Goal: Task Accomplishment & Management: Manage account settings

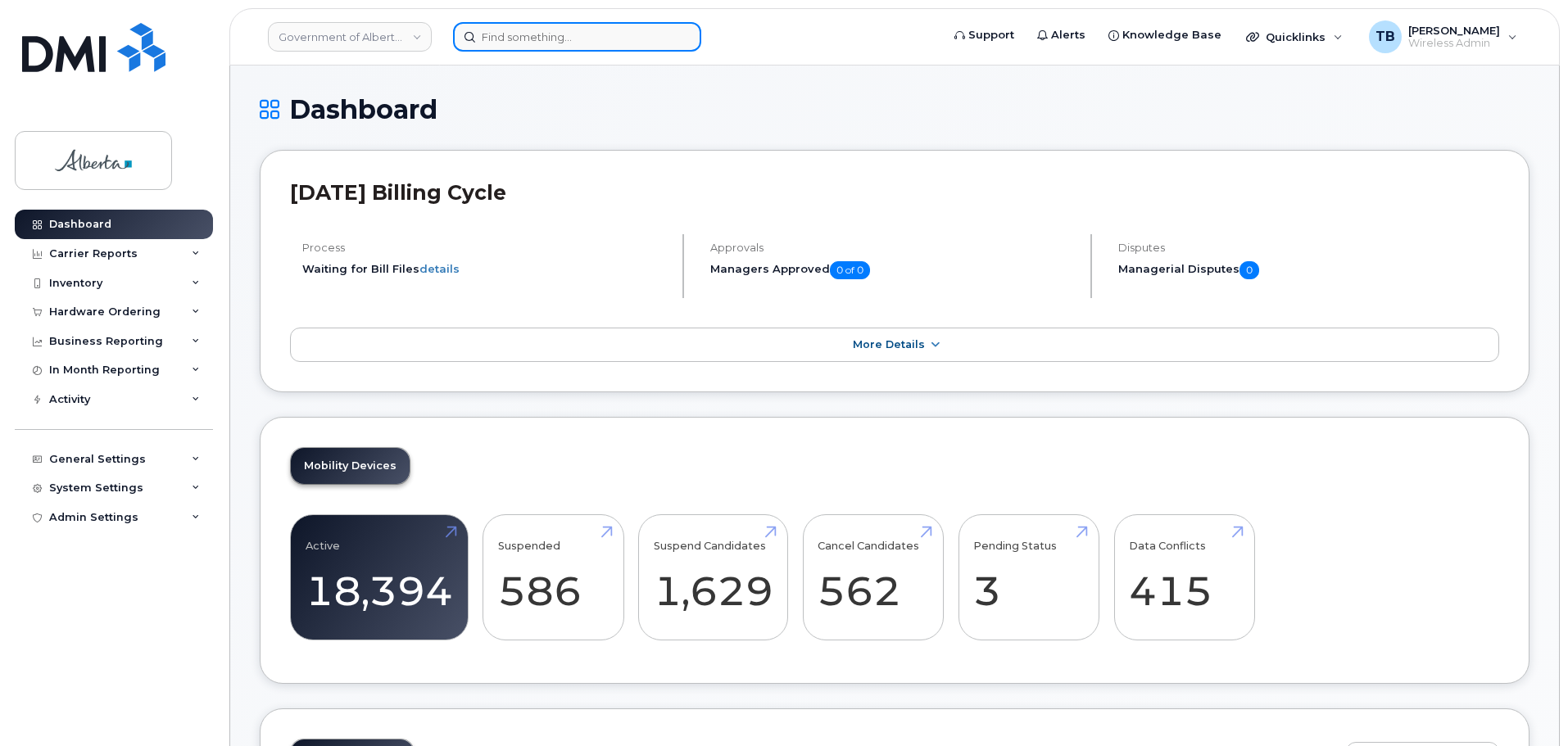
click at [572, 35] on input at bounding box center [577, 37] width 248 height 30
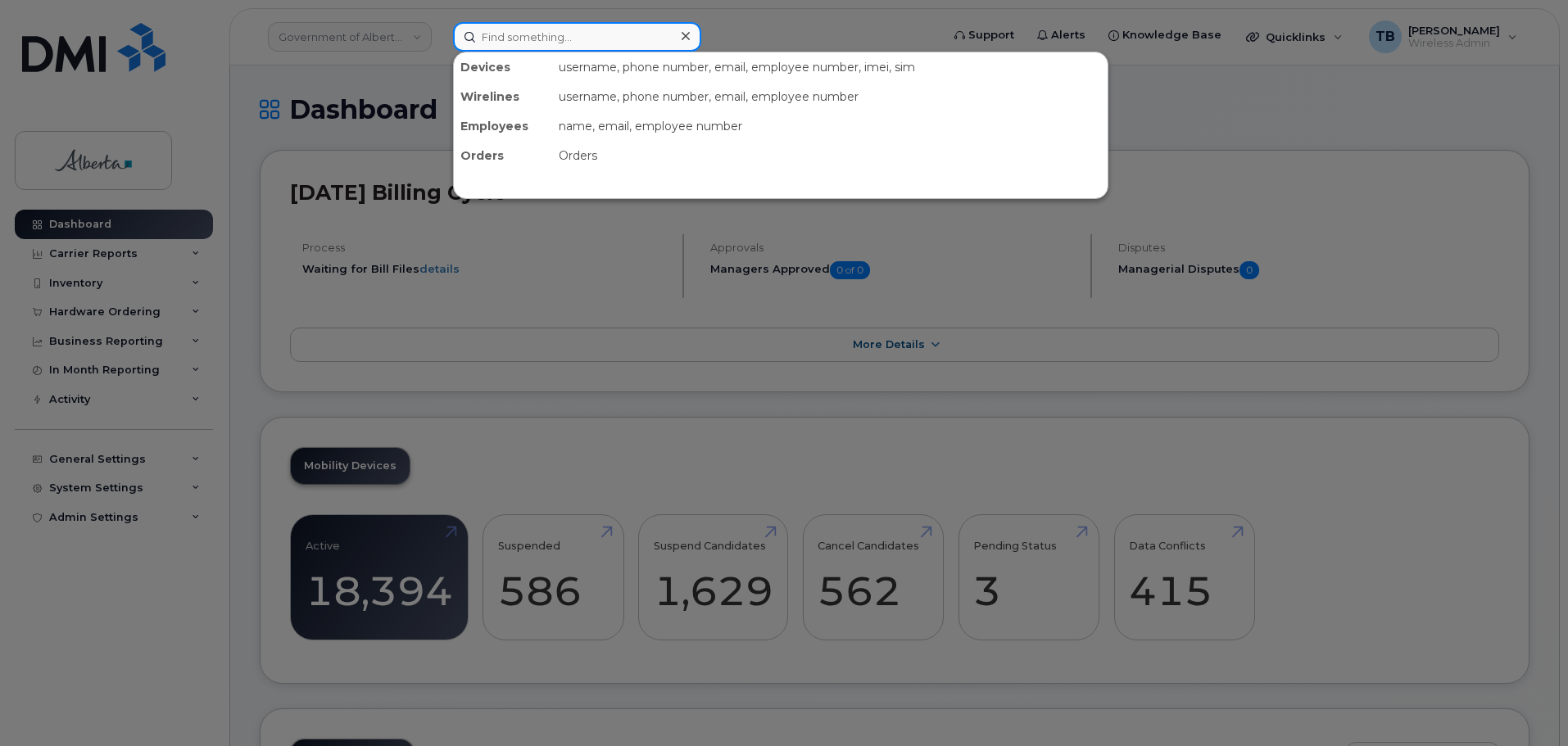
paste input "7809828496"
type input "7809828496"
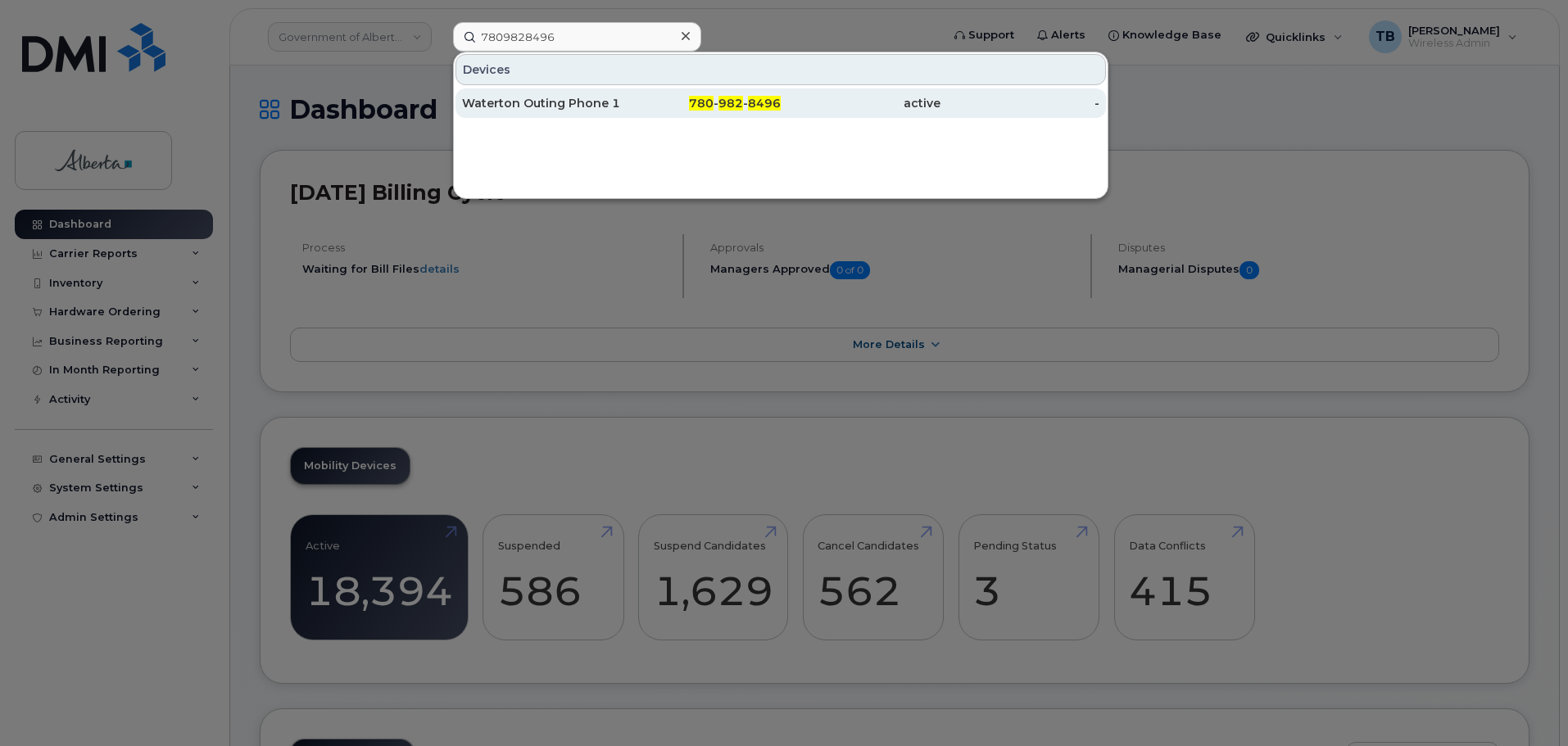
click at [510, 109] on div "Waterton Outing Phone 1" at bounding box center [542, 104] width 160 height 17
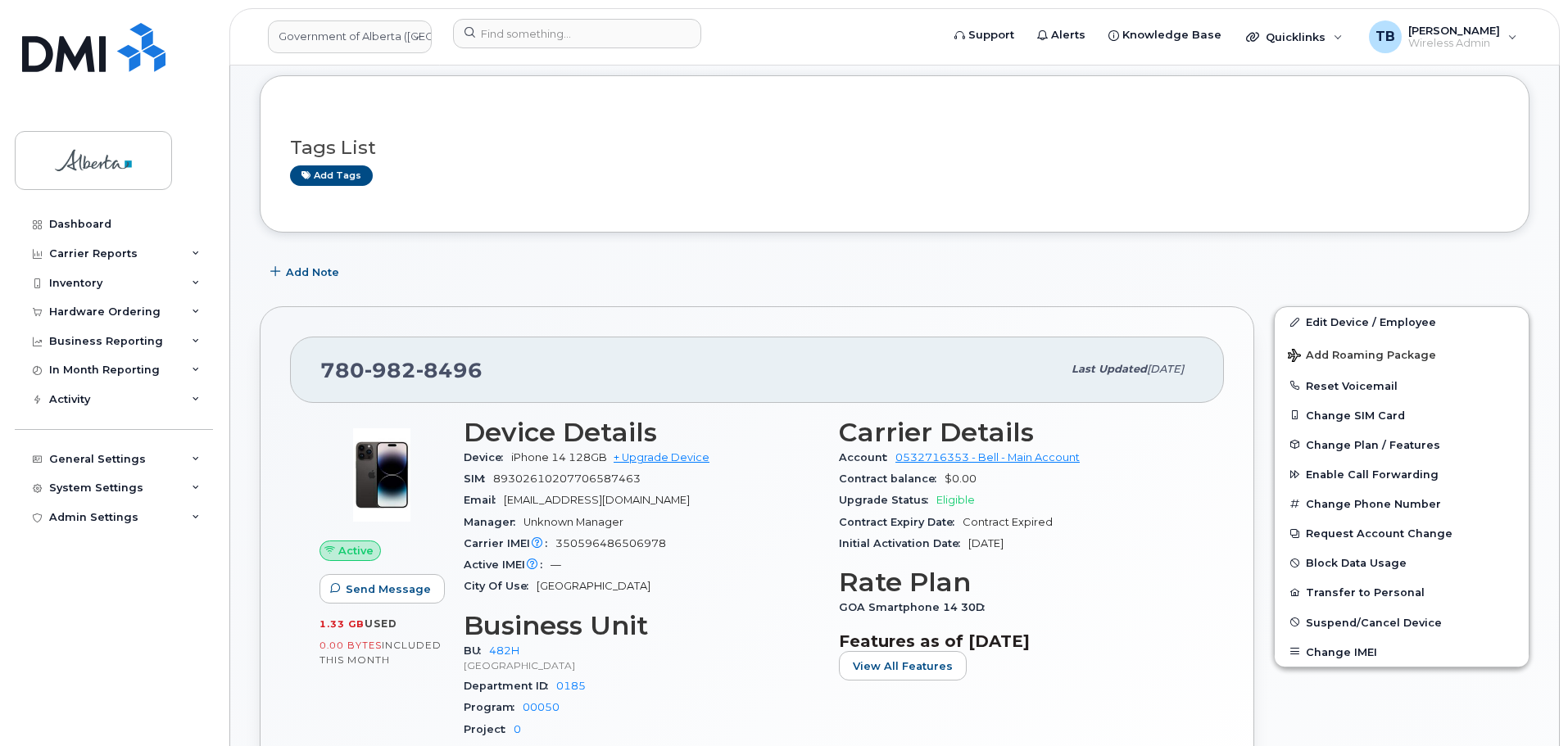
scroll to position [246, 0]
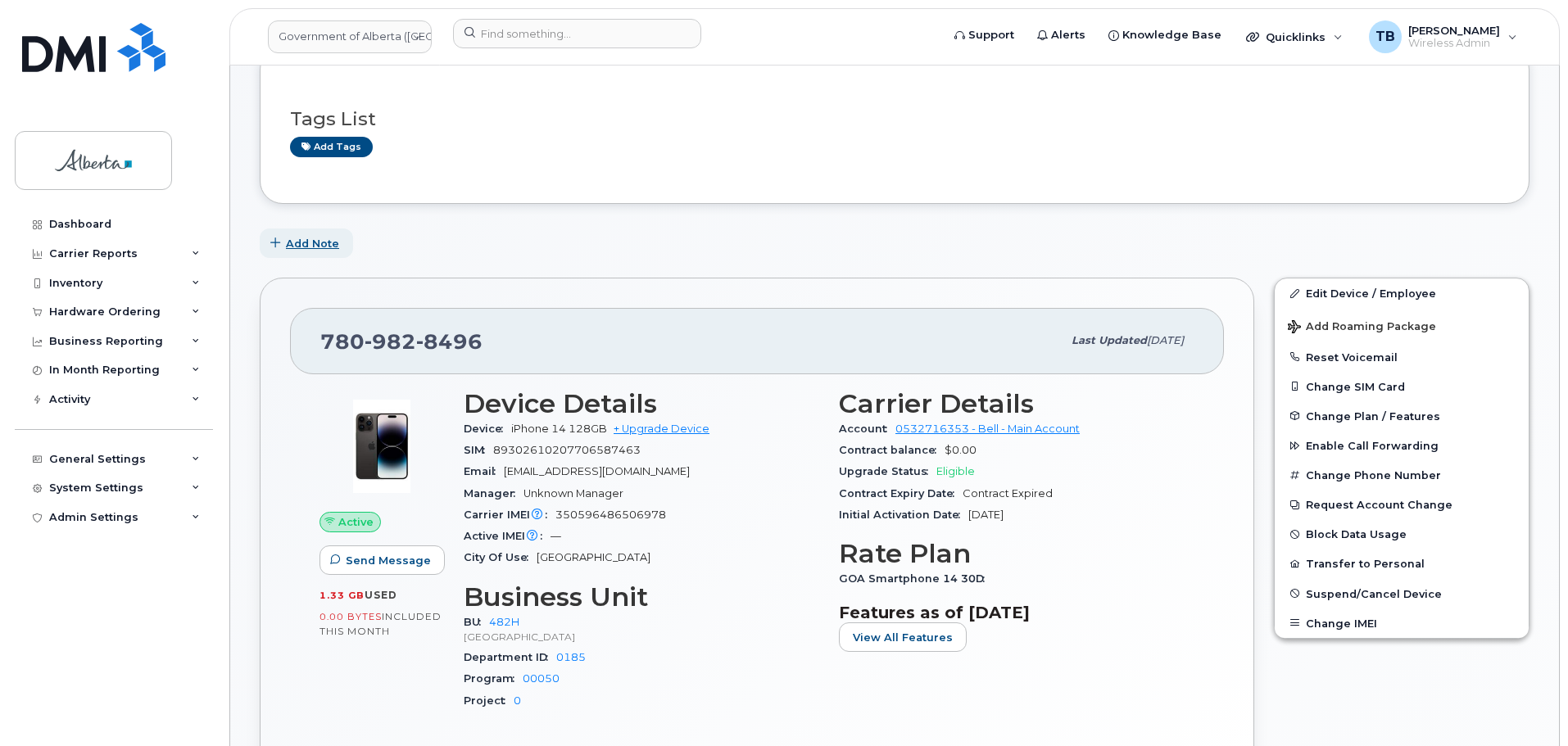
click at [328, 249] on span "Add Note" at bounding box center [312, 244] width 53 height 16
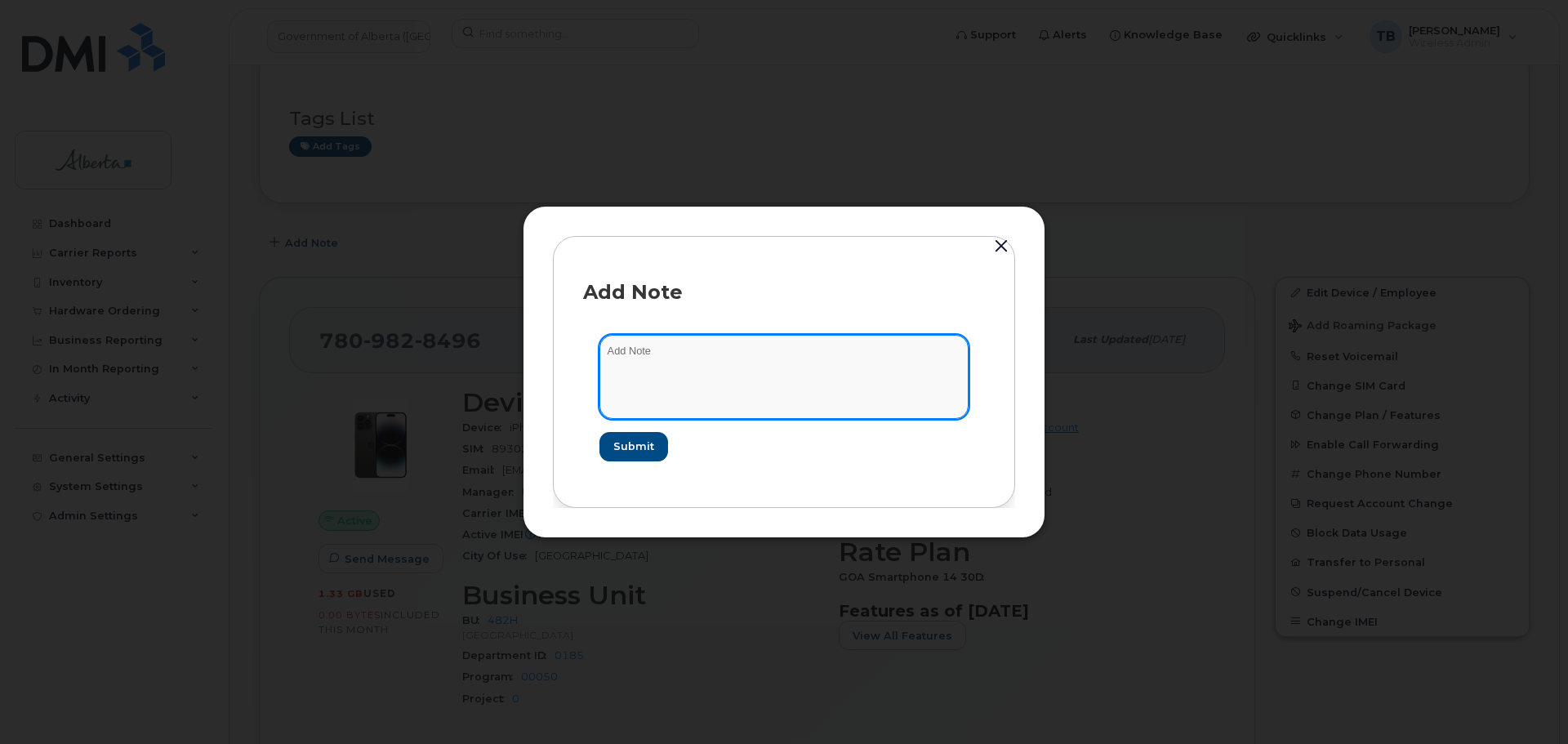
click at [659, 374] on textarea at bounding box center [784, 376] width 369 height 83
paste textarea "SCTASK0832792 Project - Update 9 User Names and change 11 rate plan from Voice …"
type textarea "SCTASK0832792 Project - Update 9 User Names and change 11 rate plan from Voice …"
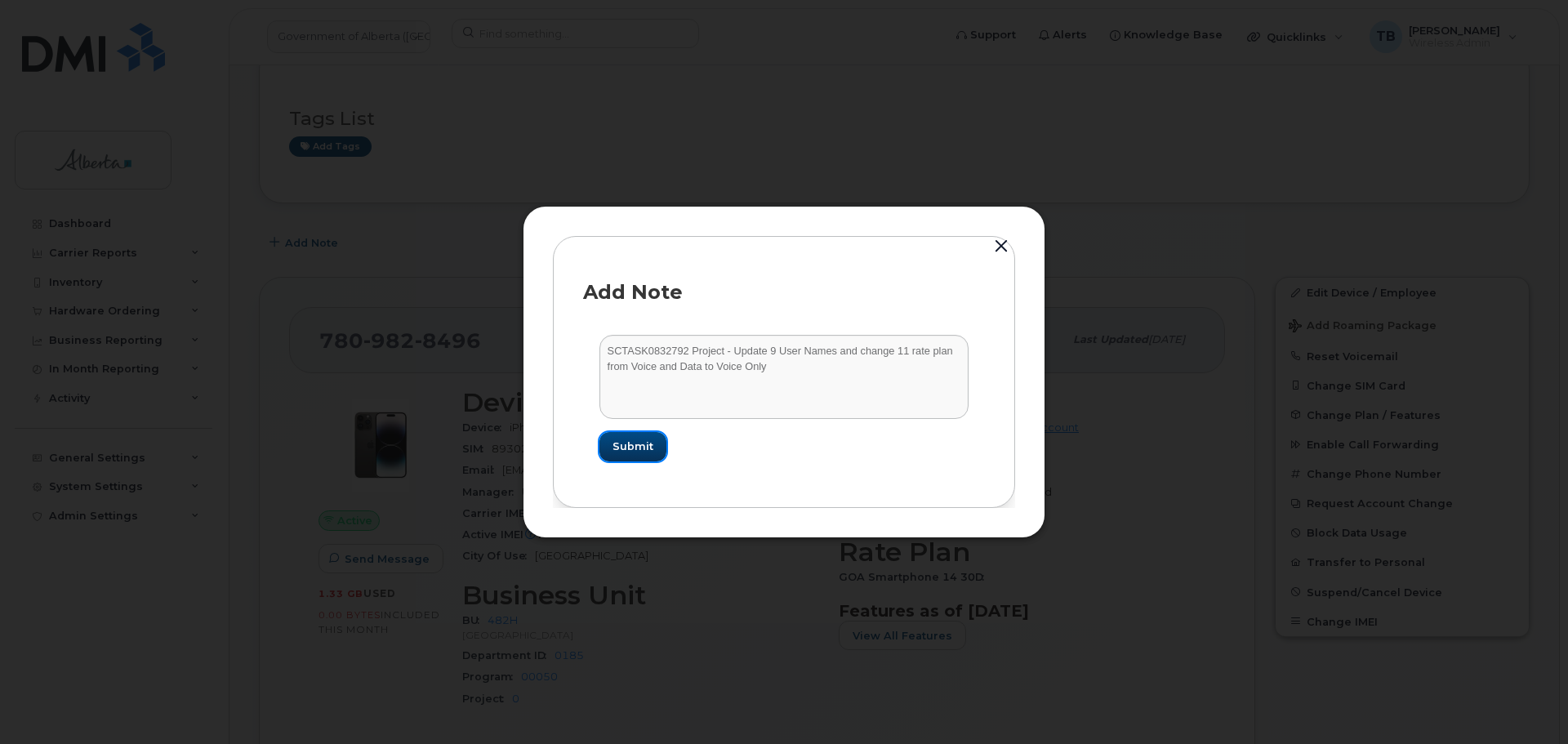
click at [647, 453] on span "Submit" at bounding box center [633, 446] width 41 height 16
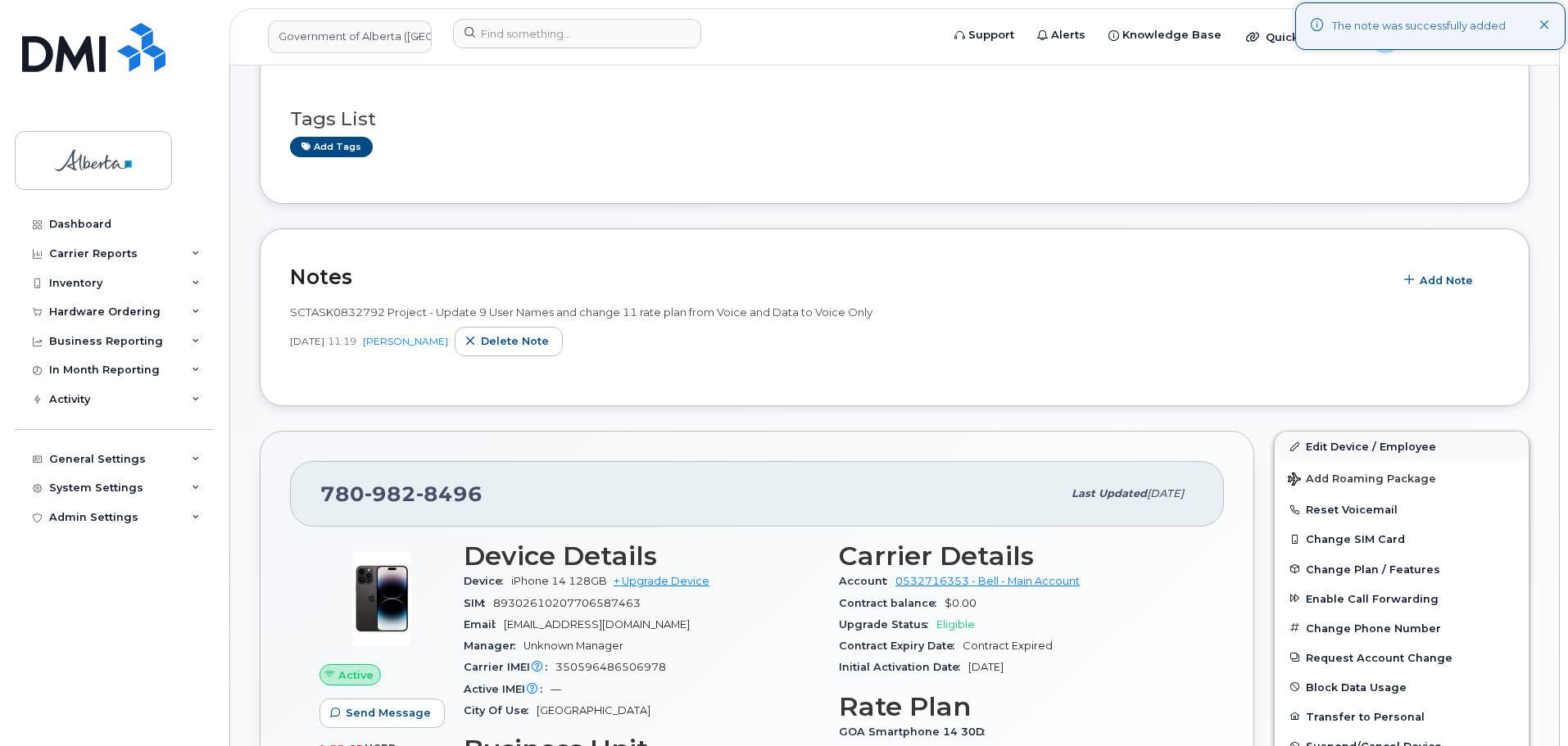
scroll to position [410, 0]
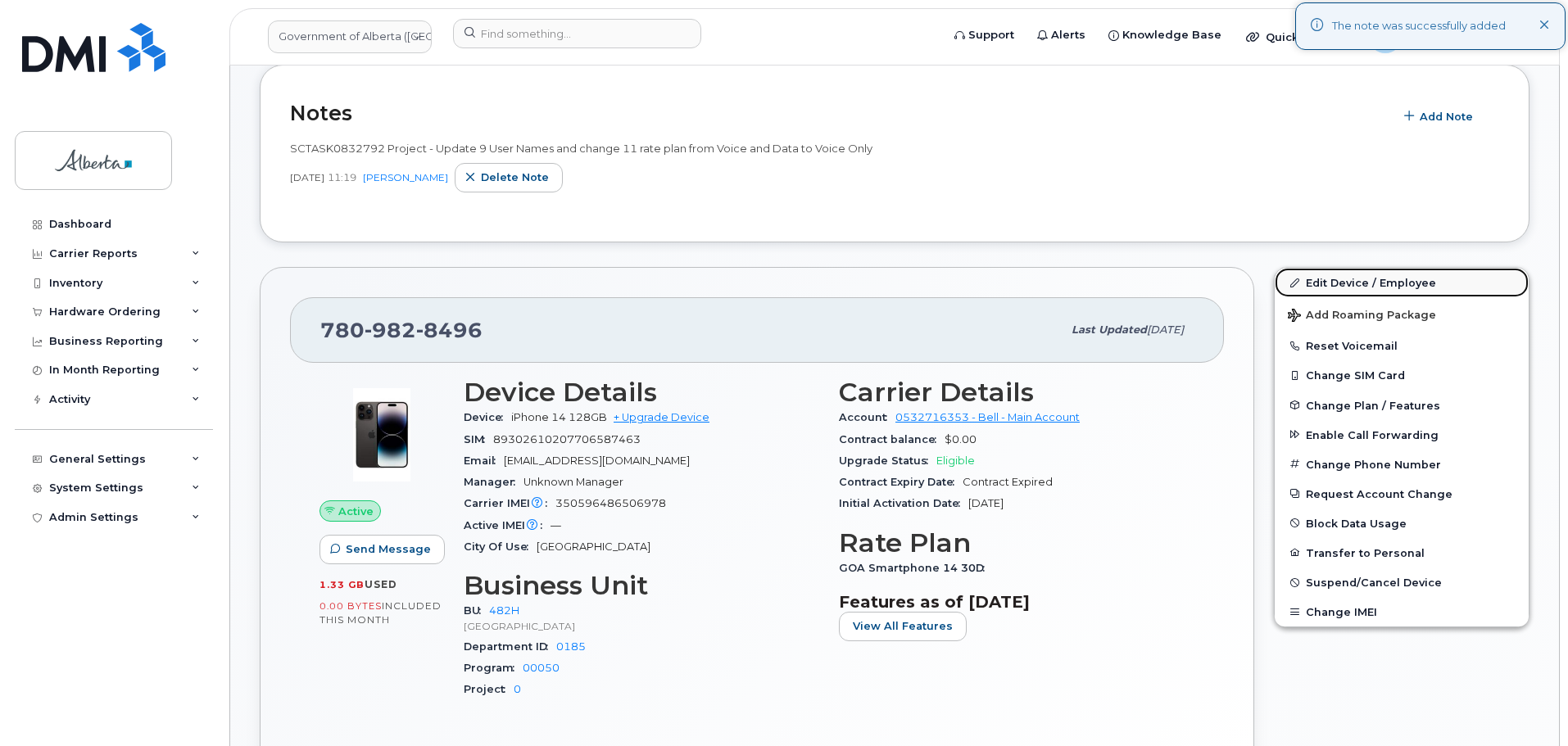
click at [1339, 281] on link "Edit Device / Employee" at bounding box center [1402, 283] width 254 height 30
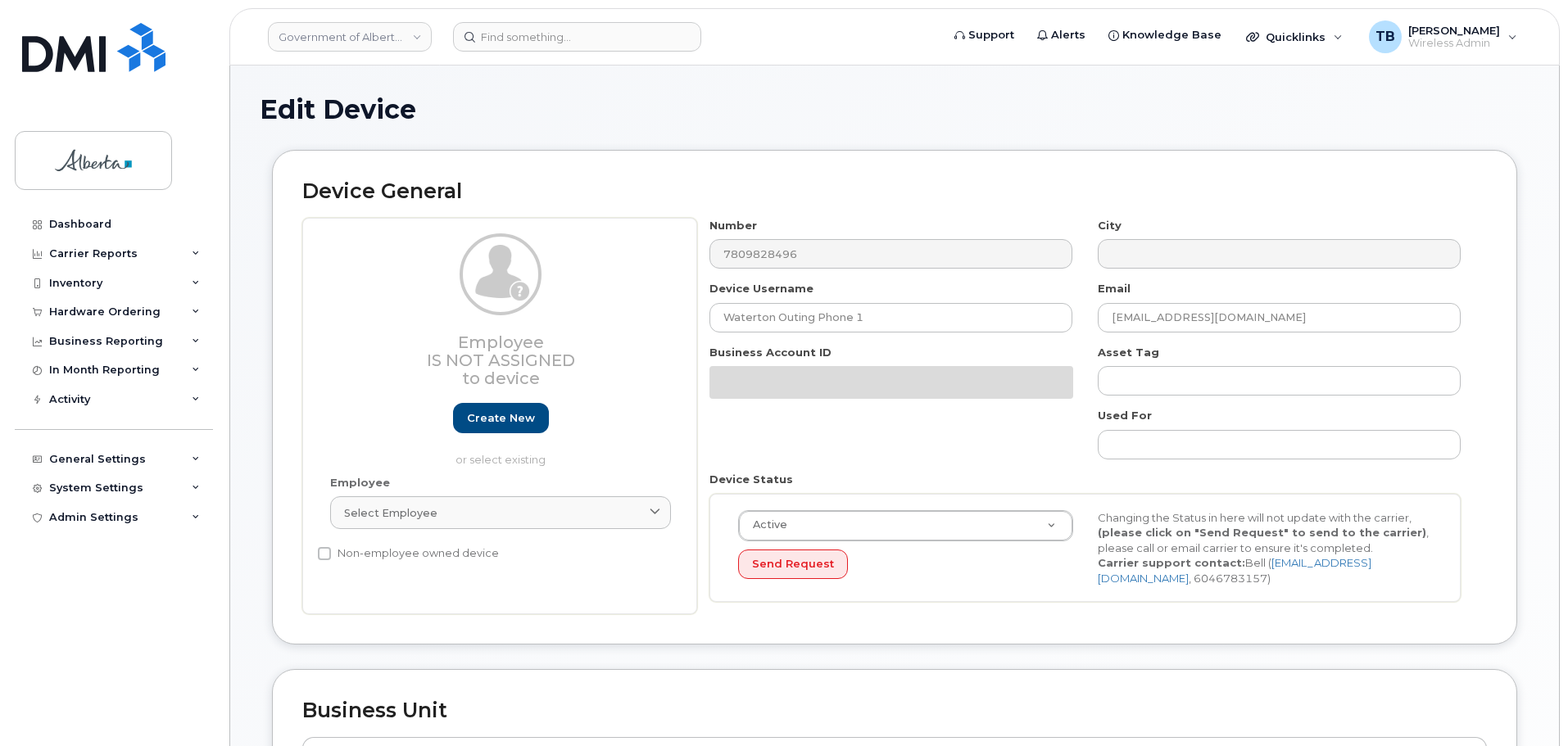
select select "29588065"
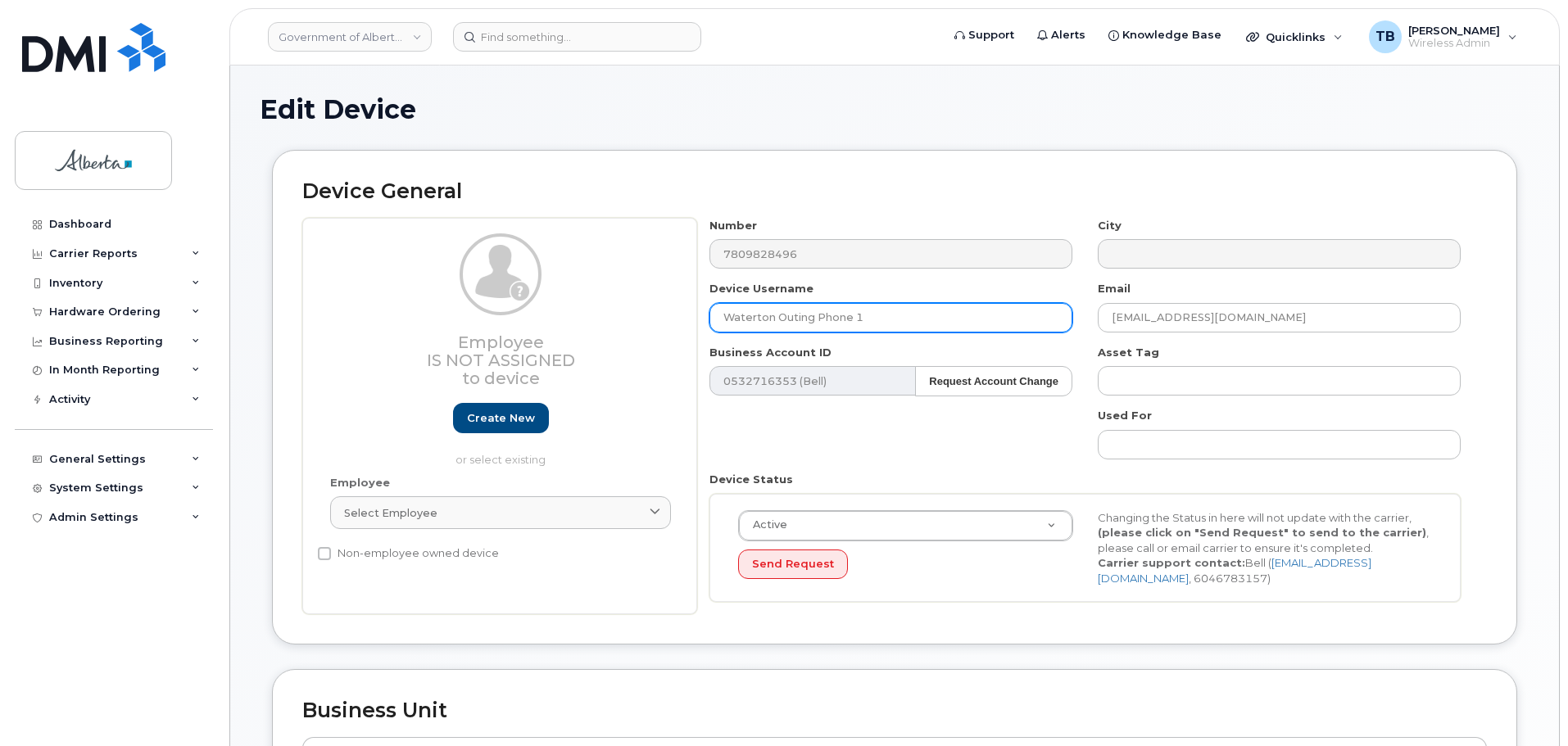
drag, startPoint x: 885, startPoint y: 315, endPoint x: 707, endPoint y: 318, distance: 178.0
click at [707, 318] on div "Device Username Waterton Outing Phone 1" at bounding box center [892, 306] width 388 height 51
paste input "House Eagle 0"
type input "House Eagle 01"
drag, startPoint x: 1299, startPoint y: 311, endPoint x: 1035, endPoint y: 312, distance: 264.0
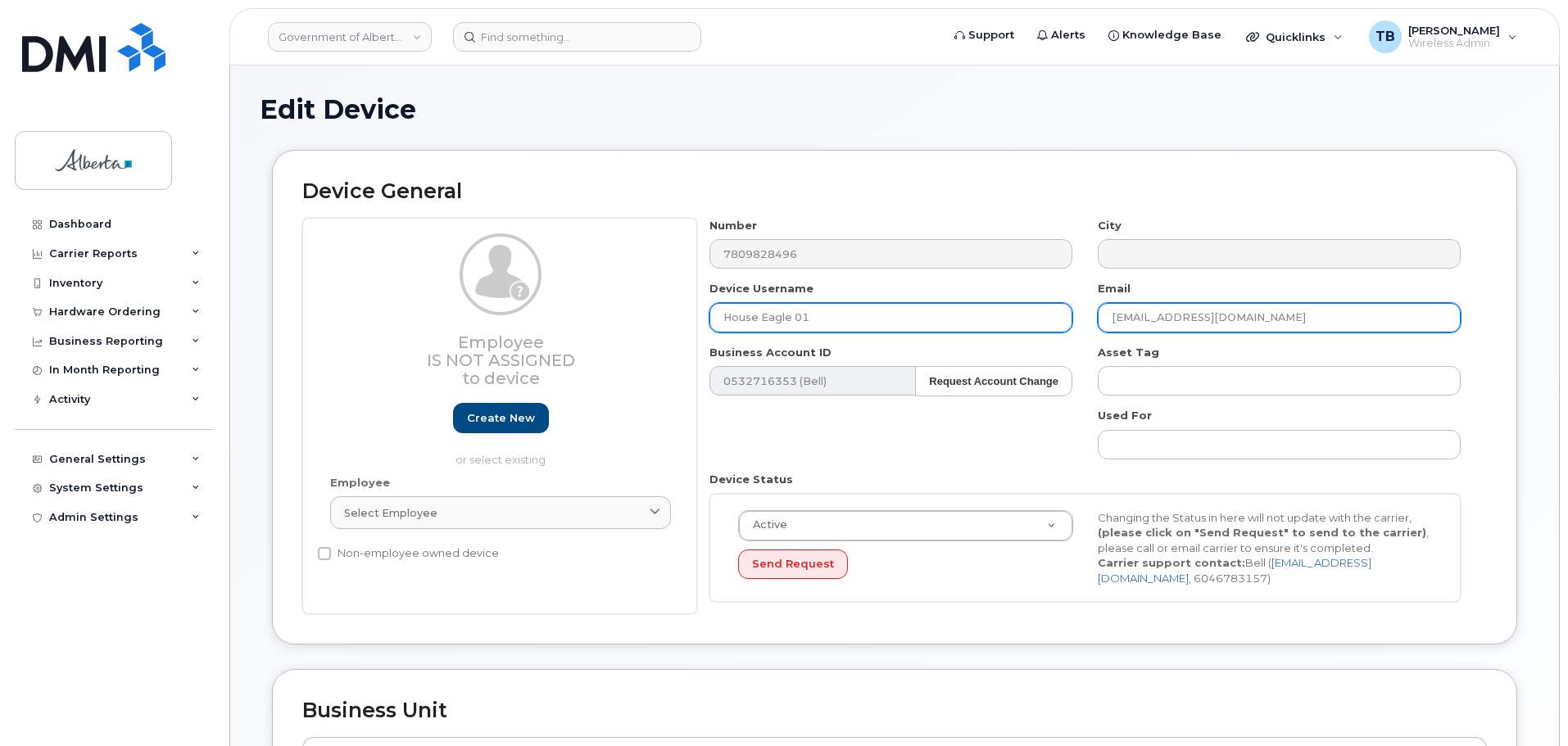
click at [1035, 312] on div "Number 7809828496 City Device Username House Eagle 01 Email CS.EdmontonCBTC@gov…" at bounding box center [1086, 416] width 777 height 398
paste input "Karen.Lewiski"
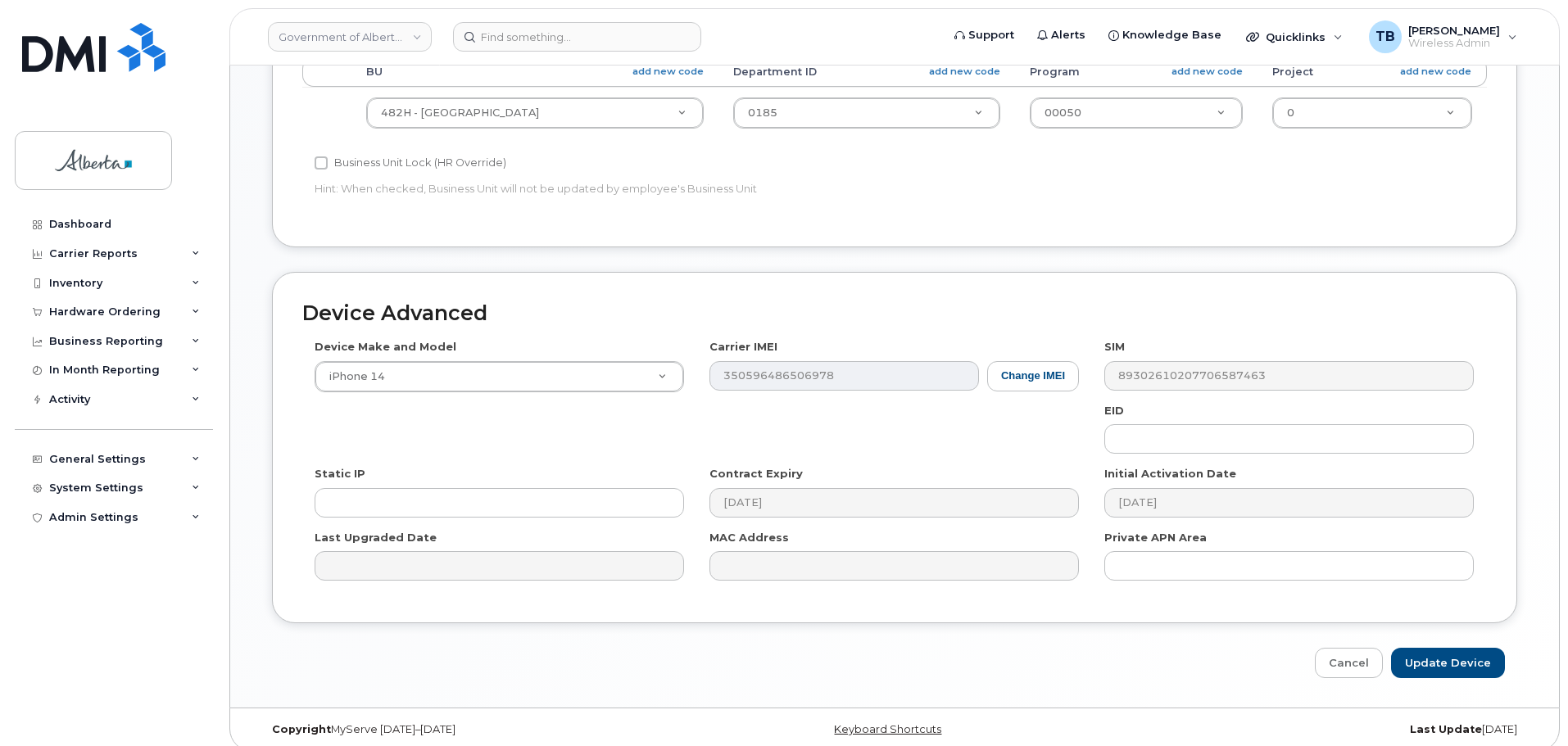
scroll to position [694, 0]
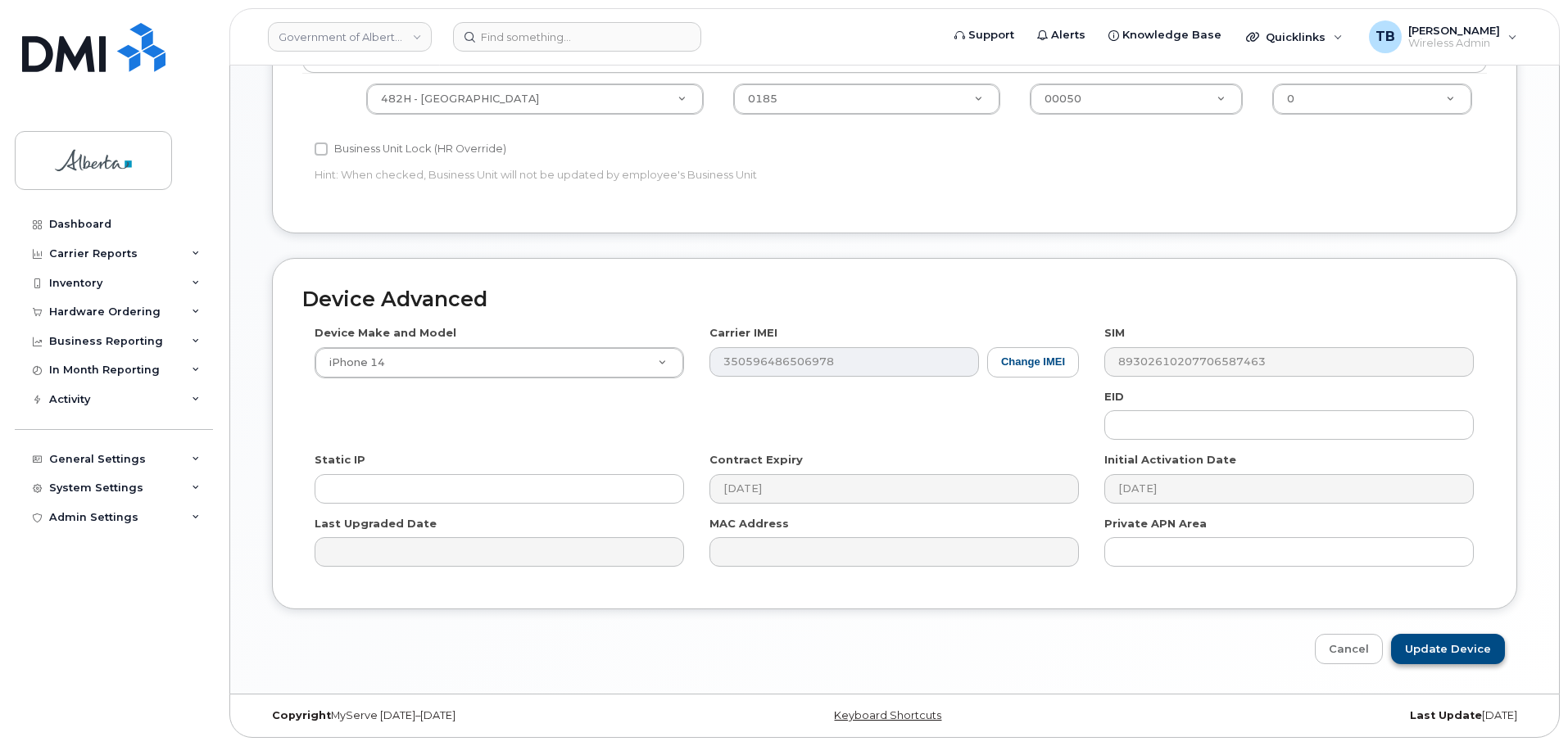
type input "Karen.Lewiski@gov.ab.ca"
click at [1448, 650] on input "Update Device" at bounding box center [1448, 649] width 114 height 30
type input "Saving..."
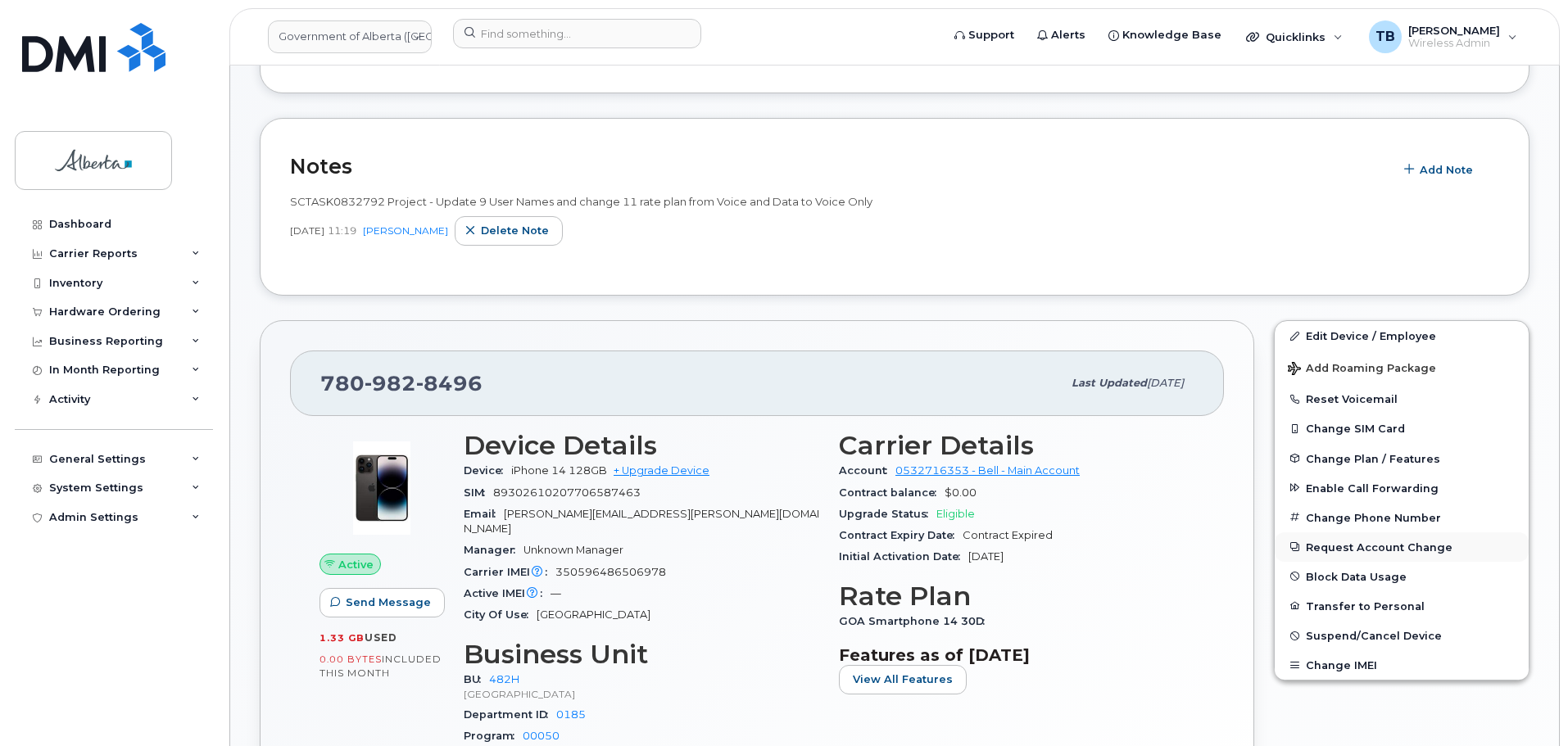
scroll to position [385, 0]
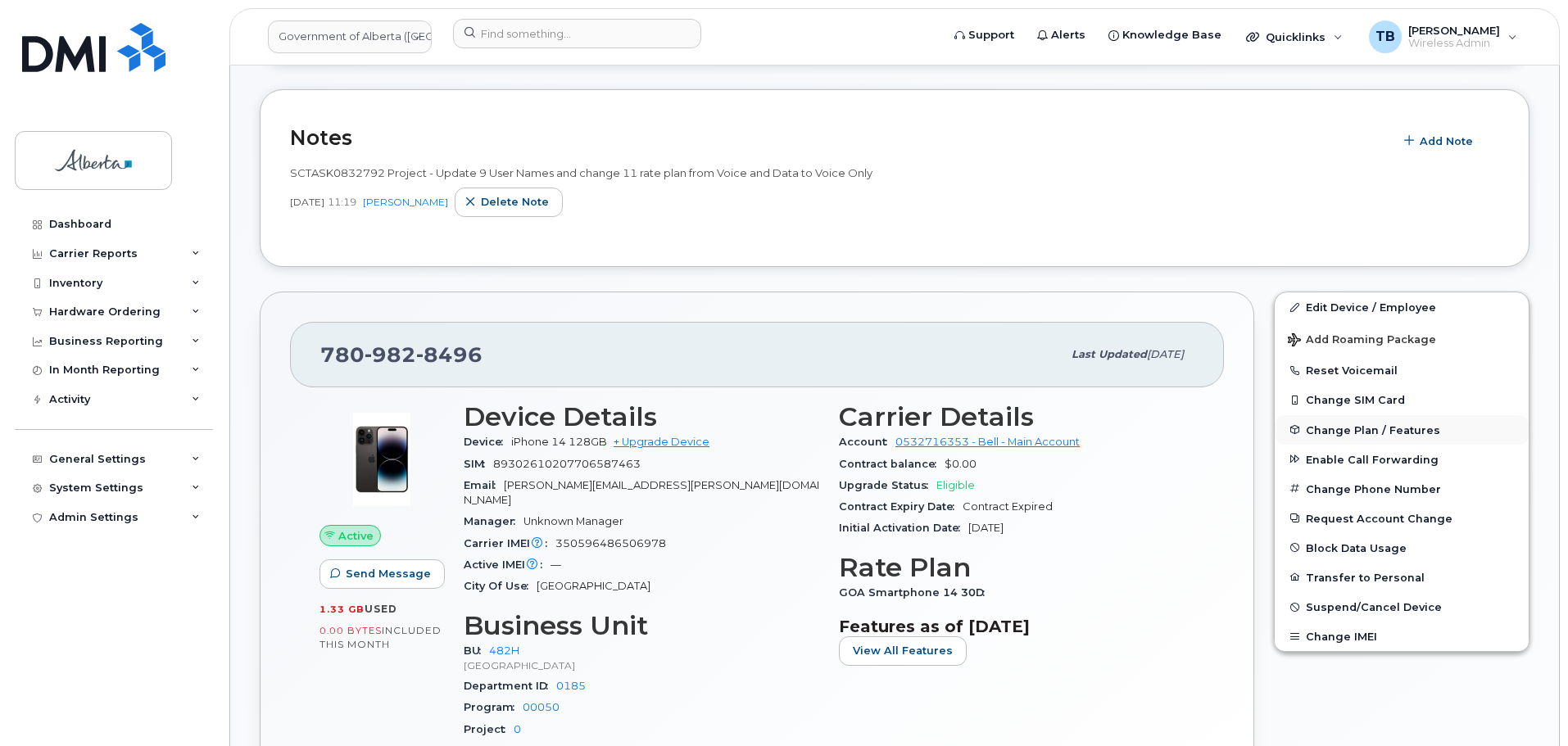
click at [1351, 426] on span "Change Plan / Features" at bounding box center [1374, 429] width 134 height 12
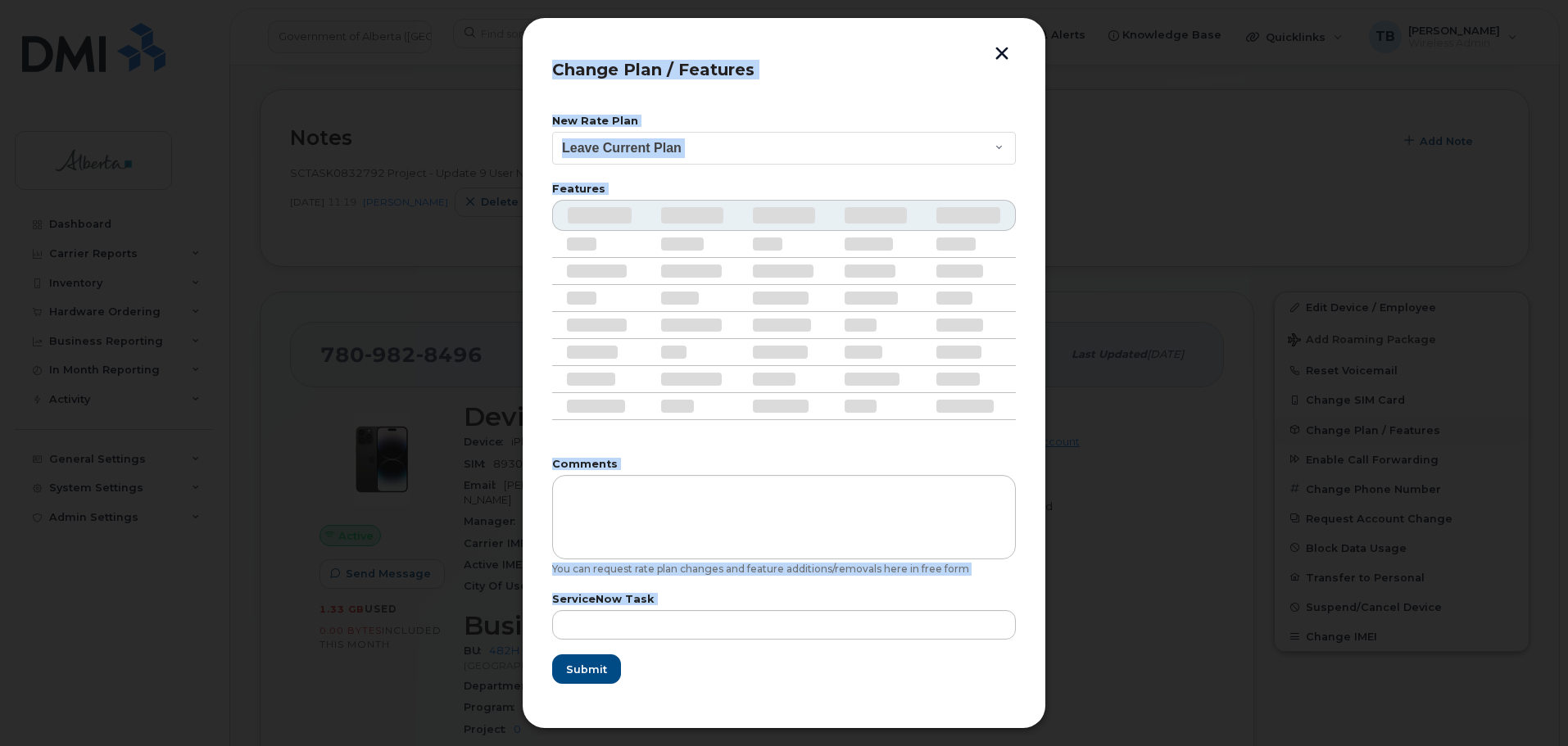
click at [1351, 426] on div at bounding box center [784, 373] width 1568 height 746
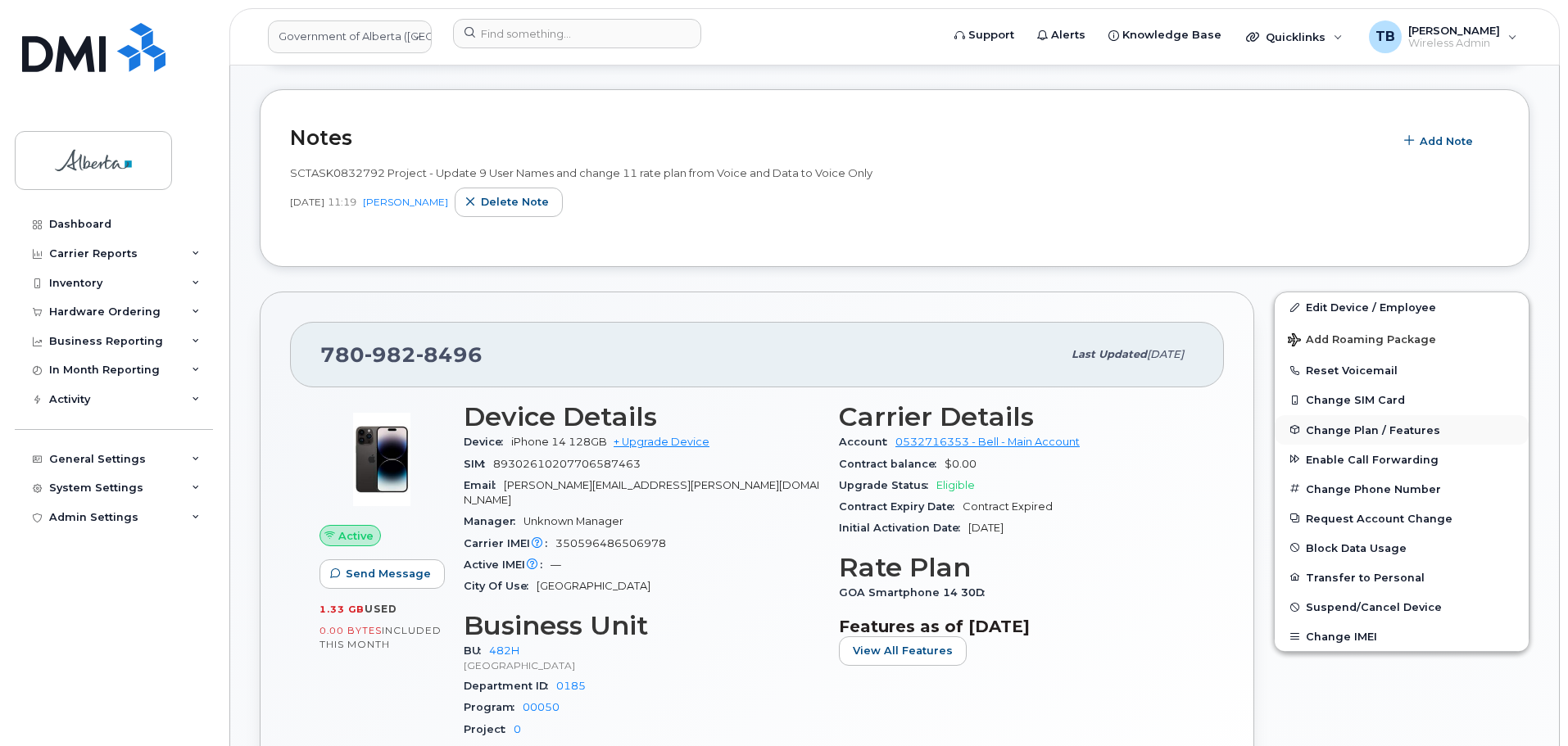
click at [1336, 434] on span "Change Plan / Features" at bounding box center [1374, 429] width 134 height 12
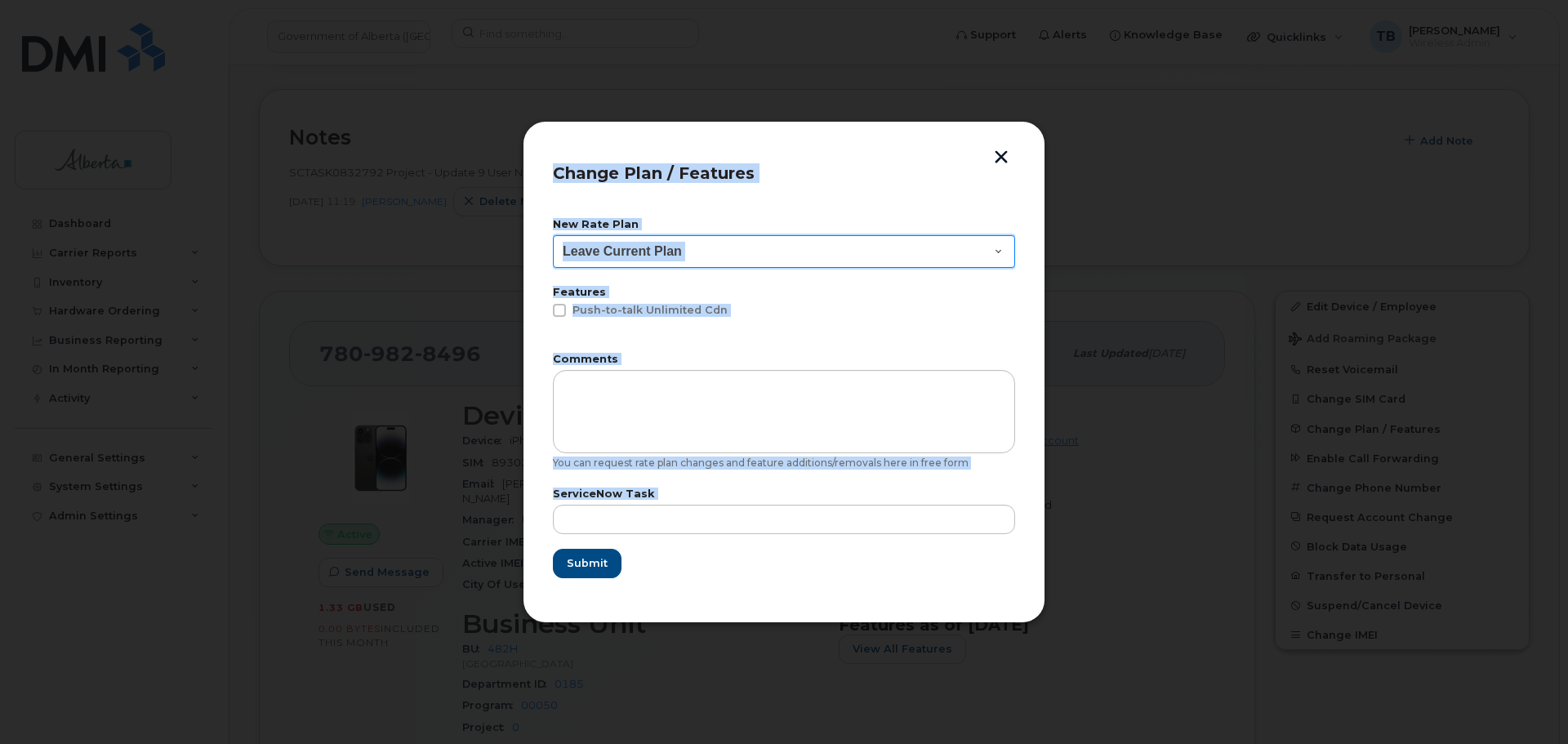
click at [1002, 253] on select "Leave Current Plan GOA - Voice Plan 5 GOA Unlimited Smartphone 14 GOA-Voice Pla…" at bounding box center [784, 251] width 462 height 33
click at [742, 253] on select "Leave Current Plan GOA - Voice Plan 5 GOA Unlimited Smartphone 14 GOA-Voice Pla…" at bounding box center [784, 251] width 462 height 33
select select "2483364"
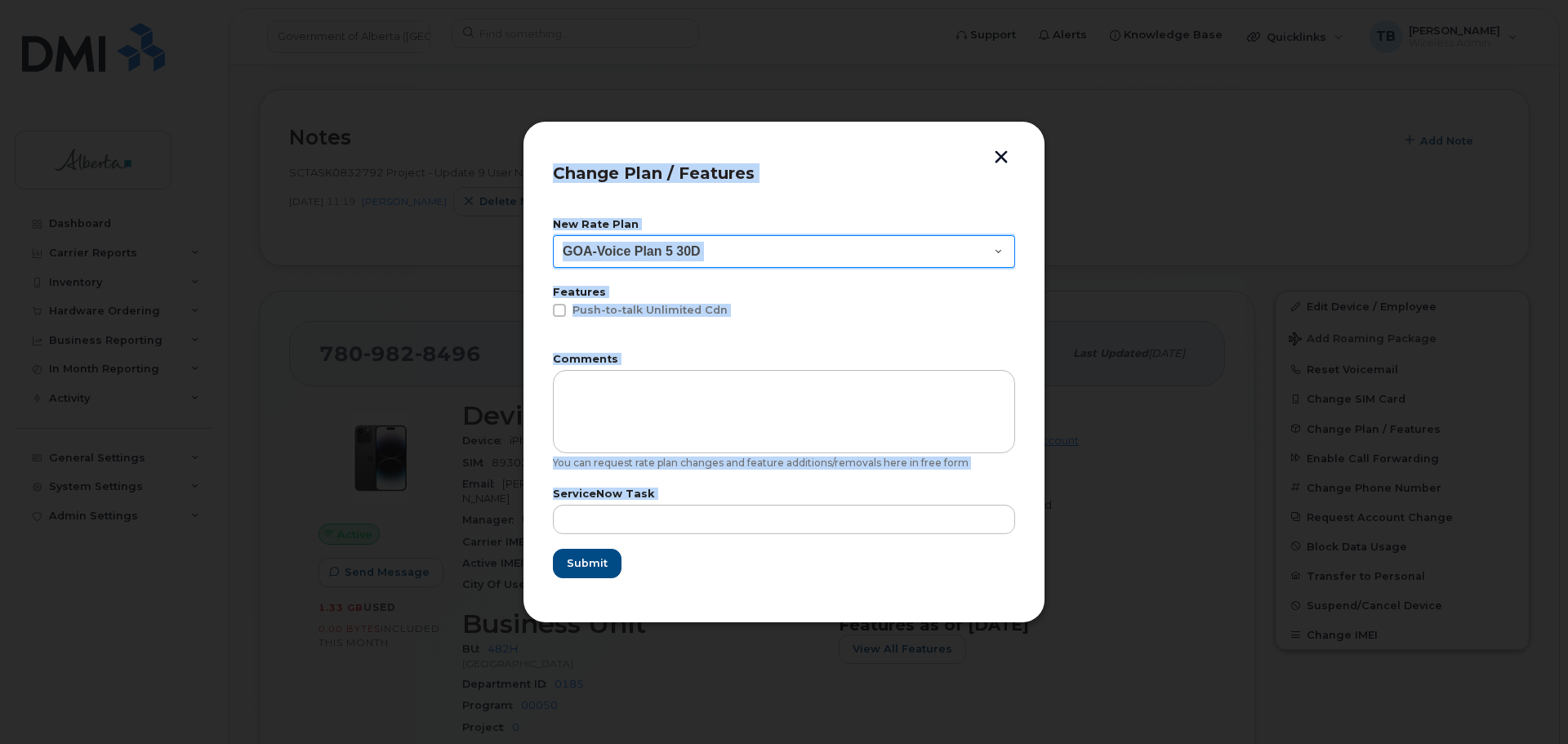
click at [553, 236] on select "Leave Current Plan GOA - Voice Plan 5 GOA Unlimited Smartphone 14 GOA-Voice Pla…" at bounding box center [784, 251] width 462 height 33
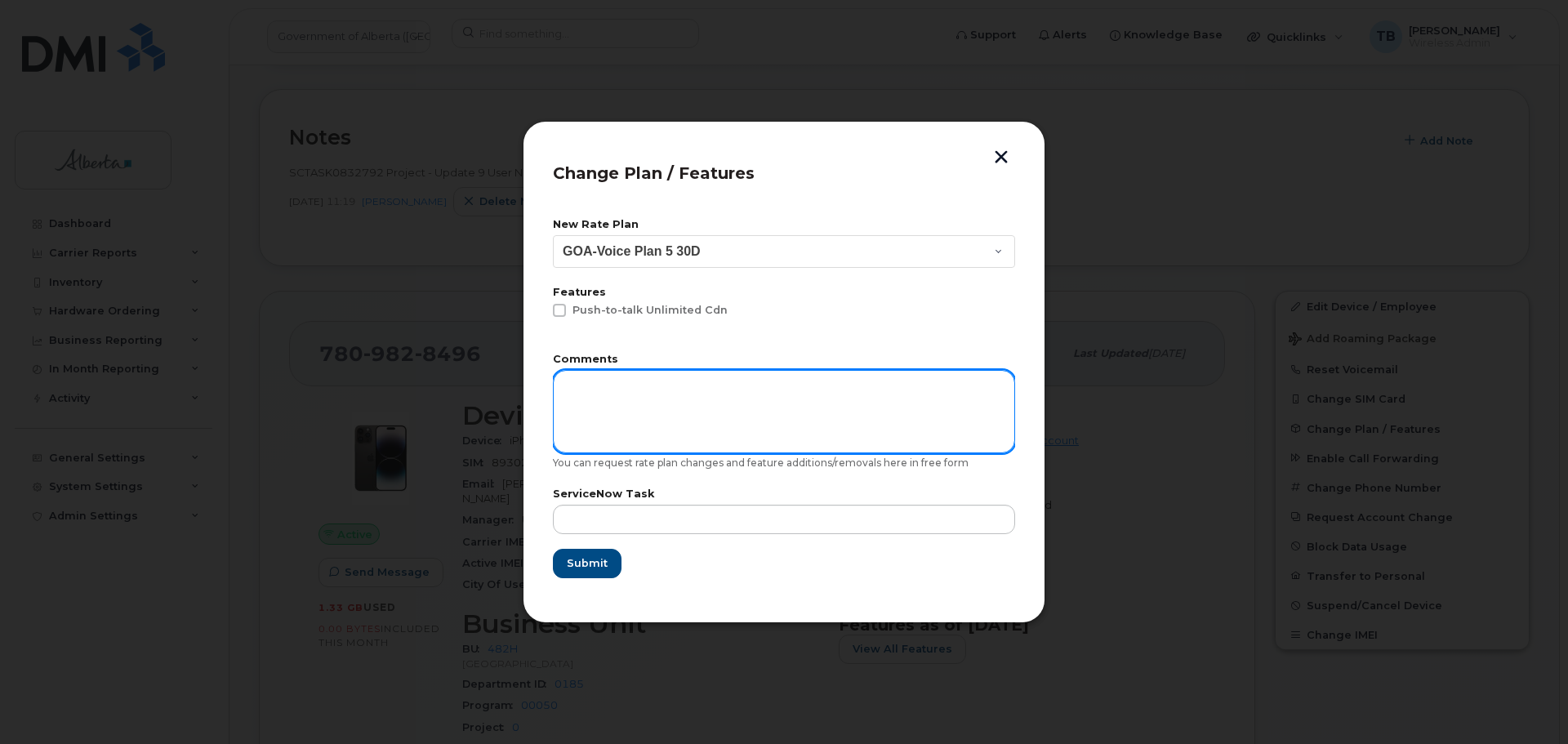
click at [652, 399] on textarea at bounding box center [784, 411] width 462 height 83
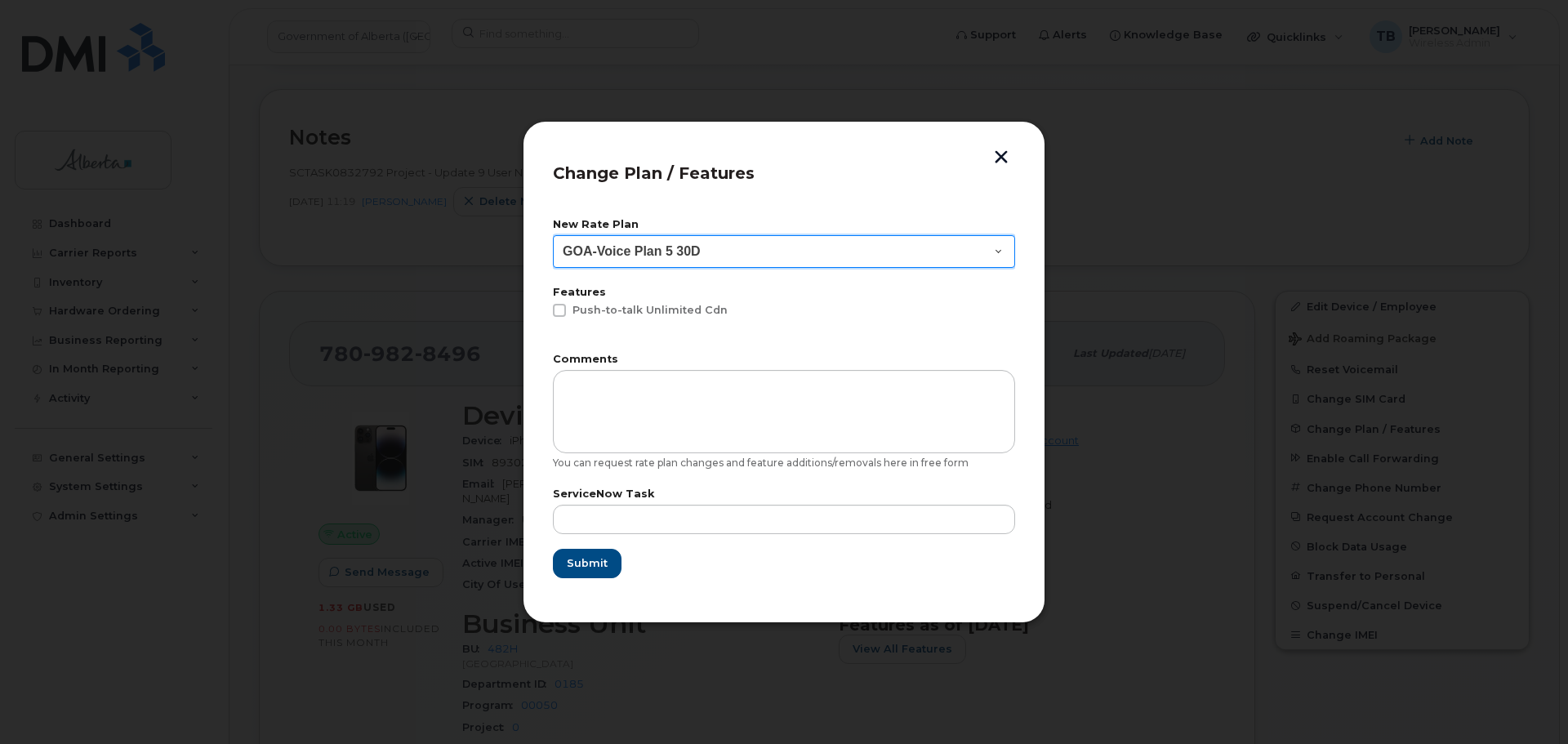
click at [1000, 250] on select "Leave Current Plan GOA - Voice Plan 5 GOA Unlimited Smartphone 14 GOA-Voice Pla…" at bounding box center [784, 251] width 462 height 33
click at [553, 236] on select "Leave Current Plan GOA - Voice Plan 5 GOA Unlimited Smartphone 14 GOA-Voice Pla…" at bounding box center [784, 251] width 462 height 33
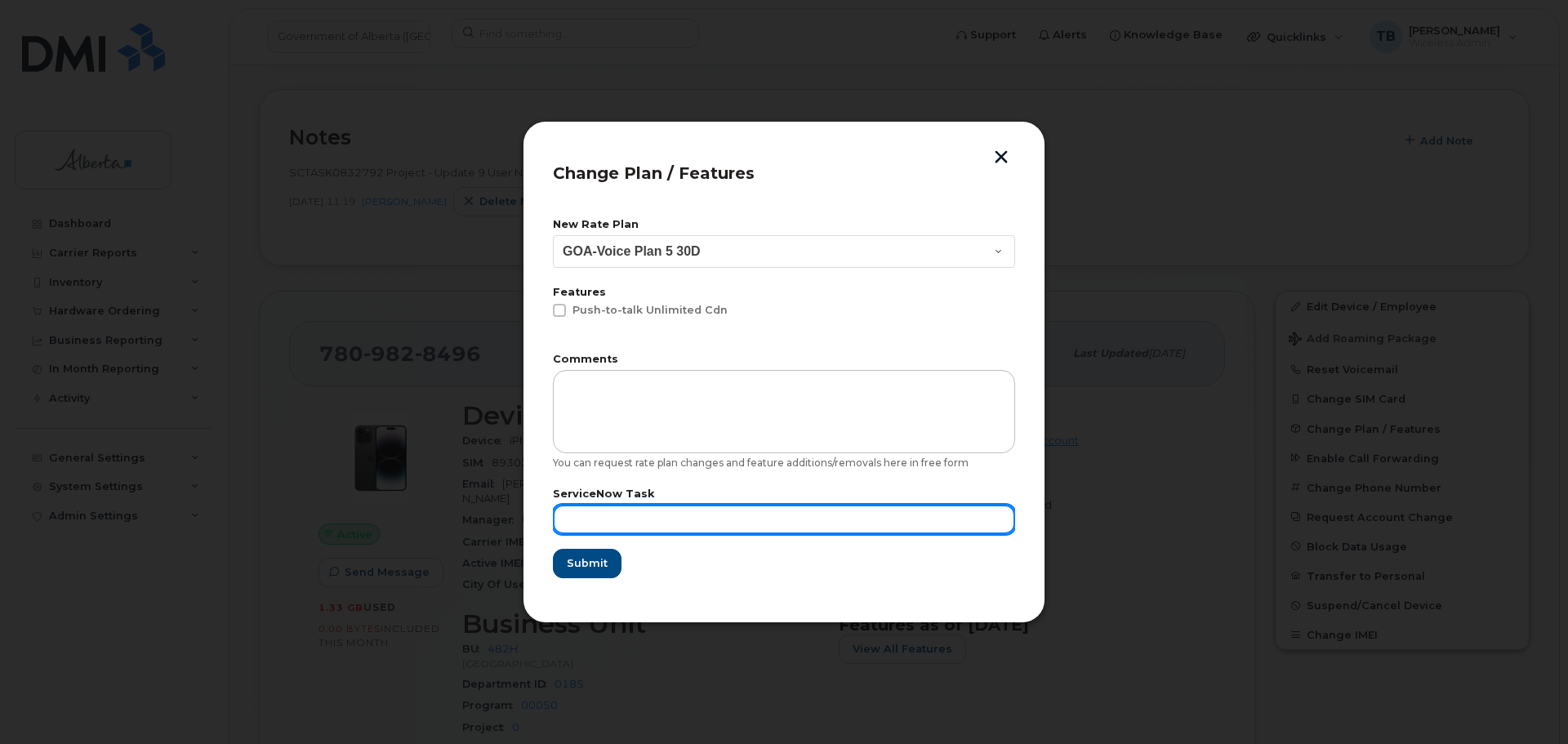
click at [596, 521] on input "text" at bounding box center [784, 520] width 462 height 30
paste input "SCTASK0832792"
type input "SCTASK0832792"
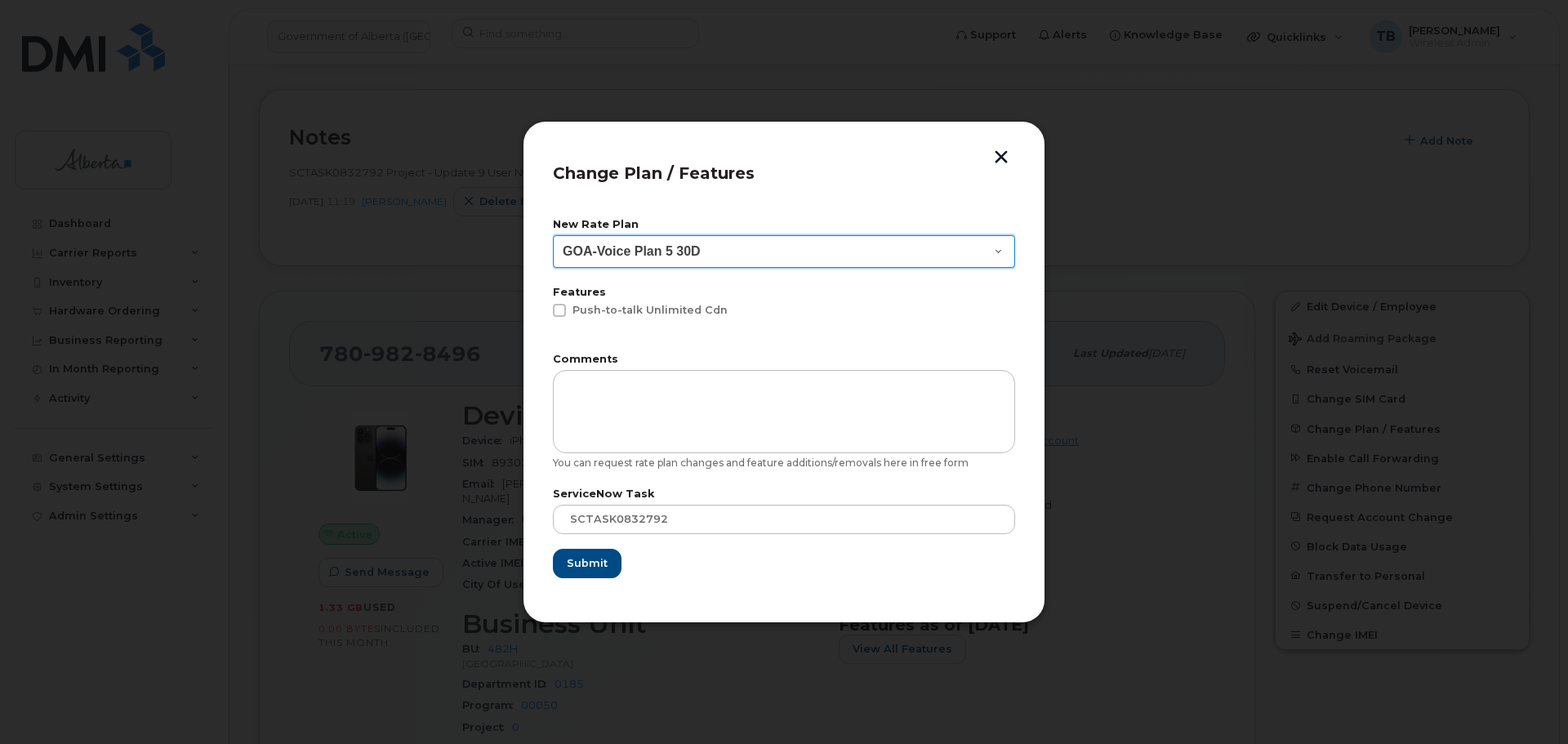
drag, startPoint x: 659, startPoint y: 250, endPoint x: 523, endPoint y: 291, distance: 142.0
click at [525, 273] on div "Change Plan / Features New Rate Plan Leave Current Plan GOA - Voice Plan 5 GOA …" at bounding box center [784, 372] width 523 height 503
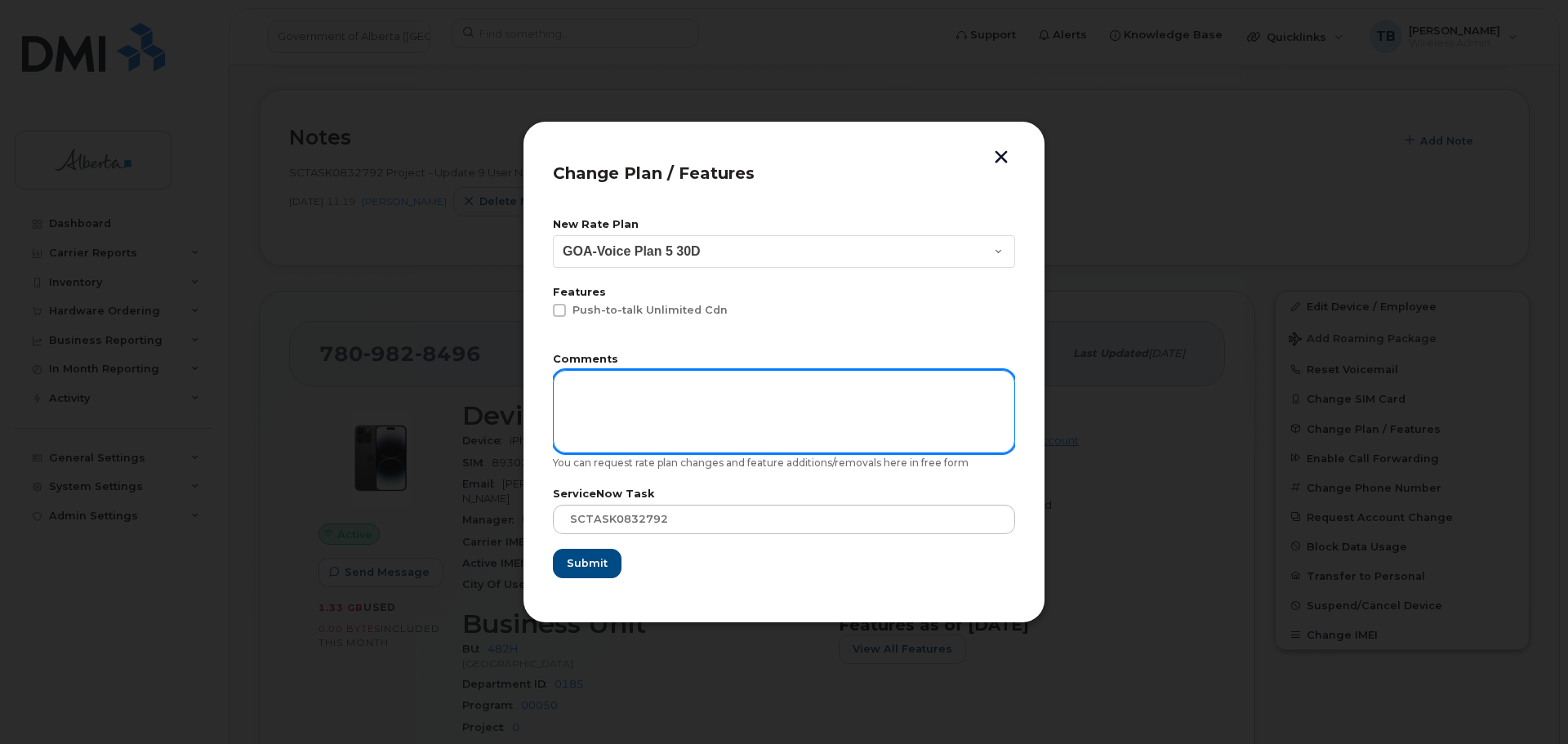
click at [621, 414] on textarea at bounding box center [784, 411] width 462 height 83
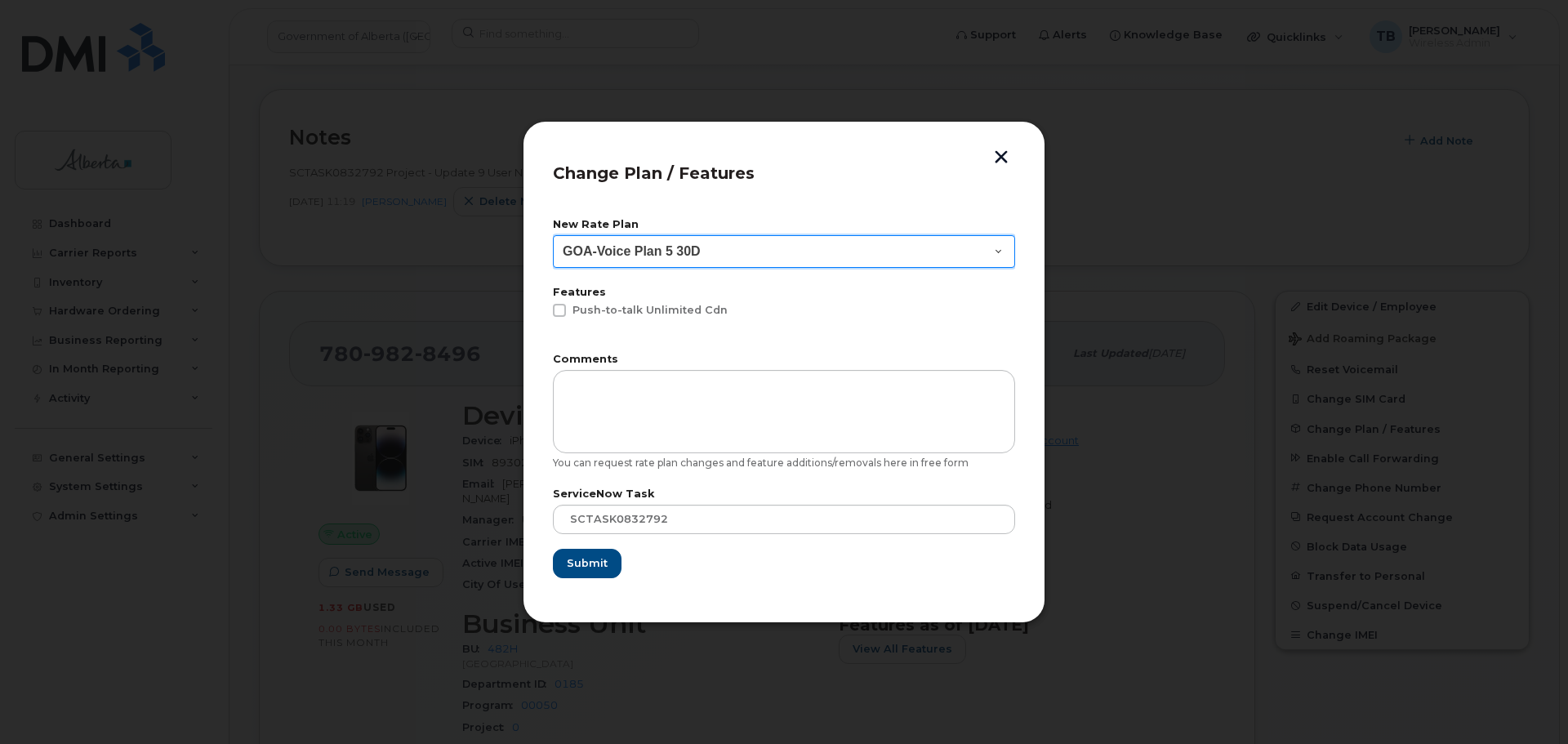
click at [1004, 245] on select "Leave Current Plan GOA - Voice Plan 5 GOA Unlimited Smartphone 14 GOA-Voice Pla…" at bounding box center [784, 251] width 462 height 33
click at [553, 236] on select "Leave Current Plan GOA - Voice Plan 5 GOA Unlimited Smartphone 14 GOA-Voice Pla…" at bounding box center [784, 251] width 462 height 33
click at [701, 348] on form "New Rate Plan Leave Current Plan GOA - Voice Plan 5 GOA Unlimited Smartphone 14…" at bounding box center [784, 399] width 462 height 358
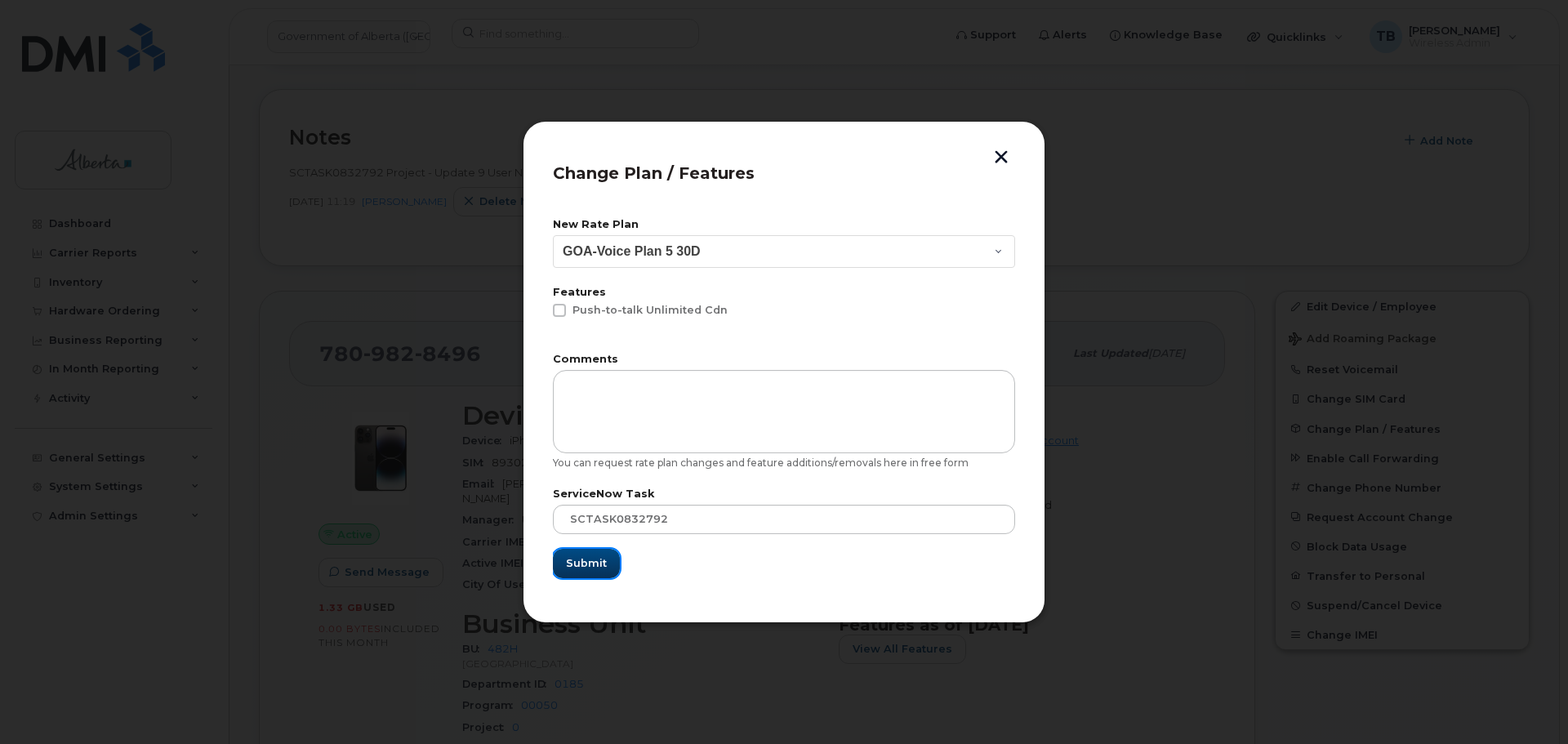
click at [594, 563] on span "Submit" at bounding box center [586, 563] width 41 height 16
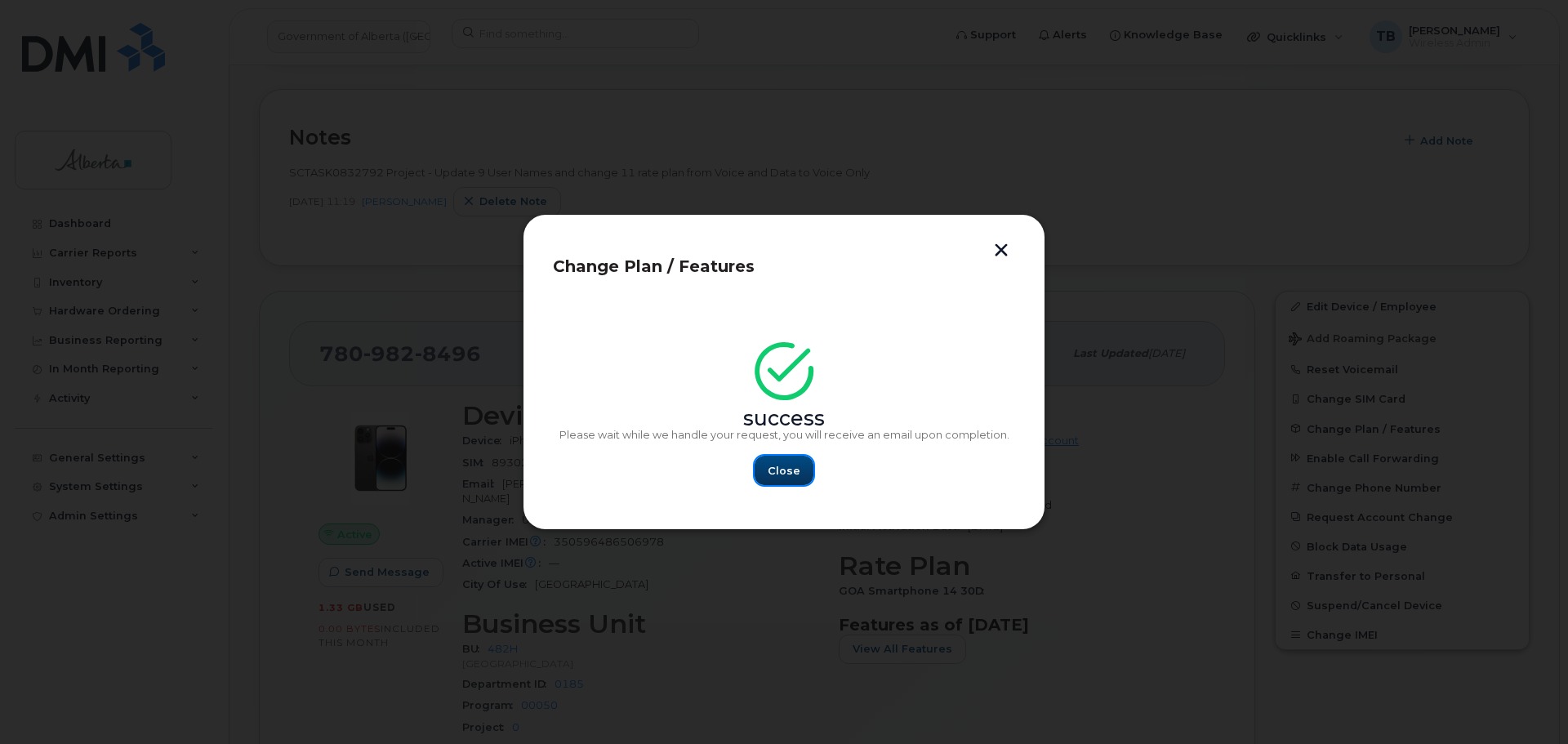
click at [778, 464] on span "Close" at bounding box center [784, 470] width 33 height 16
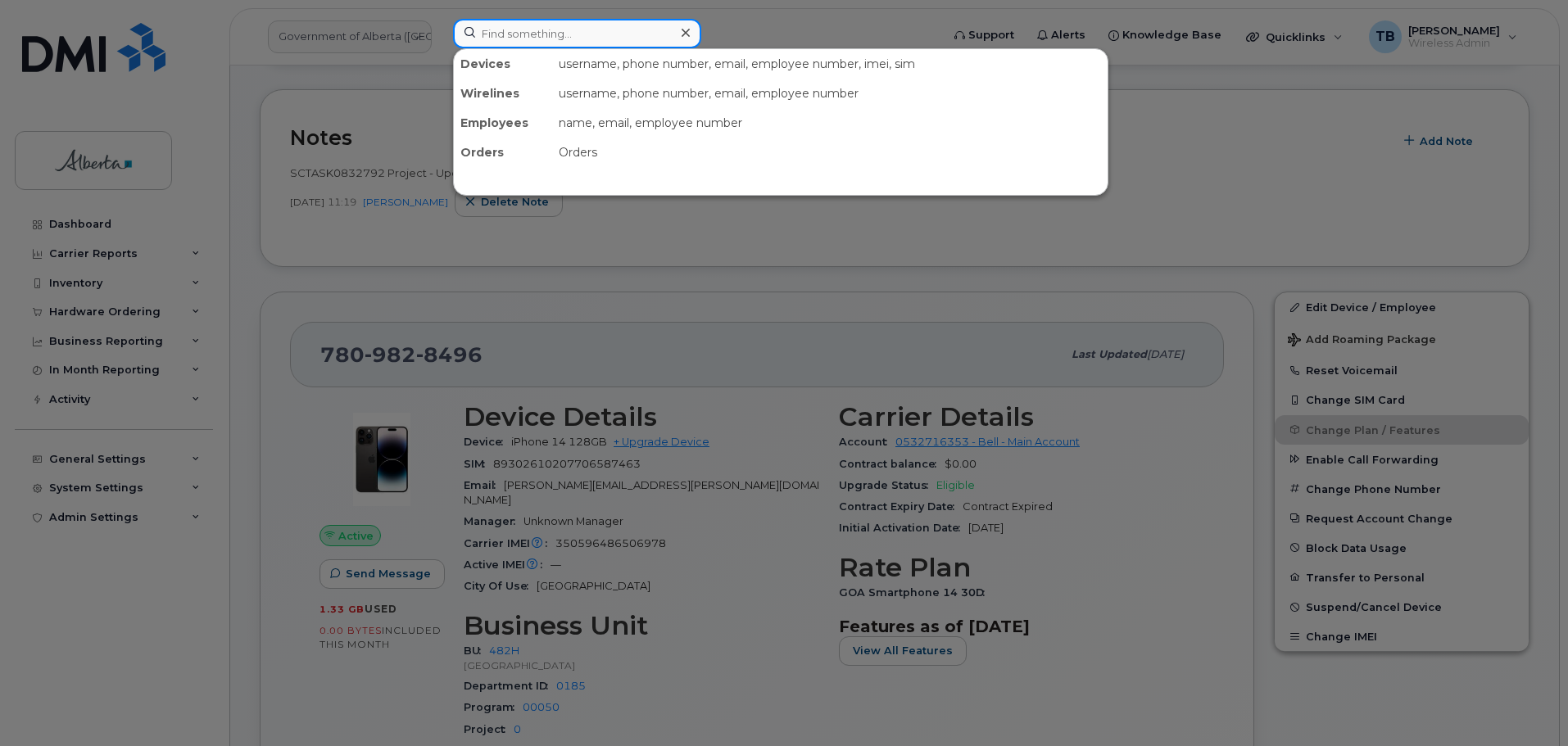
click at [533, 43] on input at bounding box center [577, 34] width 248 height 30
paste input "5873347643"
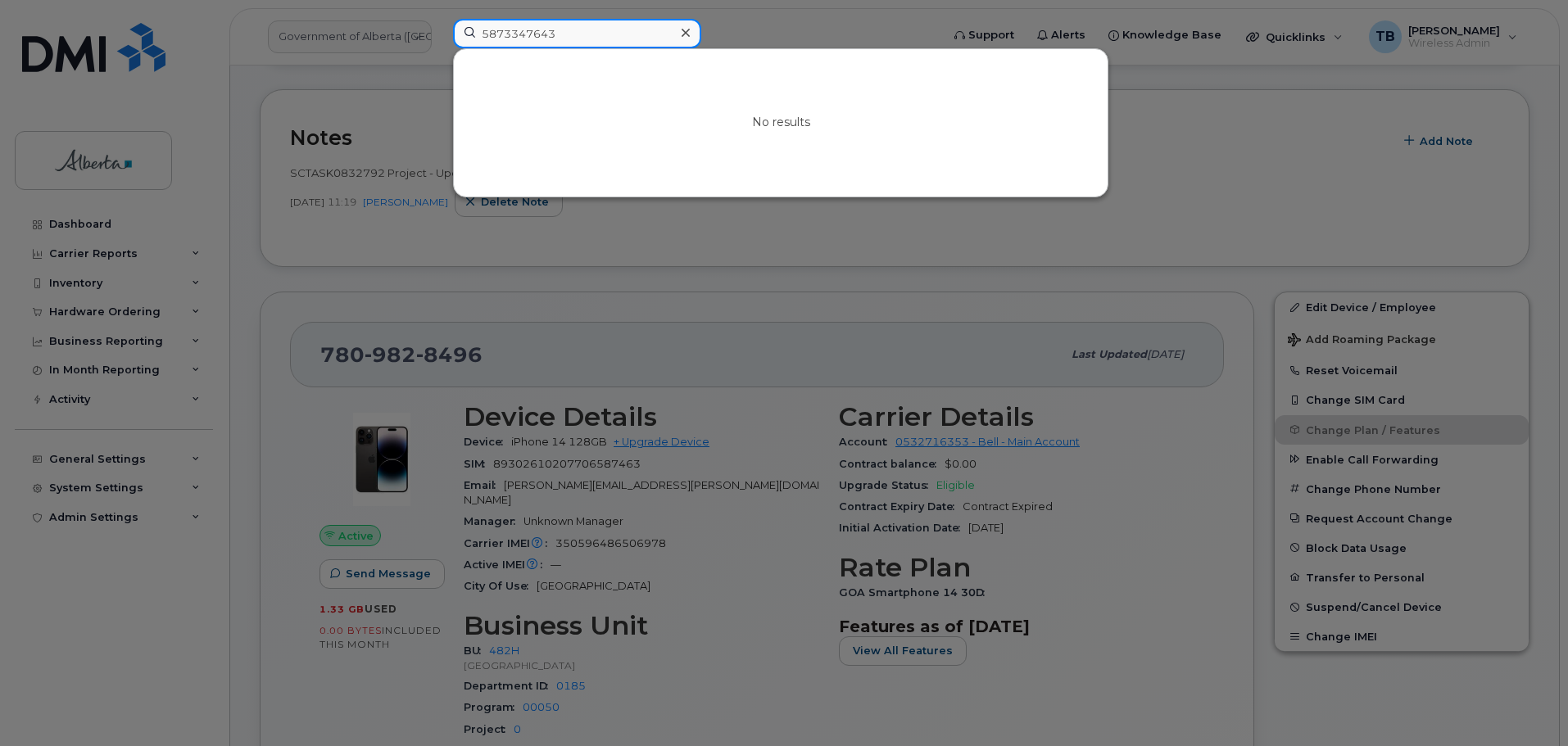
click at [644, 22] on input "5873347643" at bounding box center [577, 34] width 248 height 30
paste input "357894920835456"
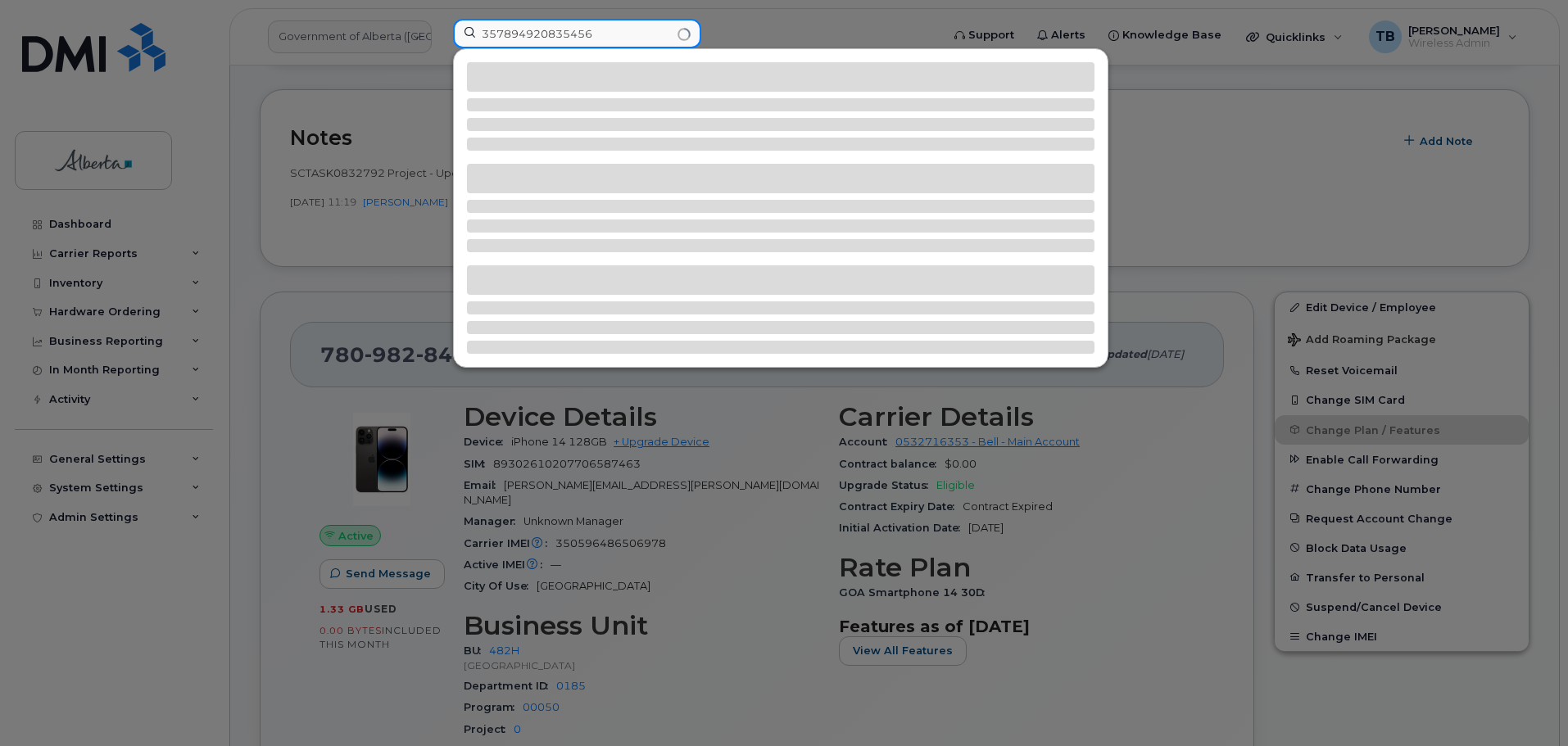
type input "357894920835456"
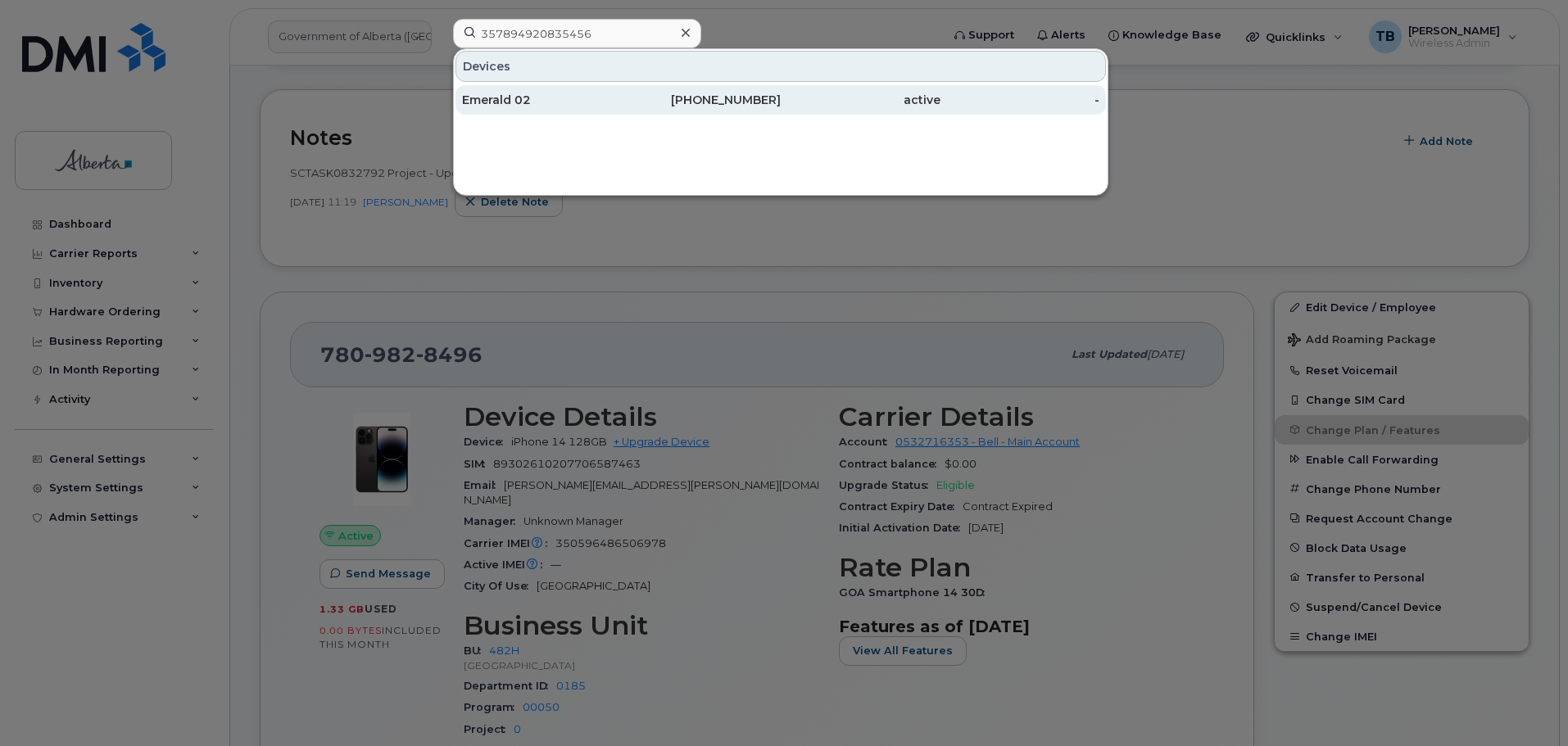
click at [488, 99] on div "Emerald 02" at bounding box center [542, 100] width 160 height 17
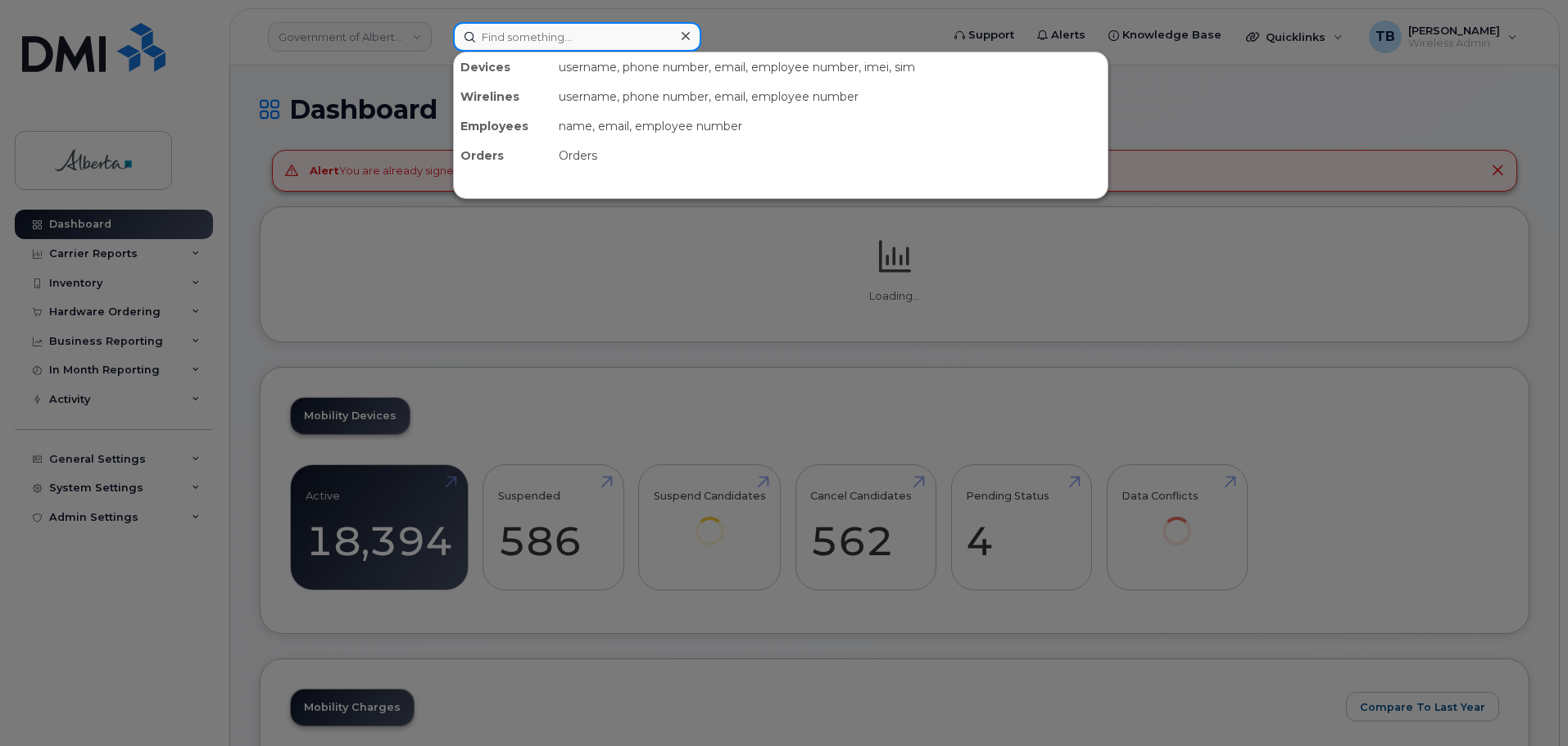
click at [572, 44] on input at bounding box center [577, 37] width 248 height 30
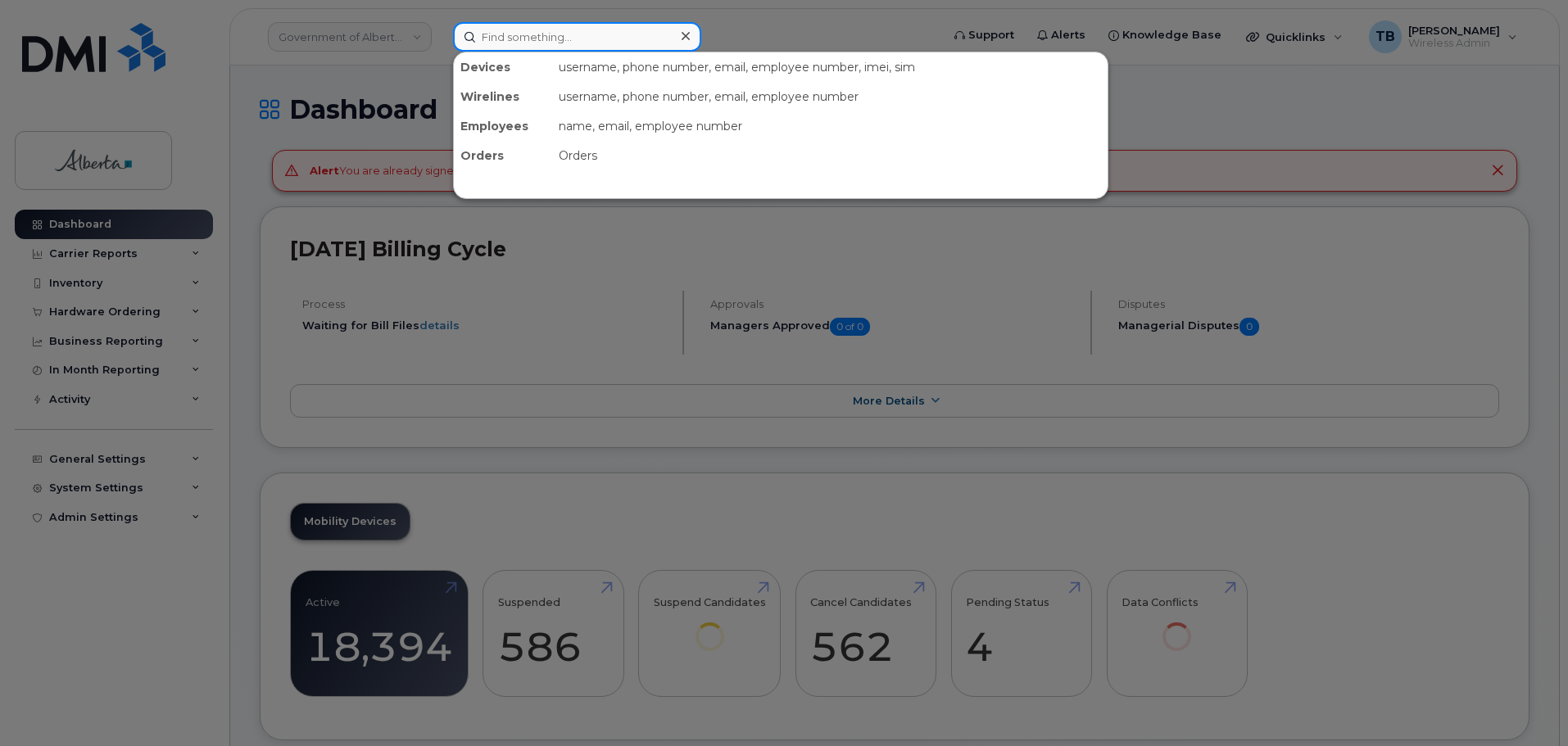
paste input "7802653758"
type input "7802653758"
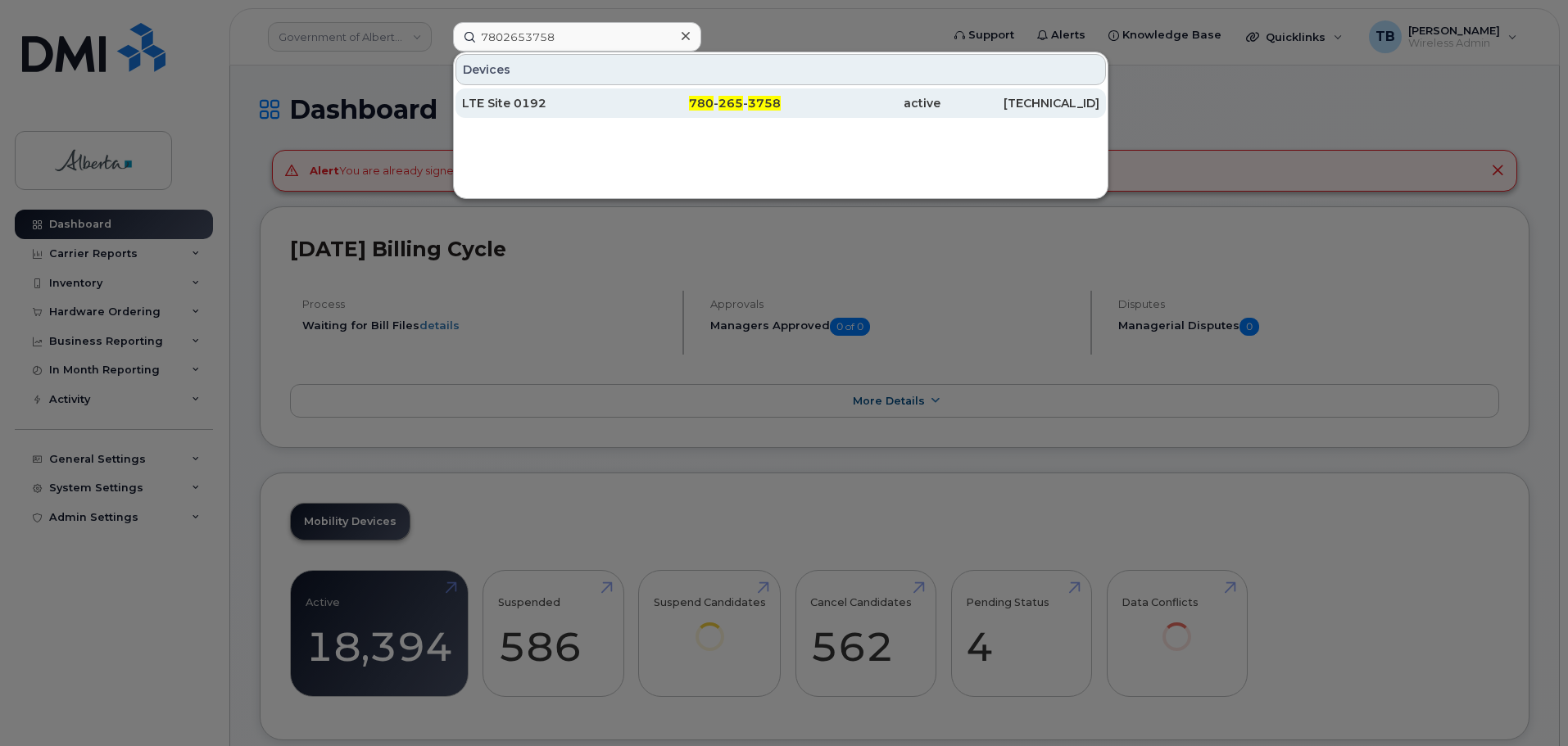
click at [531, 103] on div "LTE Site 0192" at bounding box center [542, 104] width 160 height 17
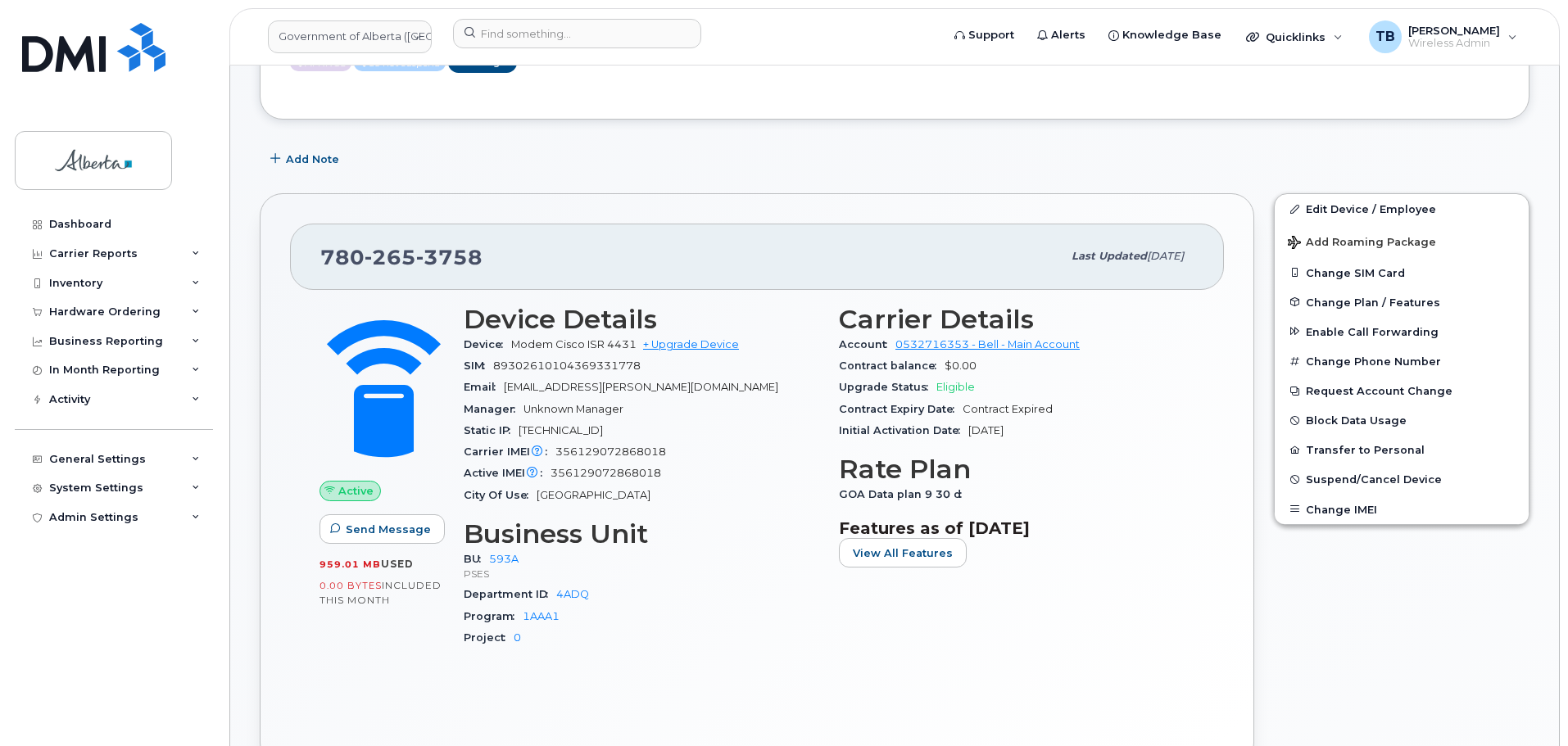
scroll to position [303, 0]
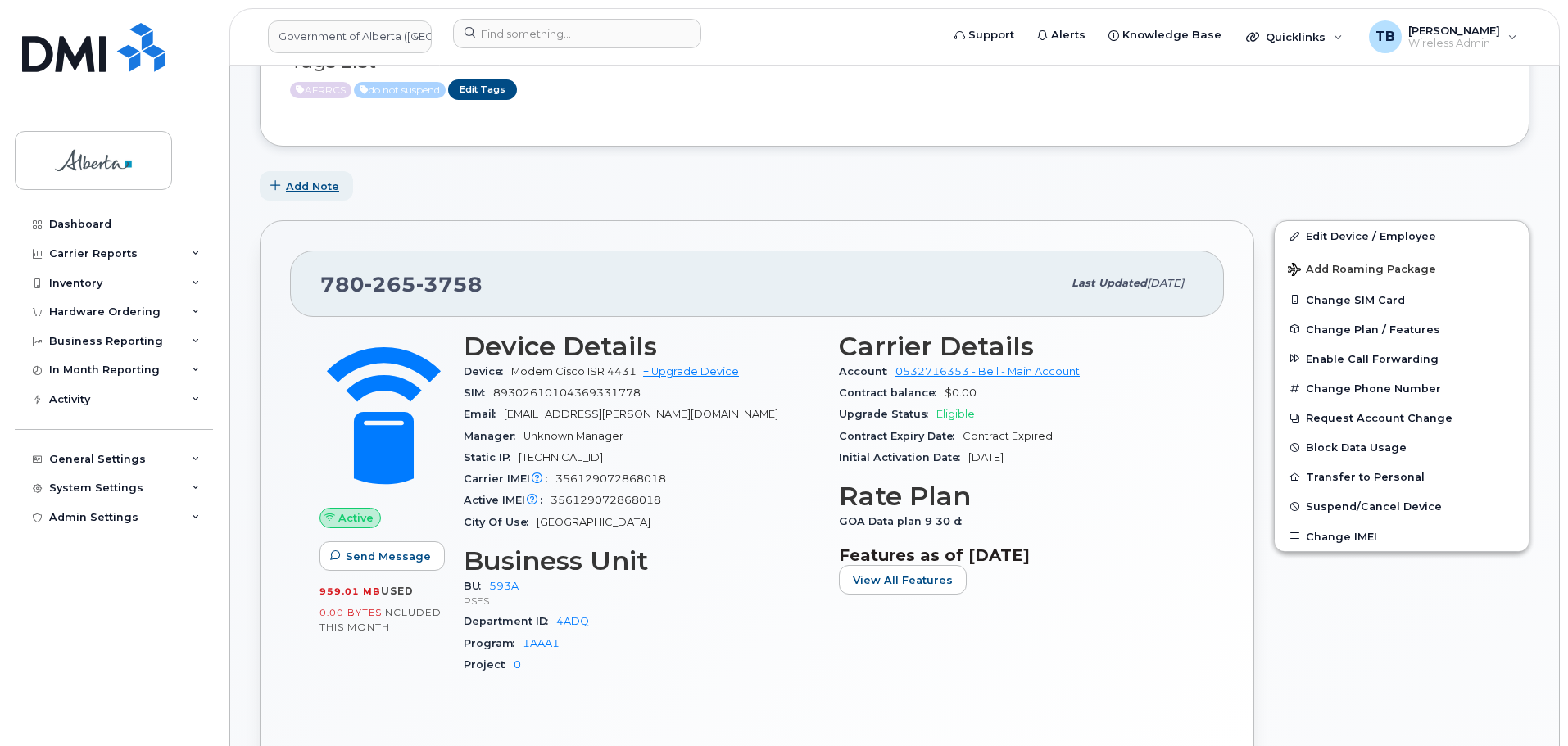
click at [304, 186] on span "Add Note" at bounding box center [312, 186] width 53 height 16
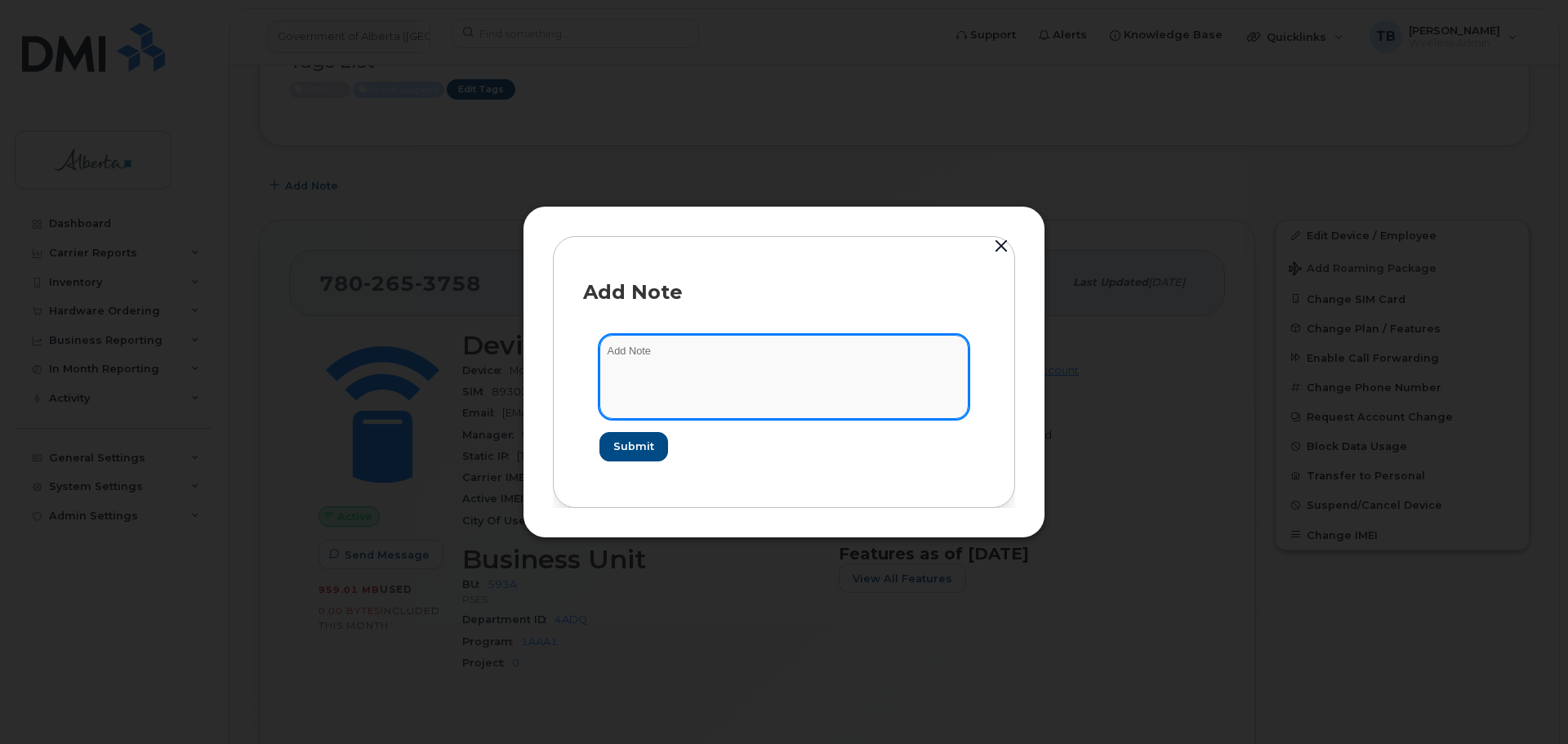
click at [626, 376] on textarea at bounding box center [784, 376] width 369 height 83
paste textarea "Plan Change - 7802653758 Modem Cisco ISR 4431 IMEI [TECHNICAL_ID] s/n FOC244600…"
drag, startPoint x: 693, startPoint y: 370, endPoint x: 717, endPoint y: 368, distance: 24.1
click at [716, 368] on textarea "Plan Change - 7802653758 Modem Cisco ISR 4431 IMEI 356129072868018 s/n FOC24460…" at bounding box center [784, 376] width 369 height 83
click at [723, 367] on textarea "Plan Change - 7802653758 Modem Cisco ISR 4431 IMEI 356129072868018 s/n FOC24460…" at bounding box center [784, 376] width 369 height 83
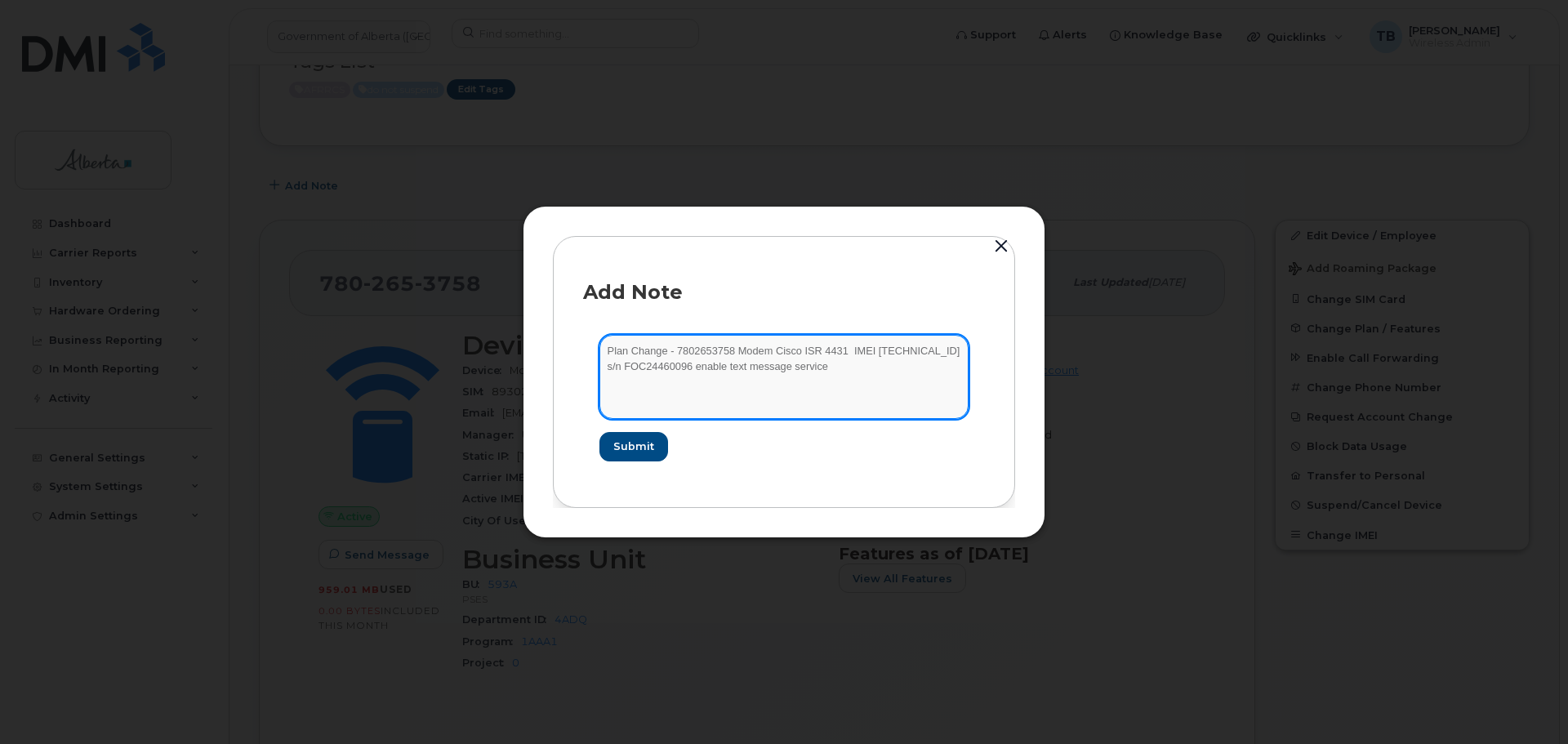
click at [723, 367] on textarea "Plan Change - 7802653758 Modem Cisco ISR 4431 IMEI 356129072868018 s/n FOC24460…" at bounding box center [784, 376] width 369 height 83
click at [847, 370] on textarea "Plan Change - 7802653758 Modem Cisco ISR 4431 IMEI 356129072868018 s/n FOC24460…" at bounding box center [784, 376] width 369 height 83
click at [605, 351] on textarea "Plan Change - 7802653758 Modem Cisco ISR 4431 IMEI 356129072868018 s/n FOC24460…" at bounding box center [784, 376] width 369 height 83
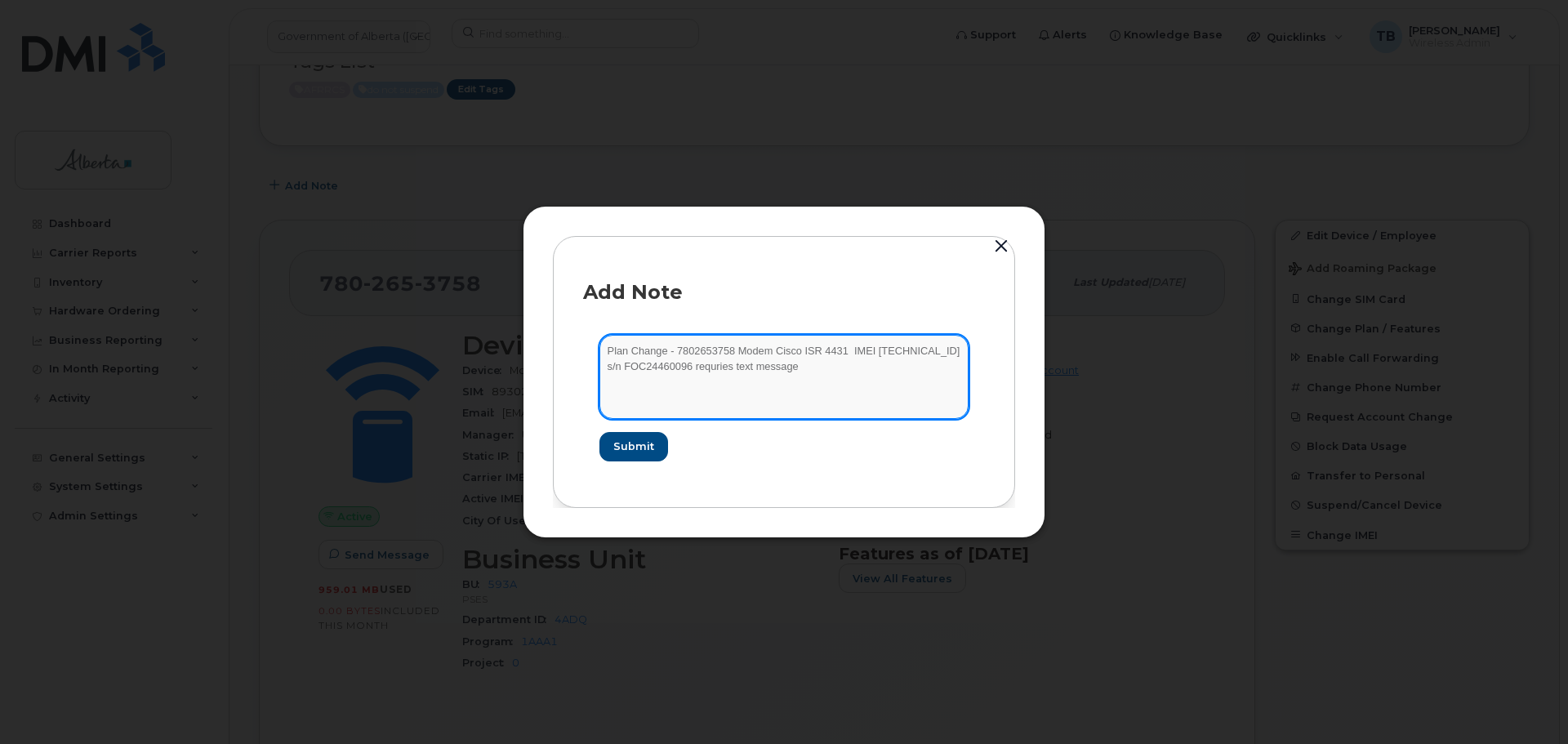
paste textarea "SCTASK0831991"
click at [885, 369] on textarea "SCTASK0831991Plan Change - 7802653758 Modem Cisco ISR 4431 IMEI 356129072868018…" at bounding box center [784, 376] width 369 height 83
click at [683, 350] on textarea "SCTASK0831991Plan Change - 7802653758 Modem Cisco ISR 4431 IMEI 356129072868018…" at bounding box center [784, 376] width 369 height 83
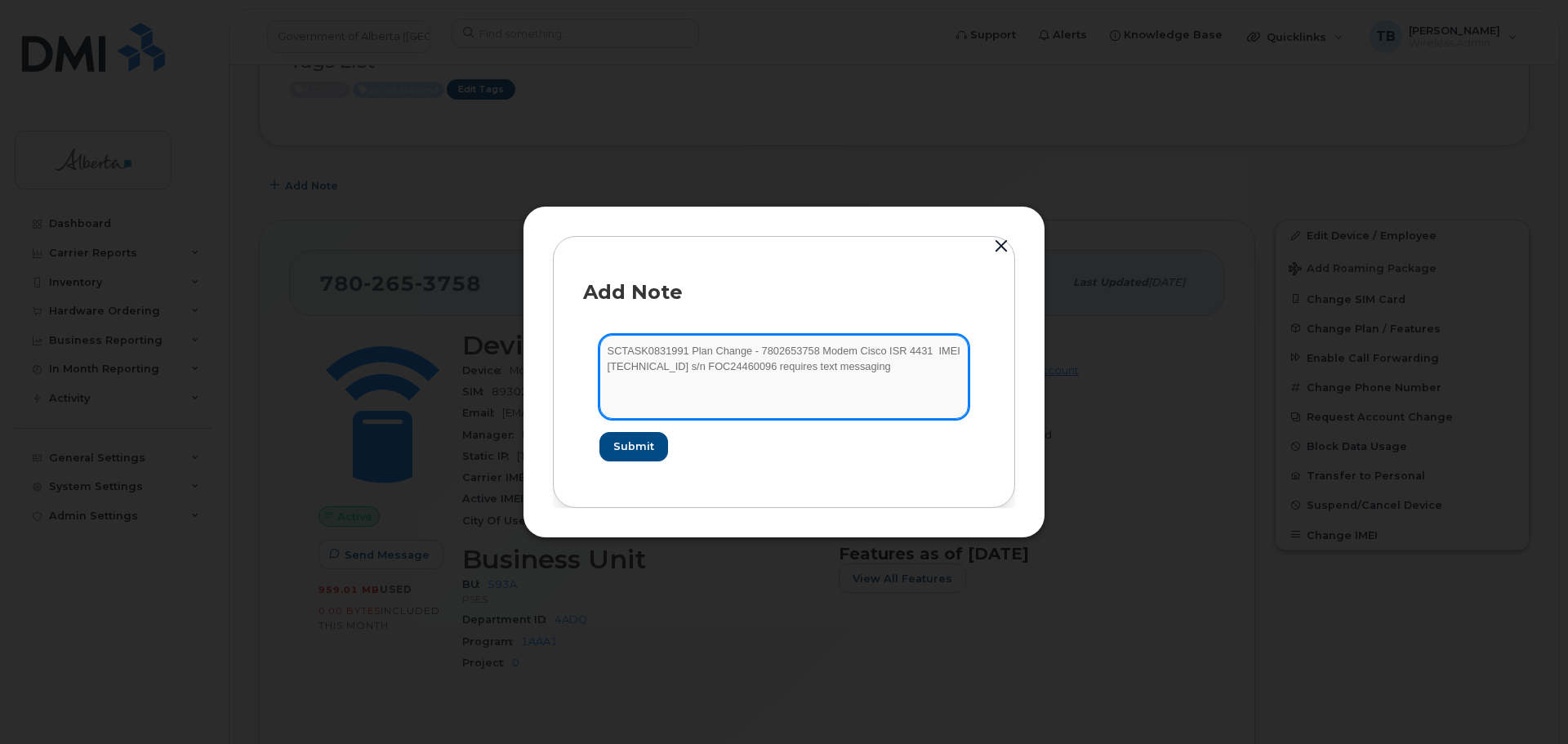
click at [909, 365] on textarea "SCTASK0831991 Plan Change - 7802653758 Modem Cisco ISR 4431 IMEI 35612907286801…" at bounding box center [784, 376] width 369 height 83
click at [782, 368] on textarea "SCTASK0831991 Plan Change - 7802653758 Modem Cisco ISR 4431 IMEI 35612907286801…" at bounding box center [784, 376] width 369 height 83
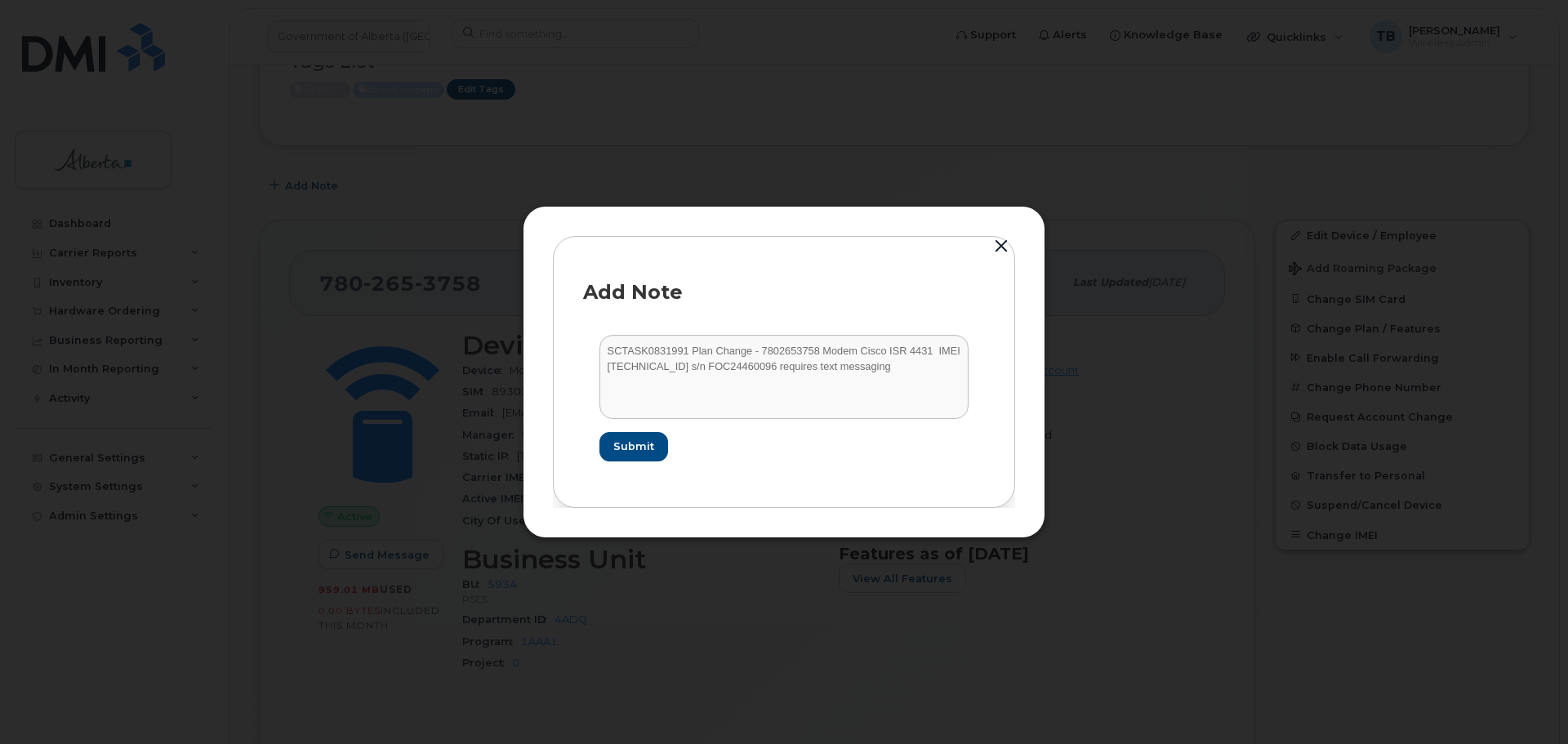
click at [938, 427] on form "SCTASK0831991 Plan Change - 7802653758 Modem Cisco ISR 4431 IMEI 35612907286801…" at bounding box center [784, 398] width 402 height 158
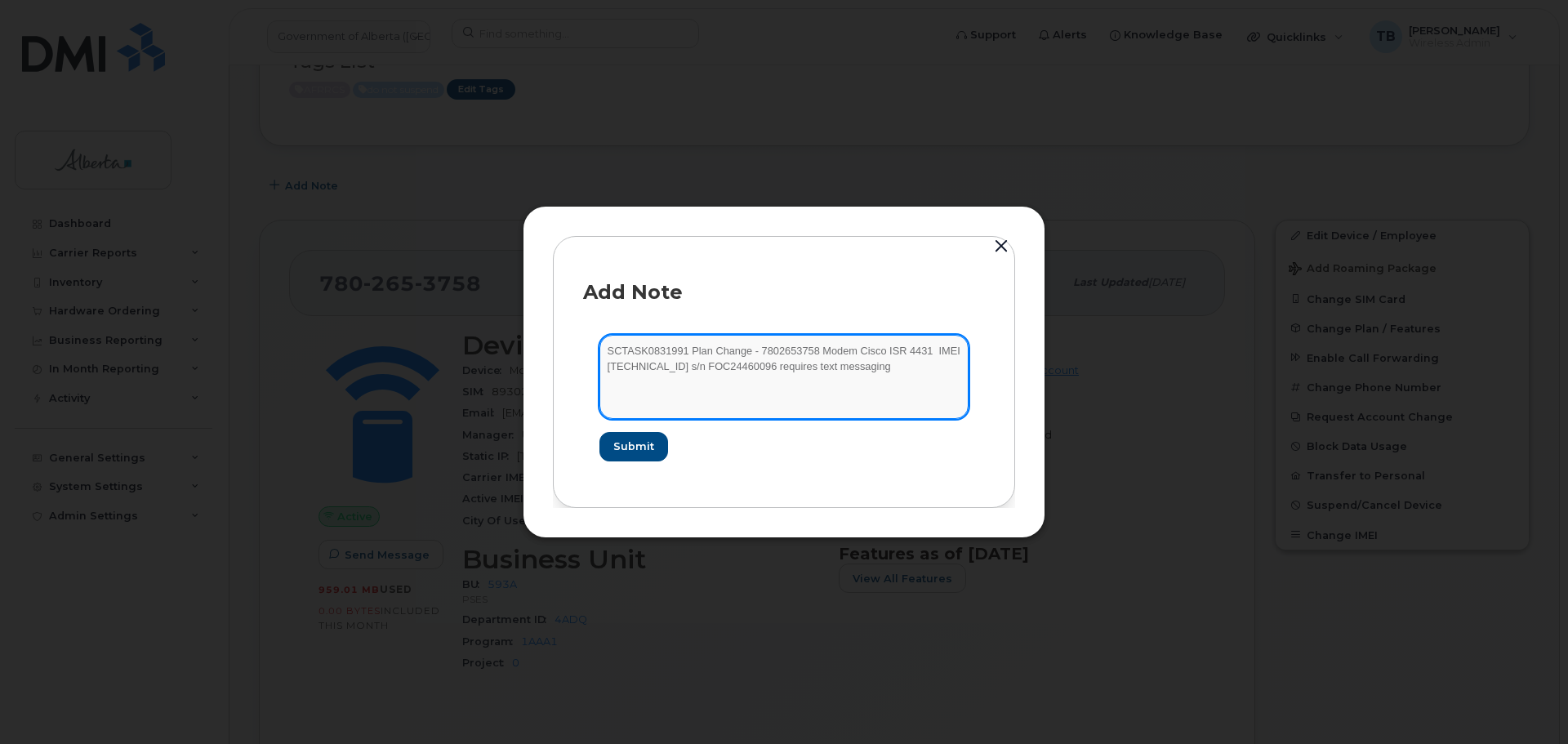
click at [897, 366] on textarea "SCTASK0831991 Plan Change - 7802653758 Modem Cisco ISR 4431 IMEI 35612907286801…" at bounding box center [784, 376] width 369 height 83
drag, startPoint x: 783, startPoint y: 366, endPoint x: 784, endPoint y: 377, distance: 11.0
click at [784, 377] on textarea "SCTASK0831991 Plan Change - 7802653758 Modem Cisco ISR 4431 IMEI 35612907286801…" at bounding box center [784, 376] width 369 height 83
drag, startPoint x: 688, startPoint y: 351, endPoint x: 693, endPoint y: 386, distance: 35.4
click at [693, 386] on textarea "SCTASK0831991 Plan Change - 7802653758 Modem Cisco ISR 4431 IMEI 35612907286801…" at bounding box center [784, 376] width 369 height 83
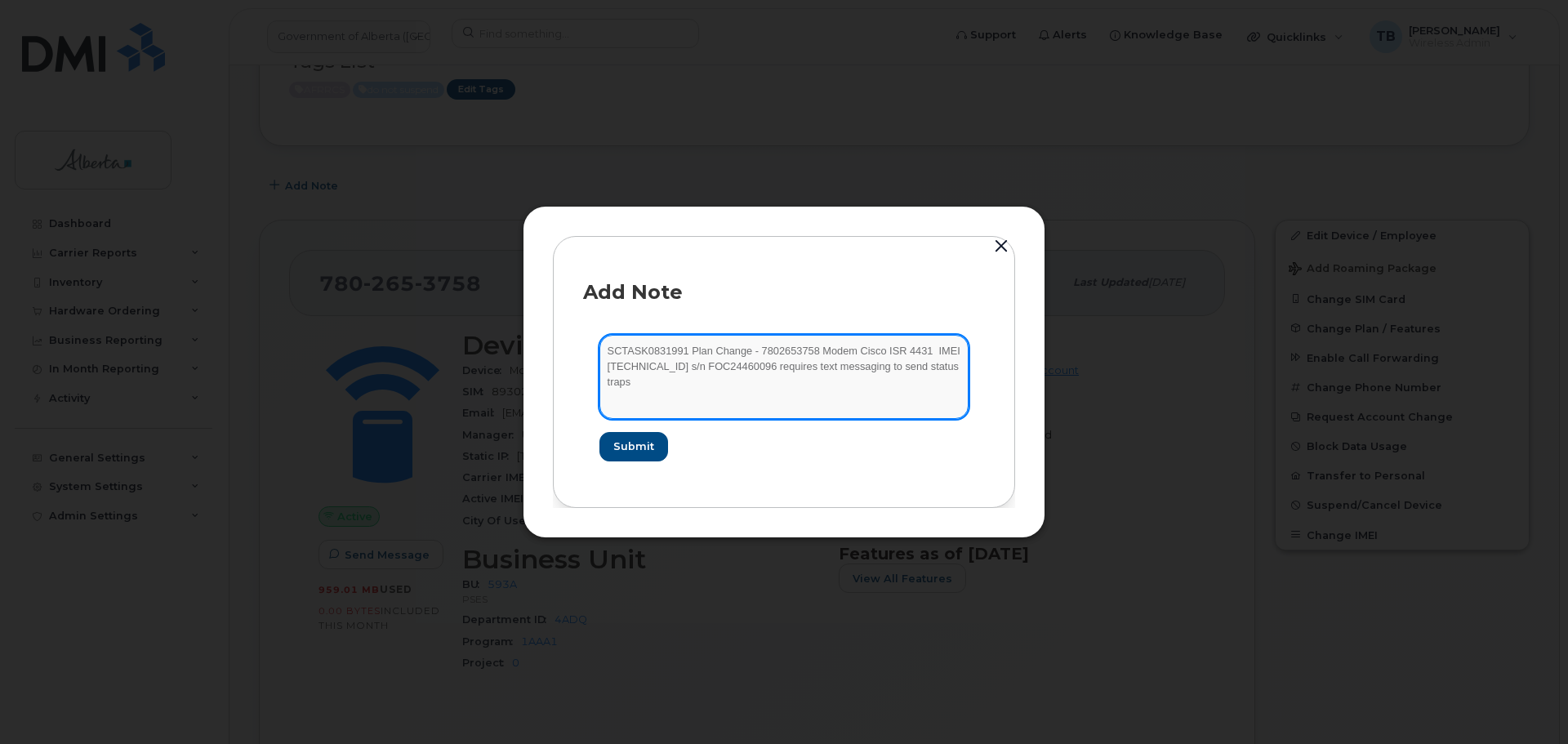
type textarea "SCTASK0831991 Plan Change - 7802653758 Modem Cisco ISR 4431 IMEI 35612907286801…"
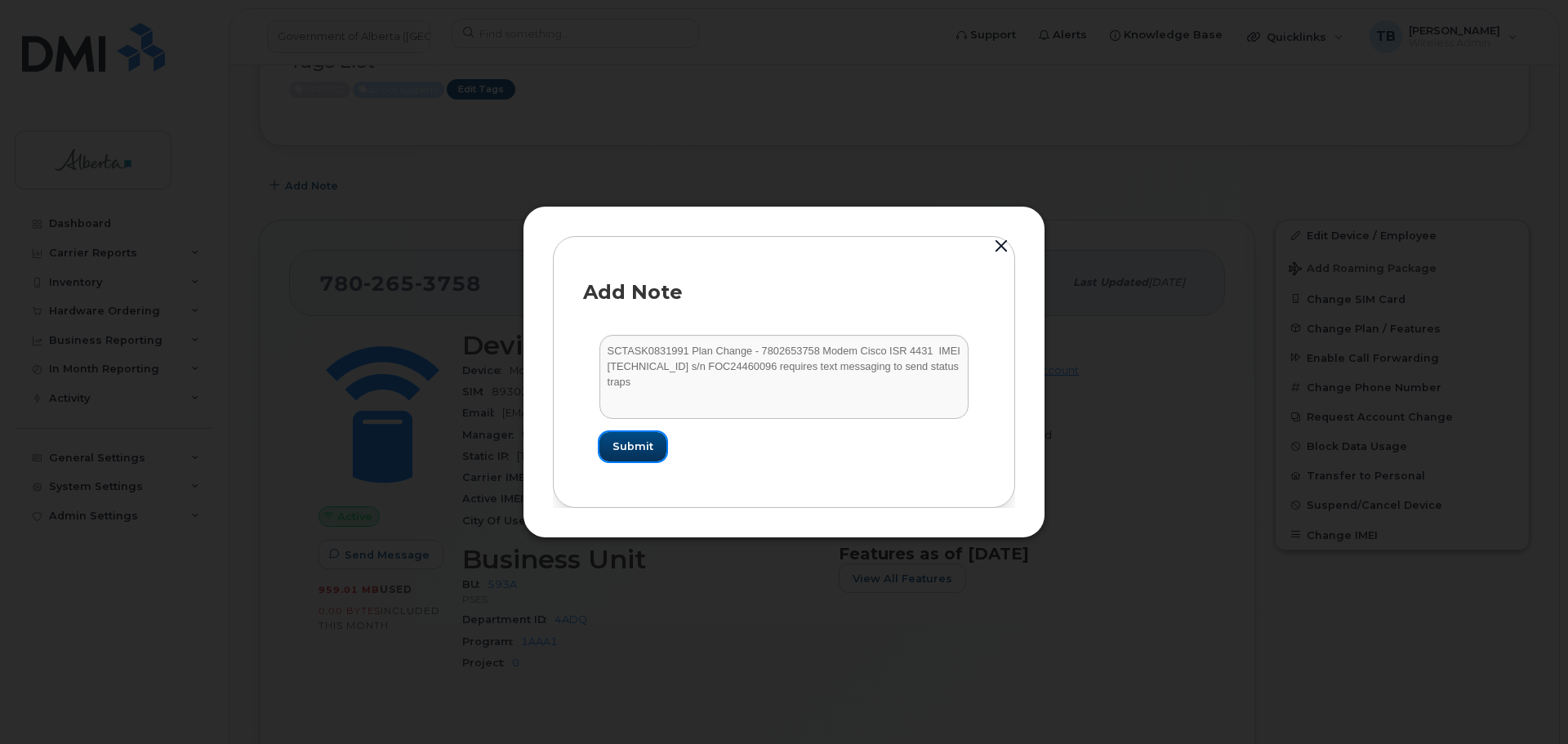
click at [629, 448] on span "Submit" at bounding box center [633, 446] width 41 height 16
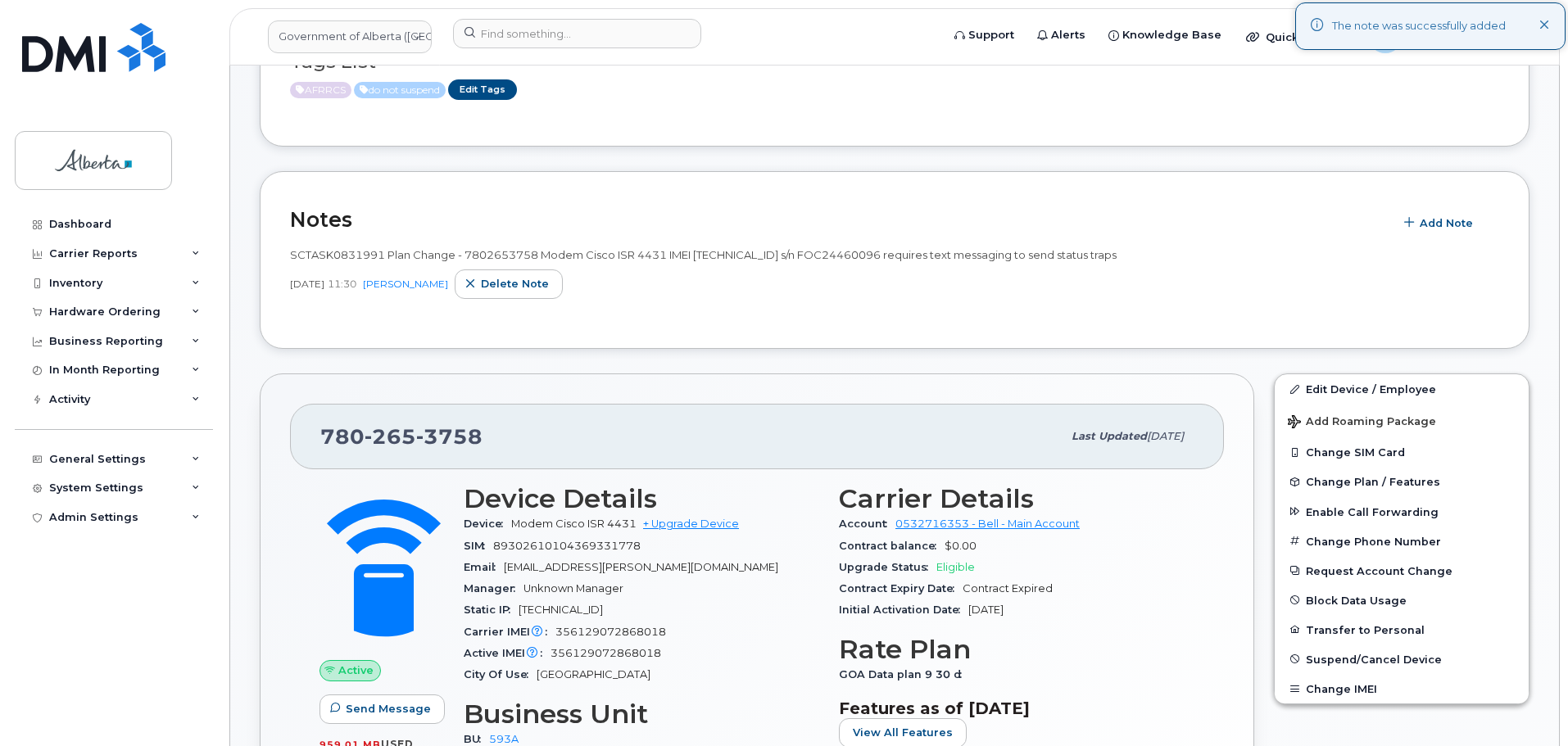
scroll to position [467, 0]
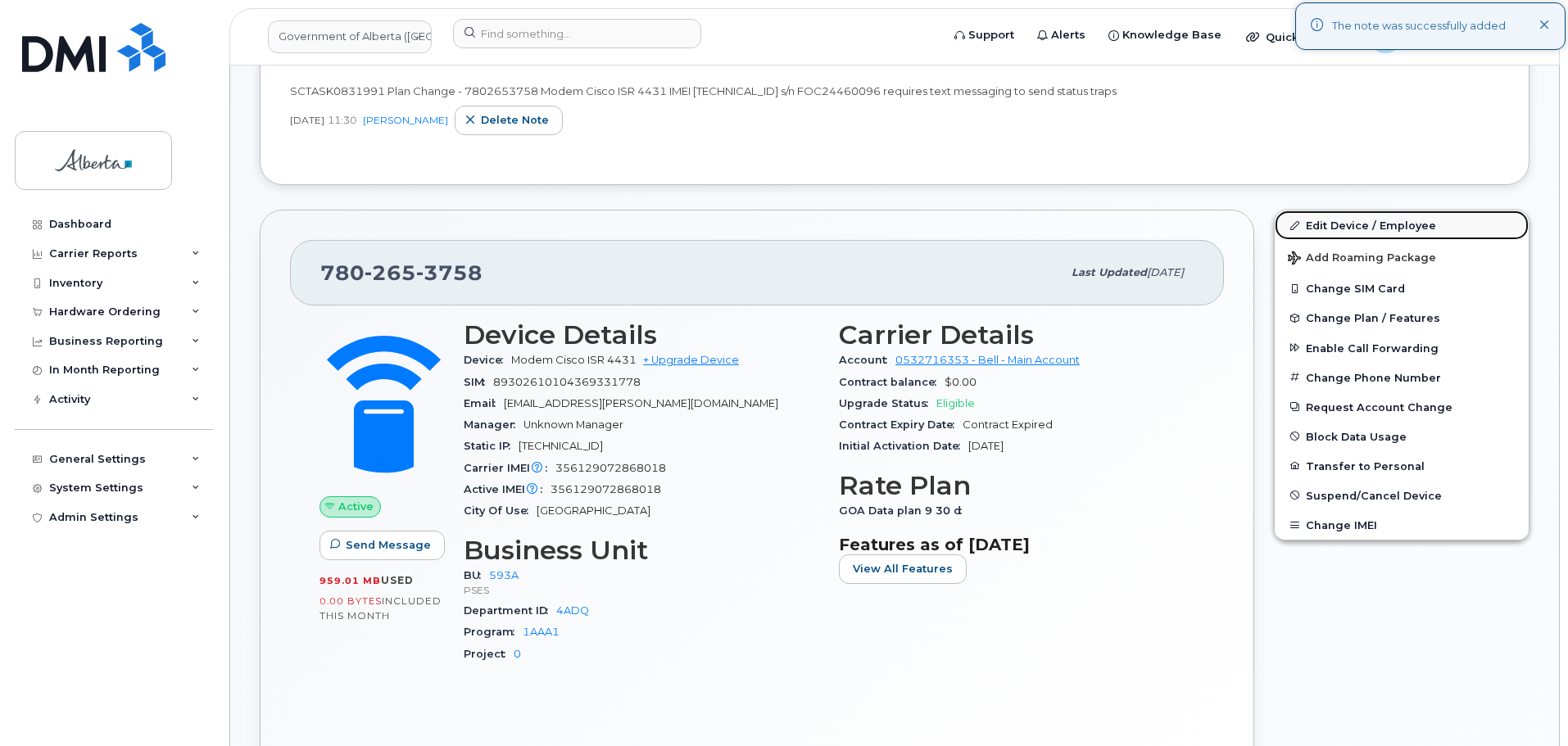
click at [1334, 225] on link "Edit Device / Employee" at bounding box center [1402, 225] width 254 height 30
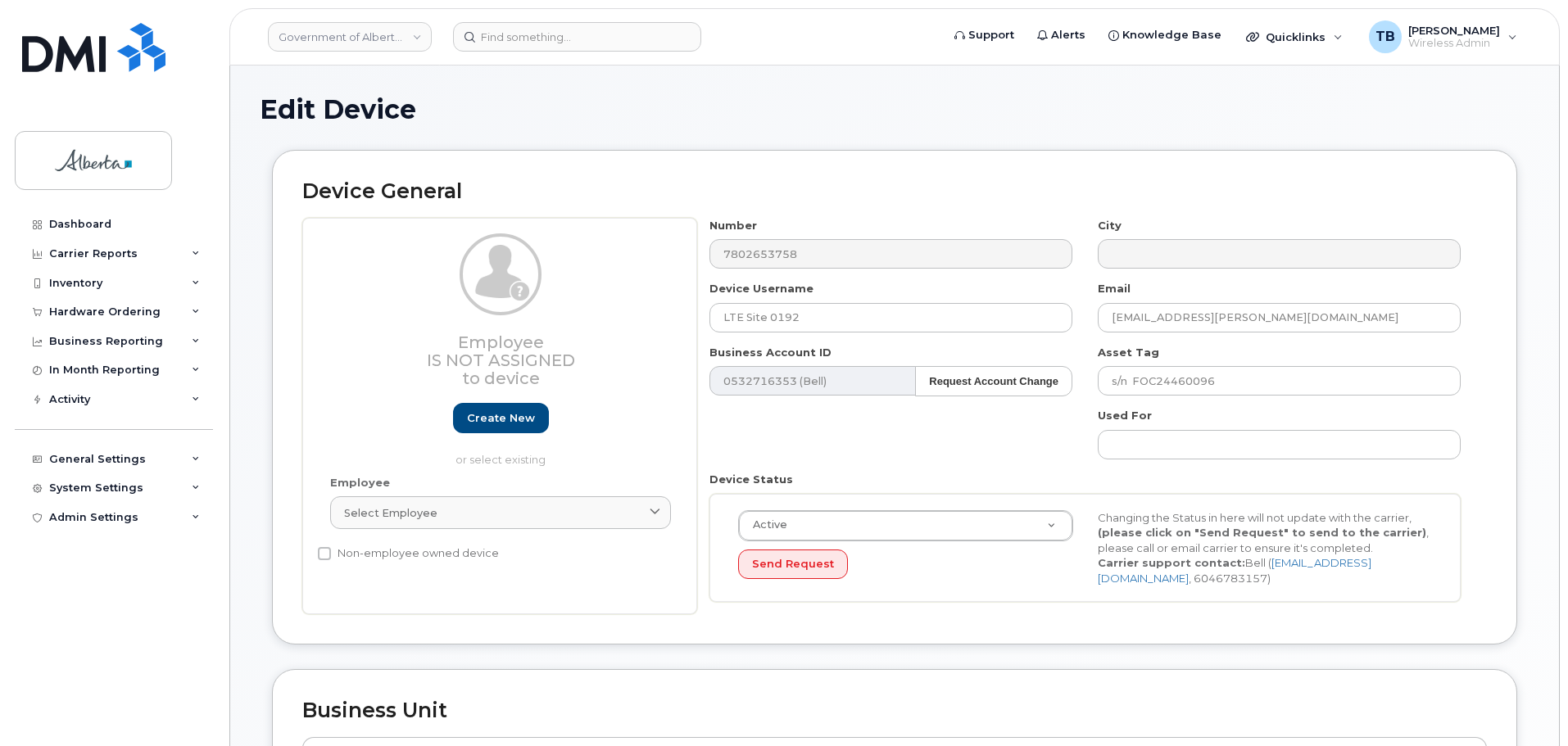
select select "4797682"
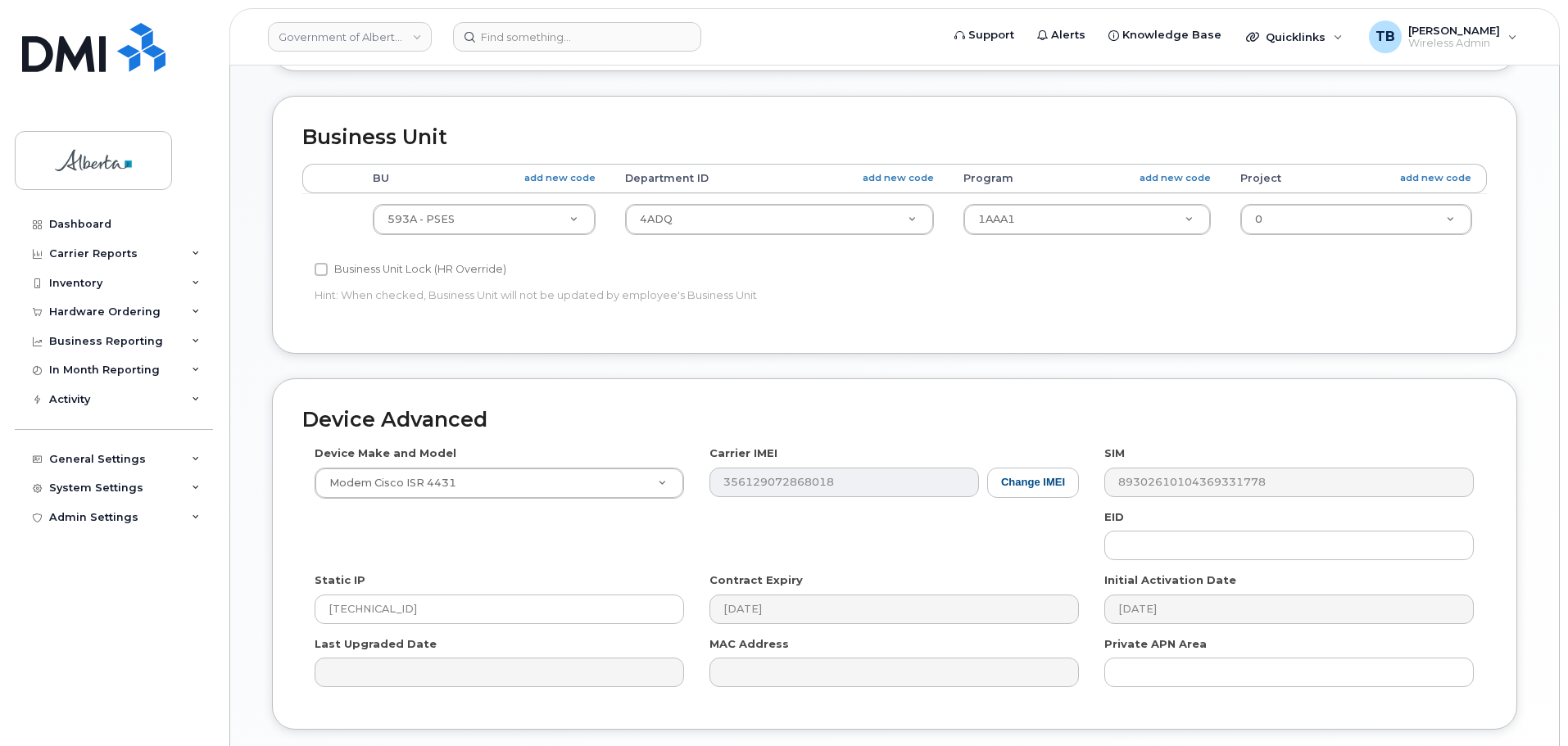
scroll to position [694, 0]
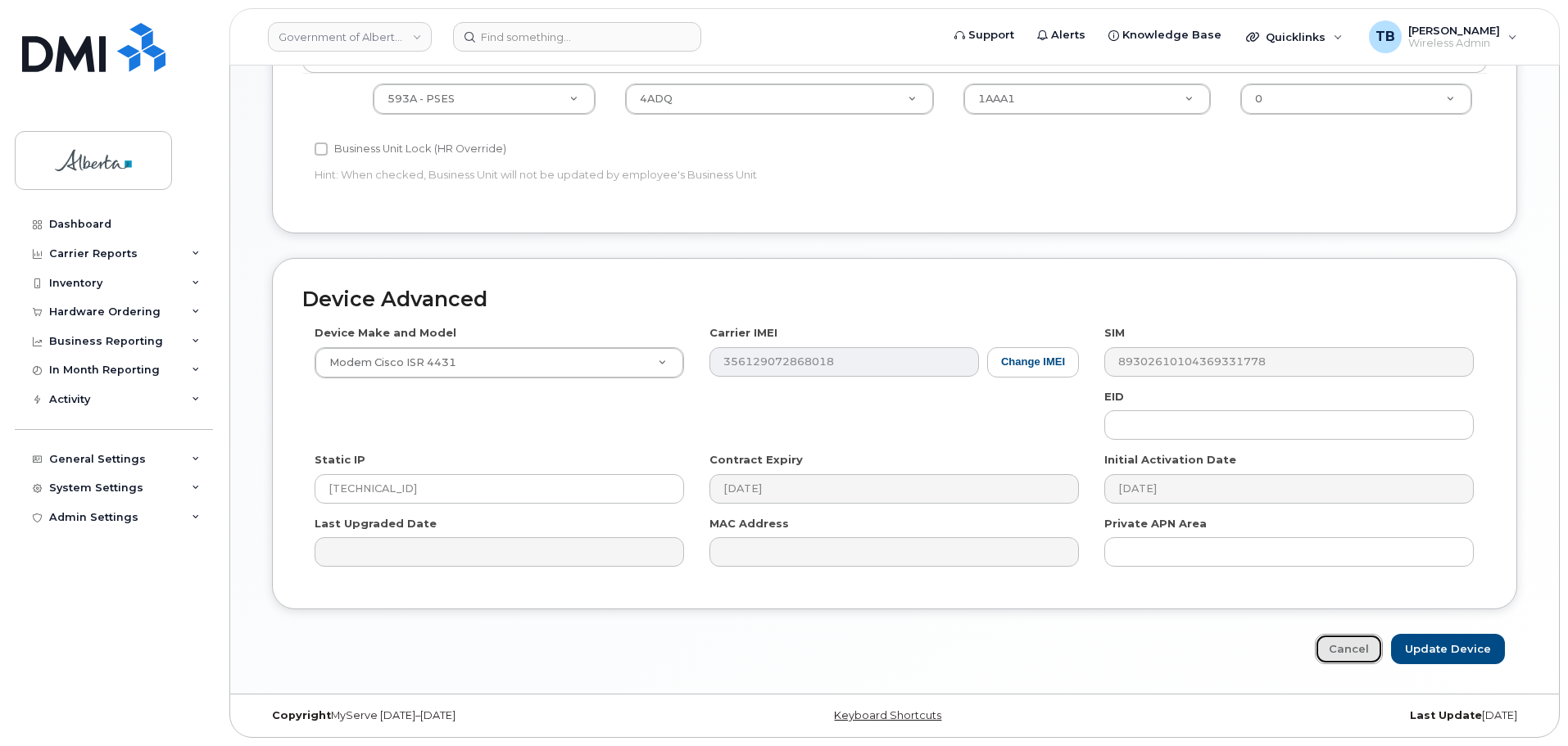
click at [1344, 646] on link "Cancel" at bounding box center [1349, 649] width 68 height 30
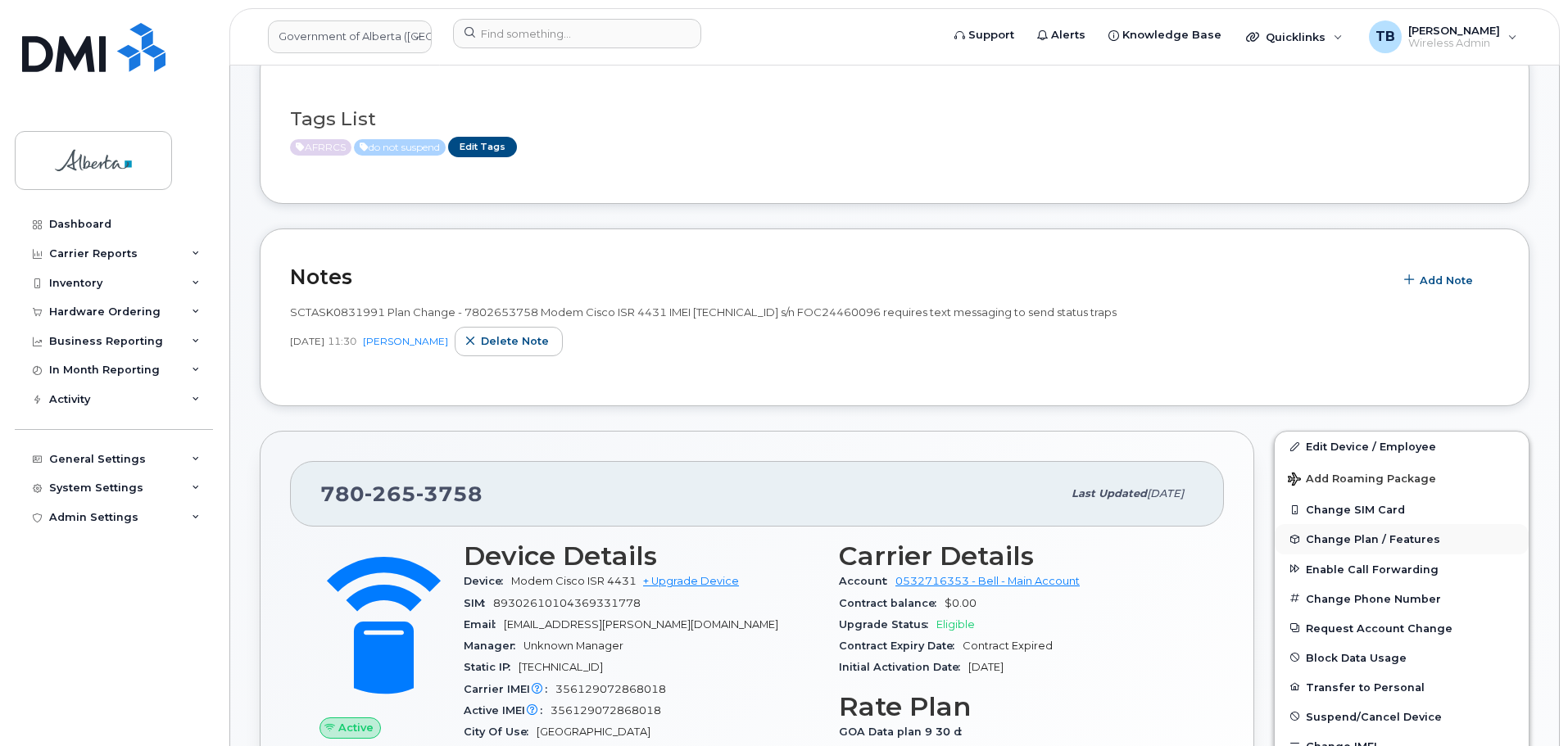
scroll to position [385, 0]
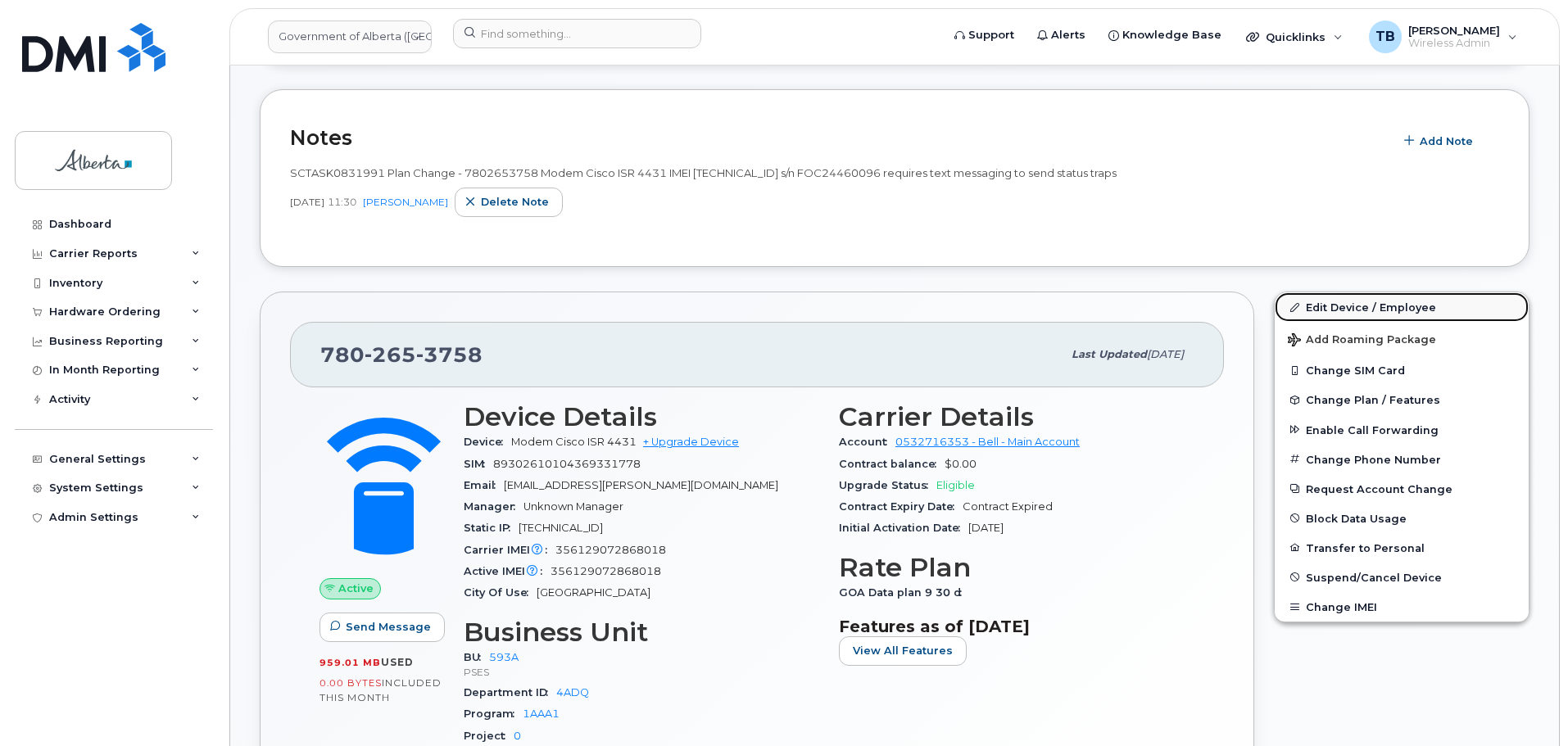
click at [1405, 310] on link "Edit Device / Employee" at bounding box center [1402, 307] width 254 height 30
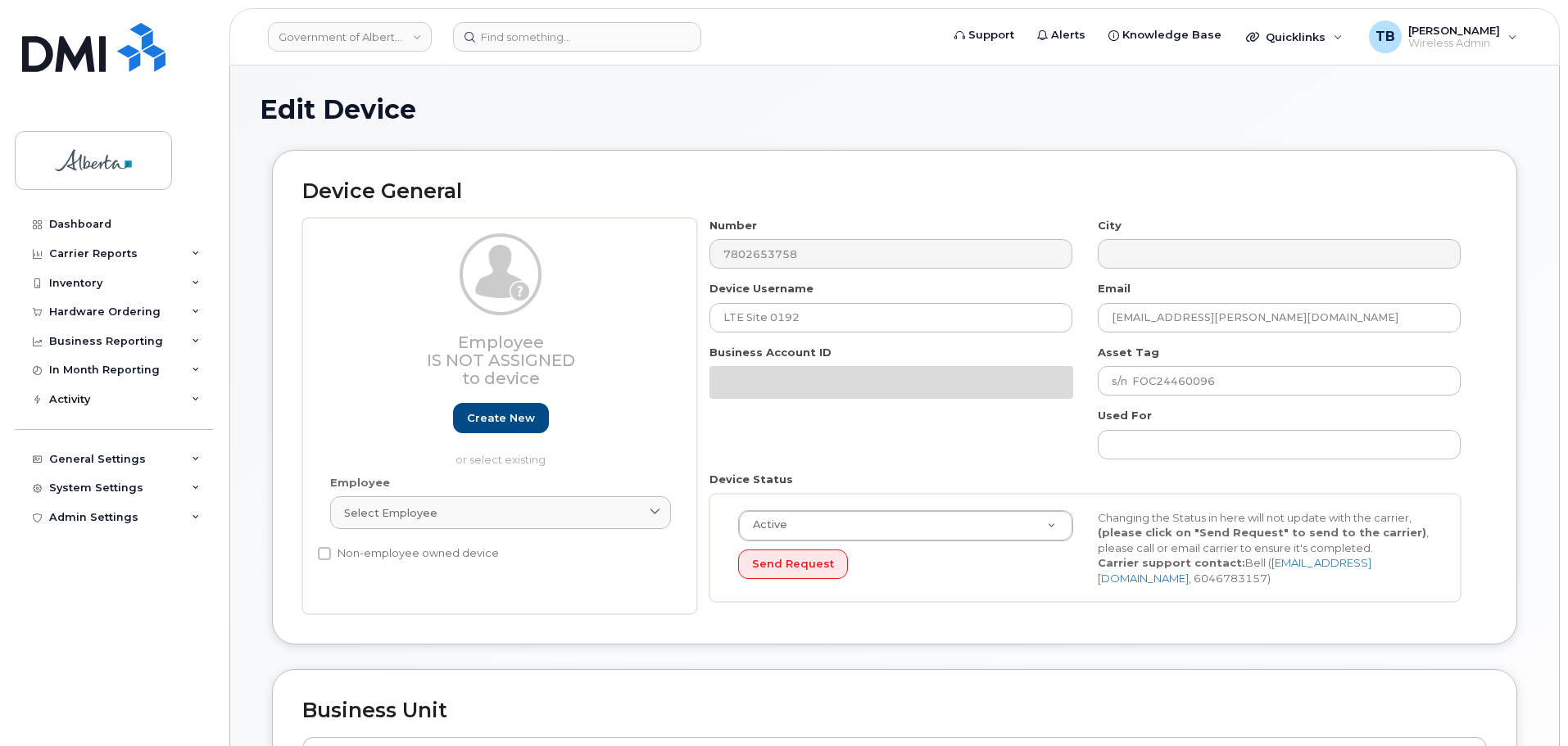
select select "4797682"
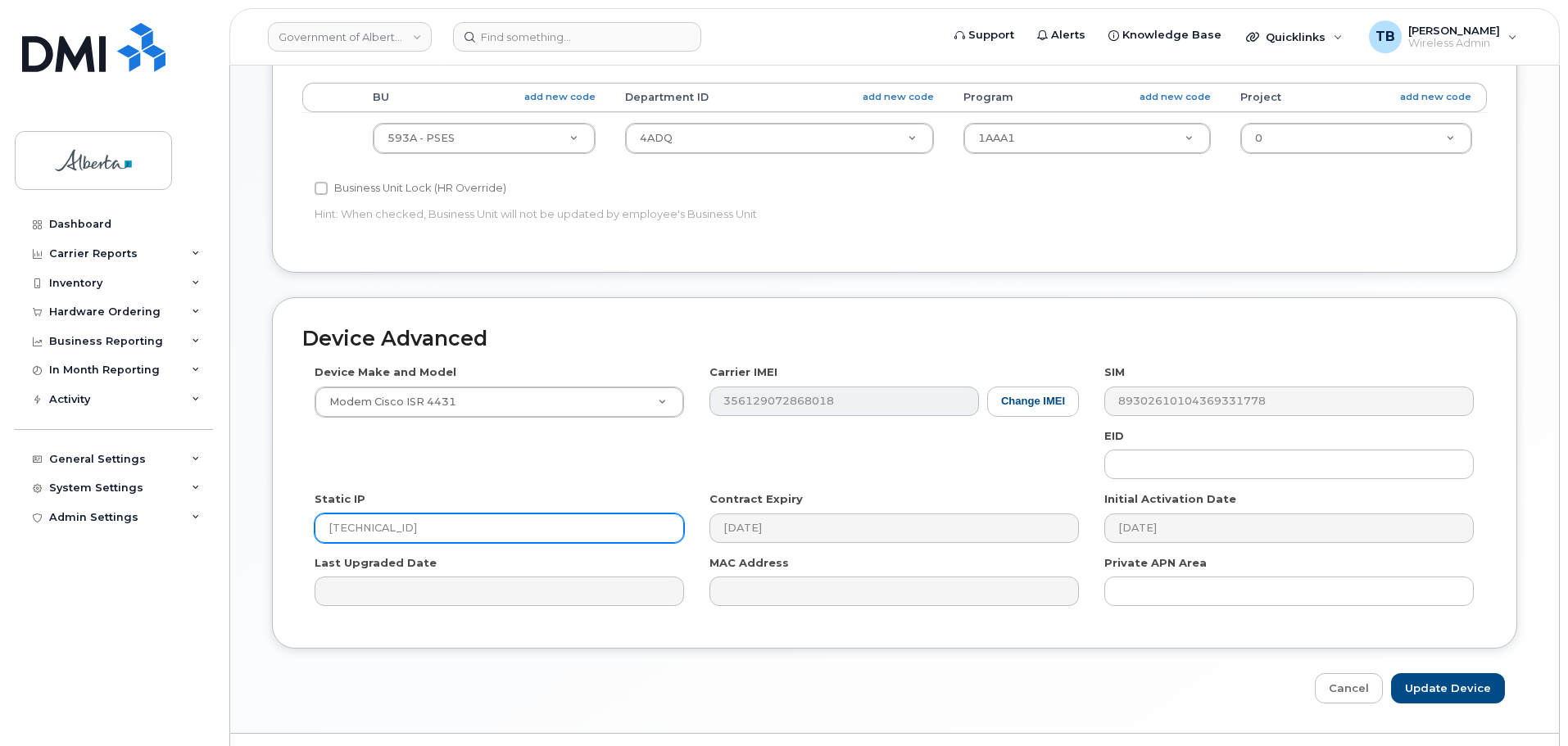
scroll to position [655, 0]
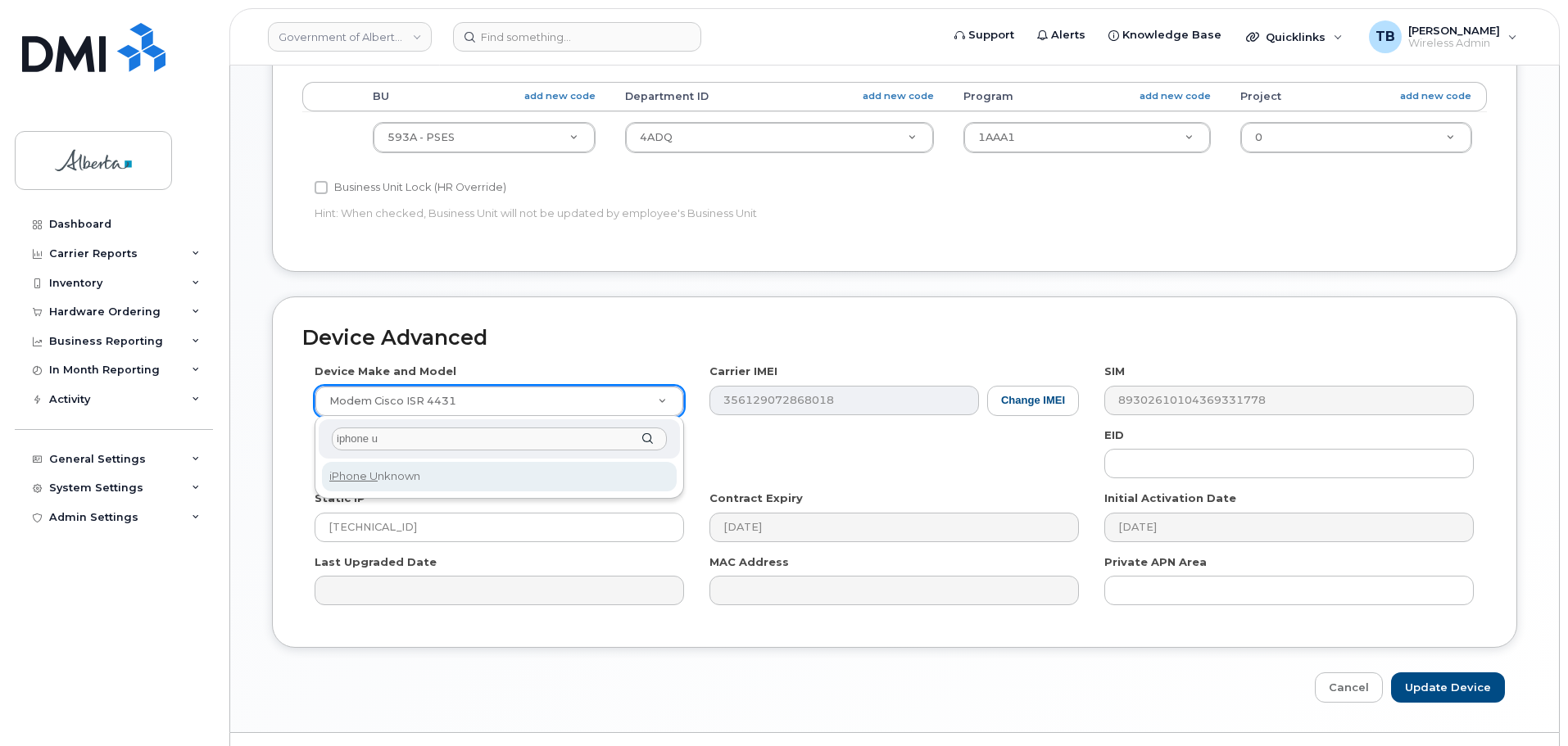
type input "iphone u"
select select "185"
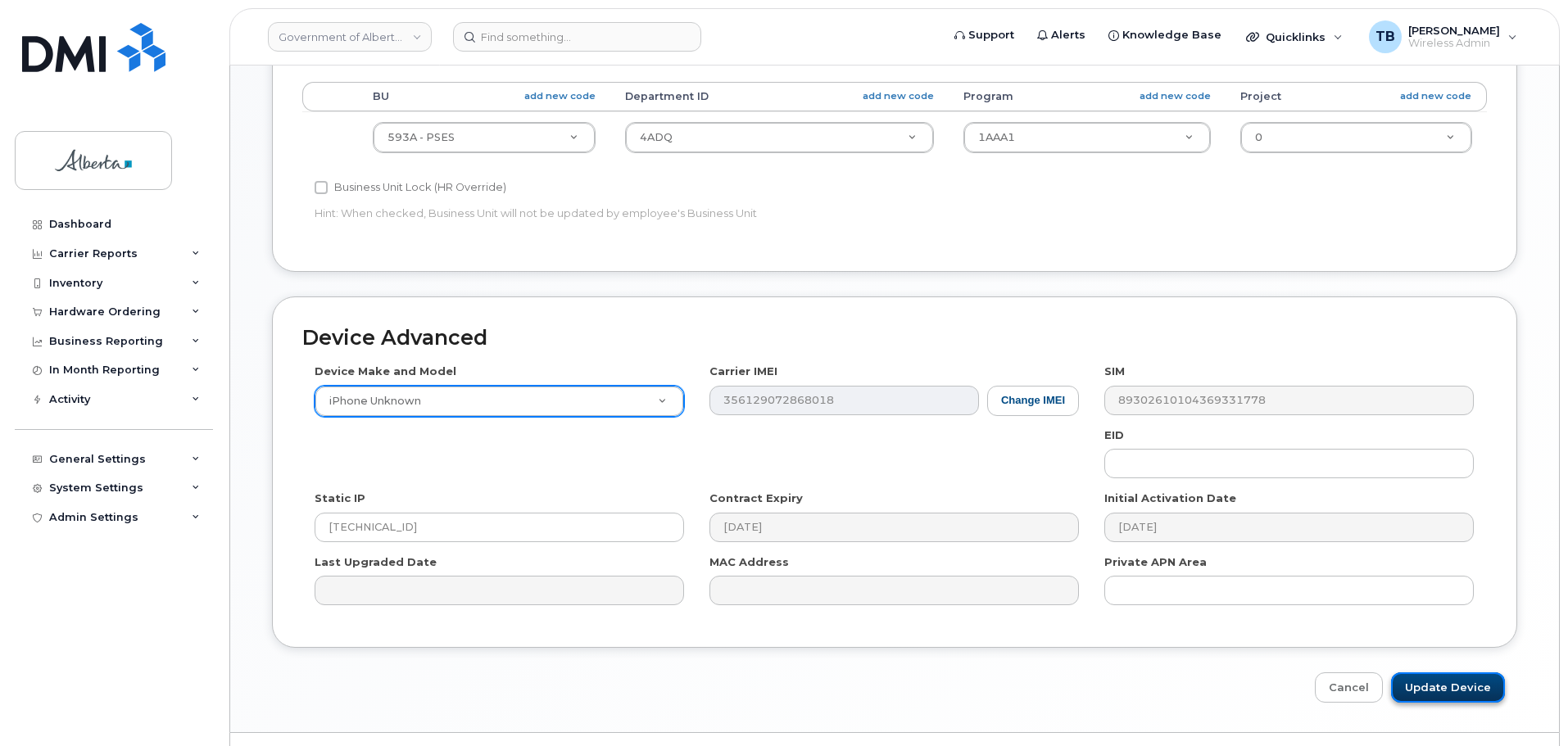
click at [1467, 692] on input "Update Device" at bounding box center [1448, 687] width 114 height 30
type input "Saving..."
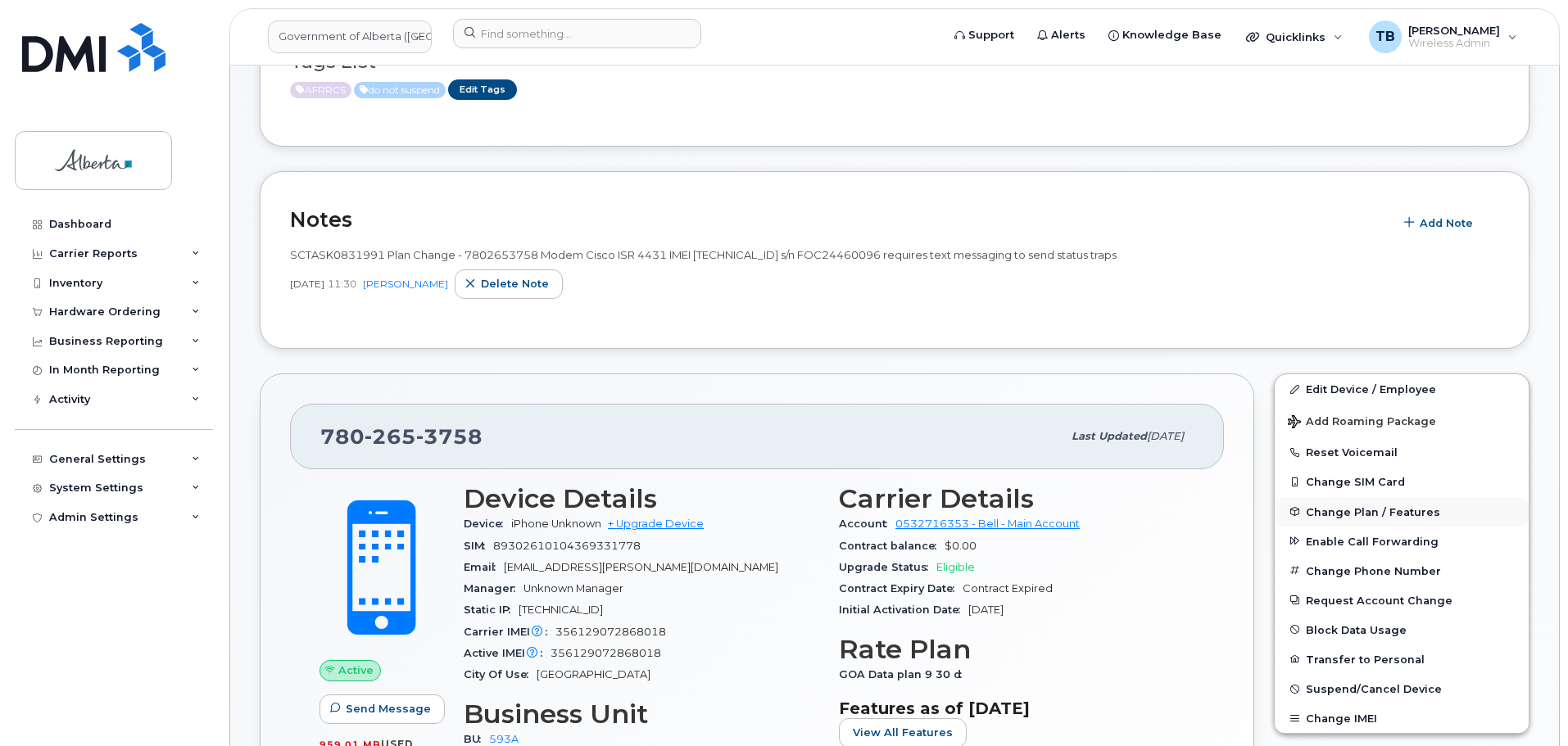
scroll to position [303, 0]
click at [1340, 513] on span "Change Plan / Features" at bounding box center [1374, 511] width 134 height 12
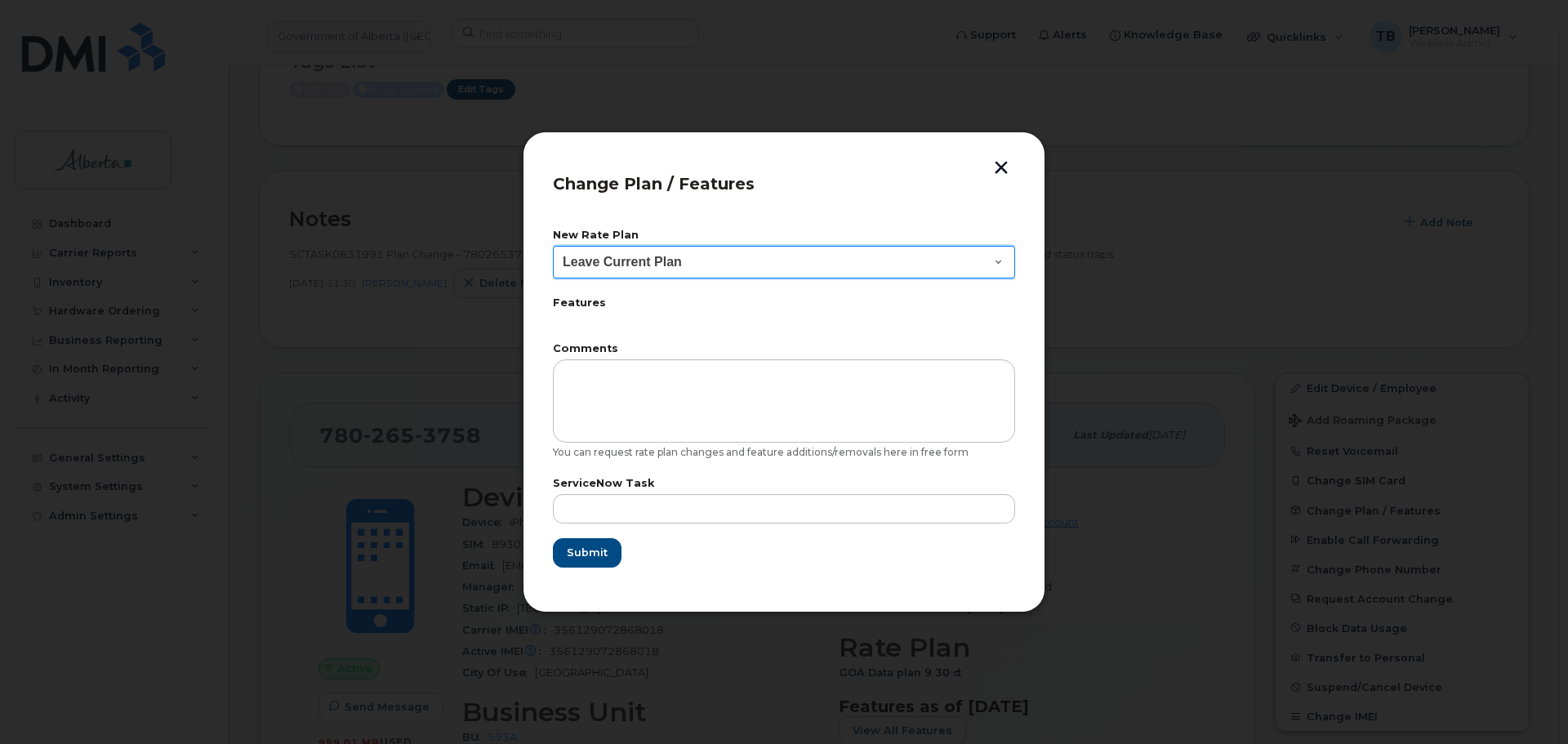
click at [985, 261] on select "Leave Current Plan GOA - Voice Plan 5 GOA Smartphone 14 30D GOA Unlimited Smart…" at bounding box center [784, 262] width 462 height 33
select select "2483362"
click at [553, 246] on select "Leave Current Plan GOA - Voice Plan 5 GOA Smartphone 14 30D GOA Unlimited Smart…" at bounding box center [784, 262] width 462 height 33
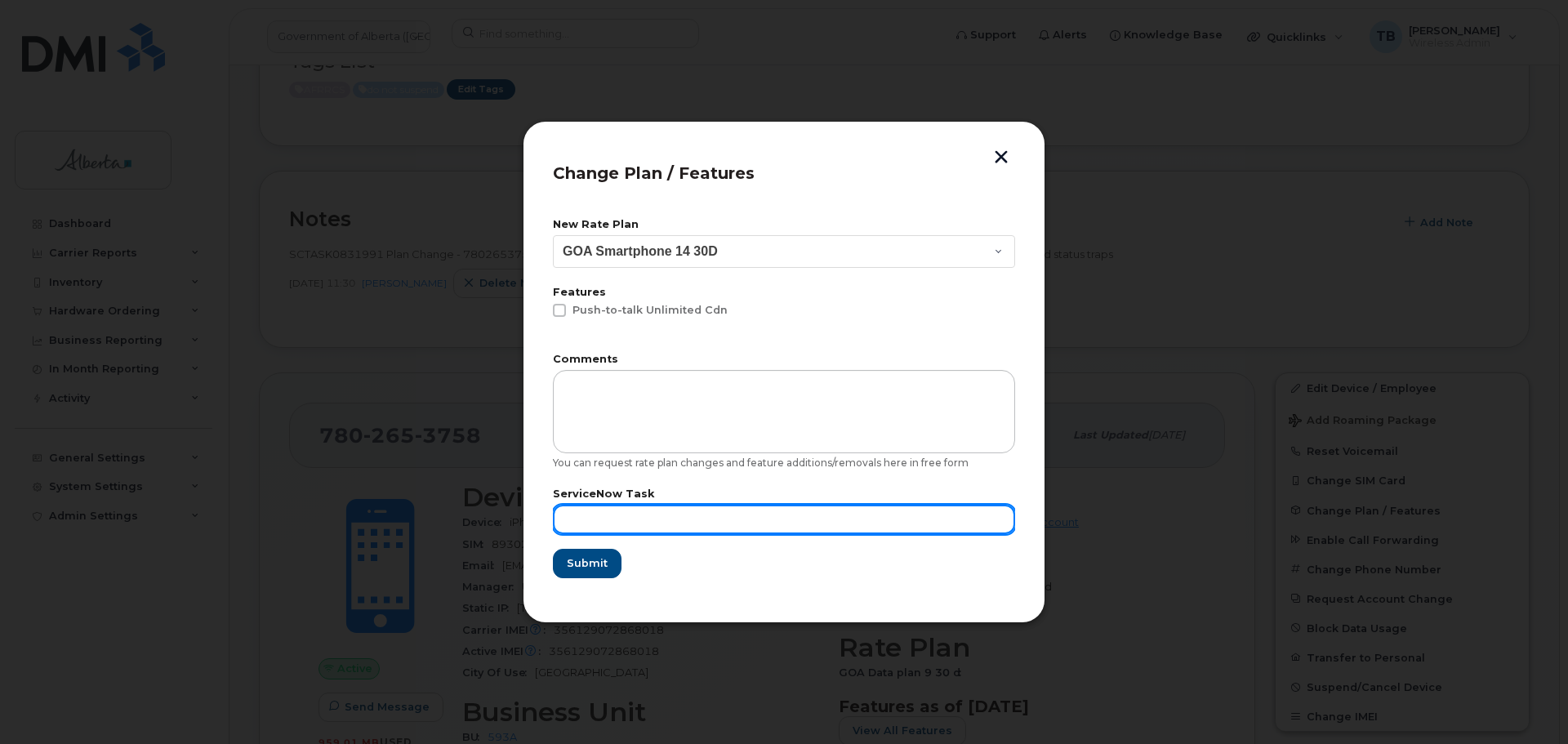
click at [592, 521] on input "text" at bounding box center [784, 520] width 462 height 30
paste input "SCTASK0831991"
type input "SCTASK0831991"
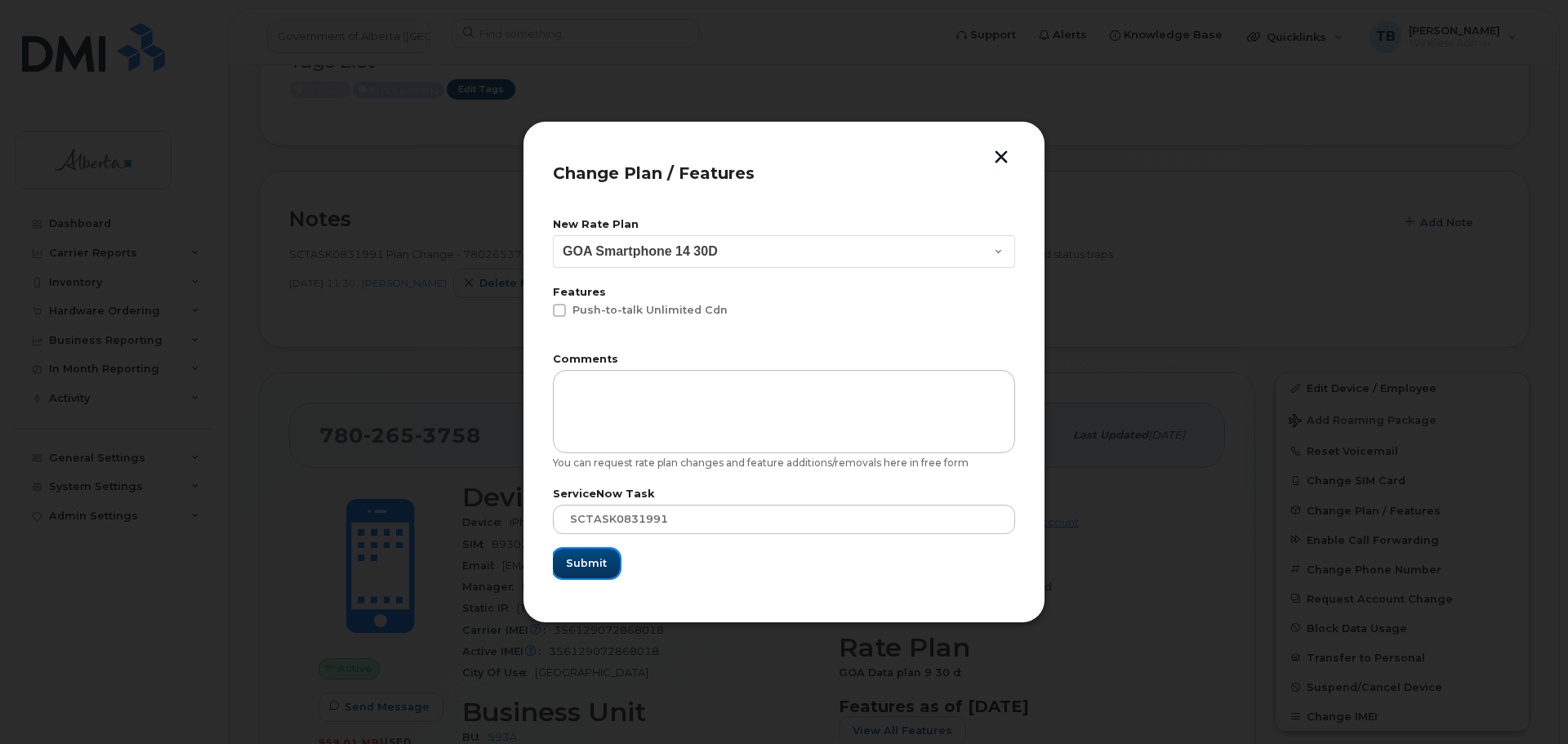
click at [570, 561] on span "Submit" at bounding box center [586, 563] width 41 height 16
click at [570, 561] on form "New Rate Plan Leave Current Plan GOA - Voice Plan 5 GOA Smartphone 14 30D GOA U…" at bounding box center [784, 399] width 462 height 358
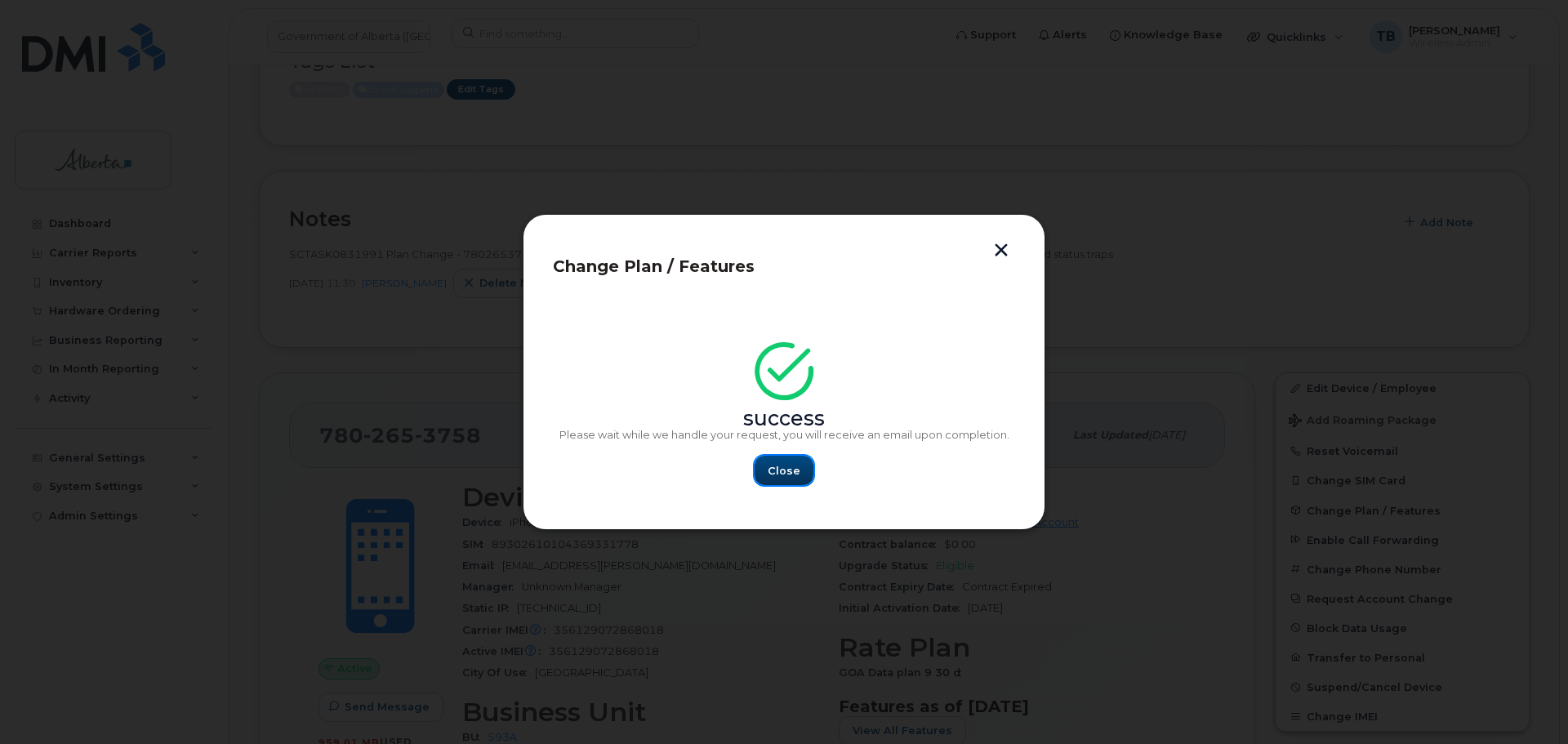
click at [758, 474] on button "Close" at bounding box center [784, 471] width 59 height 30
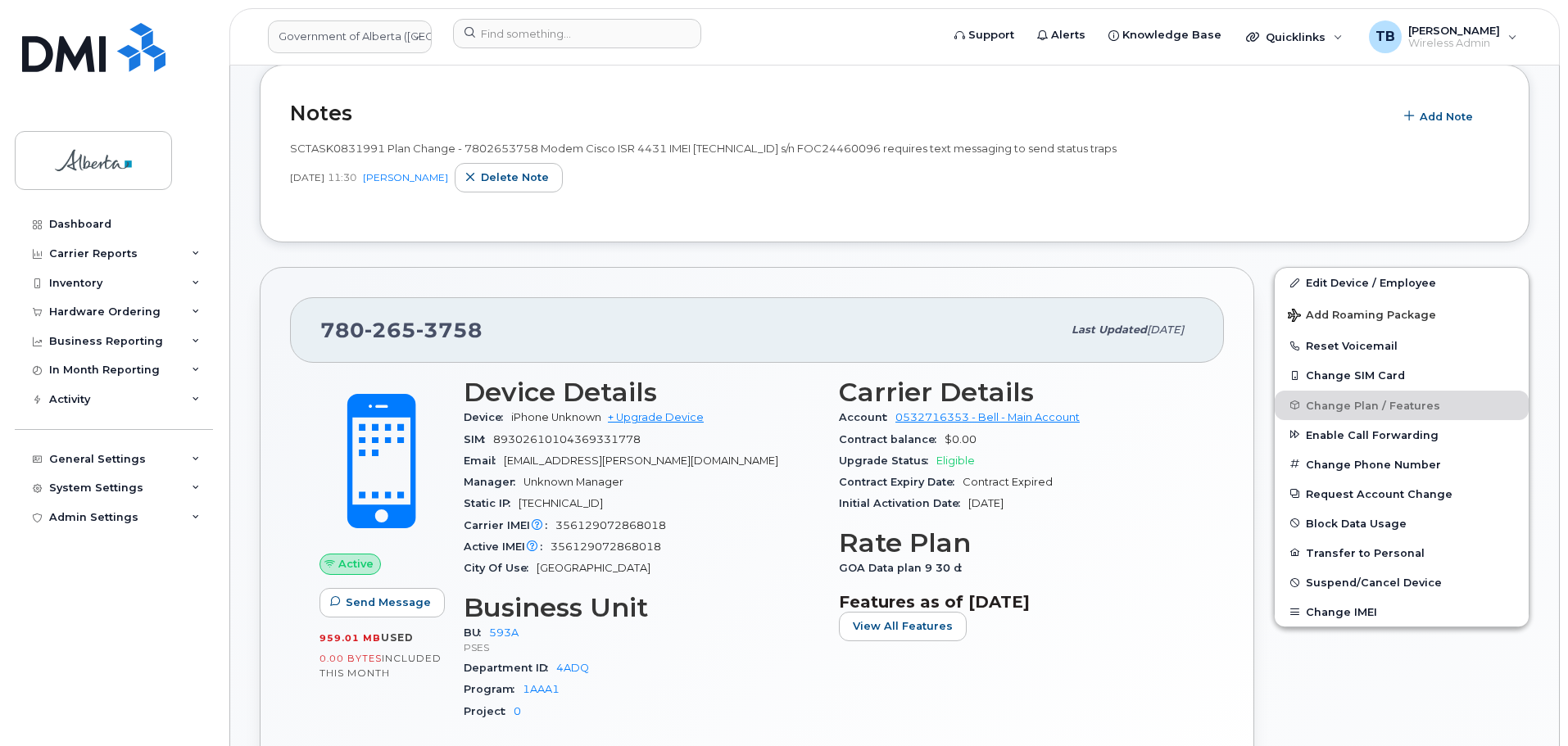
scroll to position [467, 0]
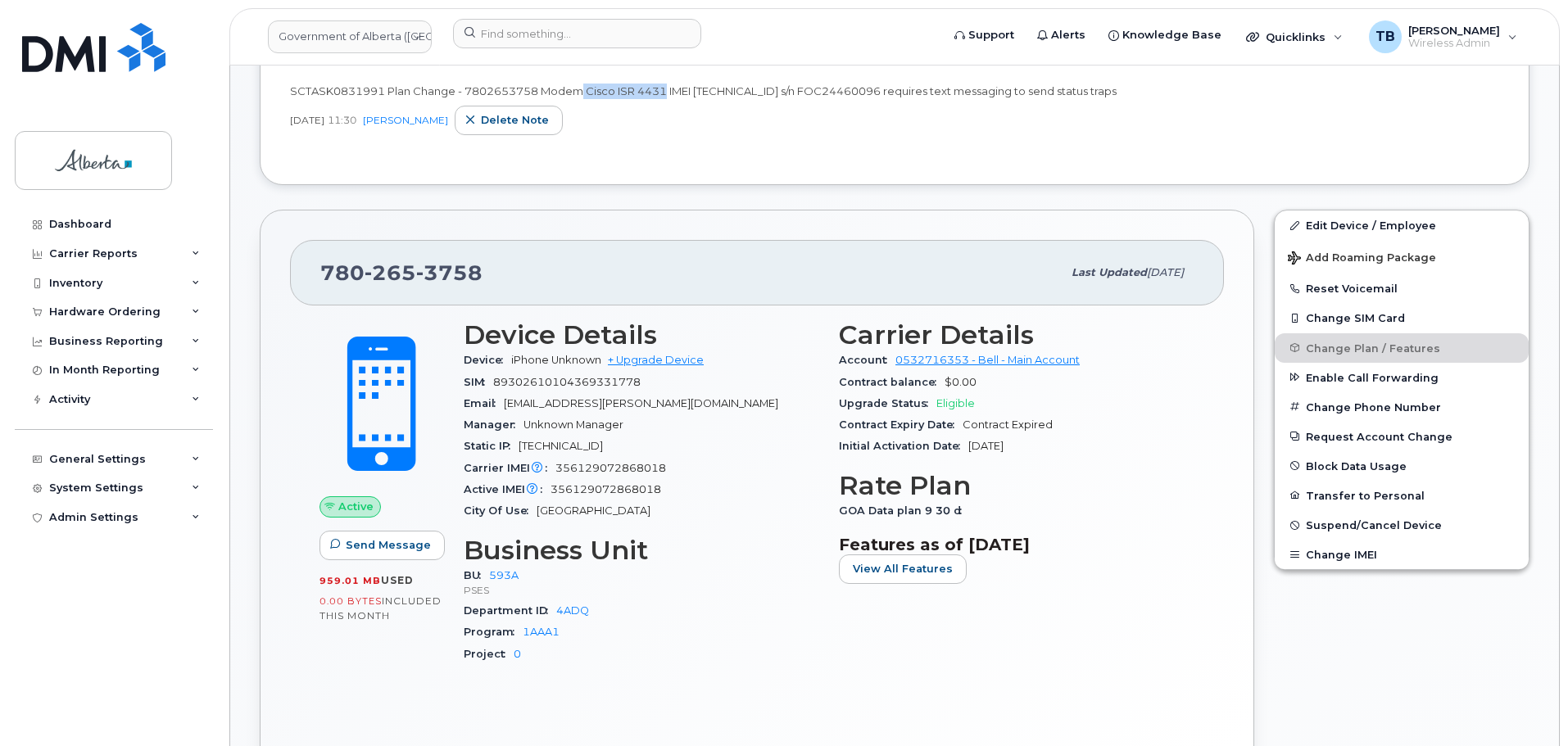
drag, startPoint x: 585, startPoint y: 88, endPoint x: 665, endPoint y: 93, distance: 80.2
click at [665, 93] on span "SCTASK0831991 Plan Change - 7802653758 Modem Cisco ISR 4431 IMEI 35612907286801…" at bounding box center [703, 91] width 826 height 13
copy span "Cisco ISR 4431"
click at [1334, 221] on link "Edit Device / Employee" at bounding box center [1402, 225] width 254 height 30
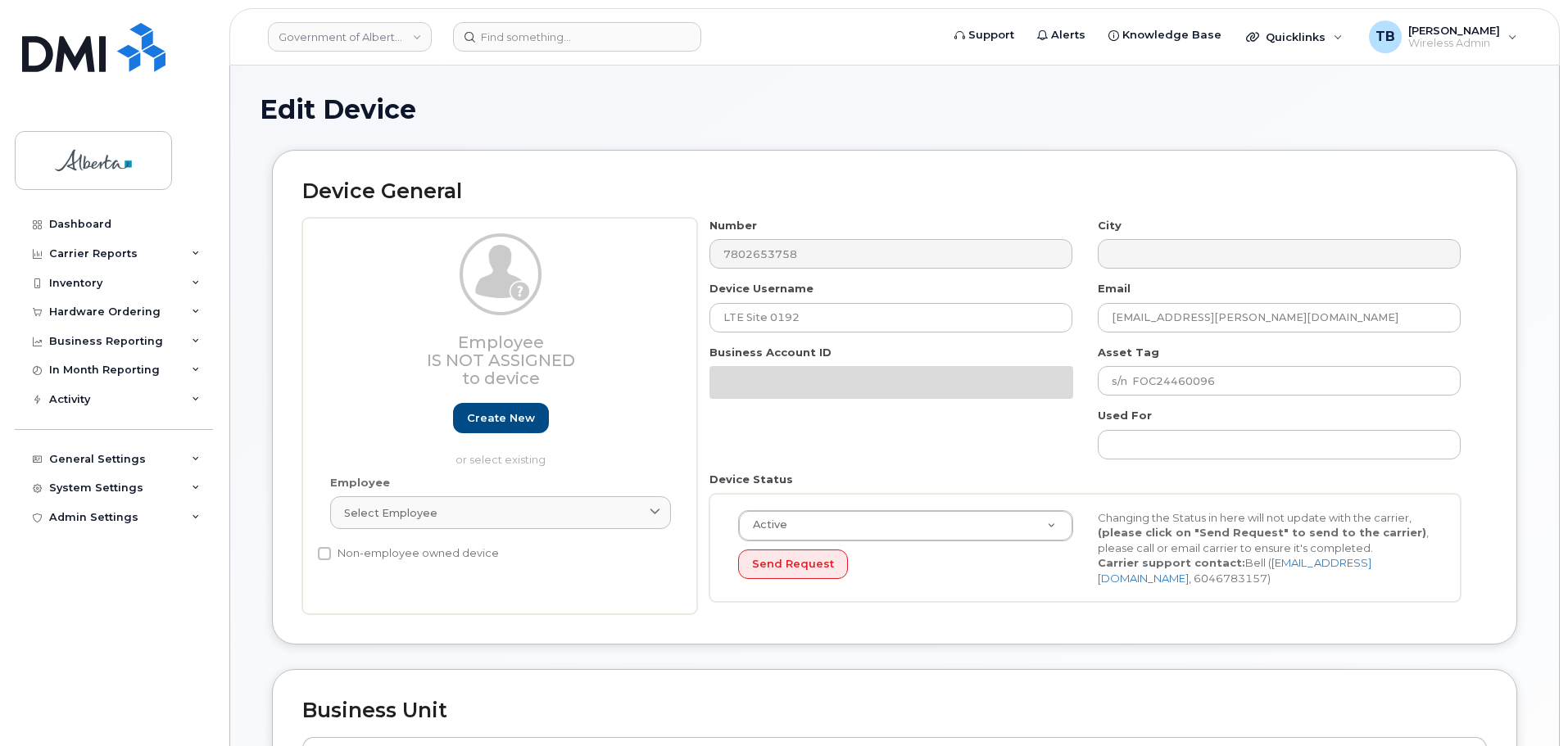
select select "4797682"
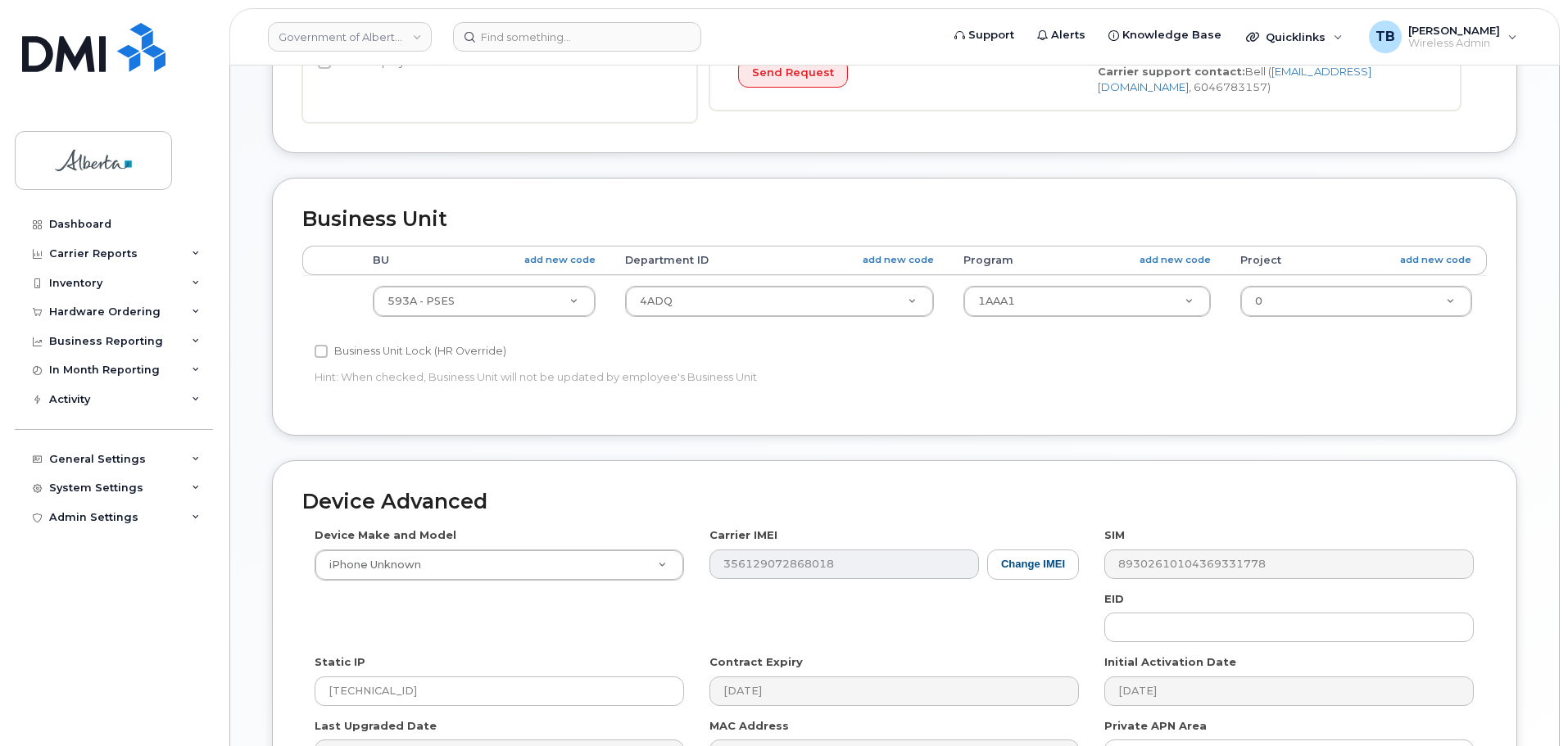
scroll to position [573, 0]
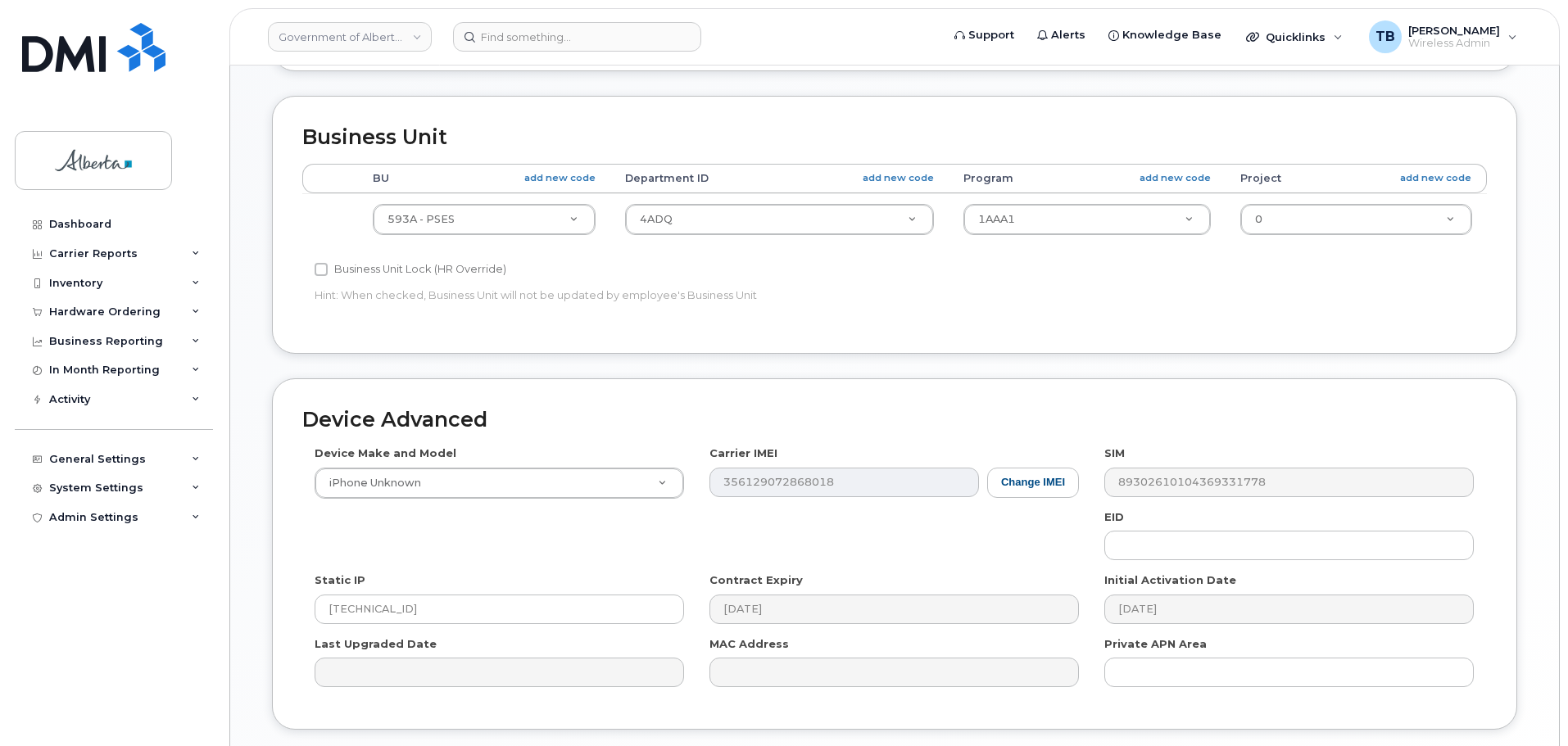
click at [391, 455] on label "Device Make and Model" at bounding box center [386, 453] width 142 height 16
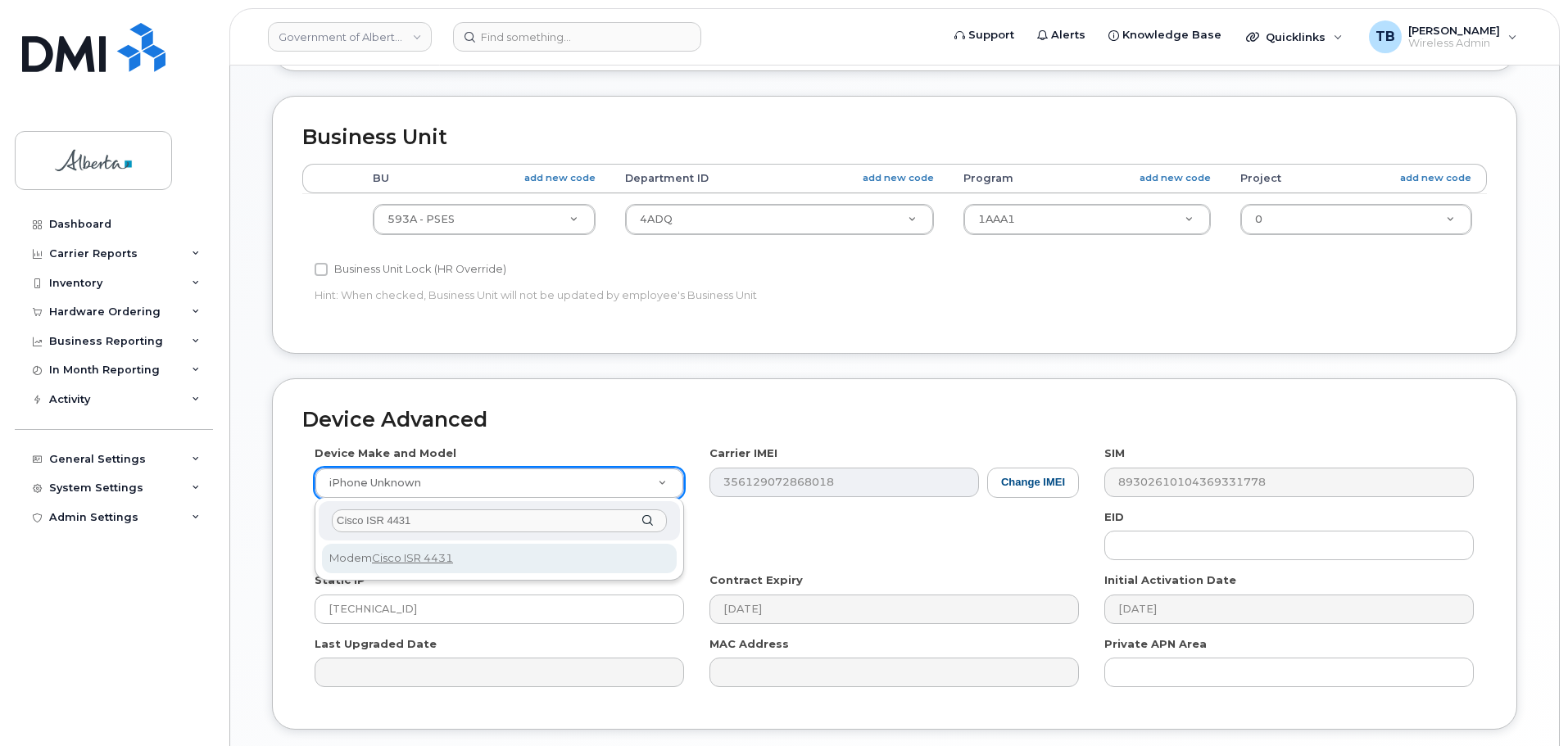
type input "Cisco ISR 4431"
select select "3046"
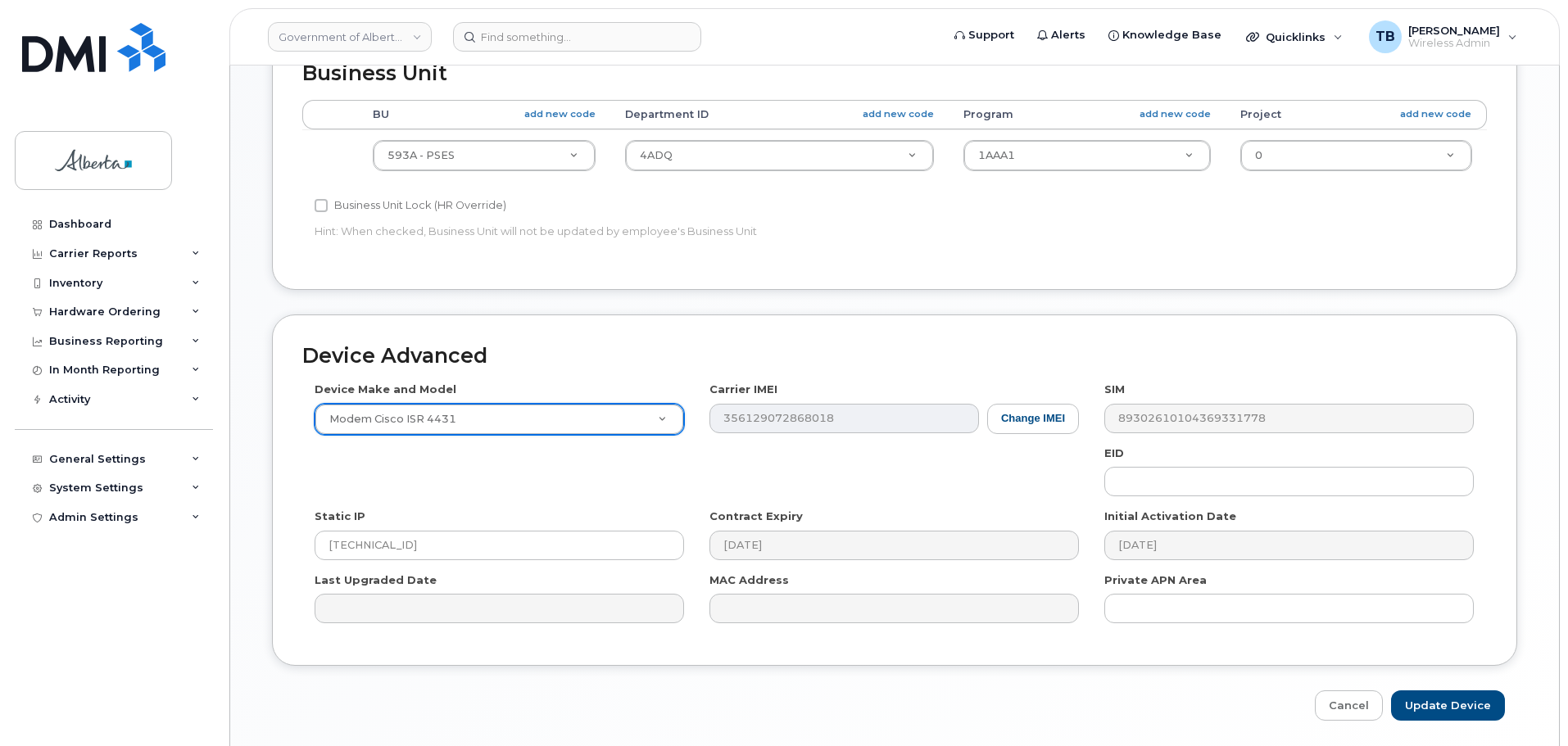
scroll to position [655, 0]
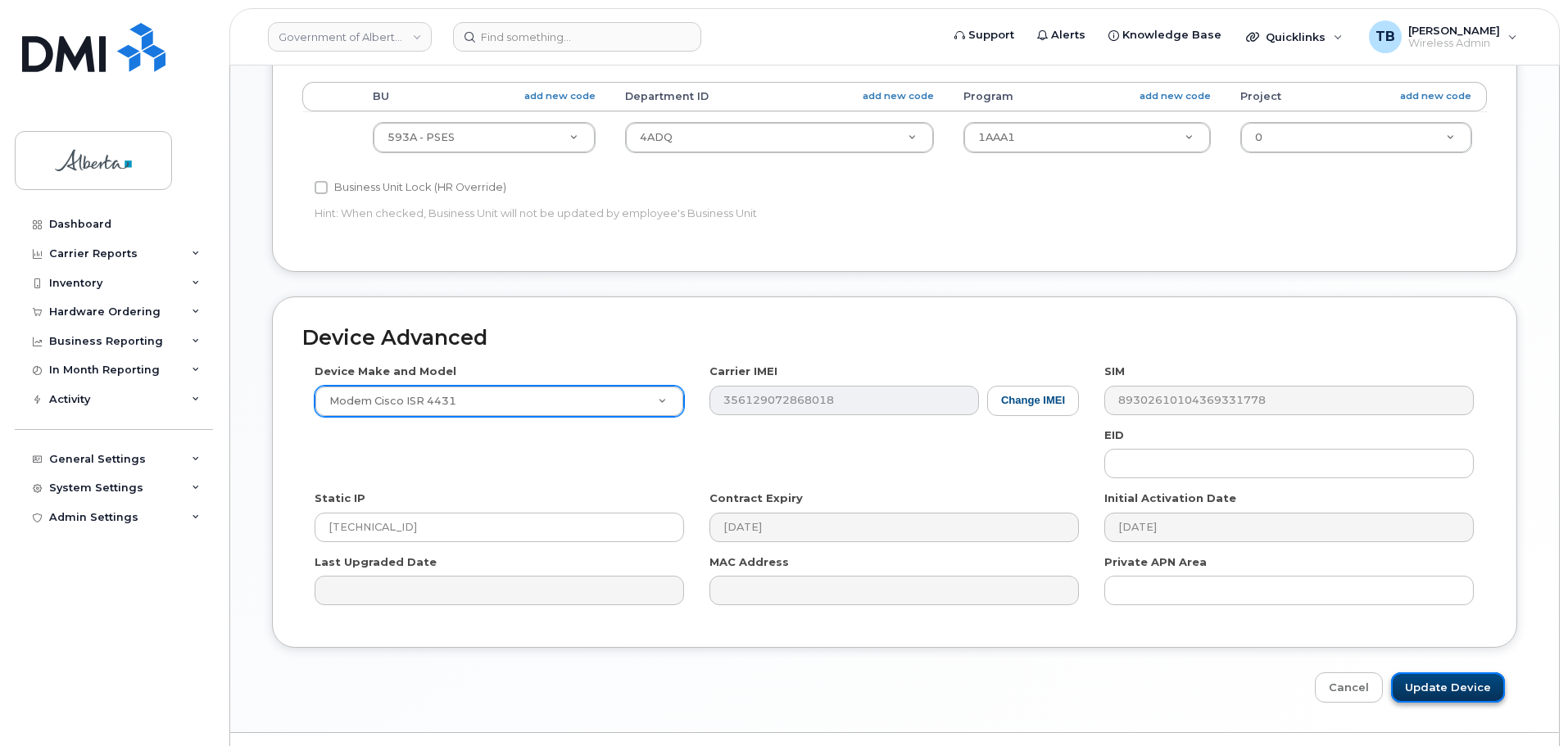
click at [1441, 694] on input "Update Device" at bounding box center [1448, 687] width 114 height 30
type input "Saving..."
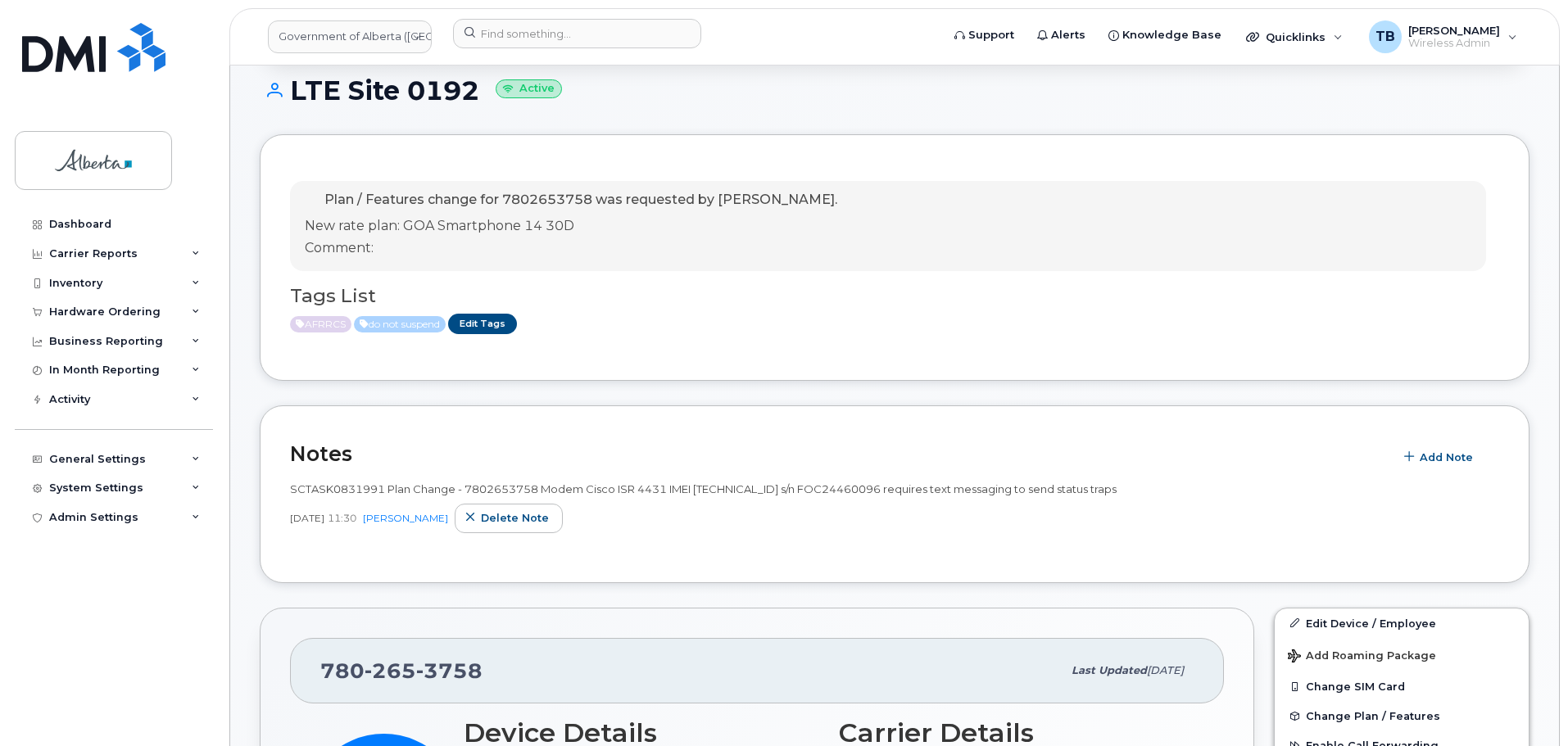
scroll to position [163, 0]
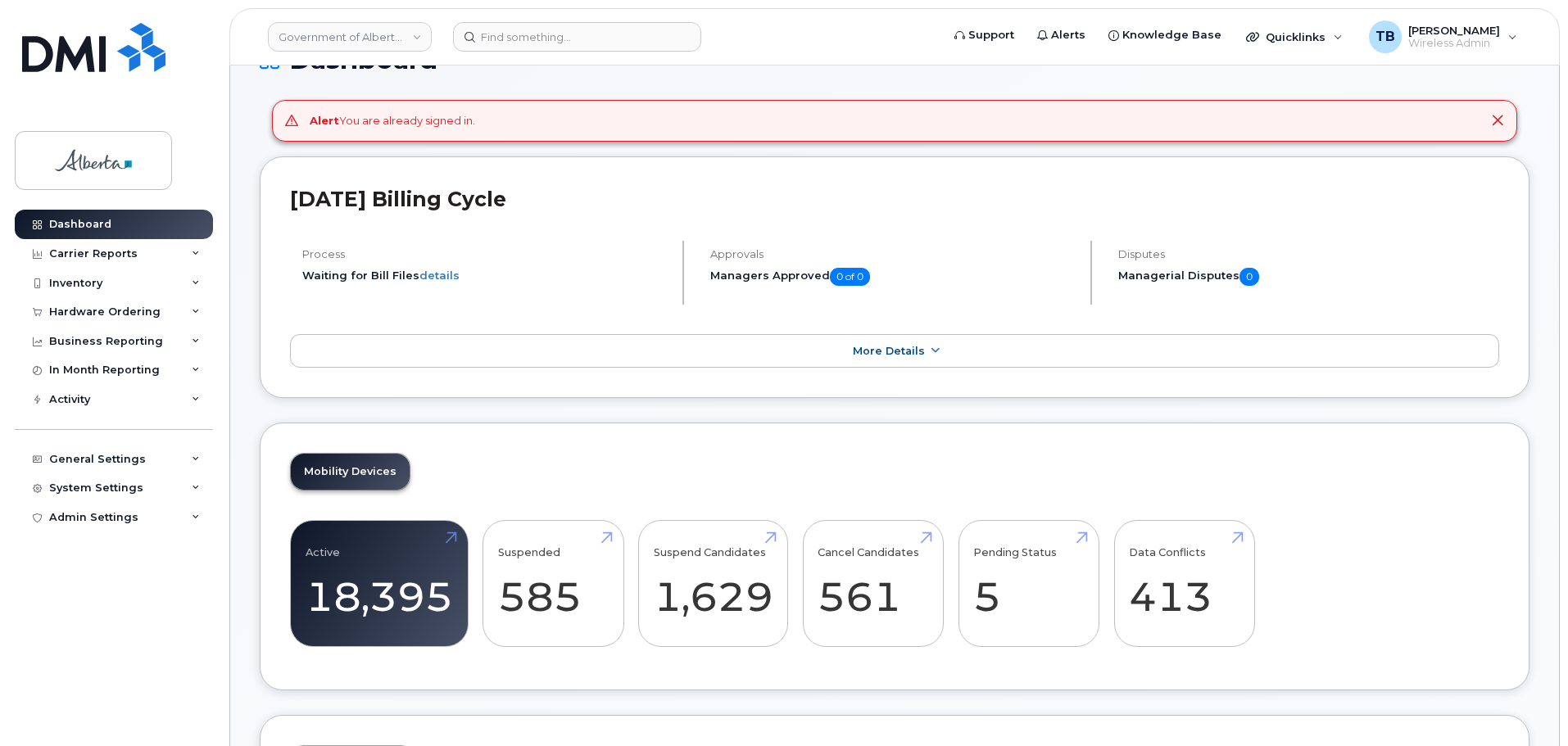
scroll to position [163, 0]
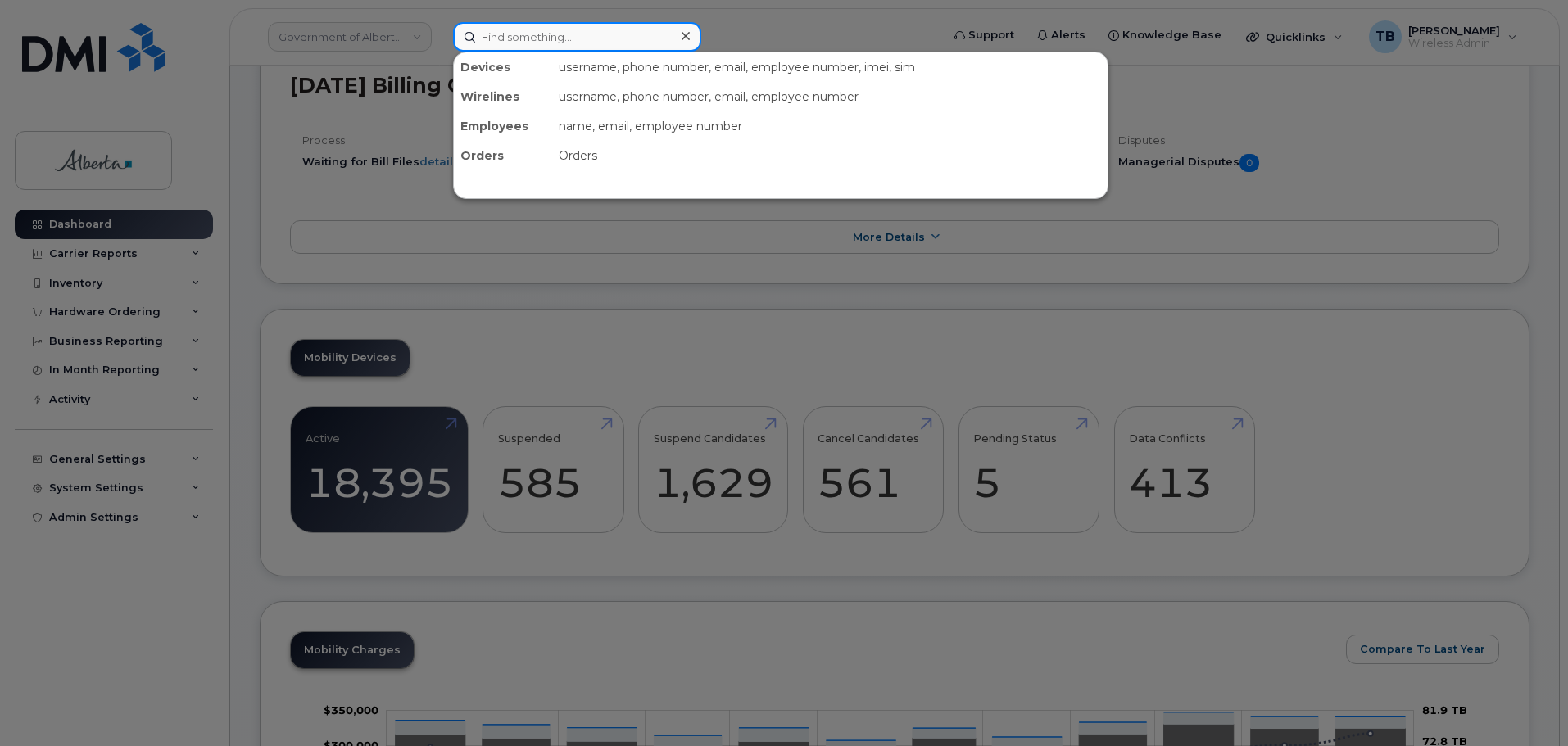
click at [529, 39] on input at bounding box center [577, 37] width 248 height 30
paste input "4038604547"
type input "4038604547"
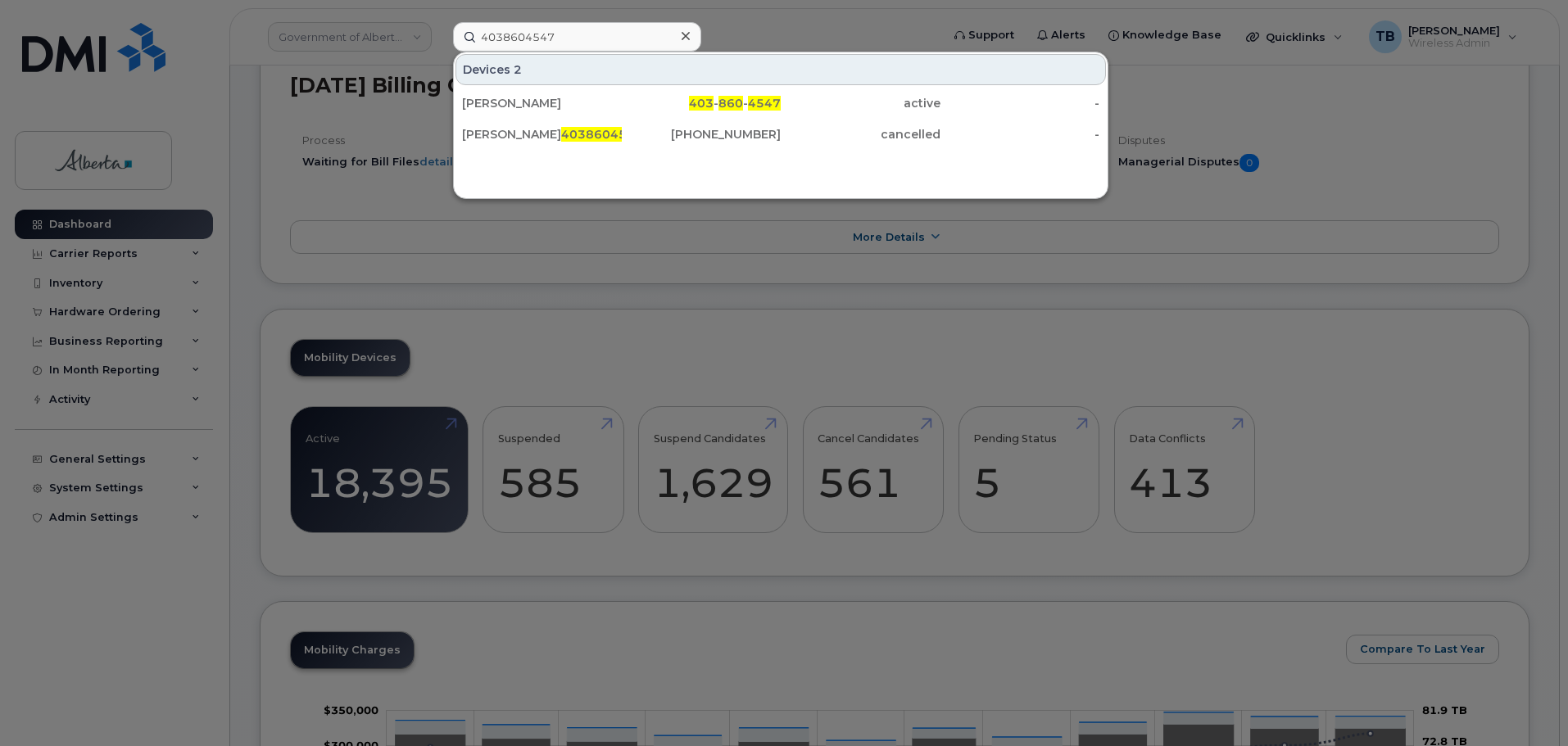
click at [520, 103] on div "[PERSON_NAME]" at bounding box center [542, 104] width 160 height 17
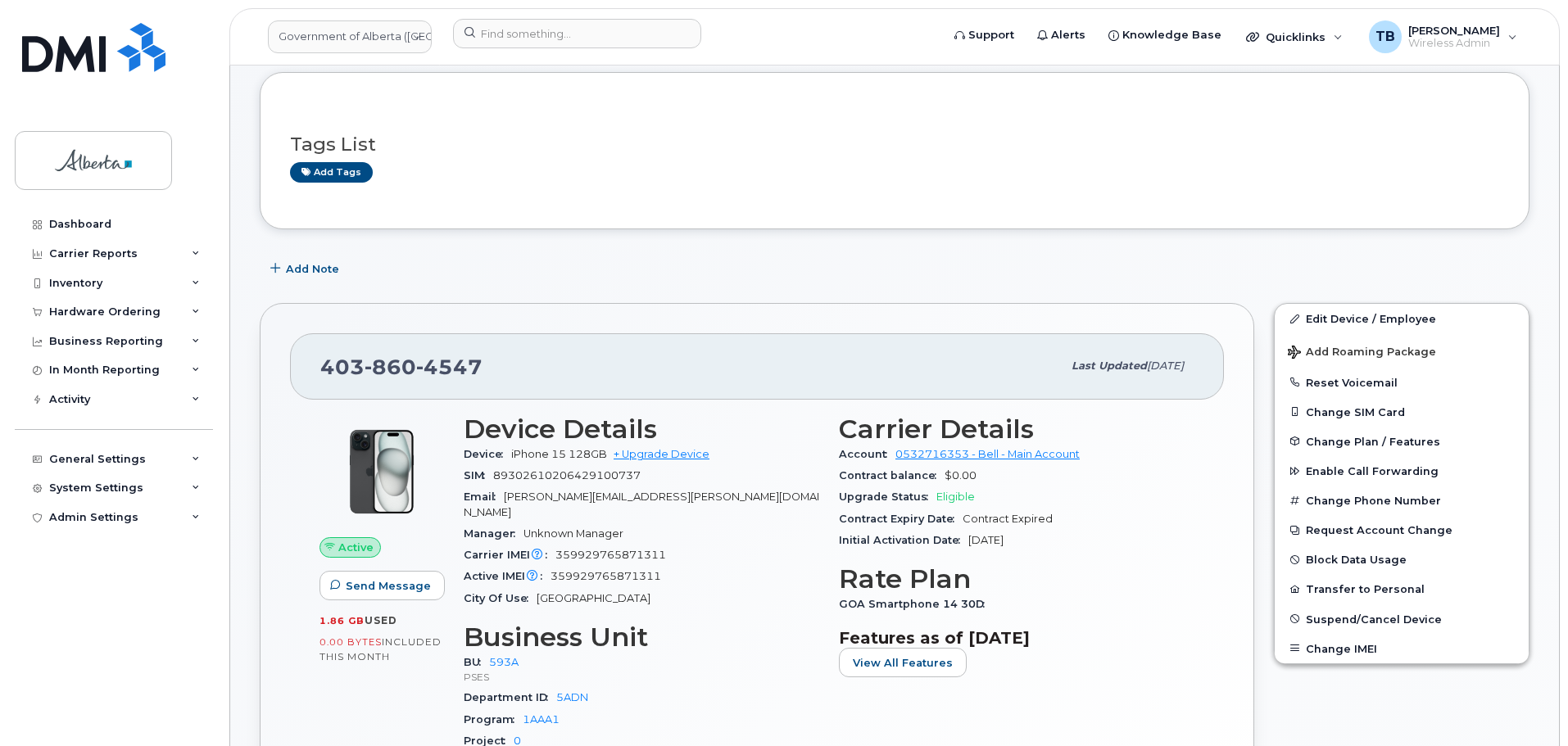
scroll to position [82, 0]
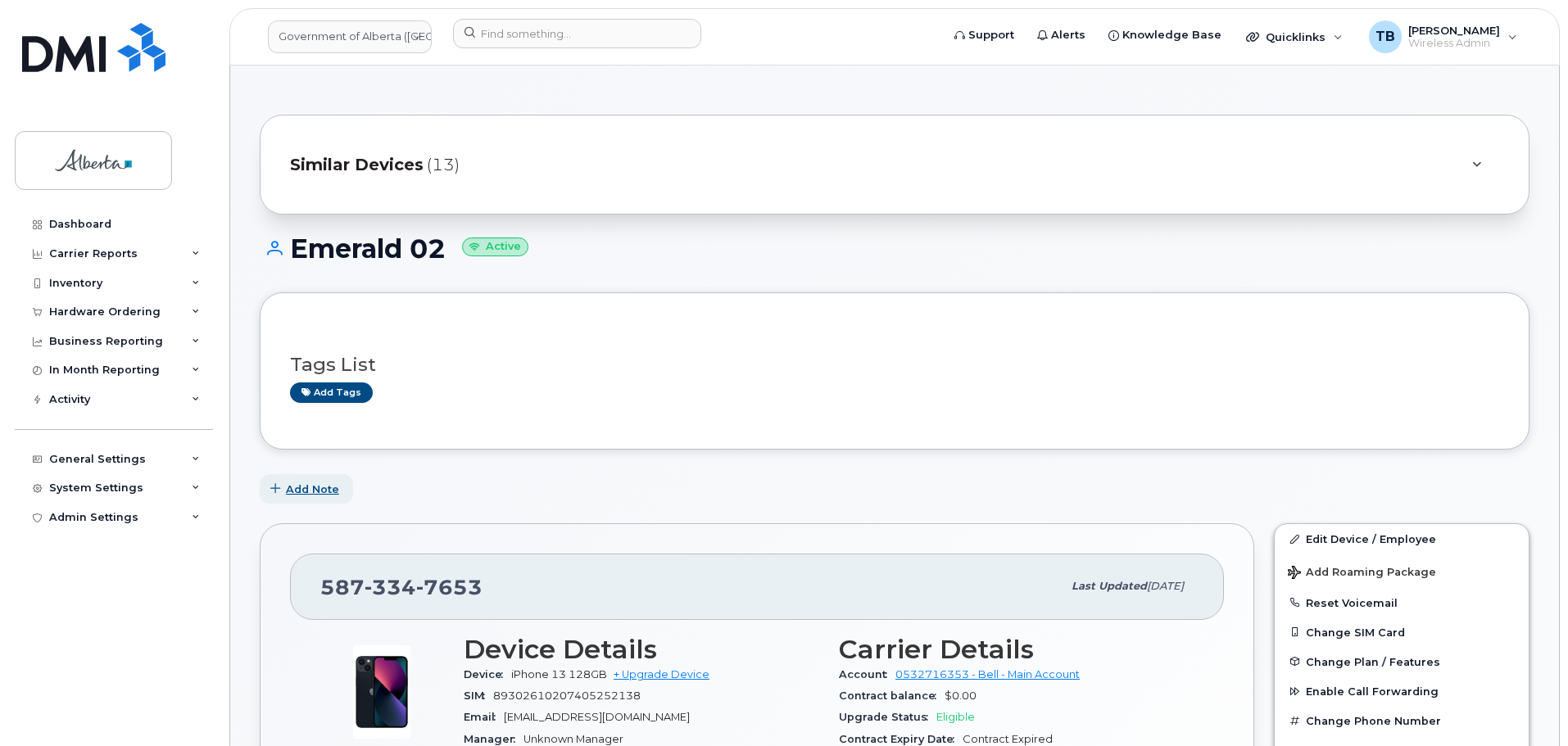
click at [311, 486] on span "Add Note" at bounding box center [312, 489] width 53 height 16
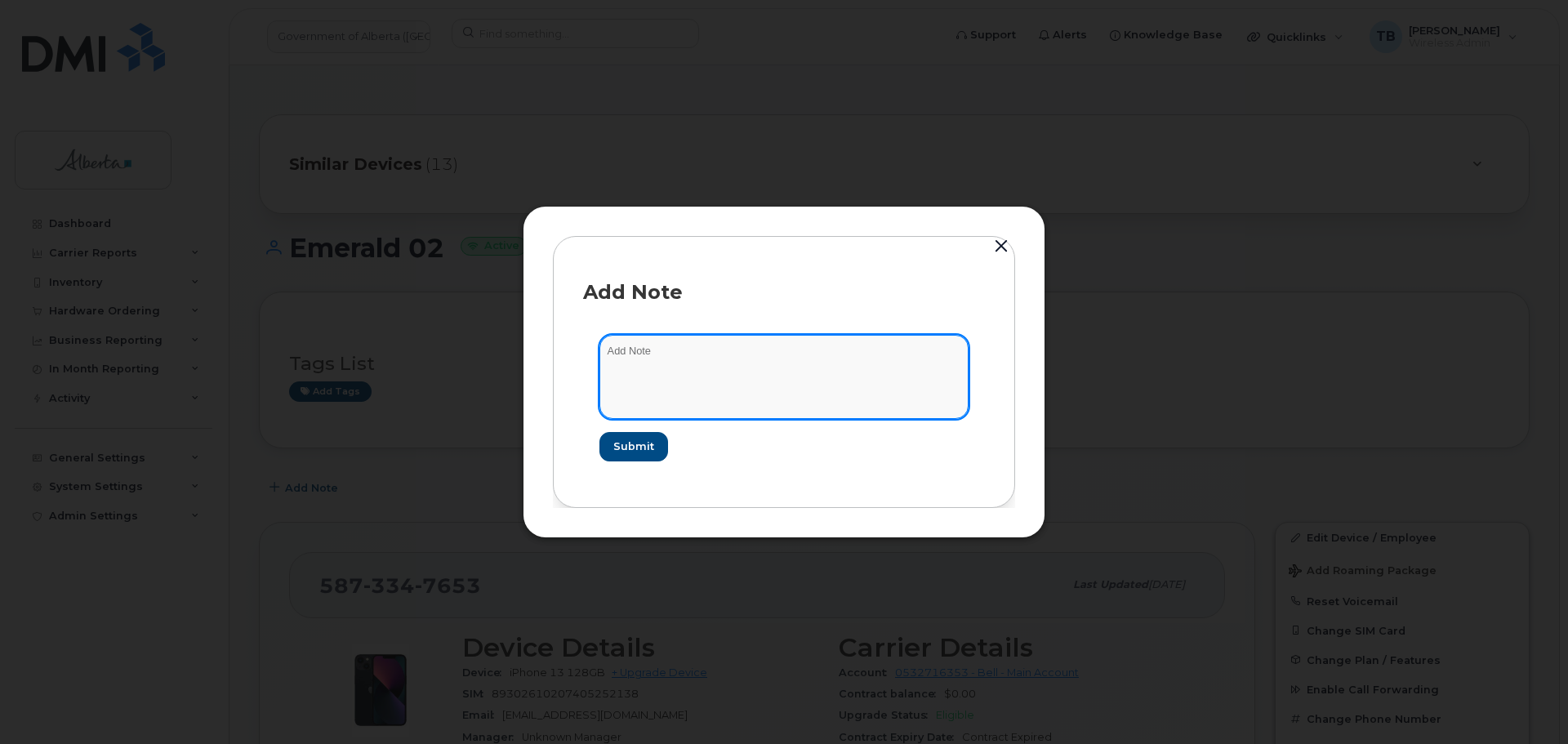
click at [661, 358] on textarea at bounding box center [784, 376] width 369 height 83
paste textarea "SCTASK0832792 Project - Update 9 User Names and change 11 rate plan from Voice …"
type textarea "SCTASK0832792 Project - Update 9 User Names and change 11 rate plan from Voice …"
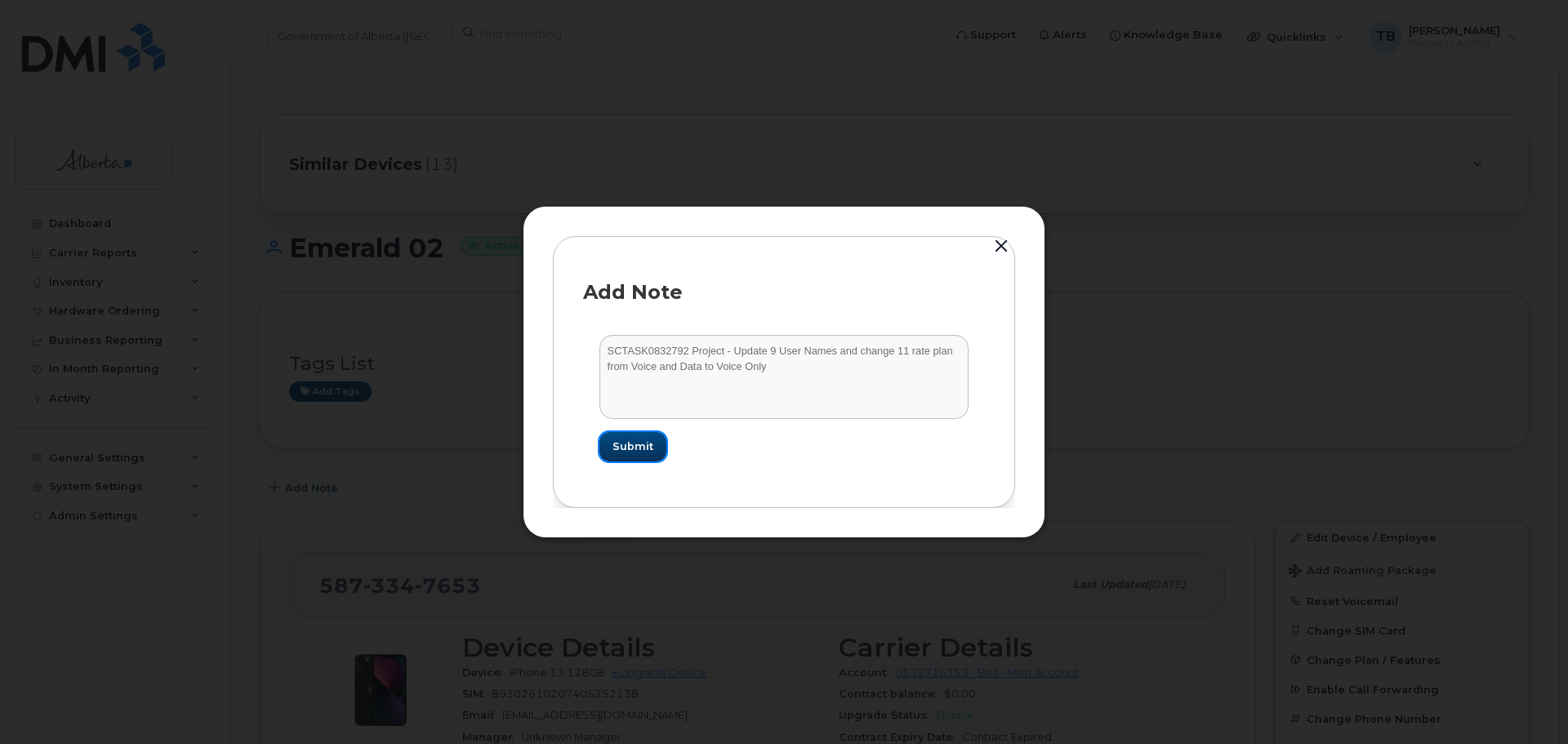
click at [632, 447] on span "Submit" at bounding box center [633, 446] width 41 height 16
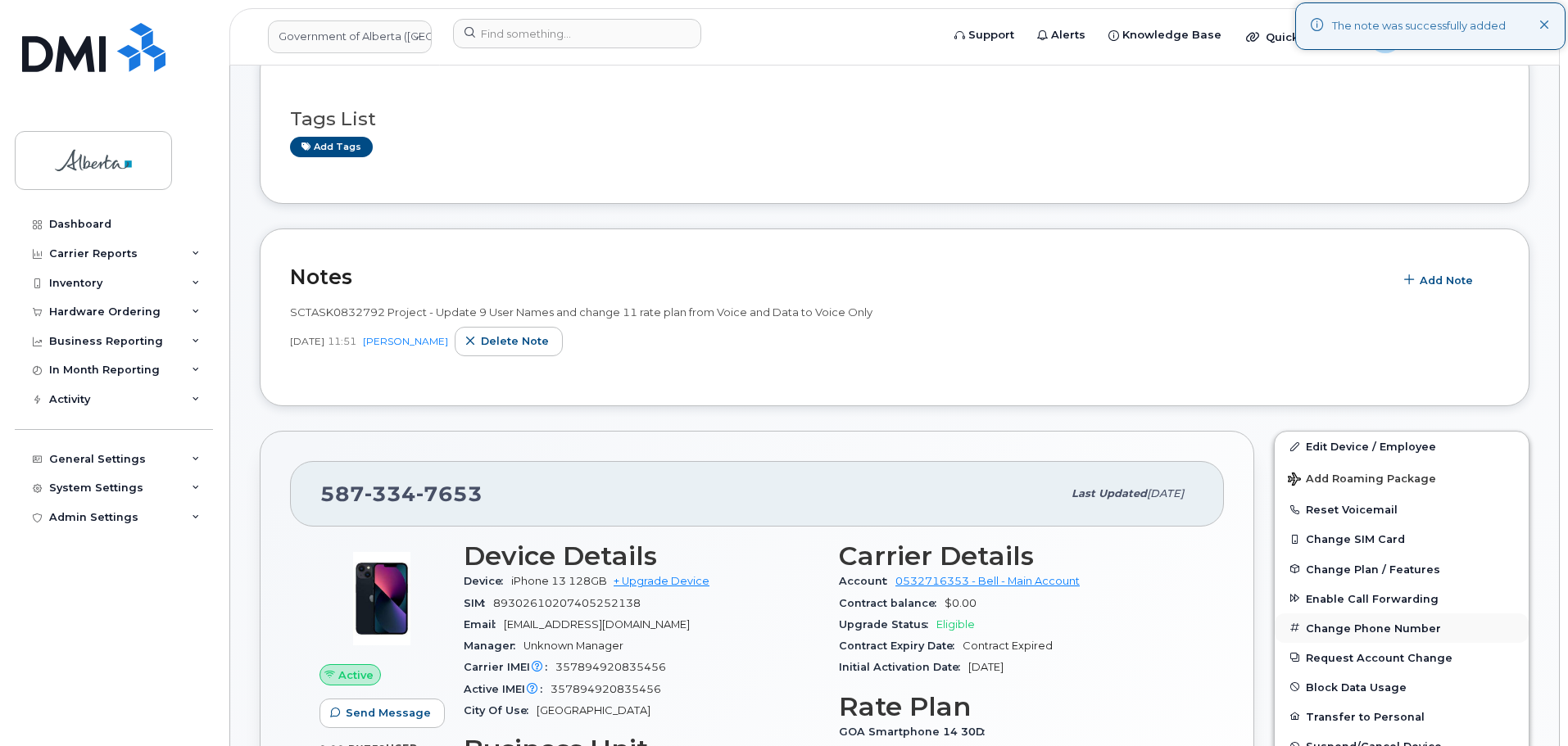
scroll to position [491, 0]
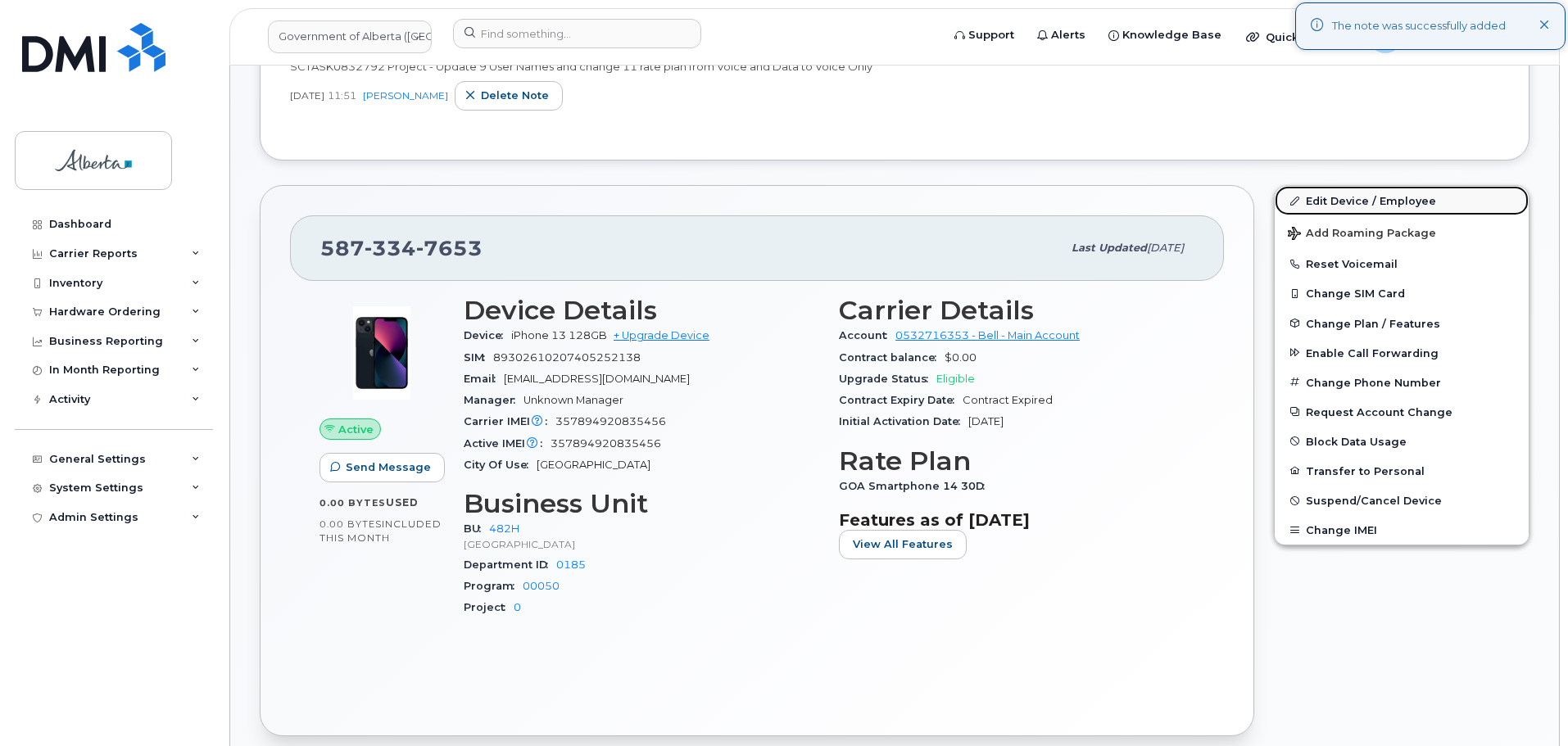
click at [1314, 207] on link "Edit Device / Employee" at bounding box center [1402, 201] width 254 height 30
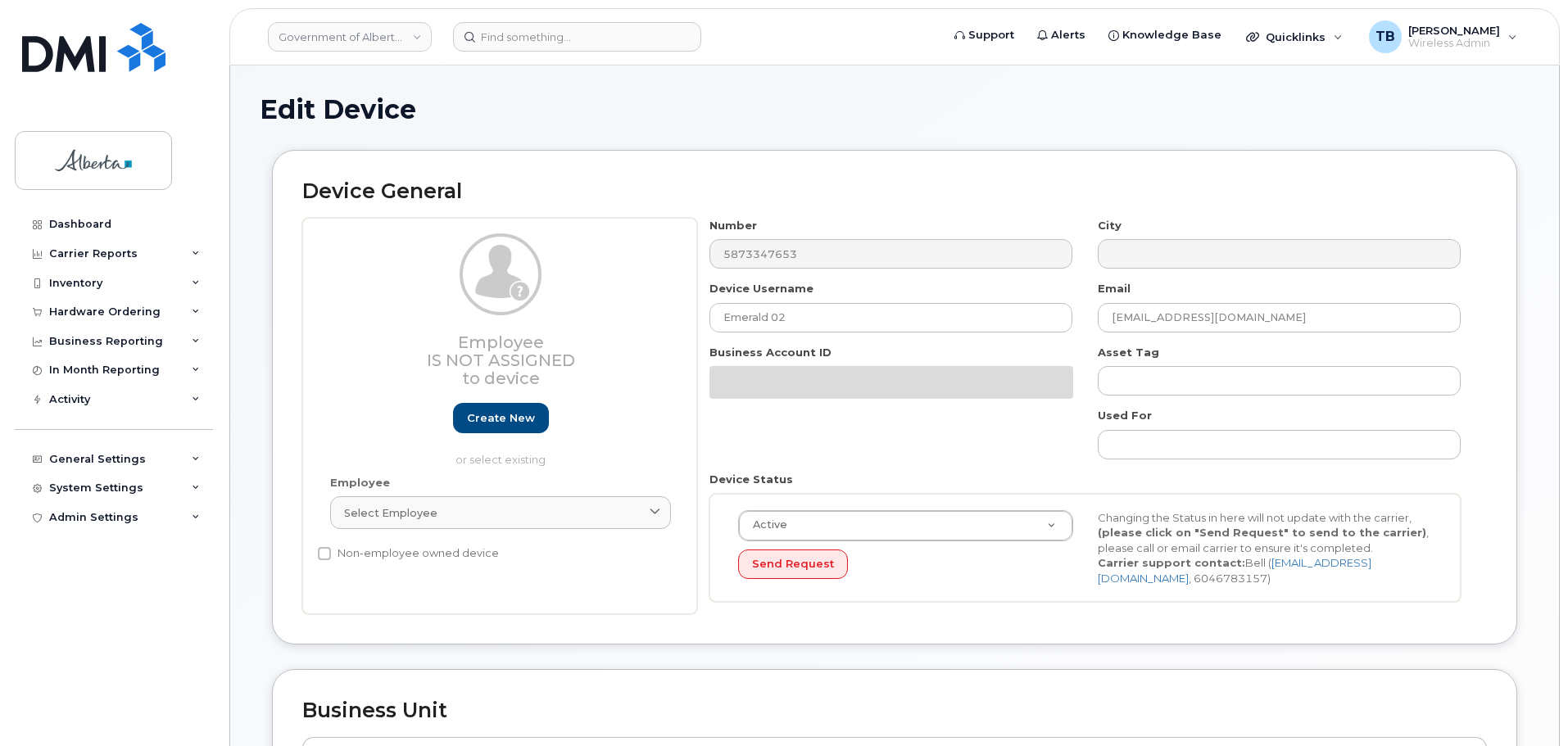
select select "29588065"
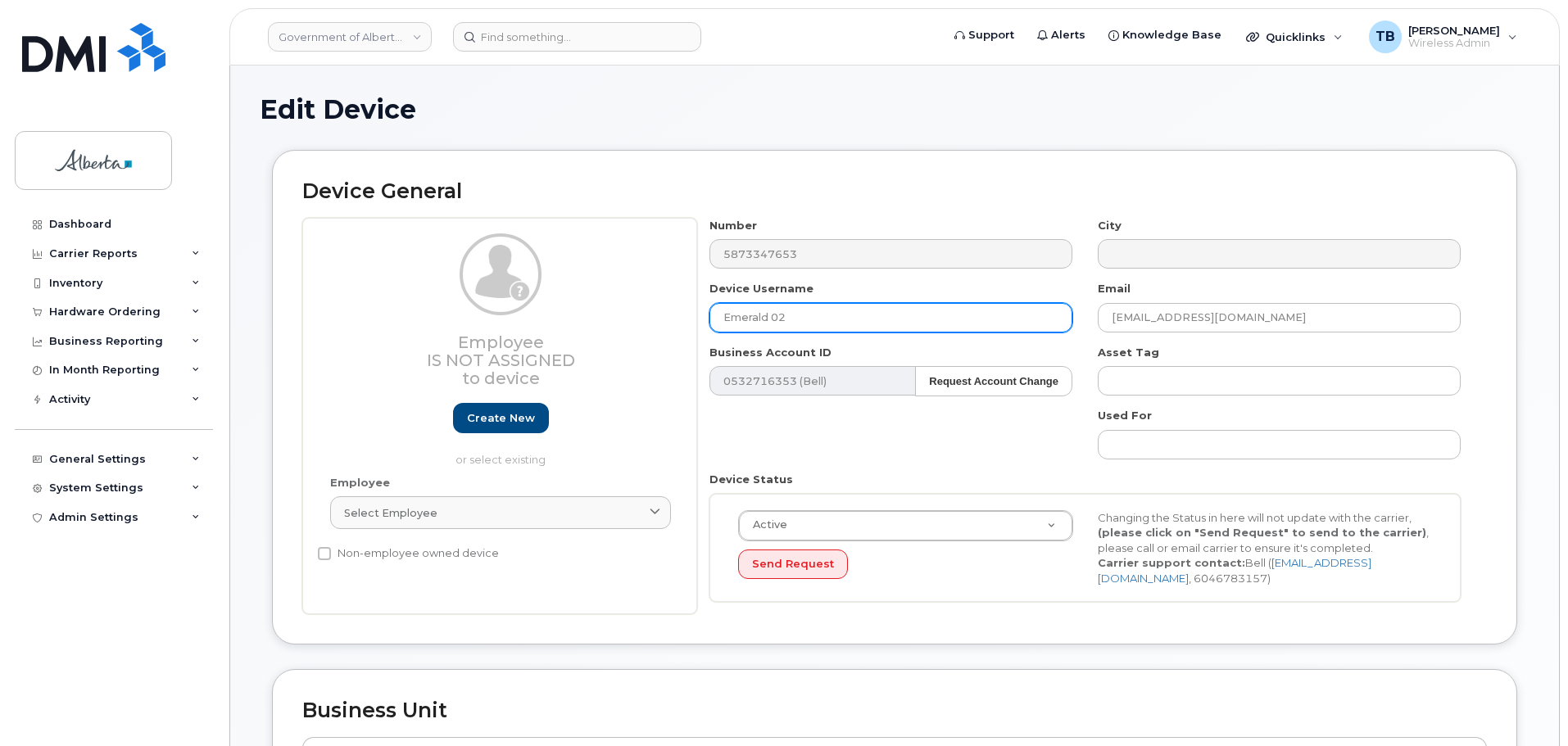
drag, startPoint x: 808, startPoint y: 317, endPoint x: 631, endPoint y: 319, distance: 177.0
click at [631, 319] on div "Employee Is not assigned to device Create new or select existing Employee Selec…" at bounding box center [895, 416] width 1185 height 398
paste input "House Eagle"
type input "House Eagle 02"
drag, startPoint x: 1310, startPoint y: 323, endPoint x: 918, endPoint y: 318, distance: 392.0
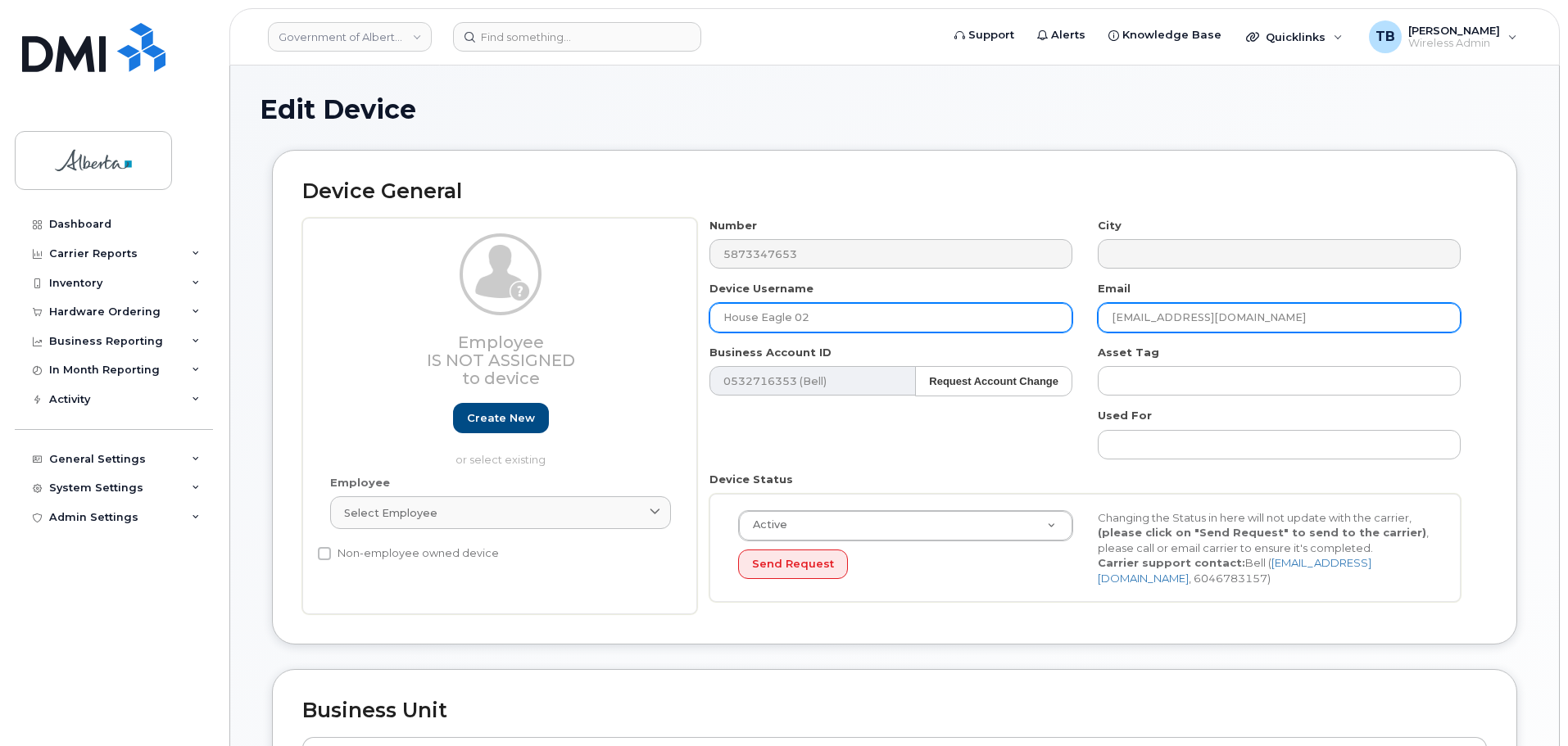
click at [918, 318] on div "Number 5873347653 City Device Username House Eagle 02 Email cs.edmontoncbtc@gov…" at bounding box center [1086, 416] width 777 height 398
paste input "Karen.Lewiski"
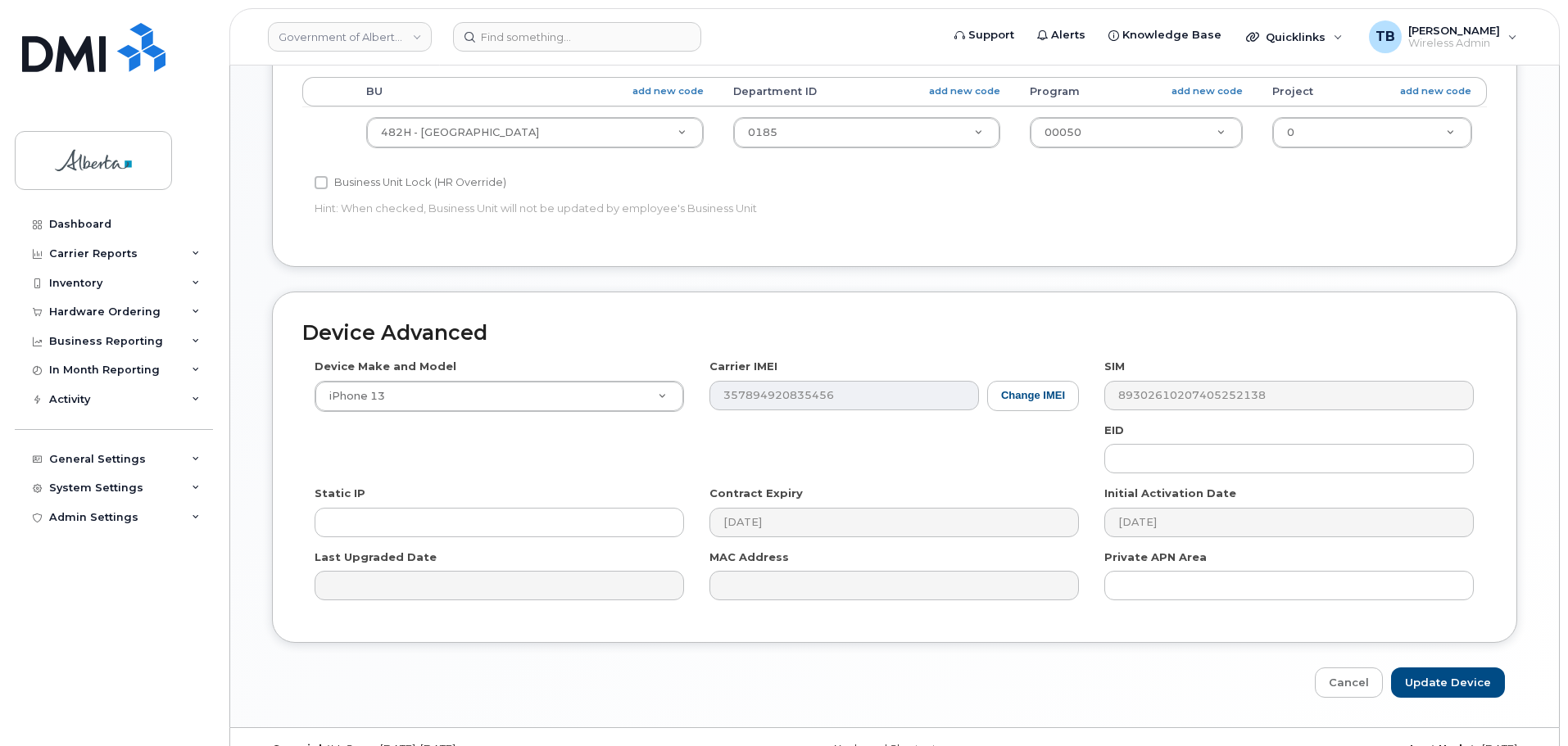
scroll to position [694, 0]
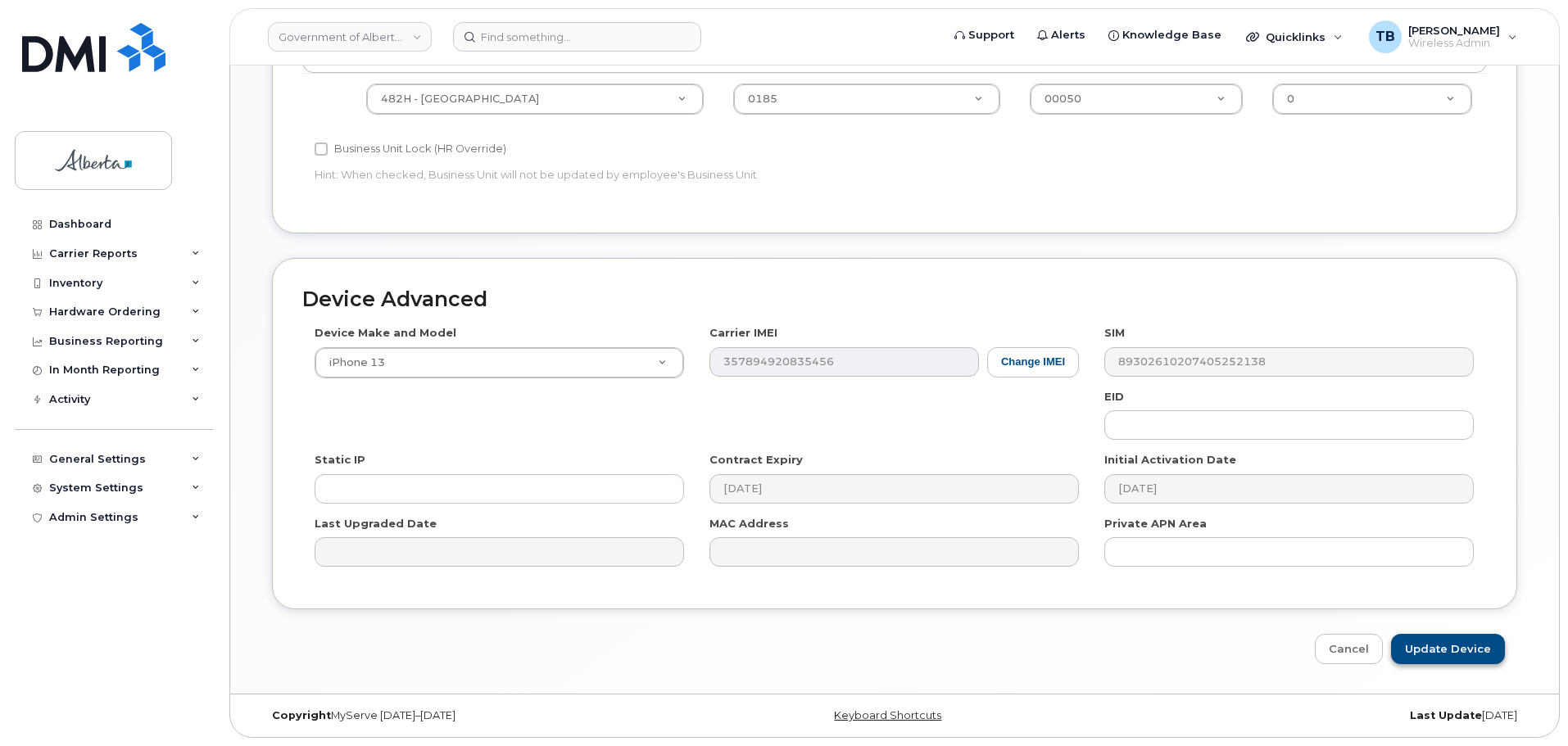
type input "[PERSON_NAME][EMAIL_ADDRESS][PERSON_NAME][DOMAIN_NAME]"
click at [1453, 650] on input "Update Device" at bounding box center [1448, 649] width 114 height 30
type input "Saving..."
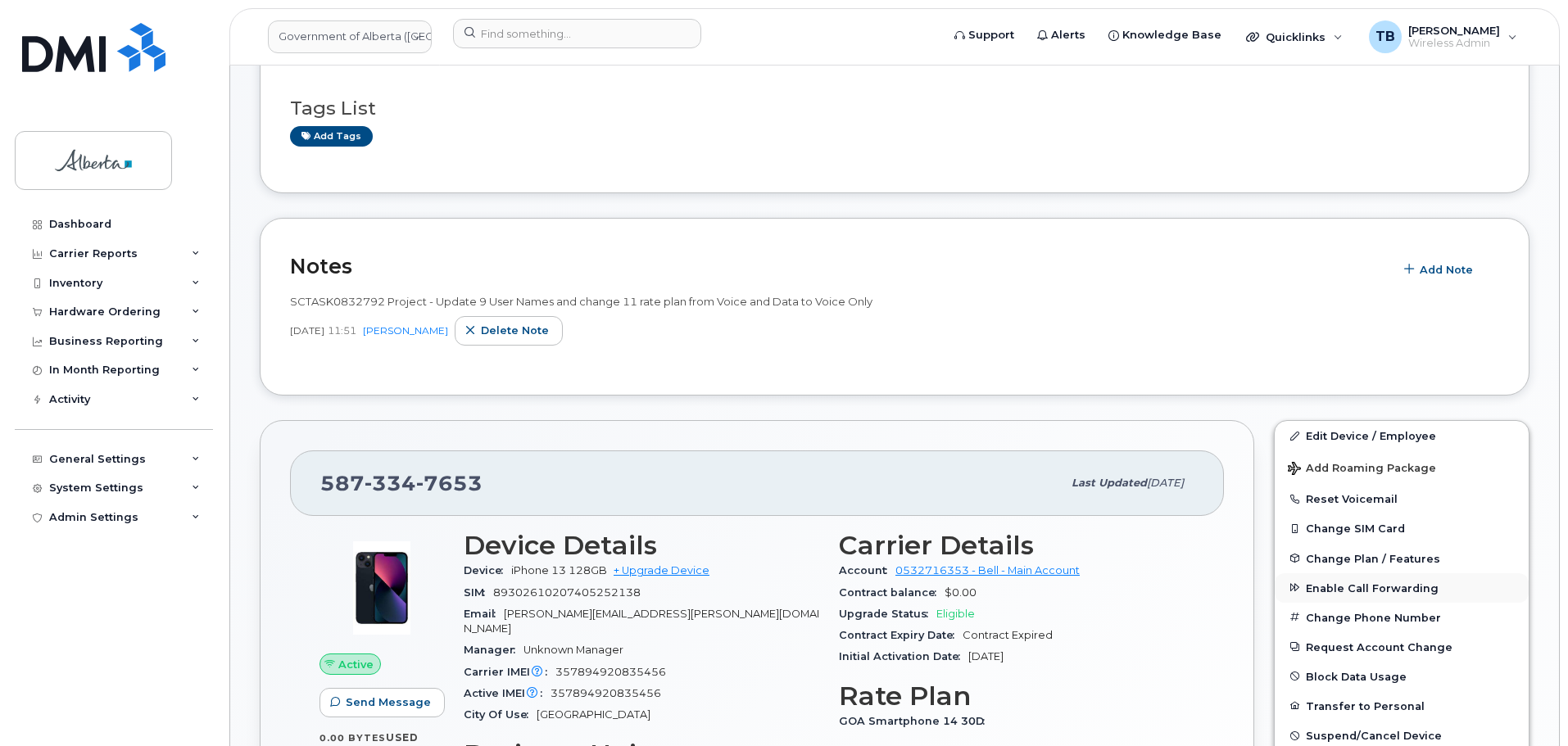
scroll to position [328, 0]
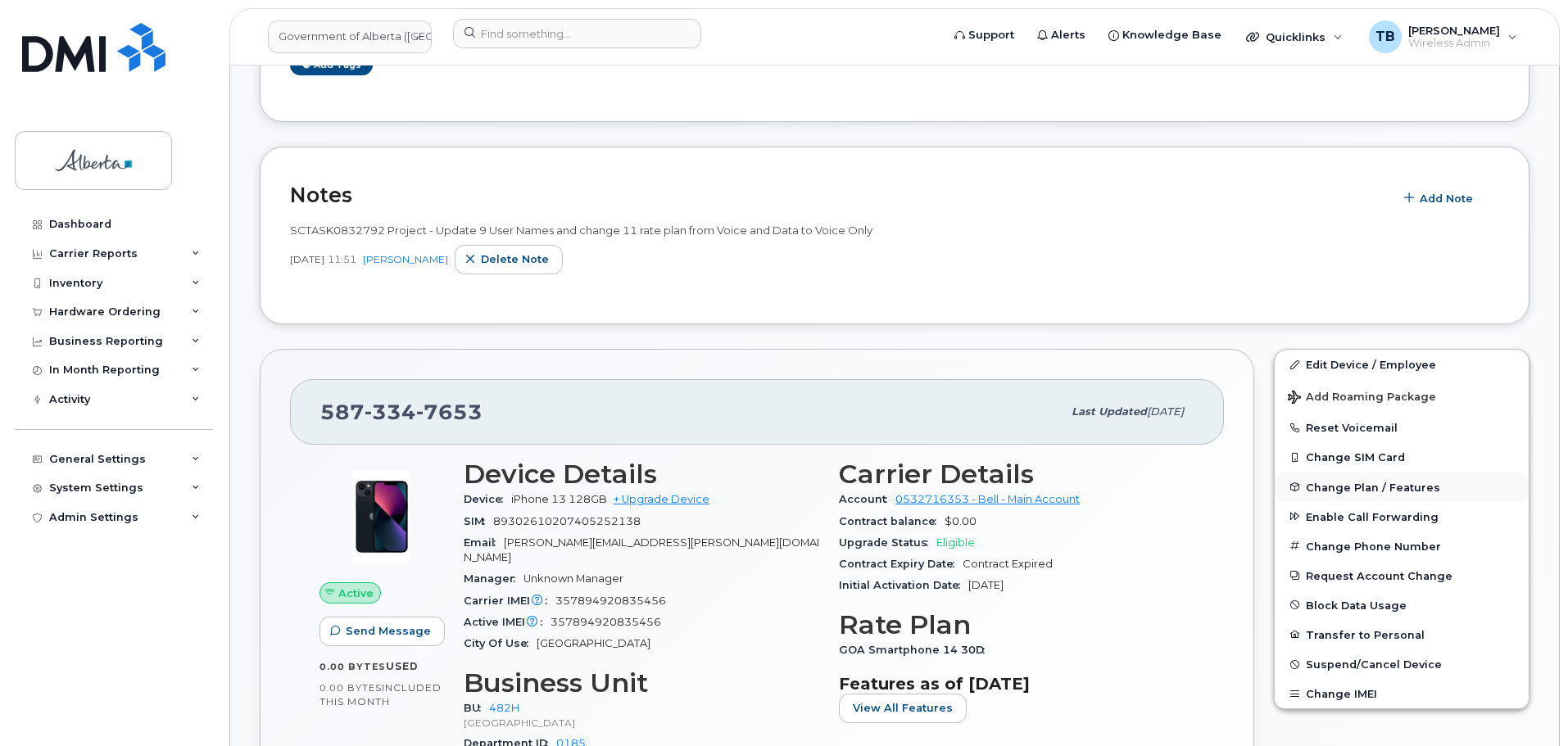
click at [1336, 486] on span "Change Plan / Features" at bounding box center [1374, 486] width 134 height 12
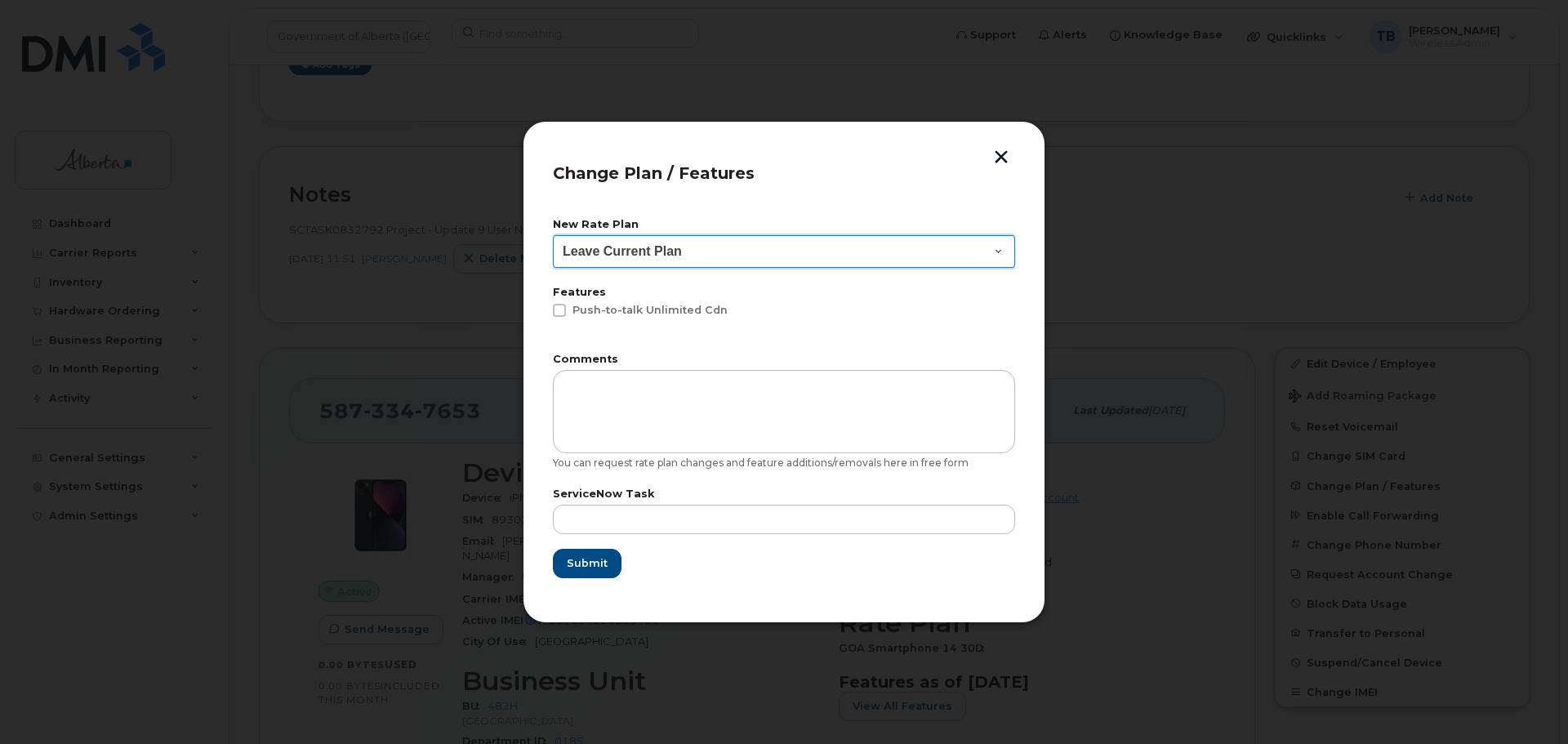
click at [662, 247] on select "Leave Current Plan GOA - Voice Plan 5 GOA Unlimited Smartphone 14 GOA-Voice Pla…" at bounding box center [784, 251] width 462 height 33
select select "2483364"
click at [553, 236] on select "Leave Current Plan GOA - Voice Plan 5 GOA Unlimited Smartphone 14 GOA-Voice Pla…" at bounding box center [784, 251] width 462 height 33
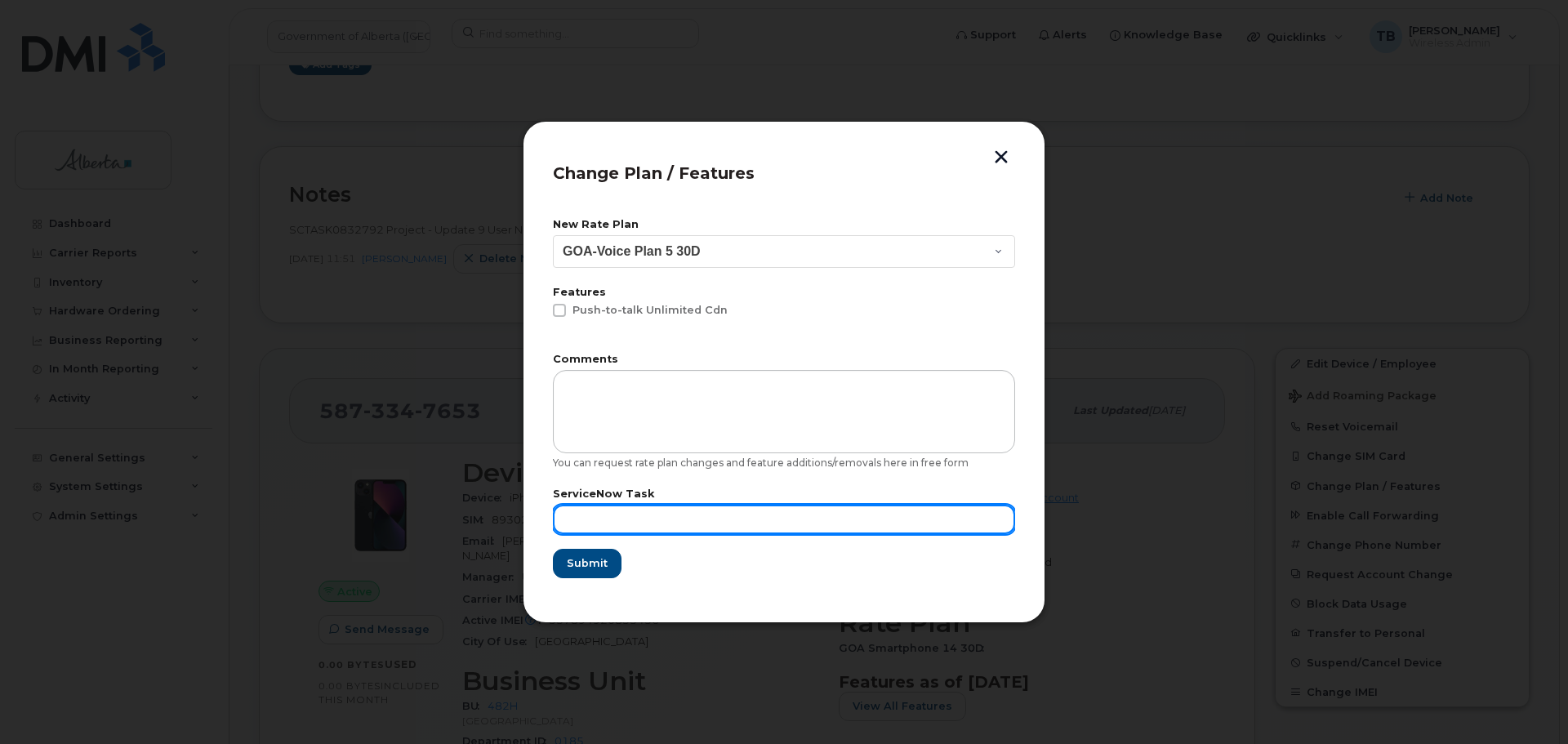
click at [595, 522] on input "text" at bounding box center [784, 520] width 462 height 30
paste input "SCTASK0832792"
type input "SCTASK0832792"
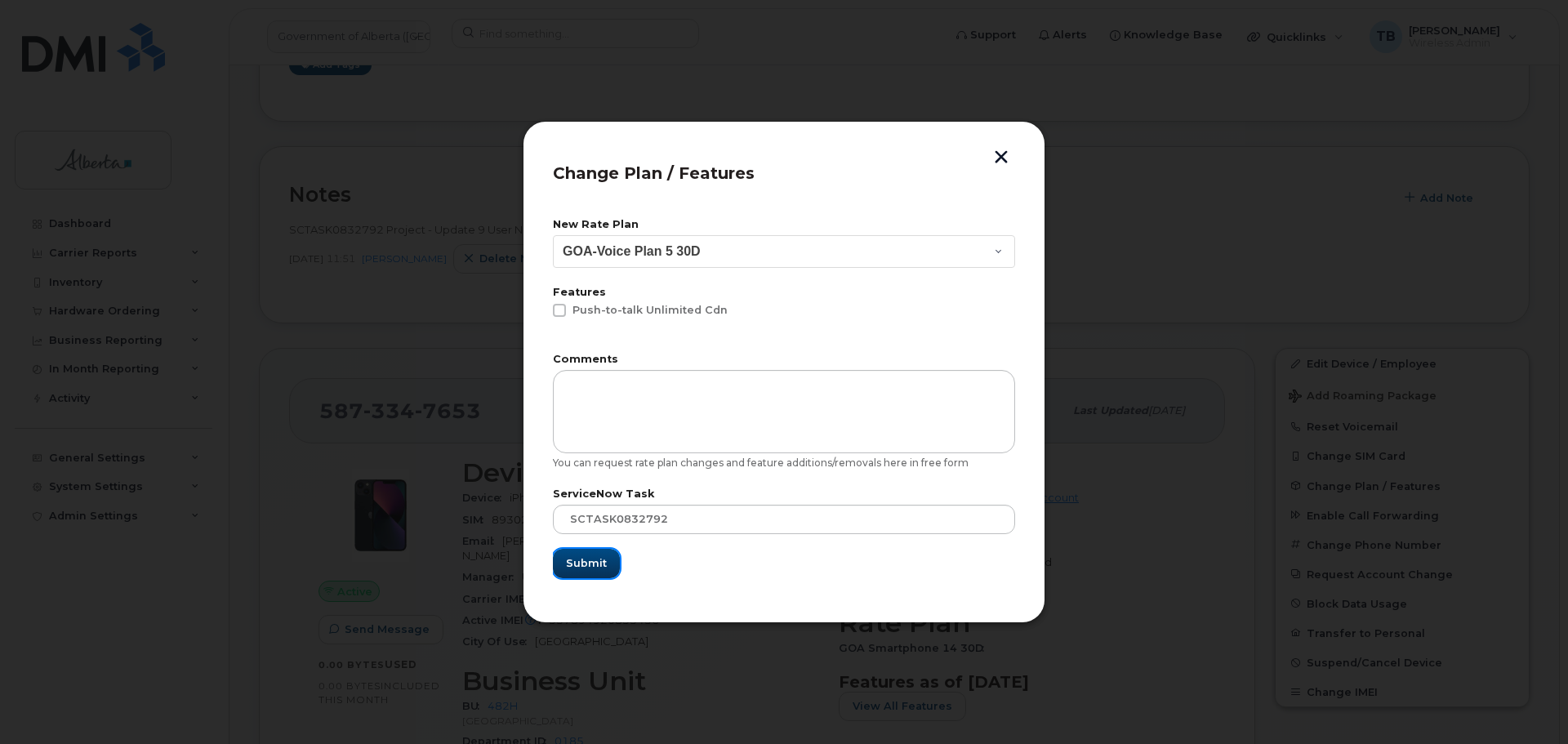
click at [579, 570] on button "Submit" at bounding box center [586, 564] width 67 height 30
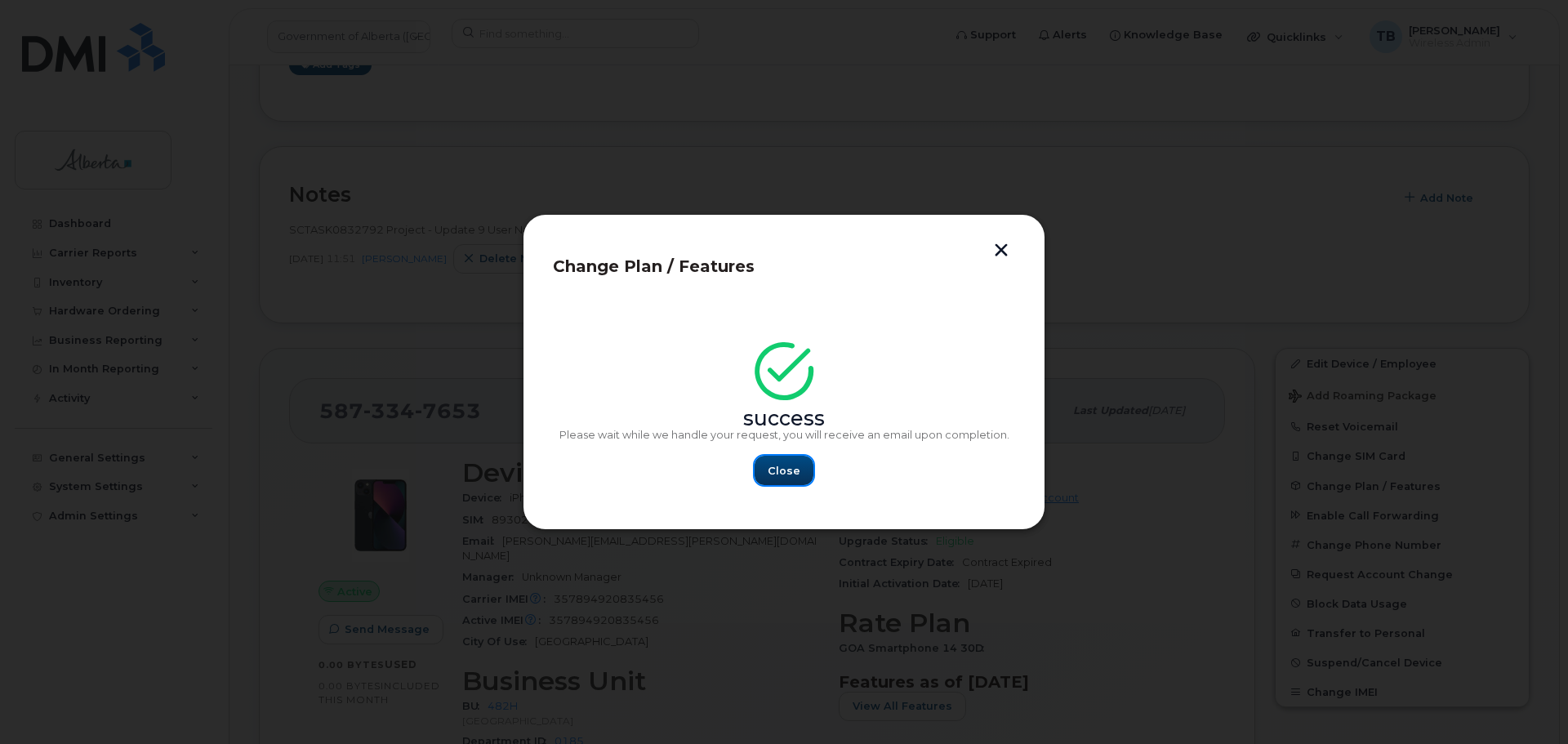
click at [776, 478] on span "Close" at bounding box center [784, 470] width 33 height 16
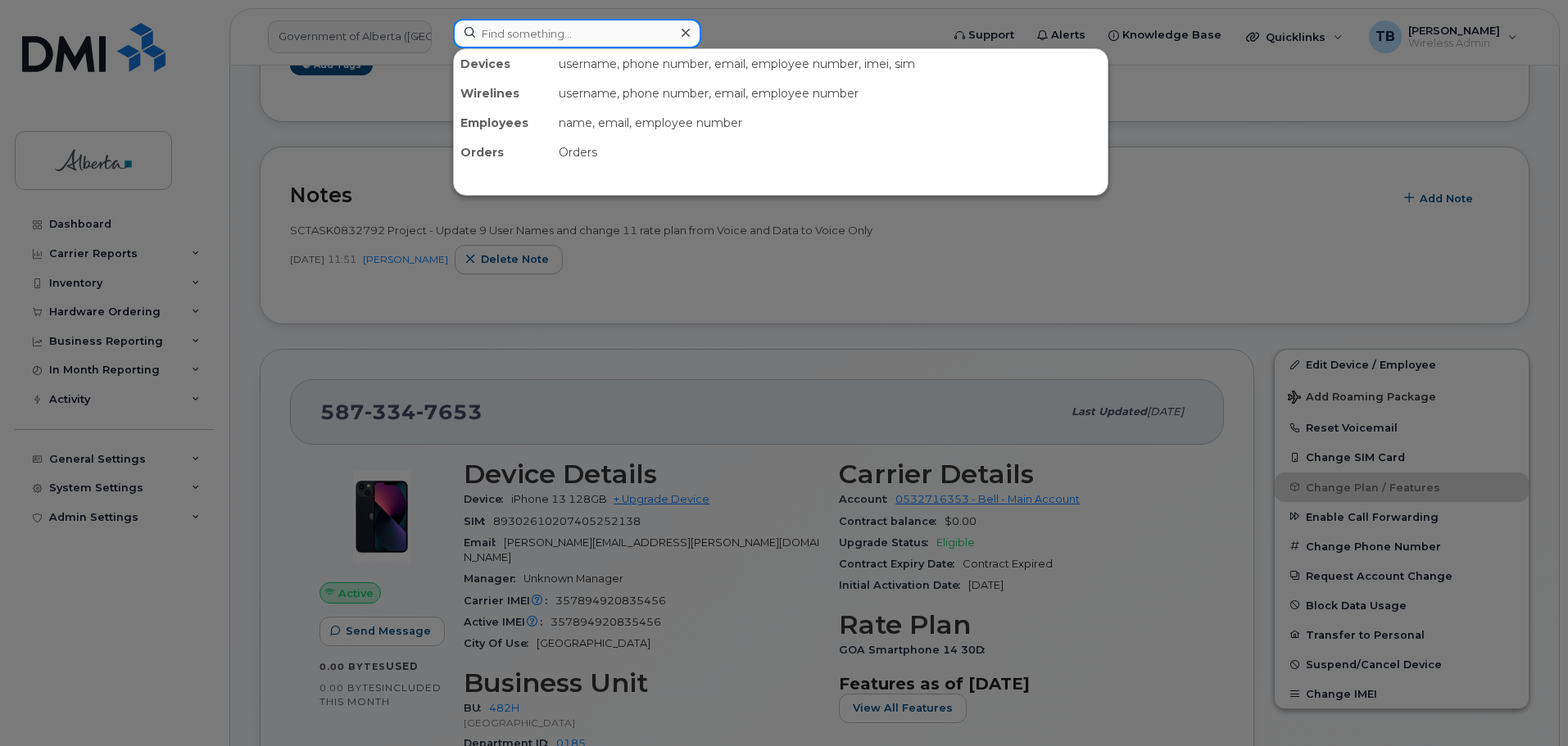
click at [578, 35] on input at bounding box center [577, 34] width 248 height 30
paste input "5873341196"
type input "5873341196"
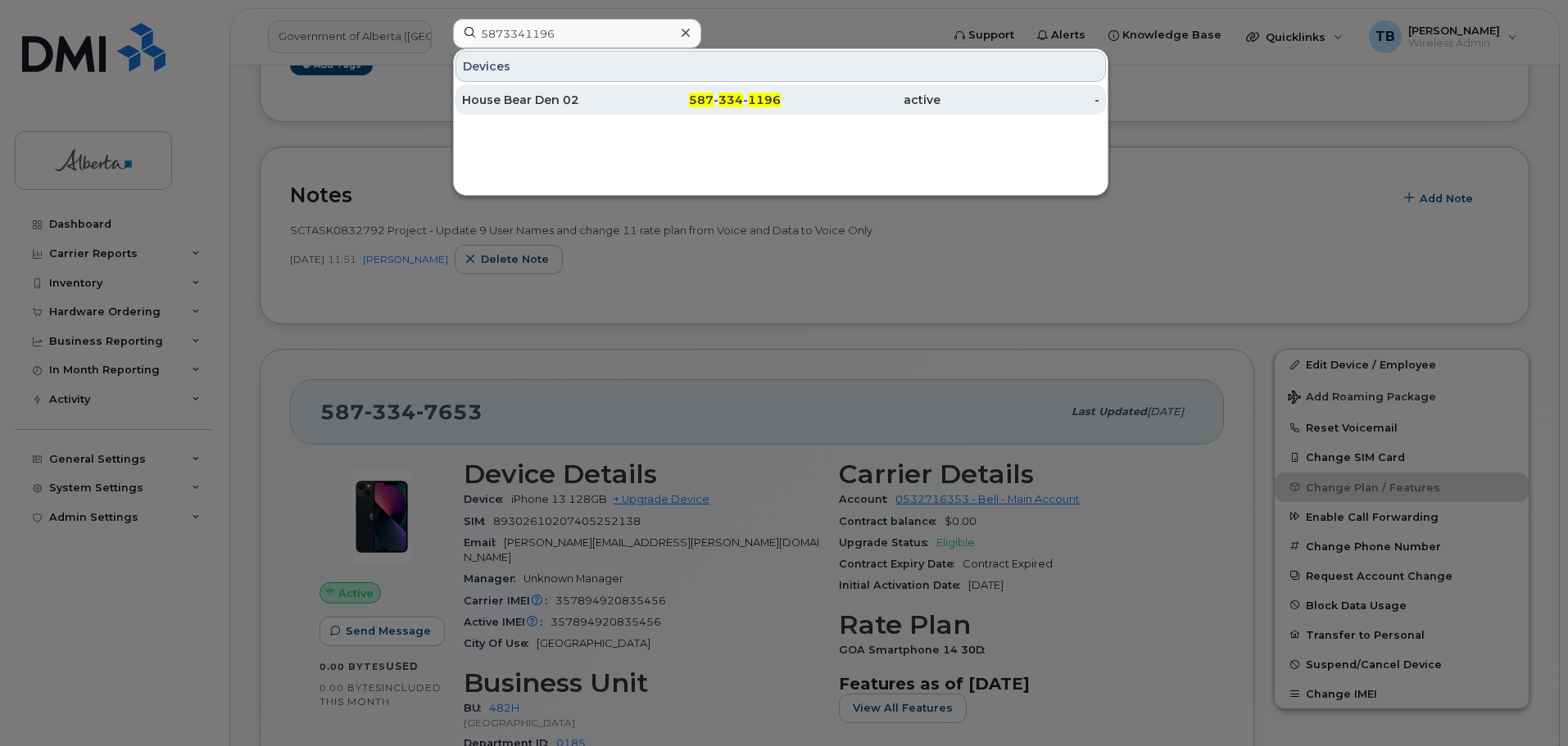
click at [540, 105] on div "House Bear Den 02" at bounding box center [542, 100] width 160 height 17
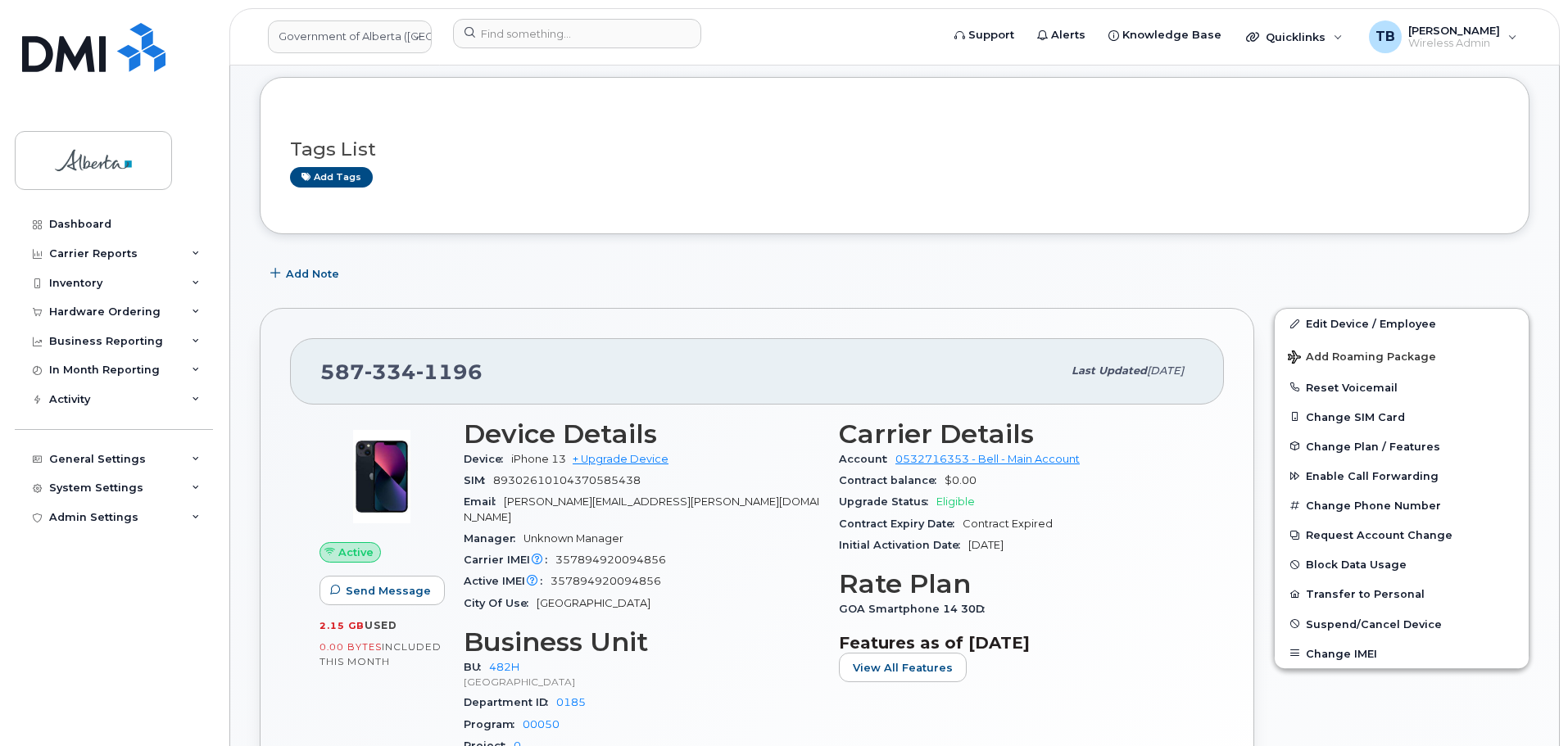
scroll to position [163, 0]
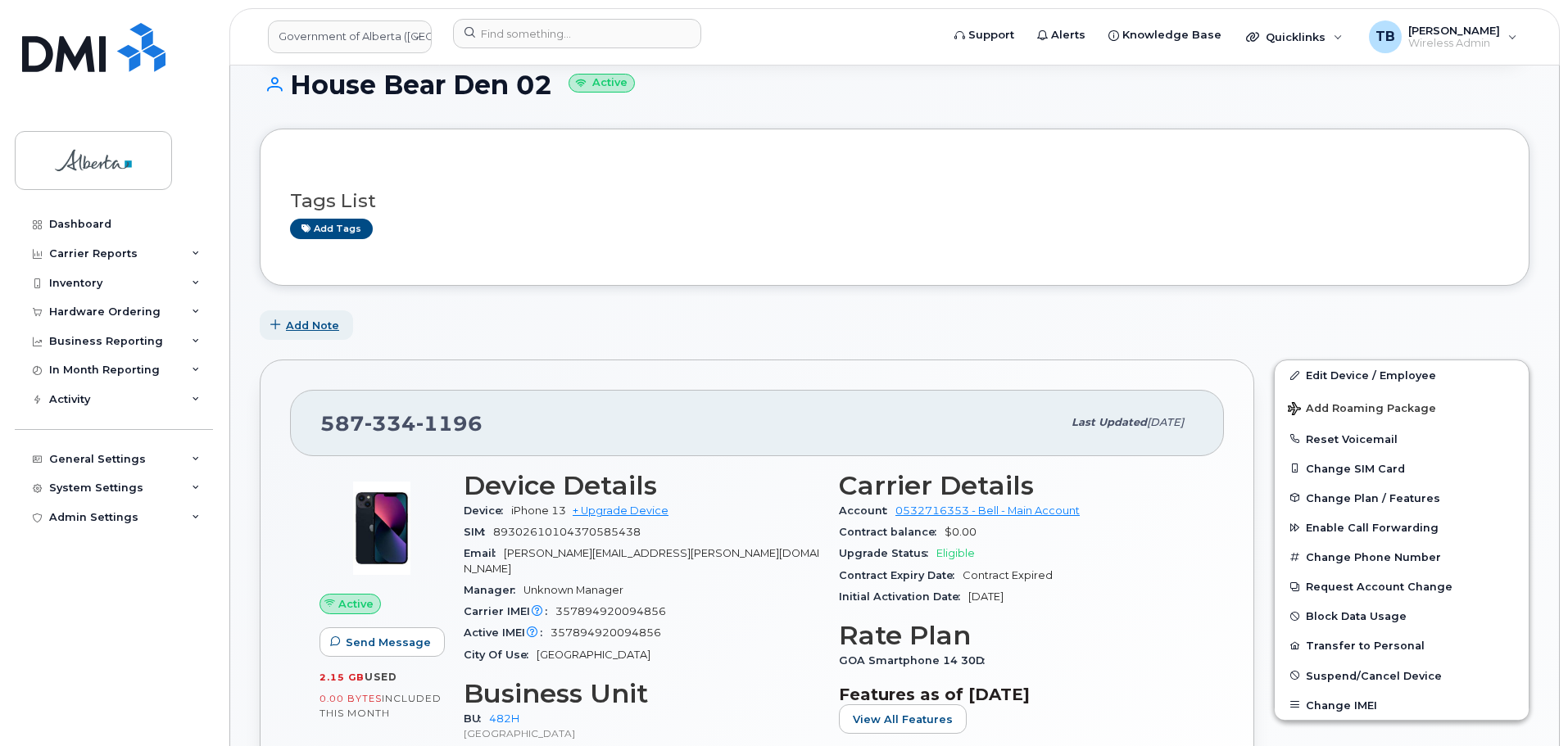
click at [304, 331] on span "Add Note" at bounding box center [312, 325] width 53 height 16
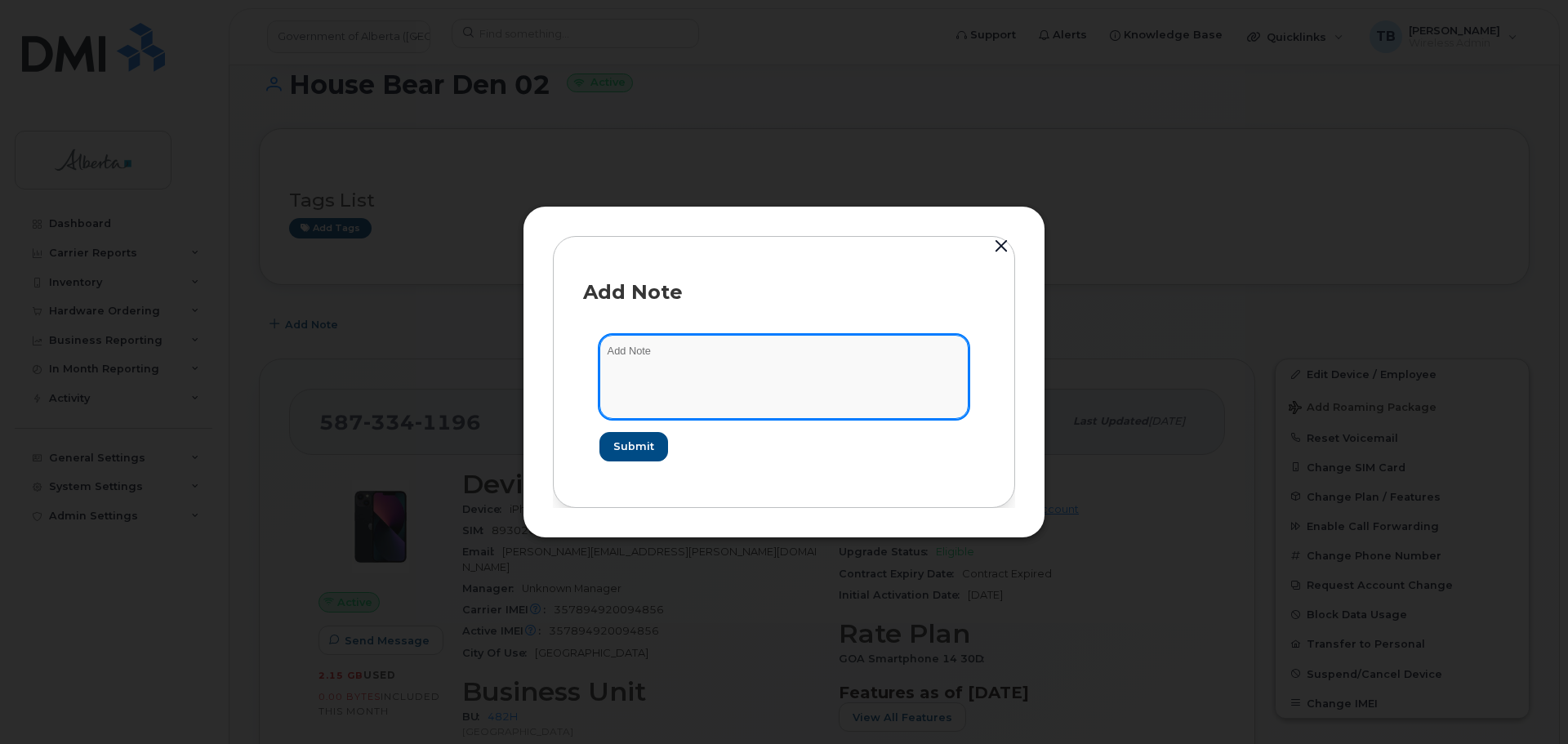
click at [666, 354] on textarea at bounding box center [784, 376] width 369 height 83
paste textarea "SCTASK0832792 Project - Update 9 User Names and change 11 rate plan from Voice …"
drag, startPoint x: 730, startPoint y: 386, endPoint x: 596, endPoint y: 387, distance: 134.0
click at [596, 387] on form "SCTASK0832792 Project - Update 9 User Names and change 11 rate plan from Voice …" at bounding box center [784, 398] width 402 height 158
type textarea "SCTASK0832792 Project - Update 9 User Names and change 11 rate plan from Voice …"
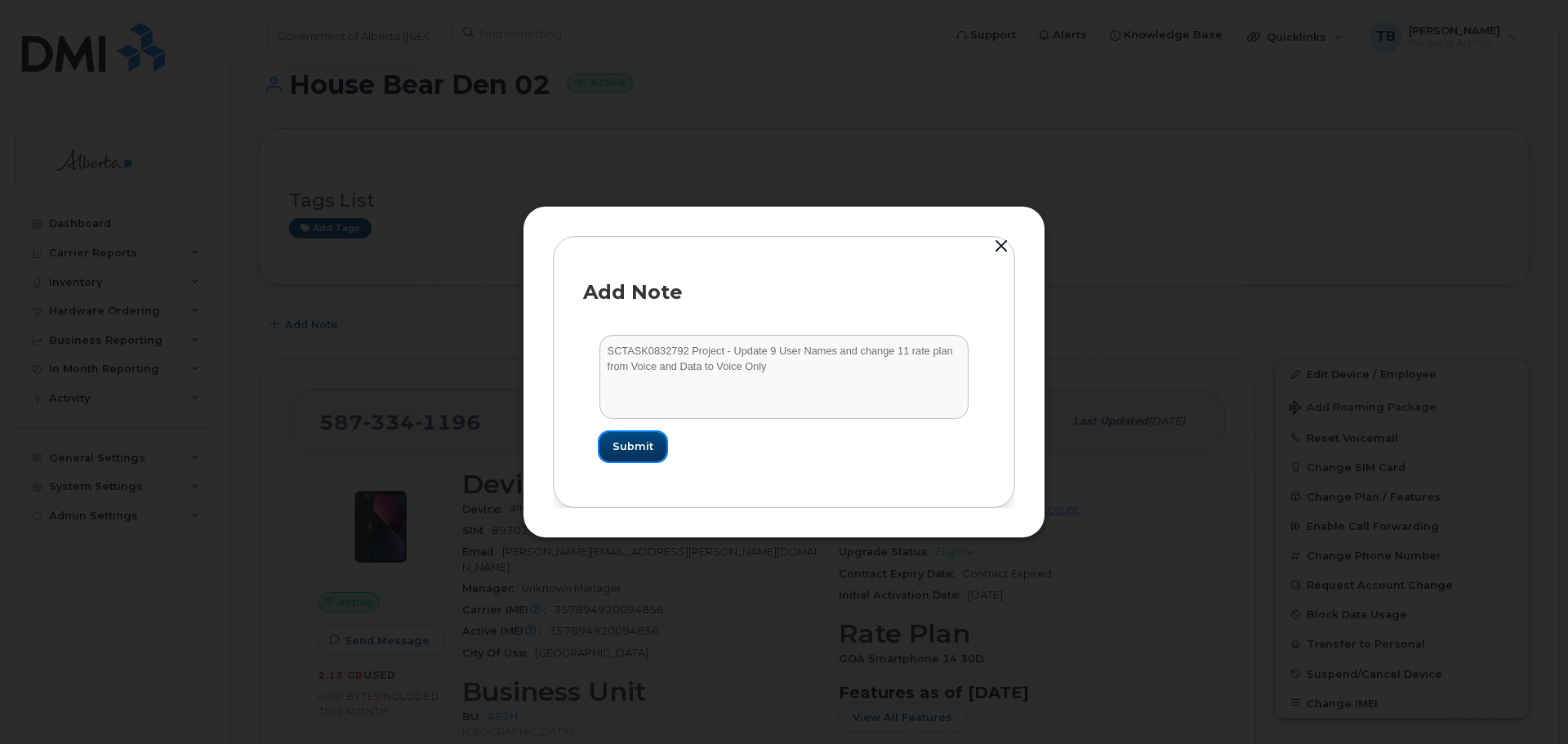
click at [621, 444] on span "Submit" at bounding box center [633, 446] width 41 height 16
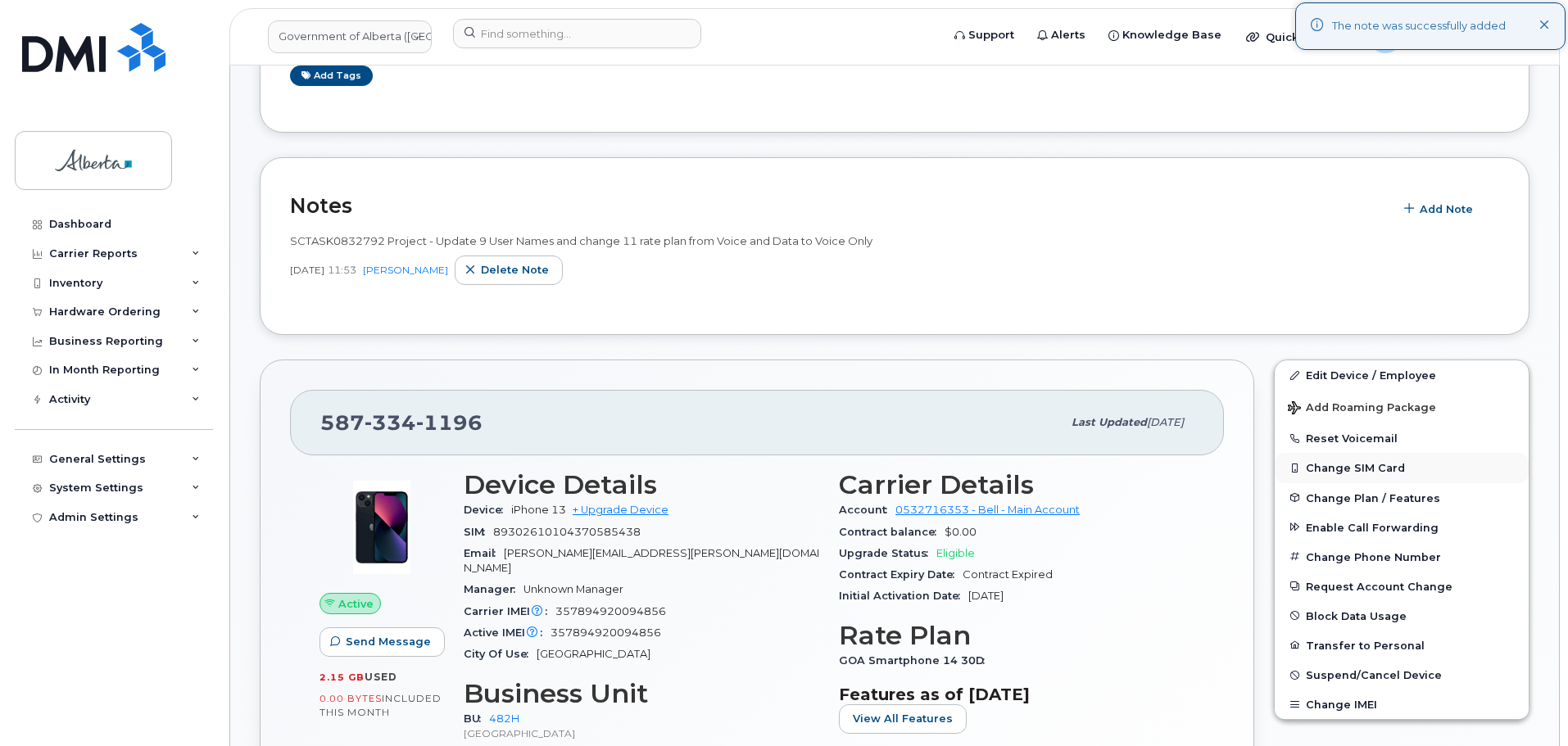
scroll to position [328, 0]
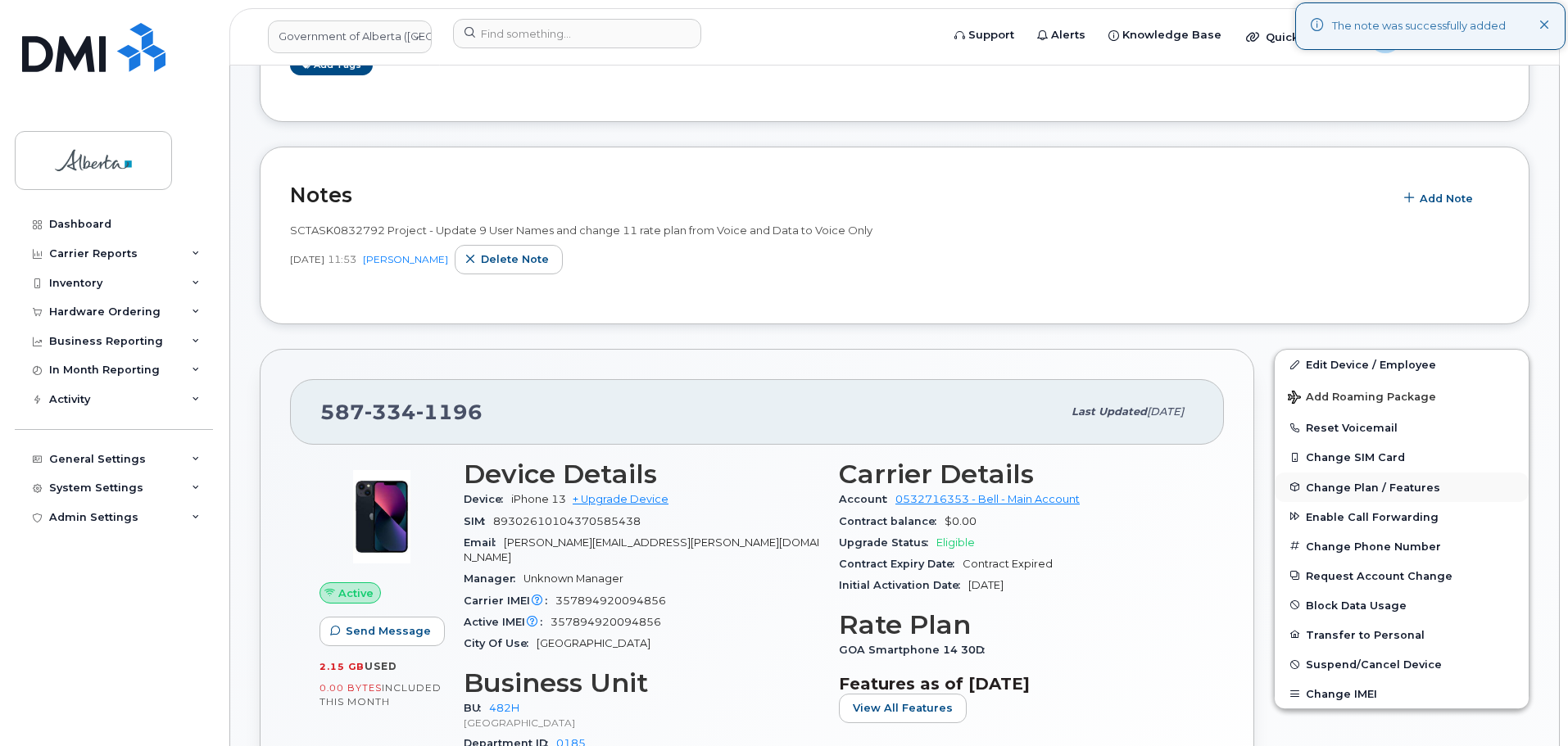
click at [1353, 490] on span "Change Plan / Features" at bounding box center [1374, 486] width 134 height 12
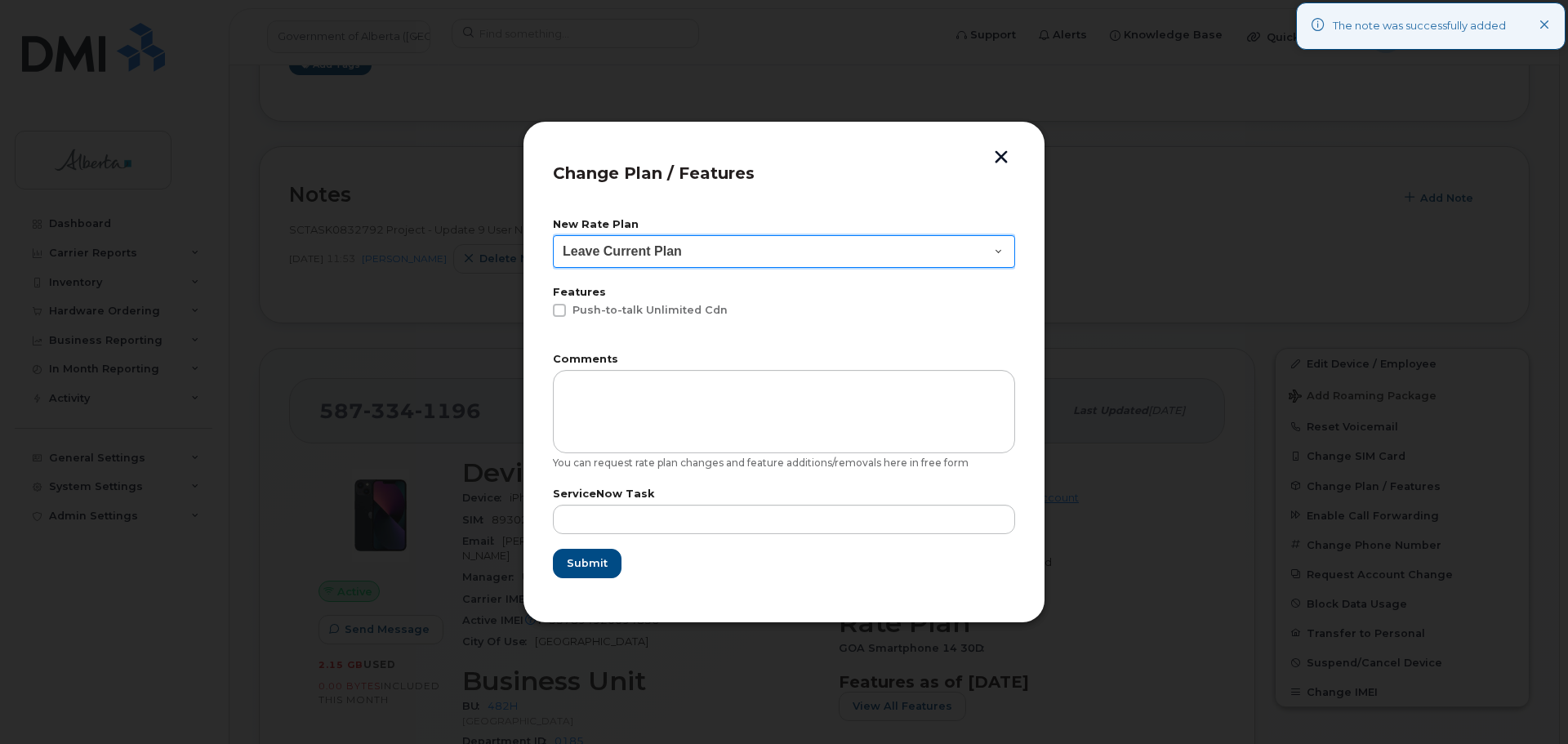
click at [588, 250] on select "Leave Current Plan GOA - Voice Plan 5 GOA Unlimited Smartphone 14 GOA-Voice Pla…" at bounding box center [784, 251] width 462 height 33
select select "2483364"
click at [553, 236] on select "Leave Current Plan GOA - Voice Plan 5 GOA Unlimited Smartphone 14 GOA-Voice Pla…" at bounding box center [784, 251] width 462 height 33
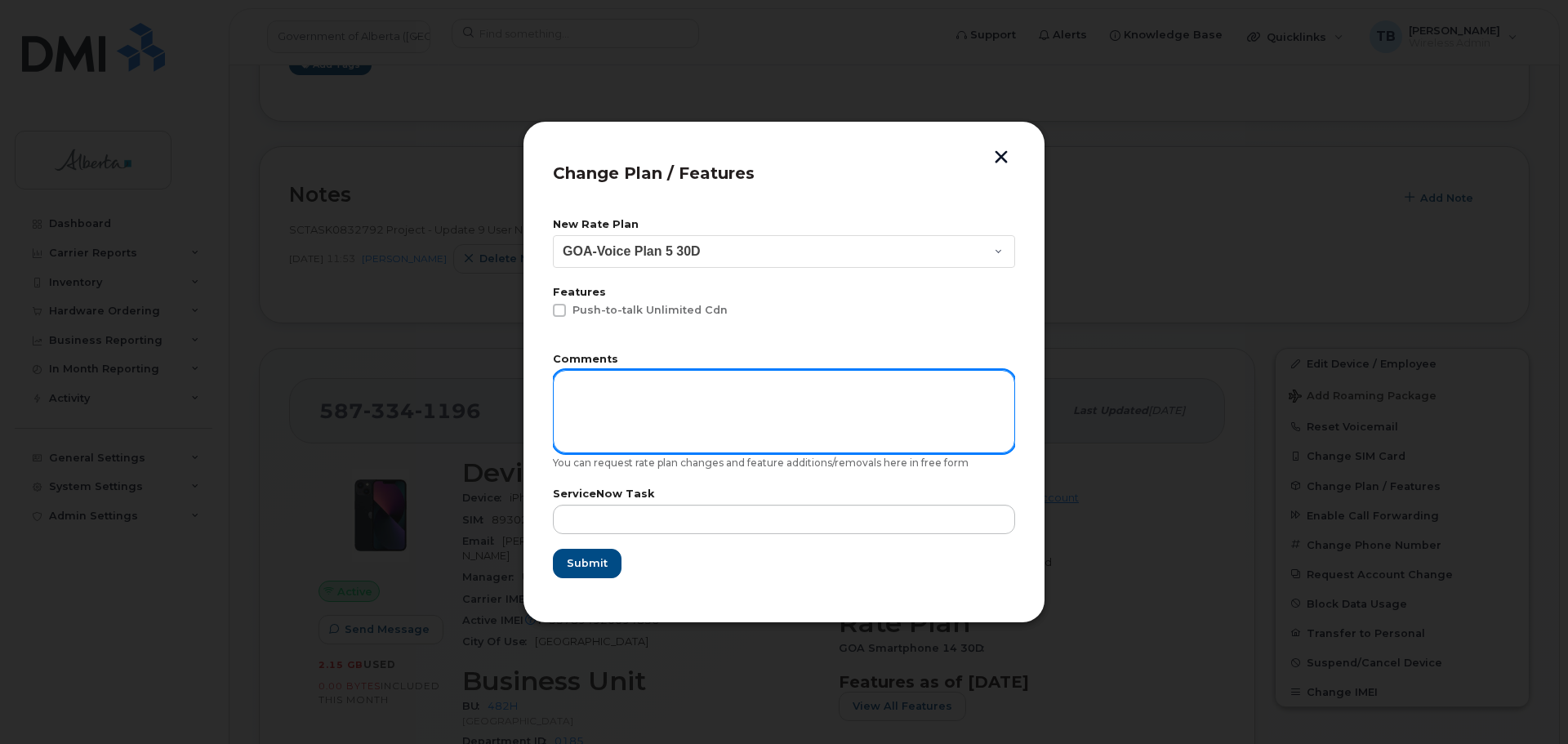
click at [616, 400] on textarea at bounding box center [784, 411] width 462 height 83
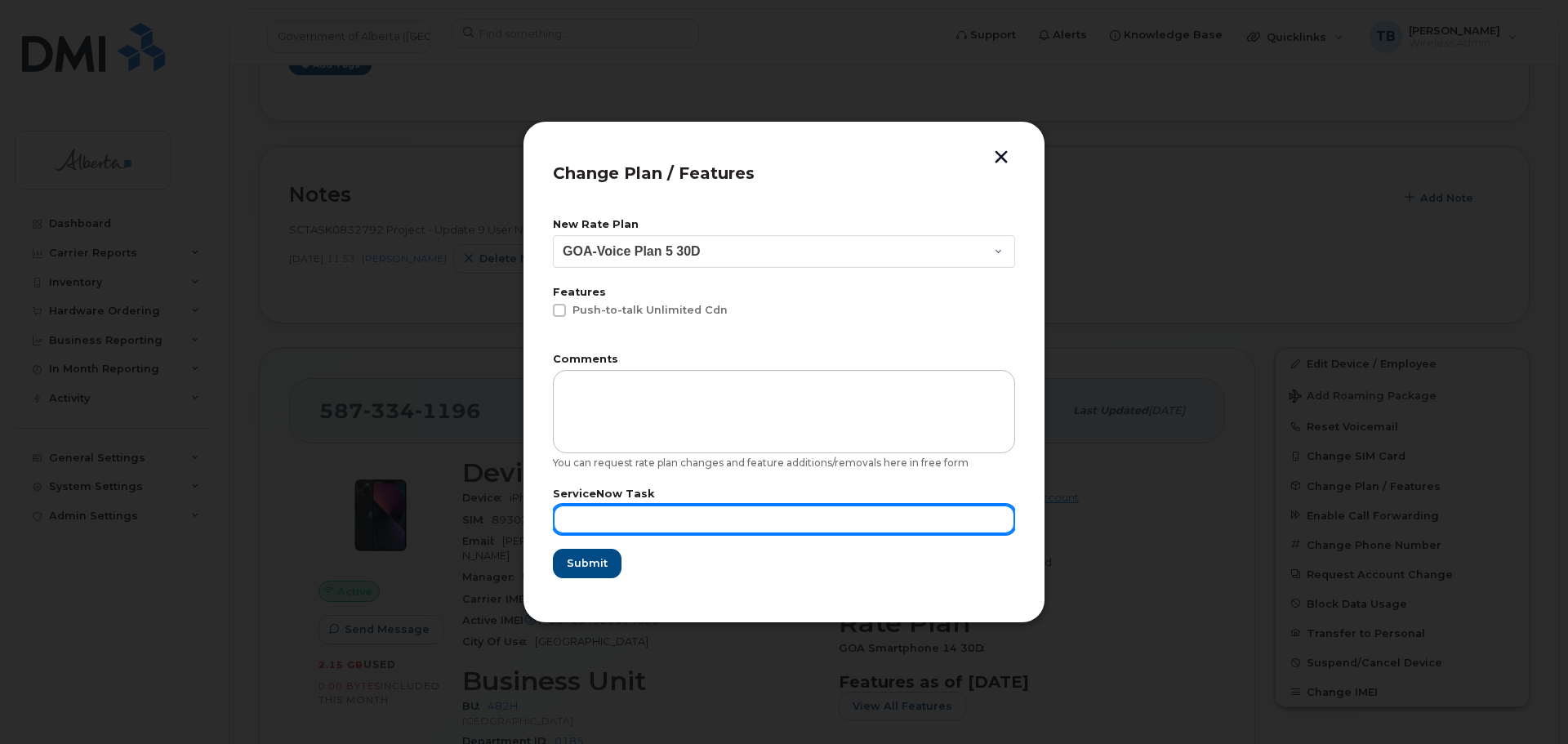
click at [589, 515] on input "text" at bounding box center [784, 520] width 462 height 30
paste input "SCTASK0832792"
drag, startPoint x: 569, startPoint y: 508, endPoint x: 543, endPoint y: 508, distance: 26.0
click at [543, 508] on div "Change Plan / Features New Rate Plan Leave Current Plan GOA - Voice Plan 5 GOA …" at bounding box center [784, 372] width 523 height 503
type input "SCTASK0832792"
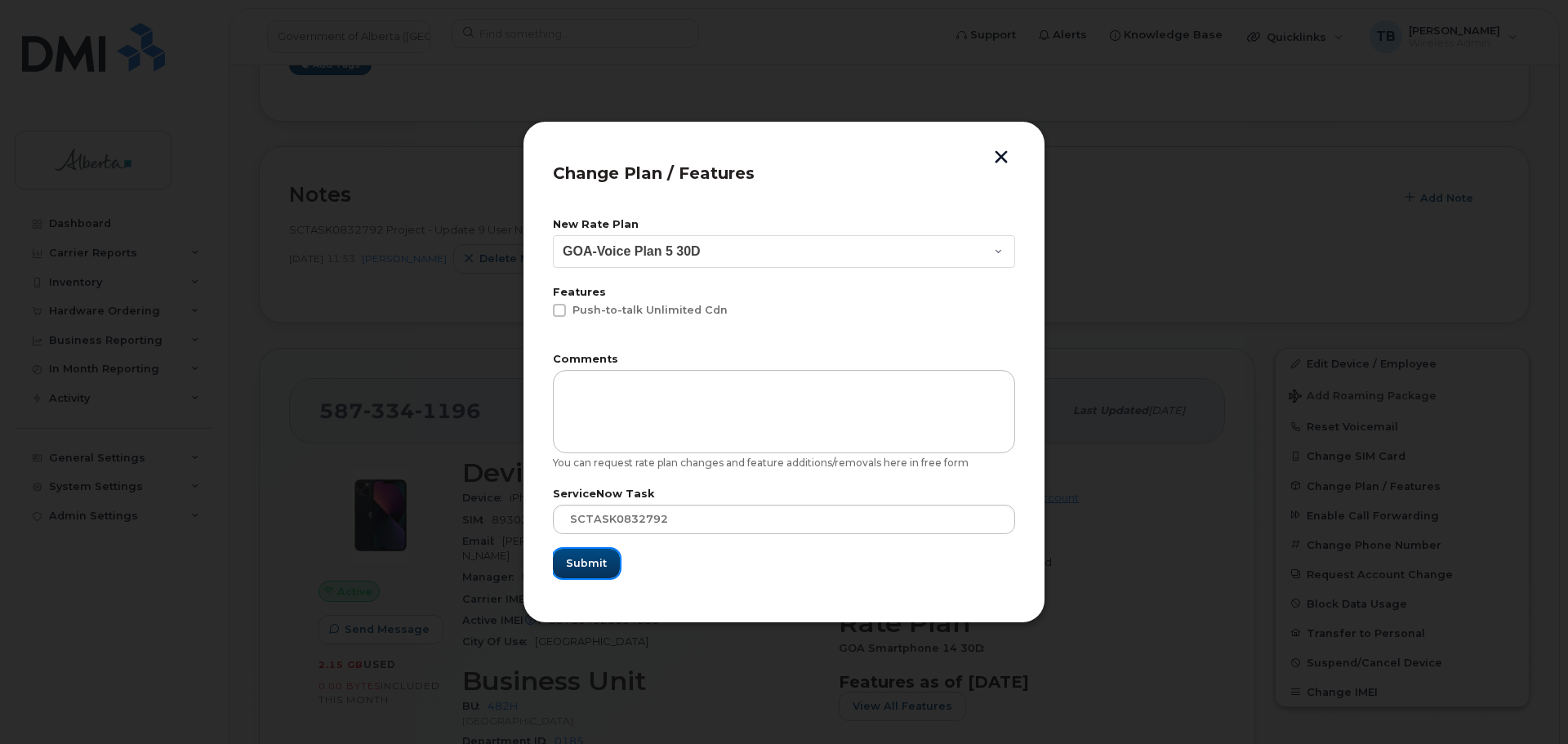
click at [572, 557] on span "Submit" at bounding box center [586, 563] width 41 height 16
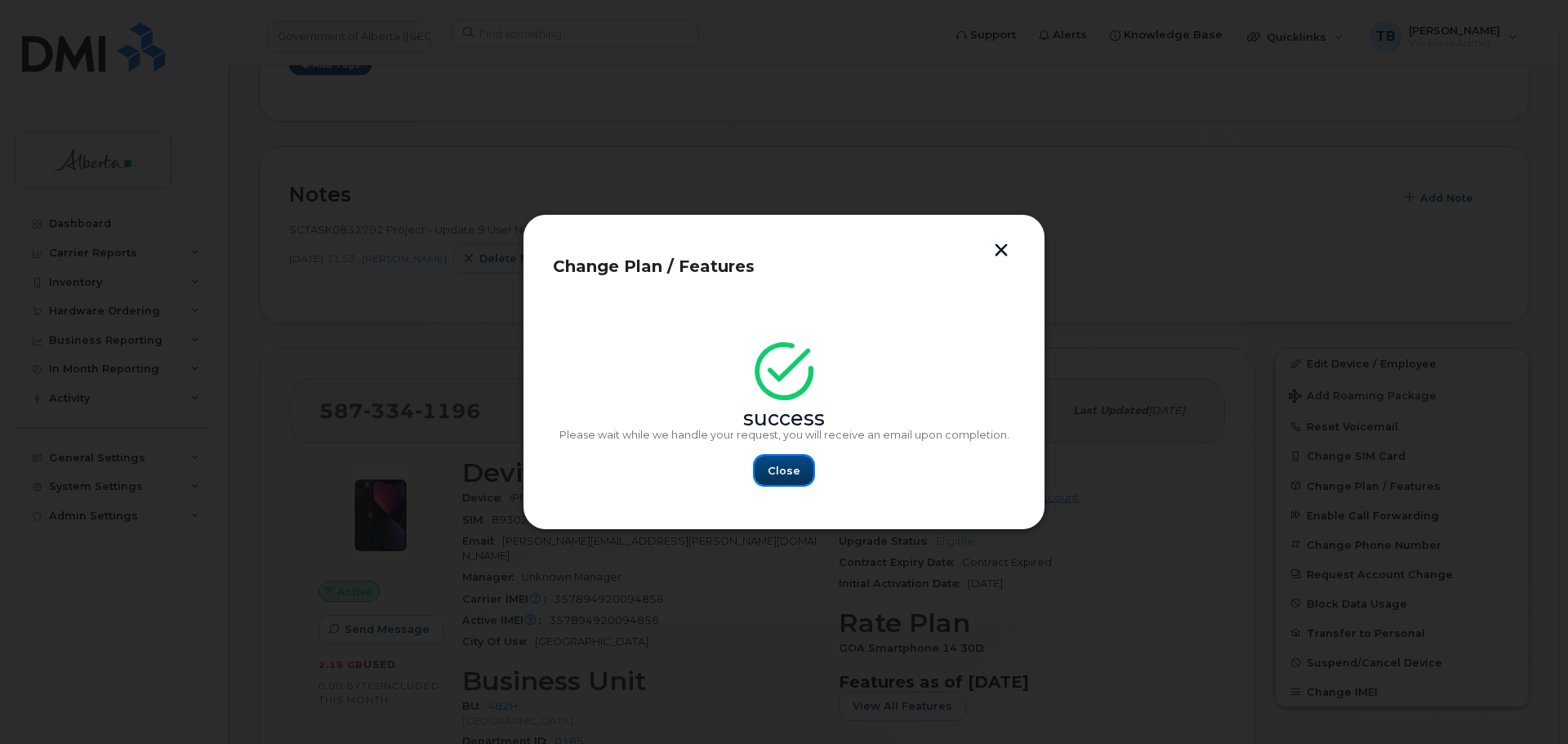
click at [778, 469] on span "Close" at bounding box center [784, 470] width 33 height 16
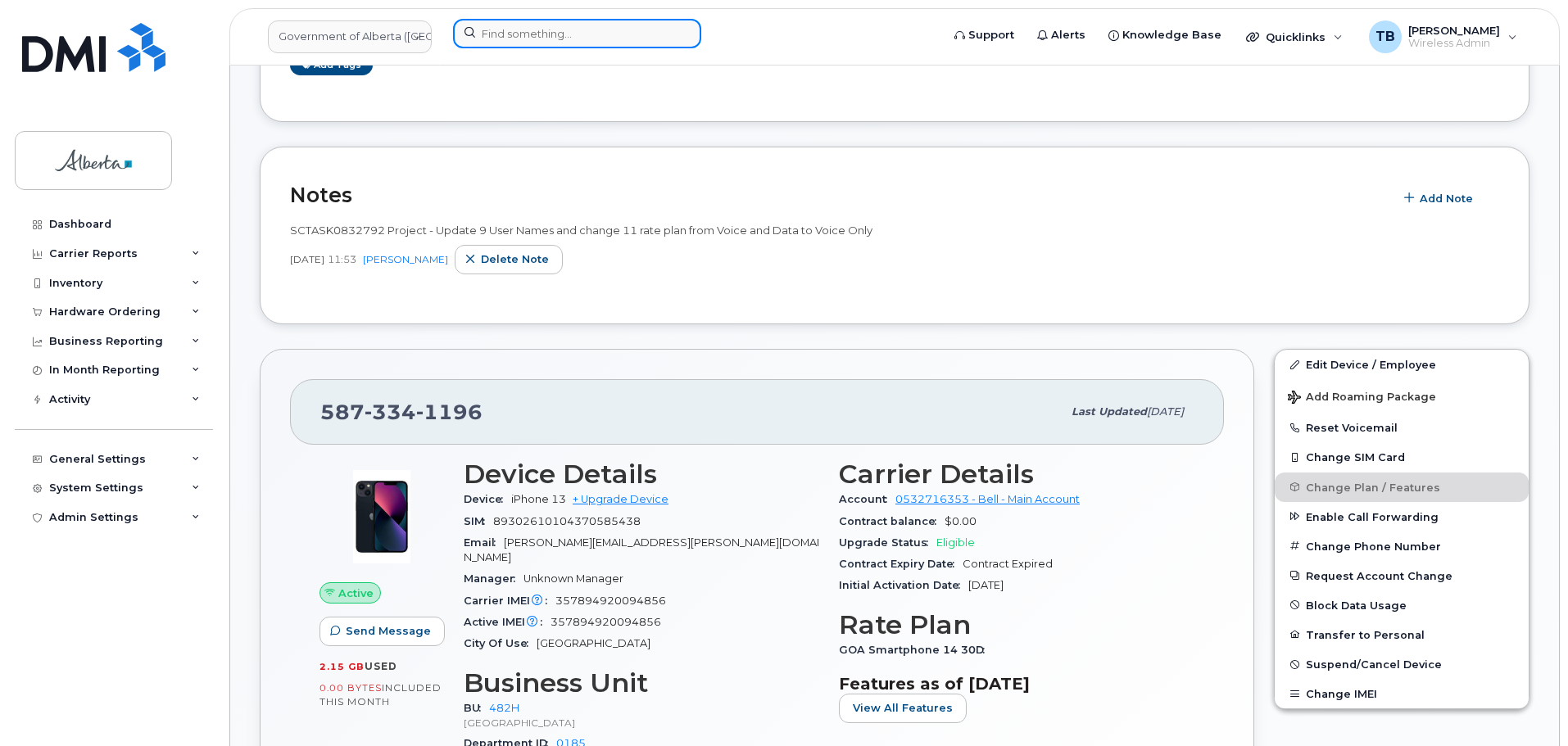
click at [643, 34] on input at bounding box center [577, 34] width 248 height 30
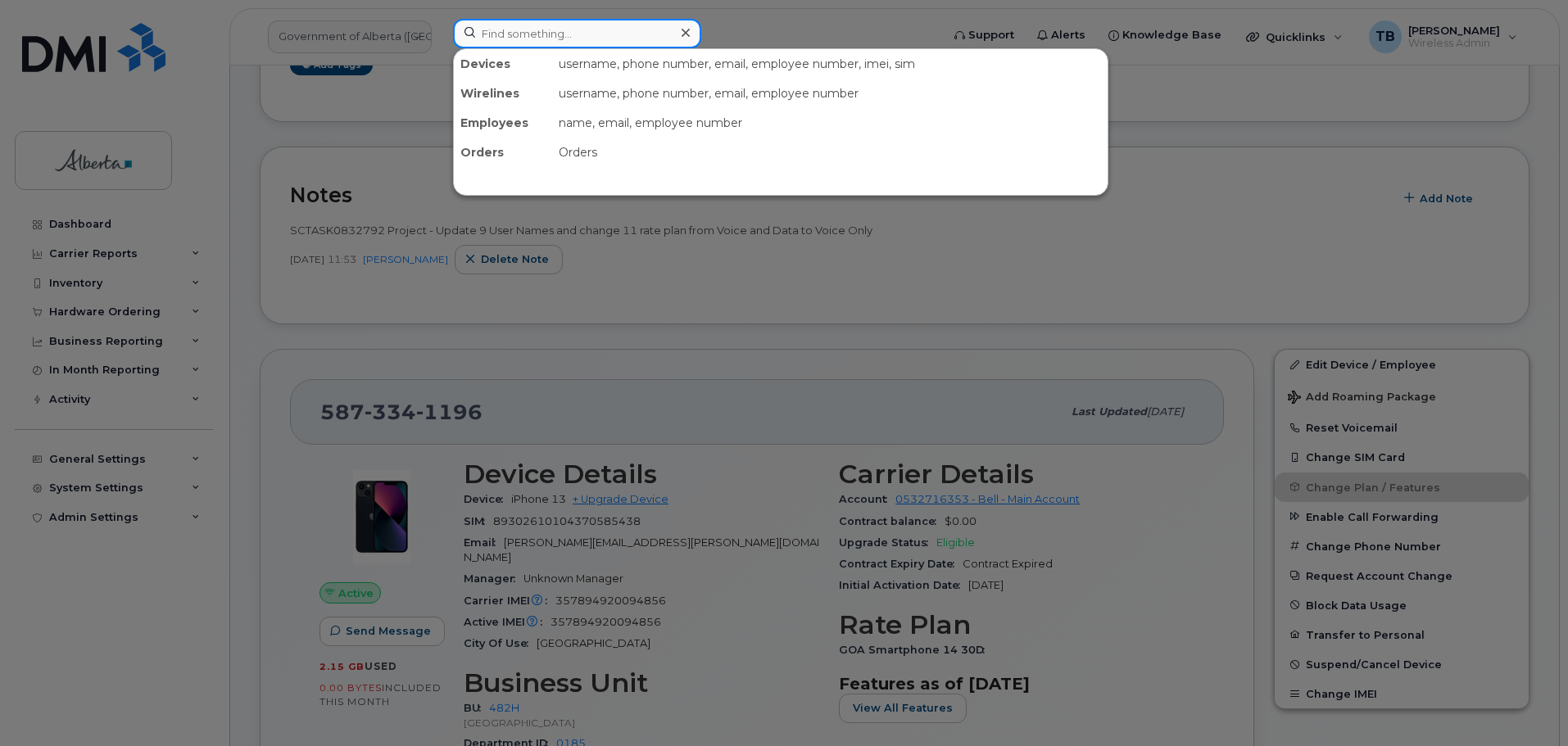
paste input "5873341196"
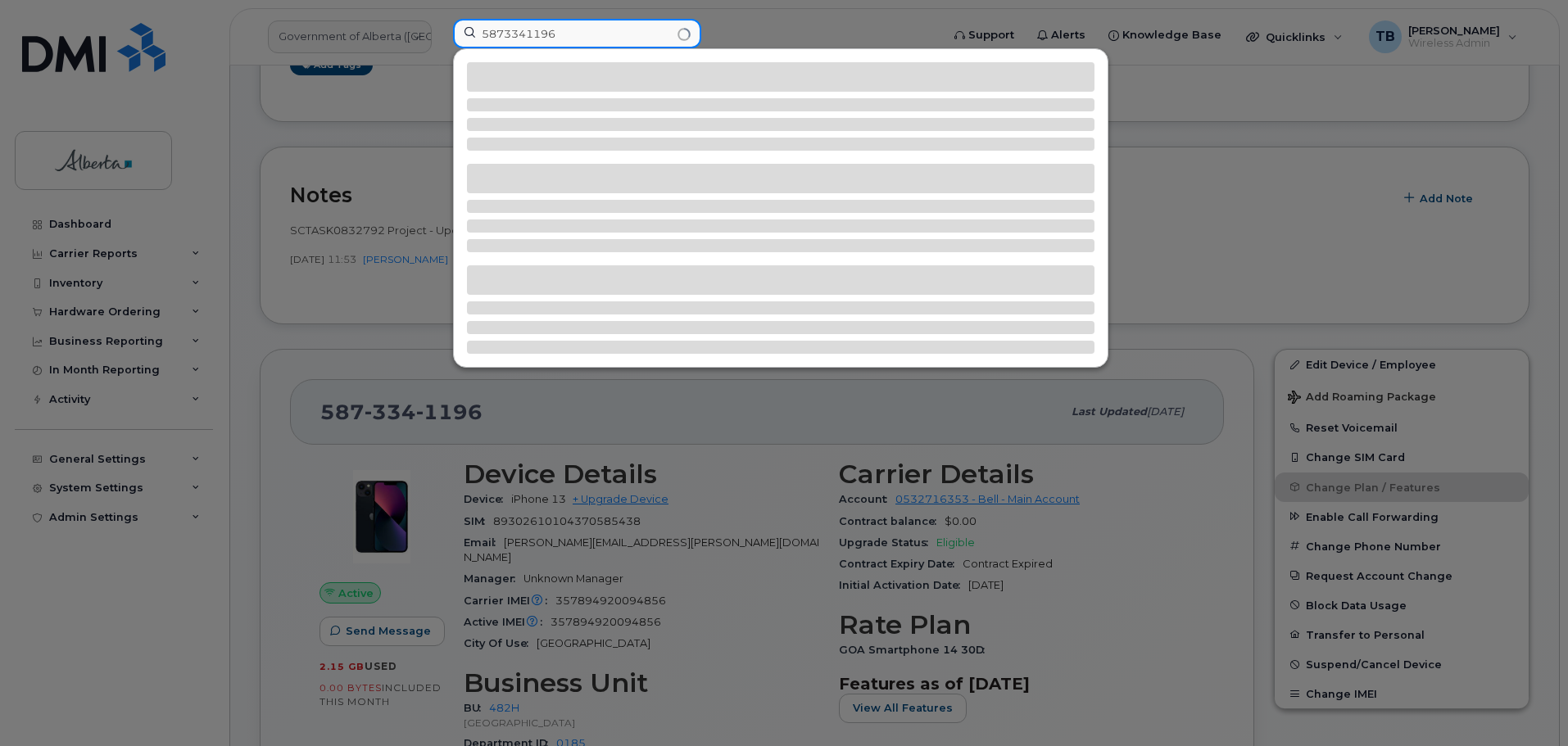
type input "5873341196"
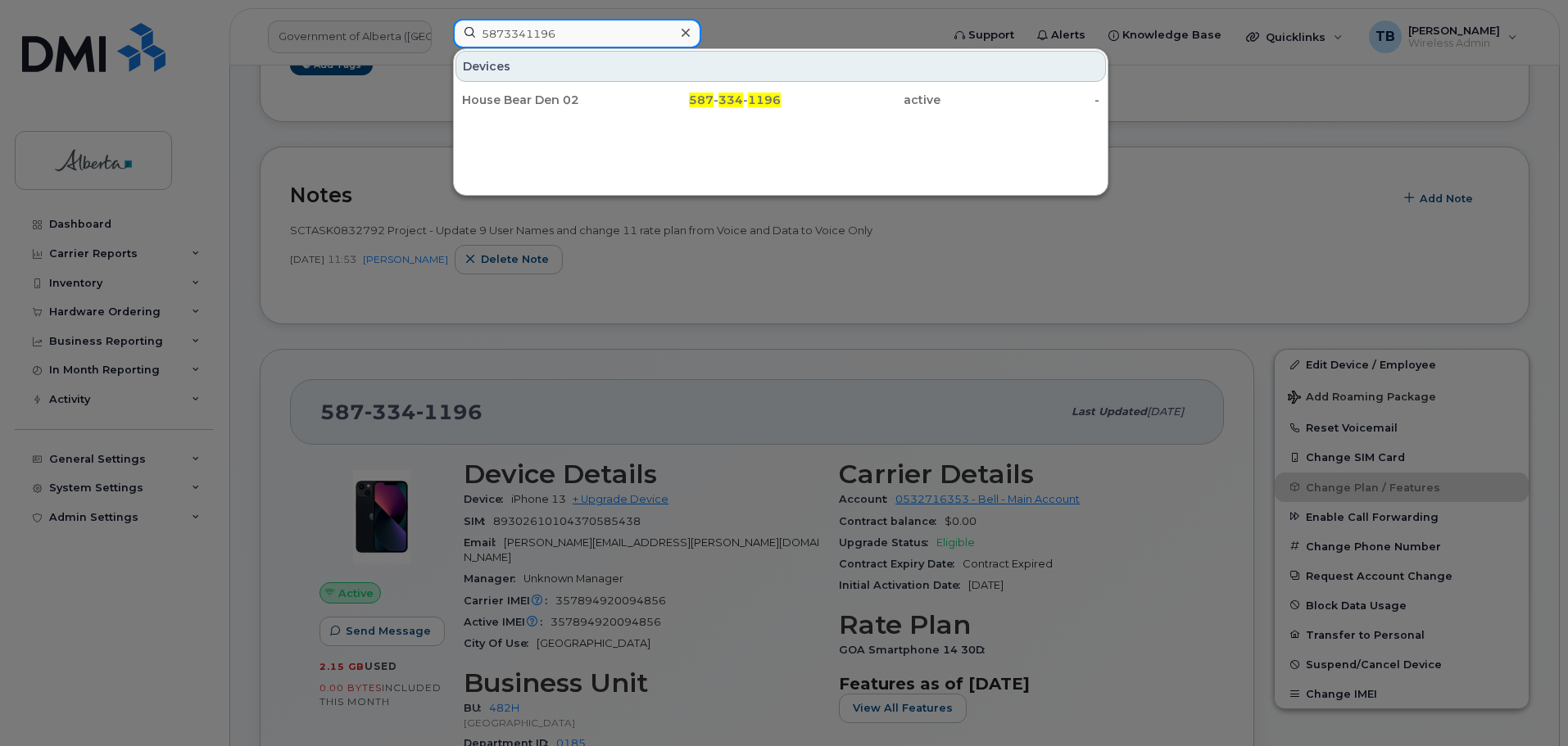
click at [627, 41] on input "5873341196" at bounding box center [577, 34] width 248 height 30
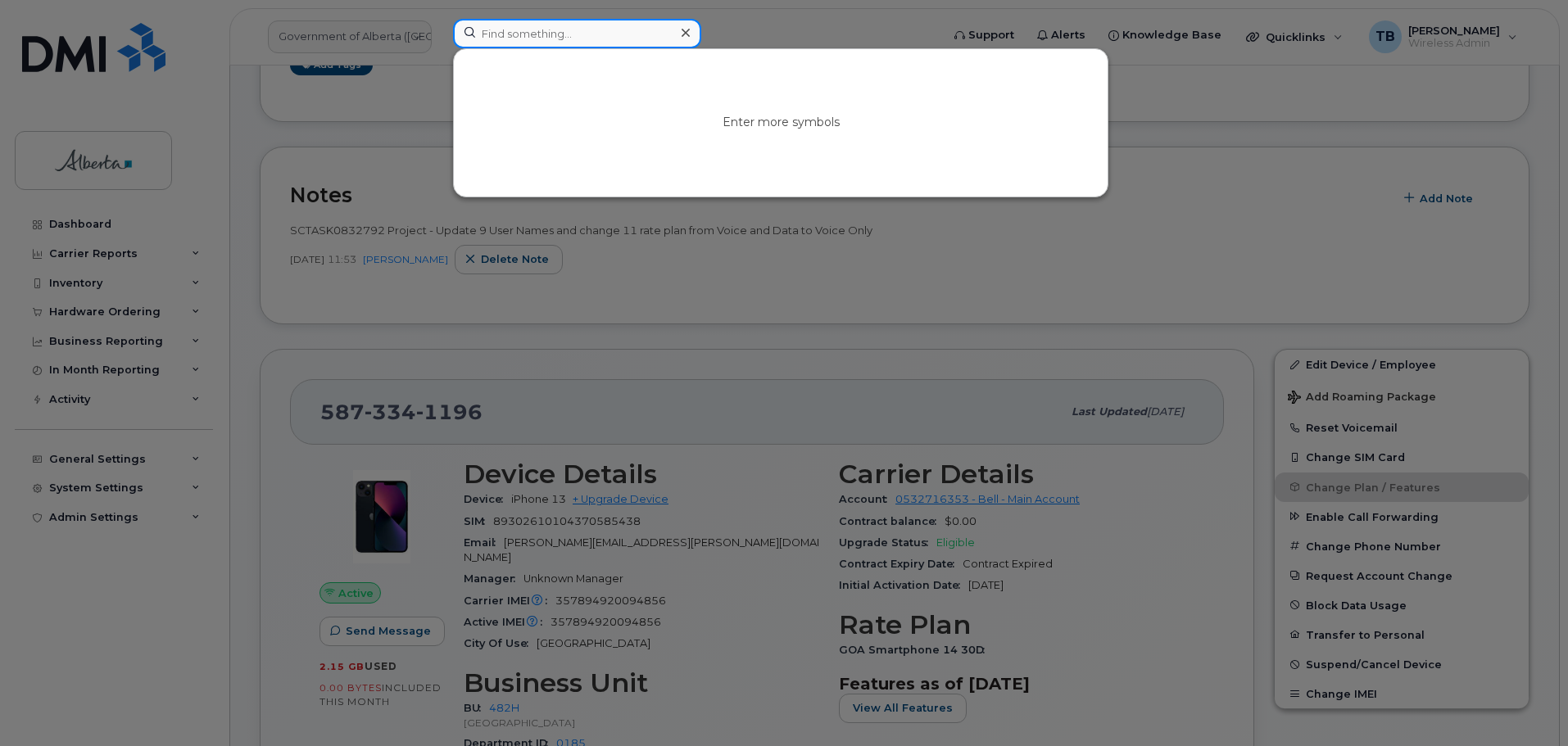
paste input "7802428609"
type input "7802428609"
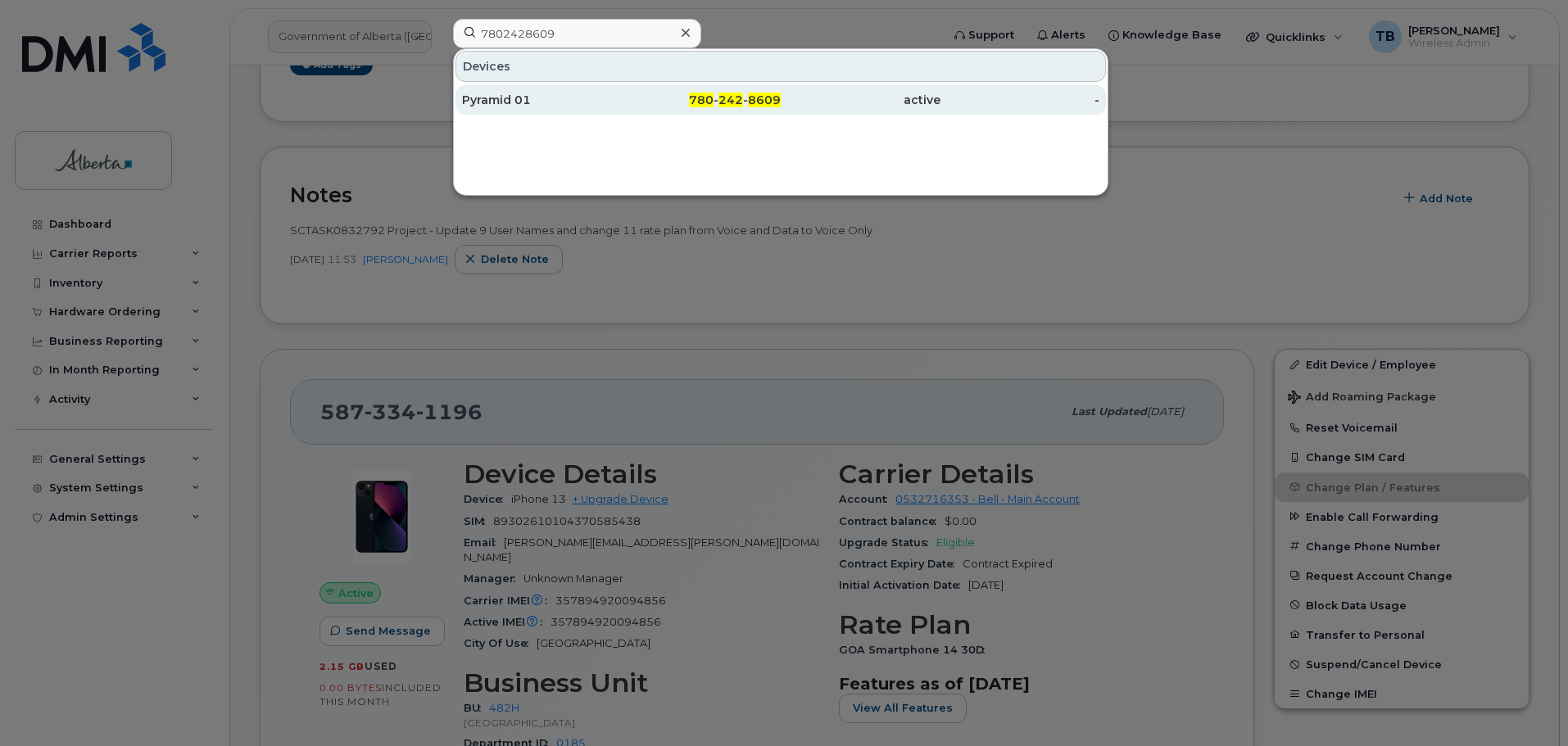
click at [479, 99] on div "Pyramid 01" at bounding box center [542, 100] width 160 height 17
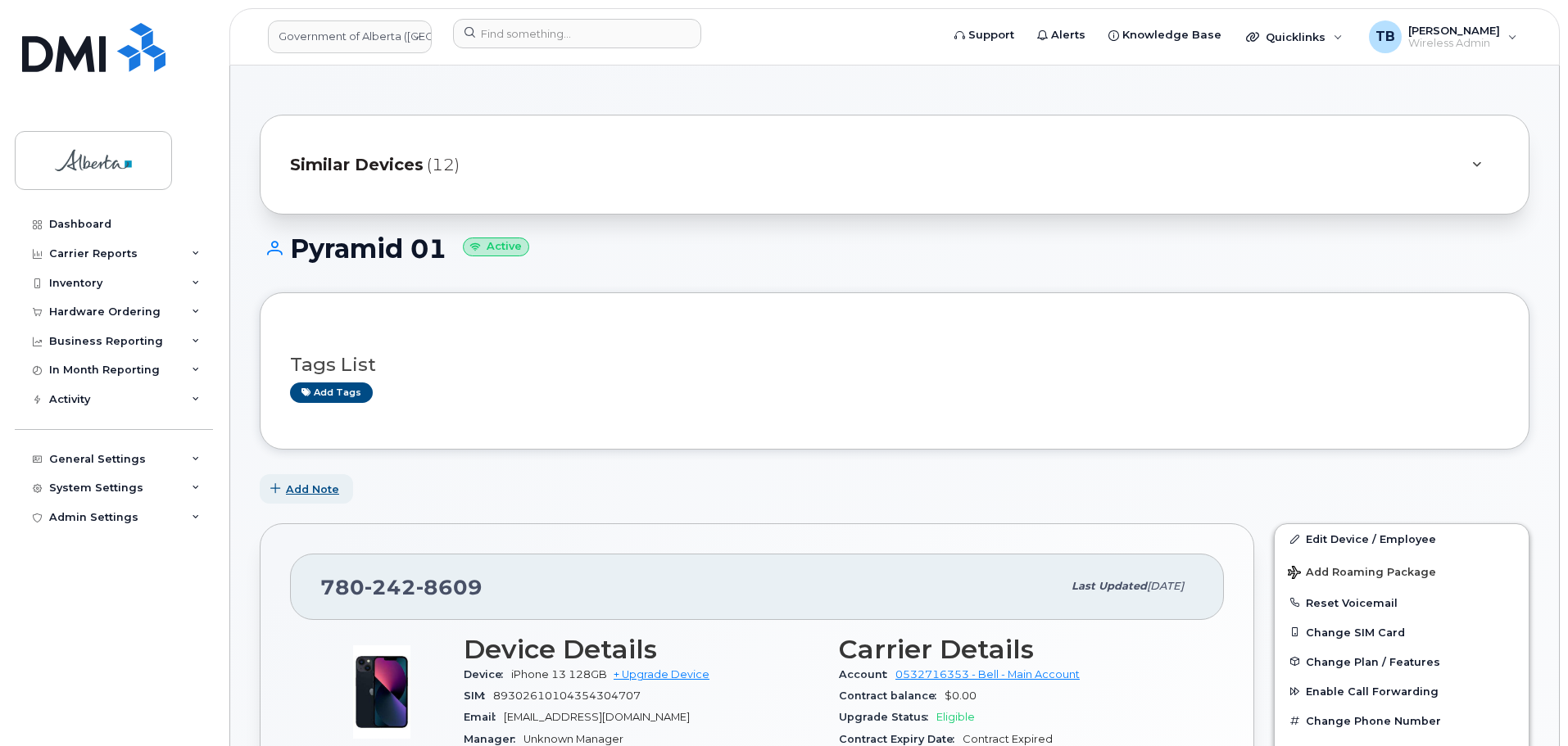
click at [325, 491] on span "Add Note" at bounding box center [312, 489] width 53 height 16
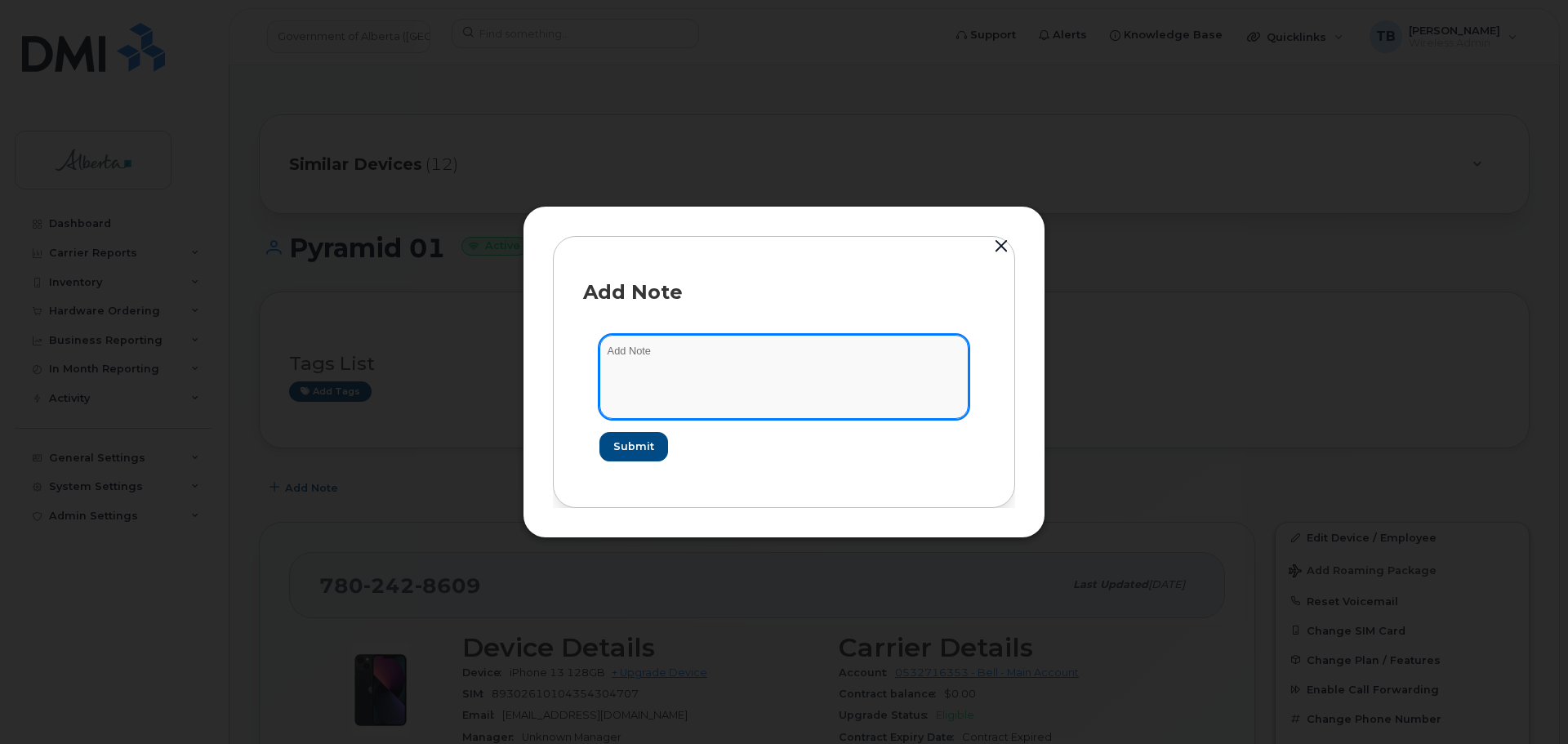
click at [637, 370] on textarea at bounding box center [784, 376] width 369 height 83
paste textarea "SCTASK0832792 Project - Update 9 User Names and change 11 rate plan from Voice …"
drag, startPoint x: 864, startPoint y: 384, endPoint x: 604, endPoint y: 383, distance: 260.0
click at [604, 383] on textarea "SCTASK0832792 Project - Update 9 User Names and change 11 rate plan from Voice …" at bounding box center [784, 376] width 369 height 83
type textarea "SCTASK0832792 Project - Update 9 User Names and change 11 rate plan from Voice …"
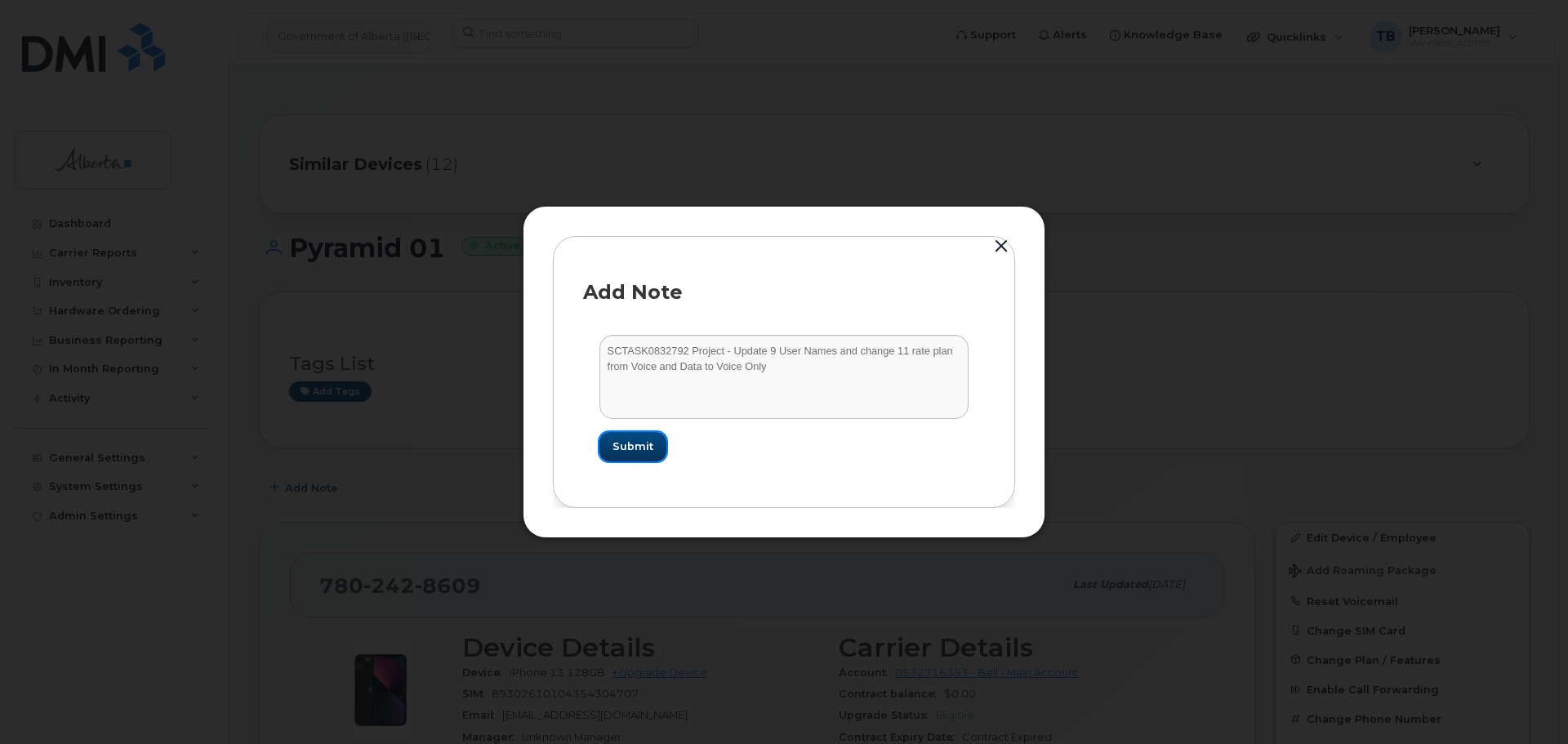
click at [640, 446] on span "Submit" at bounding box center [633, 446] width 41 height 16
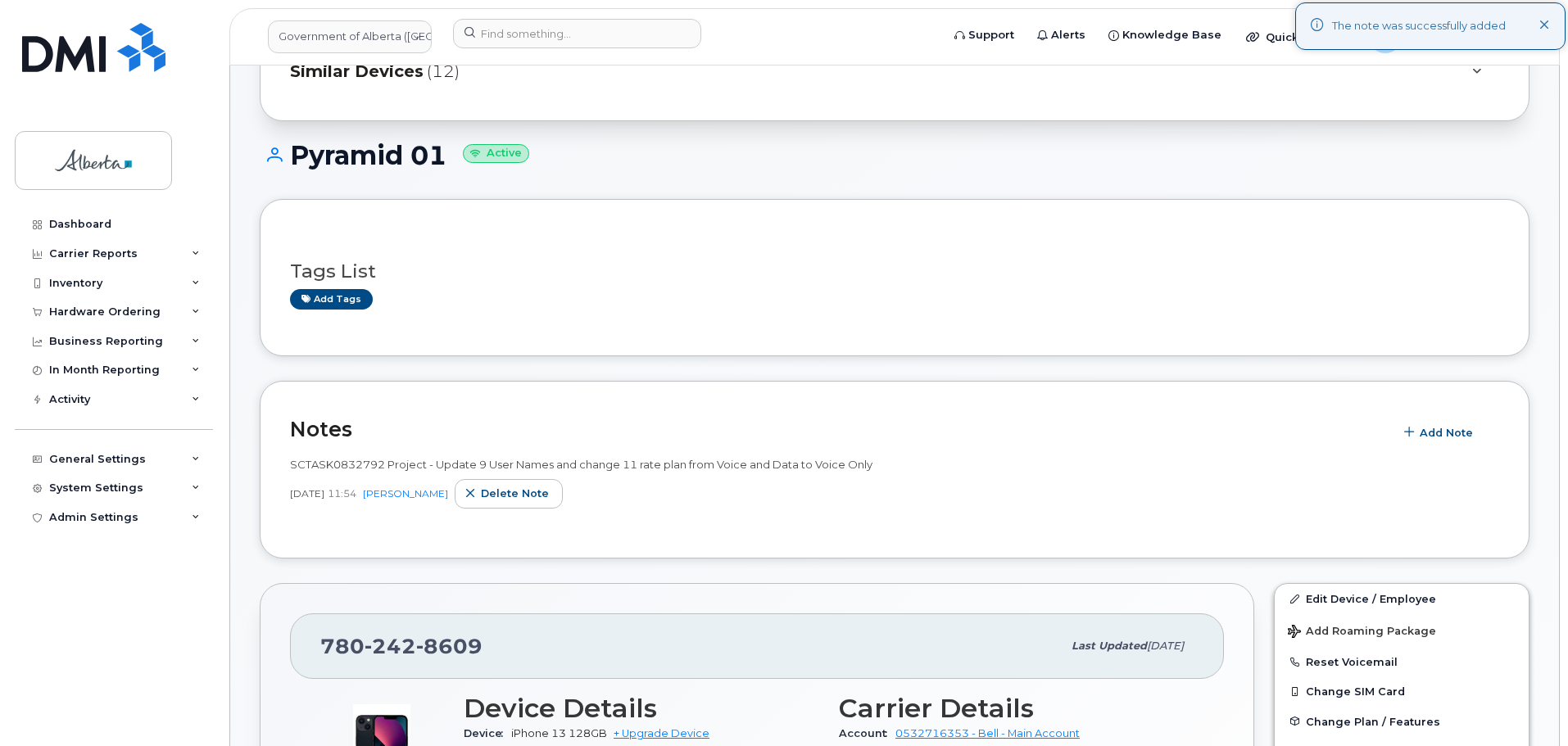
scroll to position [328, 0]
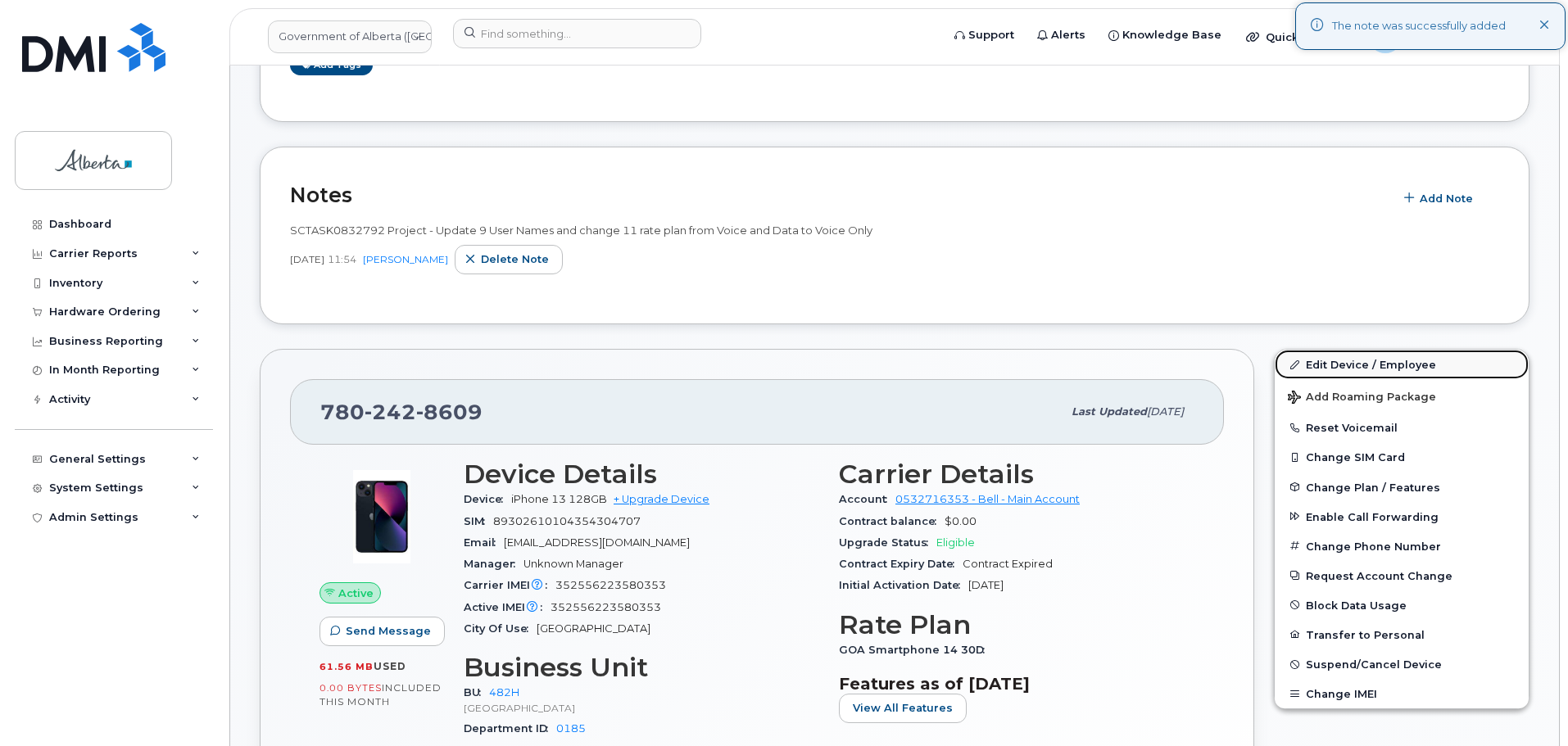
click at [1350, 362] on link "Edit Device / Employee" at bounding box center [1402, 365] width 254 height 30
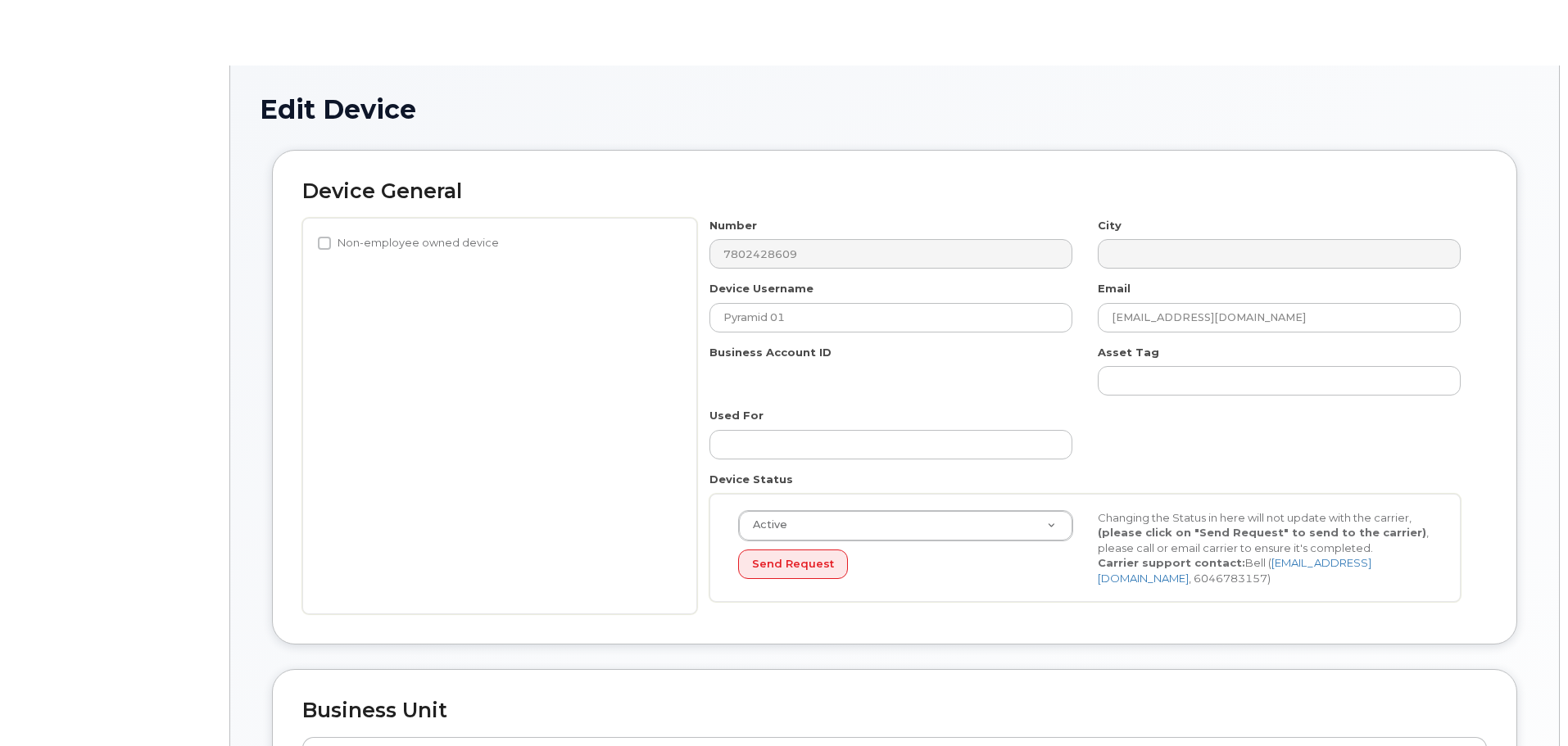
select select "29588065"
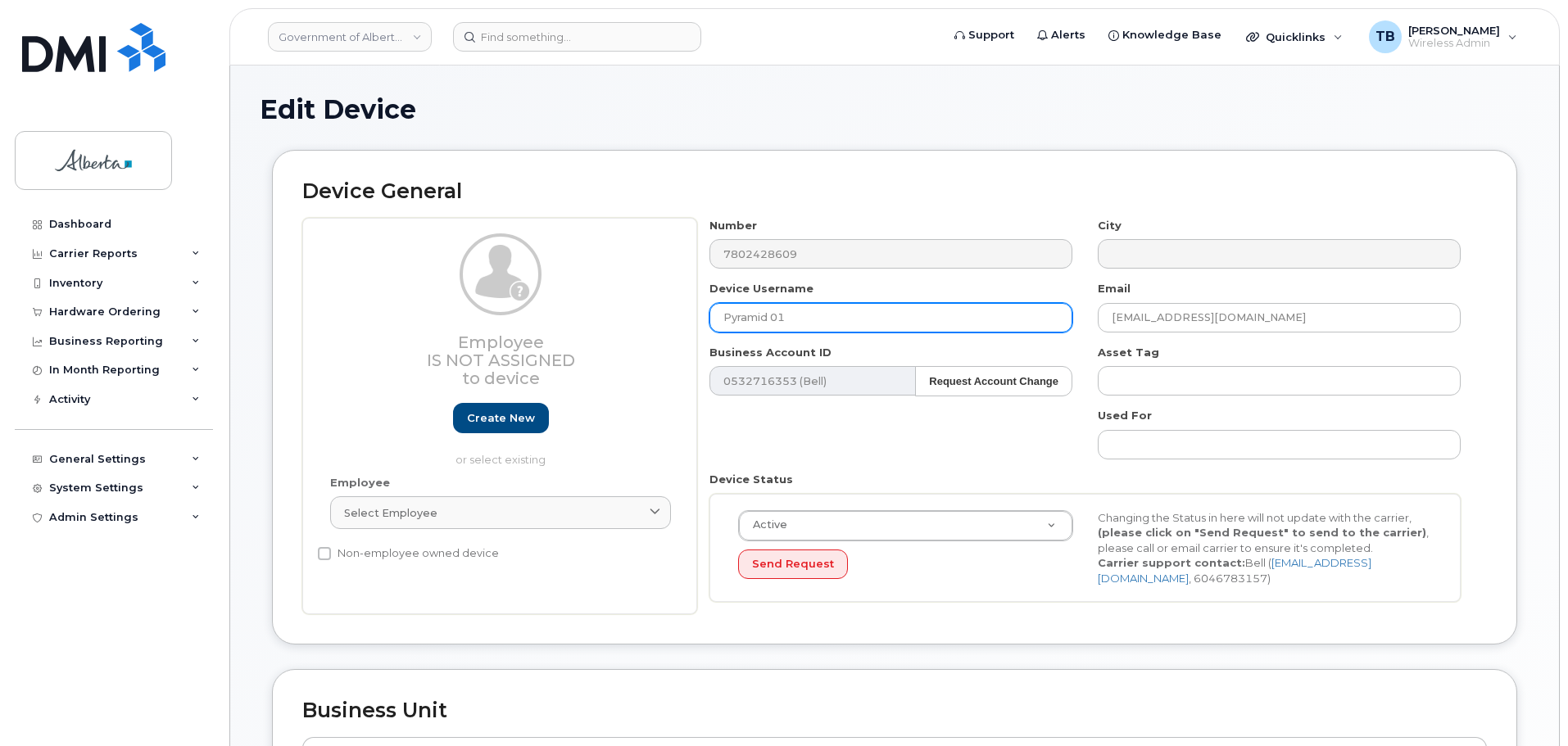
click at [814, 320] on input "Pyramid 01" at bounding box center [891, 318] width 363 height 30
paste input "House Wolf Den 01 Karen.Lewiski@gov.ab.ca"
drag, startPoint x: 892, startPoint y: 314, endPoint x: 631, endPoint y: 317, distance: 261.0
click at [631, 317] on div "Employee Is not assigned to device Create new or select existing Employee Selec…" at bounding box center [895, 416] width 1185 height 398
paste input "text"
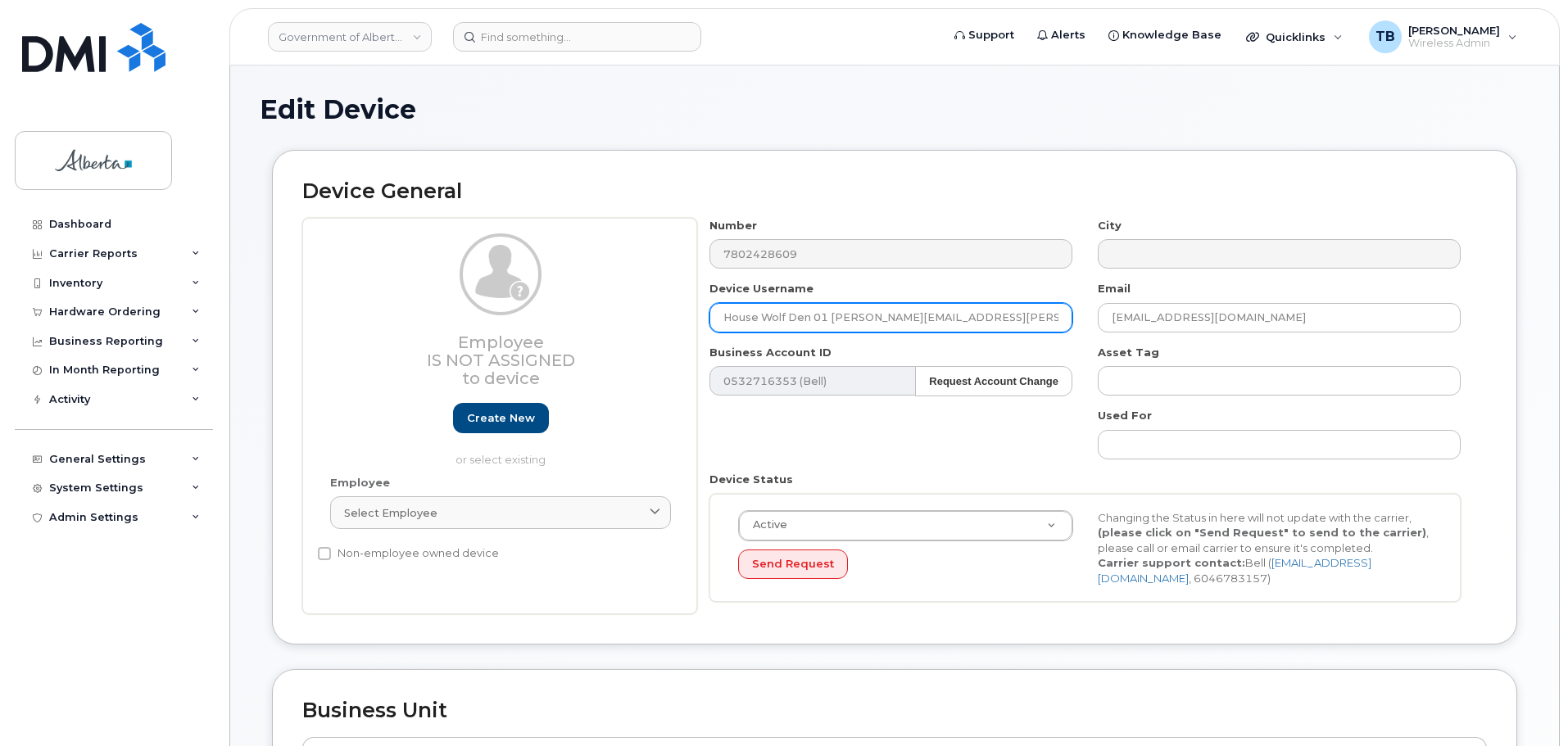
drag, startPoint x: 973, startPoint y: 318, endPoint x: 832, endPoint y: 311, distance: 141.2
click at [832, 311] on input "House Wolf Den 01 Karen.Lewiski@gov.ab.ca" at bounding box center [891, 318] width 363 height 30
type input "House Wolf Den 01"
drag, startPoint x: 1287, startPoint y: 319, endPoint x: 1007, endPoint y: 330, distance: 280.2
click at [1012, 330] on div "Number 7802428609 City Device Username House Wolf Den 01 Email cs.edmontoncbtc@…" at bounding box center [1086, 416] width 777 height 398
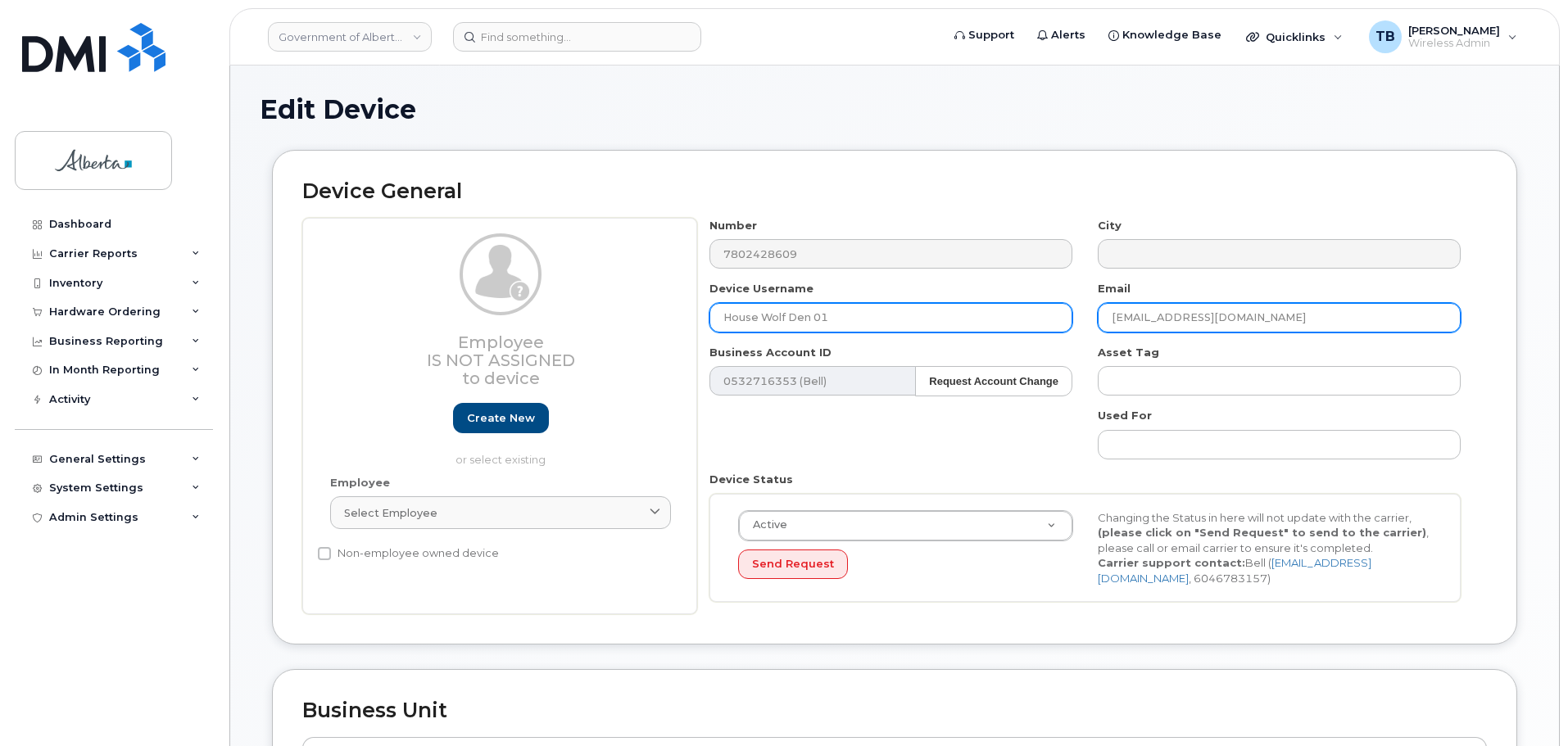
paste input "Karen.Lewiski"
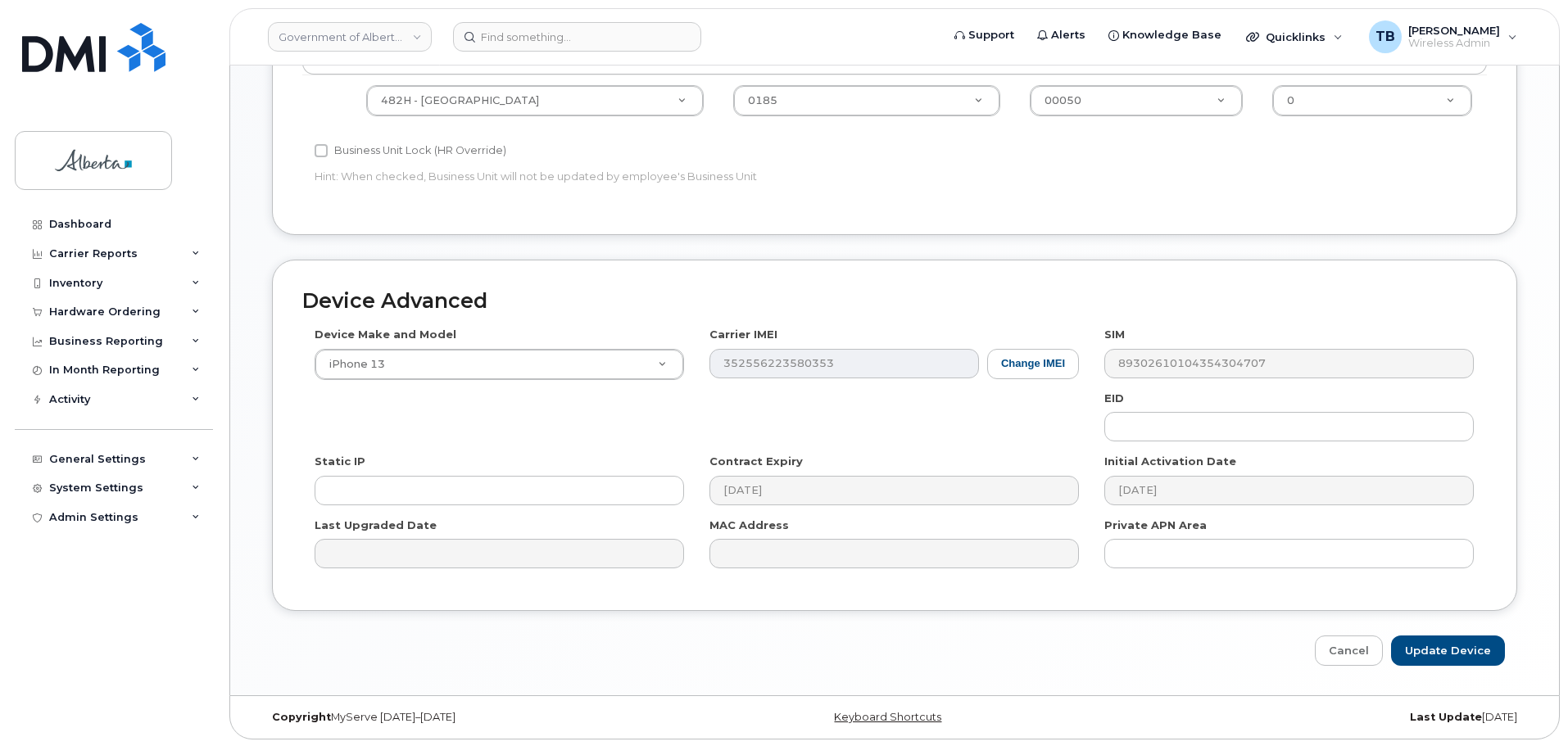
scroll to position [694, 0]
type input "Karen.Lewiski@gov.ab.ca"
click at [1449, 652] on input "Update Device" at bounding box center [1448, 649] width 114 height 30
type input "Saving..."
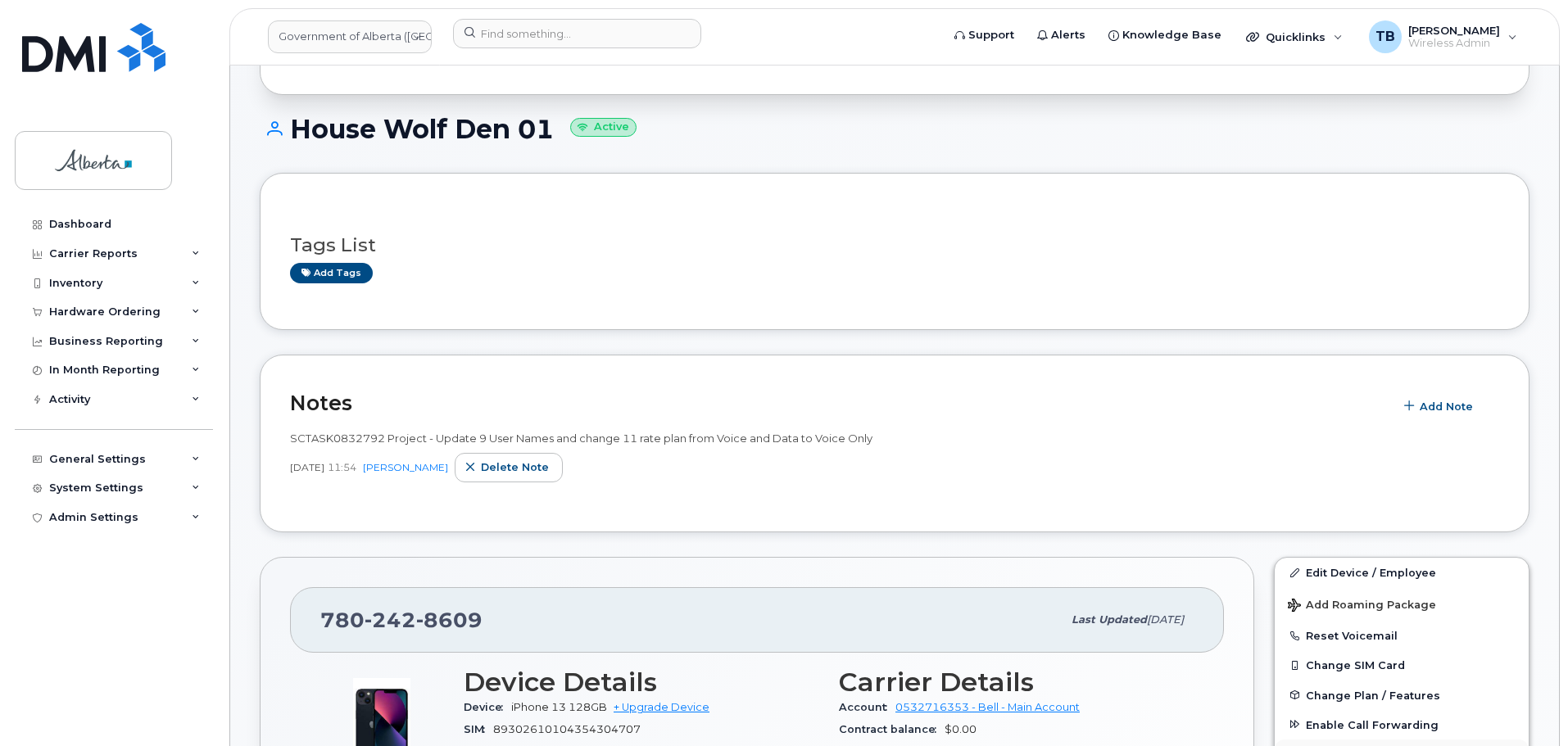
scroll to position [328, 0]
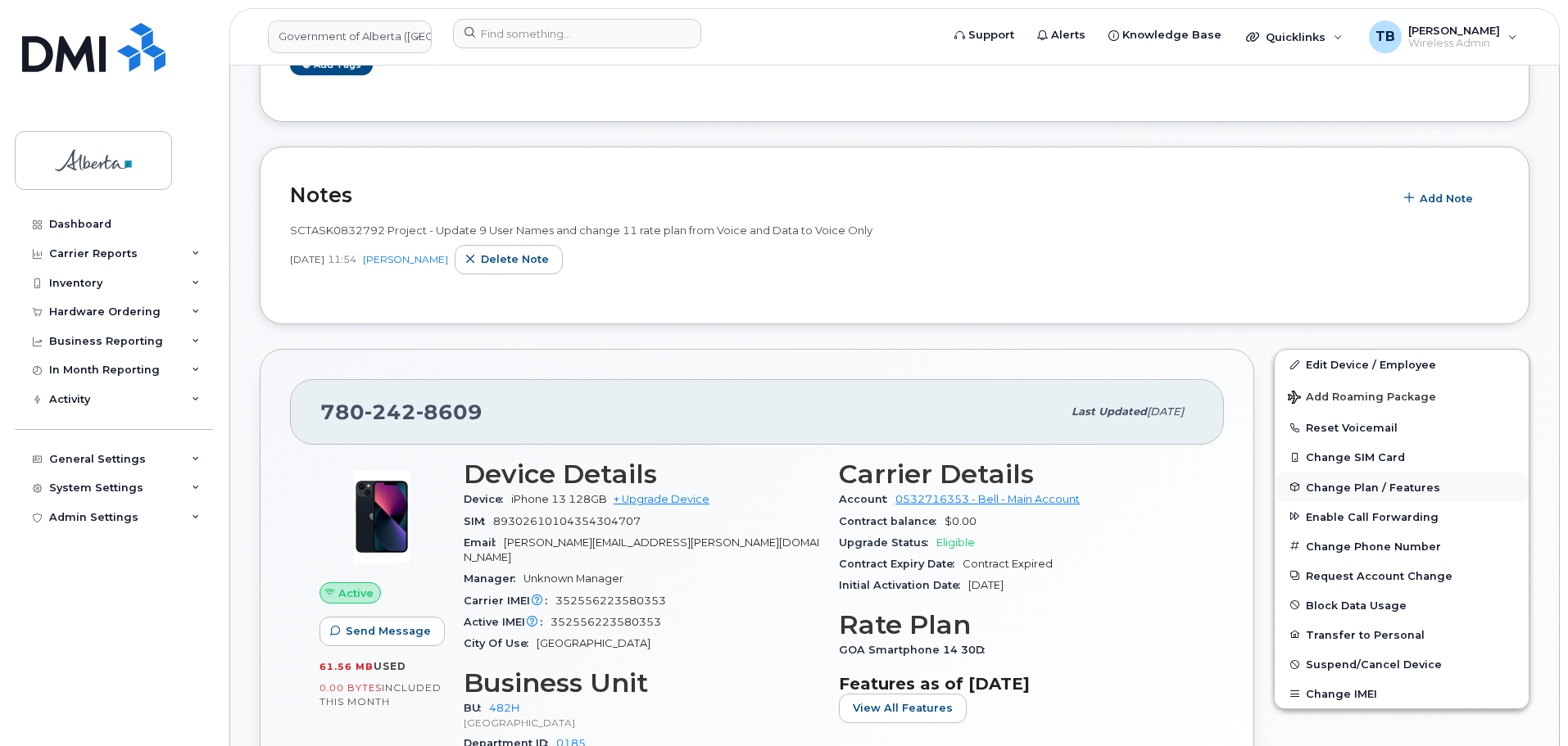
click at [1331, 488] on span "Change Plan / Features" at bounding box center [1374, 486] width 134 height 12
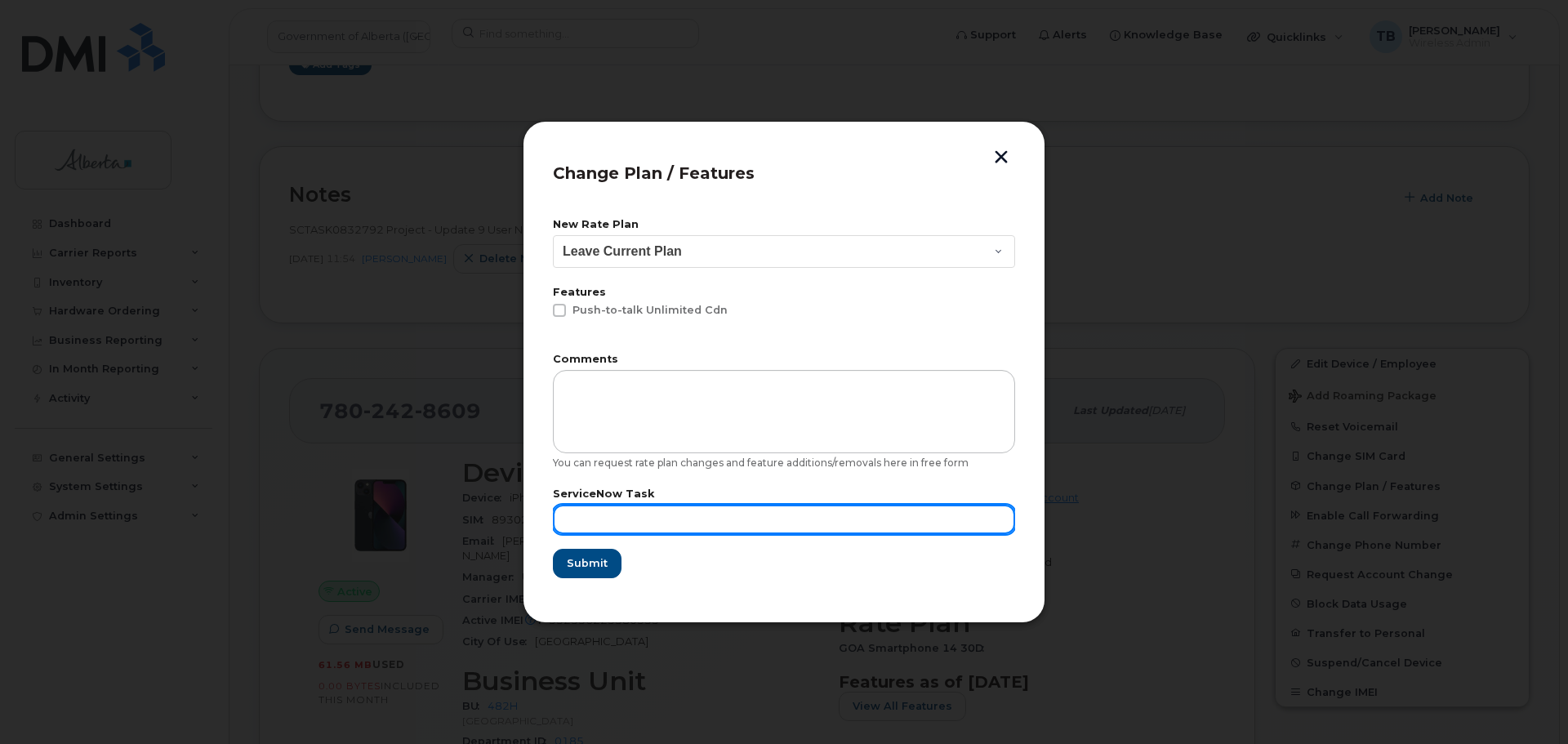
click at [579, 514] on input "text" at bounding box center [784, 520] width 462 height 30
paste input "SCTASK0832792"
type input "SCTASK0832792"
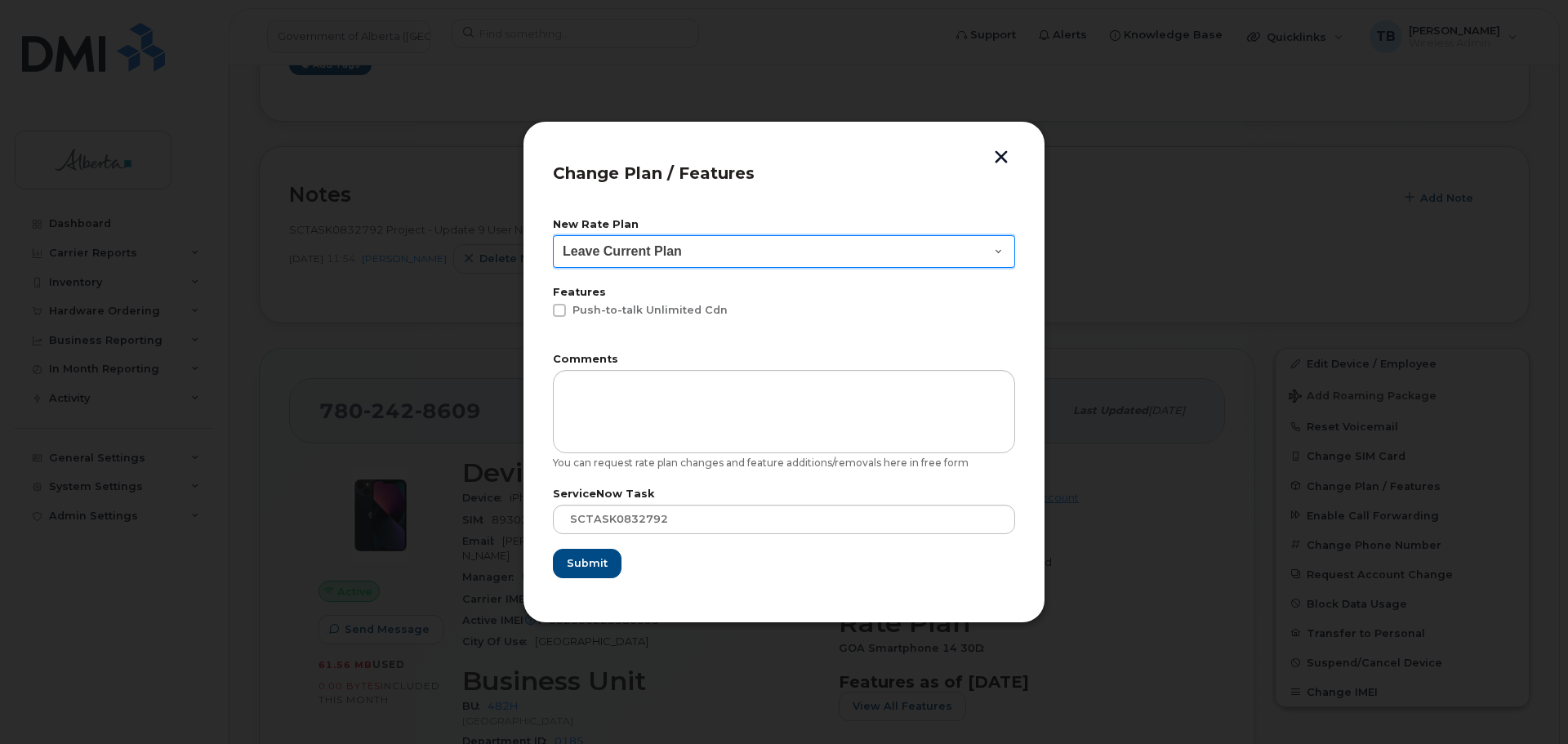
click at [637, 242] on select "Leave Current Plan GOA - Voice Plan 5 GOA Unlimited Smartphone 14 GOA-Voice Pla…" at bounding box center [784, 251] width 462 height 33
select select "2483364"
click at [553, 236] on select "Leave Current Plan GOA - Voice Plan 5 GOA Unlimited Smartphone 14 GOA-Voice Pla…" at bounding box center [784, 251] width 462 height 33
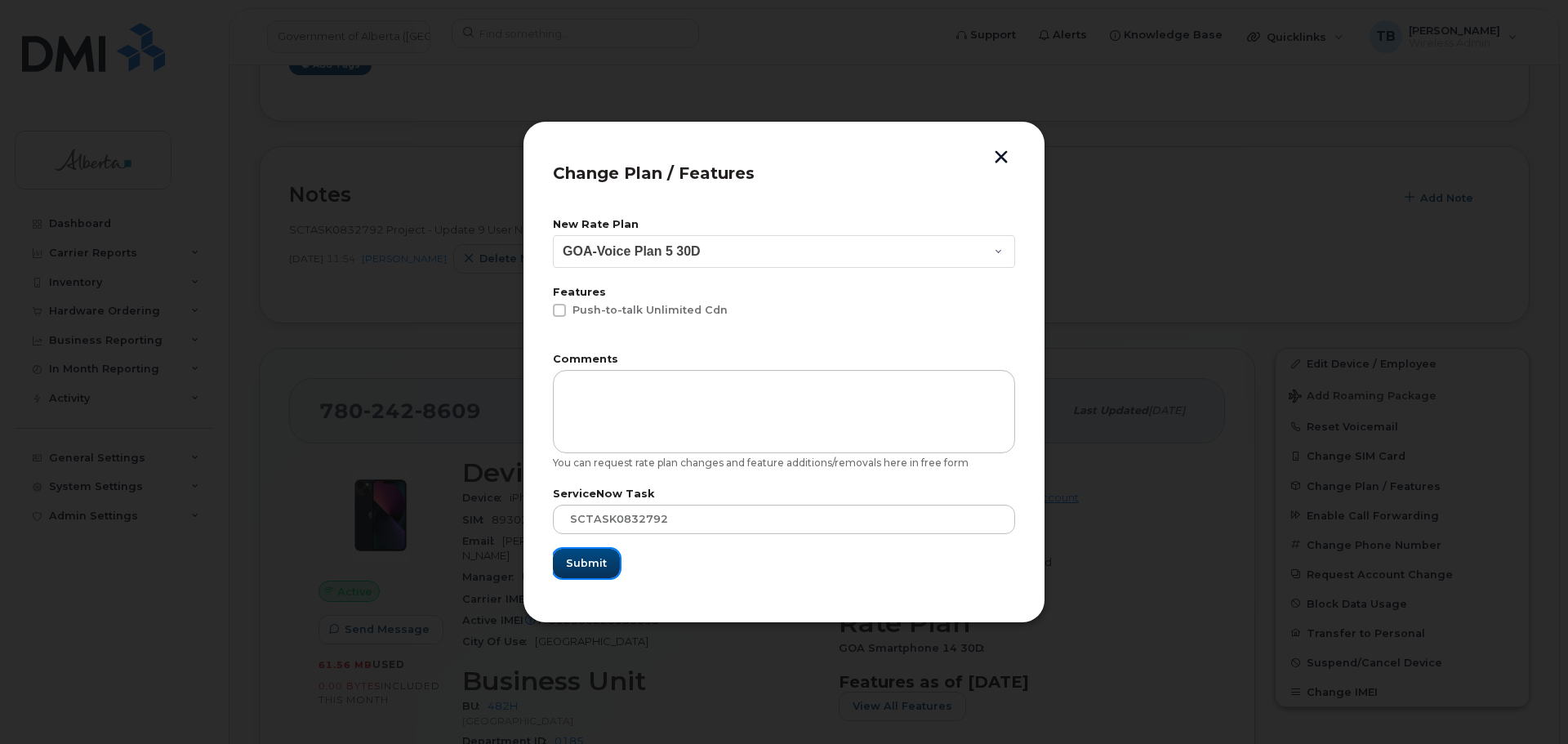
click at [584, 561] on span "Submit" at bounding box center [586, 563] width 41 height 16
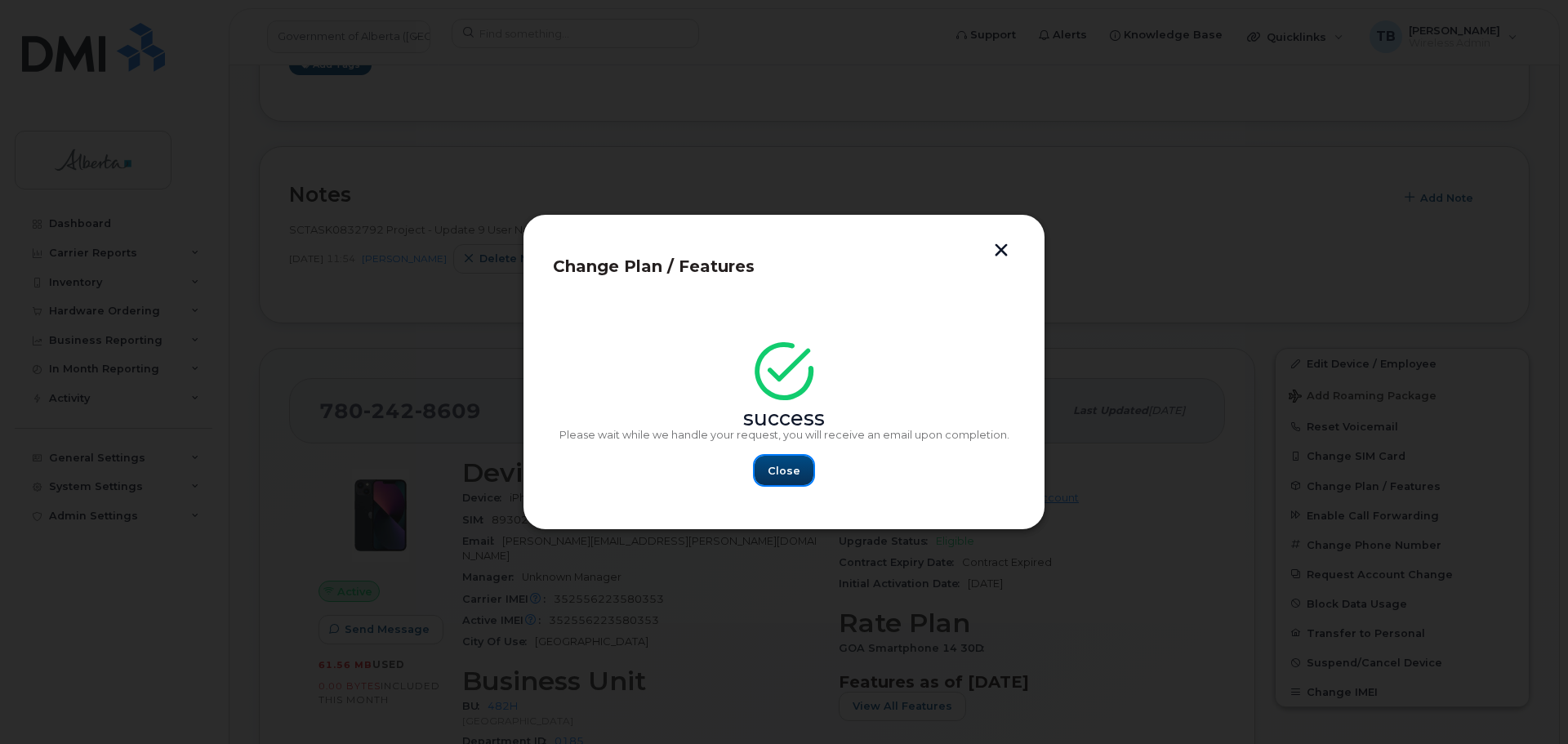
click at [796, 463] on span "Close" at bounding box center [784, 470] width 33 height 16
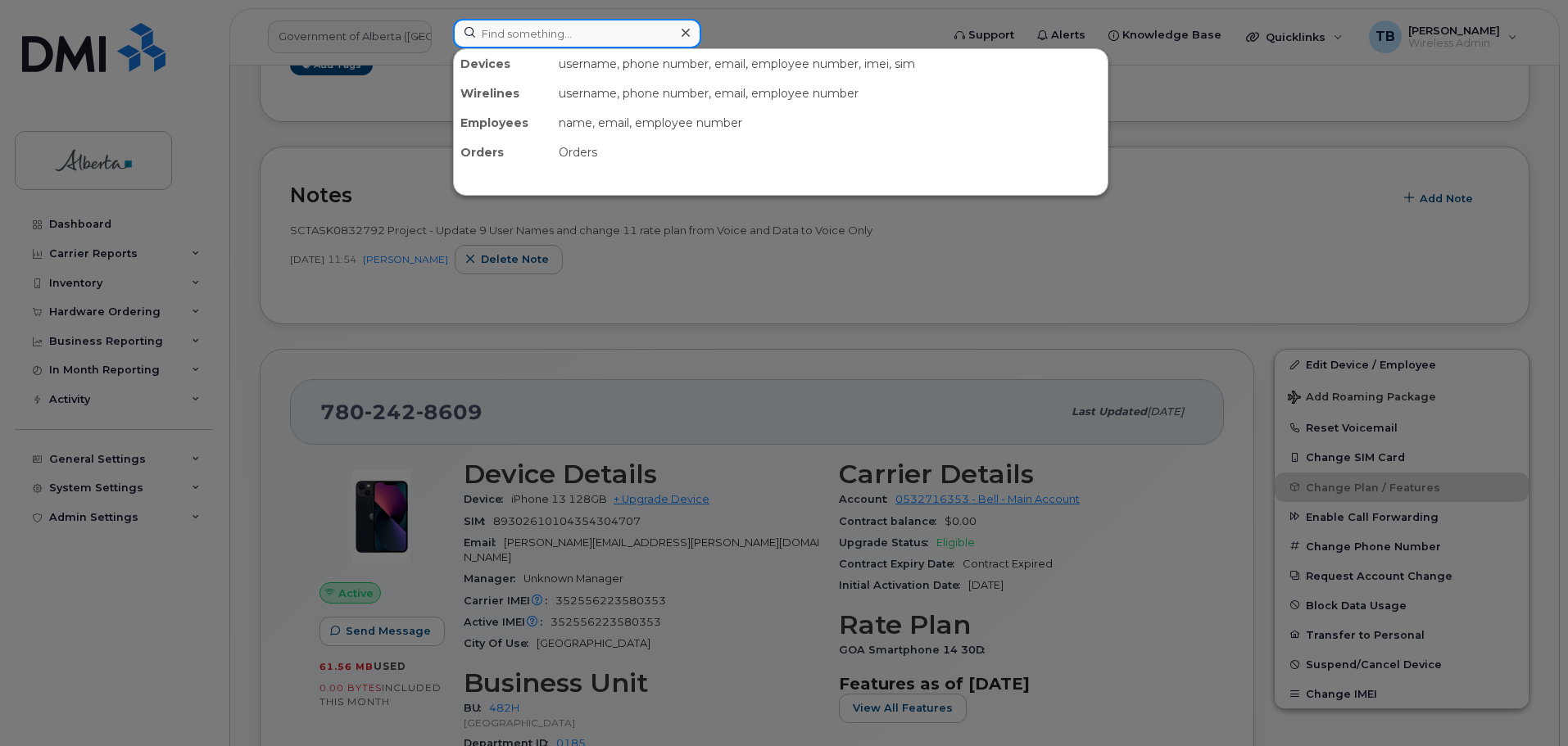
click at [519, 24] on input at bounding box center [577, 34] width 248 height 30
paste input "7802654731"
type input "7802654731"
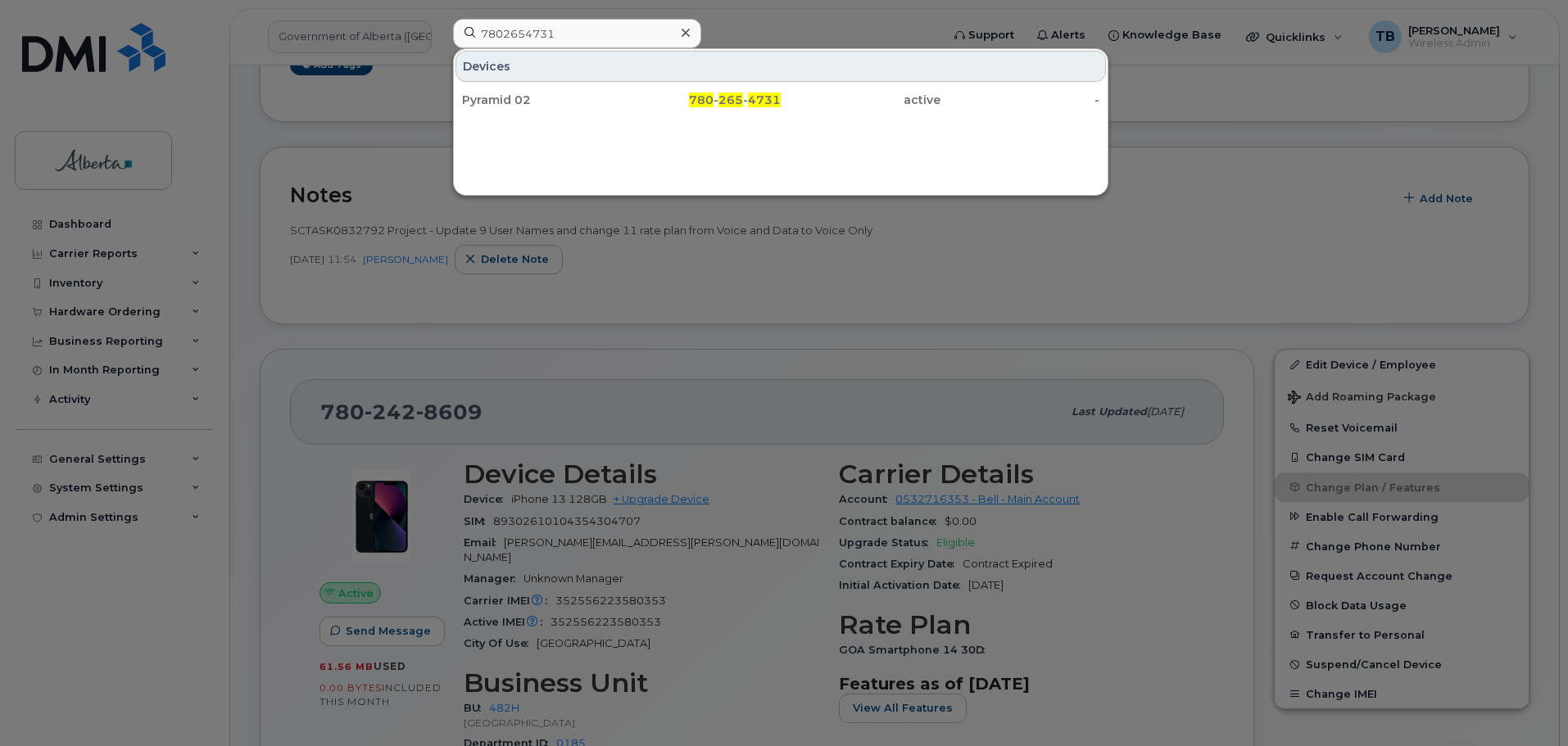
click at [526, 105] on div "Pyramid 02" at bounding box center [542, 100] width 160 height 17
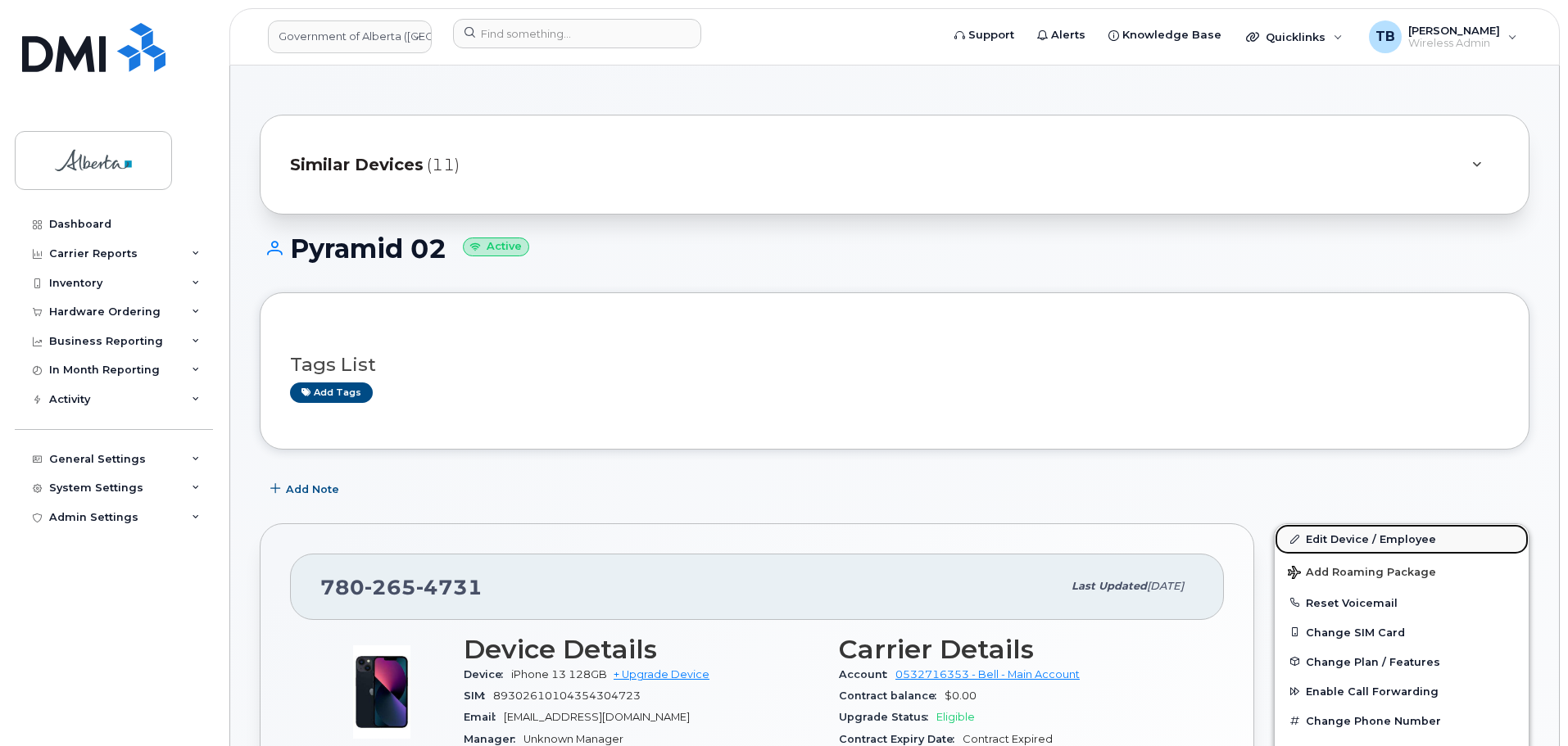
click at [1352, 544] on link "Edit Device / Employee" at bounding box center [1402, 540] width 254 height 30
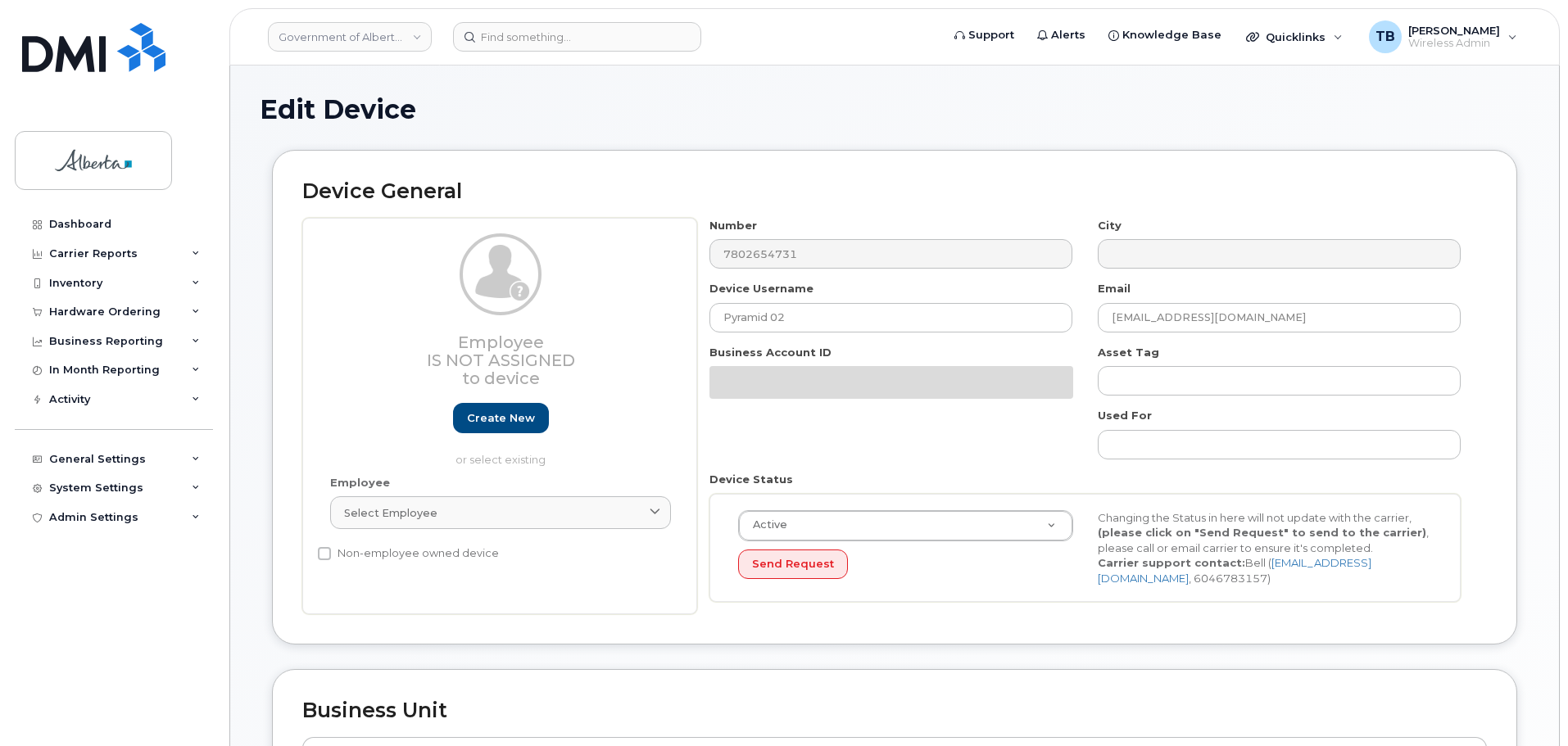
select select "29588065"
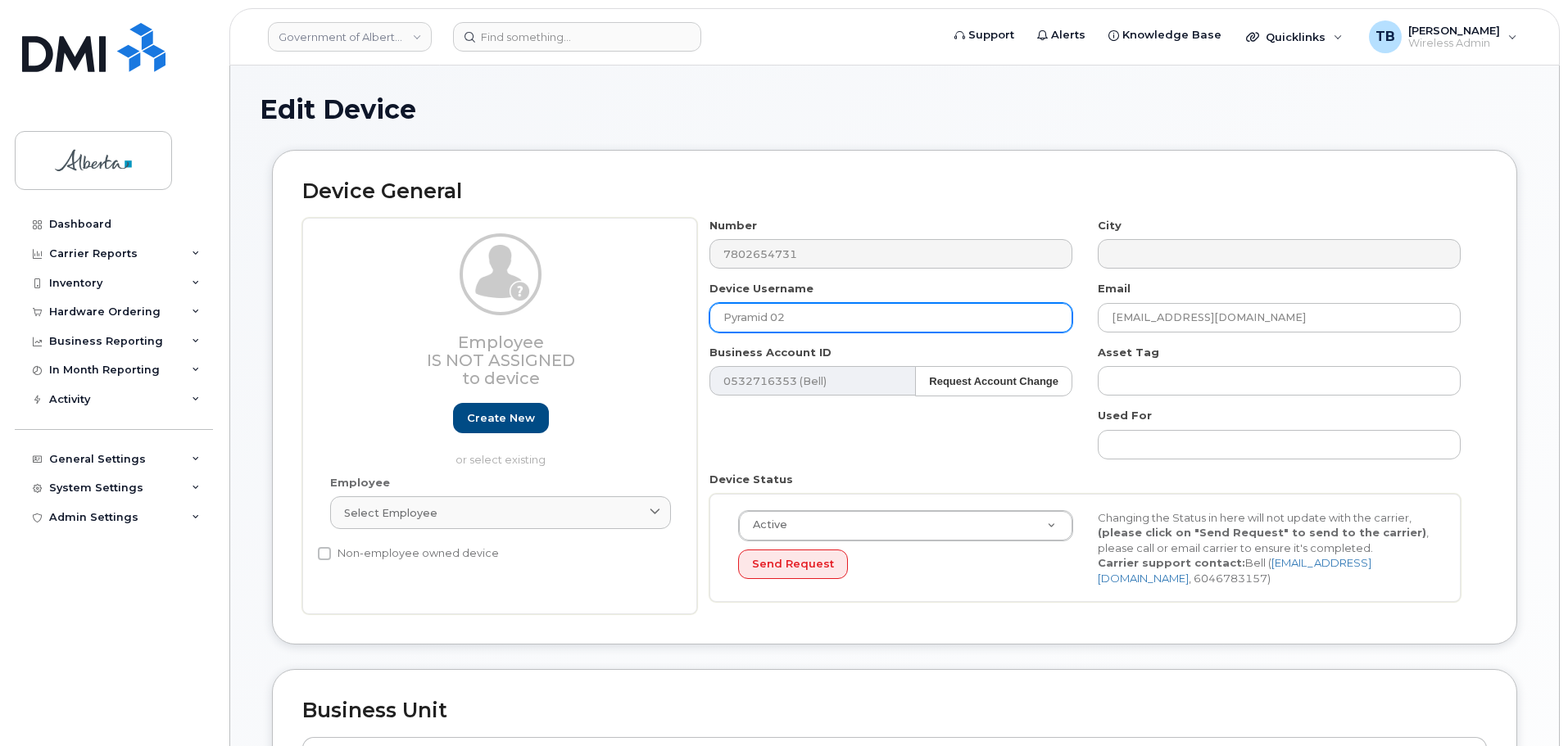
drag, startPoint x: 817, startPoint y: 324, endPoint x: 638, endPoint y: 321, distance: 179.0
click at [642, 321] on div "Employee Is not assigned to device Create new or select existing Employee Selec…" at bounding box center [895, 416] width 1185 height 398
click at [637, 321] on div "Employee Is not assigned to device Create new or select existing" at bounding box center [501, 350] width 341 height 234
drag, startPoint x: 837, startPoint y: 317, endPoint x: 625, endPoint y: 307, distance: 212.2
click at [625, 307] on div "Employee Is not assigned to device Create new or select existing Employee Selec…" at bounding box center [895, 416] width 1185 height 398
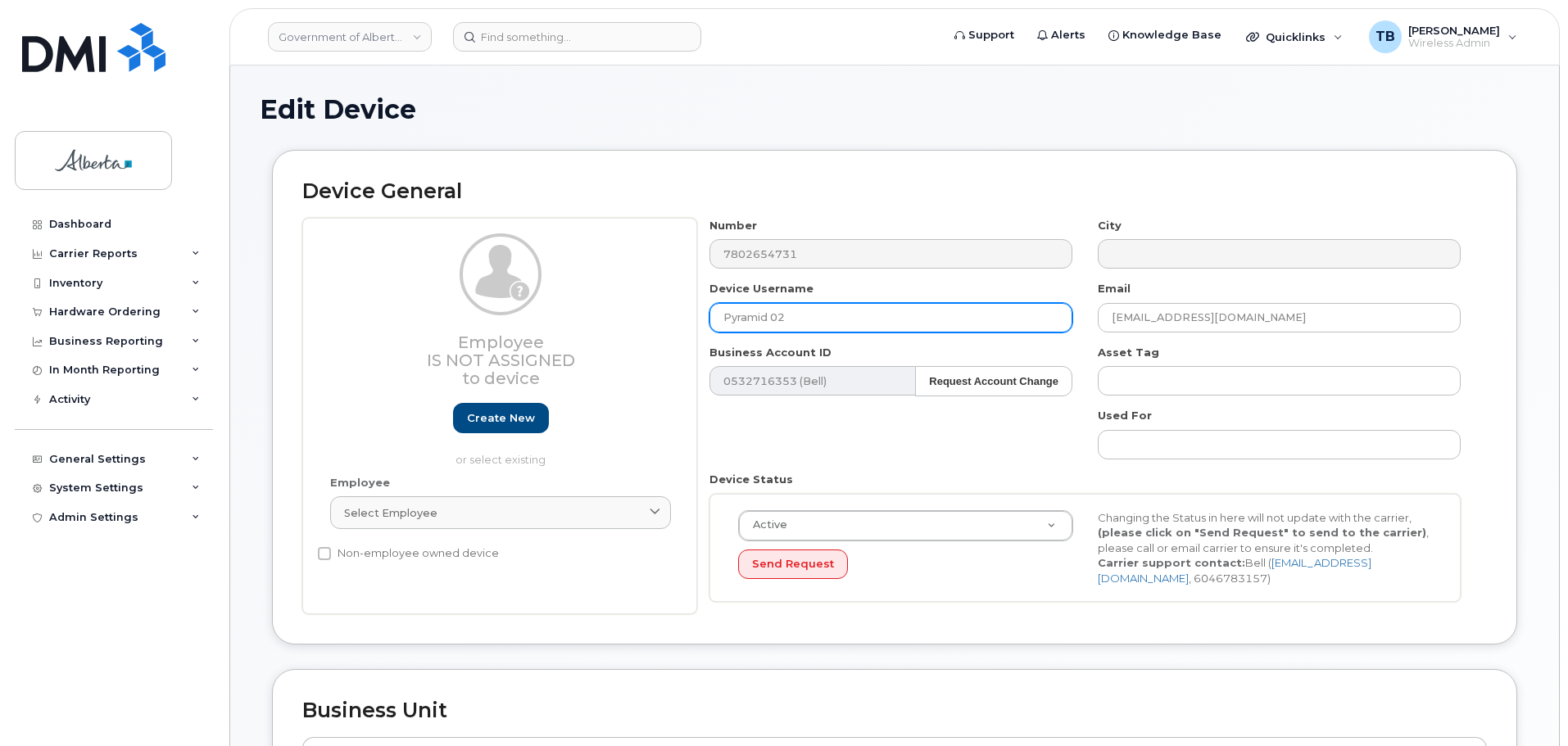
paste input "House Wolf Den"
type input "House Wolf Den 02"
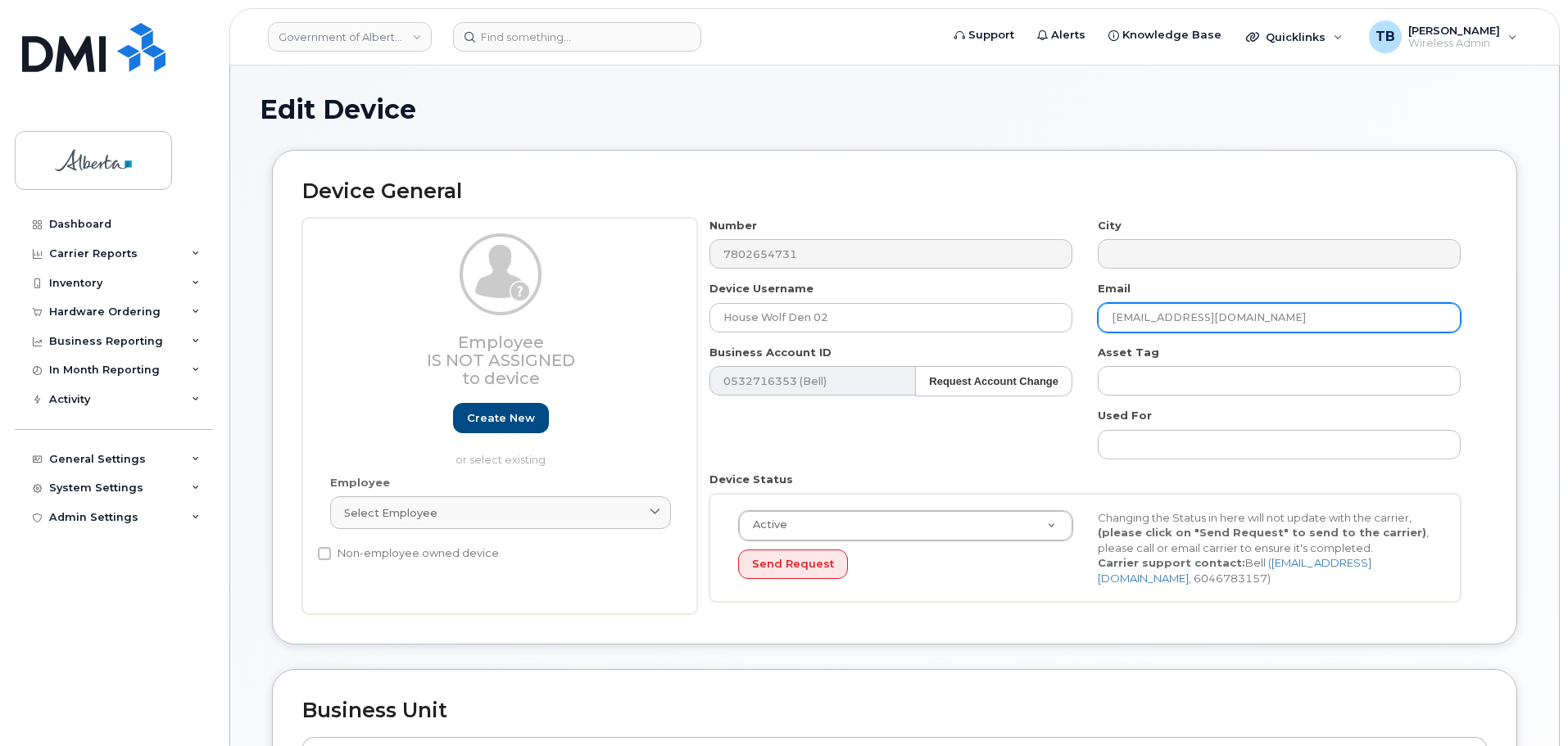
drag, startPoint x: 1126, startPoint y: 311, endPoint x: 1282, endPoint y: 311, distance: 156.0
click at [1282, 311] on input "cs.edmontoncbtc@gov.ab.ca" at bounding box center [1279, 318] width 363 height 30
click at [1284, 312] on input "cs.edmontoncbtc@gov.ab.ca" at bounding box center [1279, 318] width 363 height 30
paste input "[PERSON_NAME][EMAIL_ADDRESS][PERSON_NAME][DOMAIN_NAME]"
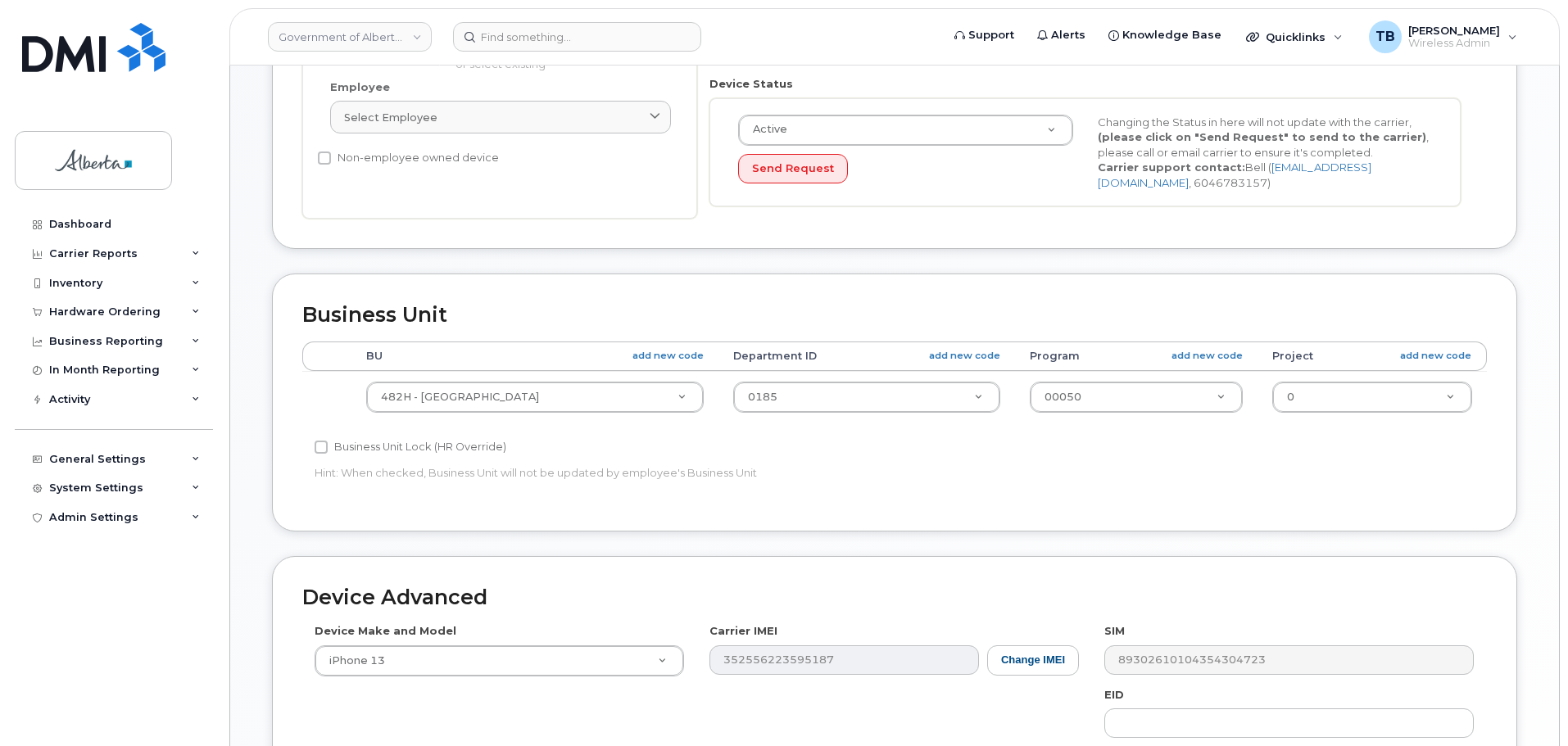
scroll to position [655, 0]
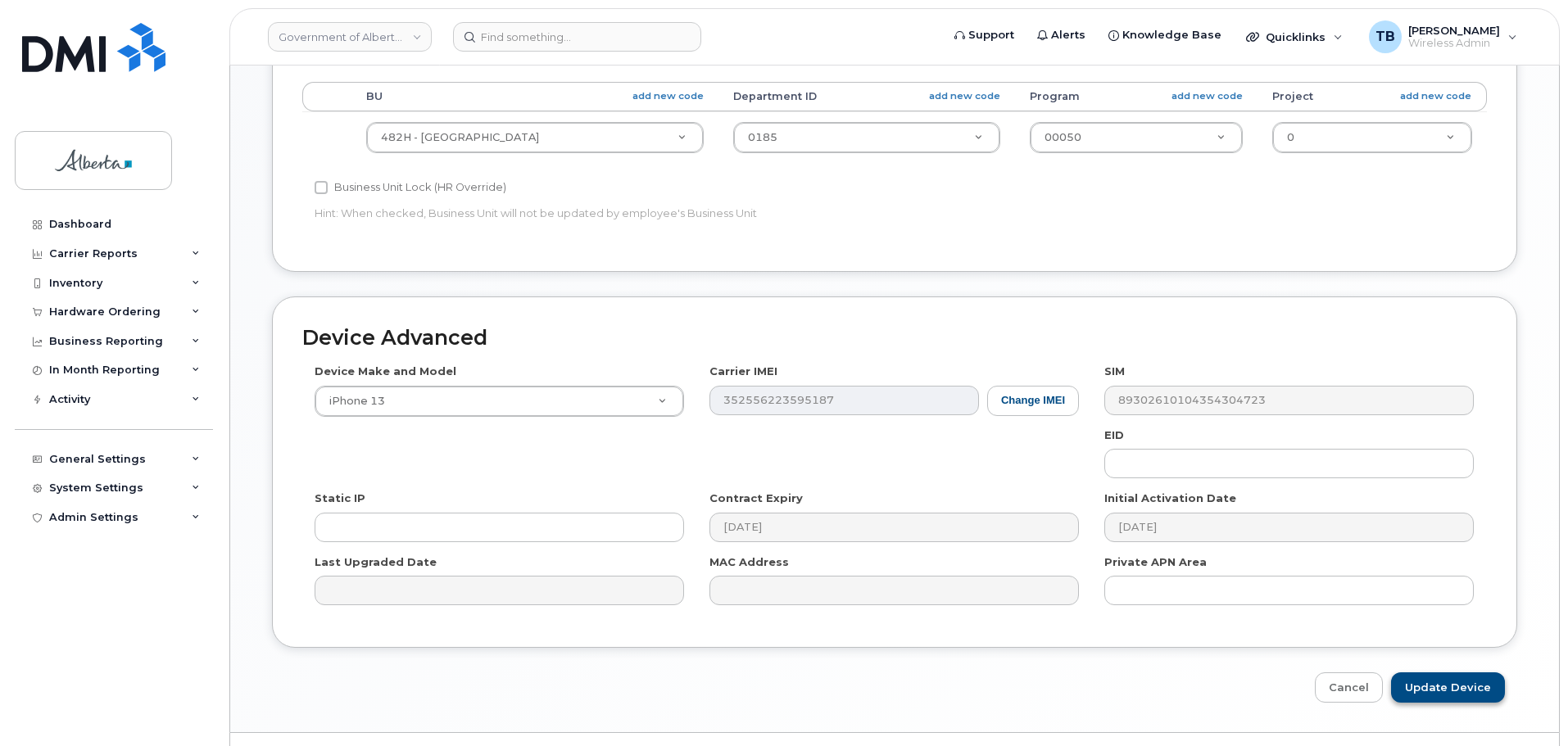
type input "[PERSON_NAME][EMAIL_ADDRESS][PERSON_NAME][DOMAIN_NAME]"
click at [1431, 690] on input "Update Device" at bounding box center [1448, 687] width 114 height 30
type input "Saving..."
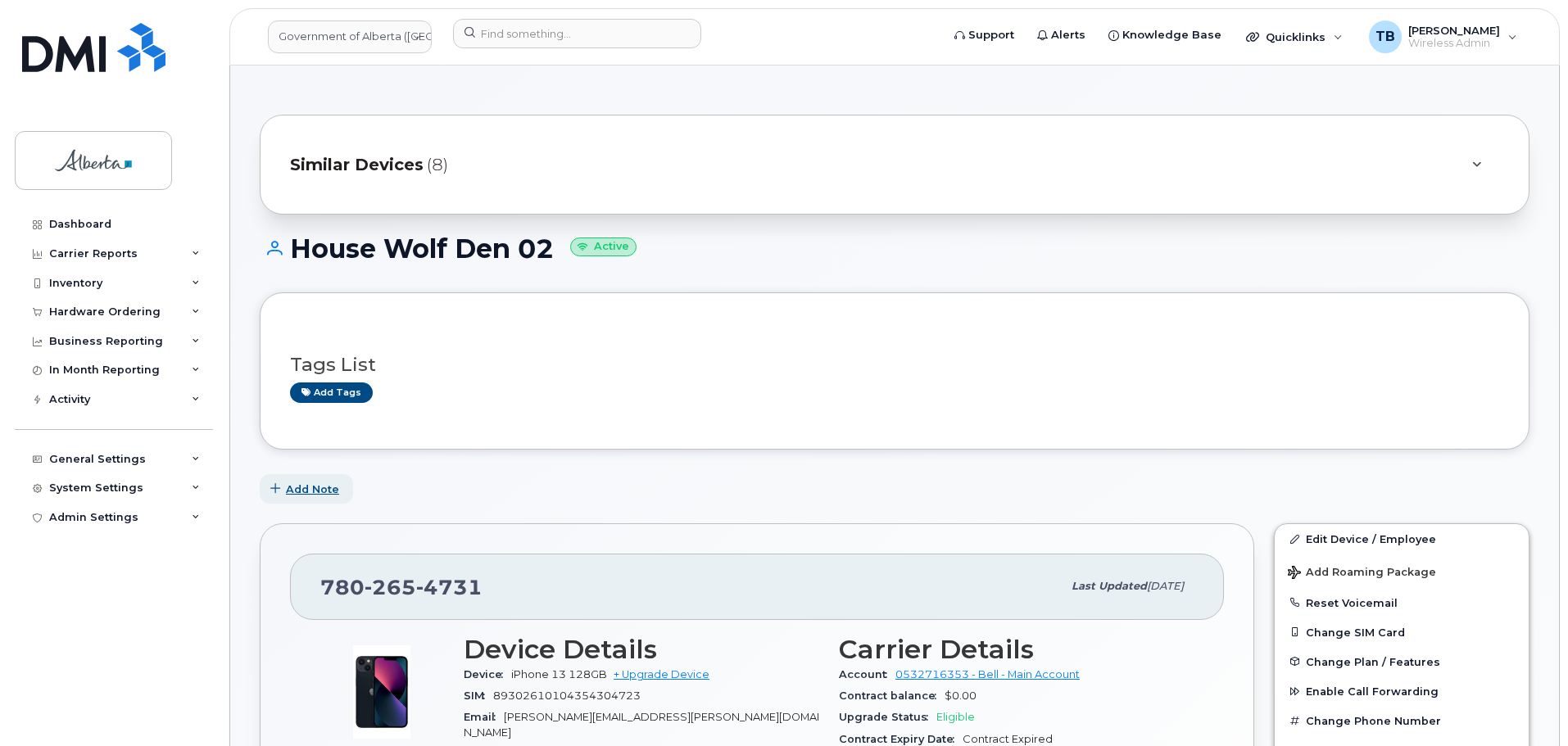
click at [296, 483] on span "Add Note" at bounding box center [312, 489] width 53 height 16
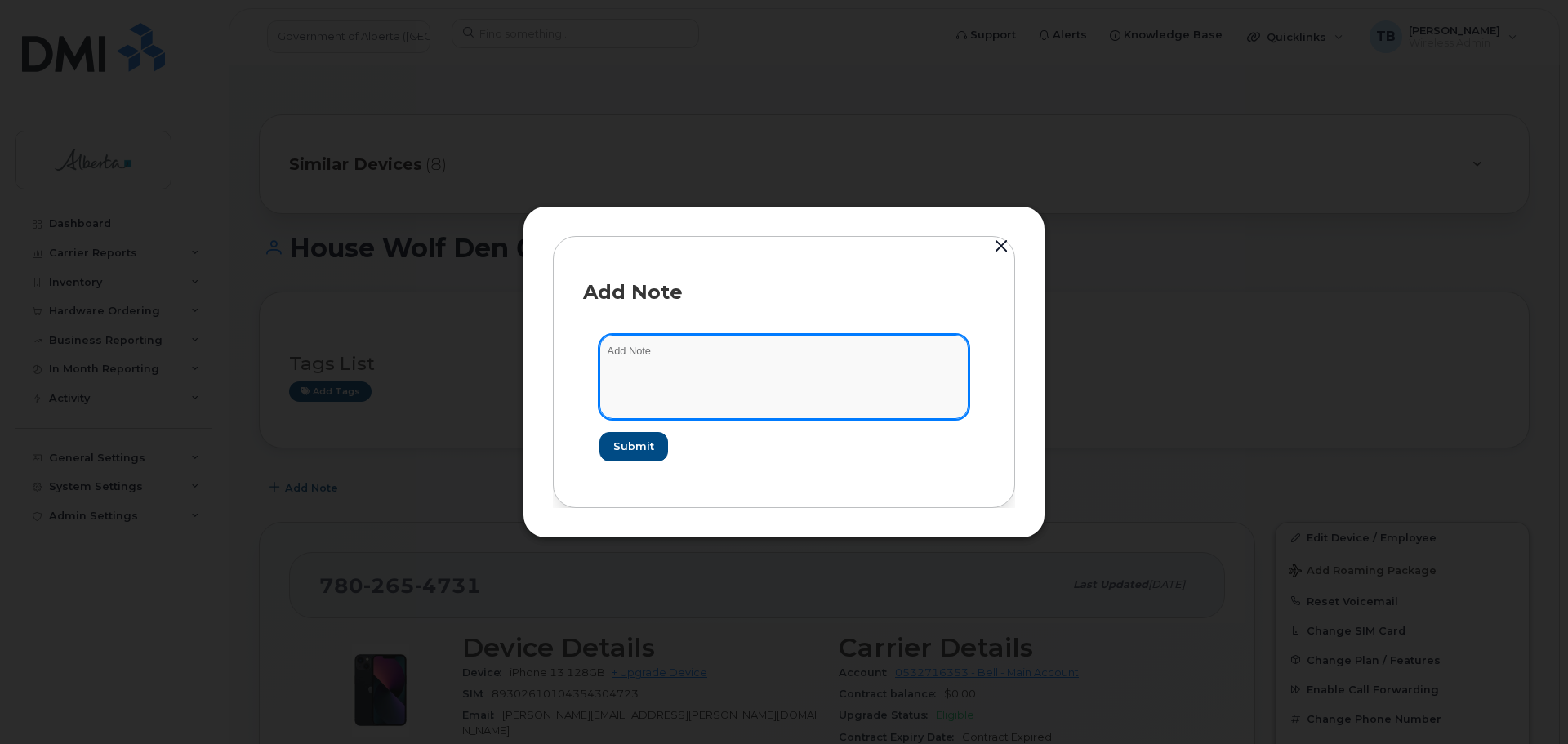
click at [692, 397] on textarea at bounding box center [784, 376] width 369 height 83
paste textarea "SCTASK0832792 Project - Update 9 User Names and change 11 rate plan from Voice …"
click at [656, 348] on textarea "SCTASK0832792 Project - Update 9 User Names and change 11 rate plan from Voice …" at bounding box center [784, 376] width 369 height 83
type textarea "SCTASK0832792 Project - Update 9 User Names and change 11 rate plan from Voice …"
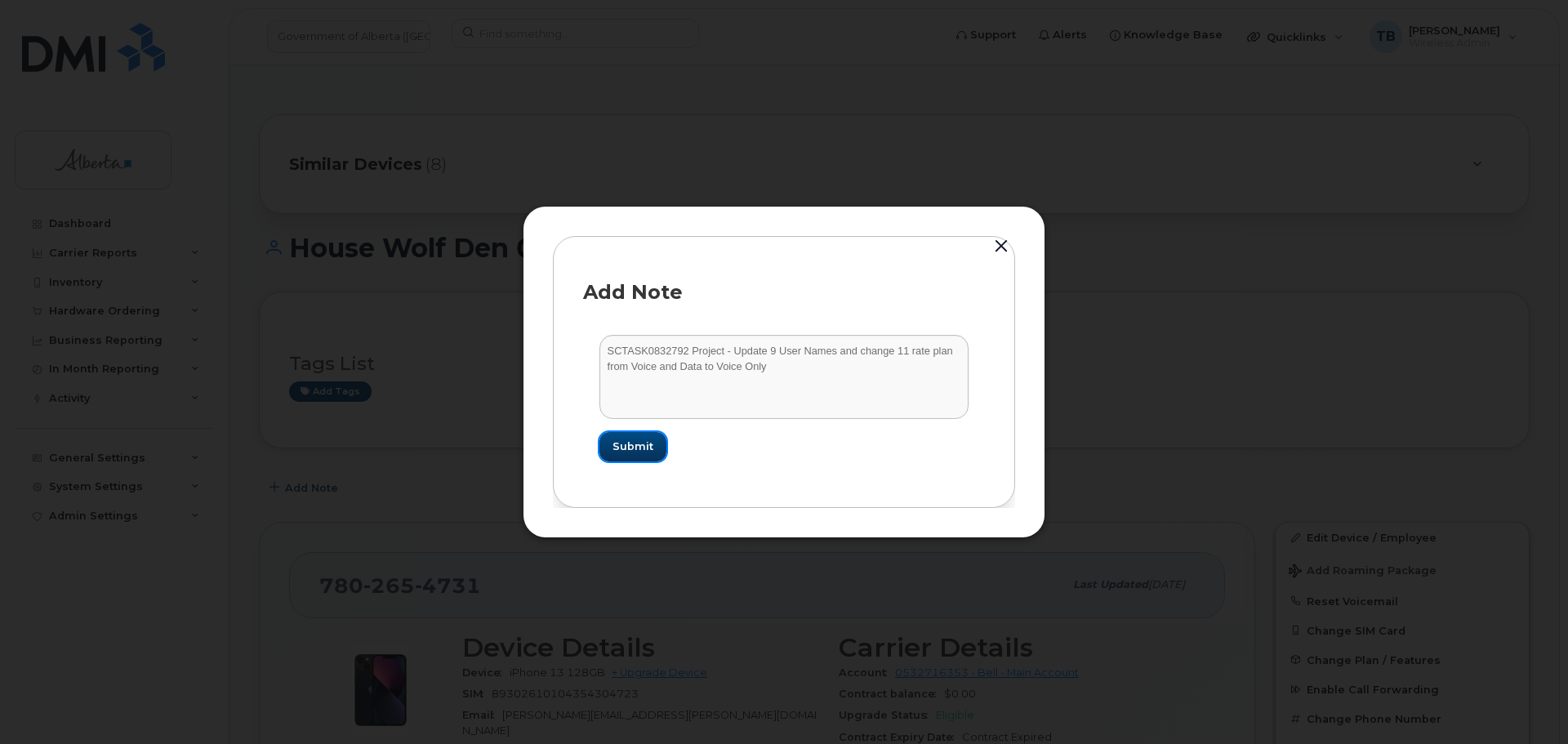
drag, startPoint x: 640, startPoint y: 456, endPoint x: 948, endPoint y: 557, distance: 324.1
click at [640, 456] on button "Submit" at bounding box center [633, 447] width 67 height 30
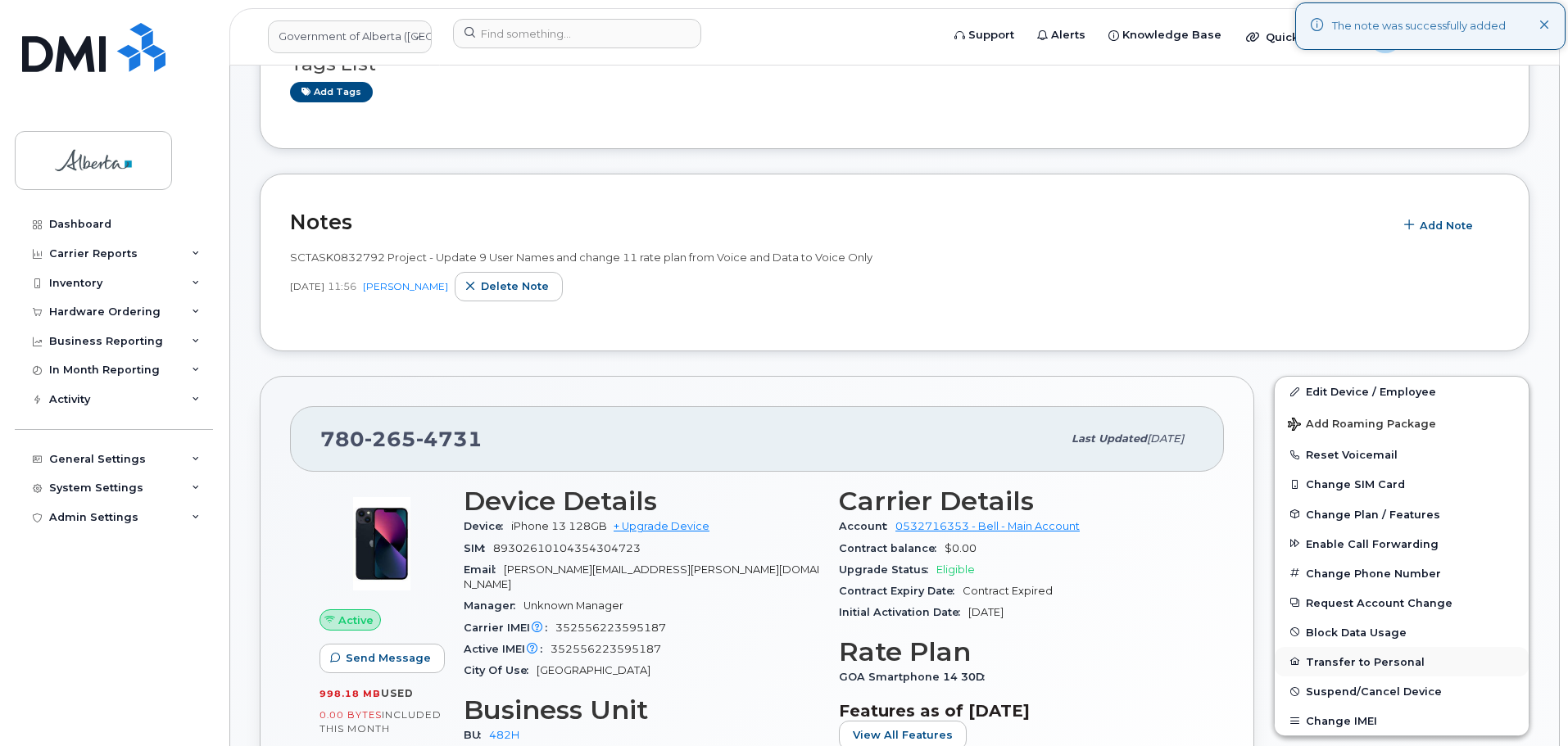
scroll to position [328, 0]
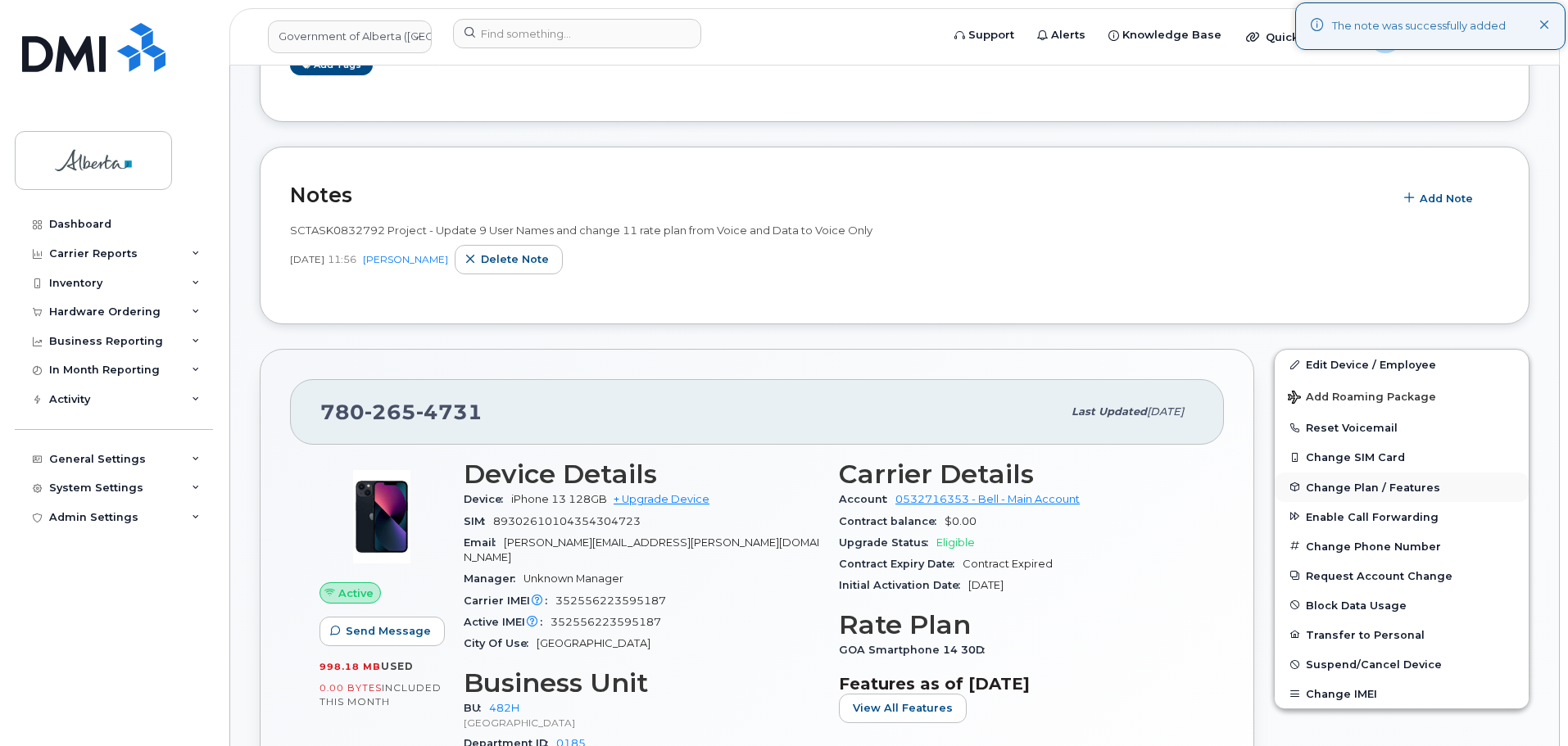
click at [1326, 484] on span "Change Plan / Features" at bounding box center [1374, 486] width 134 height 12
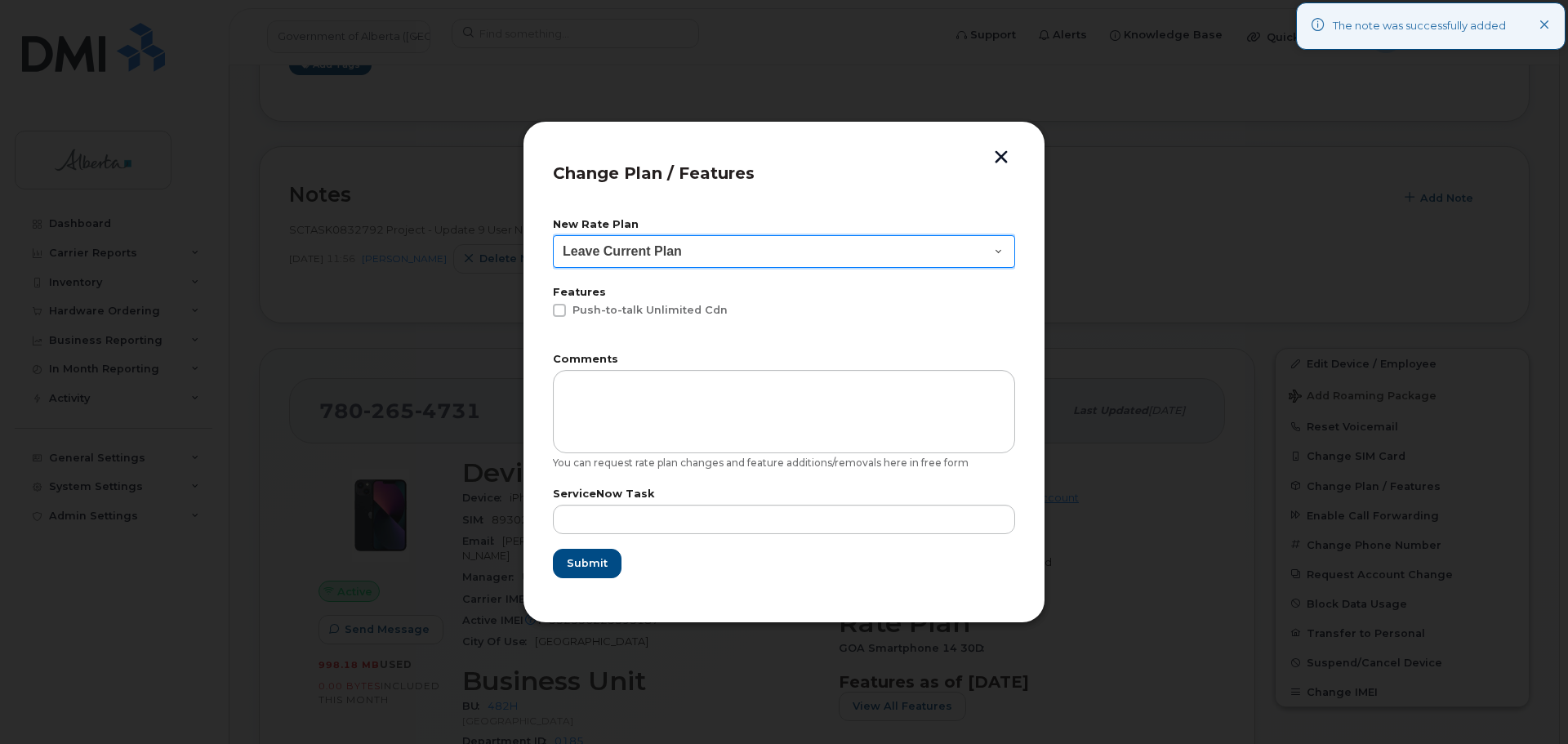
drag, startPoint x: 596, startPoint y: 253, endPoint x: 596, endPoint y: 264, distance: 11.0
click at [596, 254] on select "Leave Current Plan GOA - Voice Plan 5 GOA Unlimited Smartphone 14 GOA-Voice Pla…" at bounding box center [784, 251] width 462 height 33
select select "2483364"
click at [553, 236] on select "Leave Current Plan GOA - Voice Plan 5 GOA Unlimited Smartphone 14 GOA-Voice Pla…" at bounding box center [784, 251] width 462 height 33
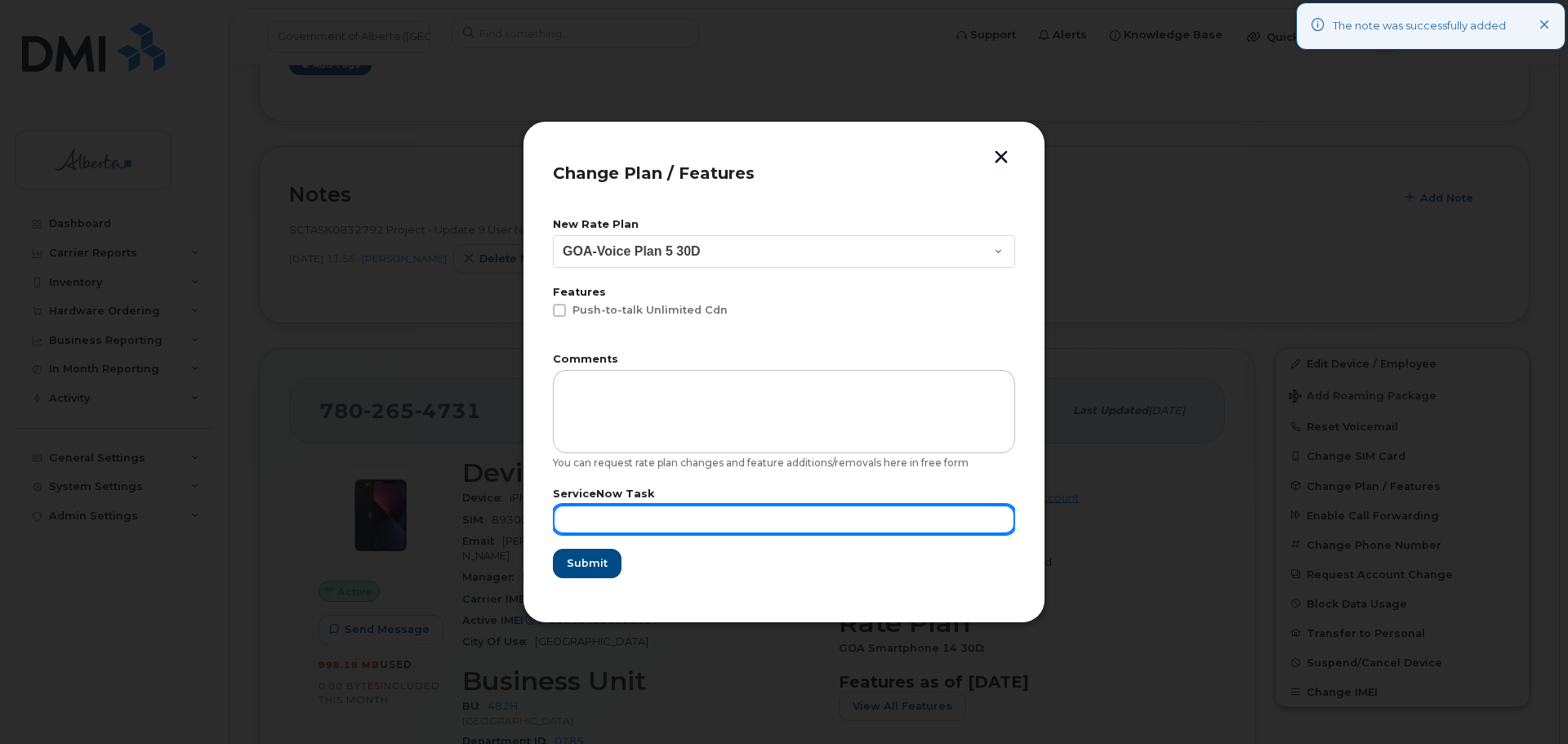
click at [585, 512] on input "text" at bounding box center [784, 520] width 462 height 30
paste input "SCTASK0832792"
type input "SCTASK0832792"
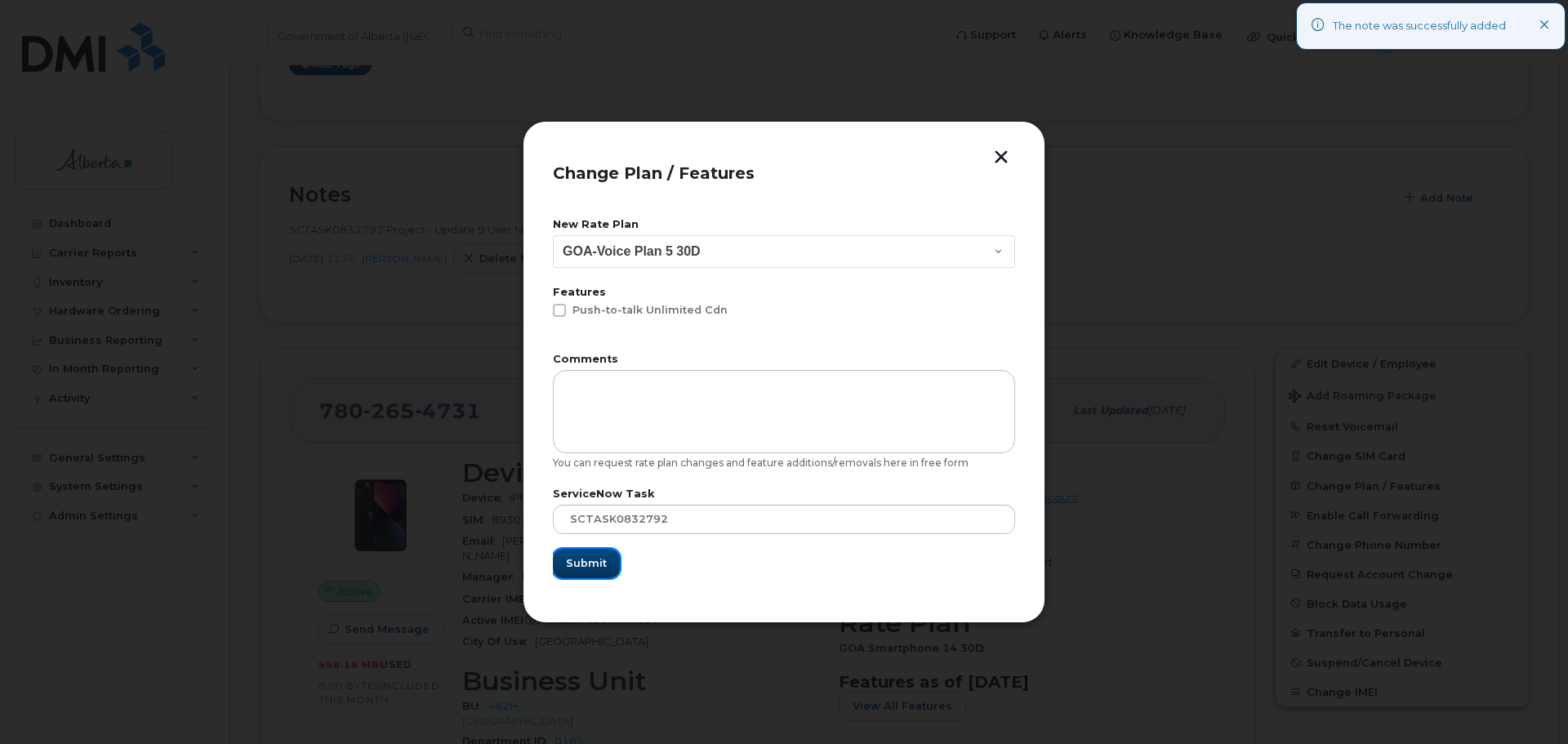
click at [587, 558] on span "Submit" at bounding box center [586, 563] width 41 height 16
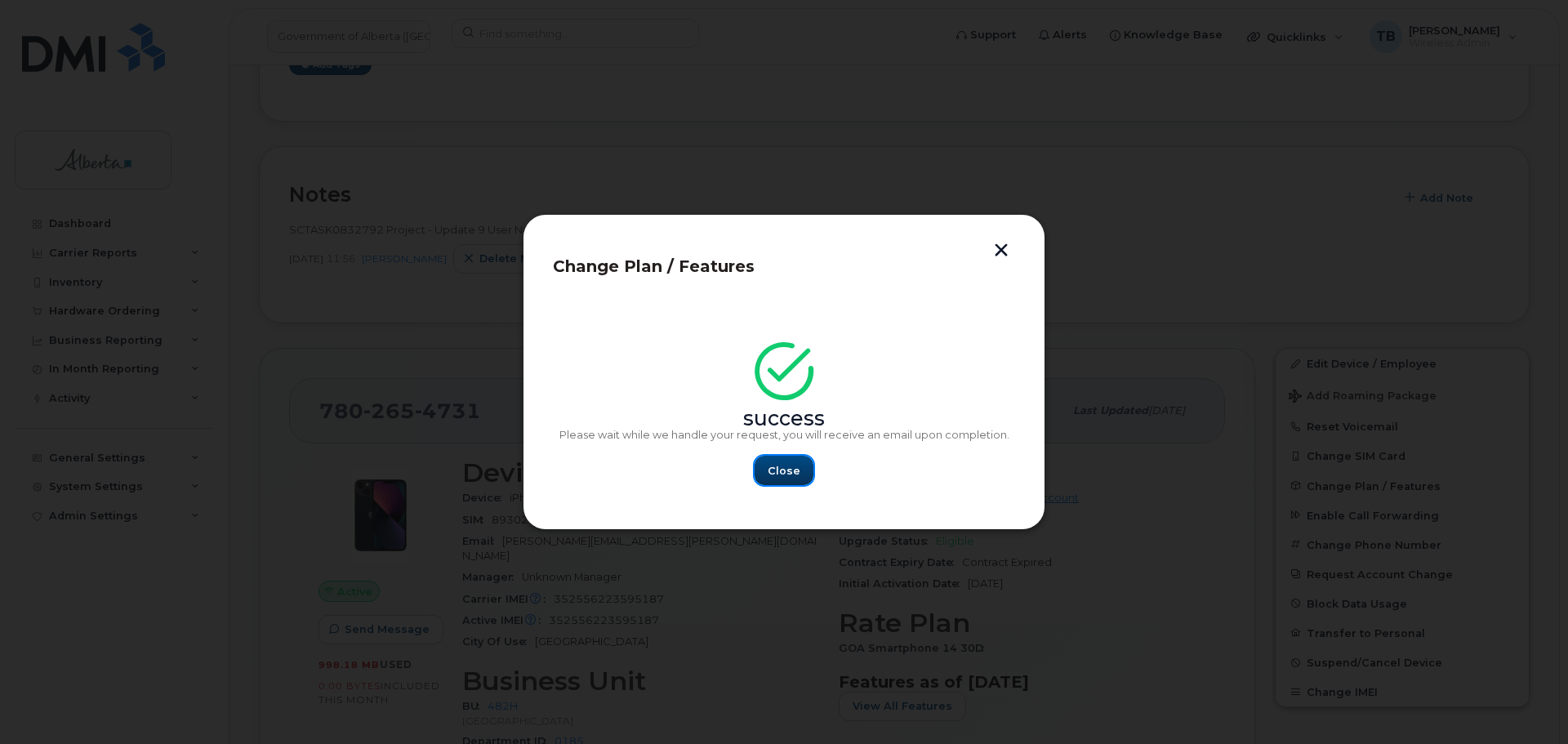
click at [776, 463] on span "Close" at bounding box center [784, 470] width 33 height 16
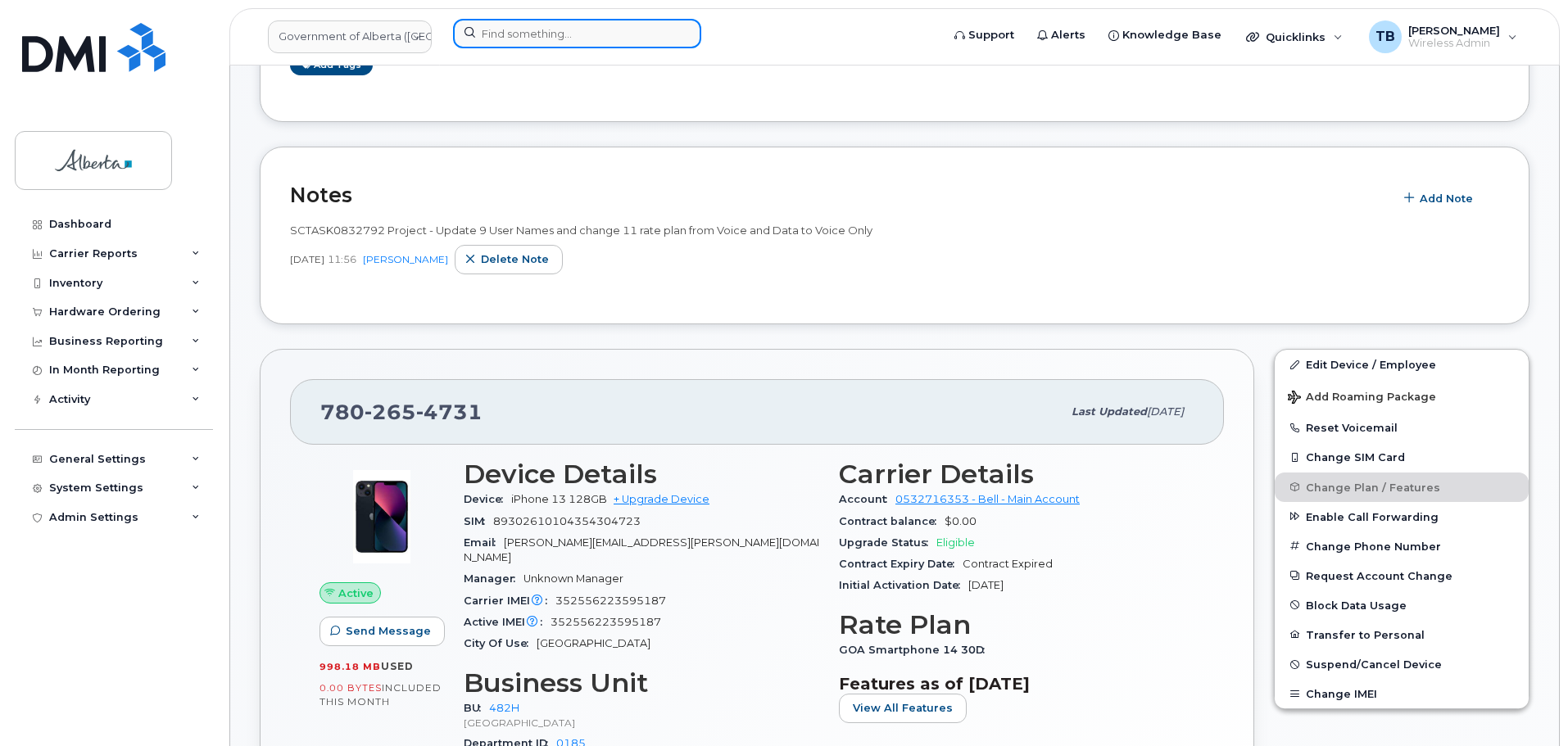
click at [492, 36] on input at bounding box center [577, 34] width 248 height 30
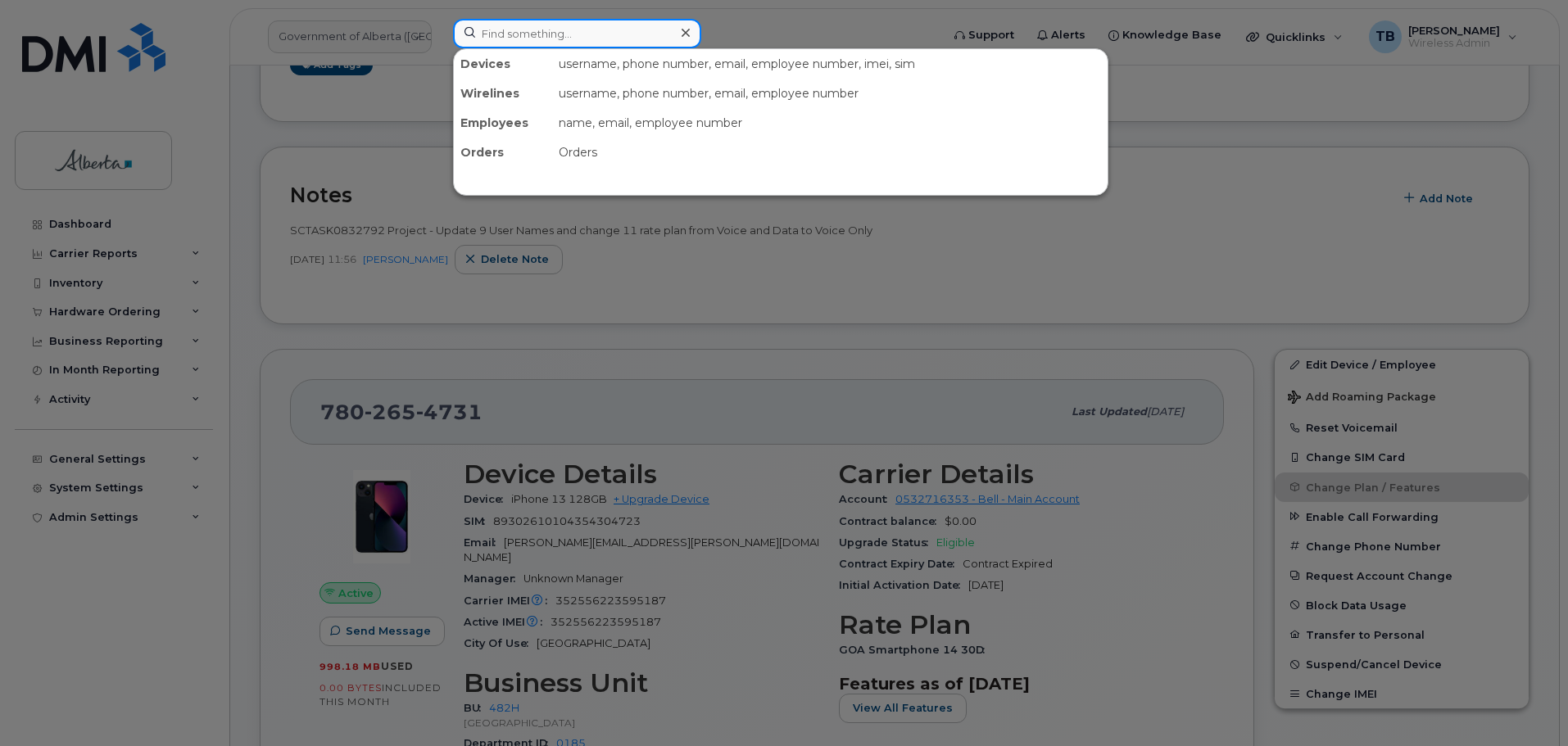
paste input "7802656276"
type input "7802656276"
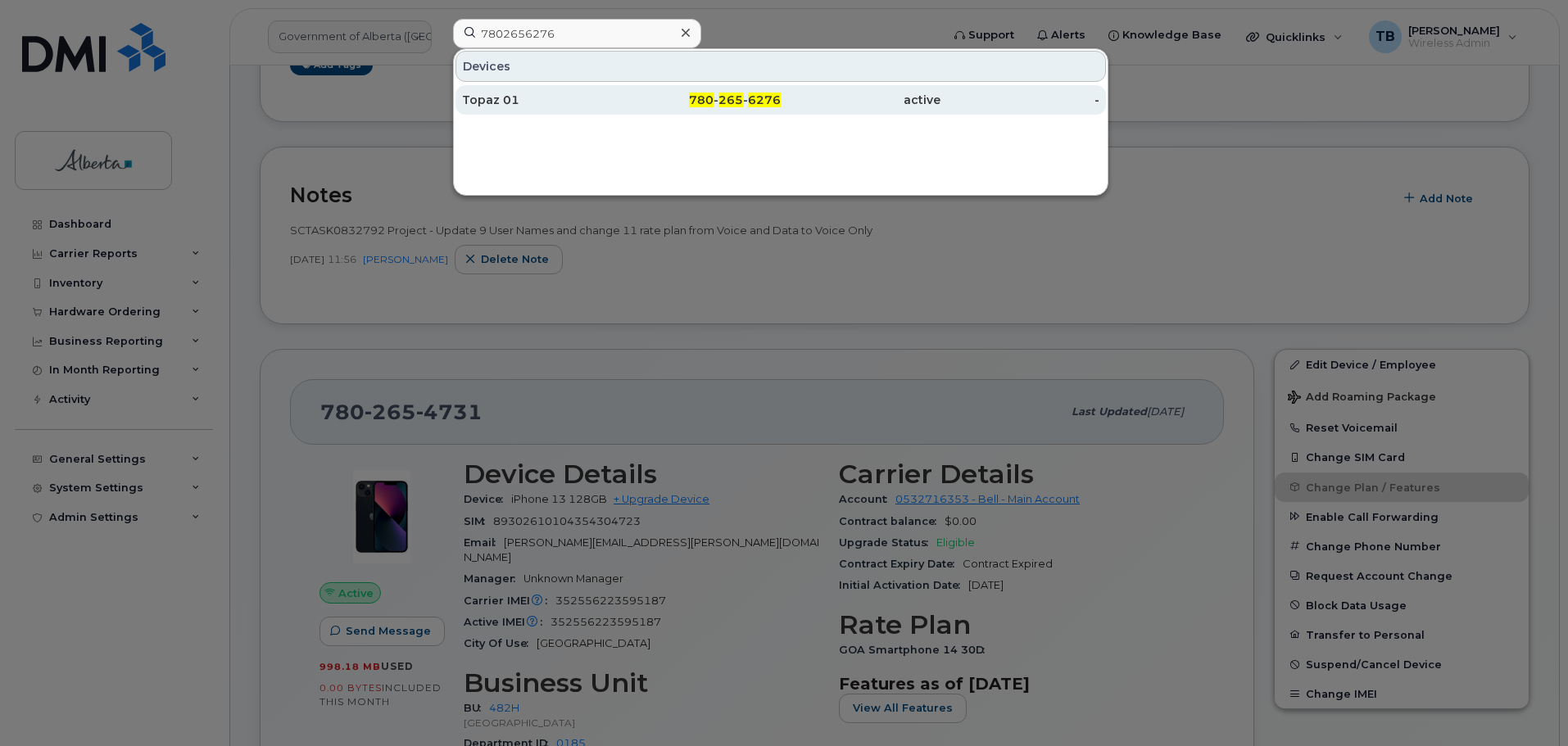
click at [622, 108] on div "Topaz 01" at bounding box center [701, 100] width 160 height 30
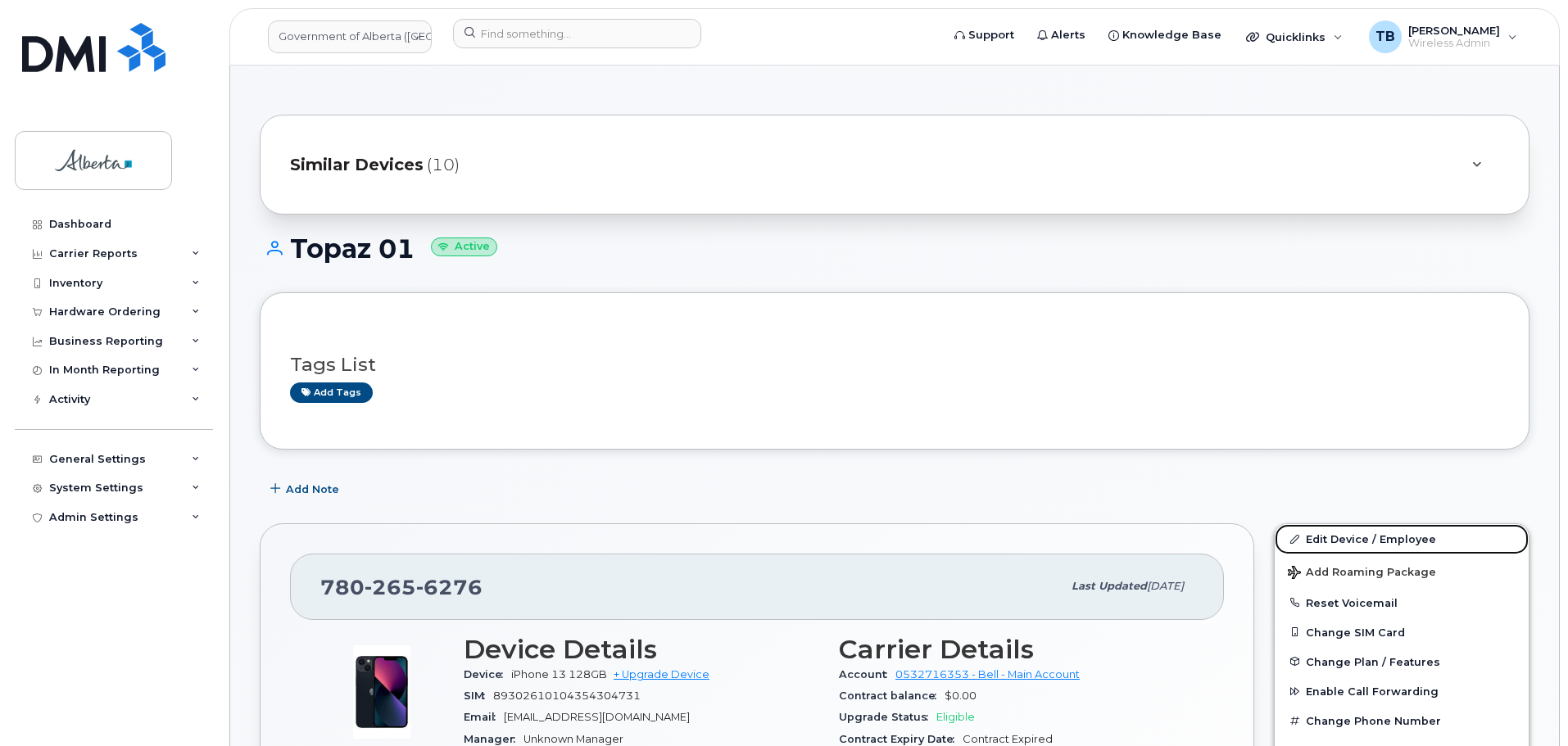
drag, startPoint x: 1319, startPoint y: 538, endPoint x: 959, endPoint y: 517, distance: 360.6
click at [1317, 538] on link "Edit Device / Employee" at bounding box center [1402, 540] width 254 height 30
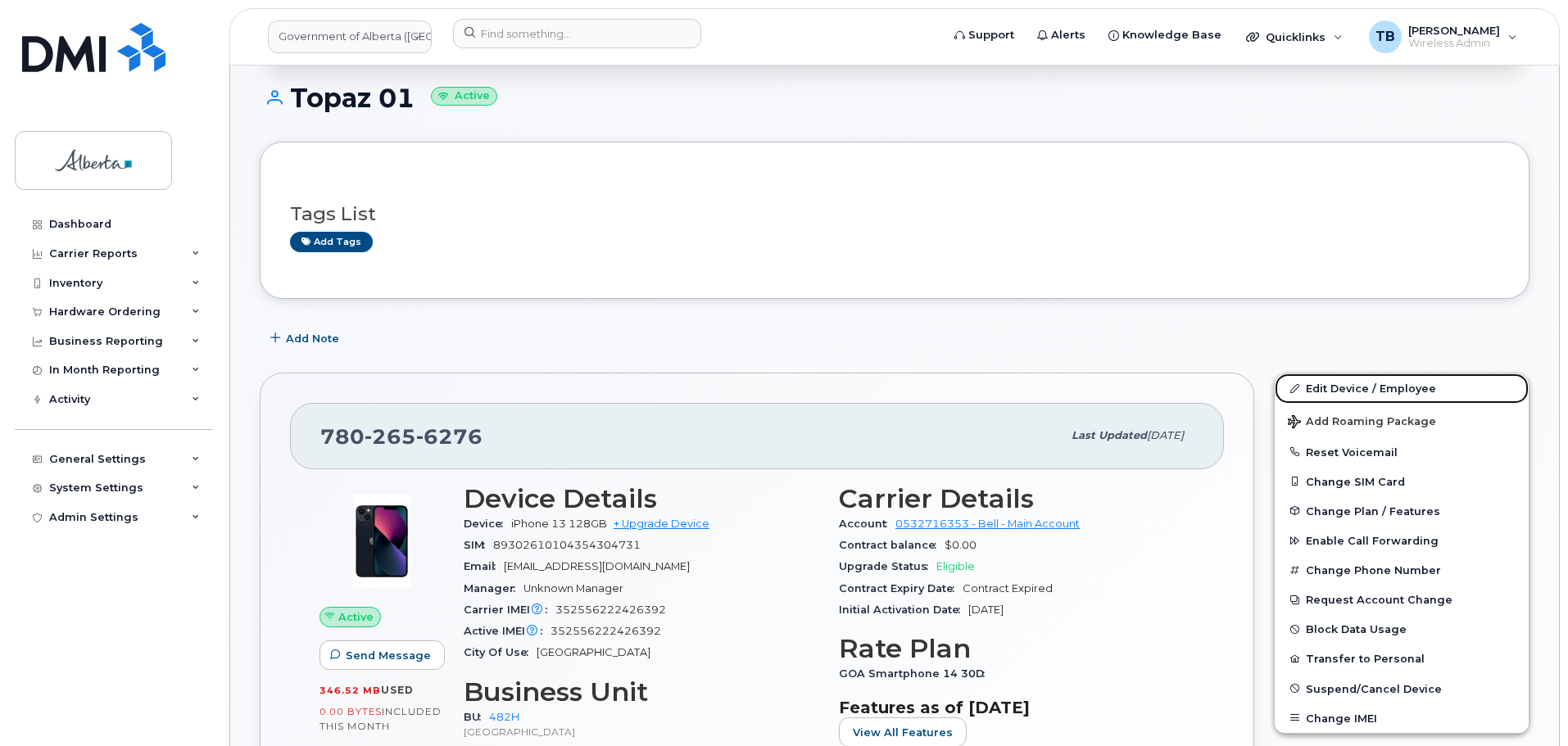
scroll to position [328, 0]
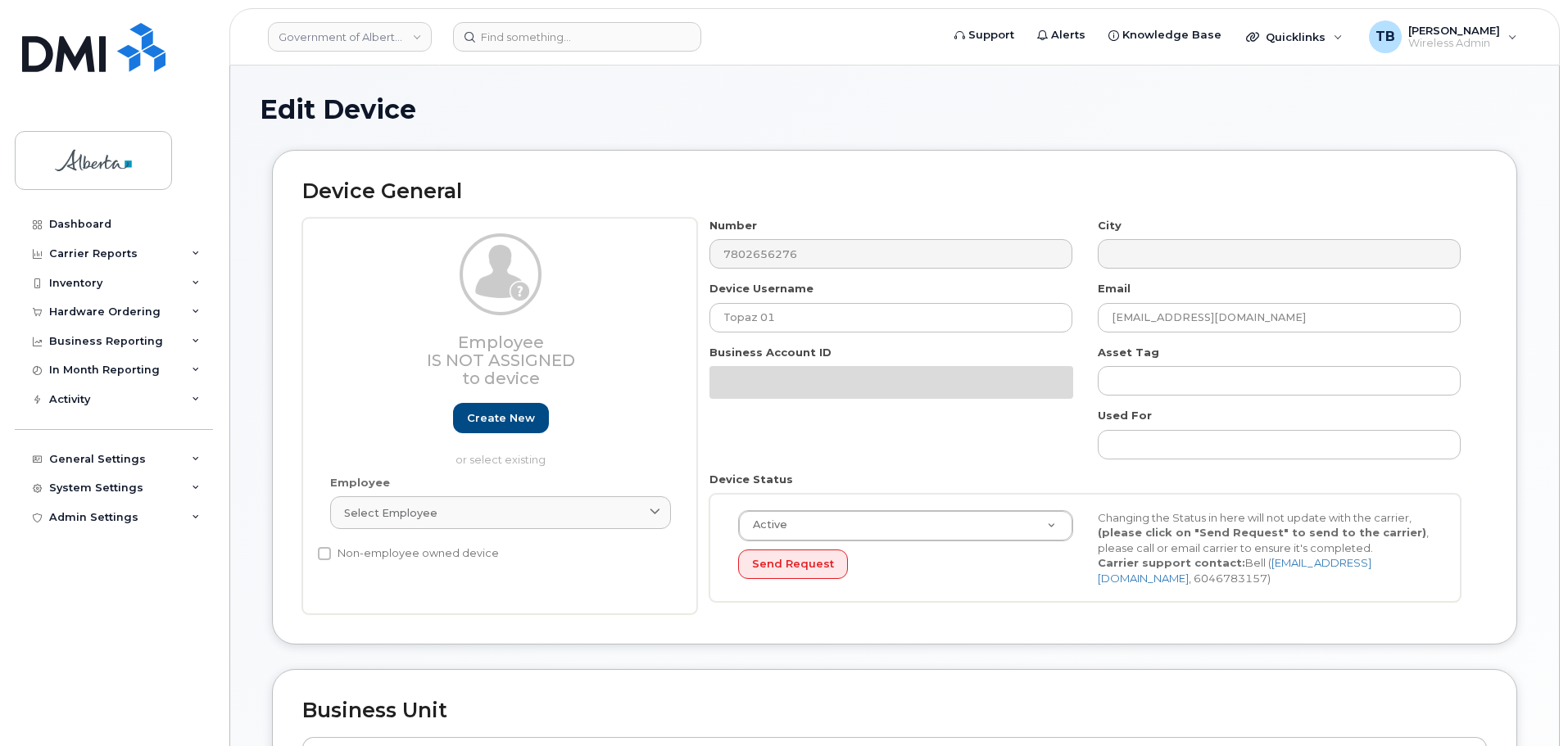
select select "29588065"
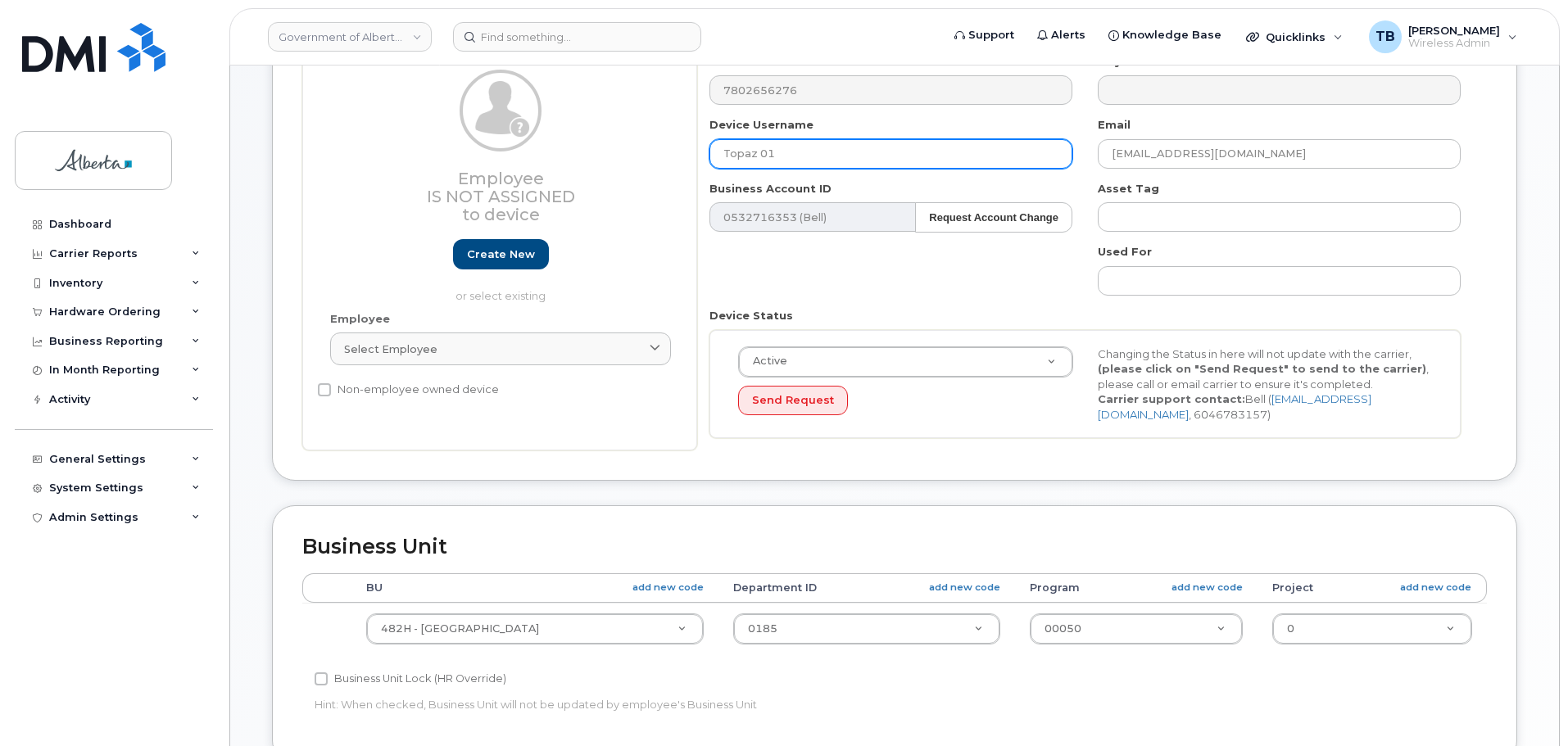
drag, startPoint x: 702, startPoint y: 156, endPoint x: 655, endPoint y: 156, distance: 47.0
click at [655, 156] on div "Employee Is not assigned to device Create new or select existing Employee Selec…" at bounding box center [895, 253] width 1185 height 398
paste input "House Sacred"
type input "House Sacred 01"
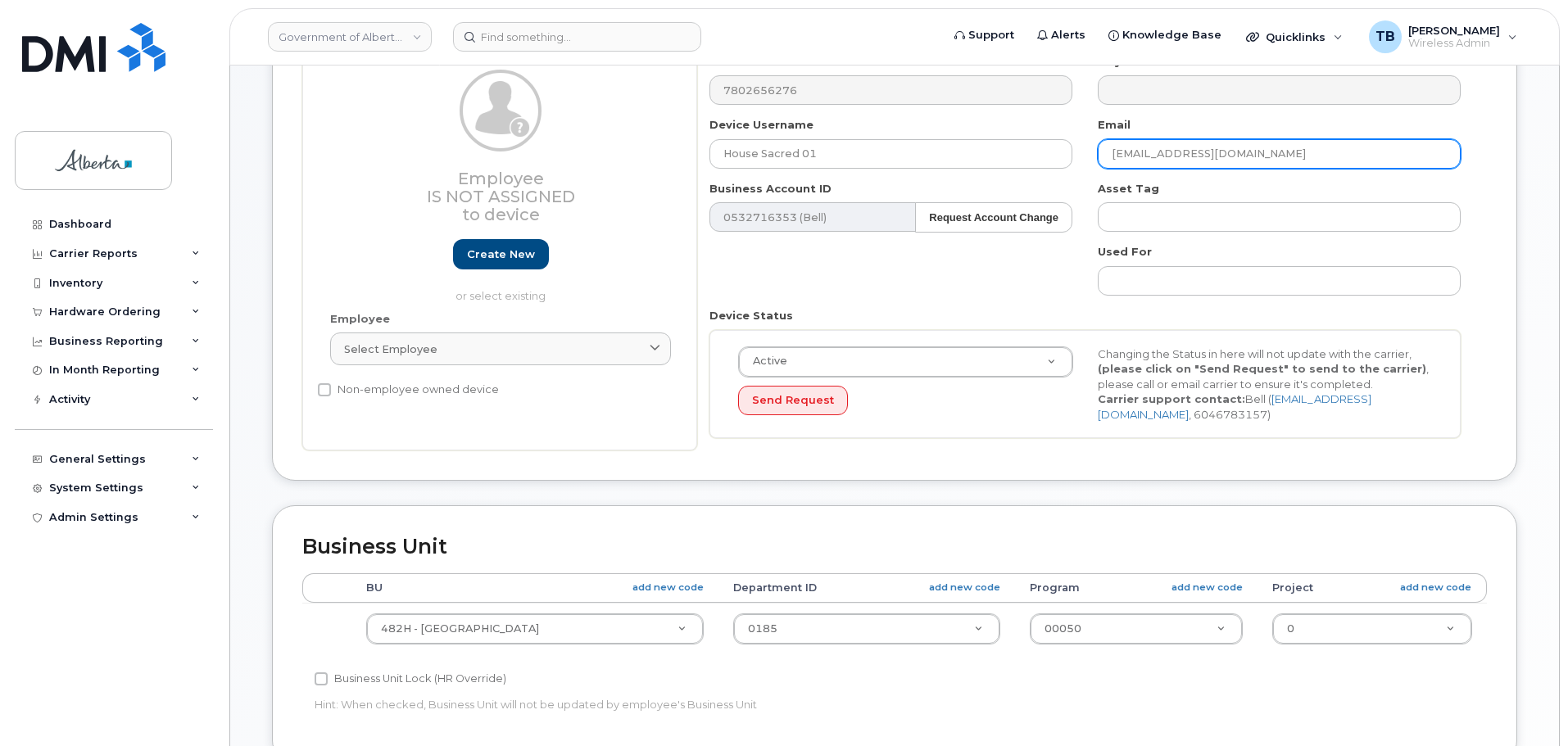
click at [1178, 159] on input "cs.edmontoncbtc@gov.ab.ca" at bounding box center [1279, 154] width 363 height 30
drag, startPoint x: 1296, startPoint y: 154, endPoint x: 1007, endPoint y: 164, distance: 289.2
click at [1007, 164] on div "Number 7802656276 City Device Username House Sacred 01 Email cs.edmontoncbtc@go…" at bounding box center [1086, 253] width 777 height 398
paste input "Karen.Lewiski"
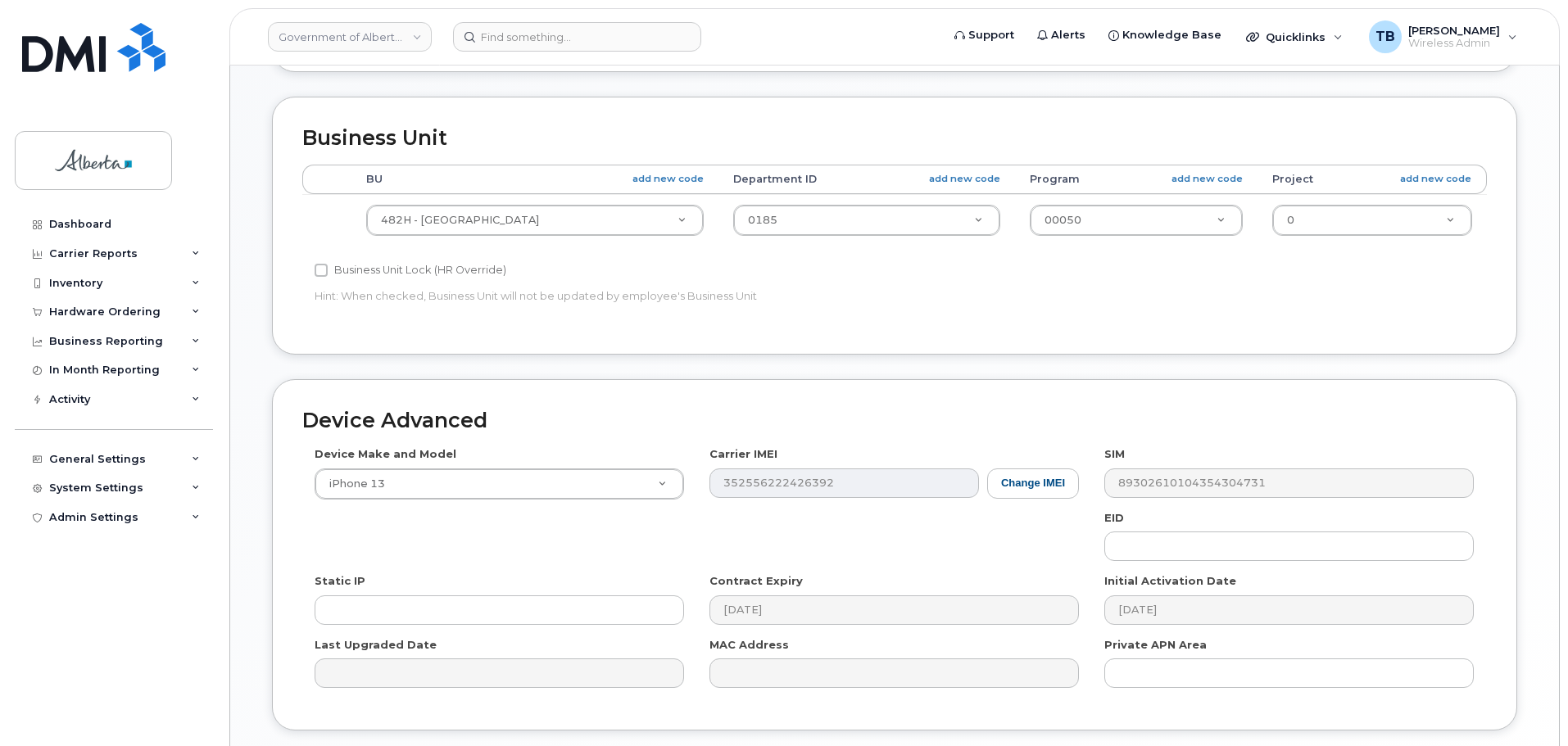
scroll to position [694, 0]
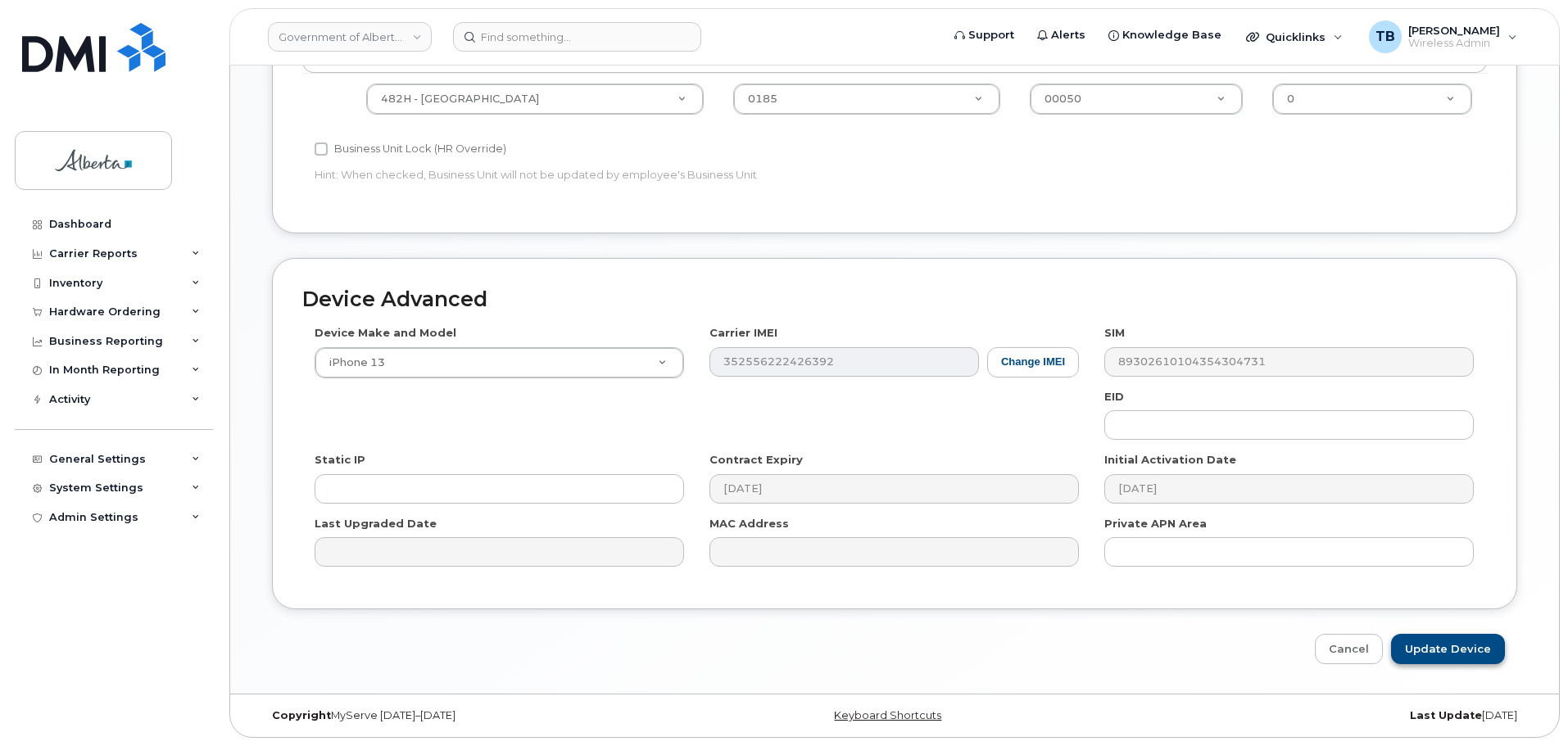
type input "[PERSON_NAME][EMAIL_ADDRESS][PERSON_NAME][DOMAIN_NAME]"
drag, startPoint x: 1453, startPoint y: 656, endPoint x: 356, endPoint y: 61, distance: 1248.0
click at [1453, 655] on input "Update Device" at bounding box center [1448, 649] width 114 height 30
type input "Saving..."
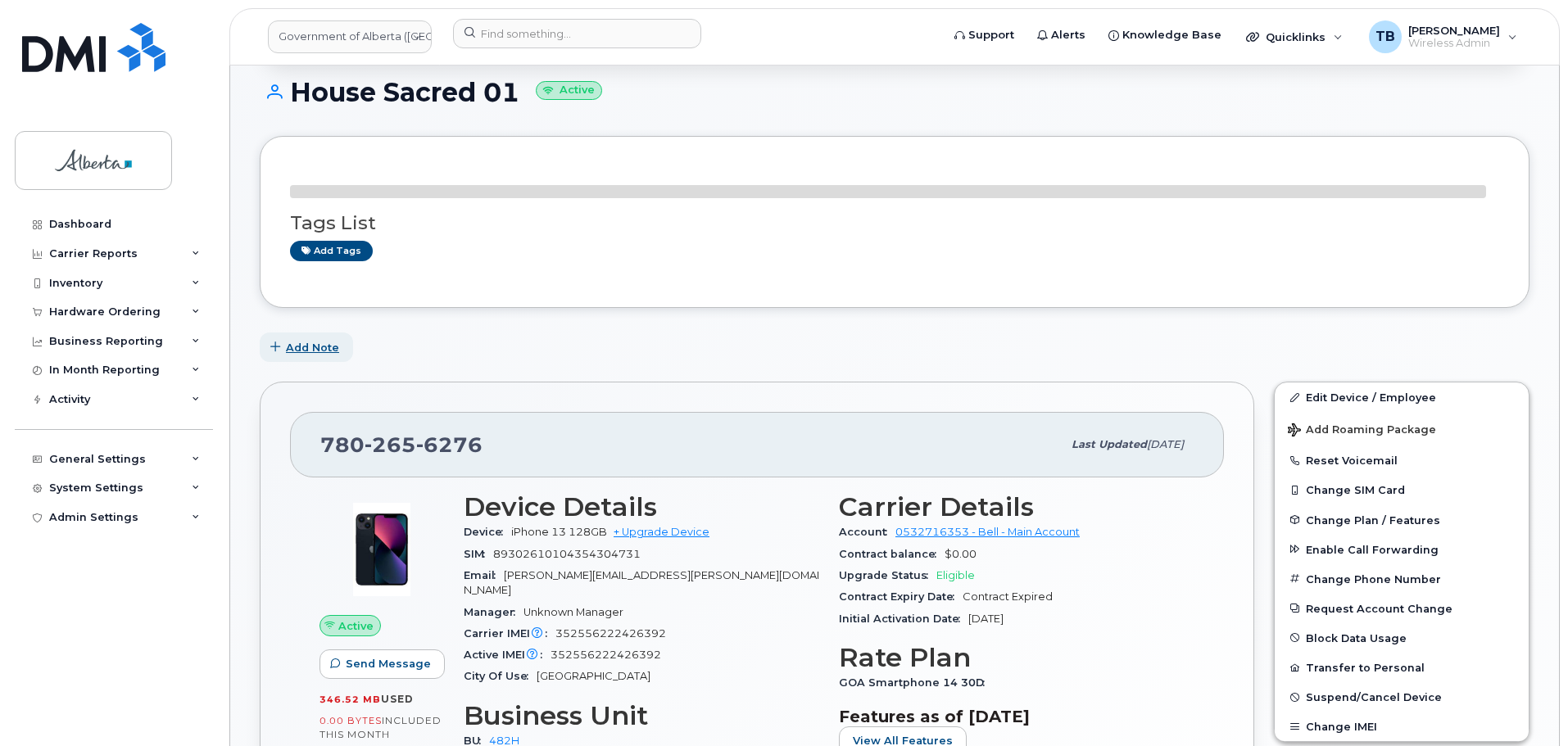
scroll to position [163, 0]
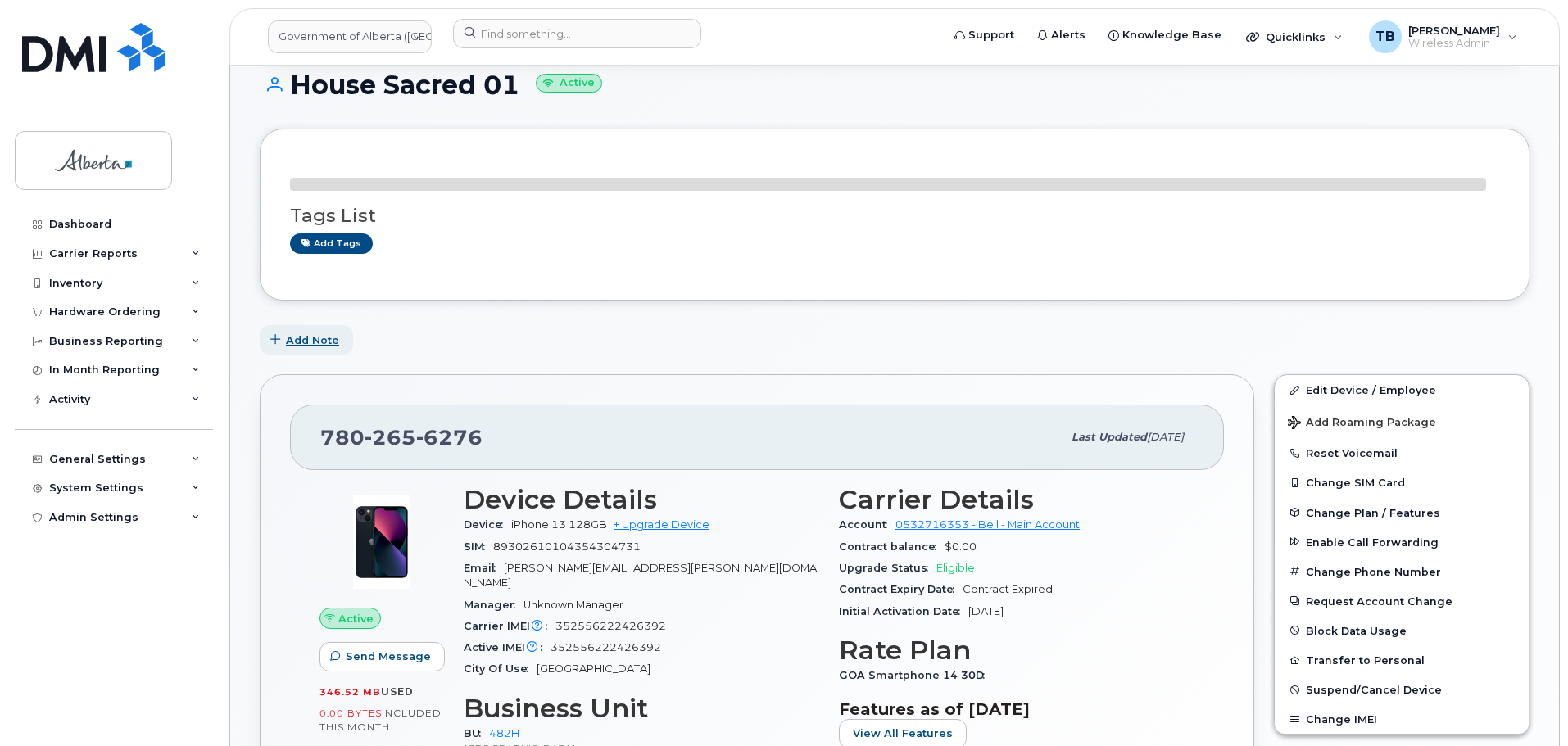
click at [299, 339] on button "Add Note" at bounding box center [306, 340] width 93 height 30
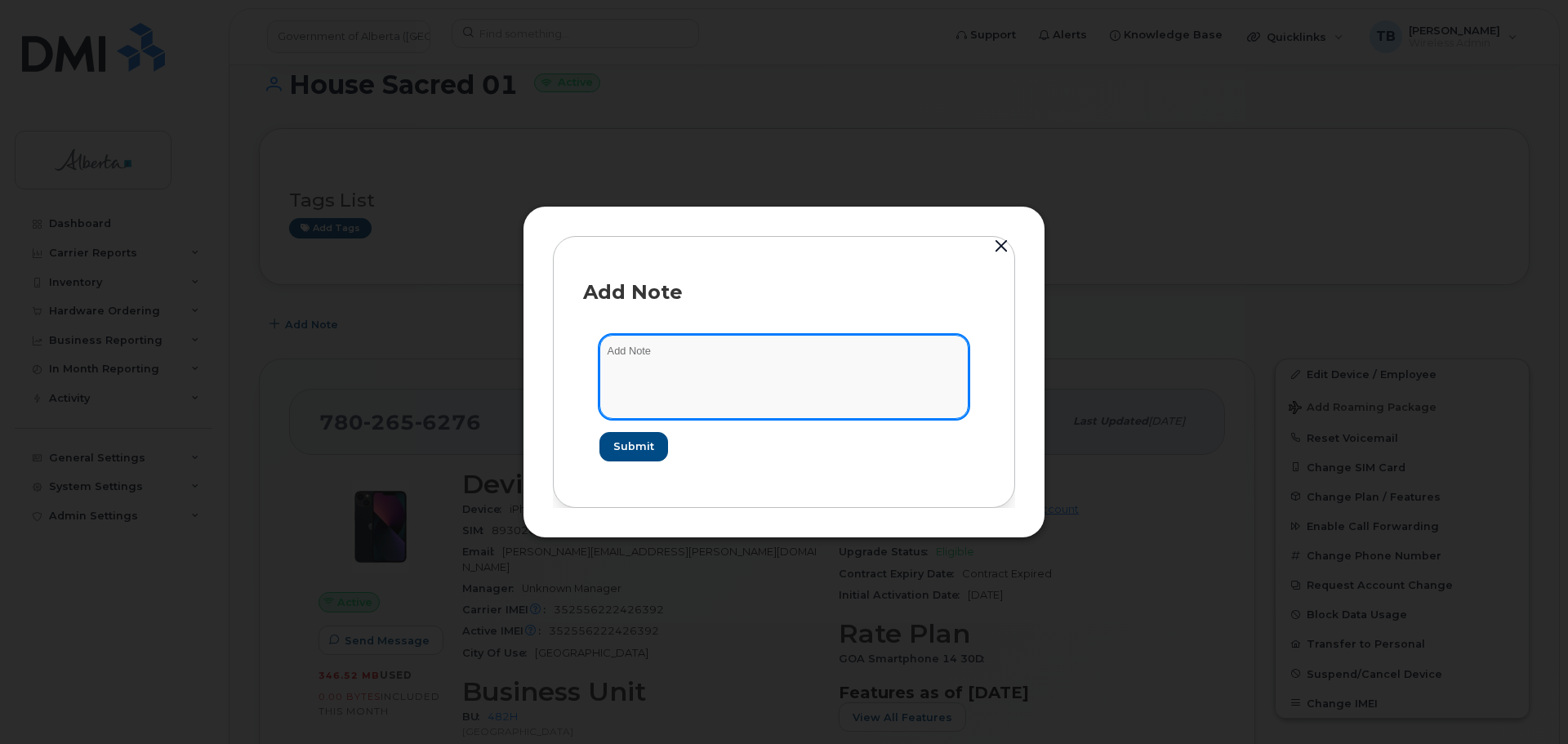
click at [649, 386] on textarea at bounding box center [784, 376] width 369 height 83
paste textarea "SCTASK0832792 Project - Update 9 User Names and change 11 rate plan from Voice …"
click at [647, 355] on textarea "SCTASK0832792 Project - Update 9 User Names and change 11 rate plan from Voice …" at bounding box center [781, 376] width 369 height 83
click at [644, 355] on textarea "SCTASK0832792 Project - Update 9 User Names and change 11 rate plan from Voice …" at bounding box center [781, 376] width 369 height 83
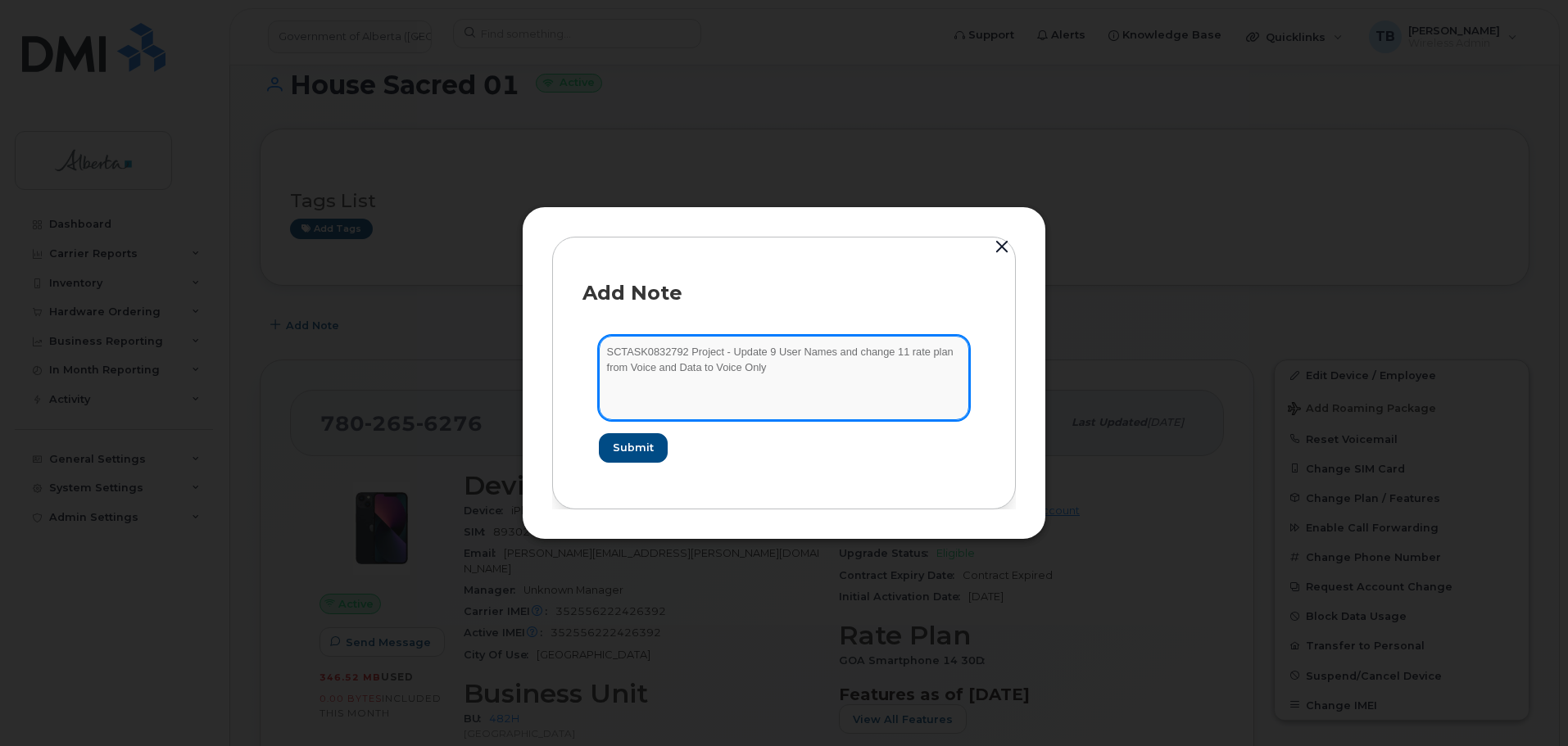
click at [646, 356] on textarea "SCTASK0832792 Project - Update 9 User Names and change 11 rate plan from Voice …" at bounding box center [784, 377] width 371 height 83
type textarea "SCTASK0832792 Project - Update 9 User Names and change 11 rate plan from Voice …"
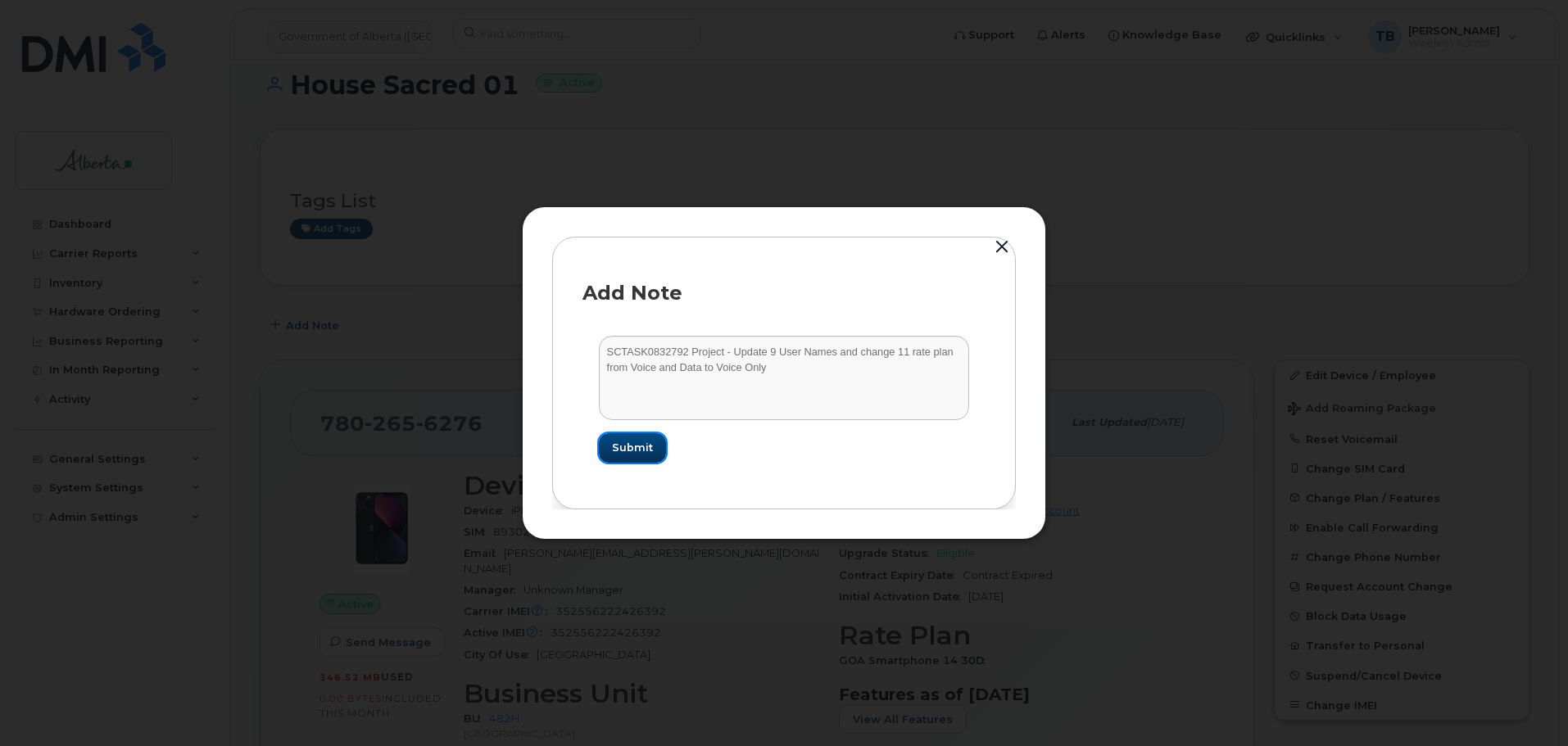
click at [638, 444] on span "Submit" at bounding box center [632, 447] width 41 height 16
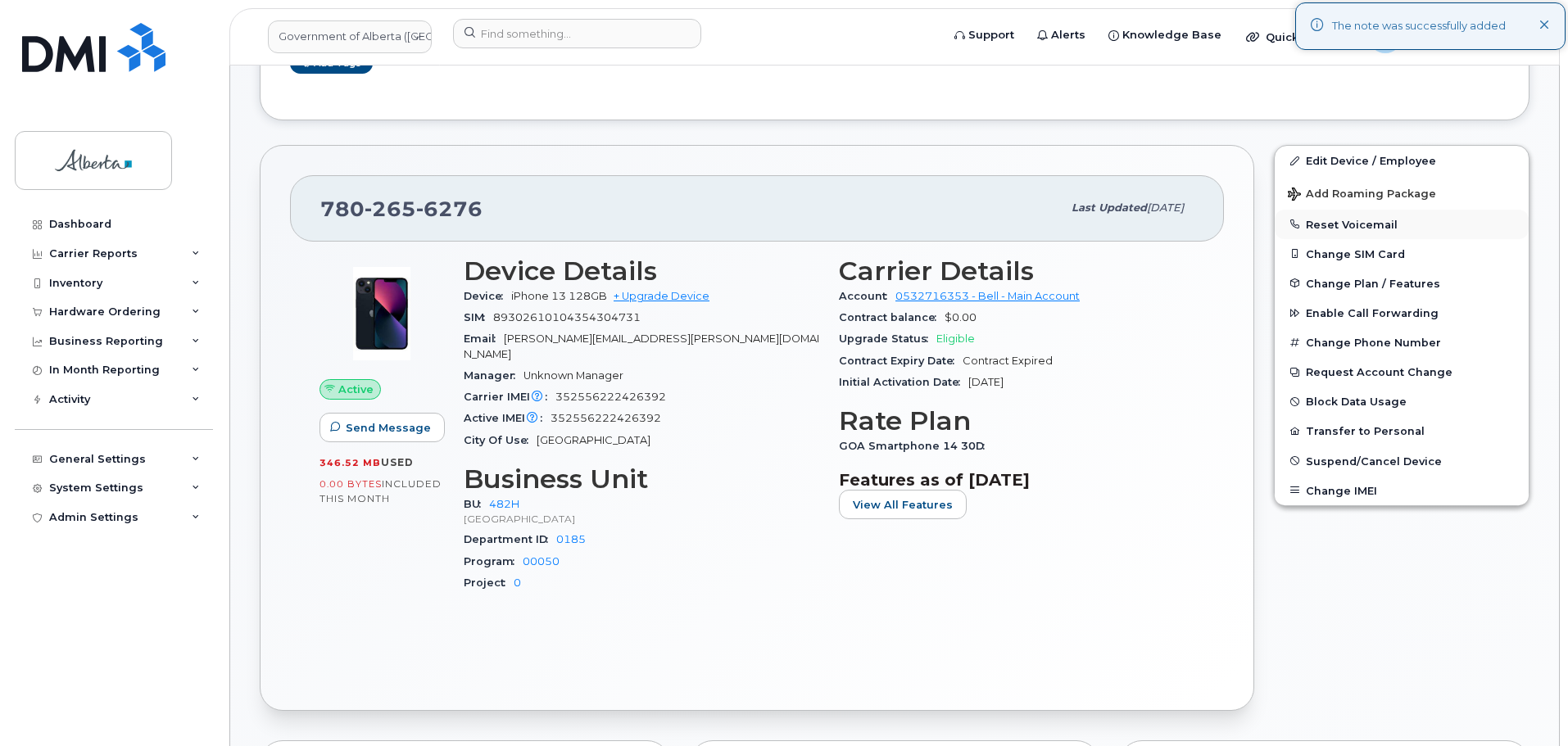
scroll to position [328, 0]
click at [1338, 287] on span "Change Plan / Features" at bounding box center [1374, 284] width 134 height 12
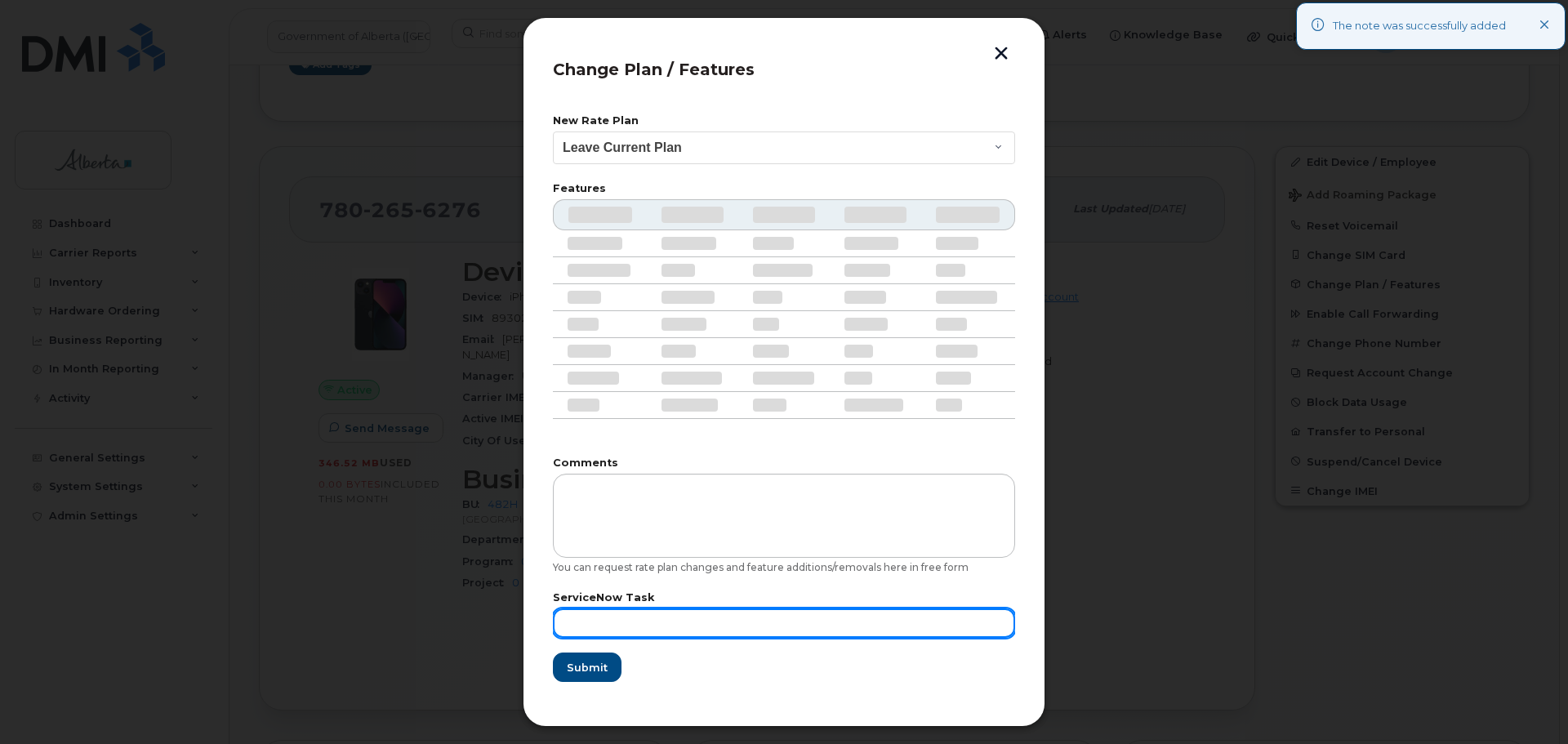
click at [570, 616] on input "text" at bounding box center [784, 624] width 462 height 30
paste input "SCTASK0832792"
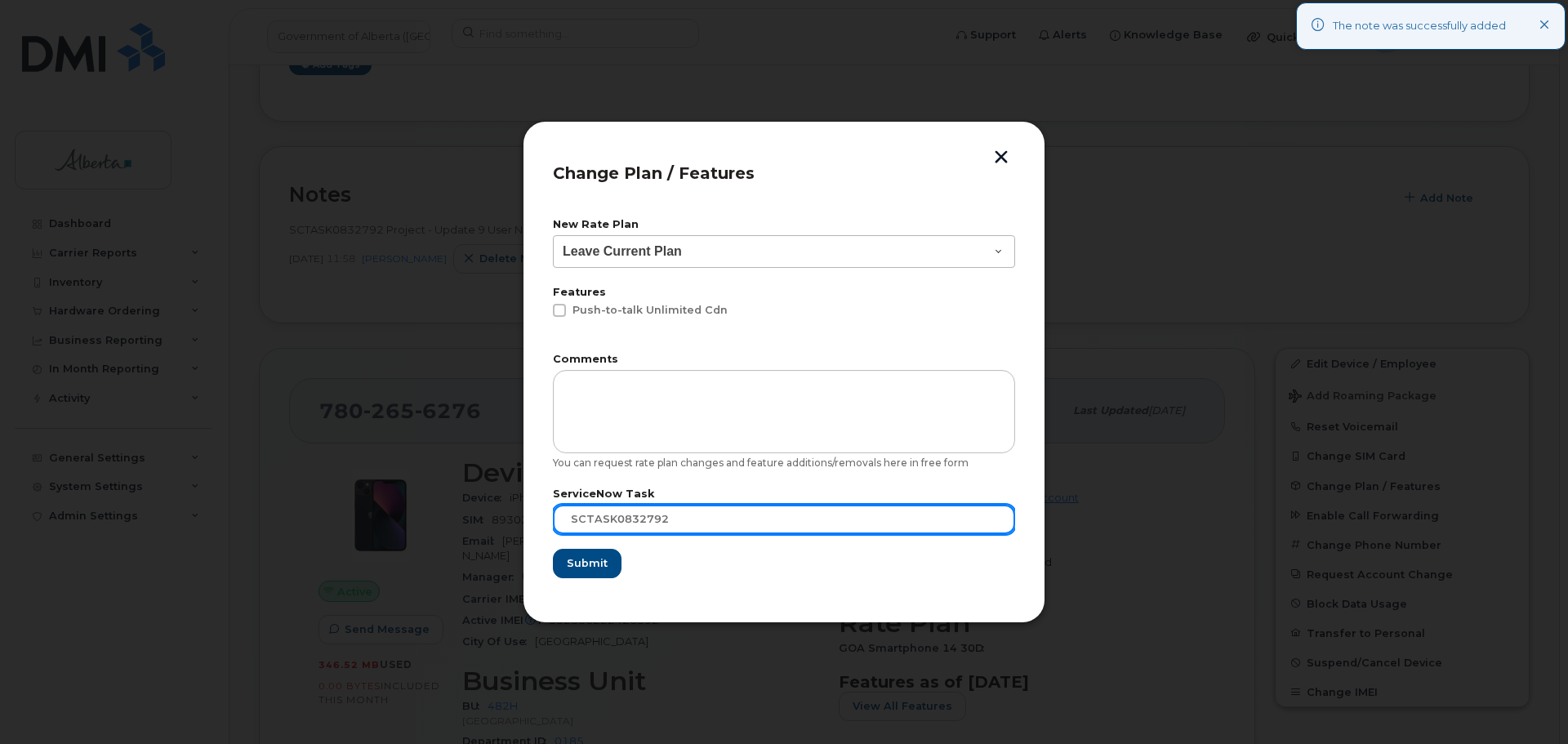
type input "SCTASK0832792"
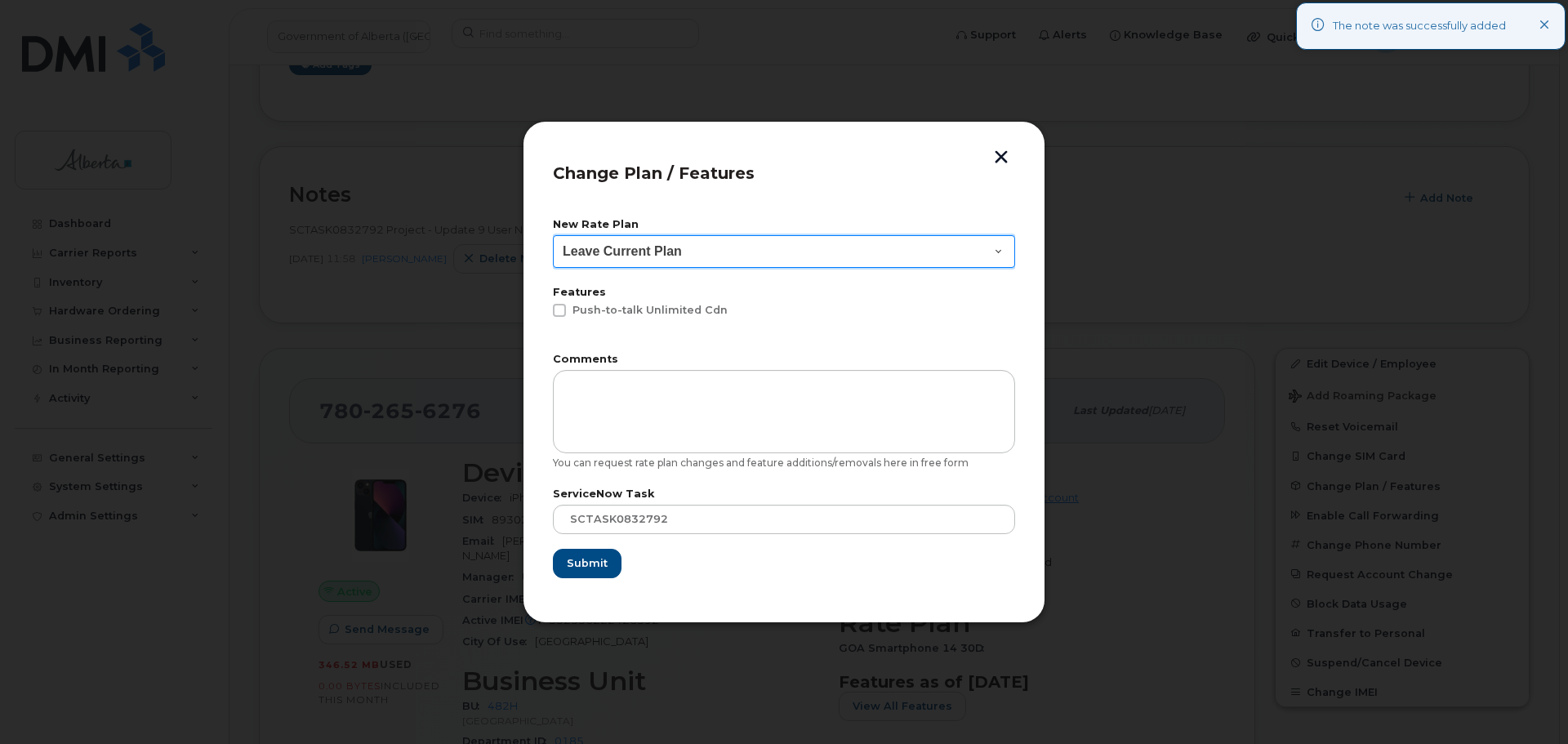
click at [609, 251] on select "Leave Current Plan GOA - Voice Plan 5 GOA Unlimited Smartphone 14 GOA-Voice Pla…" at bounding box center [784, 251] width 462 height 33
select select "2483364"
click at [553, 236] on select "Leave Current Plan GOA - Voice Plan 5 GOA Unlimited Smartphone 14 GOA-Voice Pla…" at bounding box center [784, 251] width 462 height 33
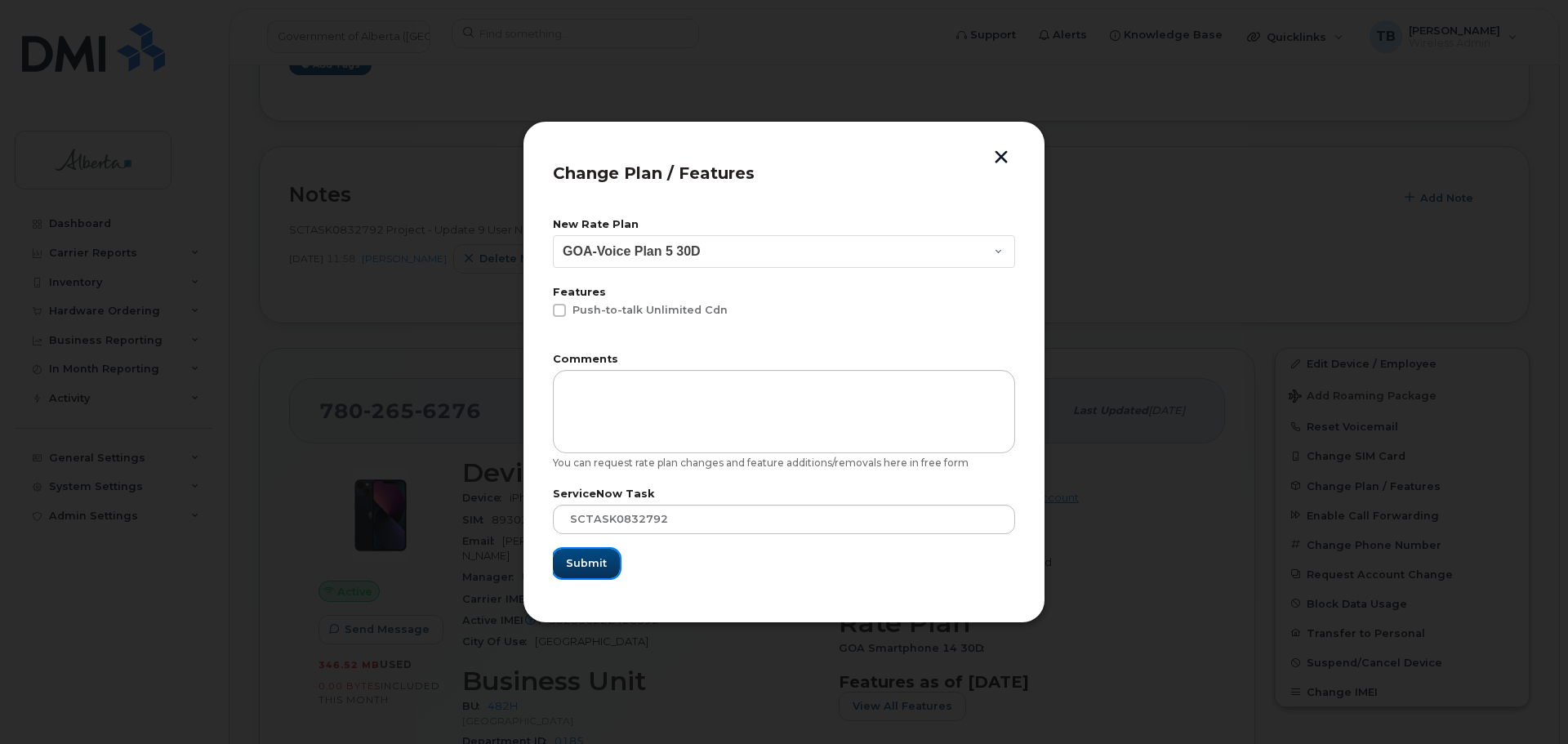
click at [570, 574] on button "Submit" at bounding box center [586, 564] width 67 height 30
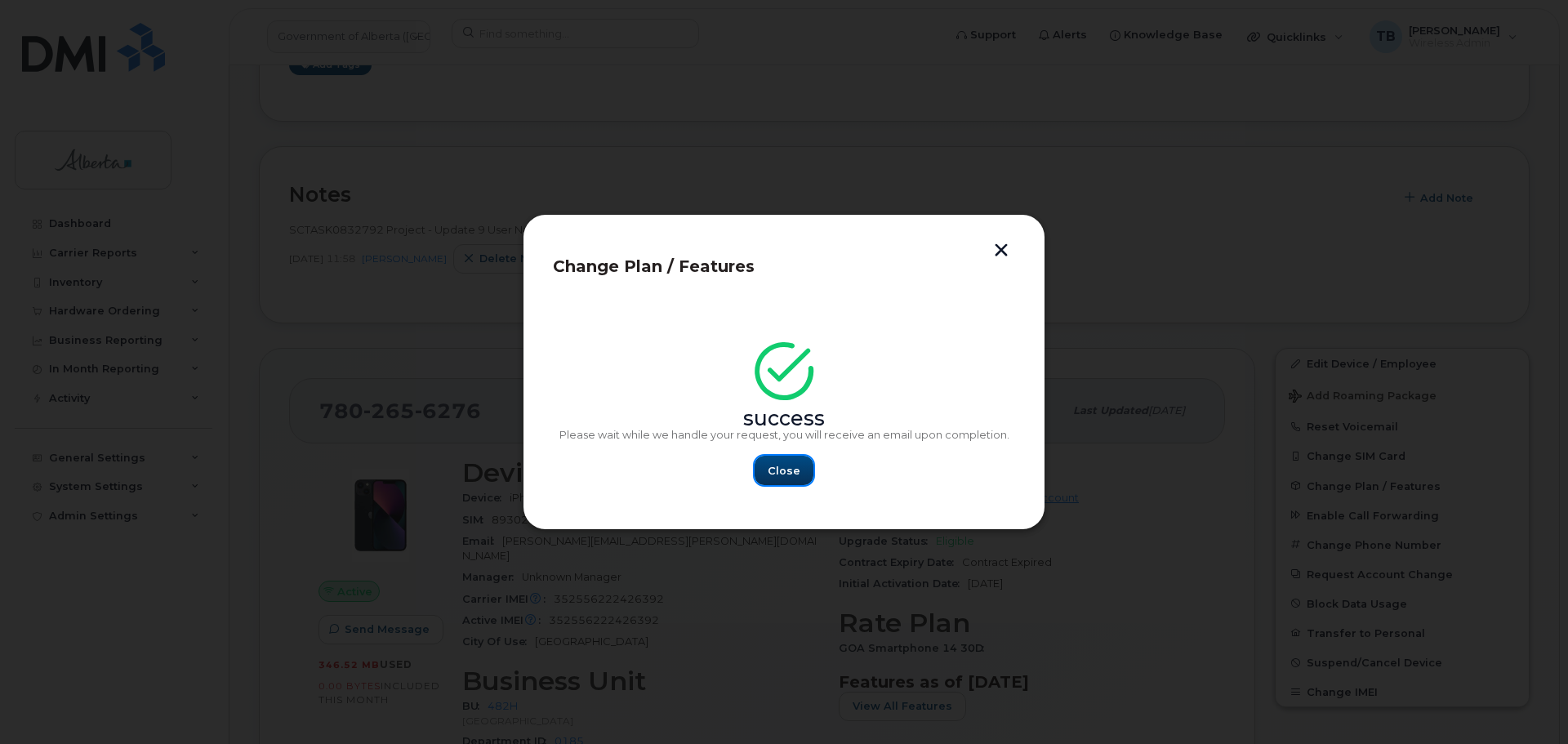
click at [786, 470] on span "Close" at bounding box center [784, 470] width 33 height 16
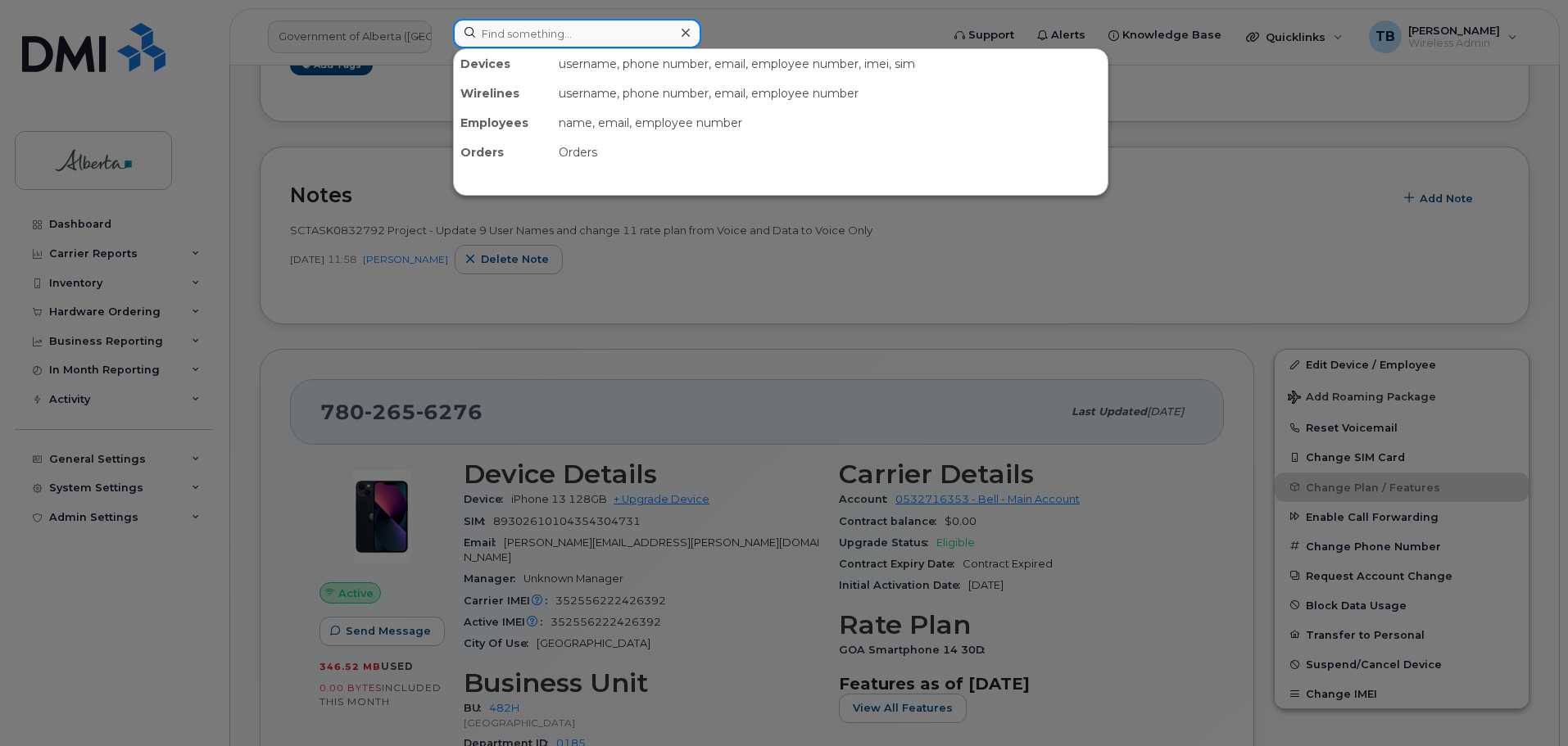
click at [501, 28] on input at bounding box center [577, 34] width 248 height 30
paste input "7802650284"
type input "7802650284"
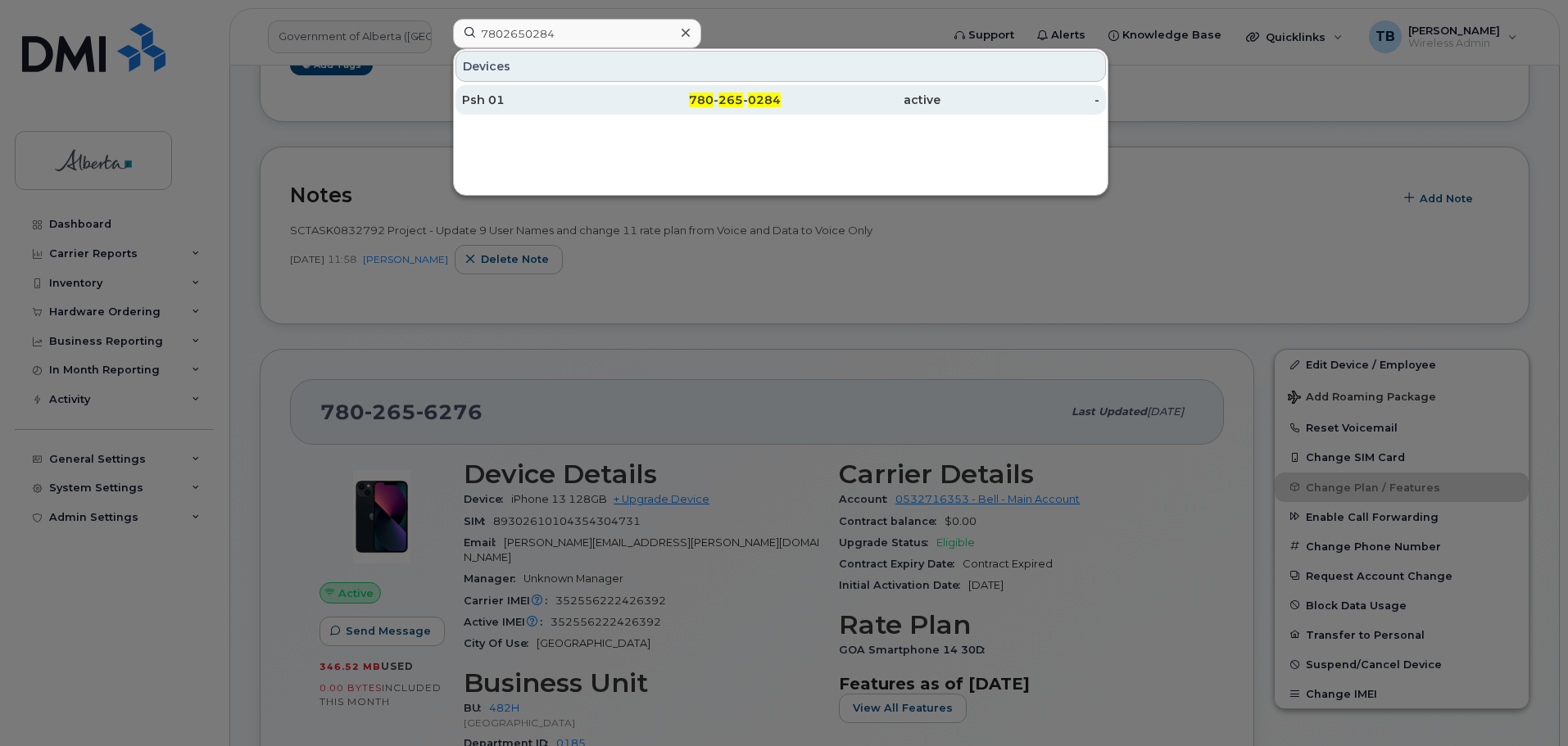
click at [498, 96] on div "Psh 01" at bounding box center [542, 100] width 160 height 17
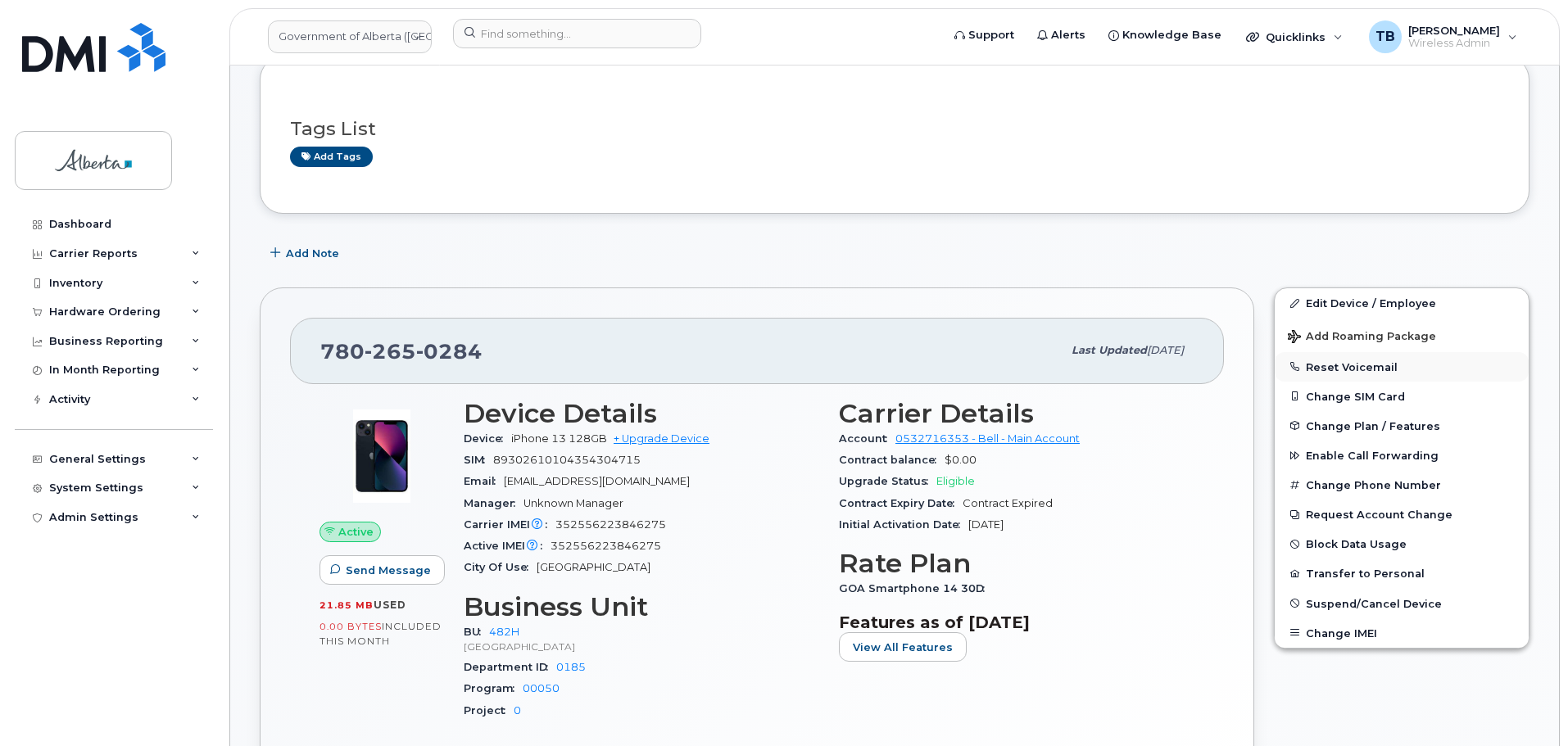
scroll to position [246, 0]
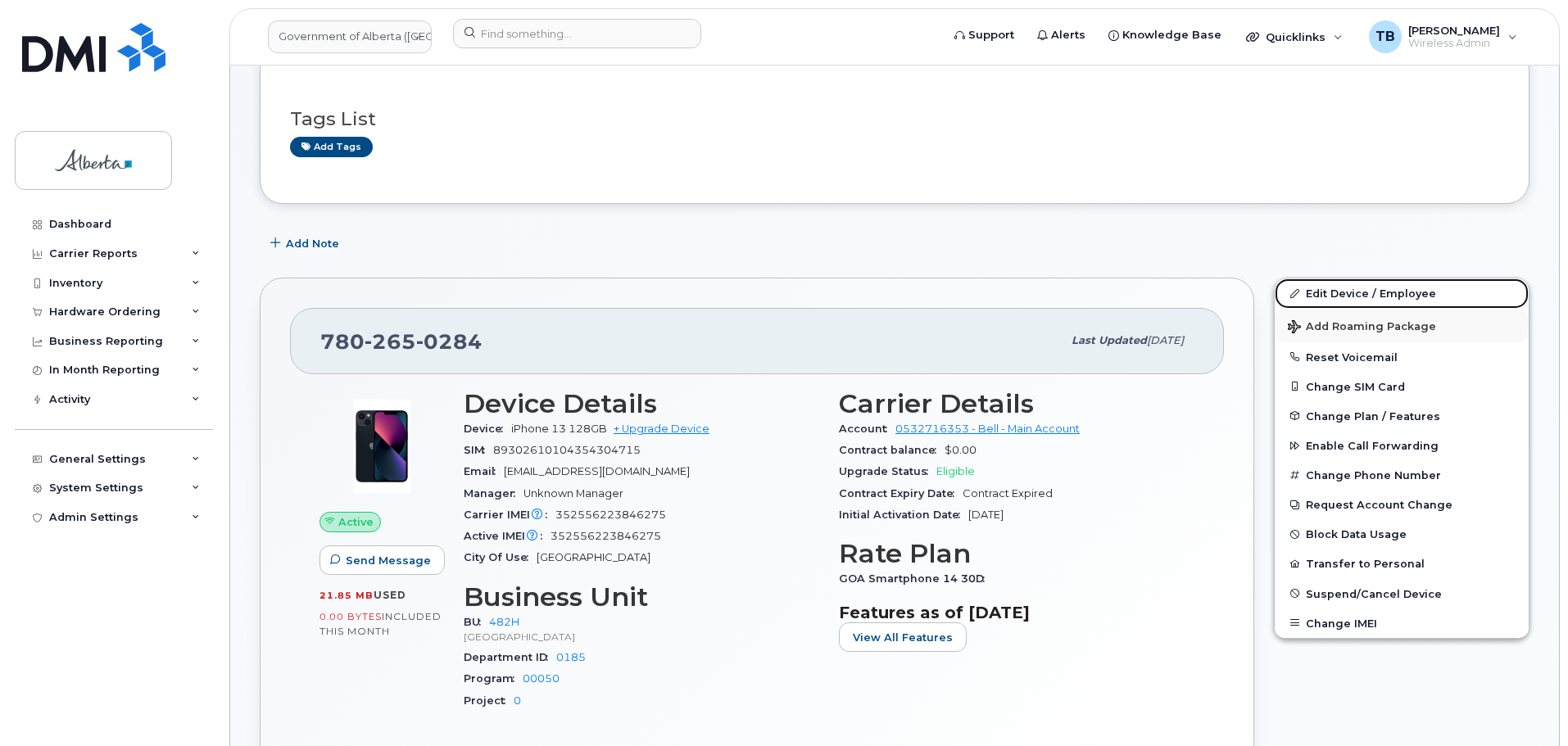
drag, startPoint x: 1361, startPoint y: 284, endPoint x: 1281, endPoint y: 314, distance: 85.4
click at [1361, 284] on link "Edit Device / Employee" at bounding box center [1402, 293] width 254 height 30
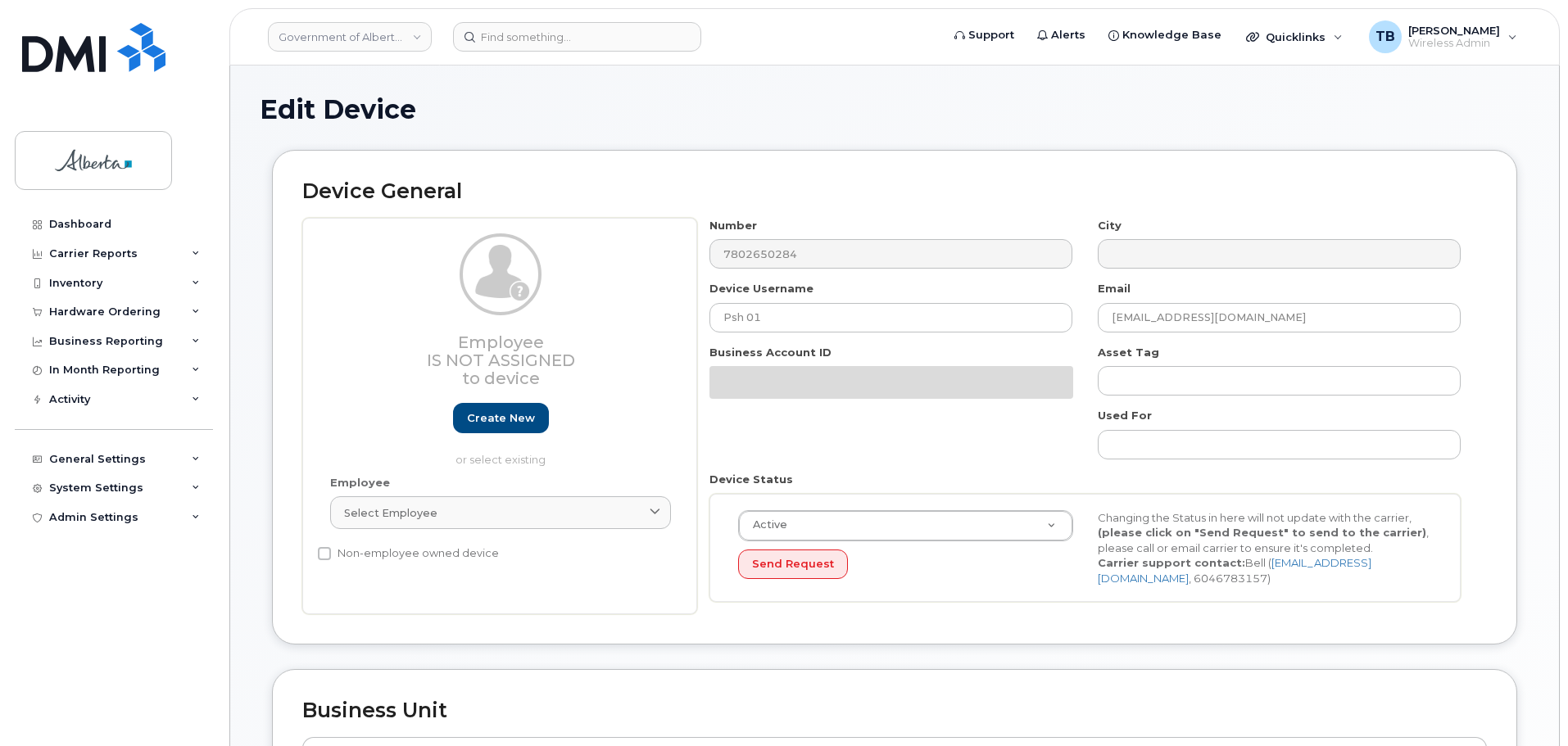
select select "29588065"
drag, startPoint x: 819, startPoint y: 325, endPoint x: 656, endPoint y: 322, distance: 163.0
click at [656, 322] on div "Employee Is not assigned to device Create new or select existing Employee Selec…" at bounding box center [895, 416] width 1185 height 398
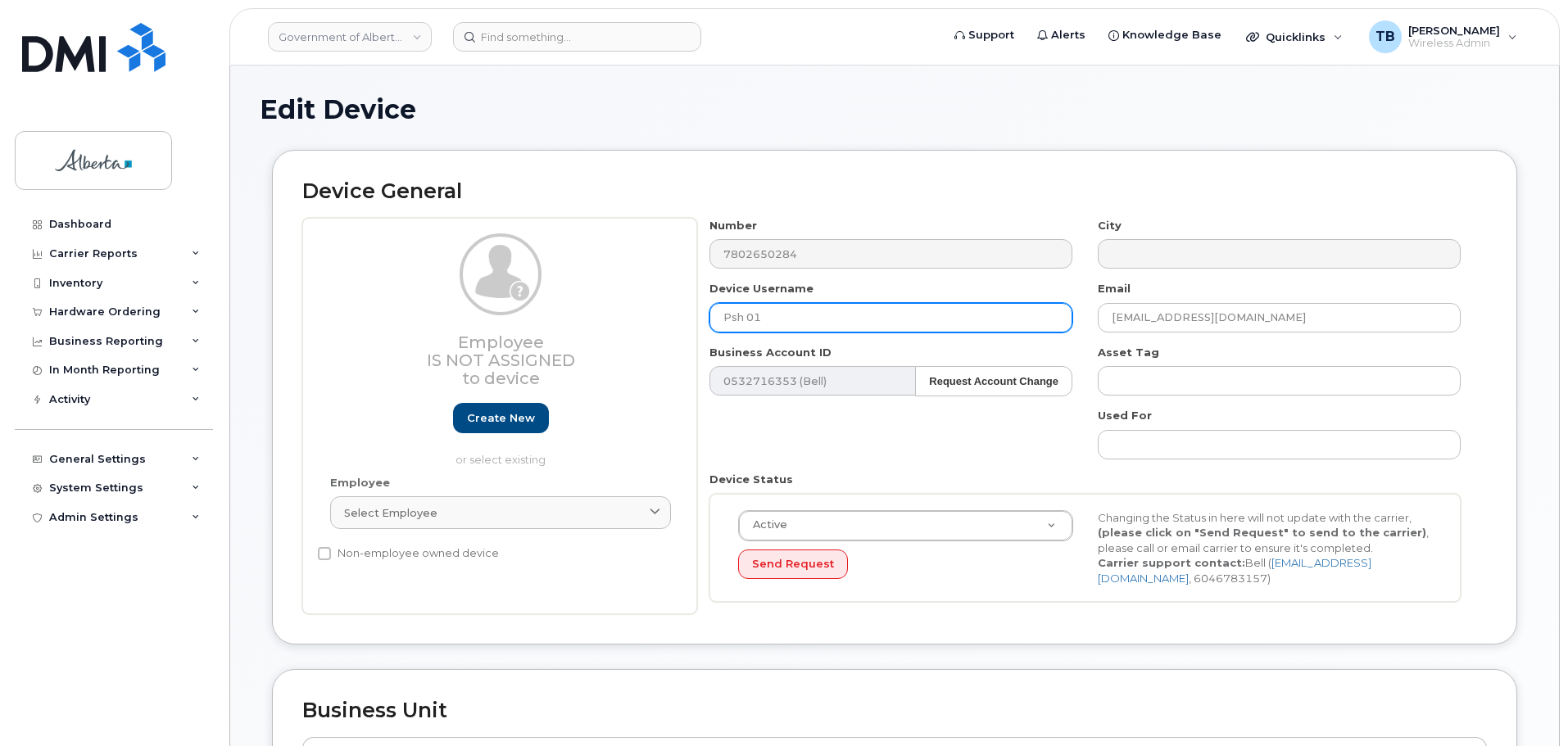
paste input "House [GEOGRAPHIC_DATA]"
type input "House Buffalo 01"
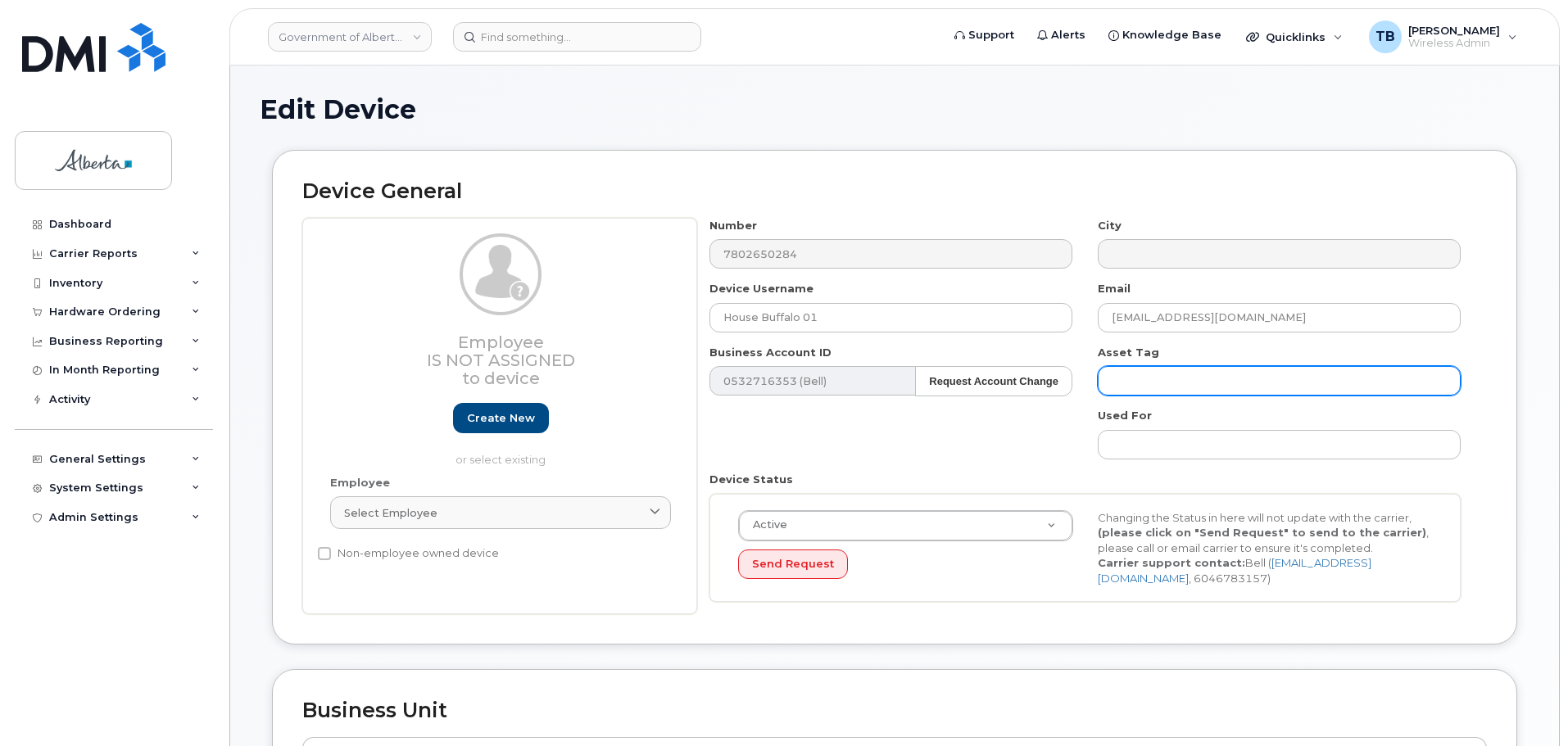
click at [1150, 393] on input "text" at bounding box center [1279, 381] width 363 height 30
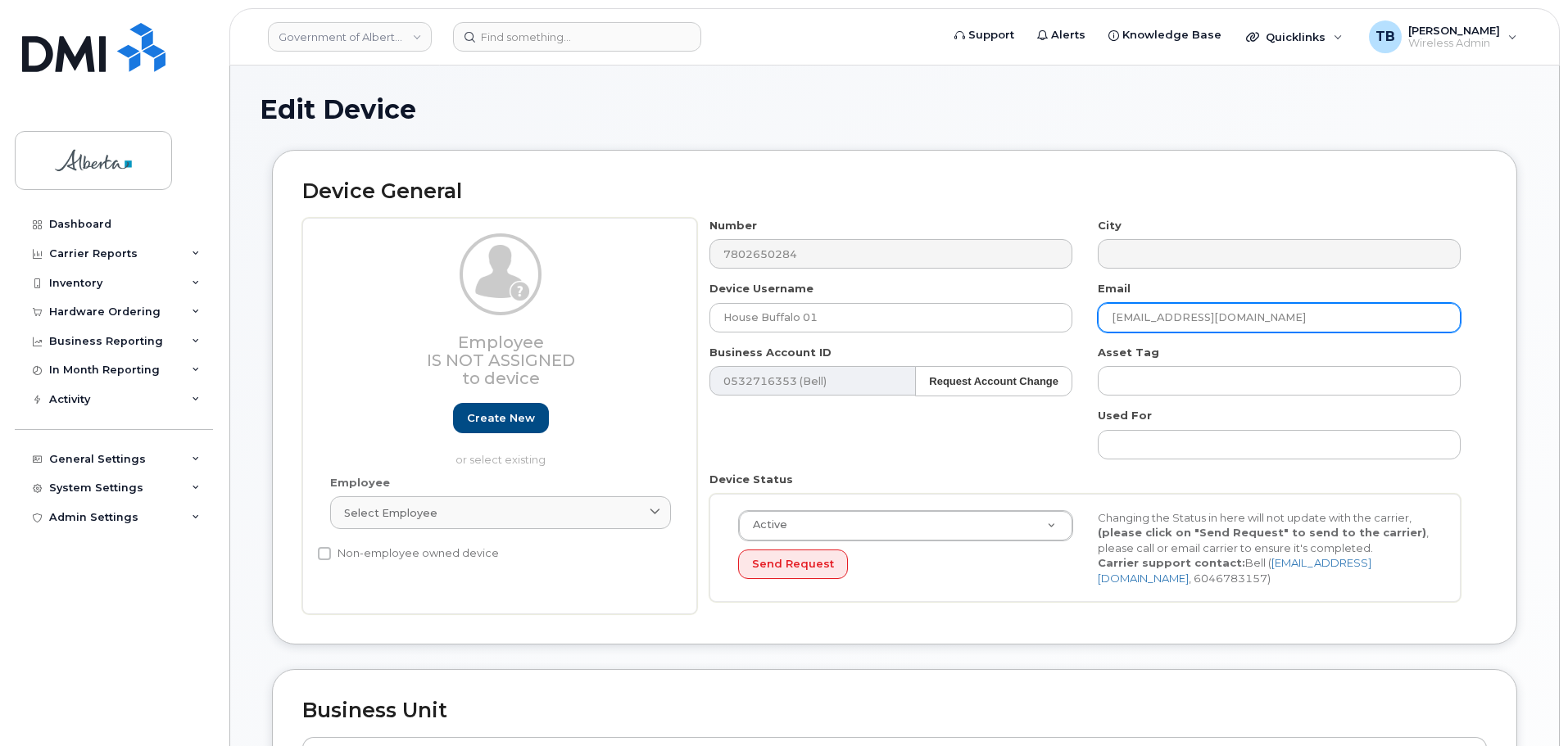
drag, startPoint x: 1173, startPoint y: 321, endPoint x: 1088, endPoint y: 322, distance: 85.0
click at [1092, 322] on div "Email cs.edmontoncbtc@gov.ab.ca" at bounding box center [1280, 306] width 388 height 51
paste input "Karen.Lewiski"
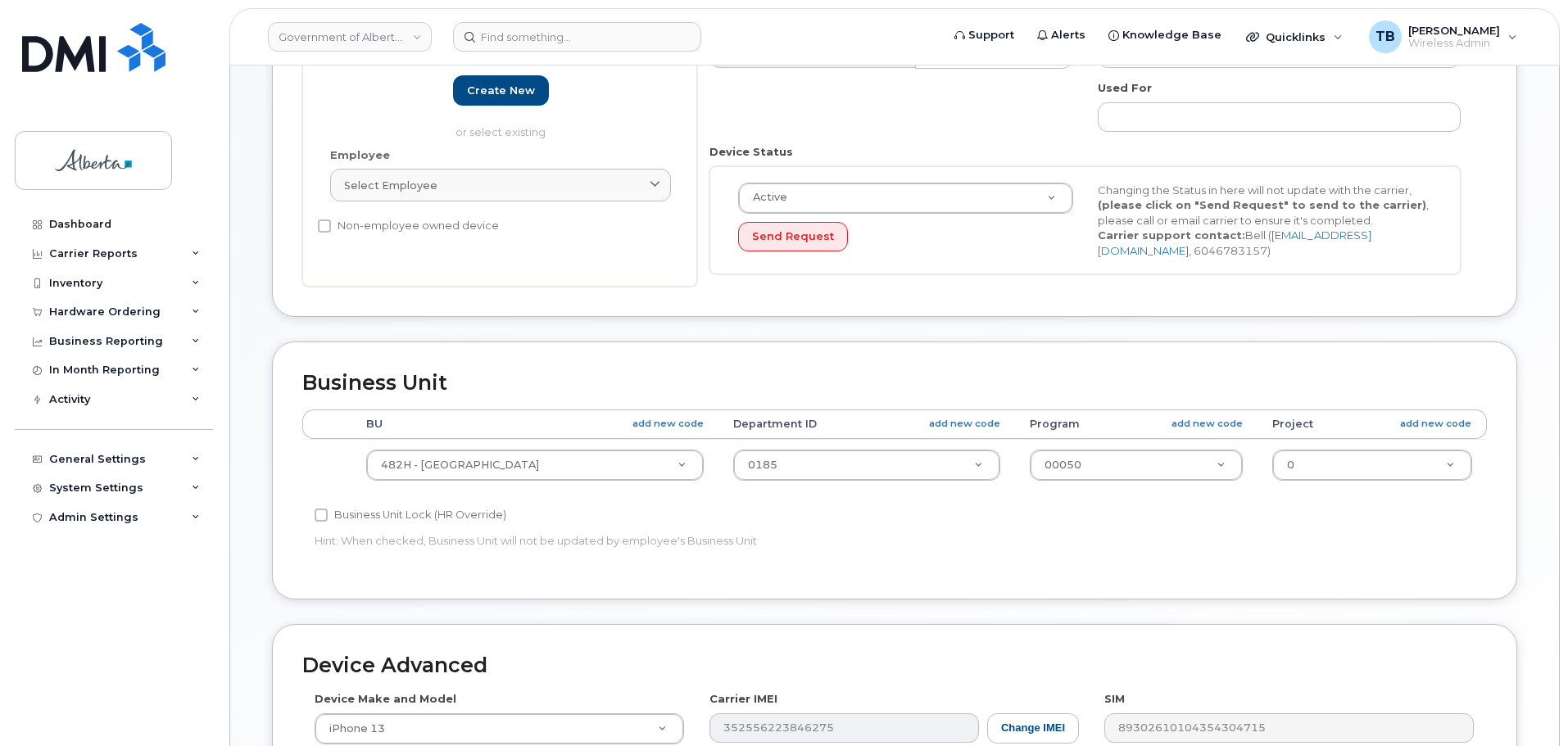
scroll to position [655, 0]
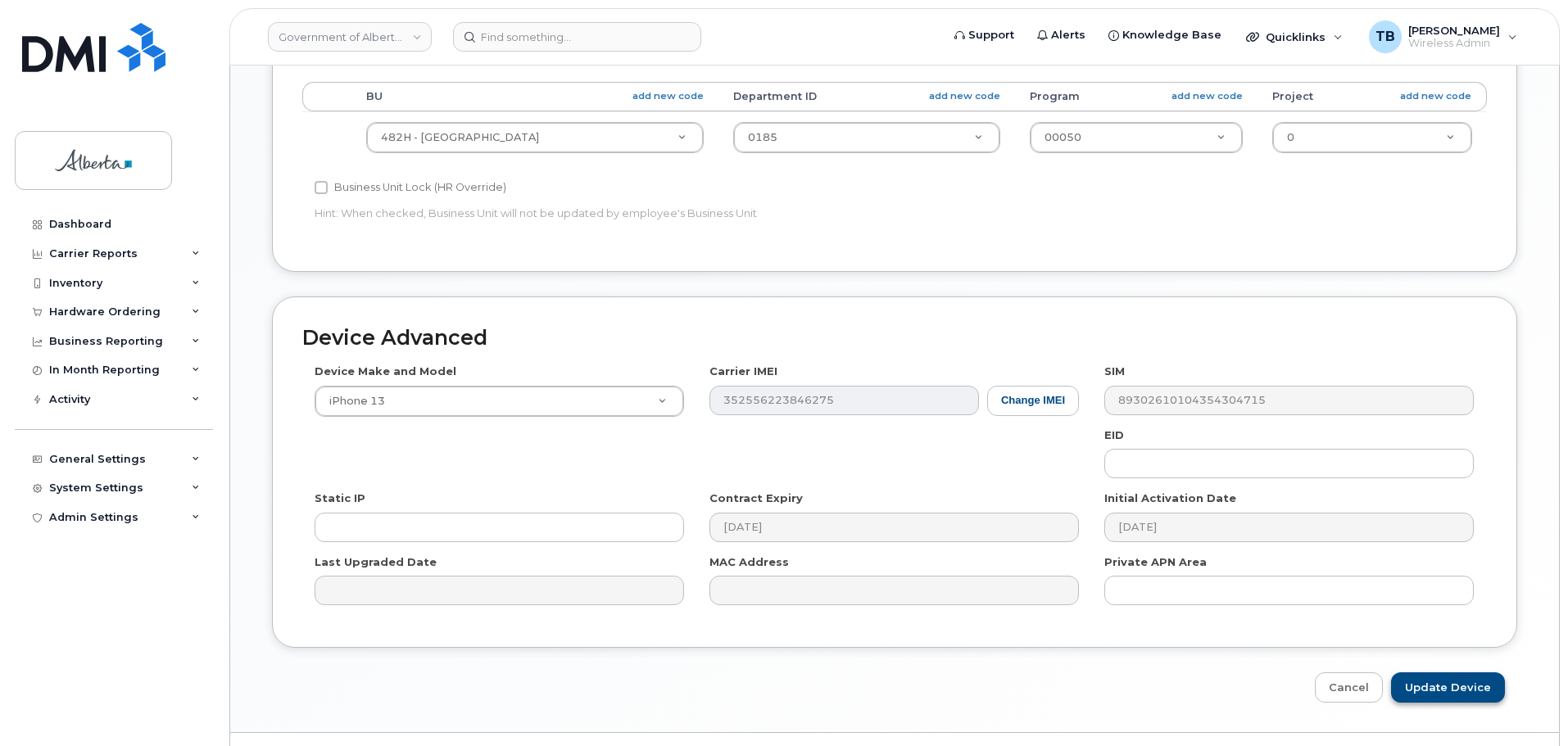
type input "Karen.Lewiski@gov.ab.ca"
drag, startPoint x: 1432, startPoint y: 689, endPoint x: 708, endPoint y: 231, distance: 856.7
click at [1432, 688] on input "Update Device" at bounding box center [1448, 687] width 114 height 30
type input "Saving..."
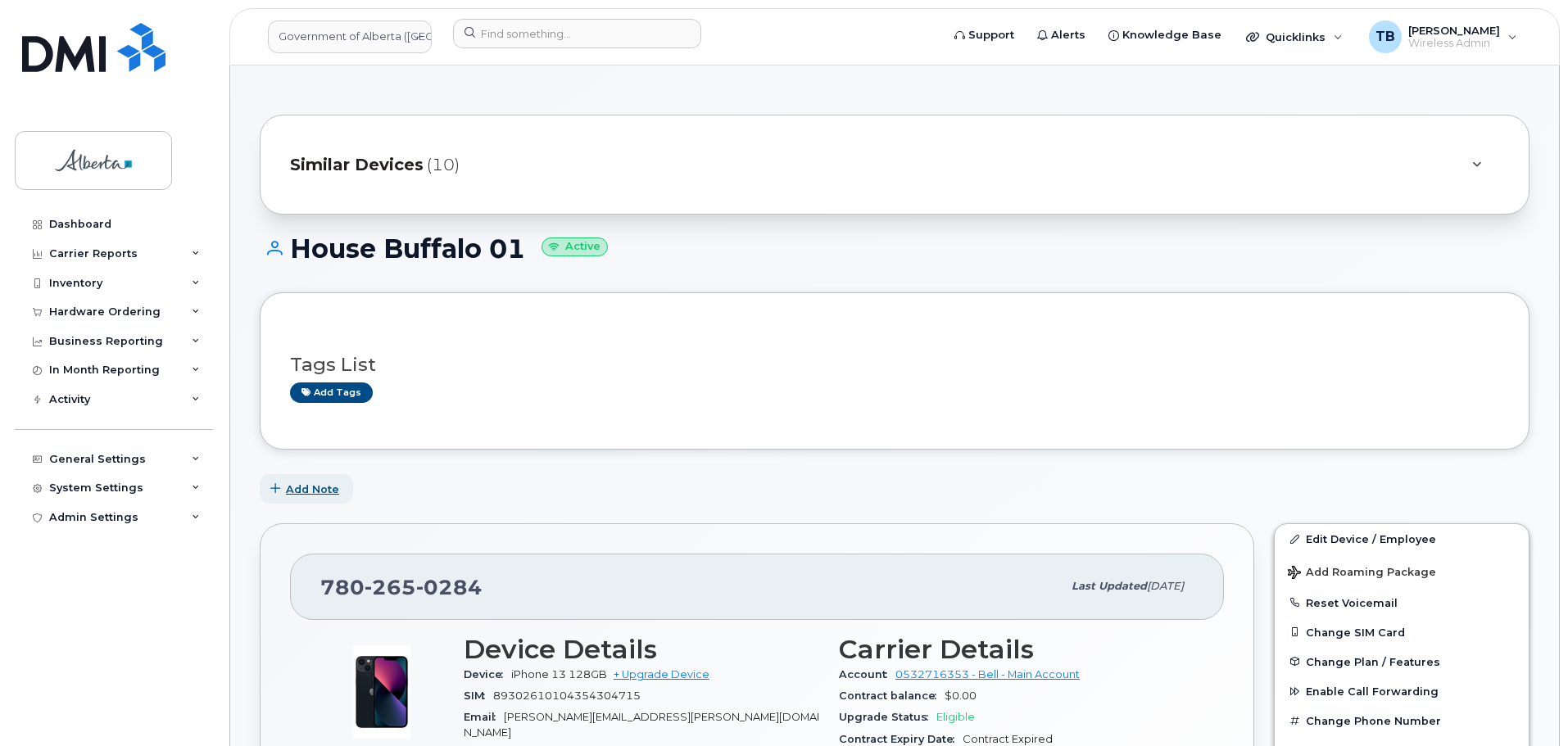
click at [316, 491] on span "Add Note" at bounding box center [312, 489] width 53 height 16
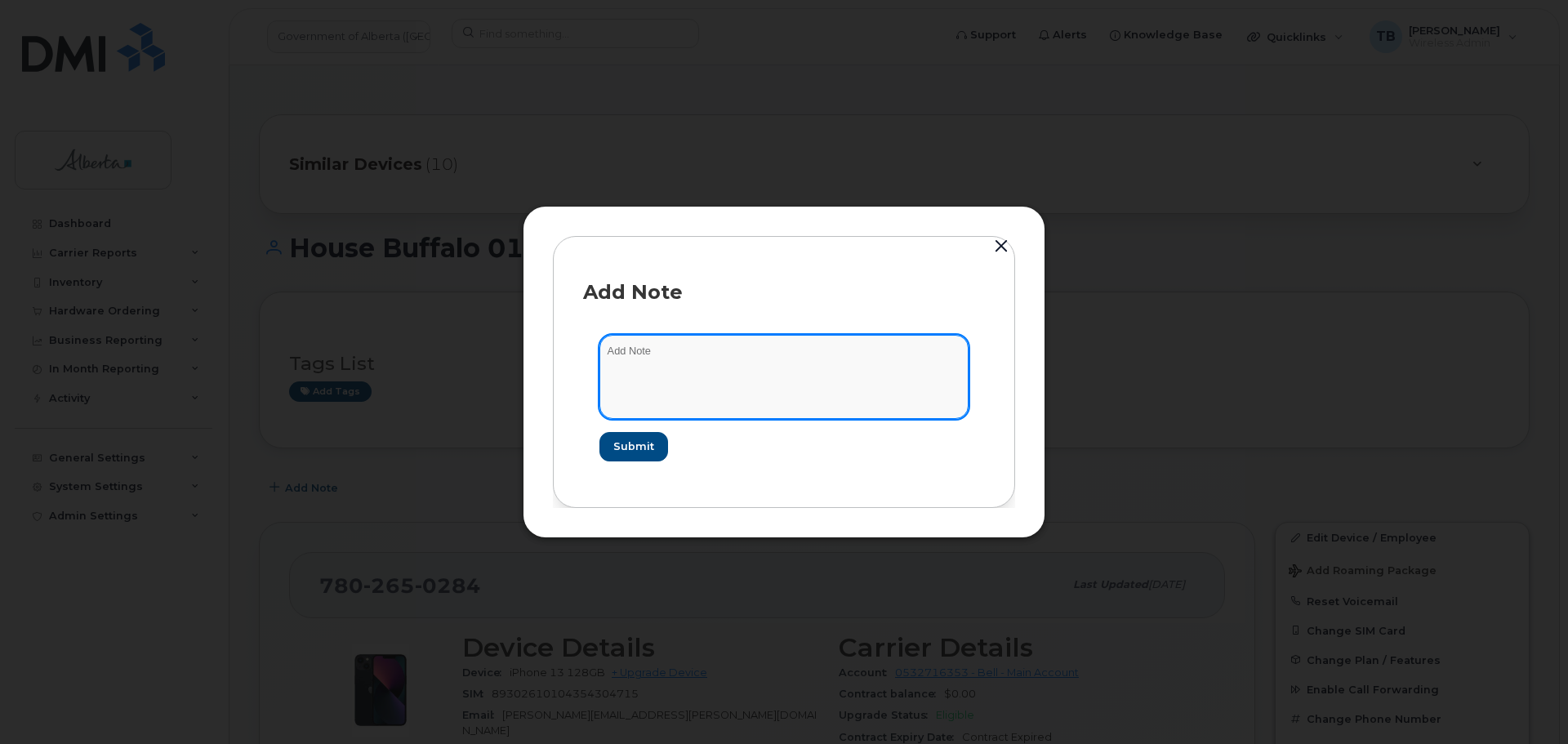
click at [616, 390] on textarea at bounding box center [784, 376] width 369 height 83
paste textarea "SCTASK0832792 Project - Update 9 User Names and change 11 rate plan from Voice …"
click at [652, 358] on textarea "SCTASK0832792 Project - Update 9 User Names and change 11 rate plan from Voice …" at bounding box center [784, 376] width 369 height 83
type textarea "SCTASK0832792 Project - Update 9 User Names and change 11 rate plan from Voice …"
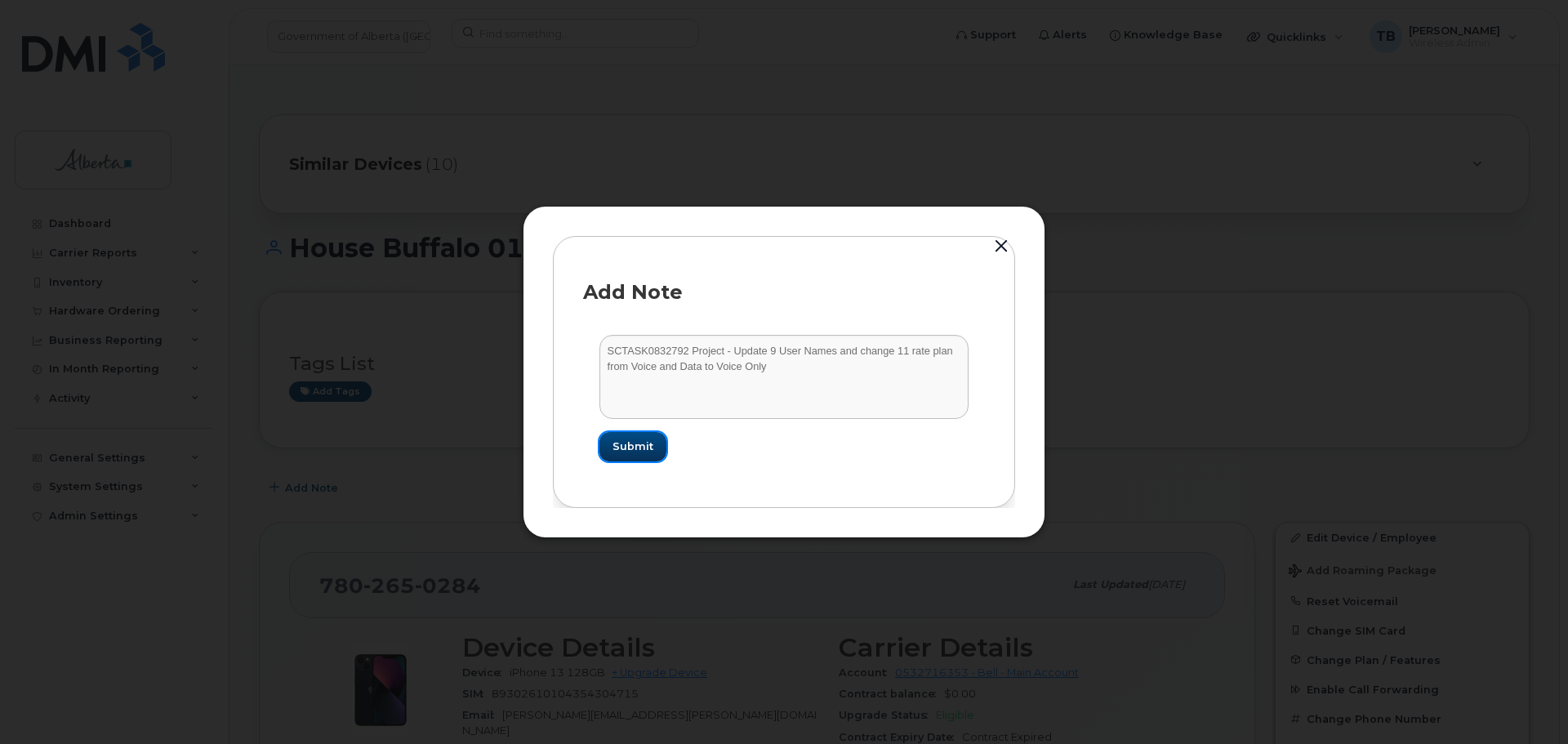
drag, startPoint x: 648, startPoint y: 455, endPoint x: 663, endPoint y: 457, distance: 15.1
click at [649, 455] on button "Submit" at bounding box center [633, 447] width 67 height 30
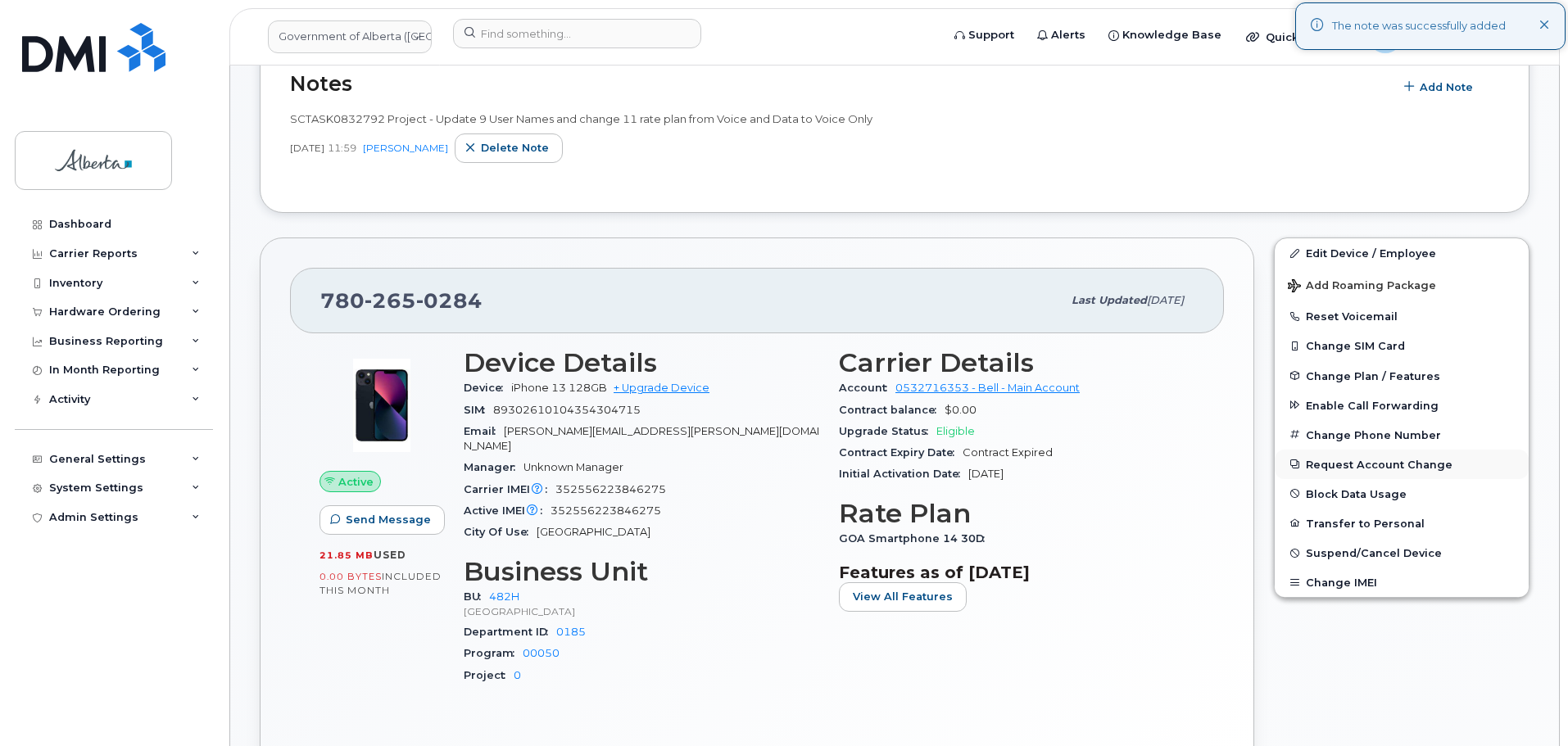
scroll to position [491, 0]
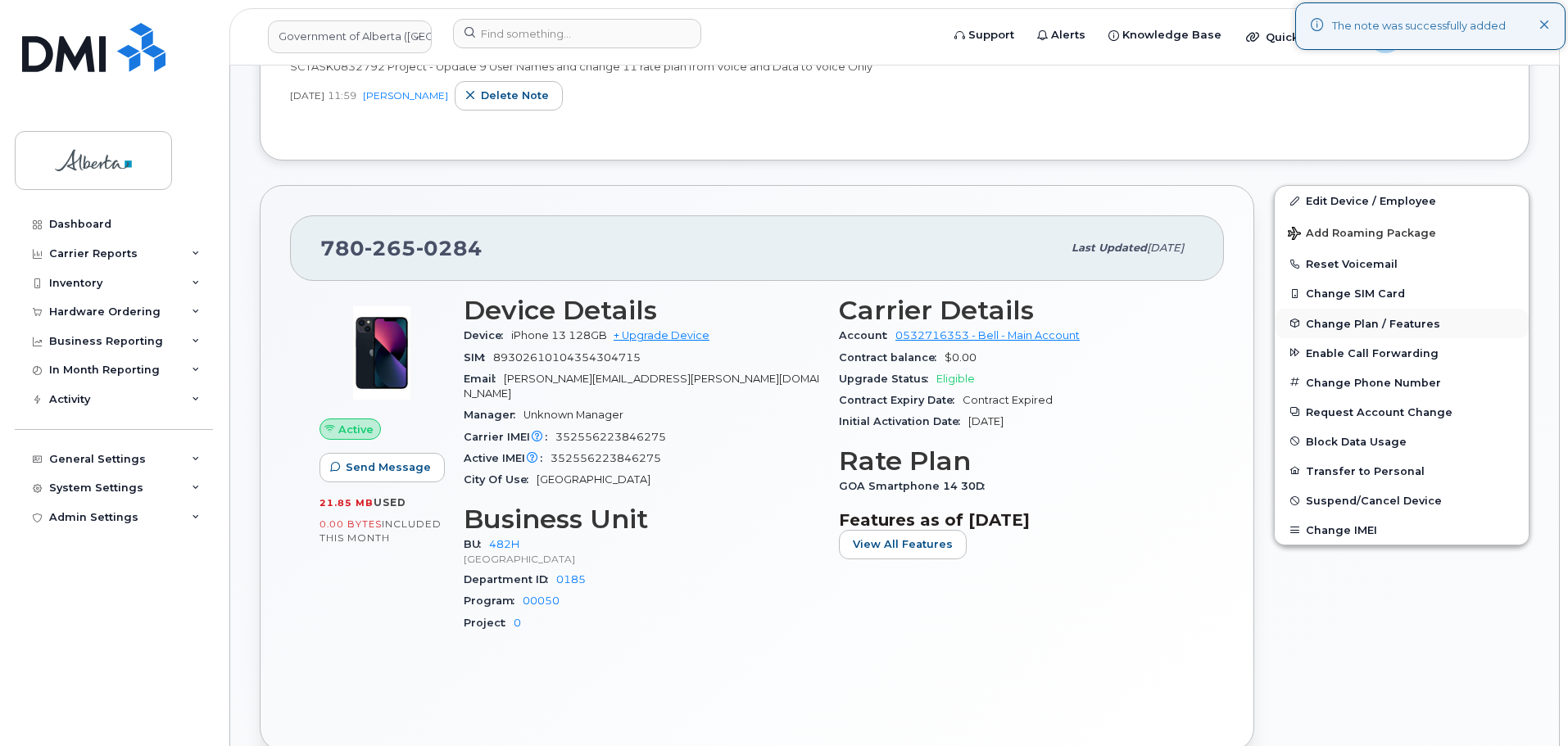
click at [1367, 325] on span "Change Plan / Features" at bounding box center [1374, 323] width 134 height 12
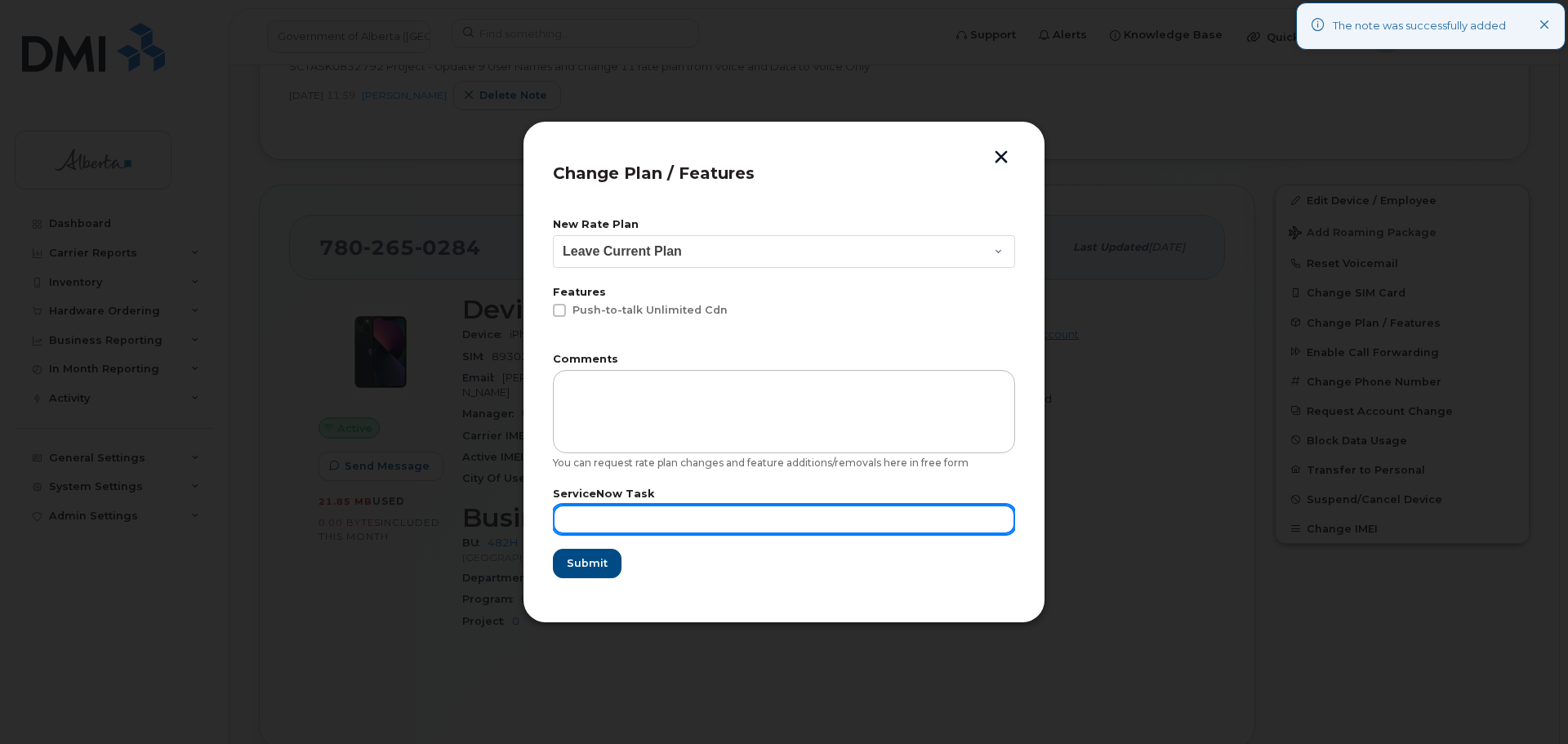
click at [583, 518] on input "text" at bounding box center [784, 520] width 462 height 30
paste input "SCTASK0832792"
type input "SCTASK0832792"
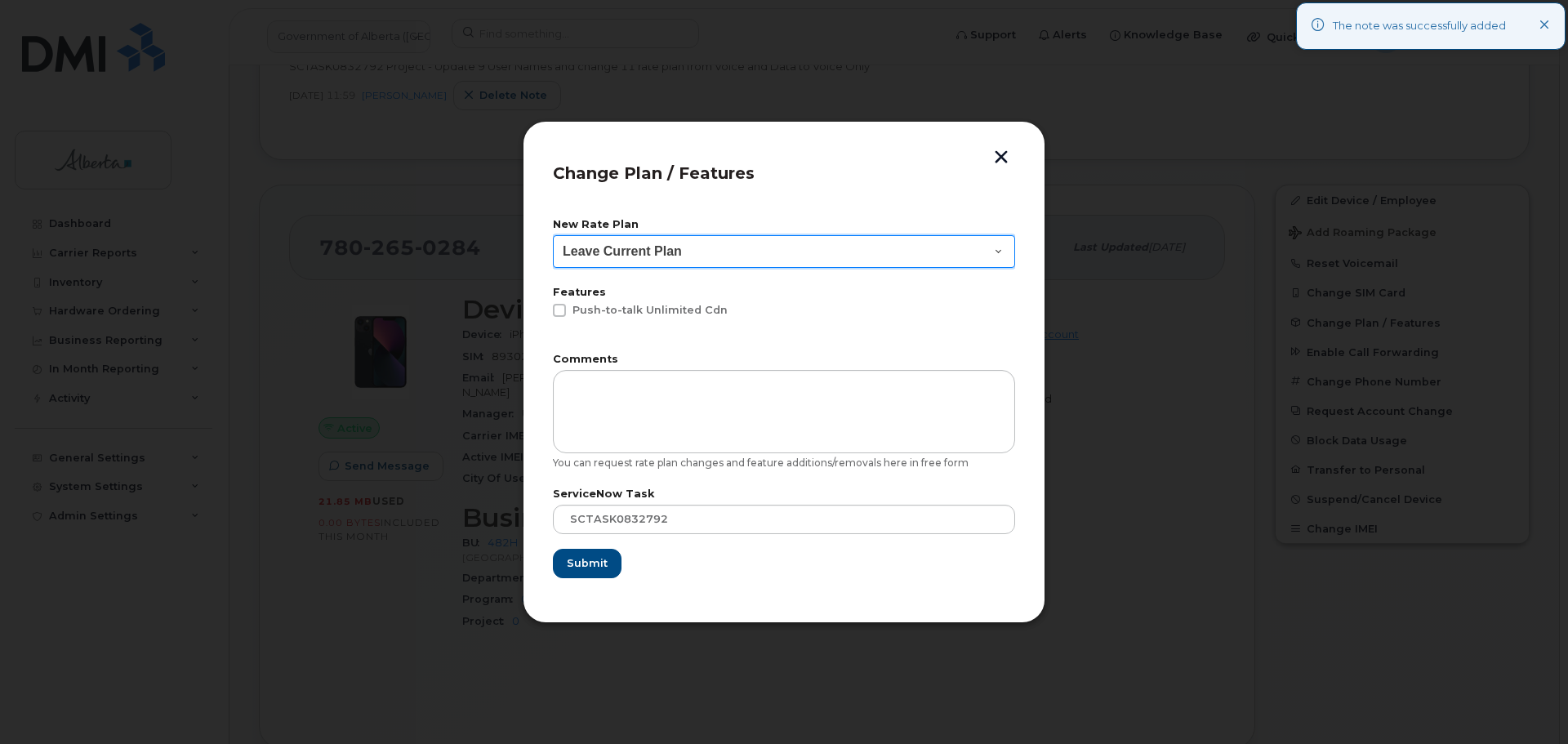
drag, startPoint x: 589, startPoint y: 256, endPoint x: 595, endPoint y: 264, distance: 10.0
click at [589, 256] on select "Leave Current Plan GOA - Voice Plan 5 GOA Unlimited Smartphone 14 GOA-Voice Pla…" at bounding box center [784, 251] width 462 height 33
select select "2483364"
click at [553, 236] on select "Leave Current Plan GOA - Voice Plan 5 GOA Unlimited Smartphone 14 GOA-Voice Pla…" at bounding box center [784, 251] width 462 height 33
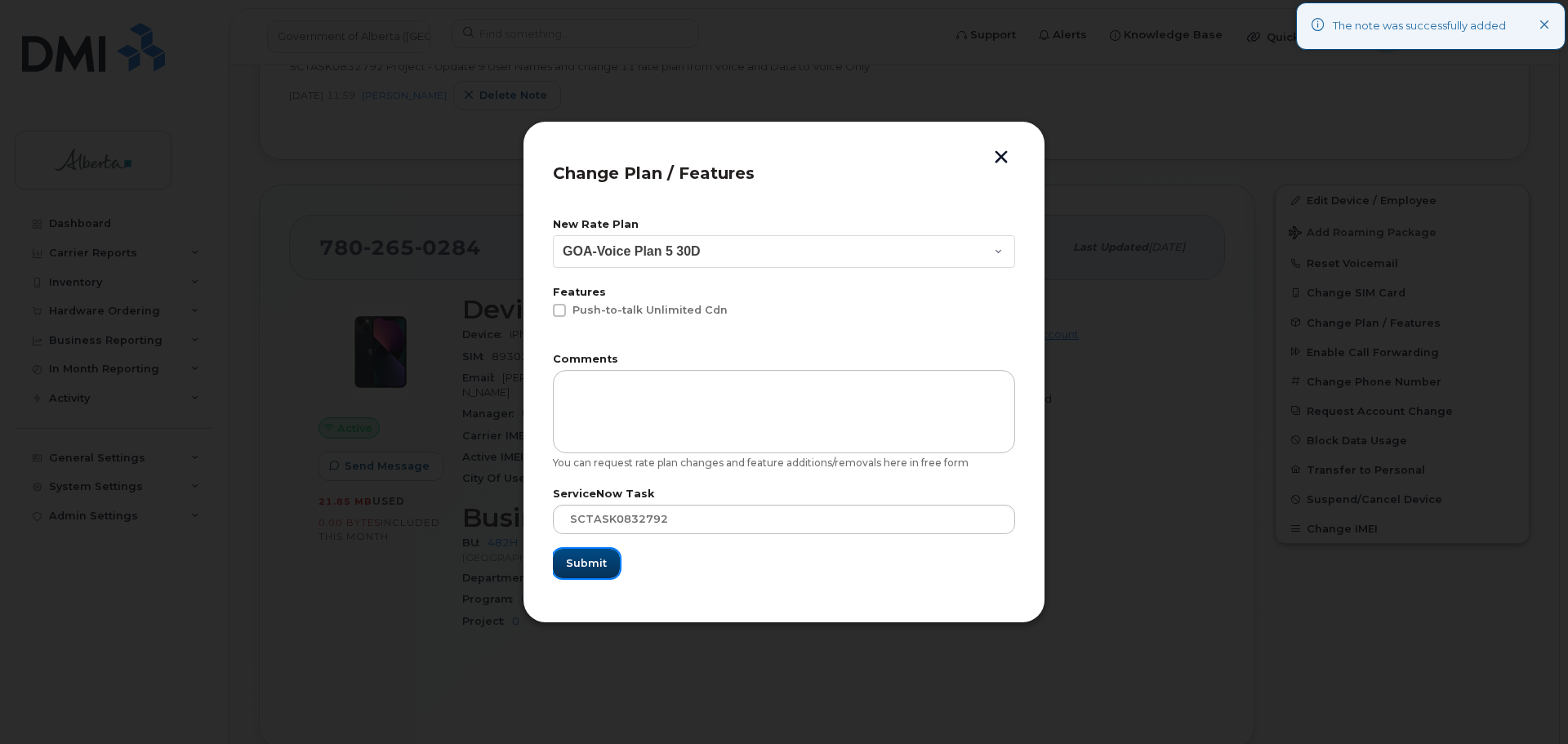
click at [577, 563] on span "Submit" at bounding box center [586, 563] width 41 height 16
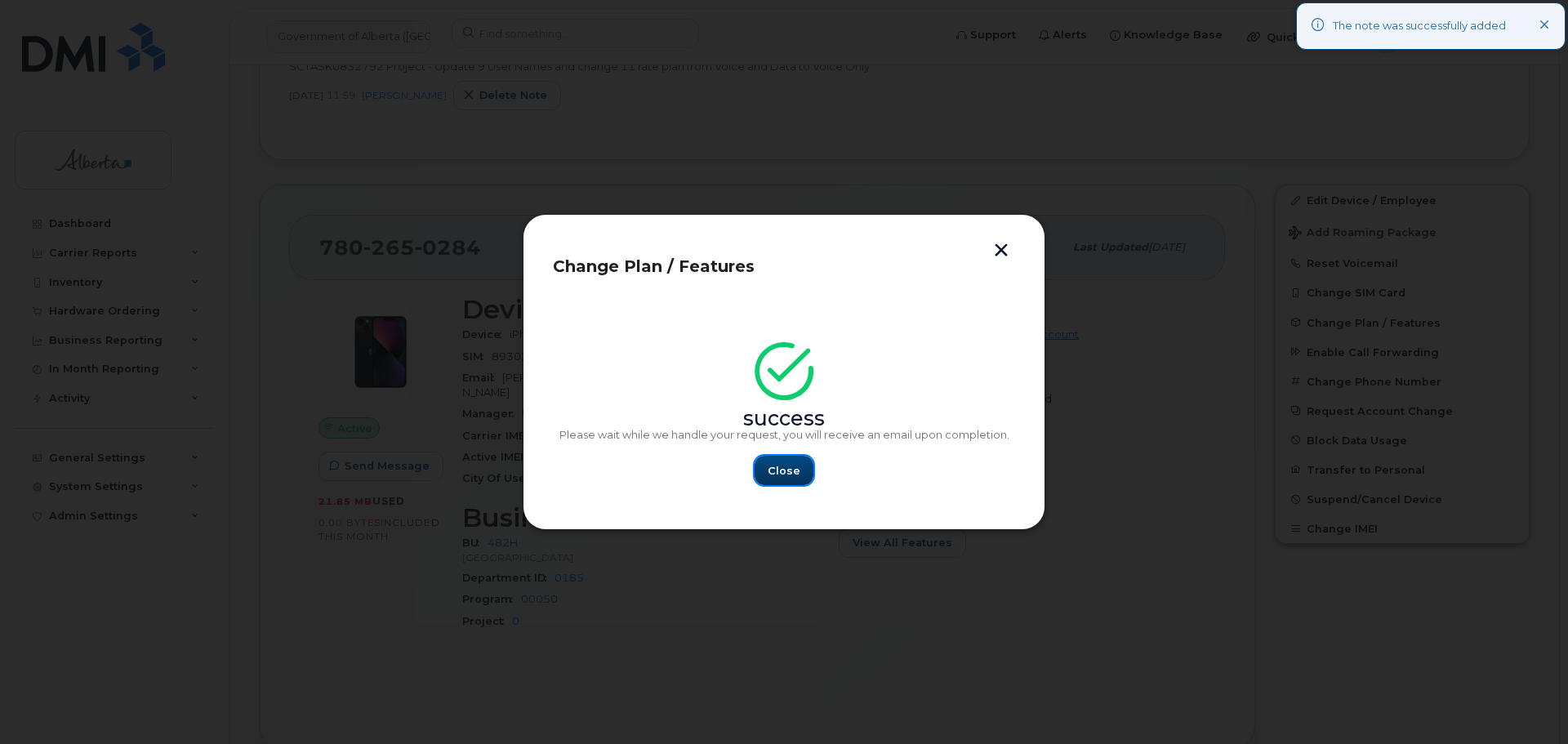
click at [783, 465] on span "Close" at bounding box center [784, 470] width 33 height 16
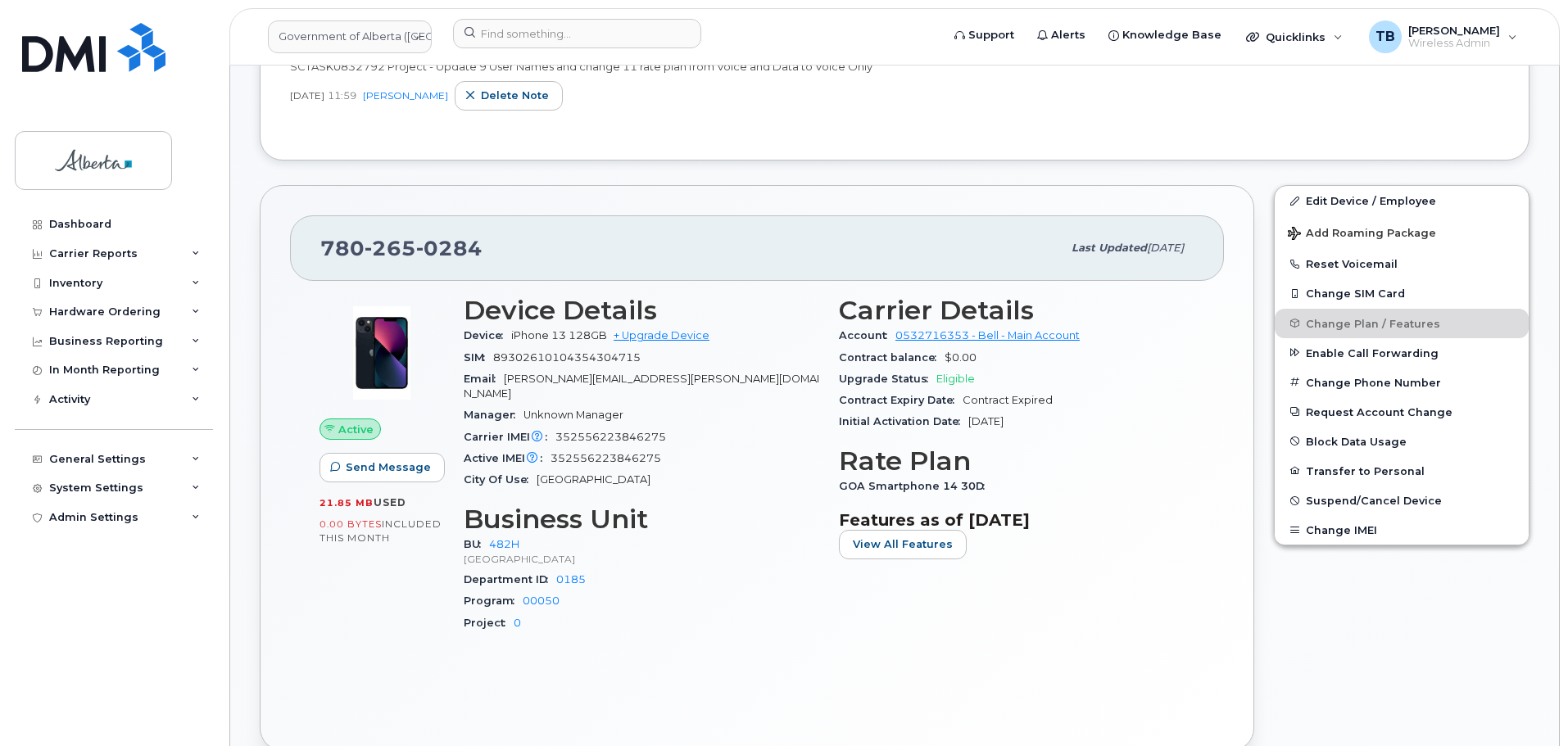
click at [264, 212] on div "780 265 0284 Last updated Aug 15, 2025 Active Send Message 21.85 MB  used 0.00 …" at bounding box center [756, 468] width 995 height 566
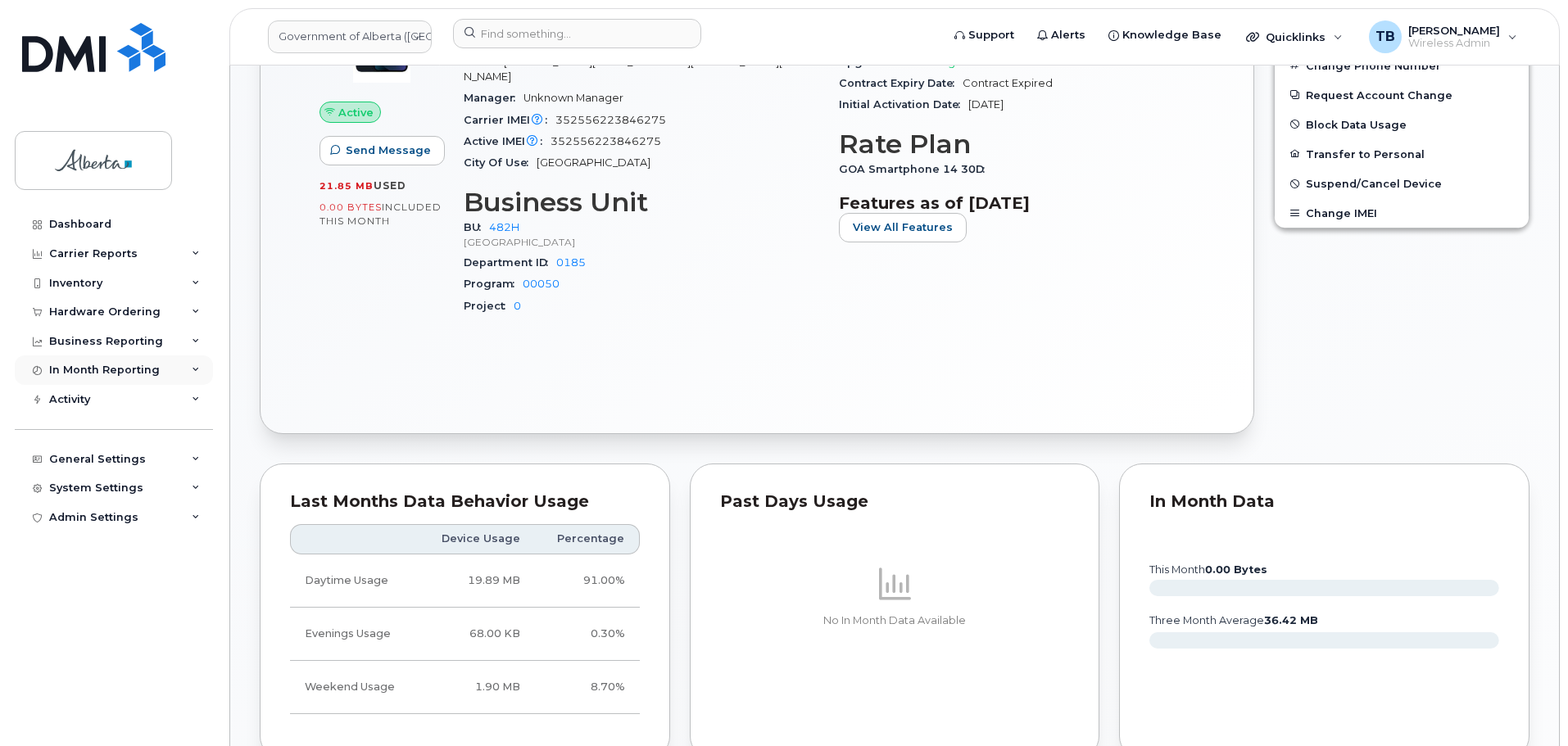
scroll to position [819, 0]
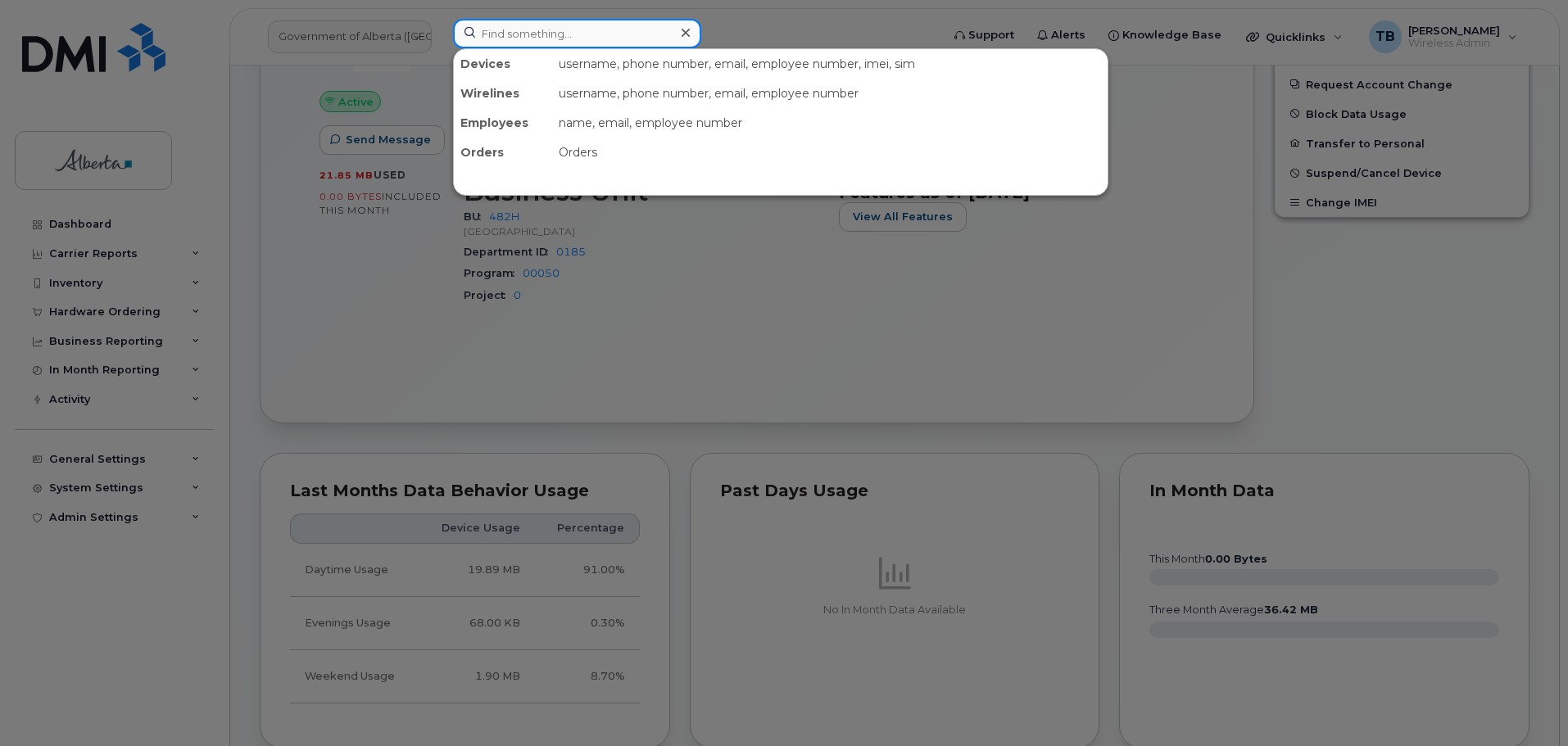
click at [555, 34] on input at bounding box center [577, 34] width 248 height 30
paste input "4037953264"
type input "4037953264"
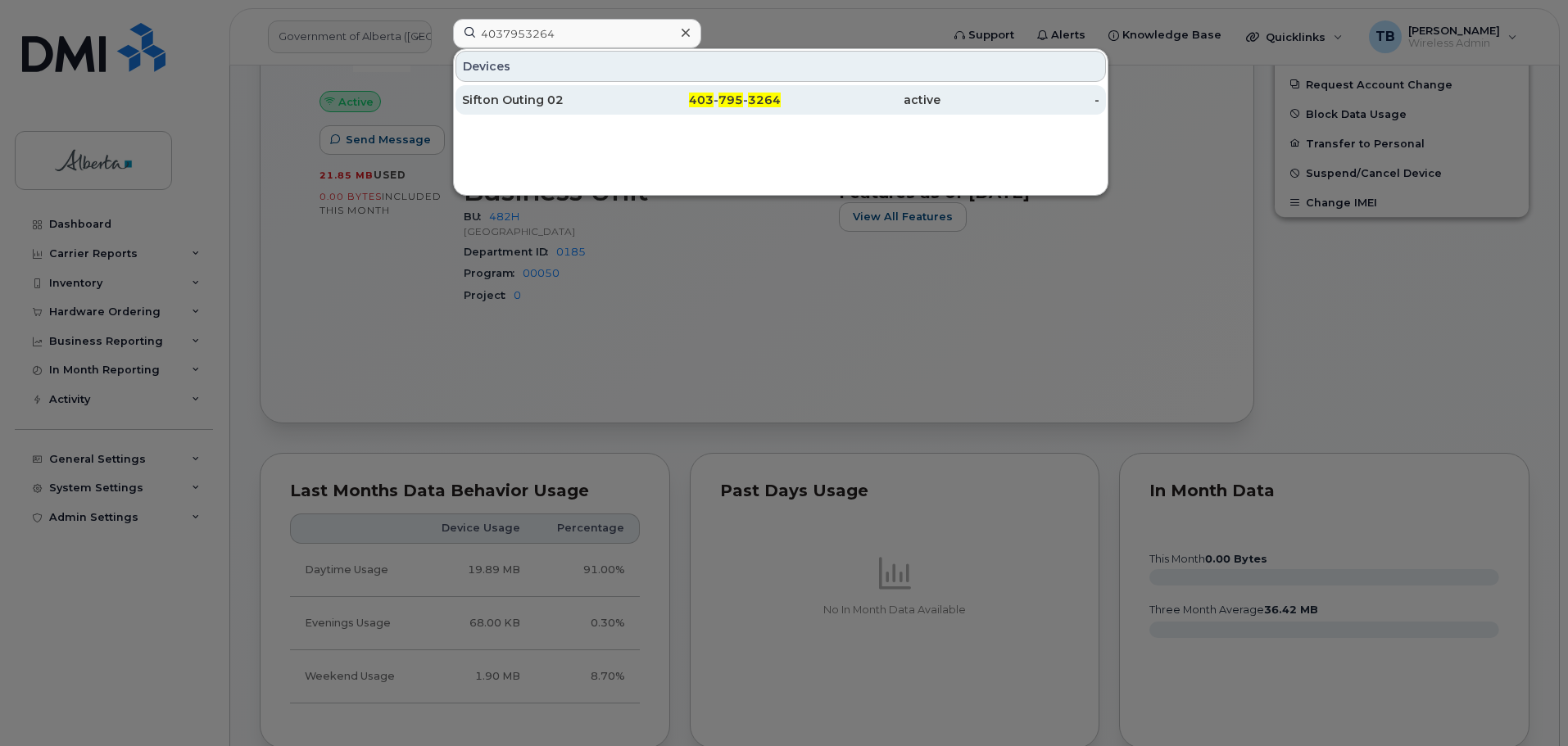
click at [504, 97] on div "Sifton Outing 02" at bounding box center [542, 100] width 160 height 17
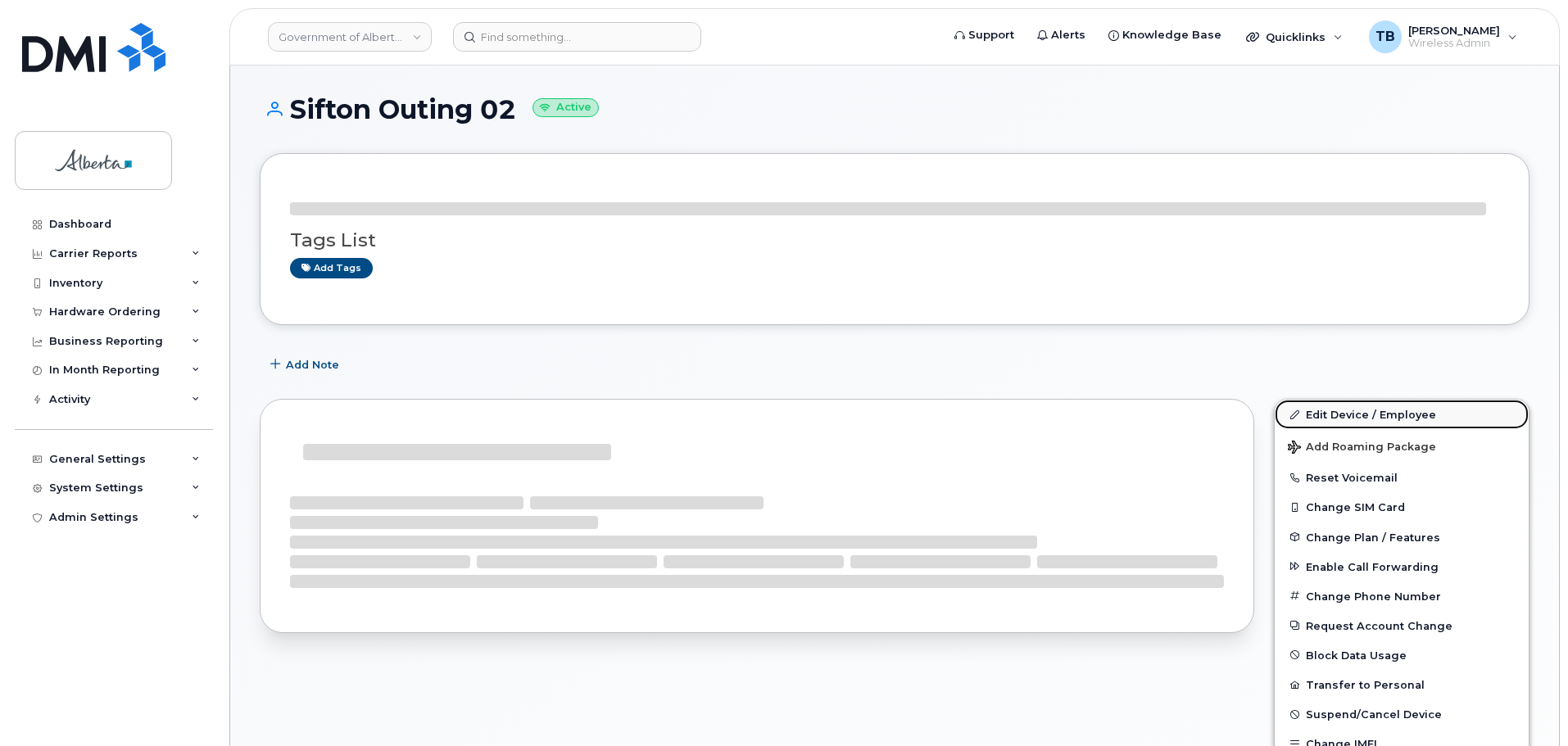
click at [1339, 414] on link "Edit Device / Employee" at bounding box center [1402, 415] width 254 height 30
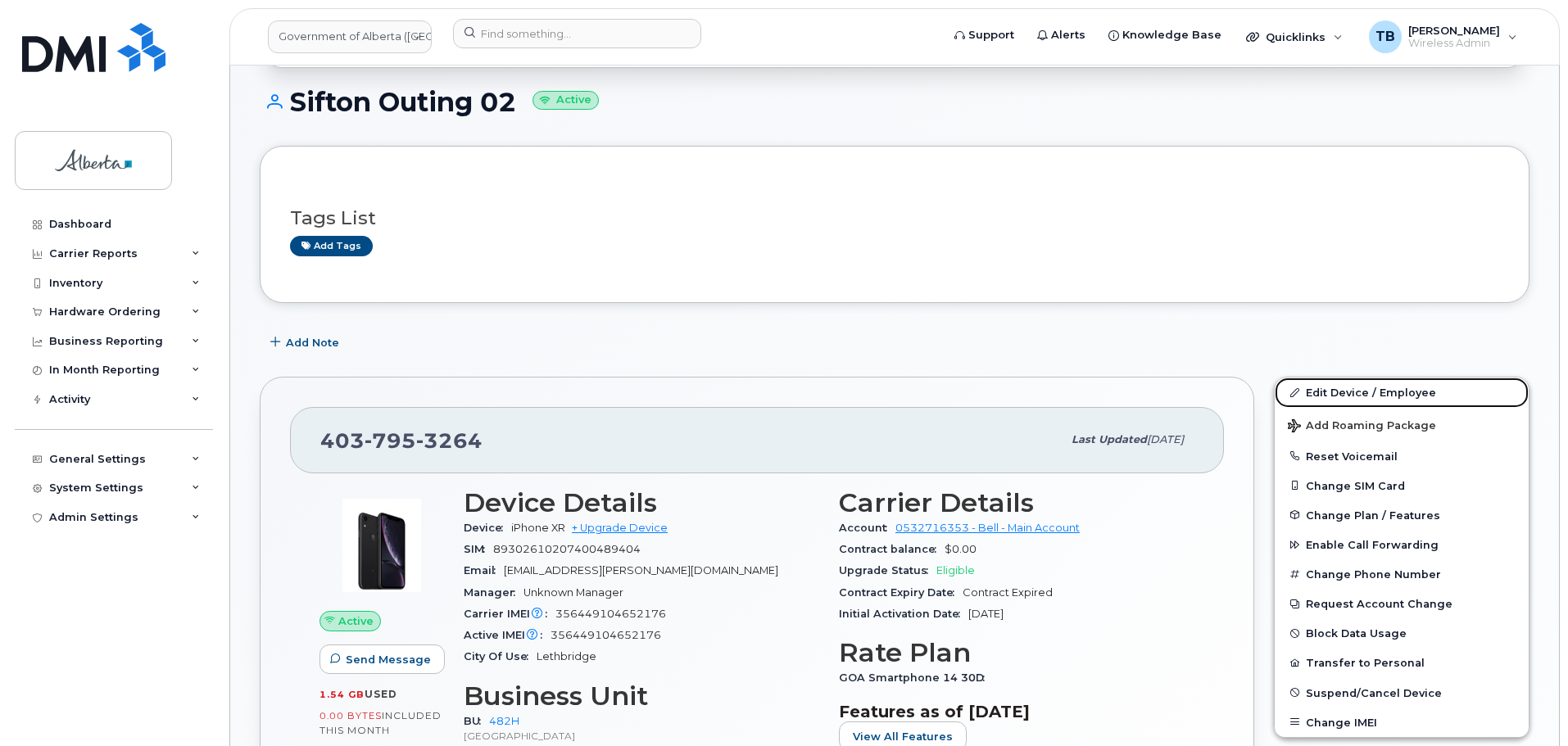
scroll to position [302, 0]
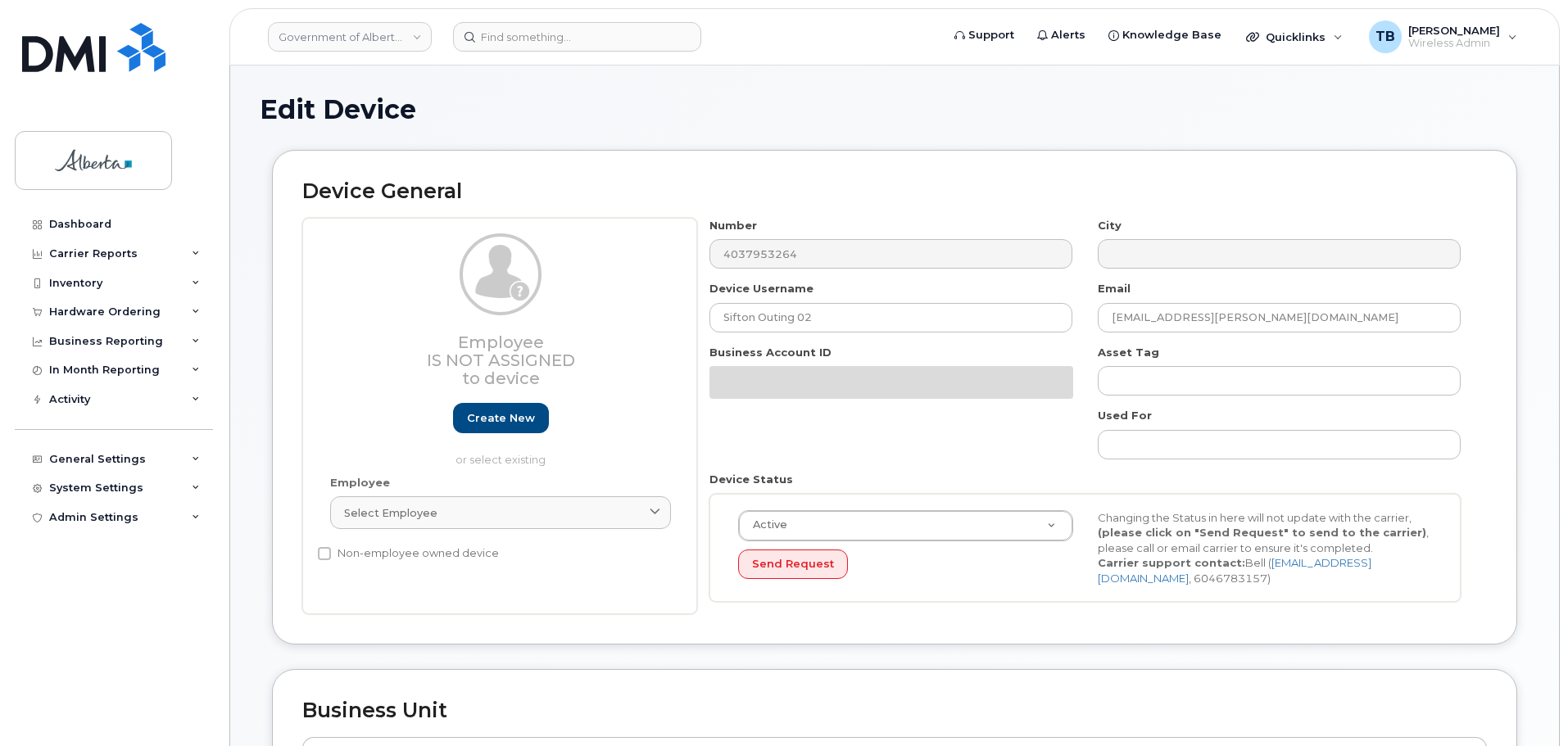
select select "29588065"
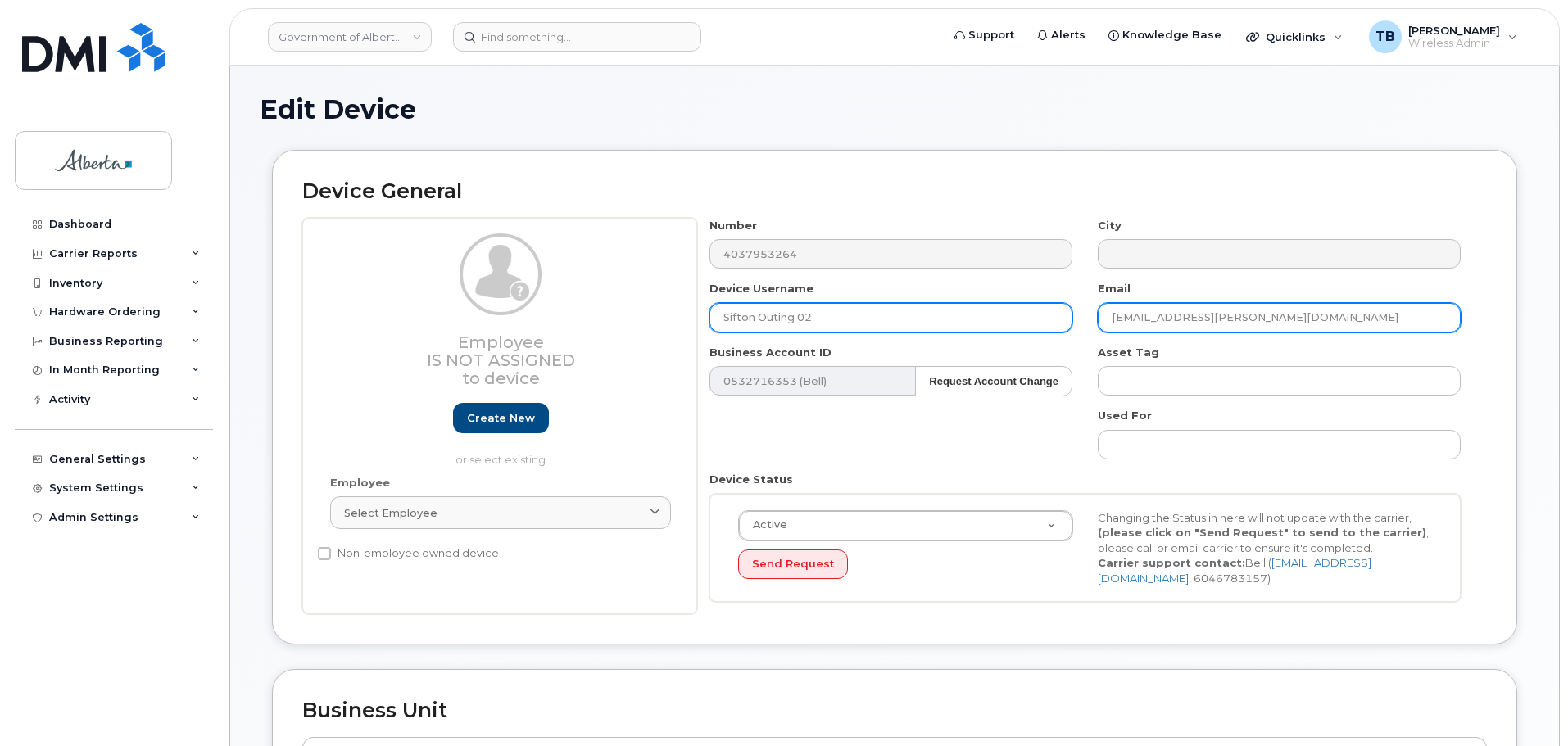
drag, startPoint x: 1311, startPoint y: 317, endPoint x: 1067, endPoint y: 323, distance: 244.1
click at [1067, 323] on div "Number 4037953264 City Device Username Sifton Outing 02 Email Winnie.Pichay-Dom…" at bounding box center [1086, 416] width 777 height 398
type input "a"
paste input "Karen.Lewiski@gov.ab.ca"
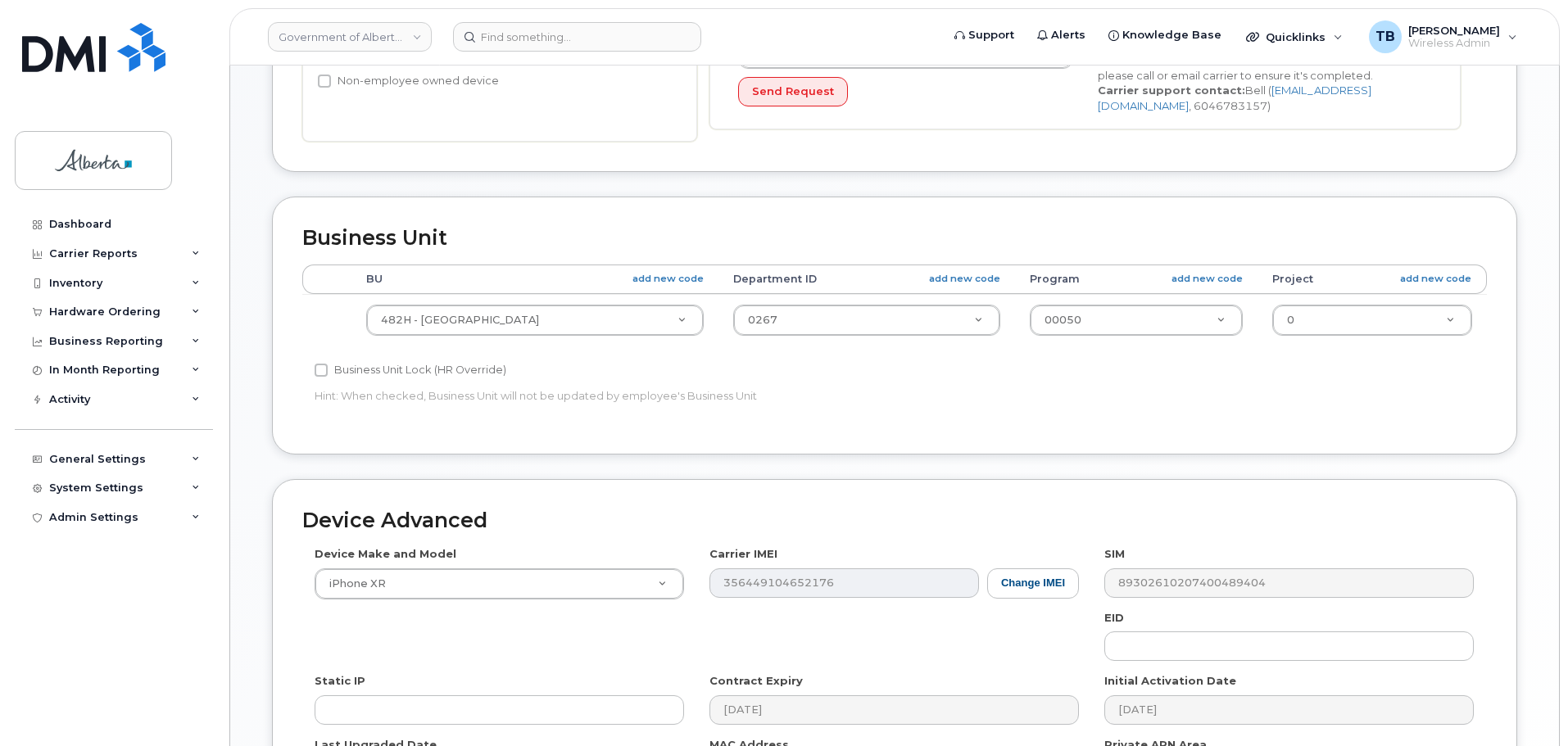
scroll to position [655, 0]
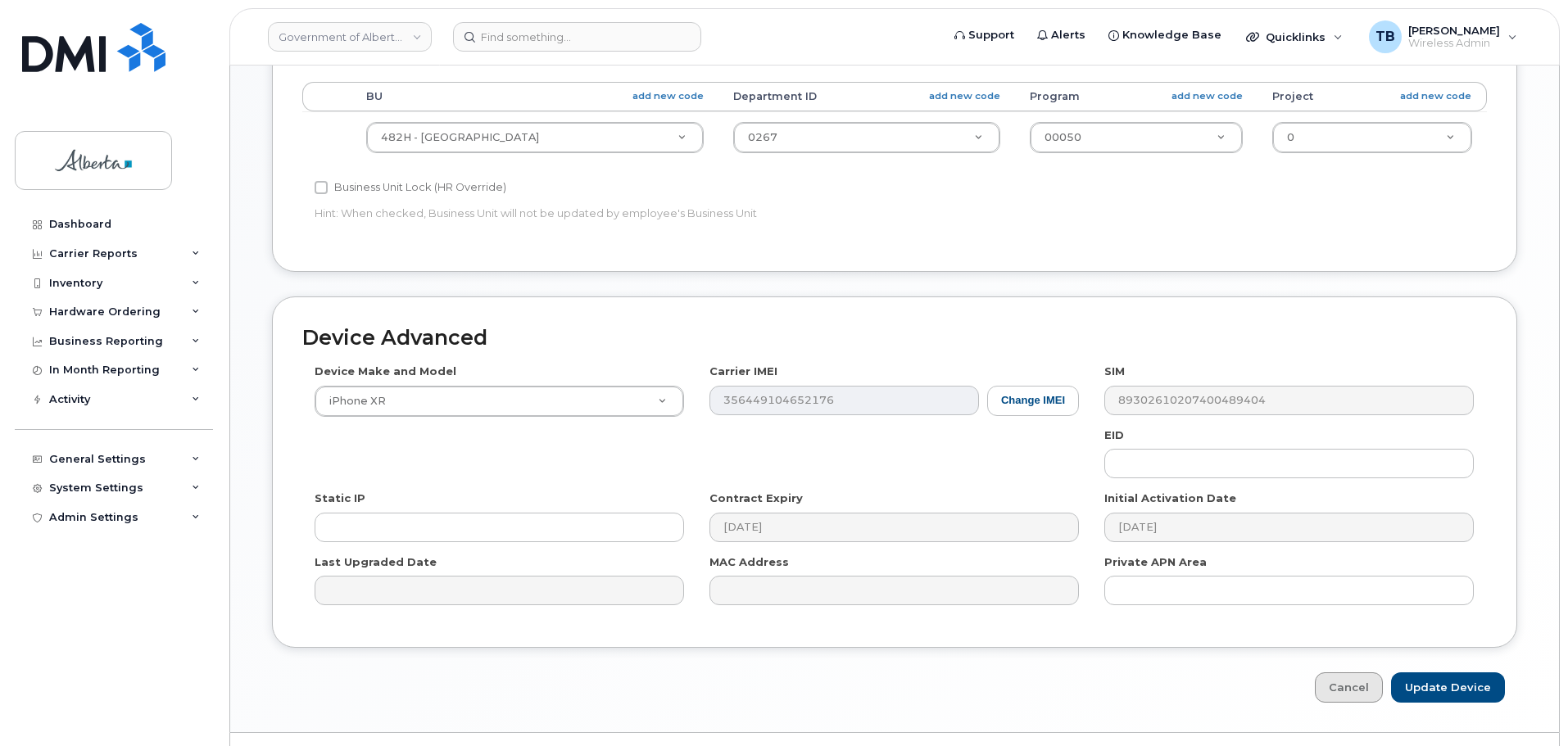
type input "Karen.Lewiski@gov.ab.ca"
click at [1339, 689] on link "Cancel" at bounding box center [1349, 687] width 68 height 30
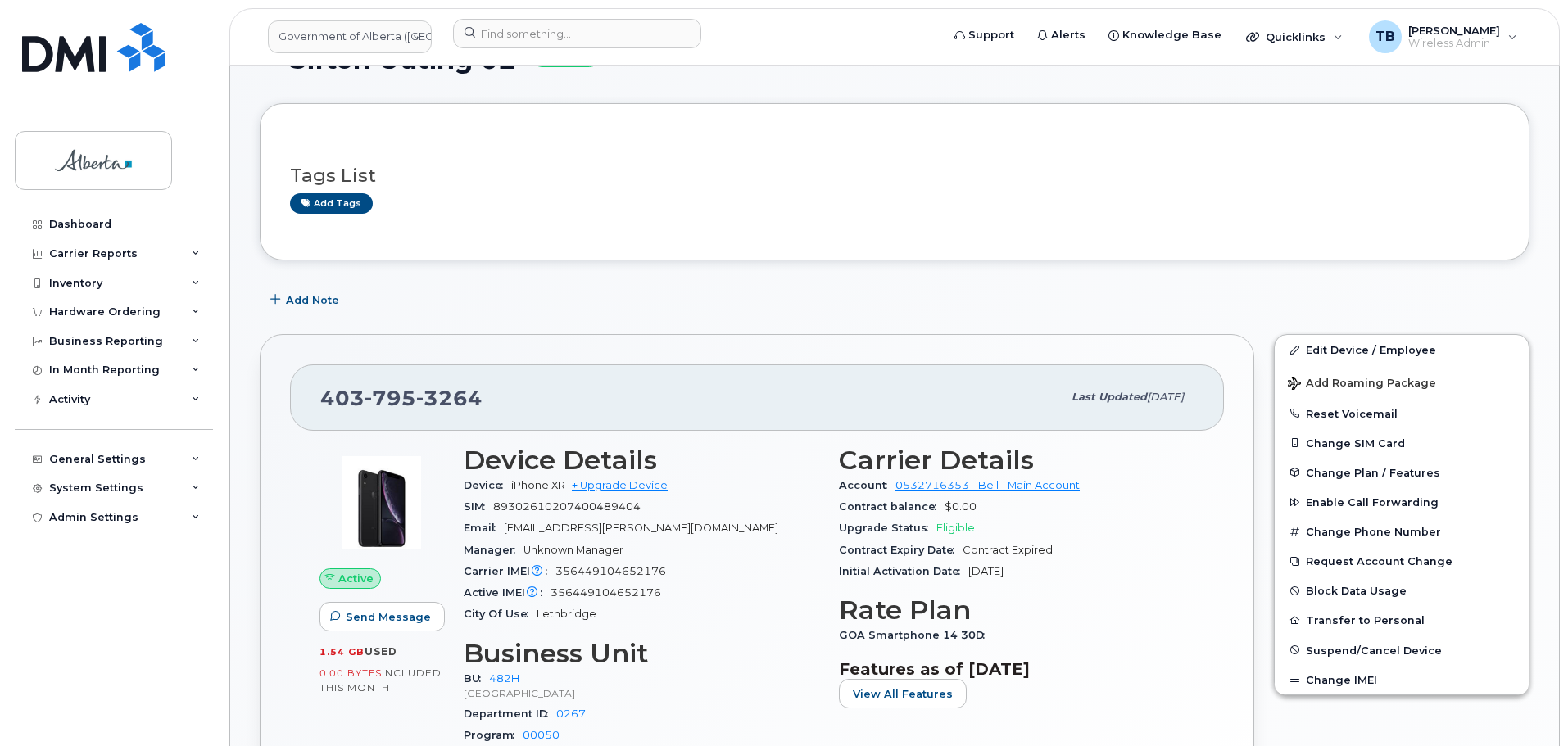
scroll to position [246, 0]
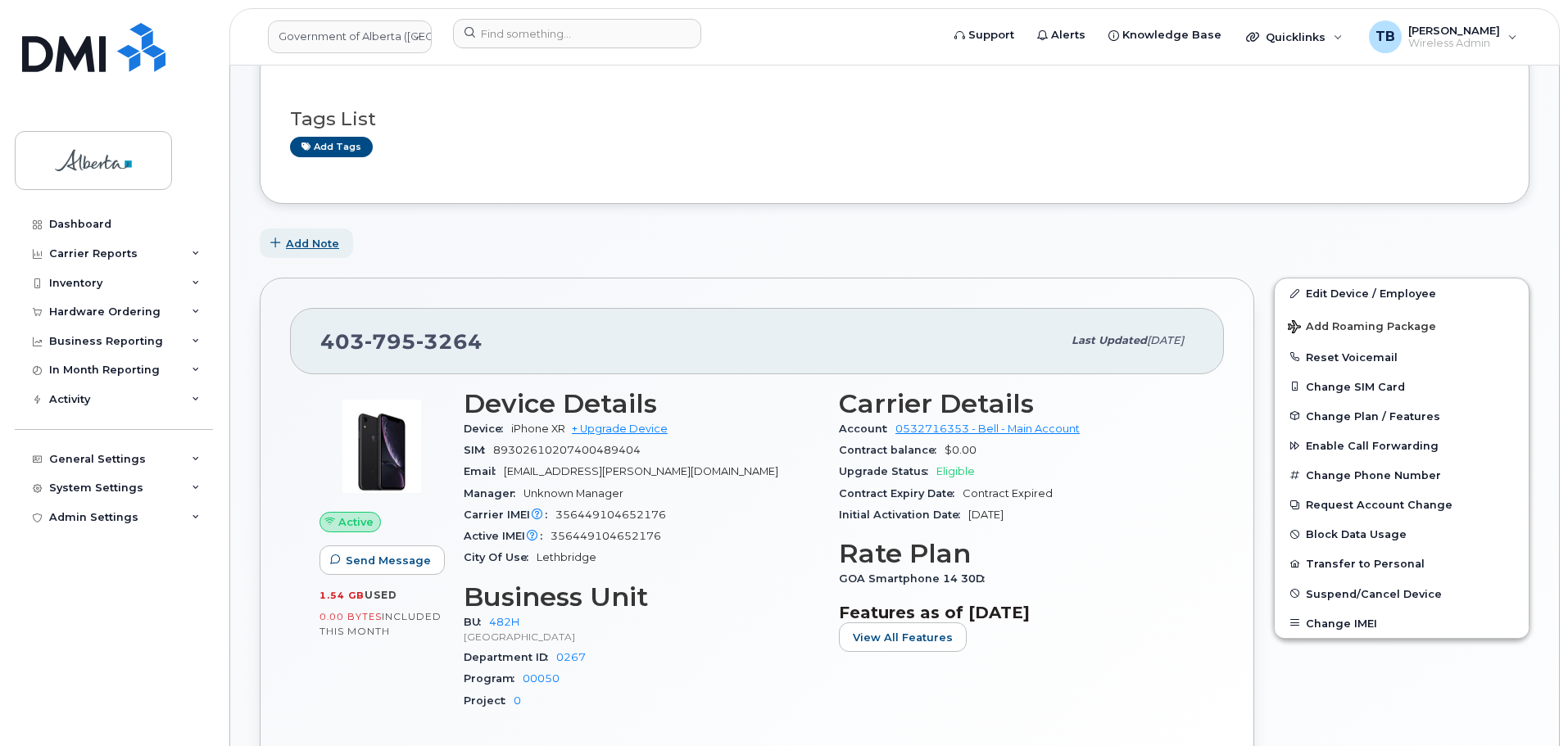
click at [302, 248] on span "Add Note" at bounding box center [312, 244] width 53 height 16
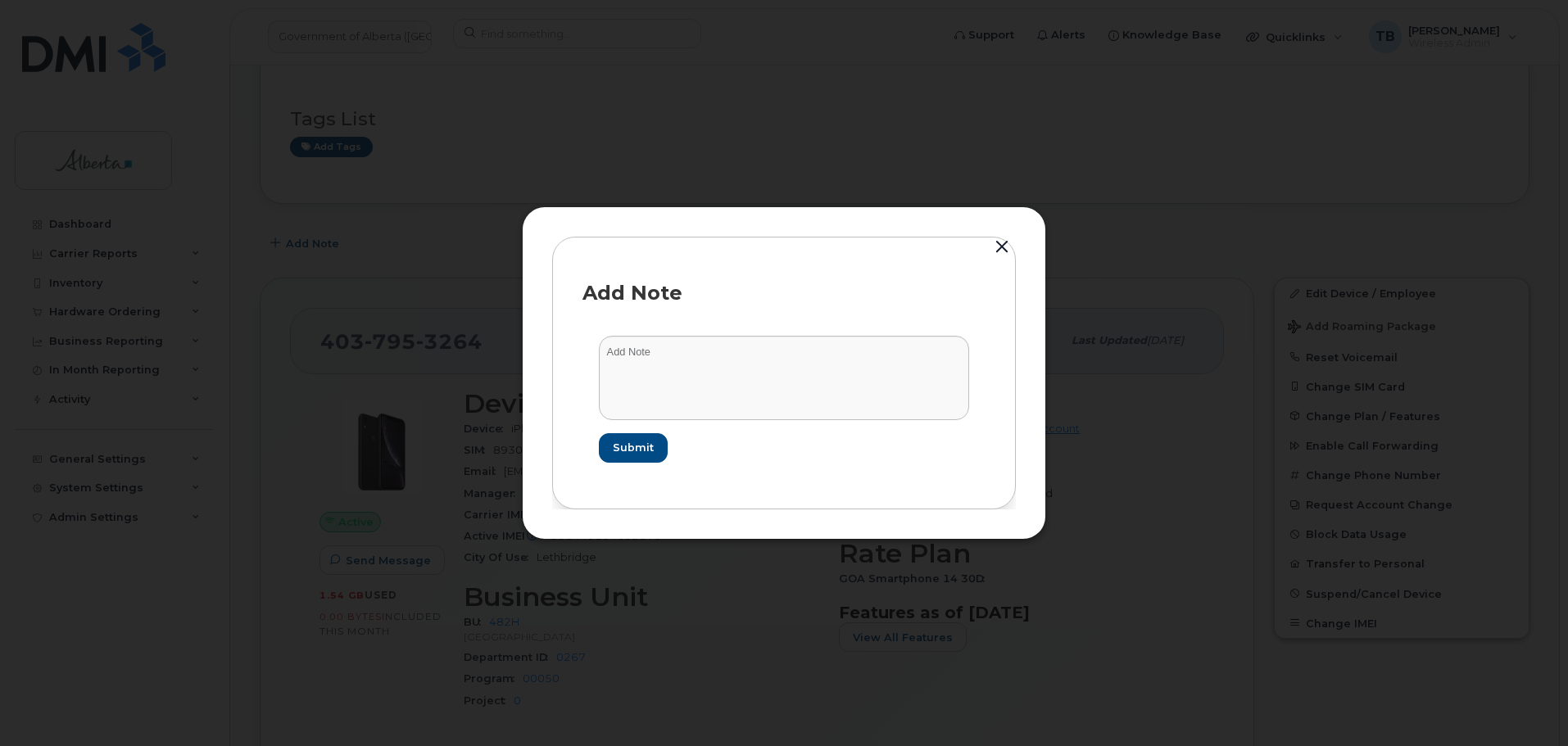
click at [689, 446] on form "Submit" at bounding box center [784, 399] width 403 height 159
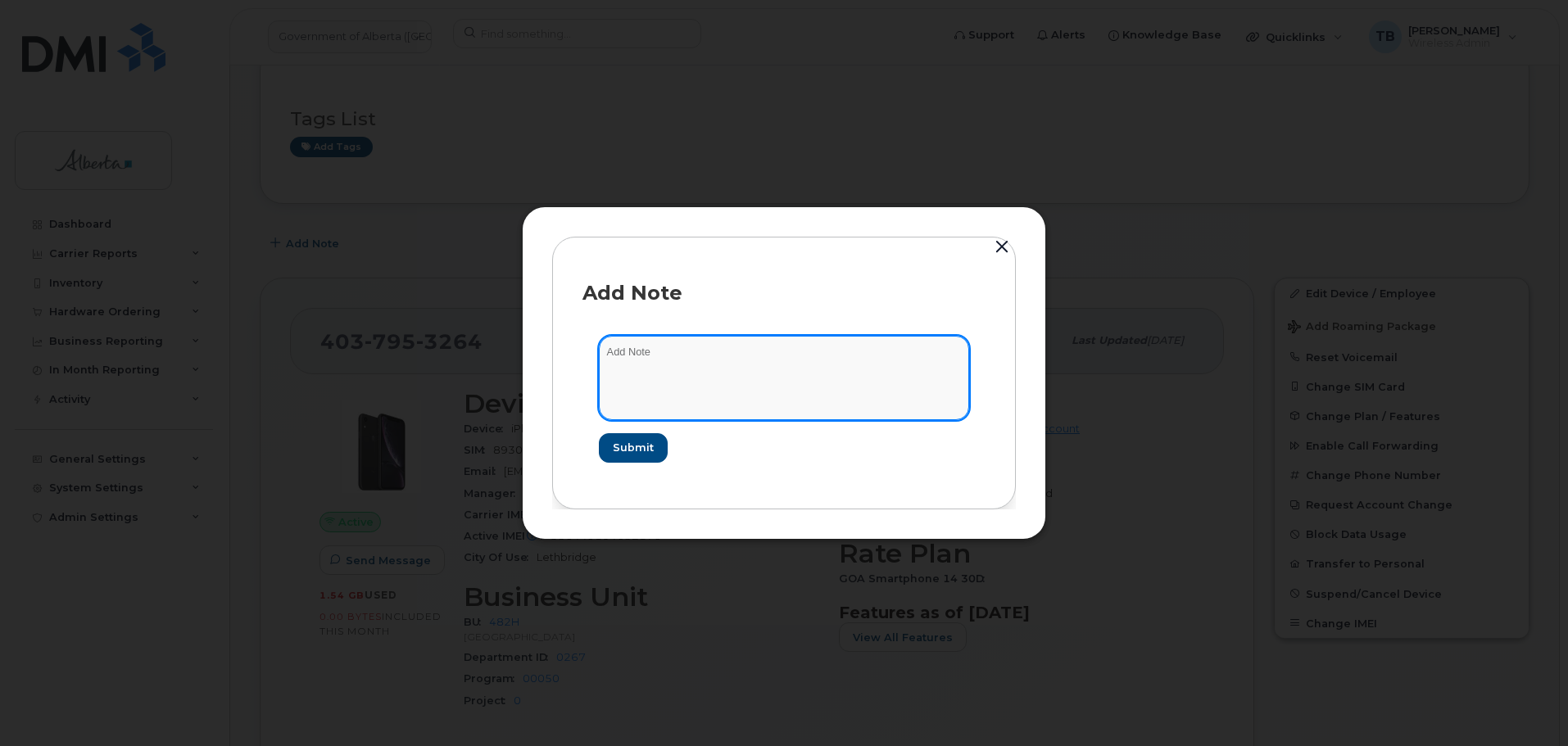
click at [670, 390] on textarea at bounding box center [784, 377] width 371 height 83
paste textarea "SCTASK0832792 Project - Update 9 User Names and change 11 rate plan from Voice …"
click at [664, 348] on textarea "SCTASK0832792 Project - Update 9 User Names and change 11 rate plan from Voice …" at bounding box center [784, 377] width 371 height 83
type textarea "SCTASK0832792 Project - Update 9 User Names and change 11 rate plan from Voice …"
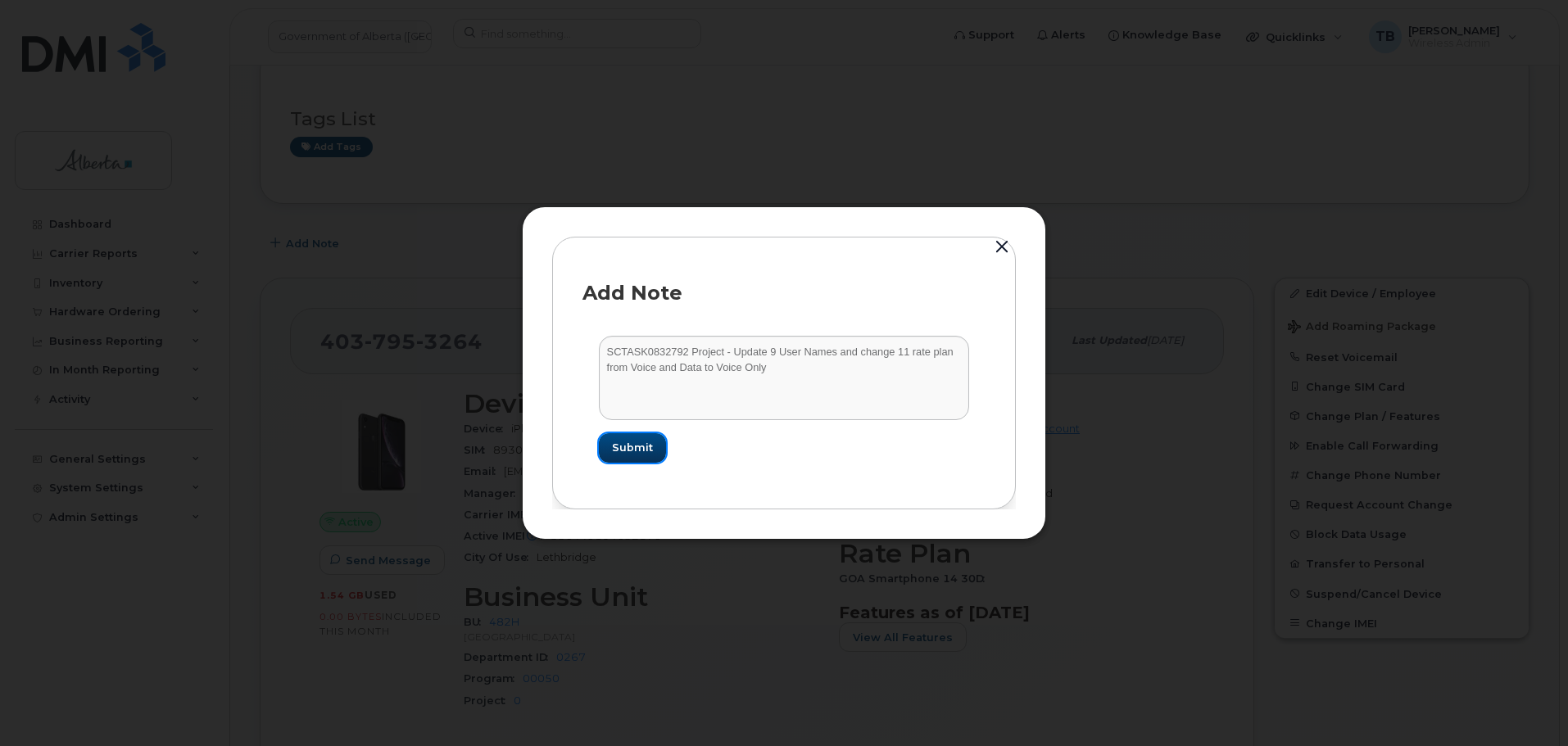
click at [628, 454] on span "Submit" at bounding box center [632, 447] width 41 height 16
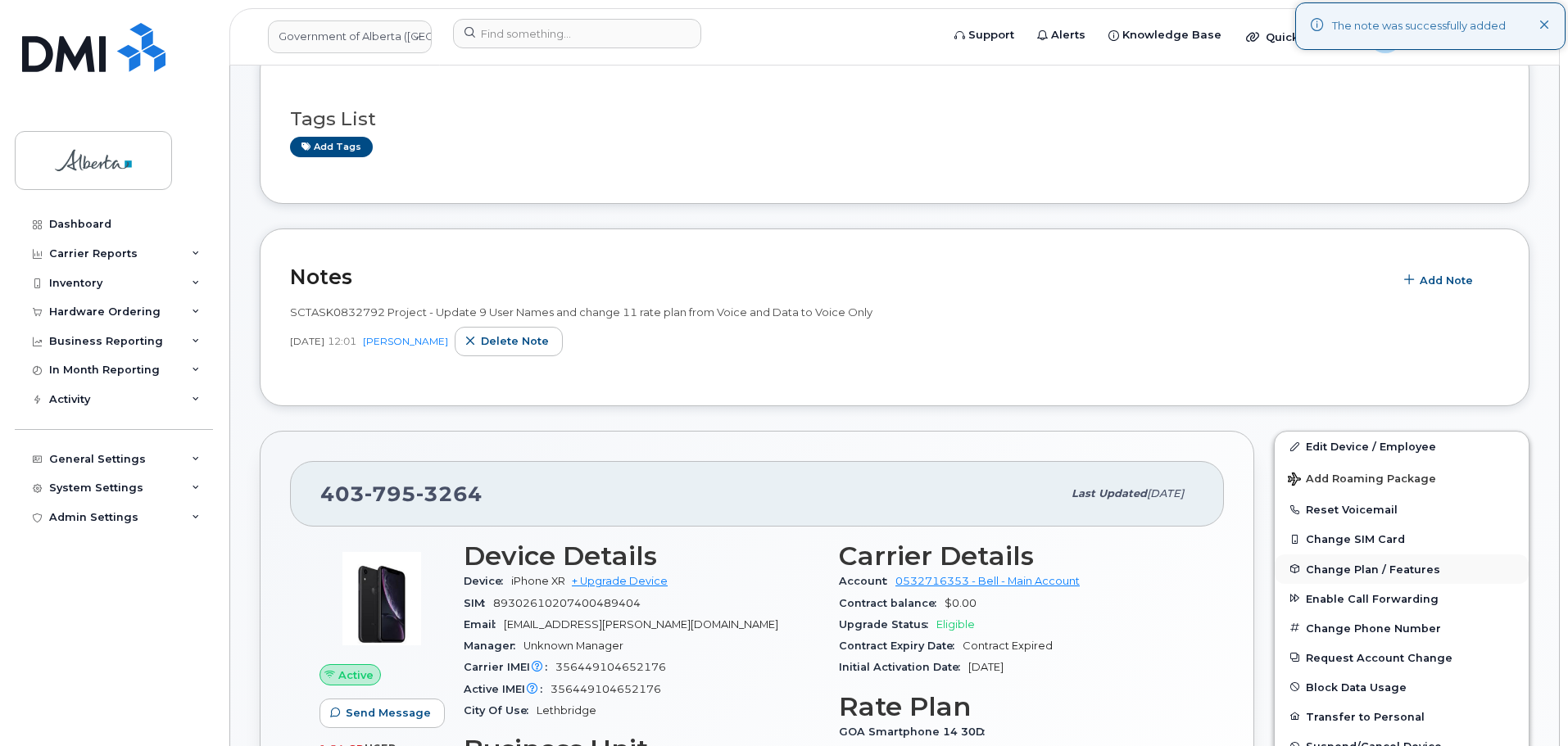
click at [1365, 575] on button "Change Plan / Features" at bounding box center [1402, 570] width 254 height 30
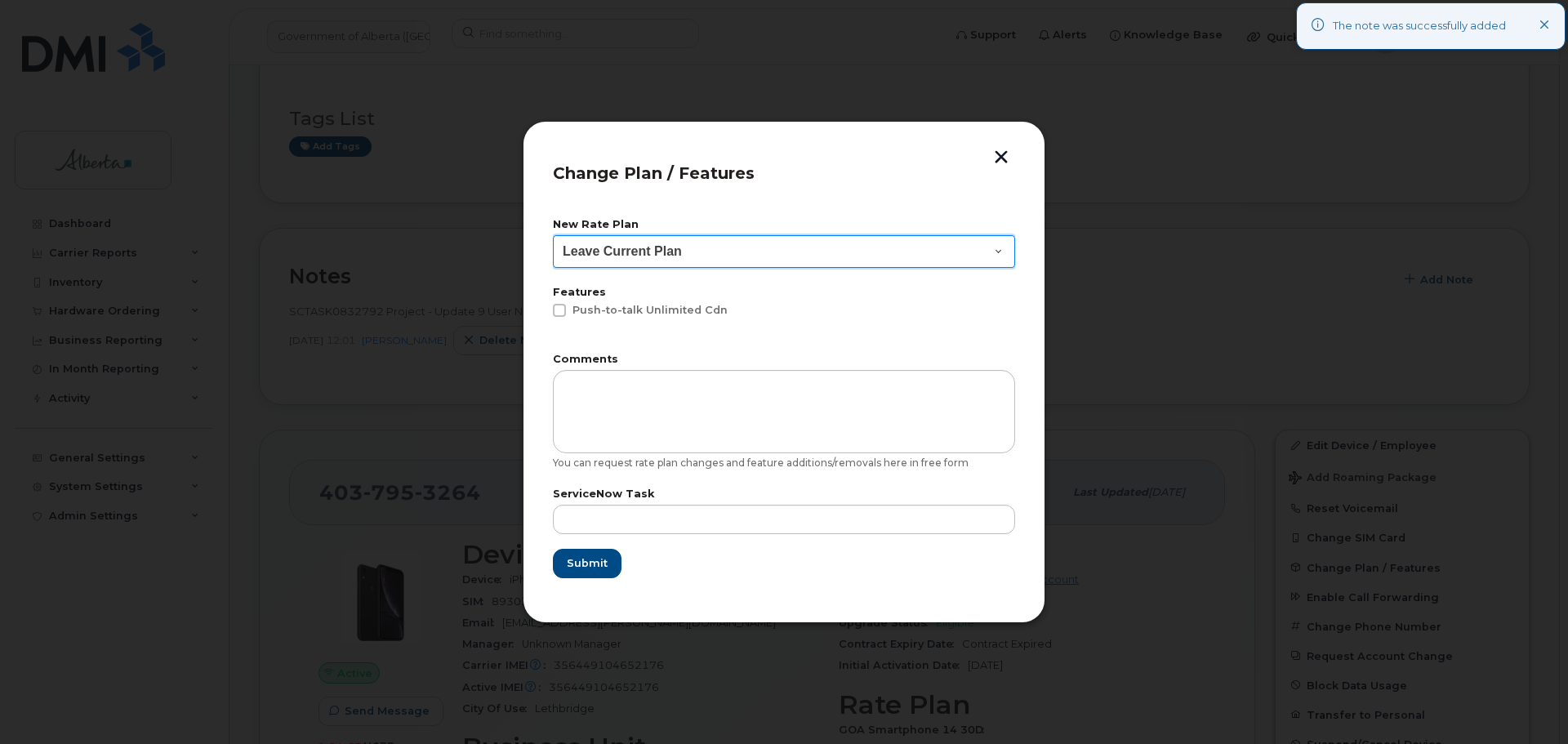
click at [619, 257] on select "Leave Current Plan GOA - Voice Plan 5 GOA Unlimited Smartphone 14 GOA-Voice Pla…" at bounding box center [784, 251] width 462 height 33
select select "2483364"
click at [553, 236] on select "Leave Current Plan GOA - Voice Plan 5 GOA Unlimited Smartphone 14 GOA-Voice Pla…" at bounding box center [784, 251] width 462 height 33
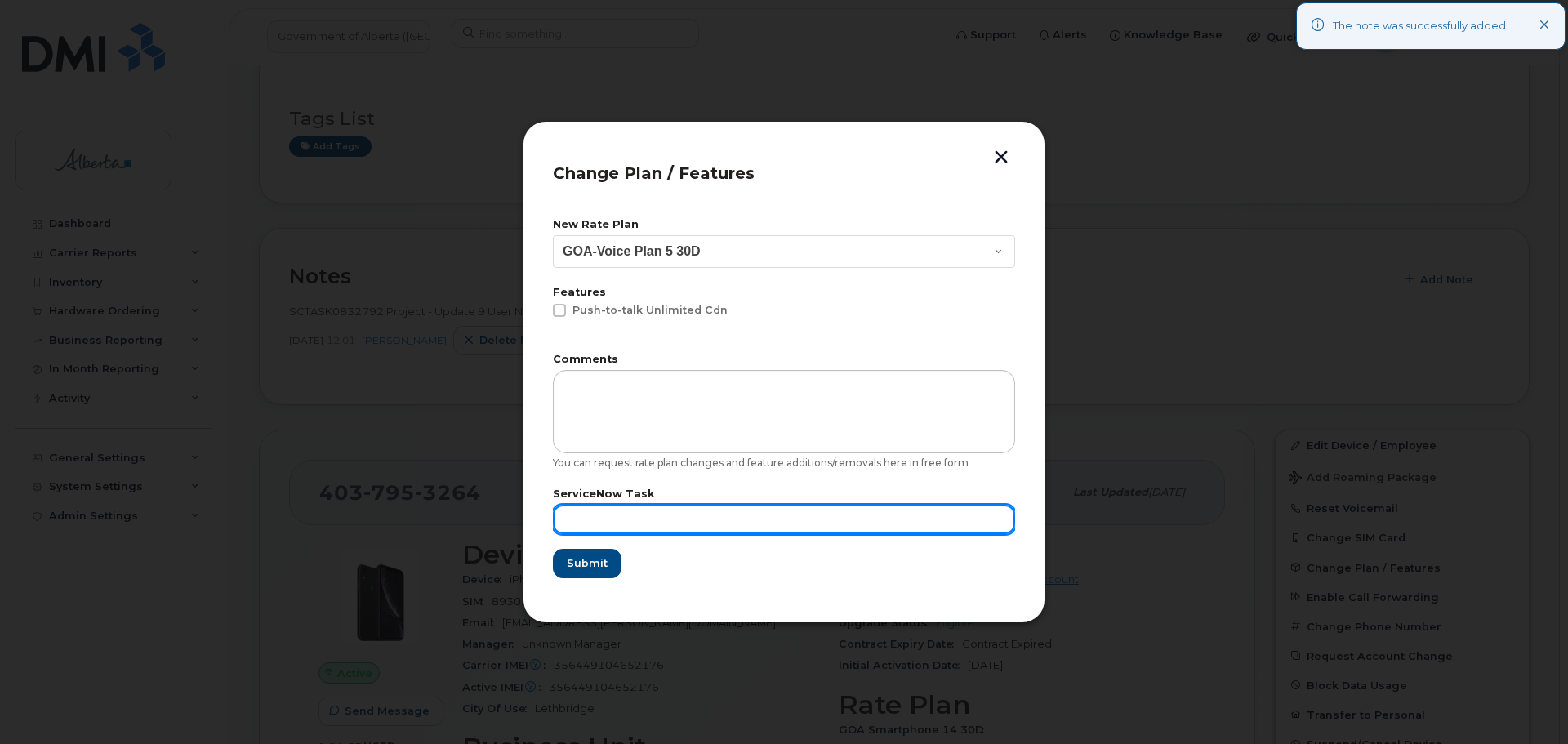
click at [589, 513] on input "text" at bounding box center [784, 520] width 462 height 30
paste input "SCTASK0832792"
type input "SCTASK0832792"
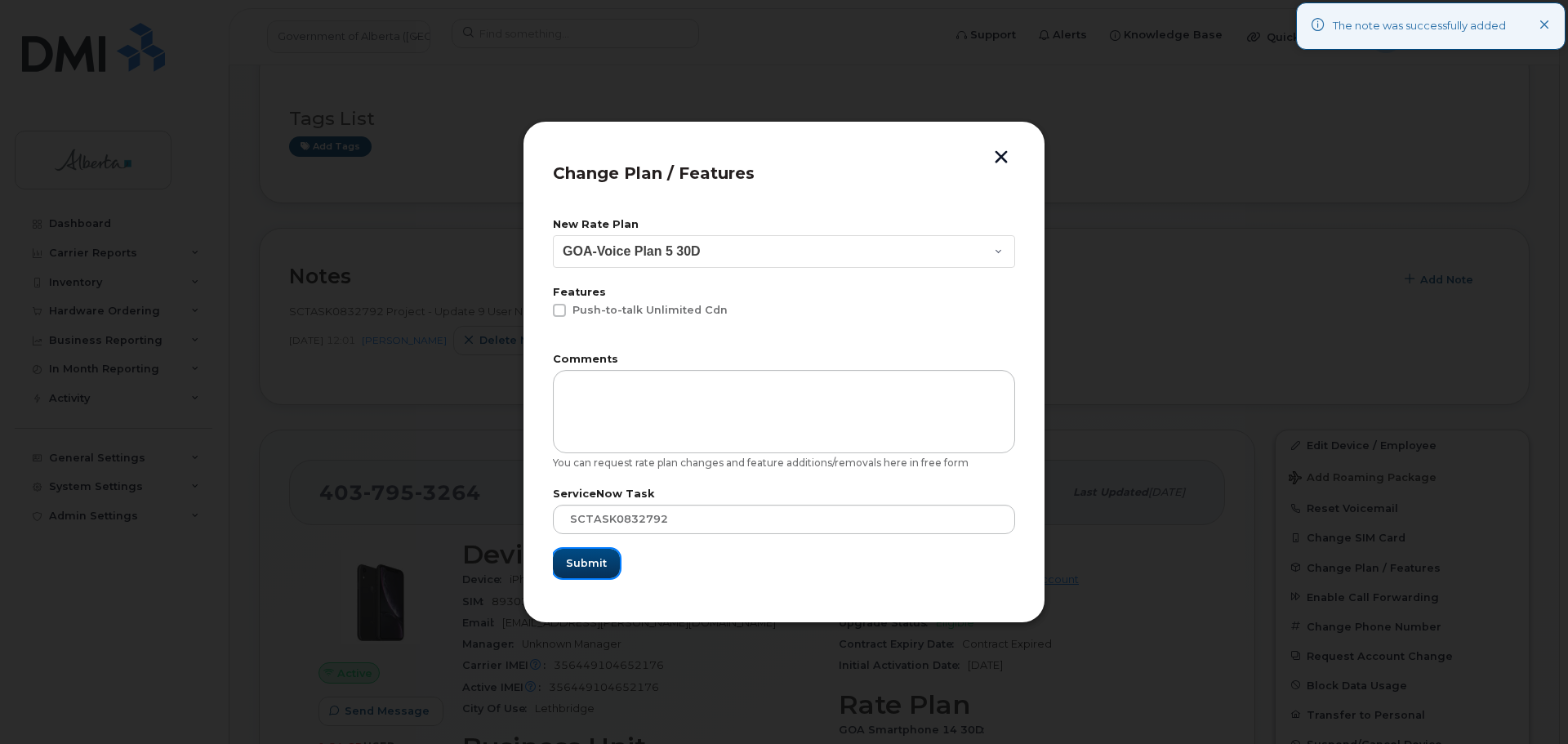
click at [577, 557] on span "Submit" at bounding box center [586, 563] width 41 height 16
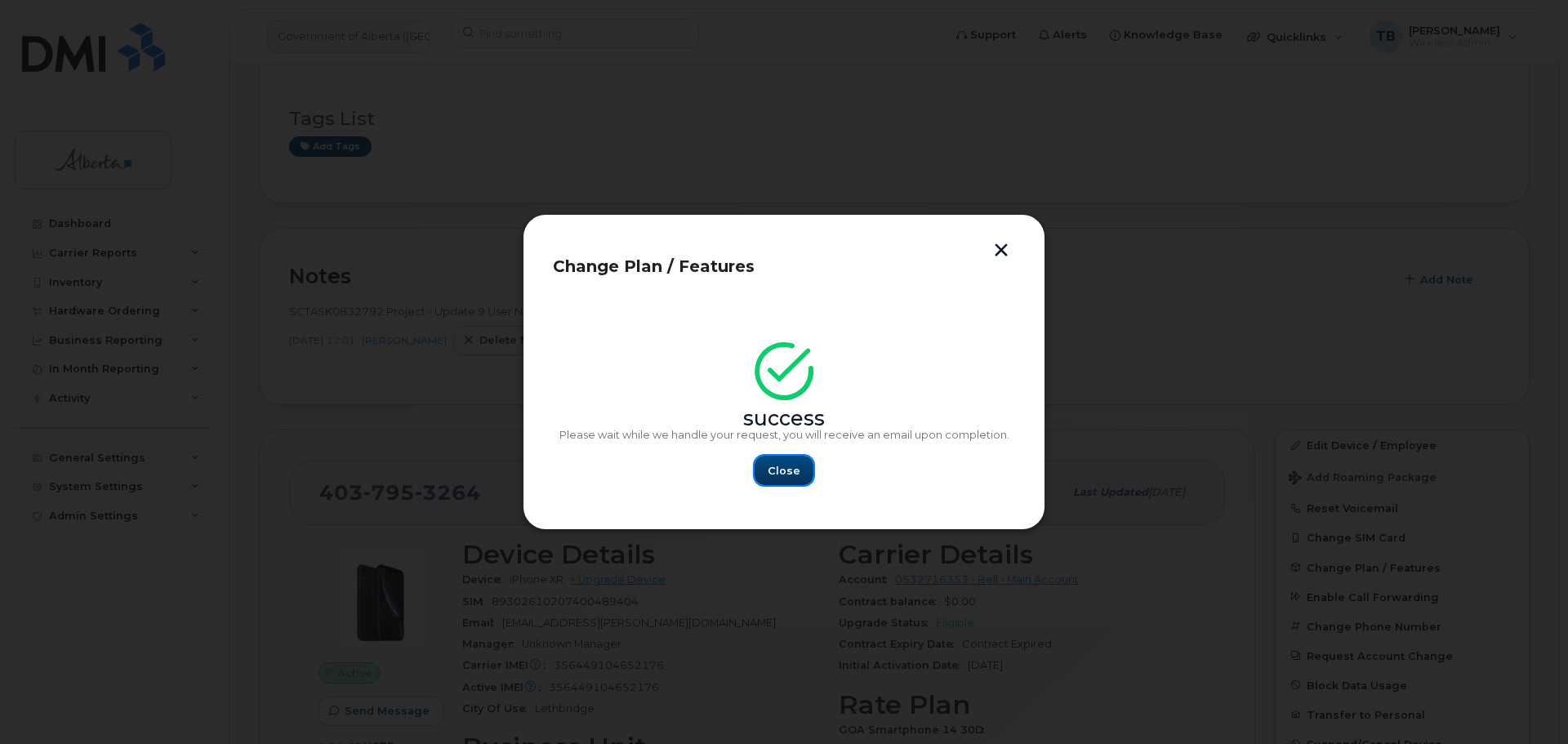
drag, startPoint x: 800, startPoint y: 458, endPoint x: 848, endPoint y: 474, distance: 50.6
click at [799, 462] on button "Close" at bounding box center [784, 471] width 59 height 30
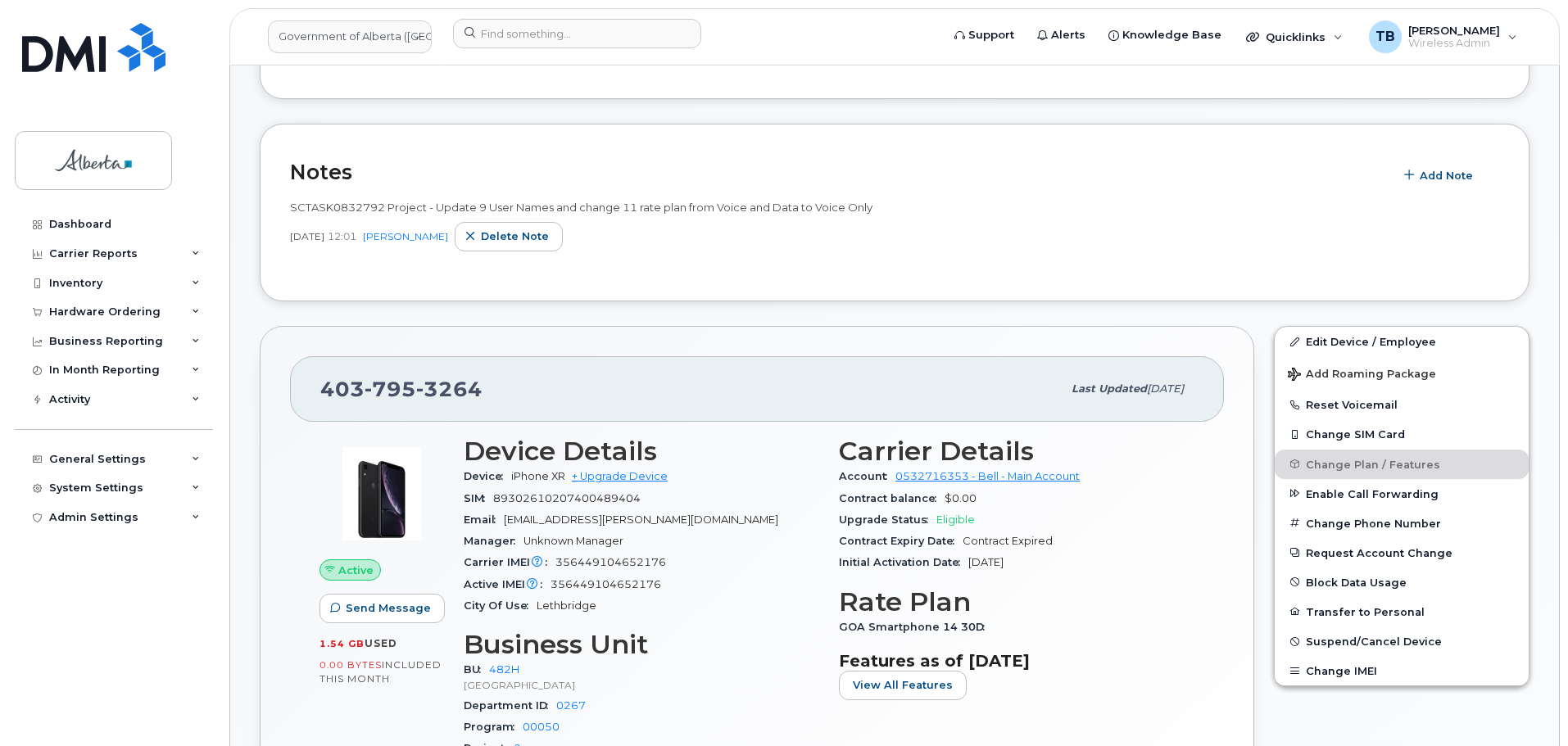
scroll to position [491, 0]
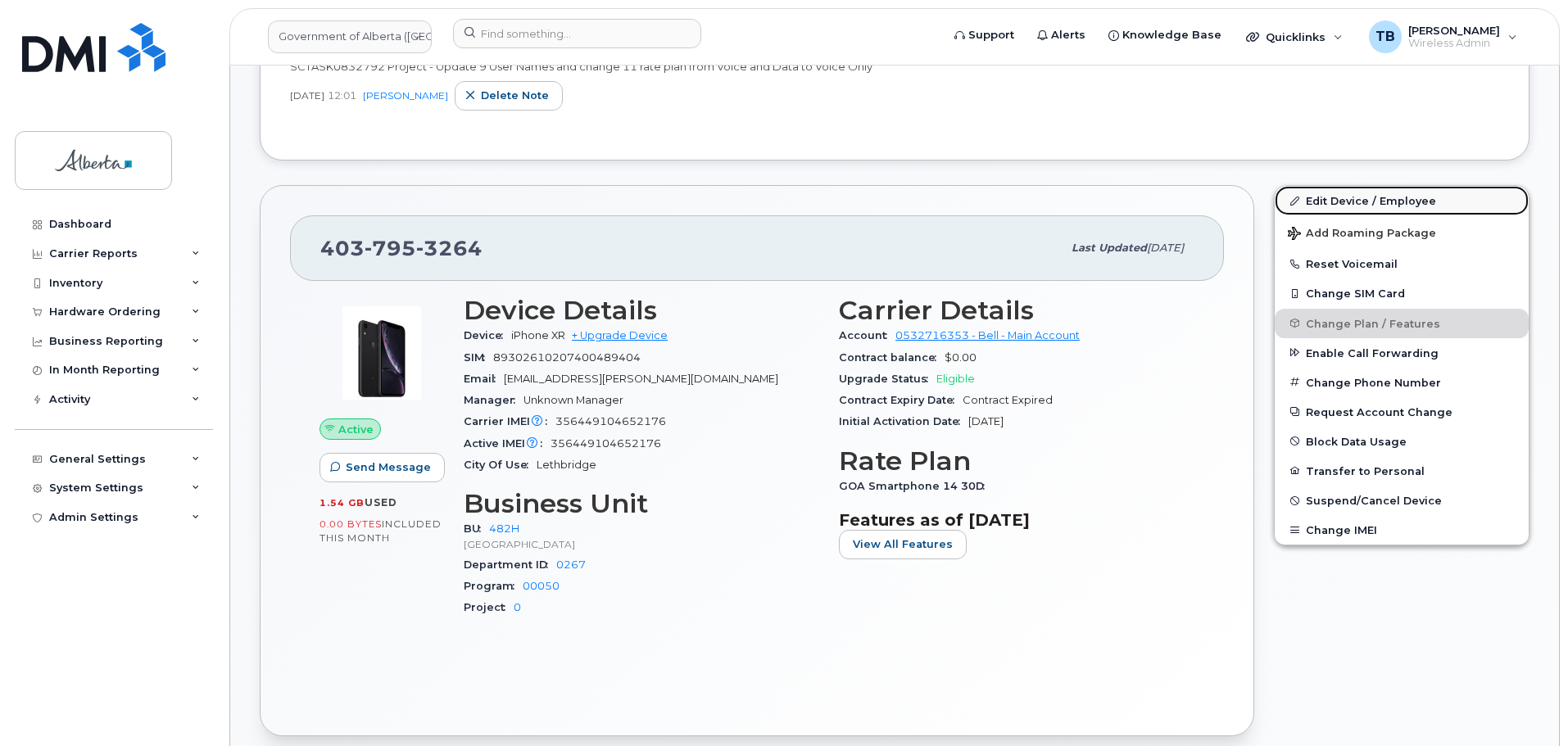
click at [1353, 202] on link "Edit Device / Employee" at bounding box center [1402, 201] width 254 height 30
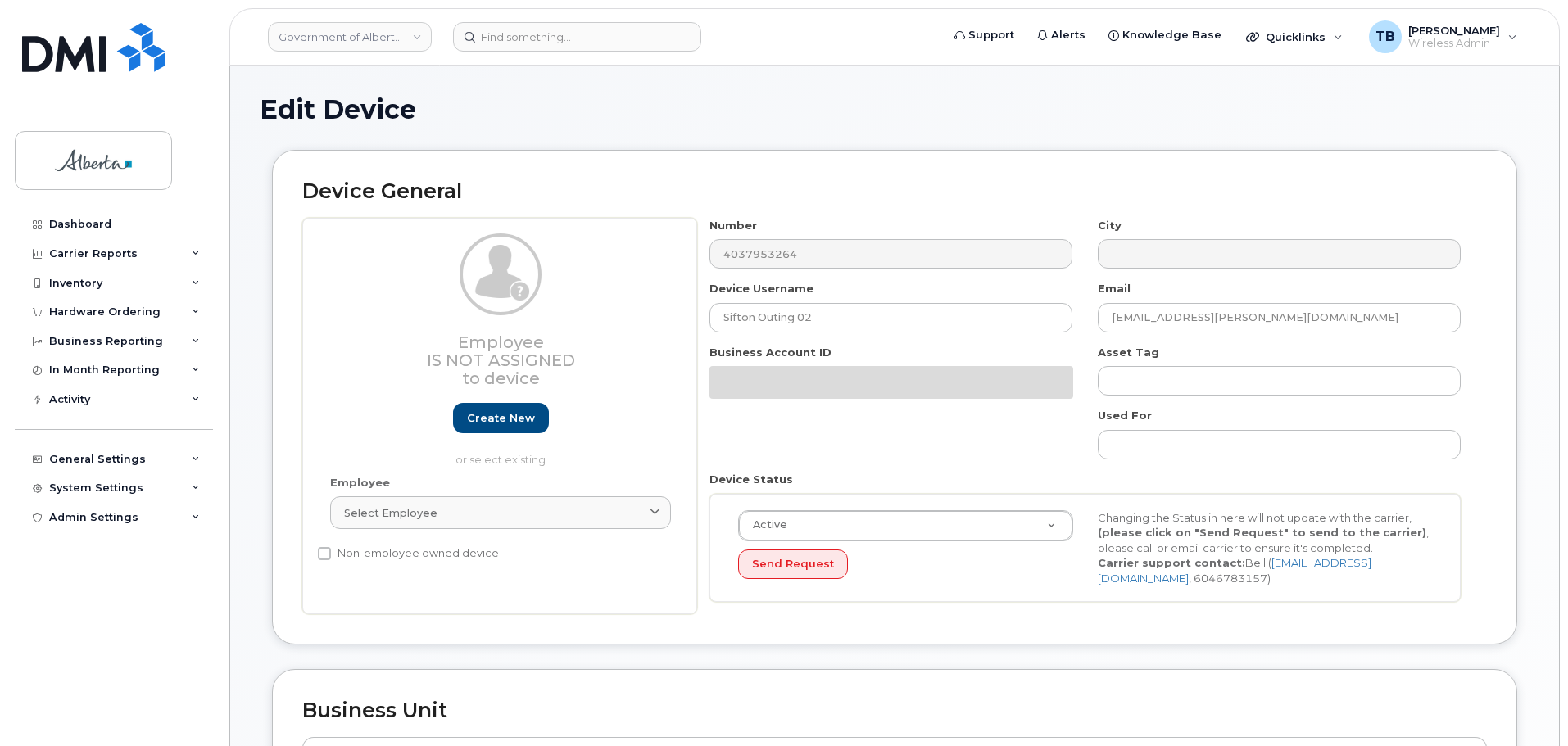
select select "29588065"
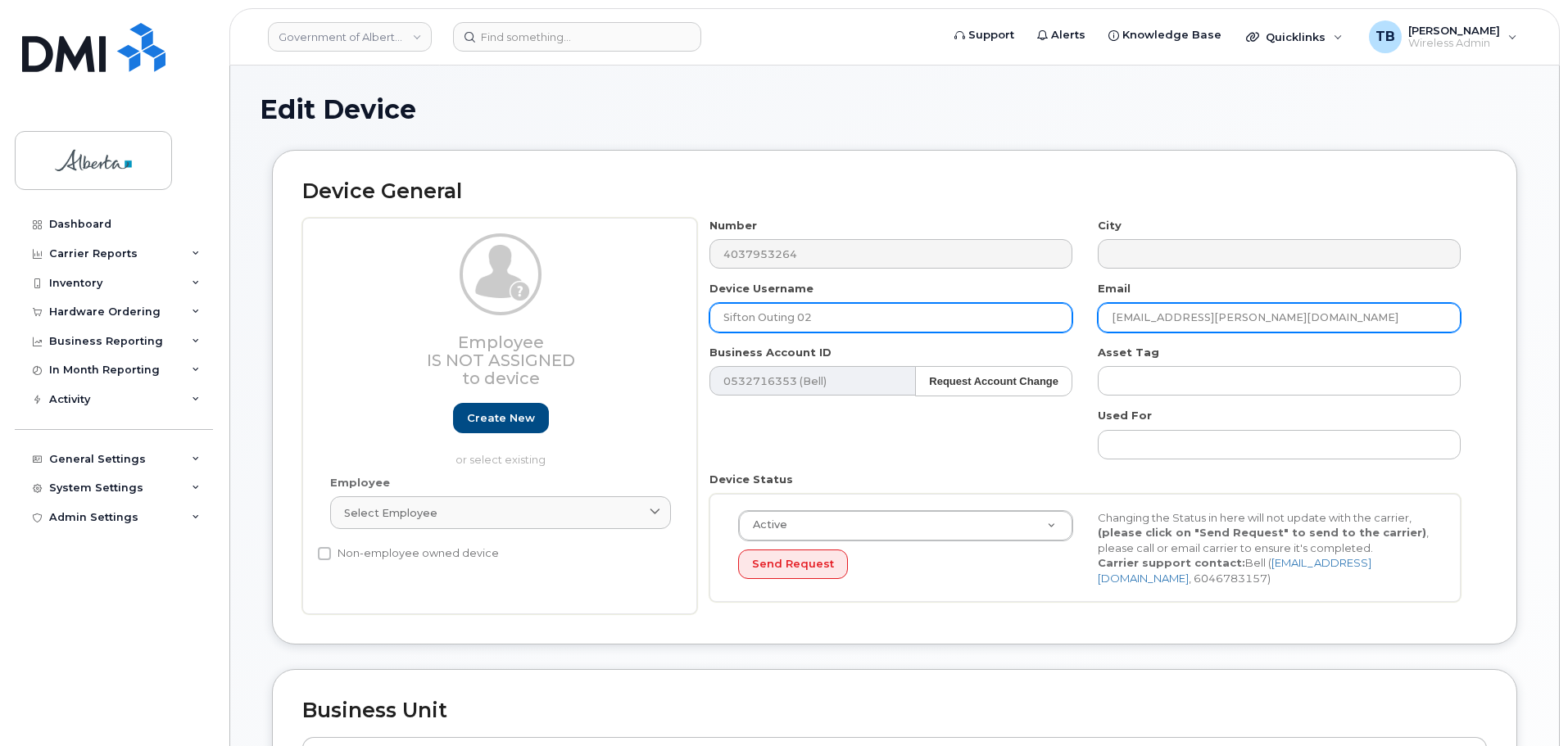
drag, startPoint x: 1170, startPoint y: 324, endPoint x: 1015, endPoint y: 317, distance: 155.2
click at [1015, 317] on div "Number 4037953264 City Device Username Sifton Outing 02 Email [EMAIL_ADDRESS][P…" at bounding box center [1086, 416] width 777 height 398
paste input "[PERSON_NAME].[PERSON_NAME]"
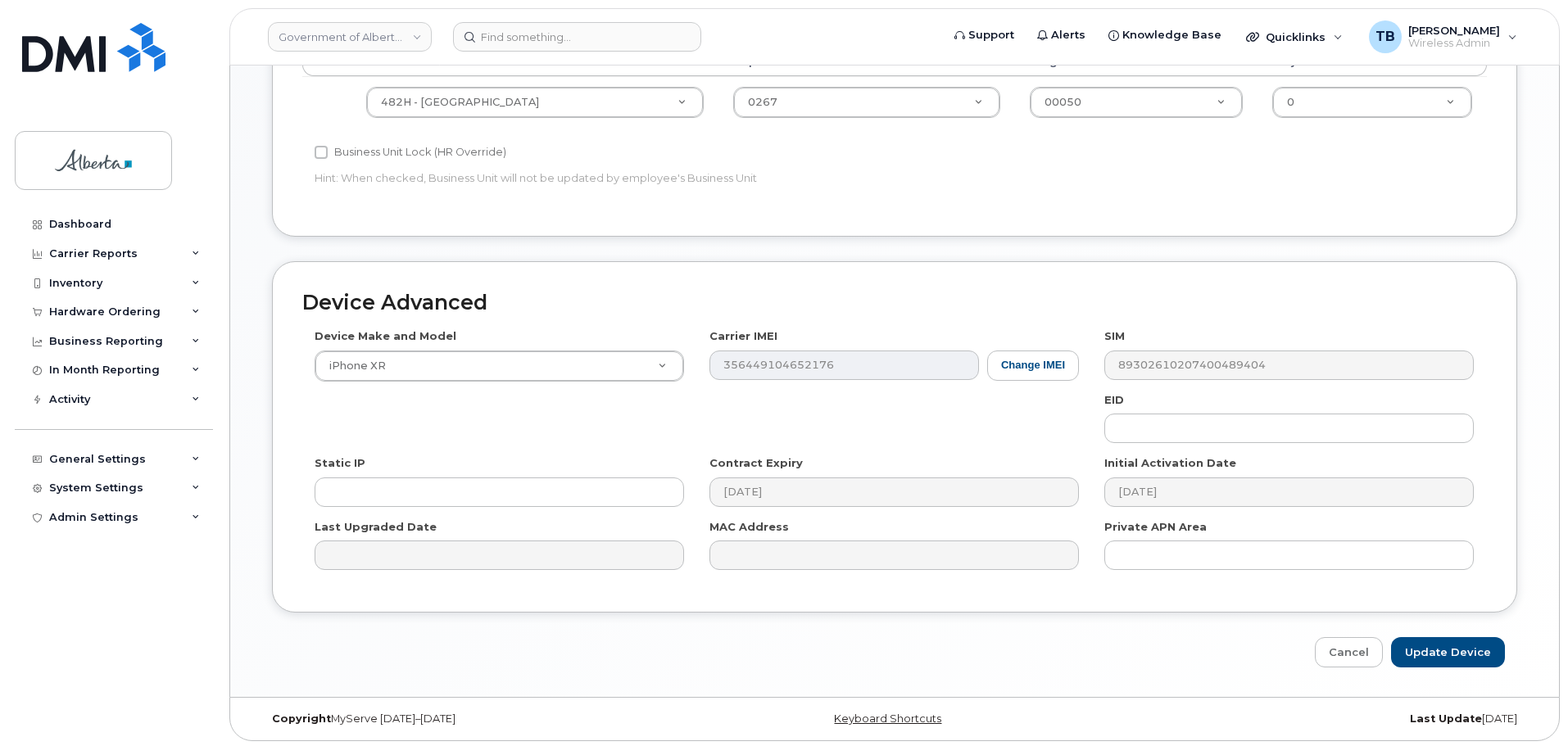
scroll to position [694, 0]
type input "[PERSON_NAME][EMAIL_ADDRESS][PERSON_NAME][DOMAIN_NAME]"
click at [1448, 660] on input "Update Device" at bounding box center [1448, 649] width 114 height 30
type input "Saving..."
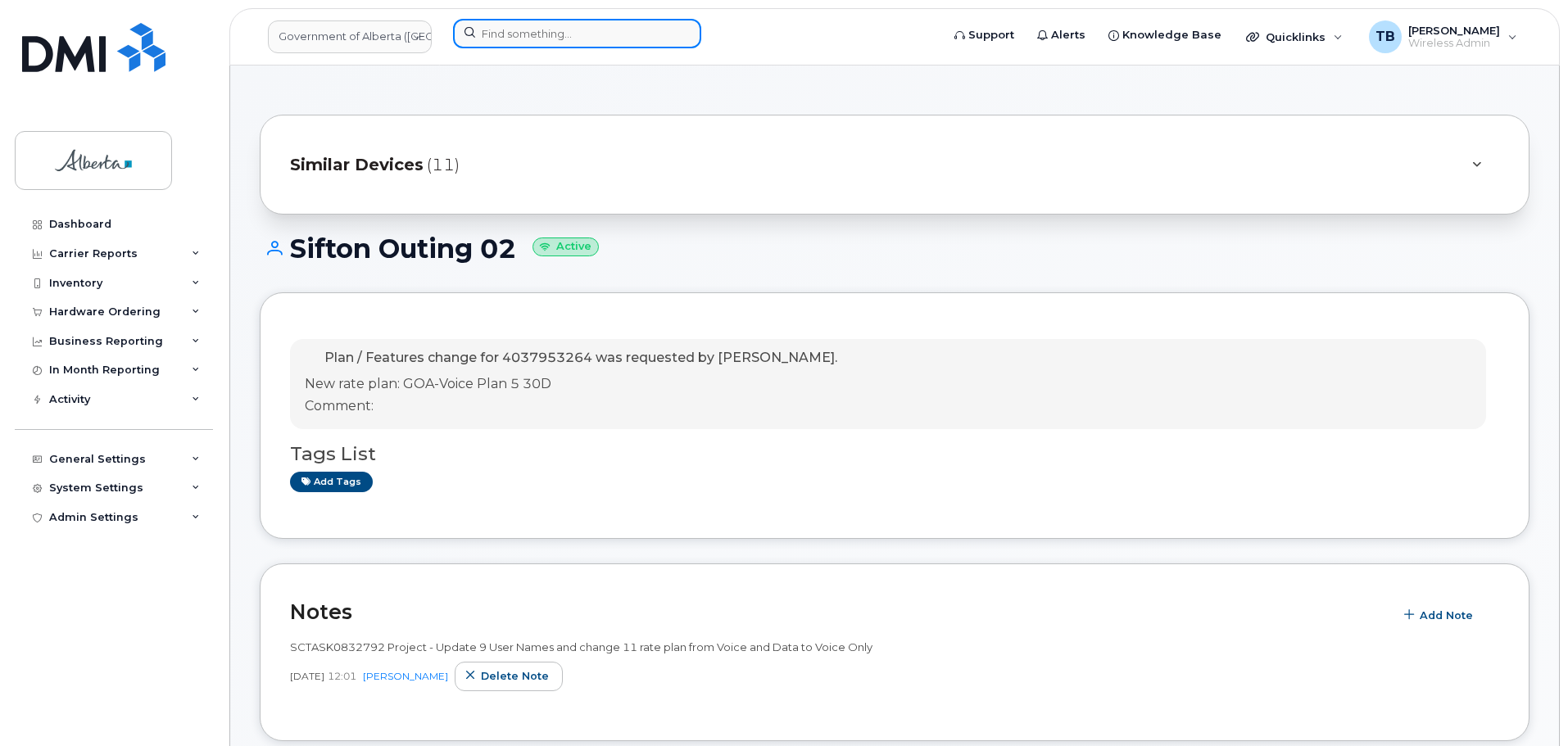
click at [530, 40] on input at bounding box center [577, 34] width 248 height 30
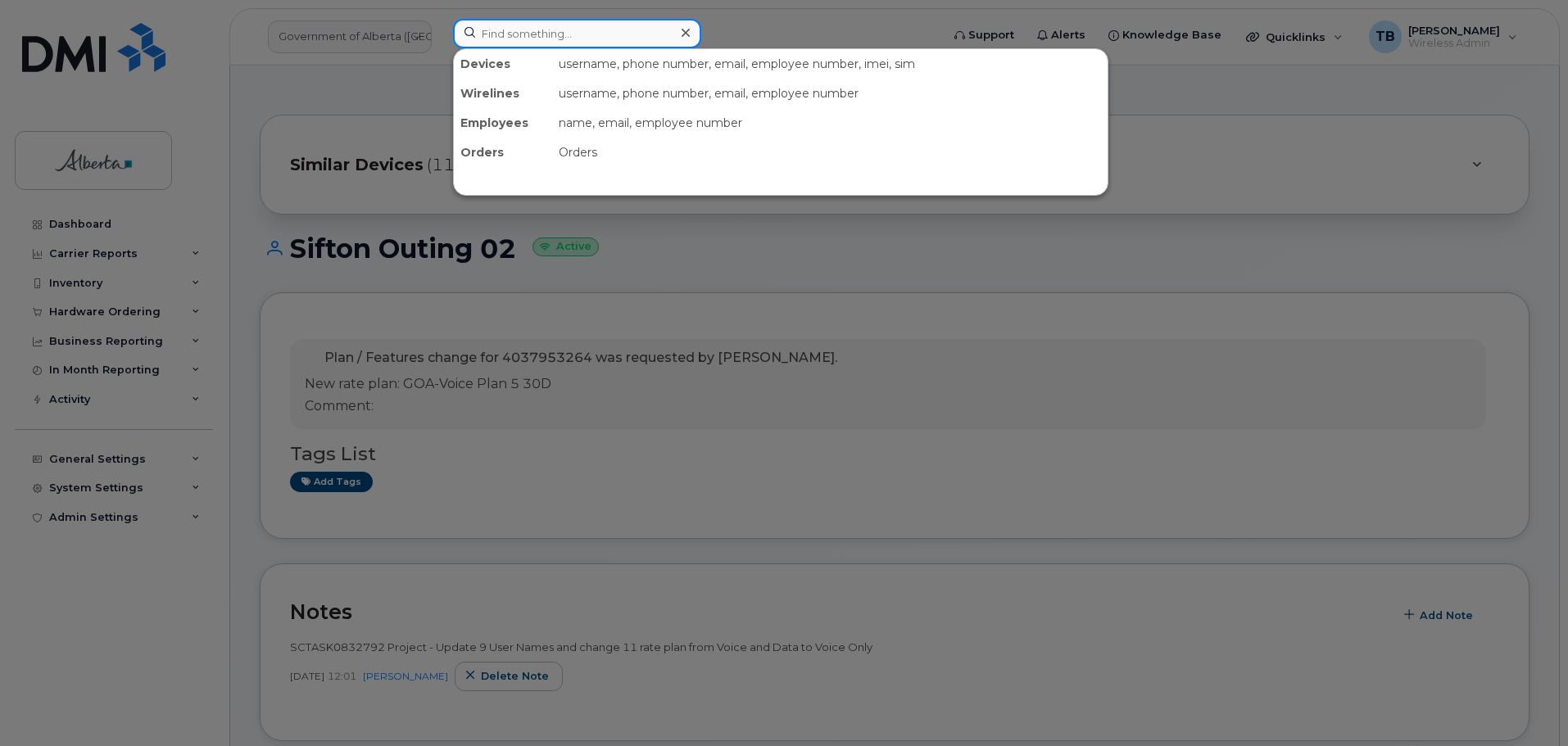
paste input "4037953264"
type input "4037953264"
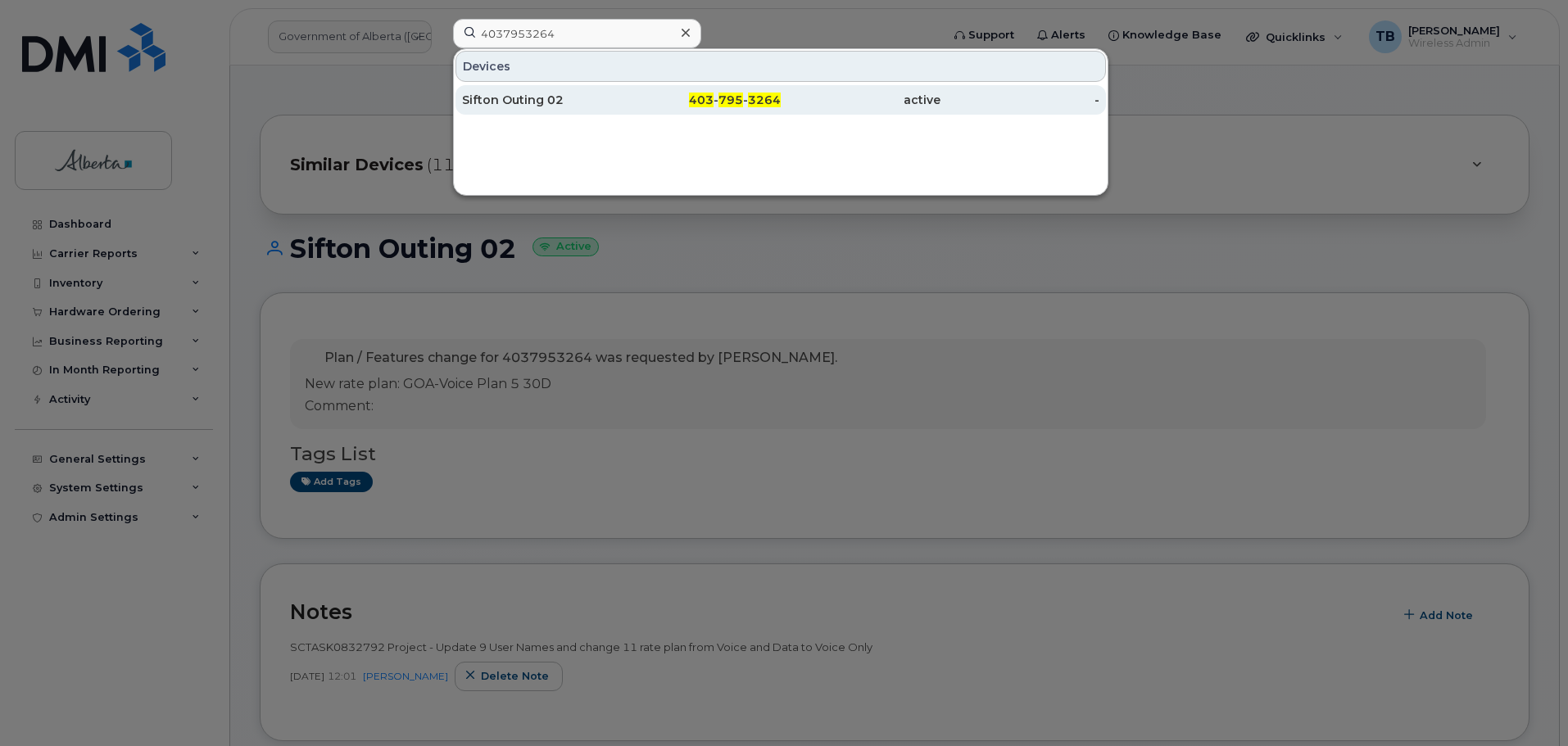
click at [622, 114] on div "Sifton Outing 02" at bounding box center [701, 100] width 160 height 30
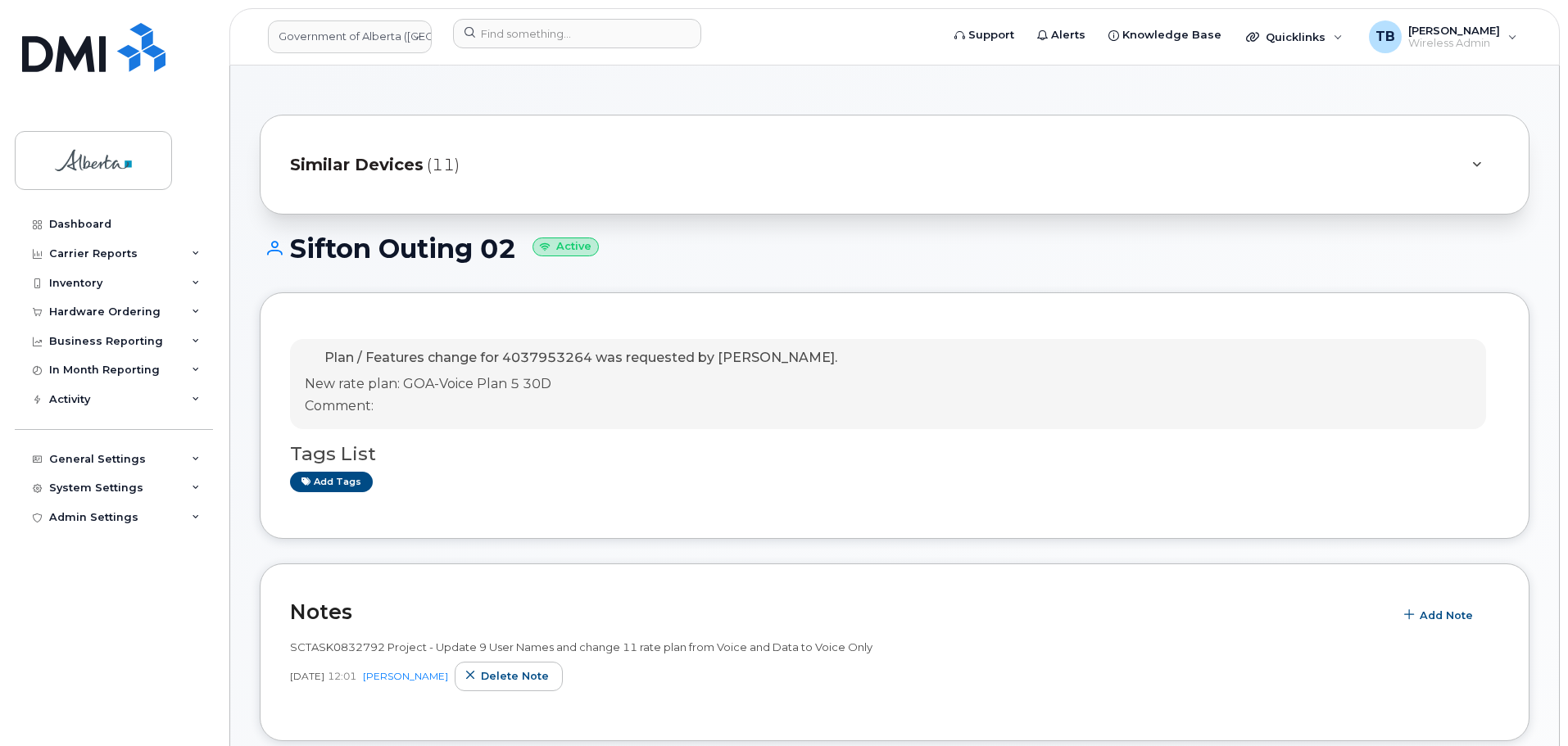
click at [646, 537] on div "Plan / Features change for 4037953264 was requested by [PERSON_NAME]. New rate …" at bounding box center [895, 415] width 1270 height 246
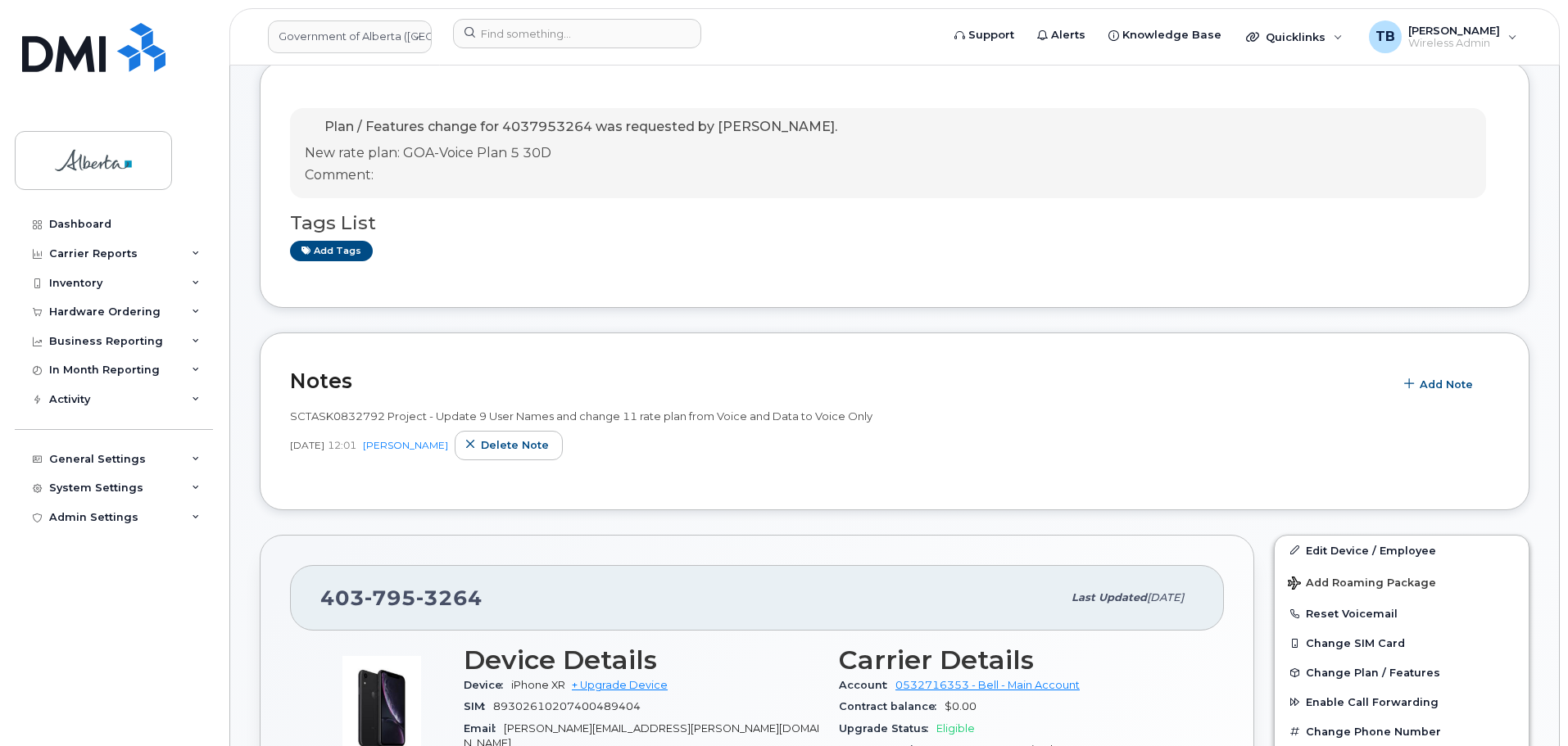
scroll to position [163, 0]
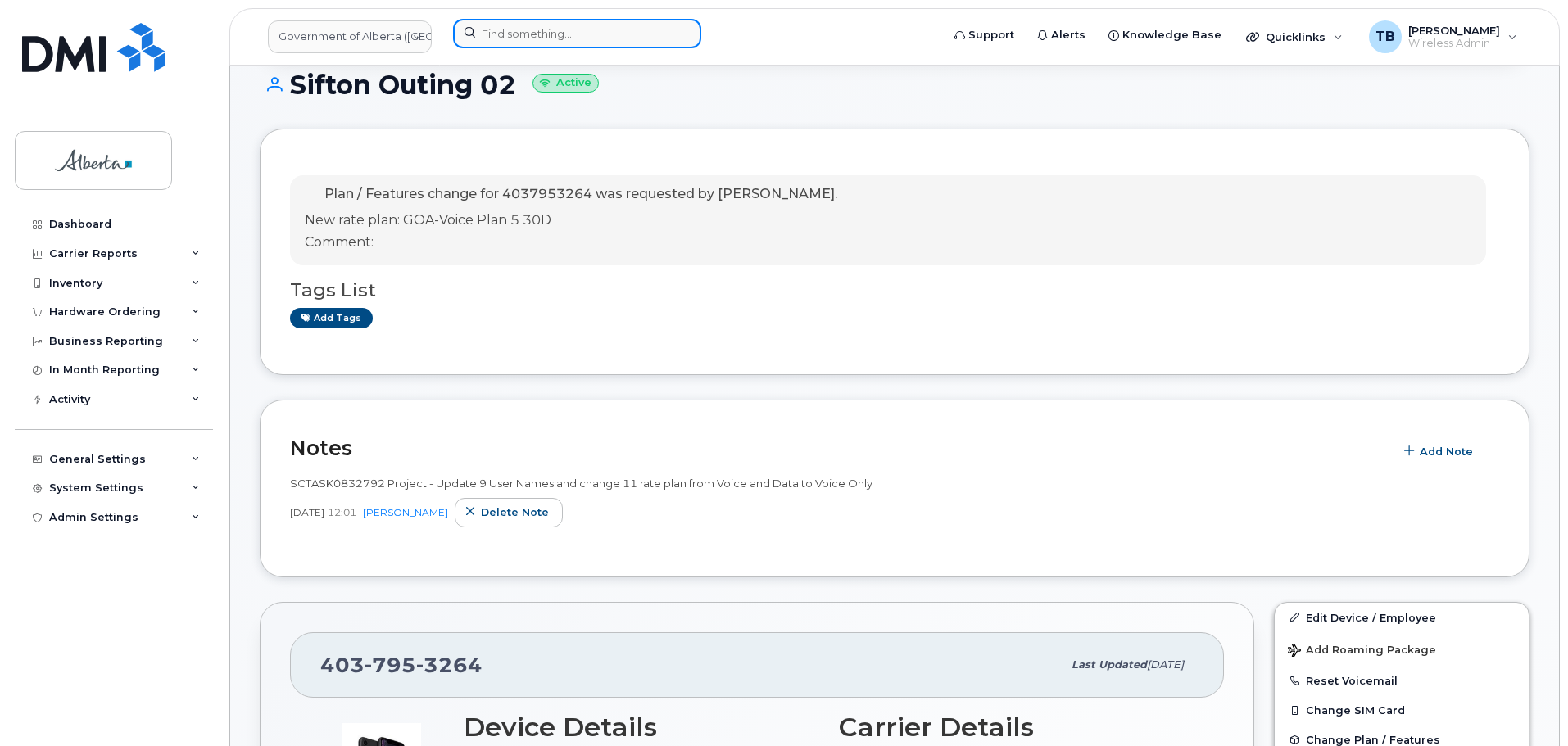
click at [541, 30] on input at bounding box center [577, 34] width 248 height 30
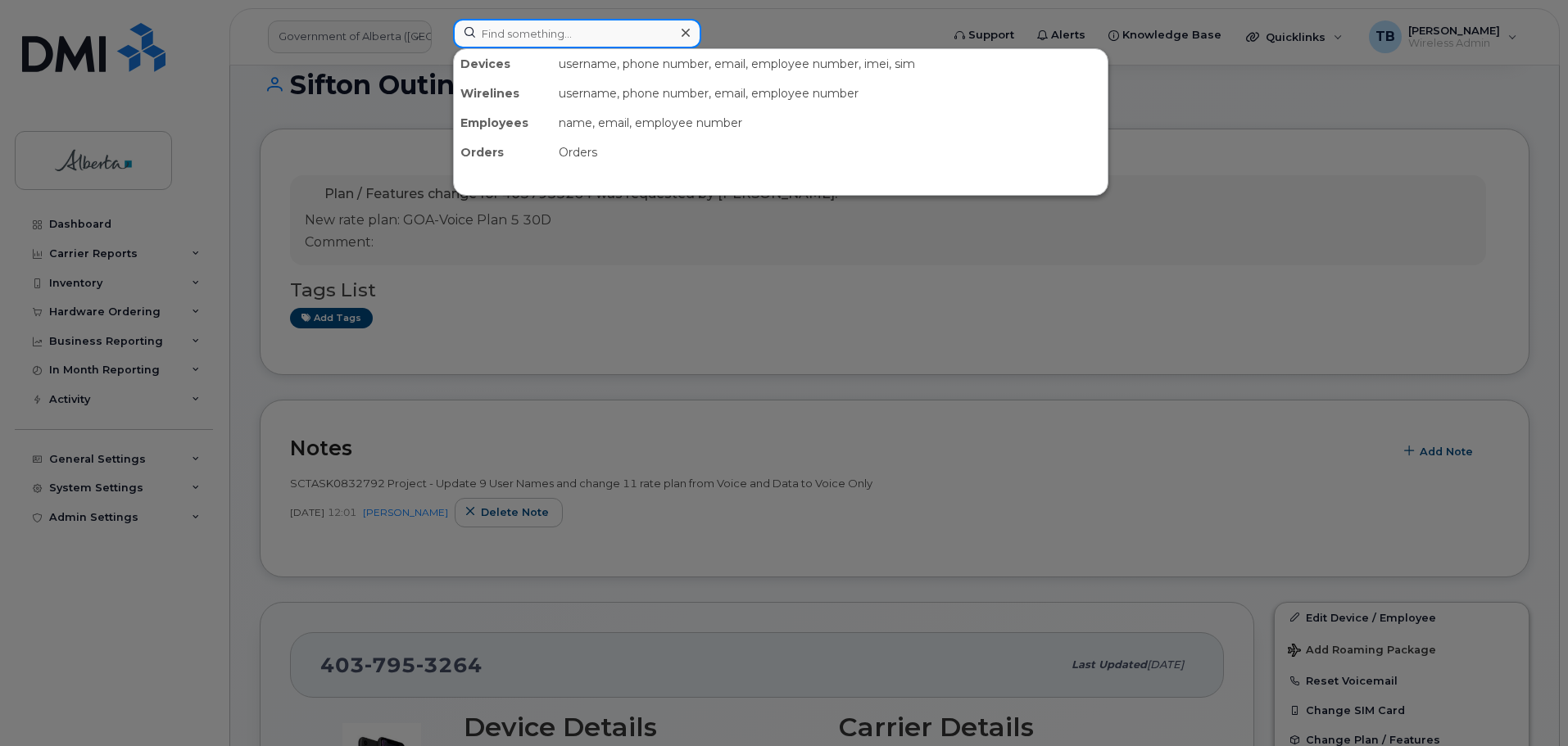
paste input "4037953264"
type input "4037953264"
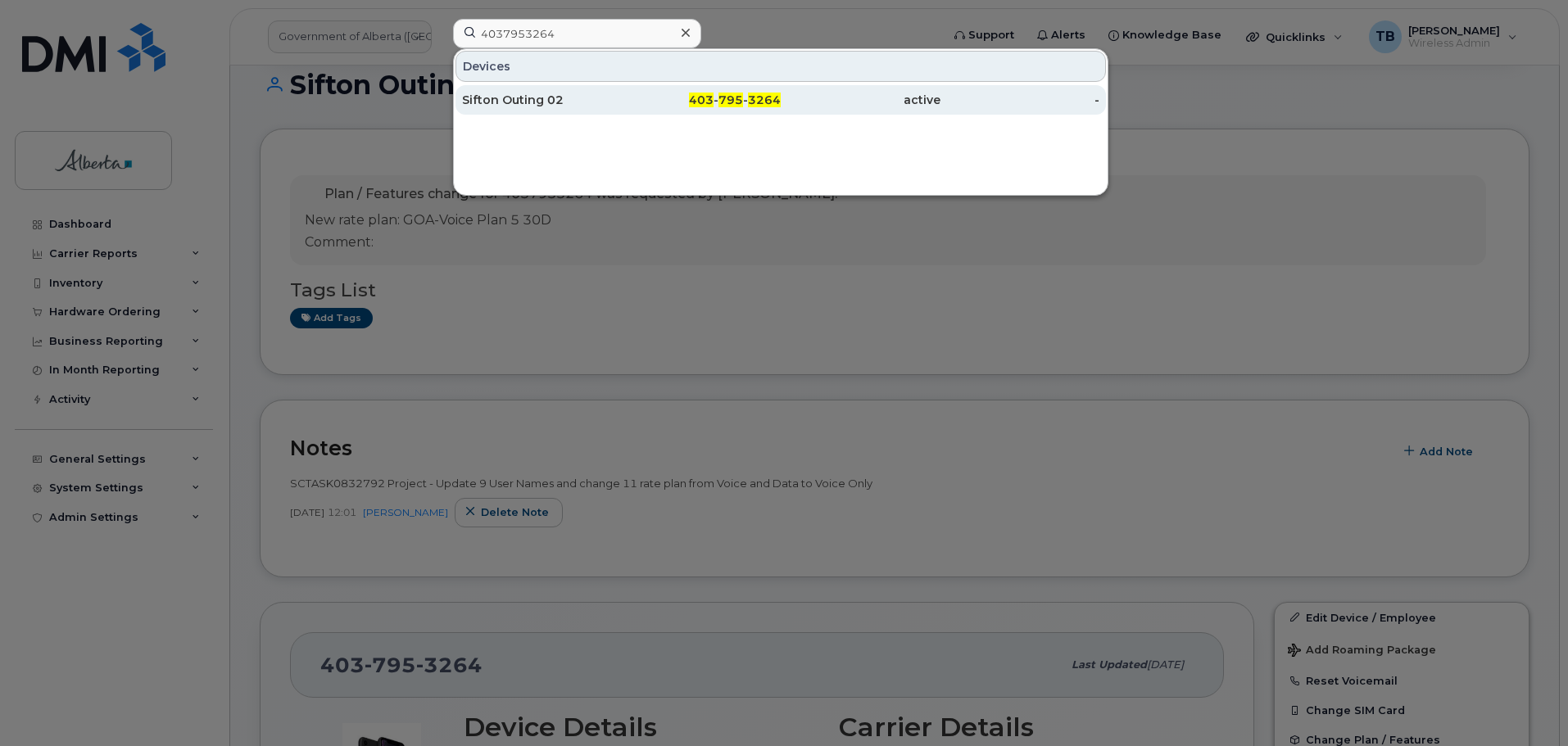
click at [622, 110] on div "Sifton Outing 02" at bounding box center [701, 100] width 160 height 30
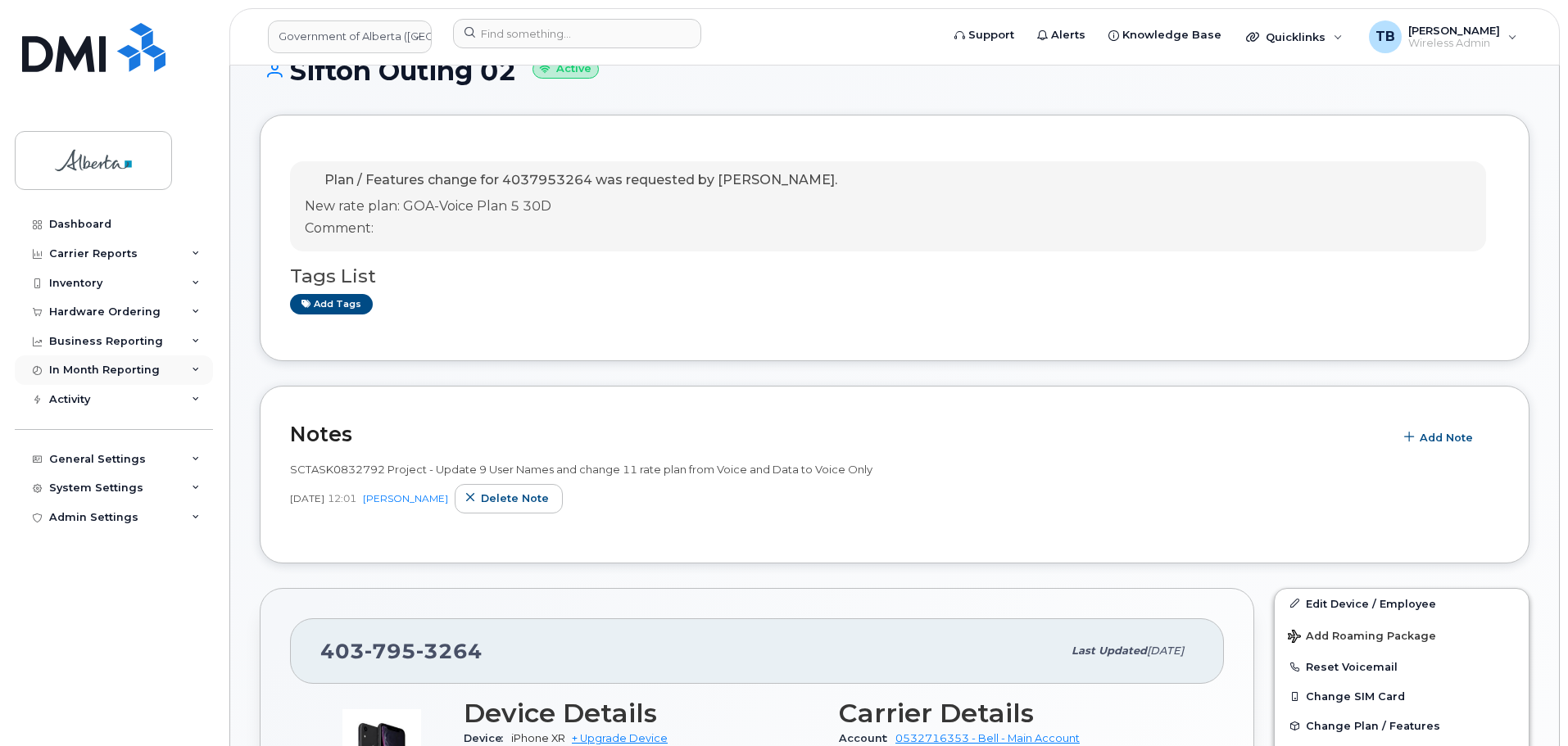
scroll to position [246, 0]
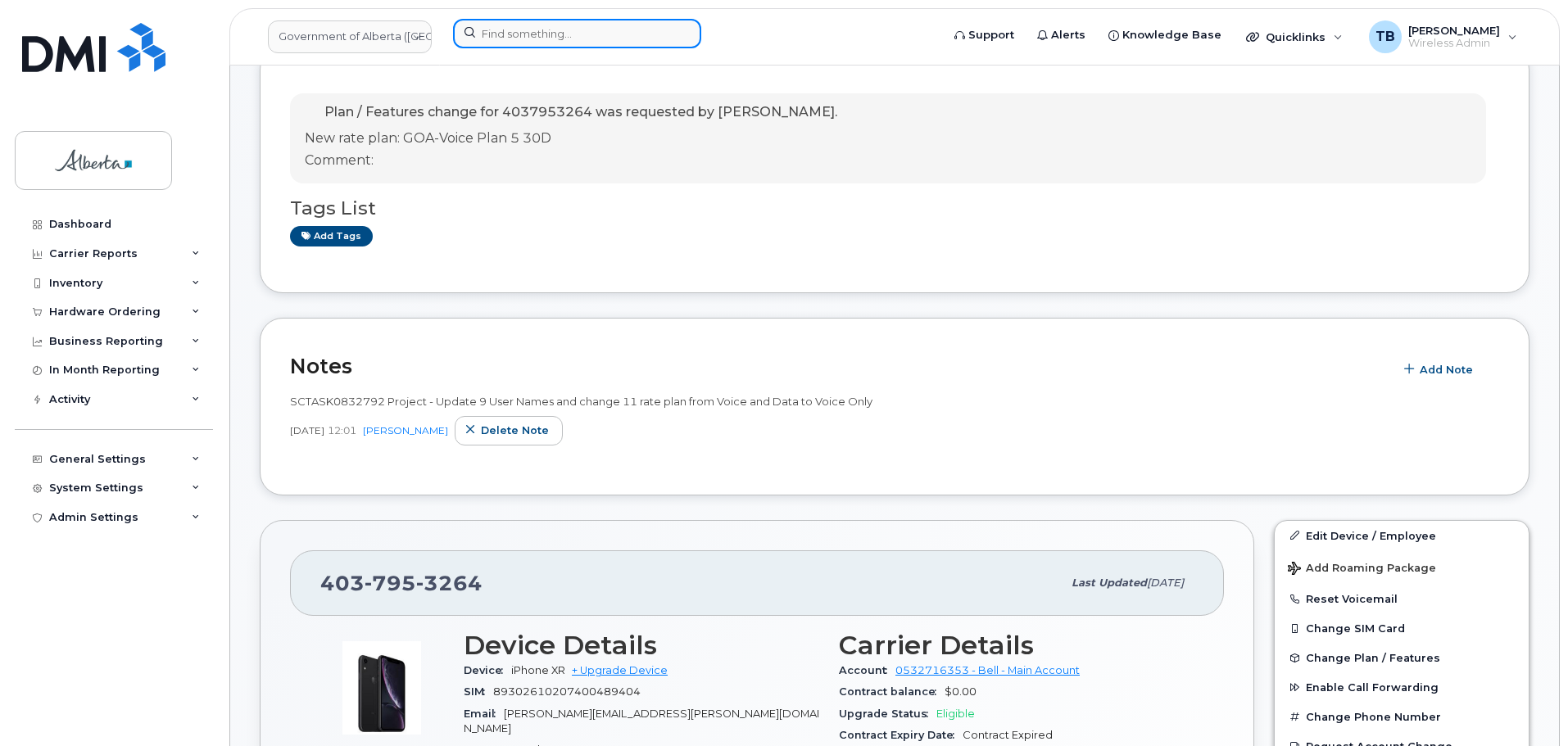
click at [527, 24] on input at bounding box center [577, 34] width 248 height 30
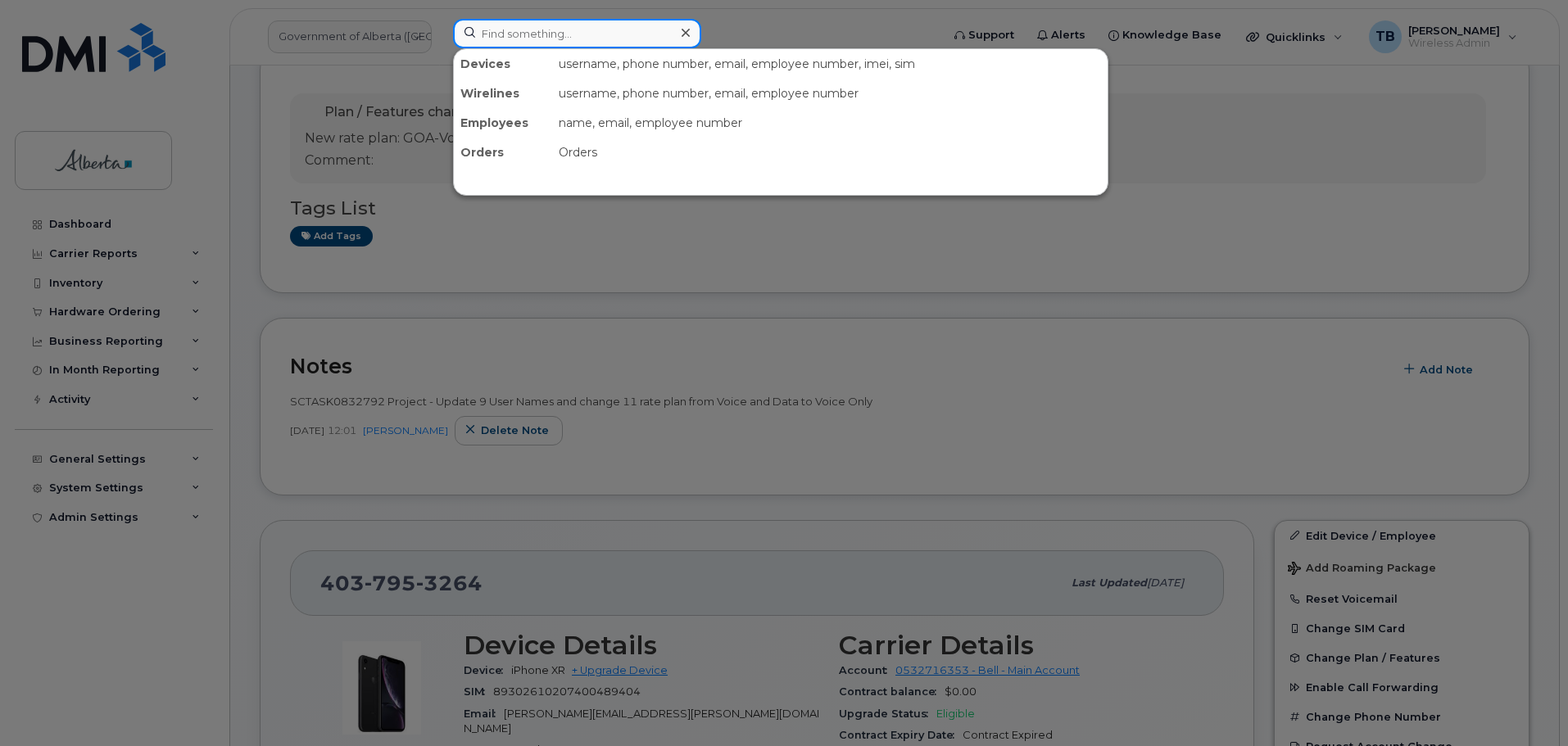
paste input "7804041429"
type input "7804041429"
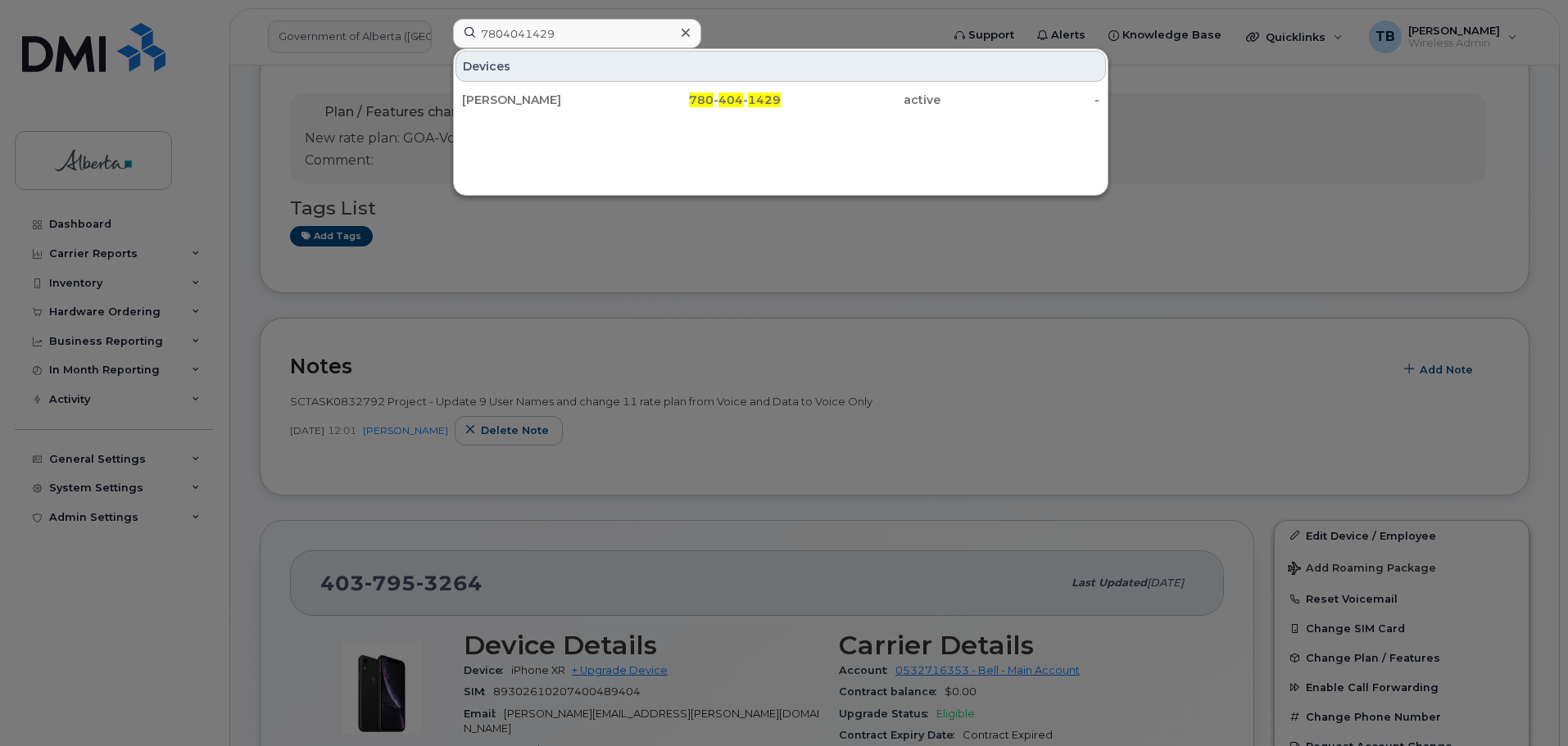
click at [622, 91] on div "[PERSON_NAME]" at bounding box center [701, 100] width 160 height 30
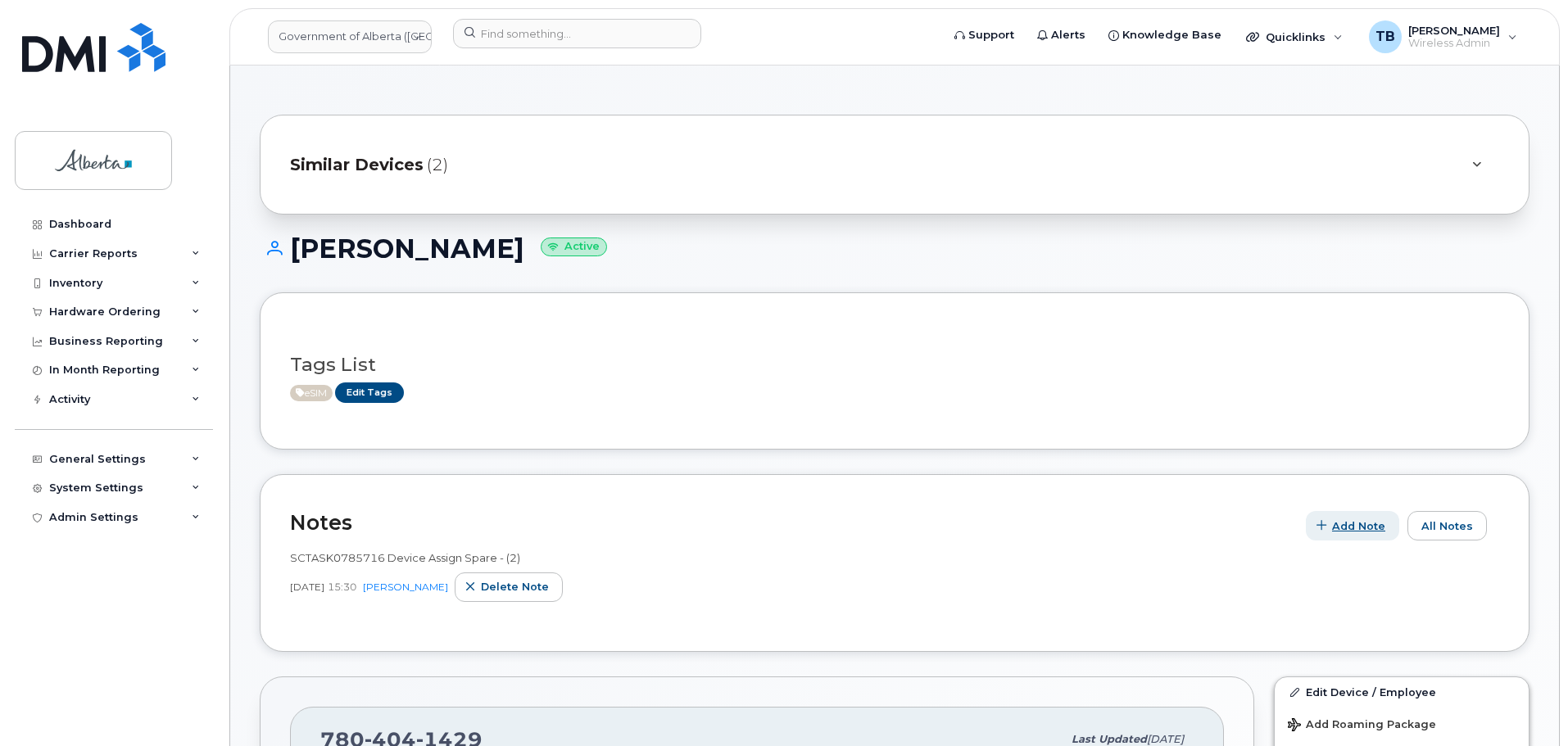
click at [1355, 526] on span "Add Note" at bounding box center [1359, 526] width 53 height 16
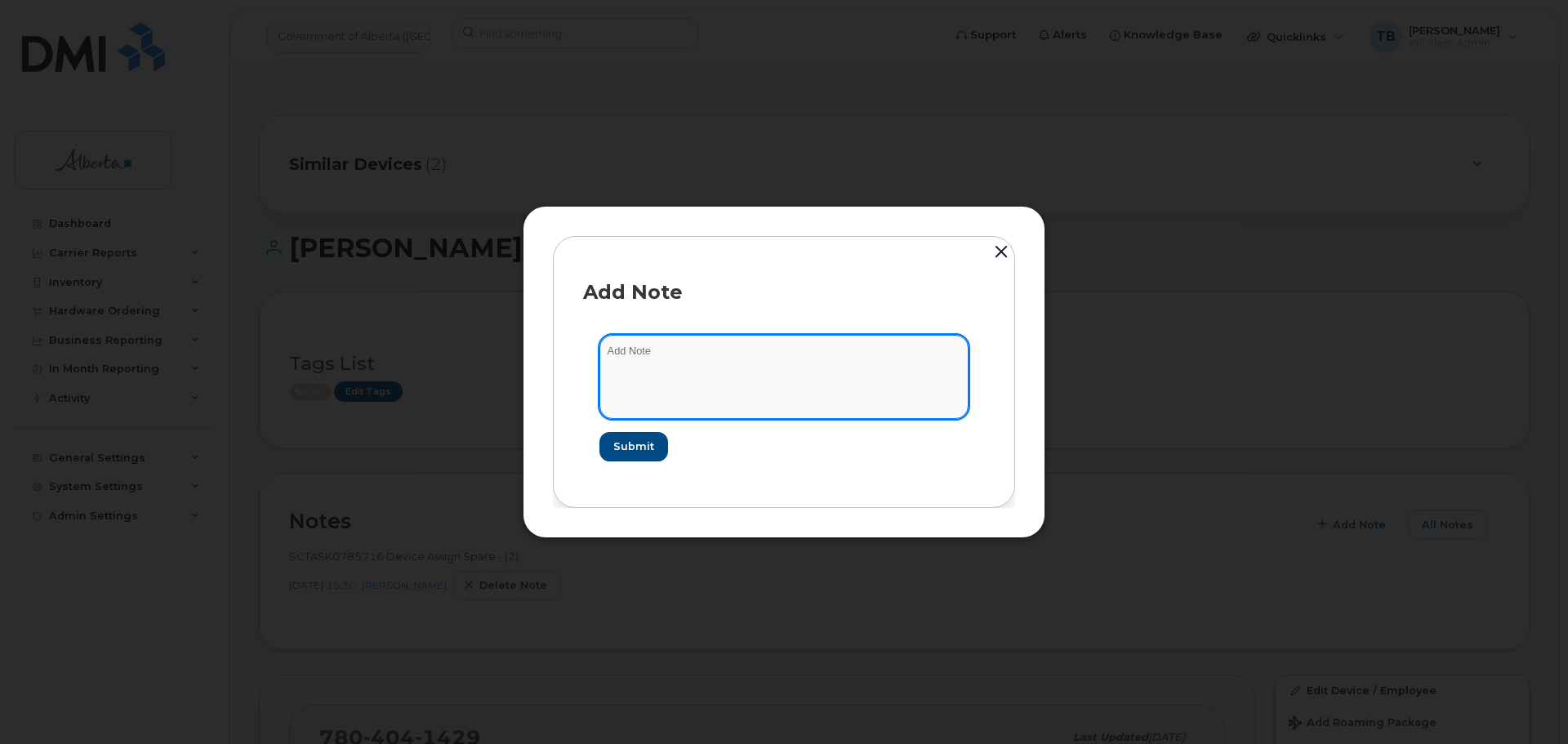
click at [674, 377] on textarea at bounding box center [784, 376] width 369 height 83
paste textarea "SCTASK0832792 Project - Update 9 User Names and change 11 rate plan from Voice …"
type textarea "SCTASK0832792 Project - Update 9 User Names and change 11 rate plan from Voice …"
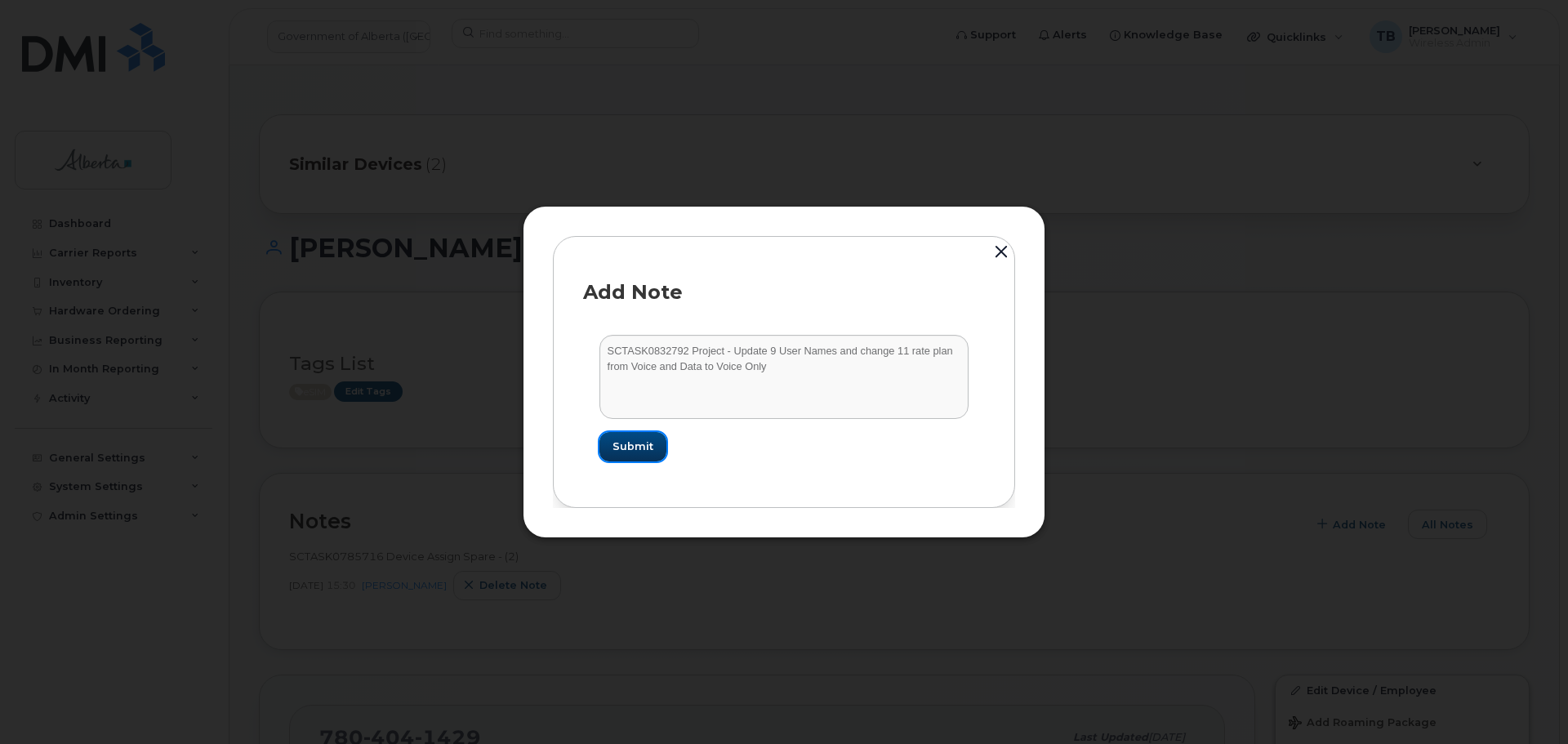
click at [629, 449] on span "Submit" at bounding box center [633, 446] width 41 height 16
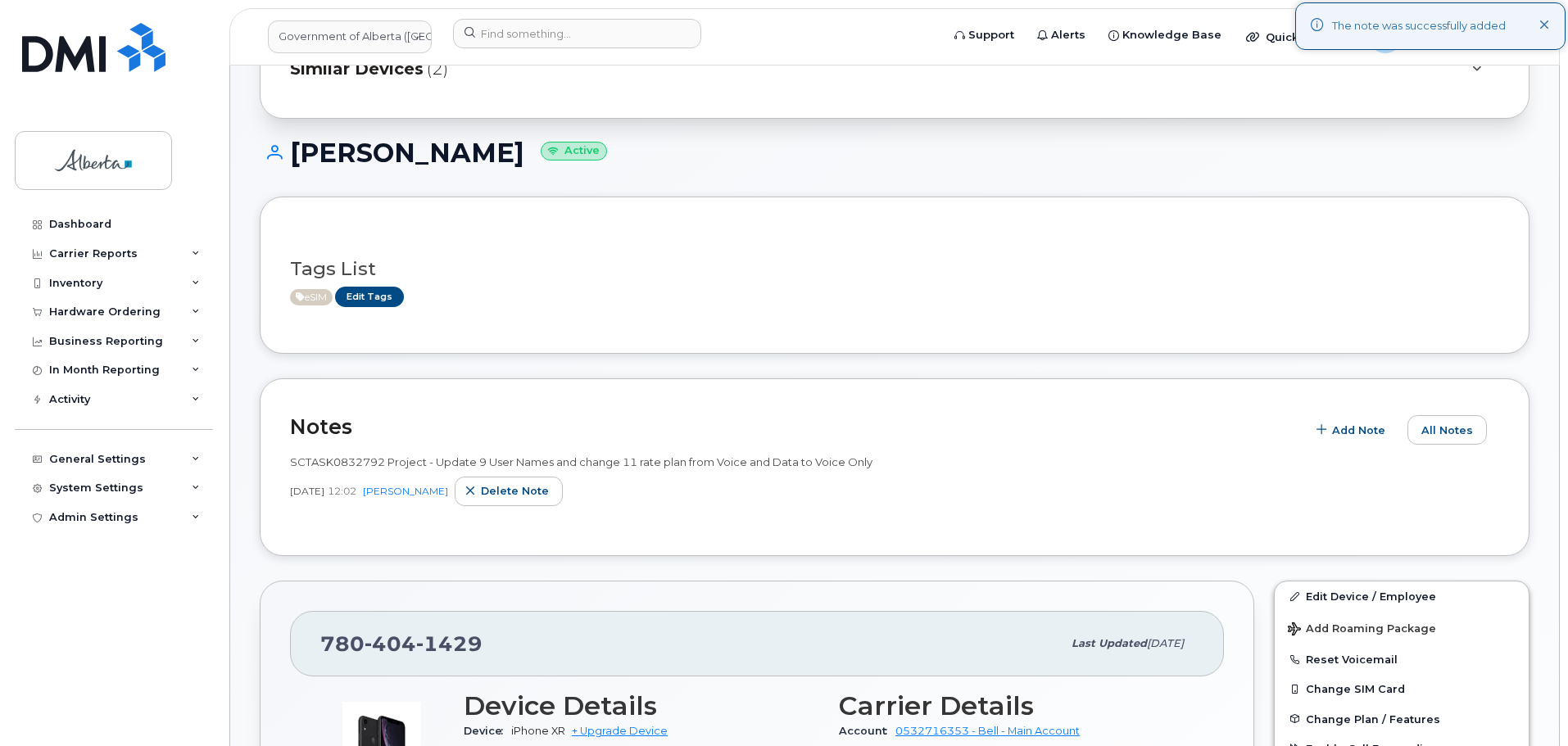
scroll to position [246, 0]
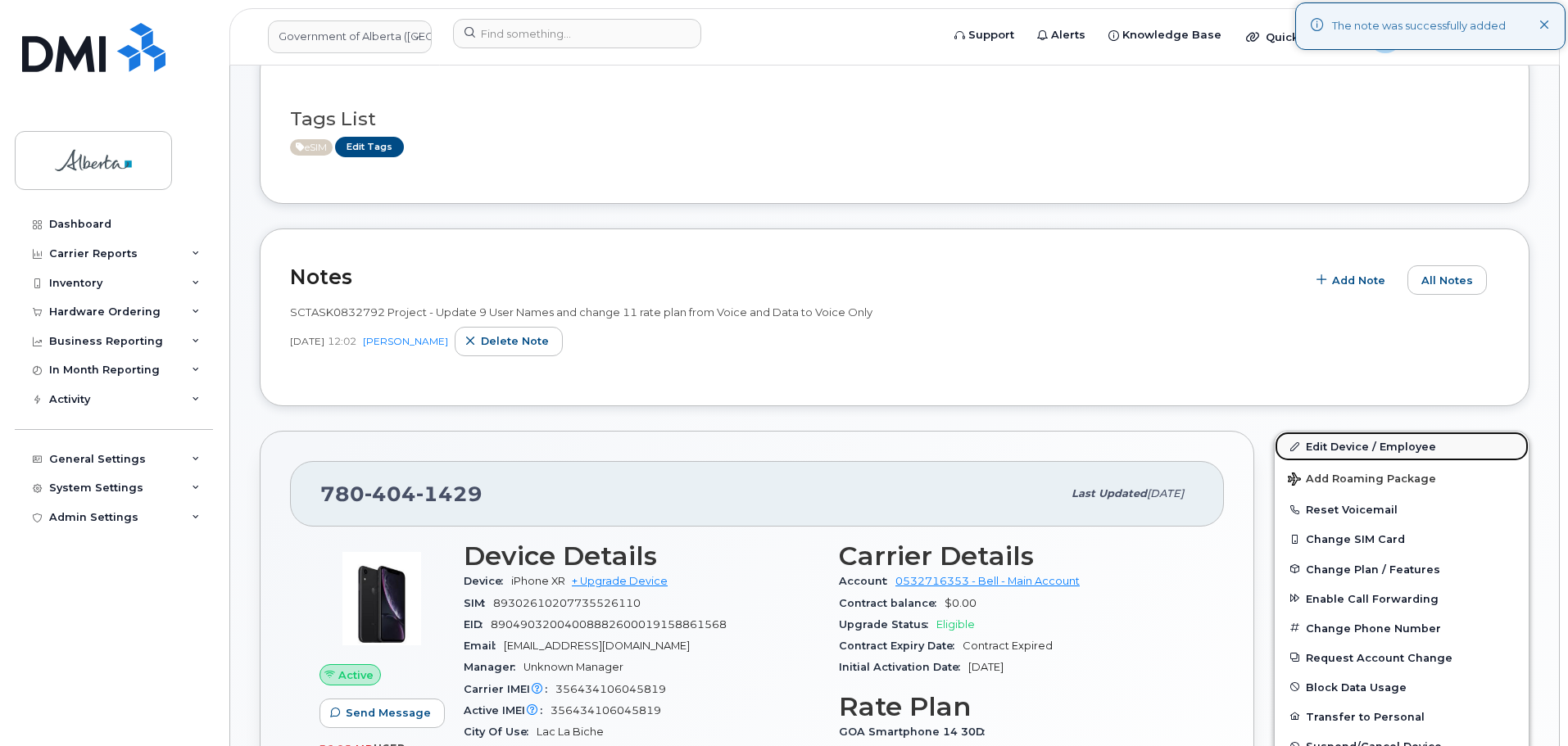
click at [1364, 443] on link "Edit Device / Employee" at bounding box center [1402, 446] width 254 height 30
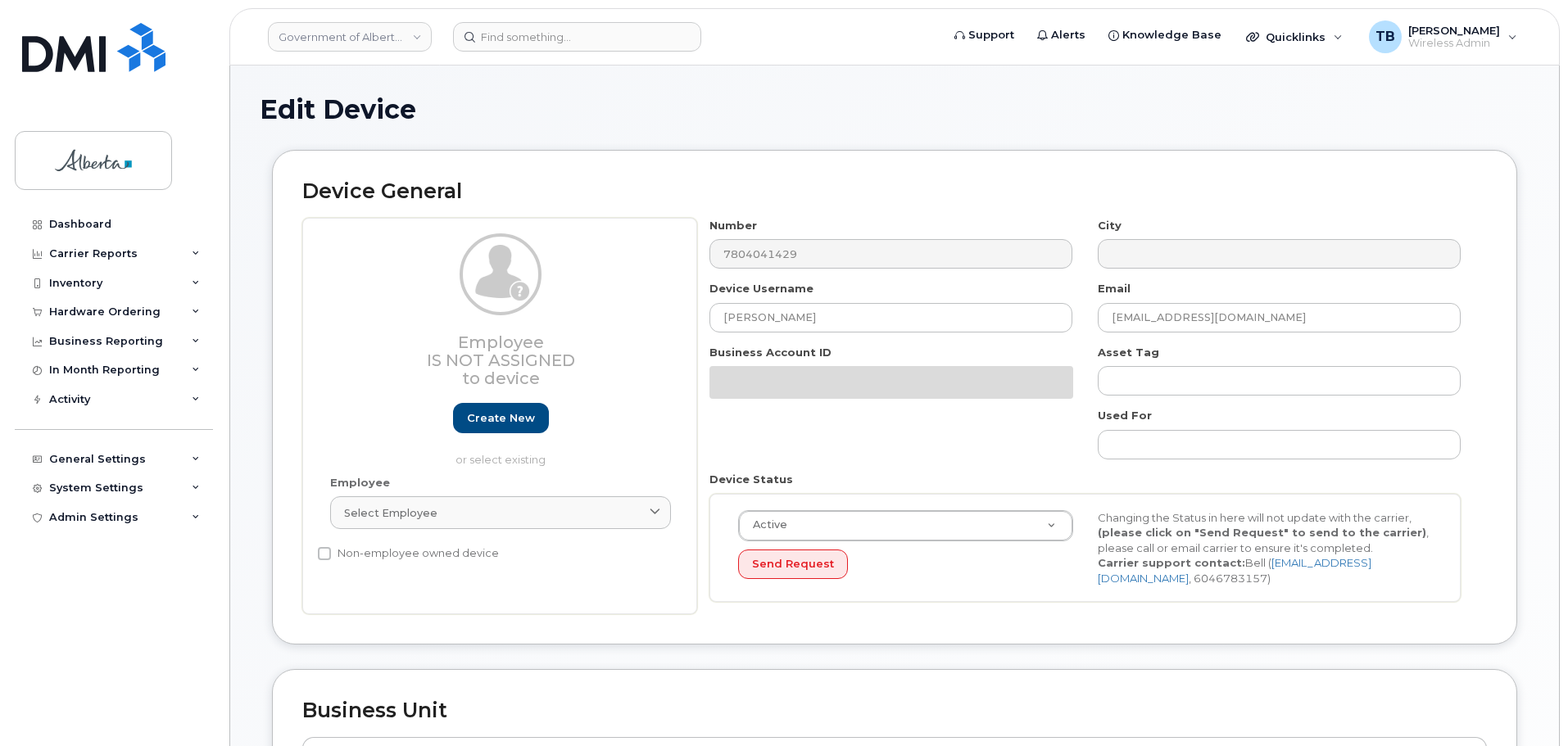
select select "29588065"
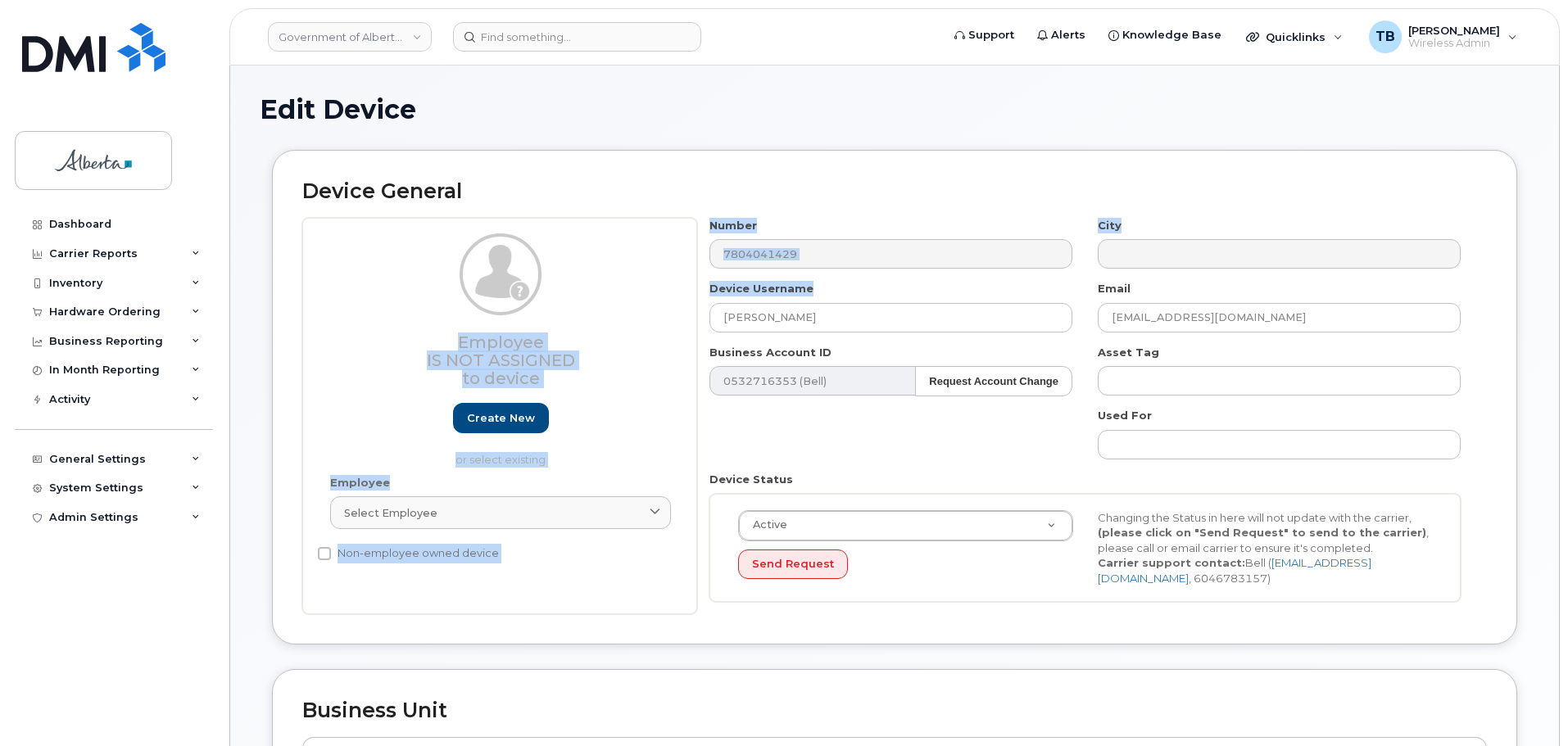
drag, startPoint x: 820, startPoint y: 304, endPoint x: 650, endPoint y: 303, distance: 170.0
click at [651, 303] on div "Employee Is not assigned to device Create new or select existing Employee Selec…" at bounding box center [895, 416] width 1185 height 398
click at [650, 303] on div "Employee Is not assigned to device Create new or select existing" at bounding box center [501, 350] width 341 height 234
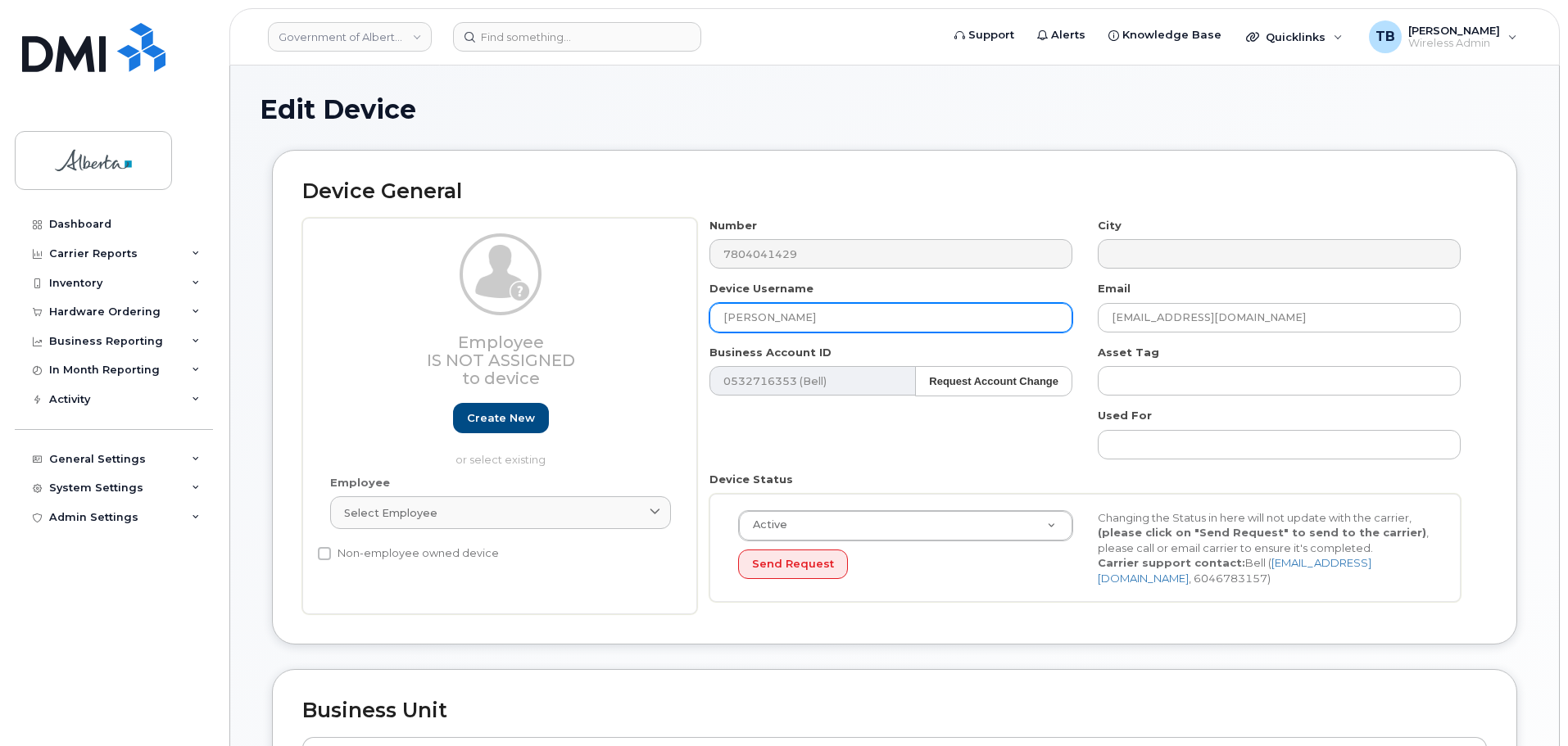
drag, startPoint x: 851, startPoint y: 326, endPoint x: 651, endPoint y: 317, distance: 200.2
click at [652, 317] on div "Employee Is not assigned to device Create new or select existing Employee Selec…" at bounding box center [895, 416] width 1185 height 398
paste input "Elk Lodge 01"
type input "Elk Lodge 01"
drag, startPoint x: 1256, startPoint y: 318, endPoint x: 1025, endPoint y: 317, distance: 231.0
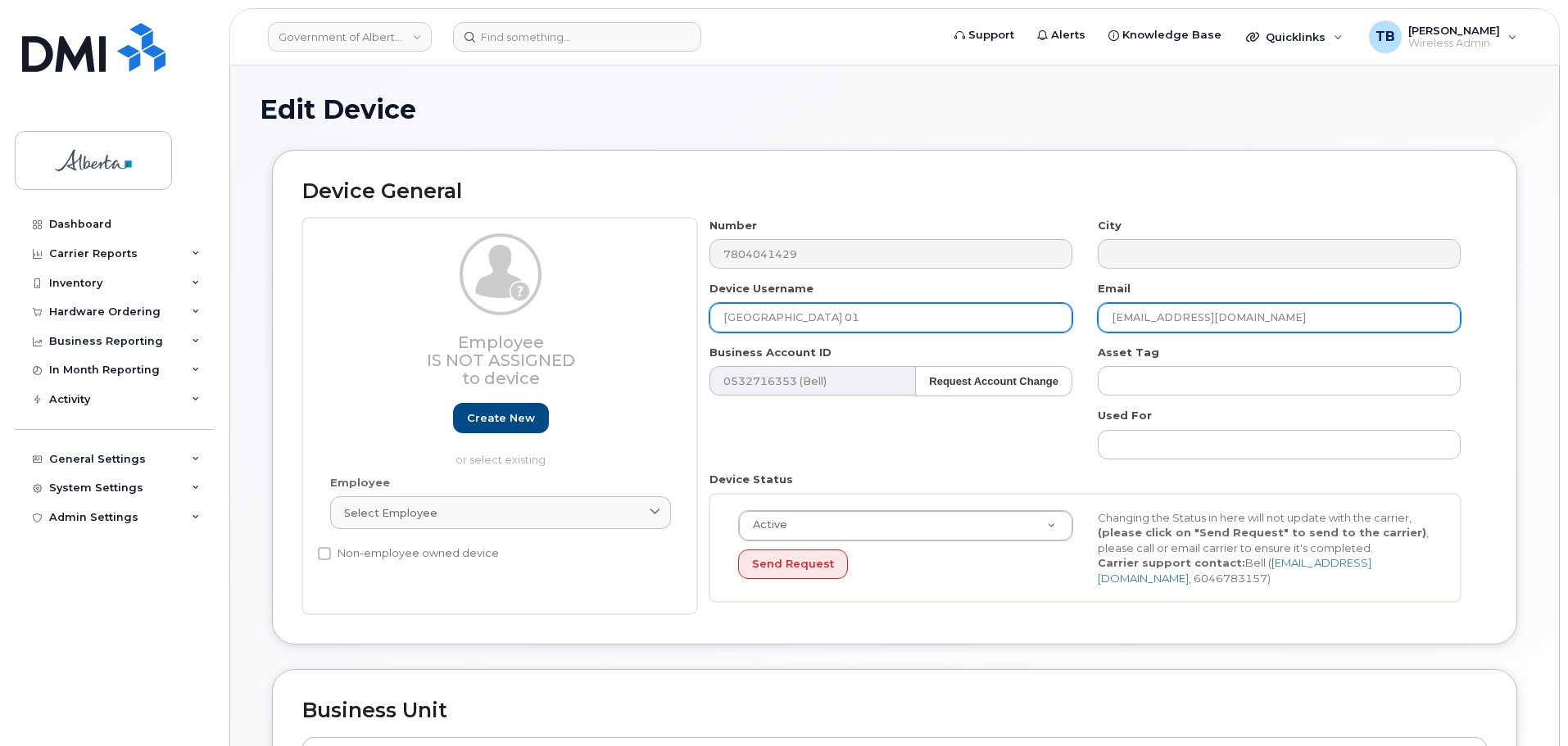
click at [1025, 317] on div "Number 7804041429 City Device Username Elk Lodge 01 Email Carly.Moller@gov.ab.c…" at bounding box center [1086, 416] width 777 height 398
paste input "Karen.Lewiski"
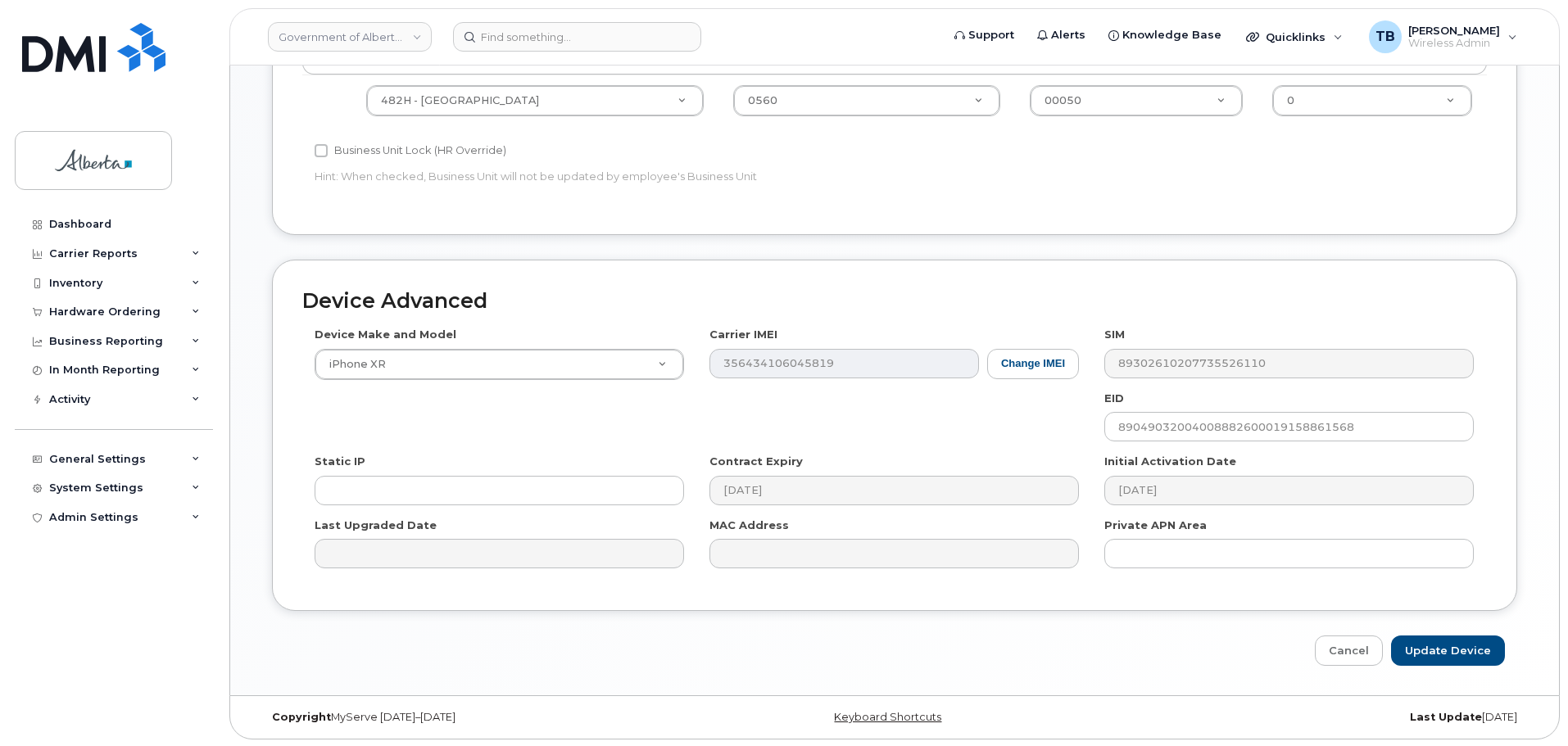
scroll to position [694, 0]
type input "Karen.Lewiski@gov.ab.ca"
click at [1442, 654] on input "Update Device" at bounding box center [1448, 649] width 114 height 30
type input "Saving..."
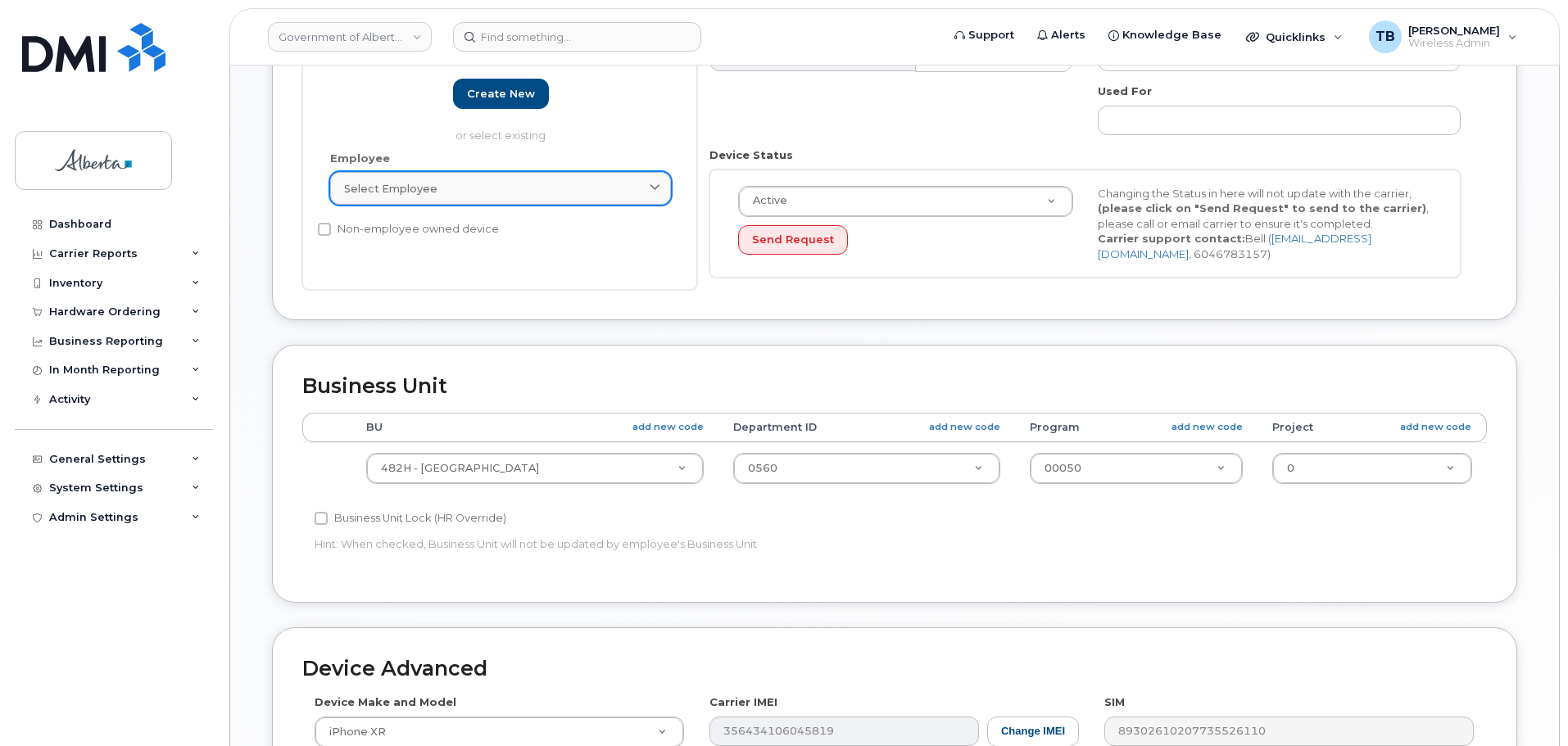
scroll to position [95, 0]
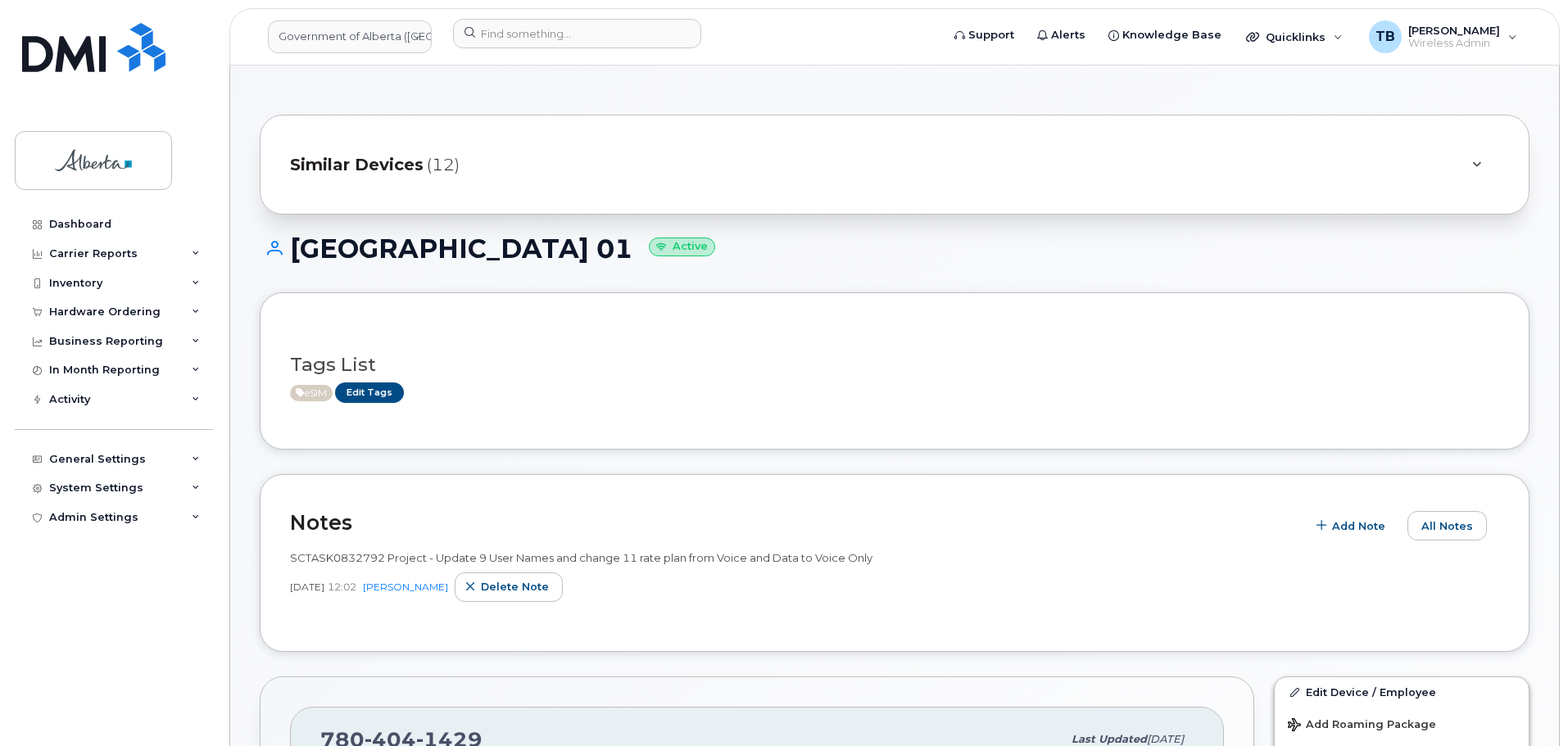
click at [328, 556] on span "SCTASK0832792 Project - Update 9 User Names and change 11 rate plan from Voice …" at bounding box center [582, 557] width 583 height 13
copy span "SCTASK0832792"
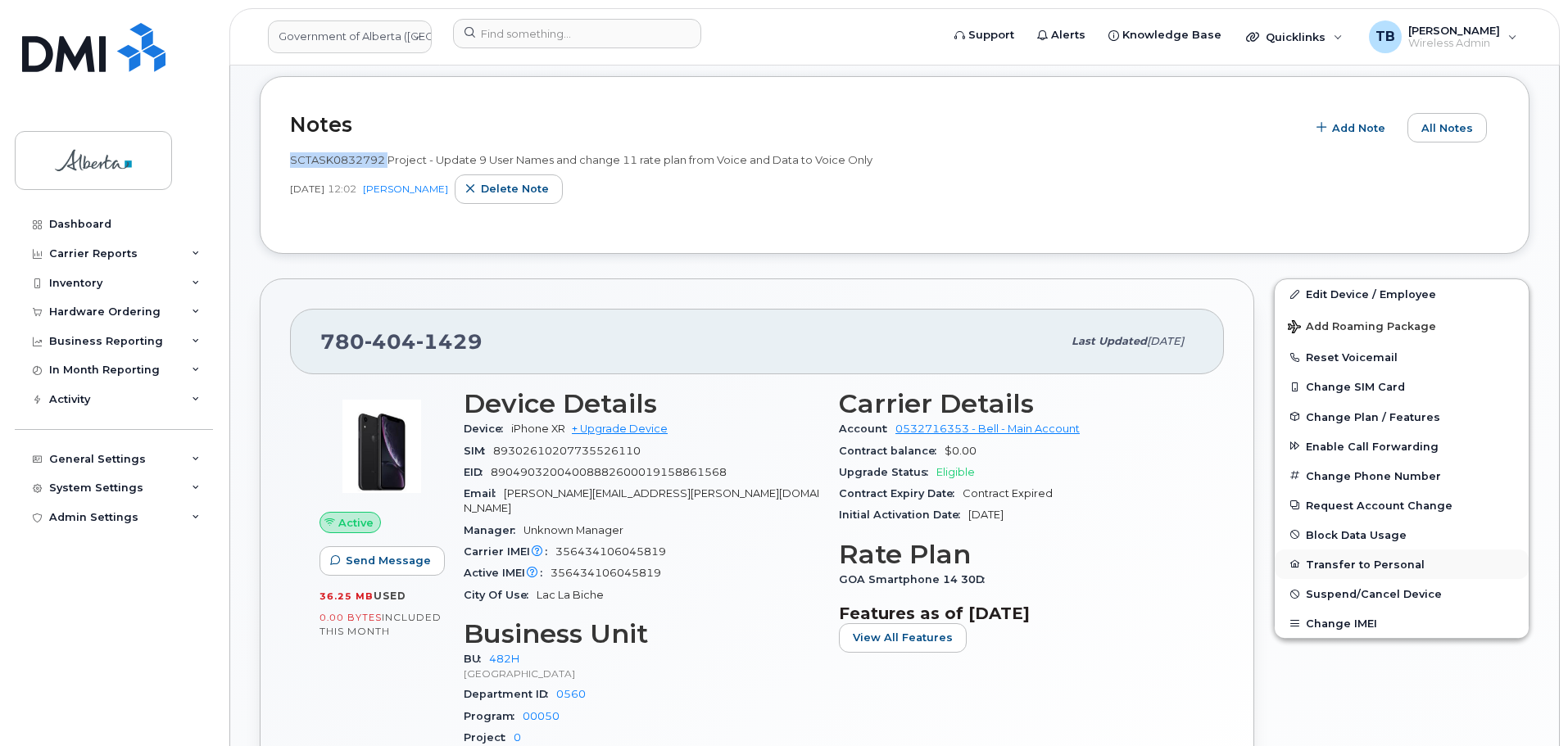
scroll to position [410, 0]
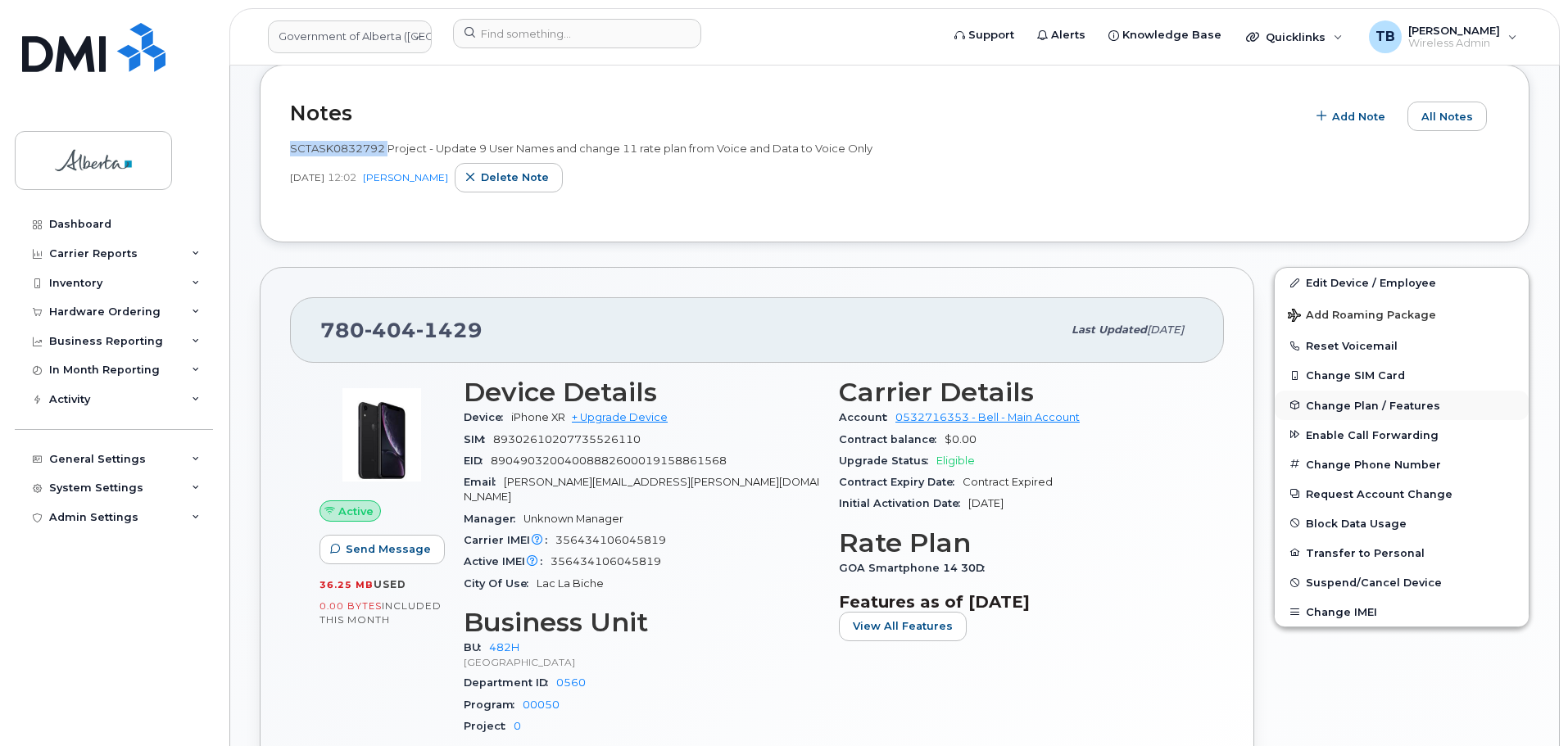
click at [1333, 409] on span "Change Plan / Features" at bounding box center [1374, 404] width 134 height 12
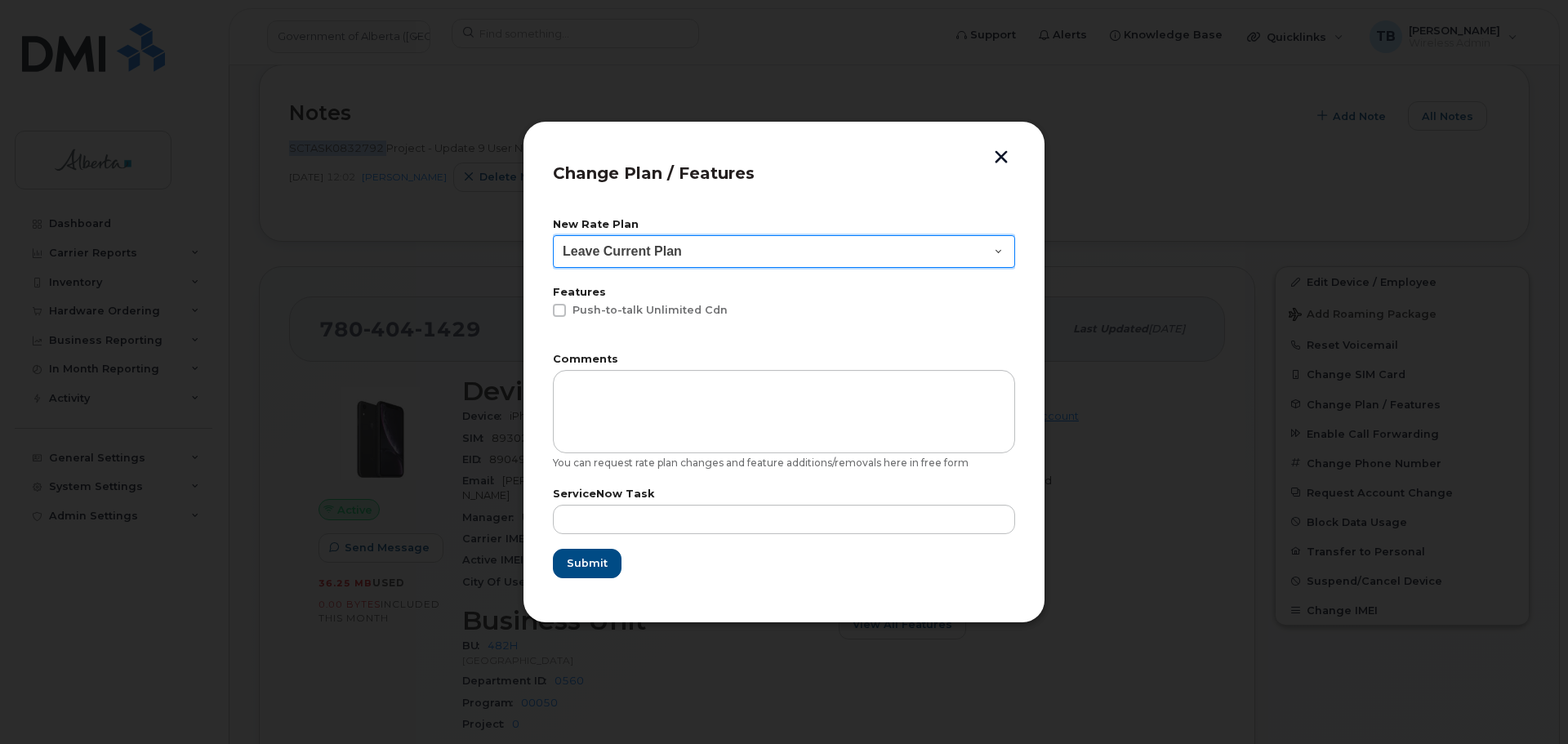
click at [585, 255] on select "Leave Current Plan GOA - Voice Plan 5 GOA Unlimited Smartphone 14 GOA-Voice Pla…" at bounding box center [784, 251] width 462 height 33
select select "2483364"
click at [553, 236] on select "Leave Current Plan GOA - Voice Plan 5 GOA Unlimited Smartphone 14 GOA-Voice Pla…" at bounding box center [784, 251] width 462 height 33
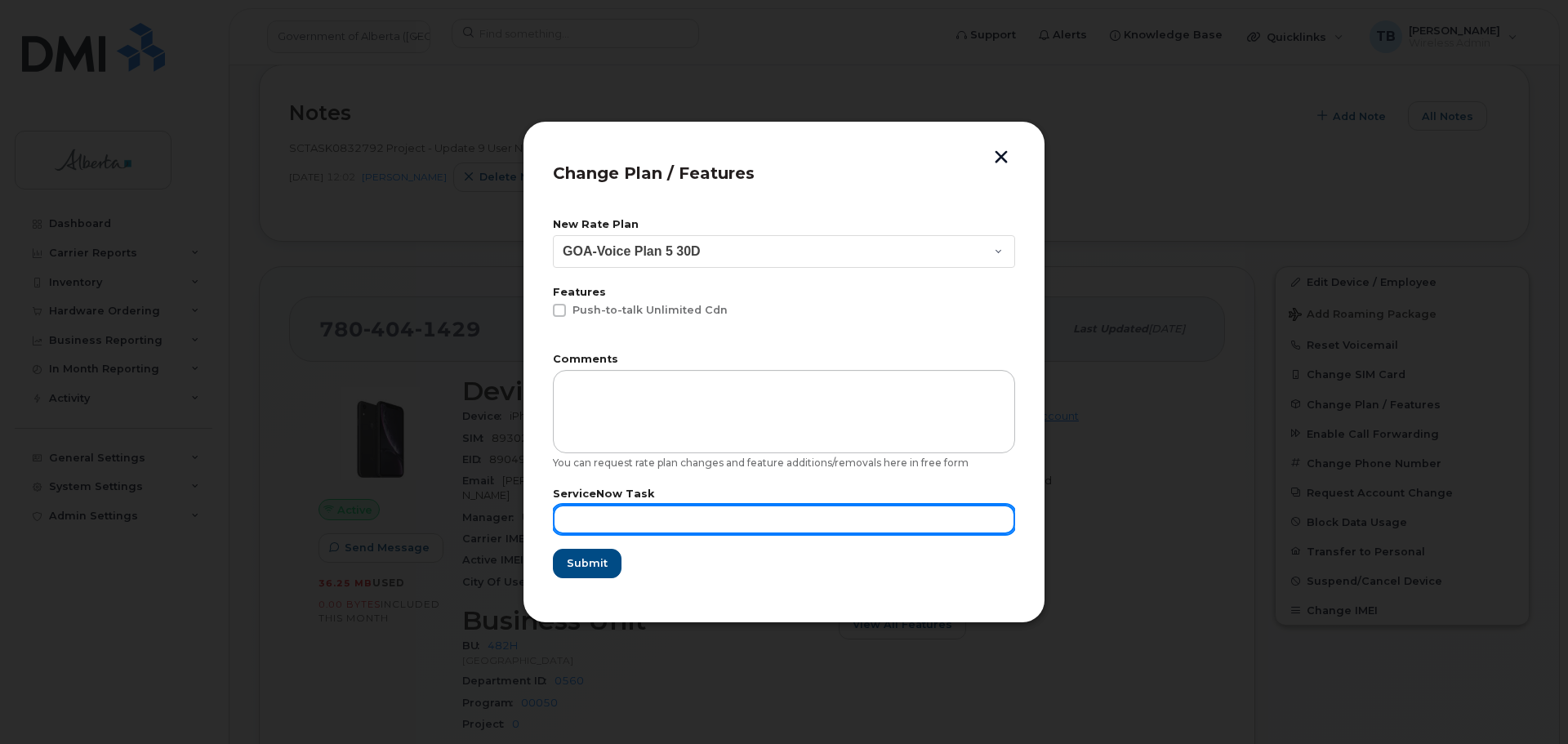
click at [592, 524] on input "text" at bounding box center [784, 520] width 462 height 30
paste input "SCTASK0832792"
type input "SCTASK0832792"
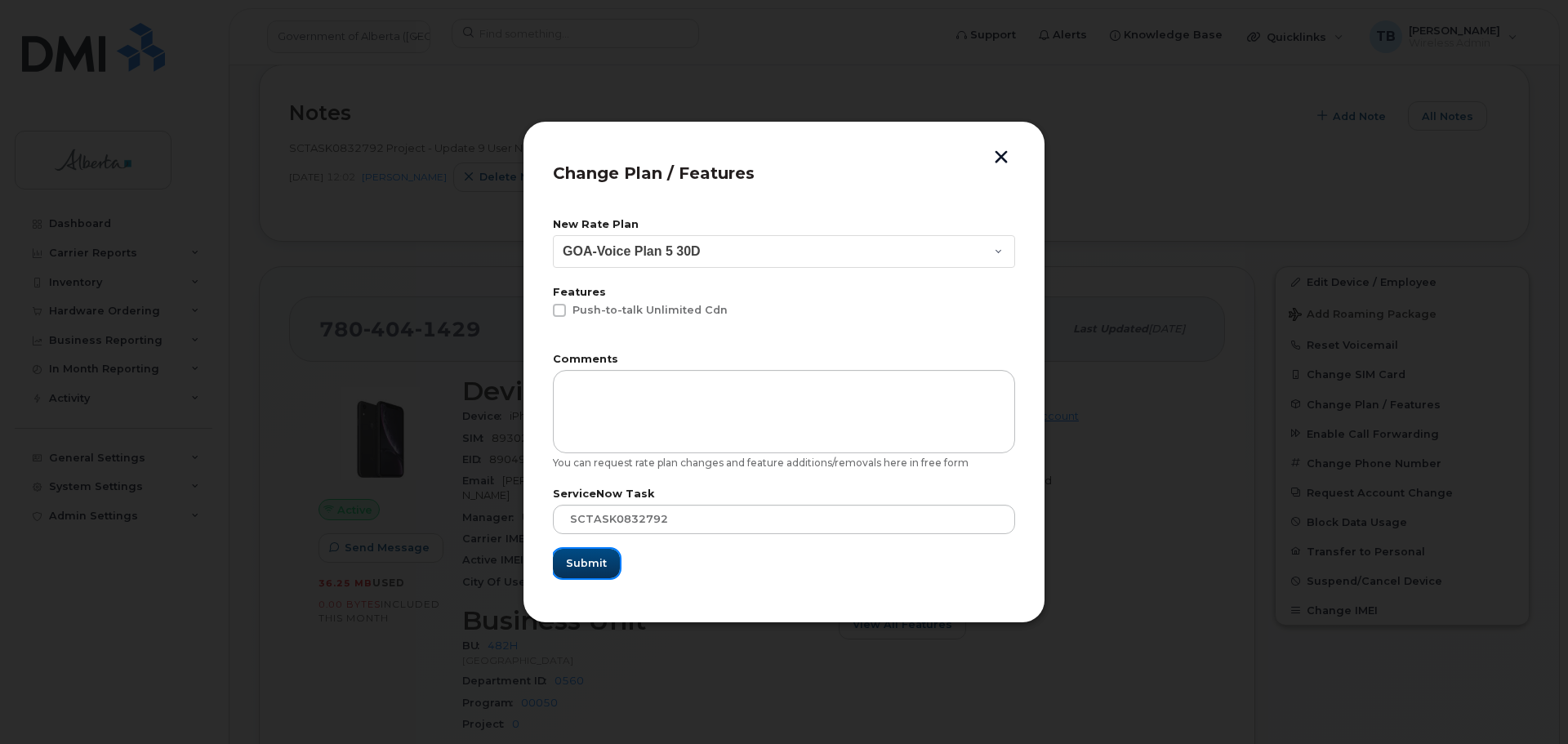
click at [570, 564] on span "Submit" at bounding box center [586, 563] width 41 height 16
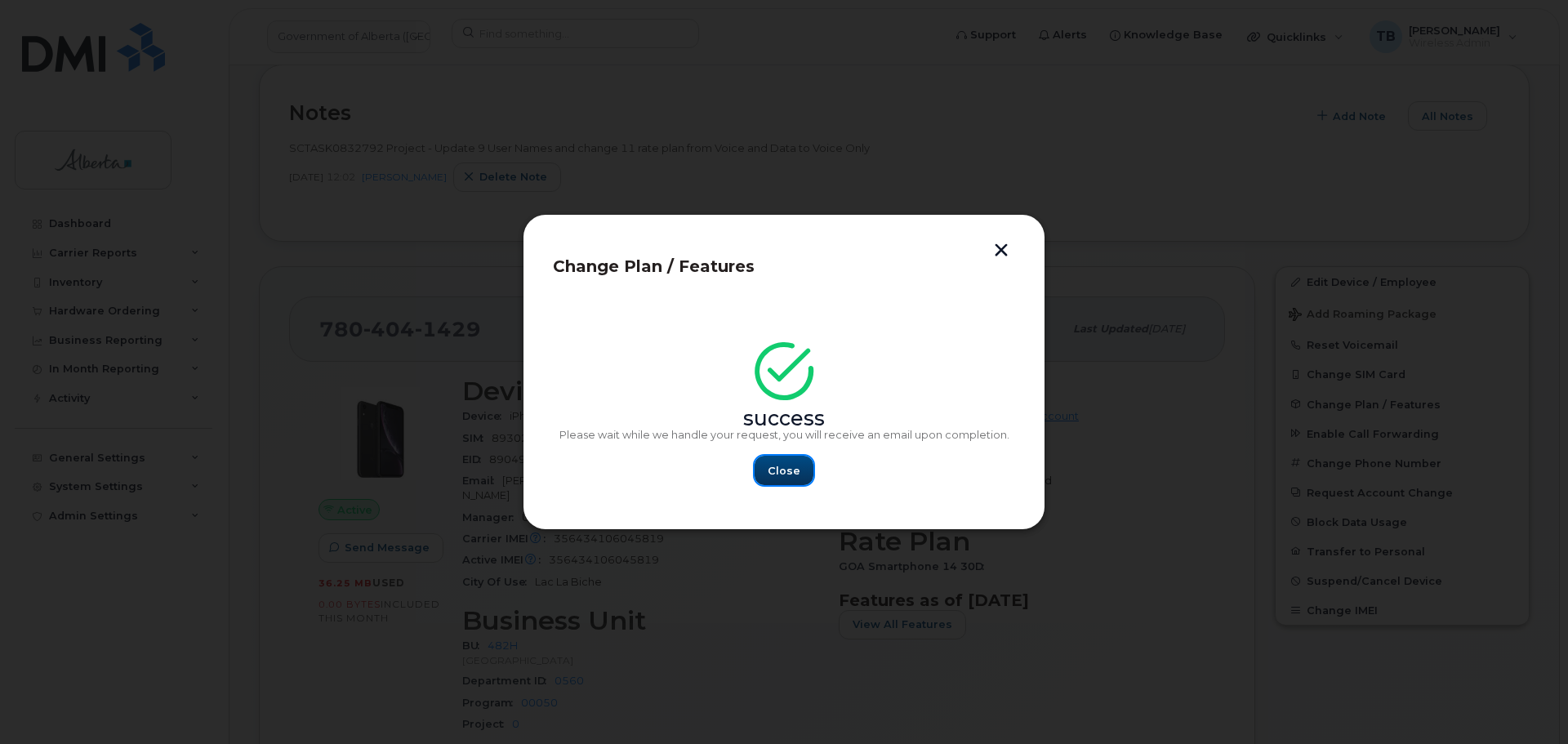
click at [770, 472] on span "Close" at bounding box center [784, 470] width 33 height 16
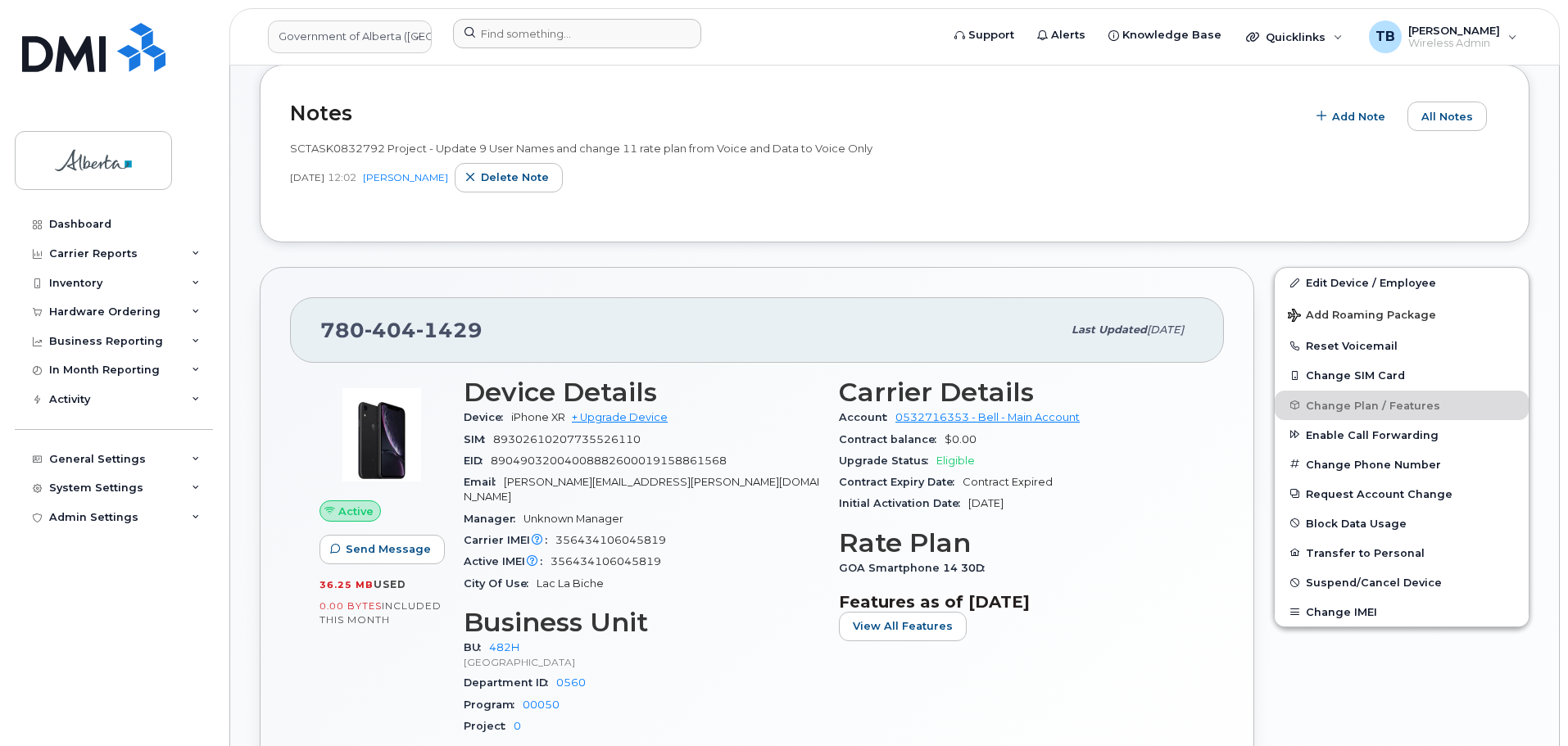
click at [551, 50] on div at bounding box center [691, 36] width 503 height 36
click at [543, 43] on input at bounding box center [577, 34] width 248 height 30
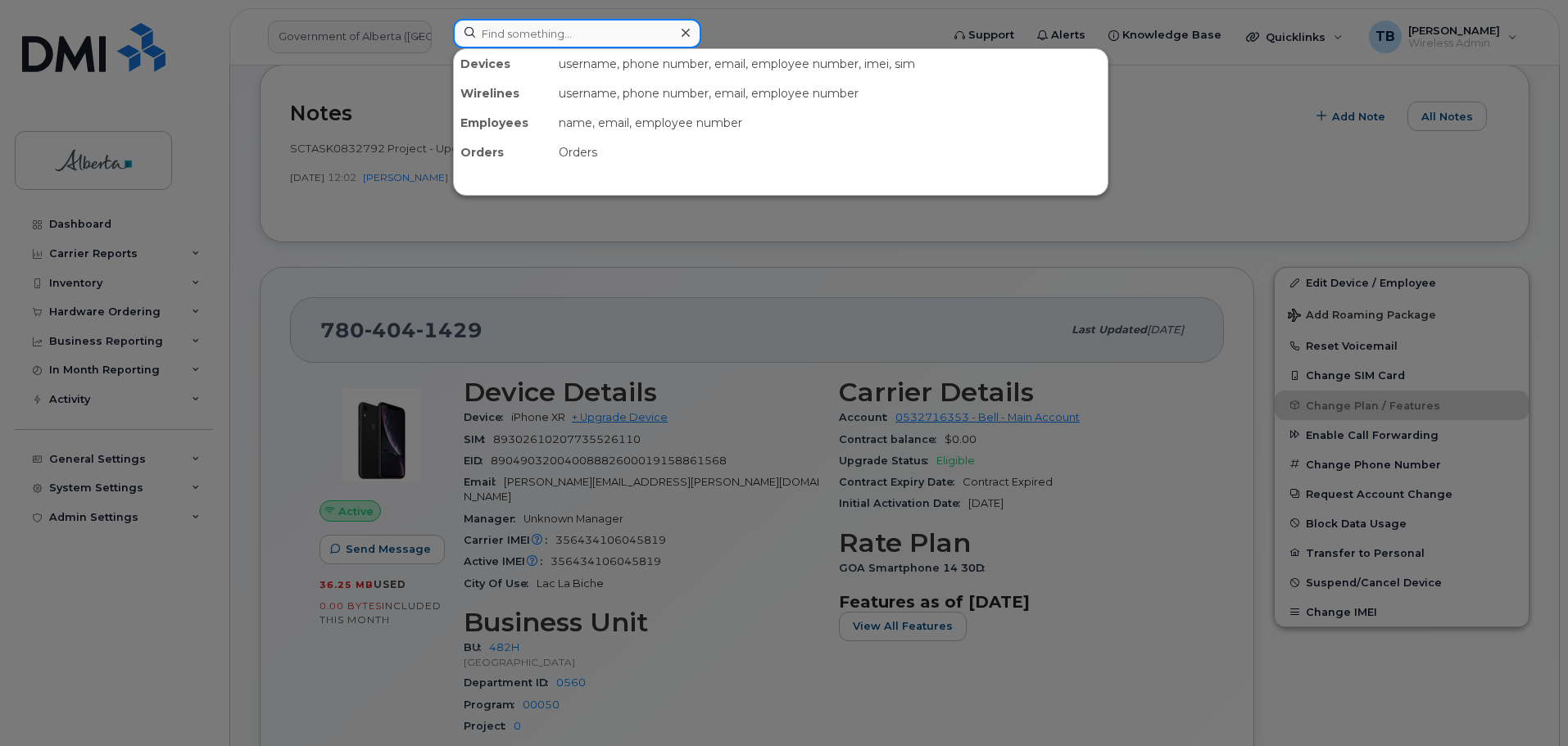
paste input "7803164045"
type input "7803164045"
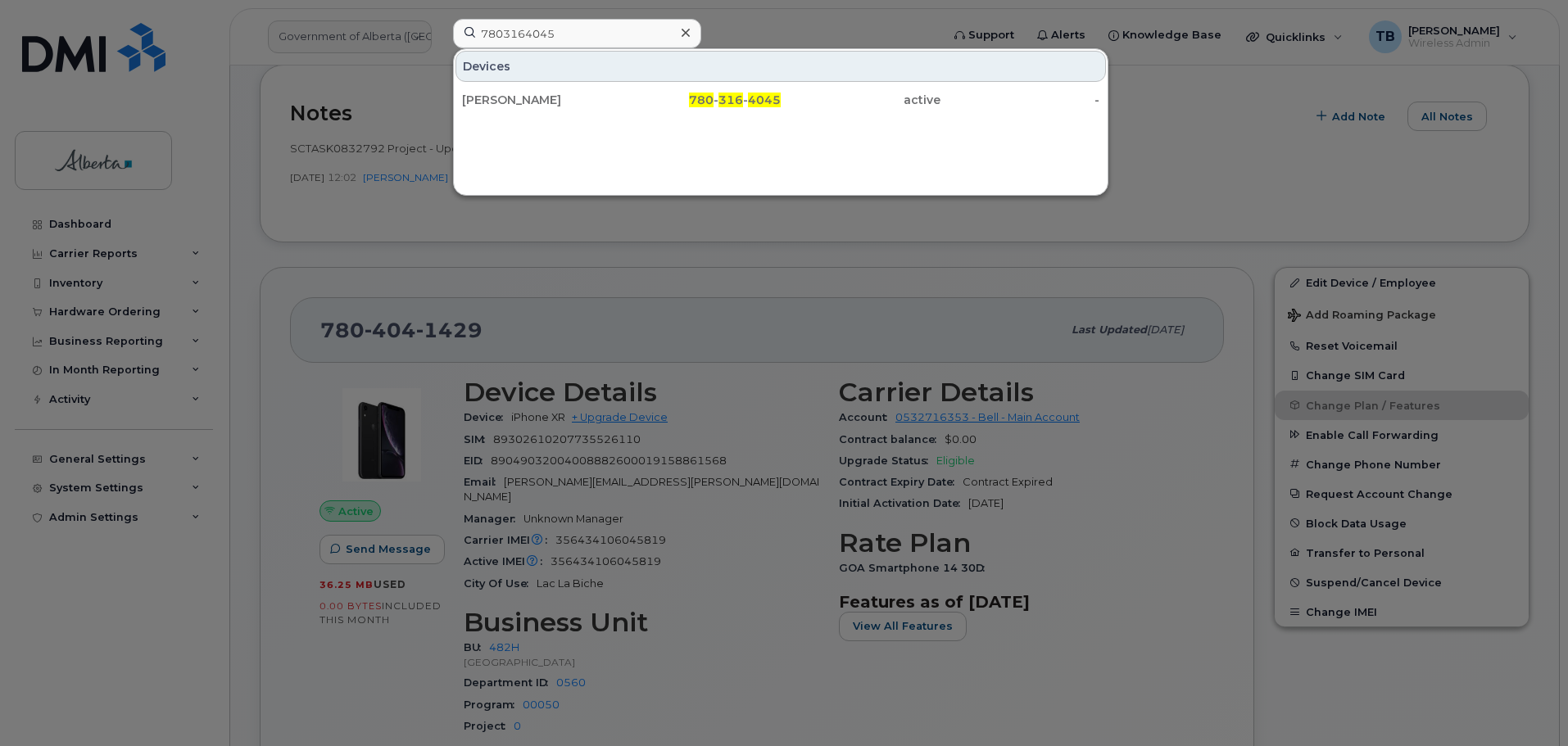
click at [523, 92] on div "Michael Mckell" at bounding box center [542, 100] width 160 height 17
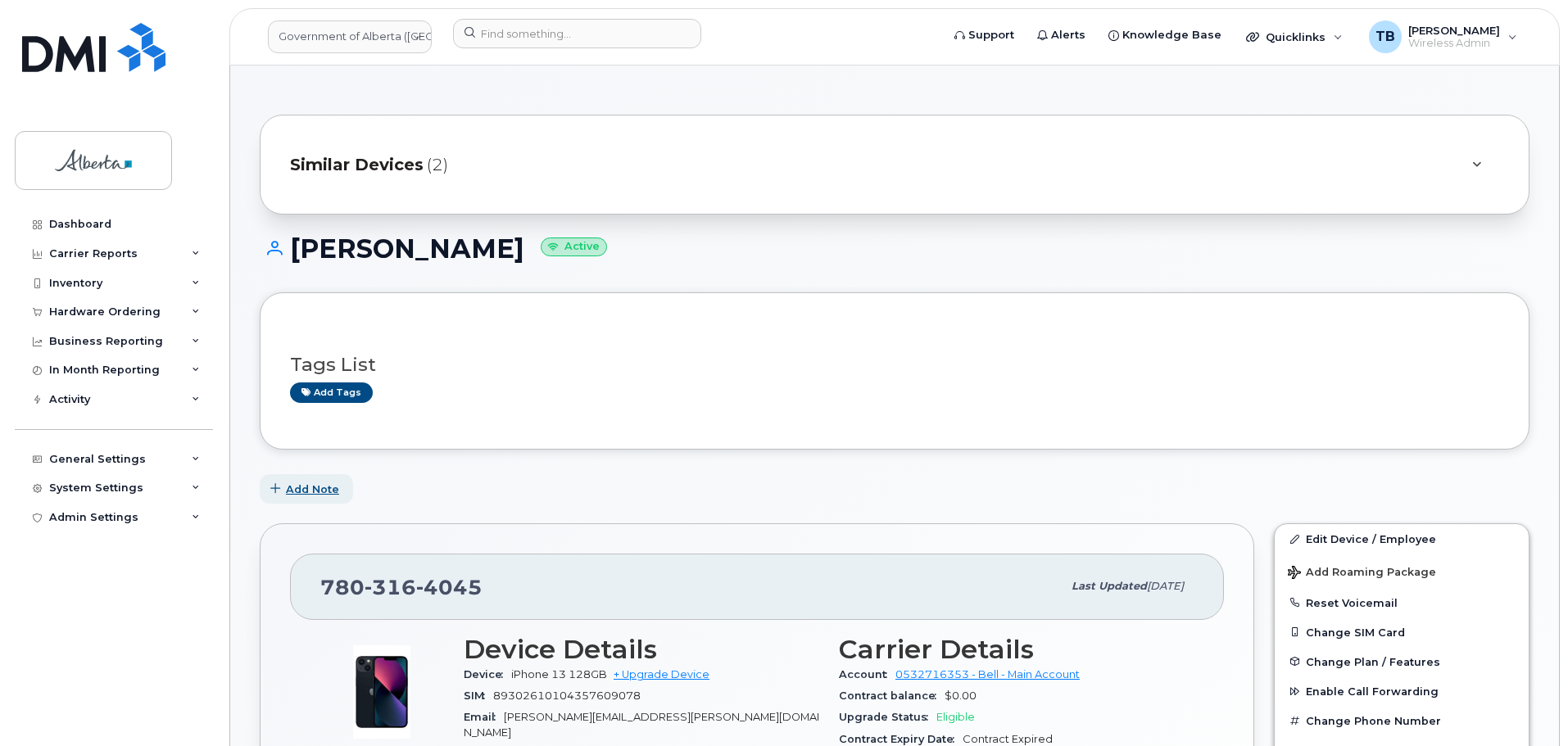
click at [301, 485] on span "Add Note" at bounding box center [312, 489] width 53 height 16
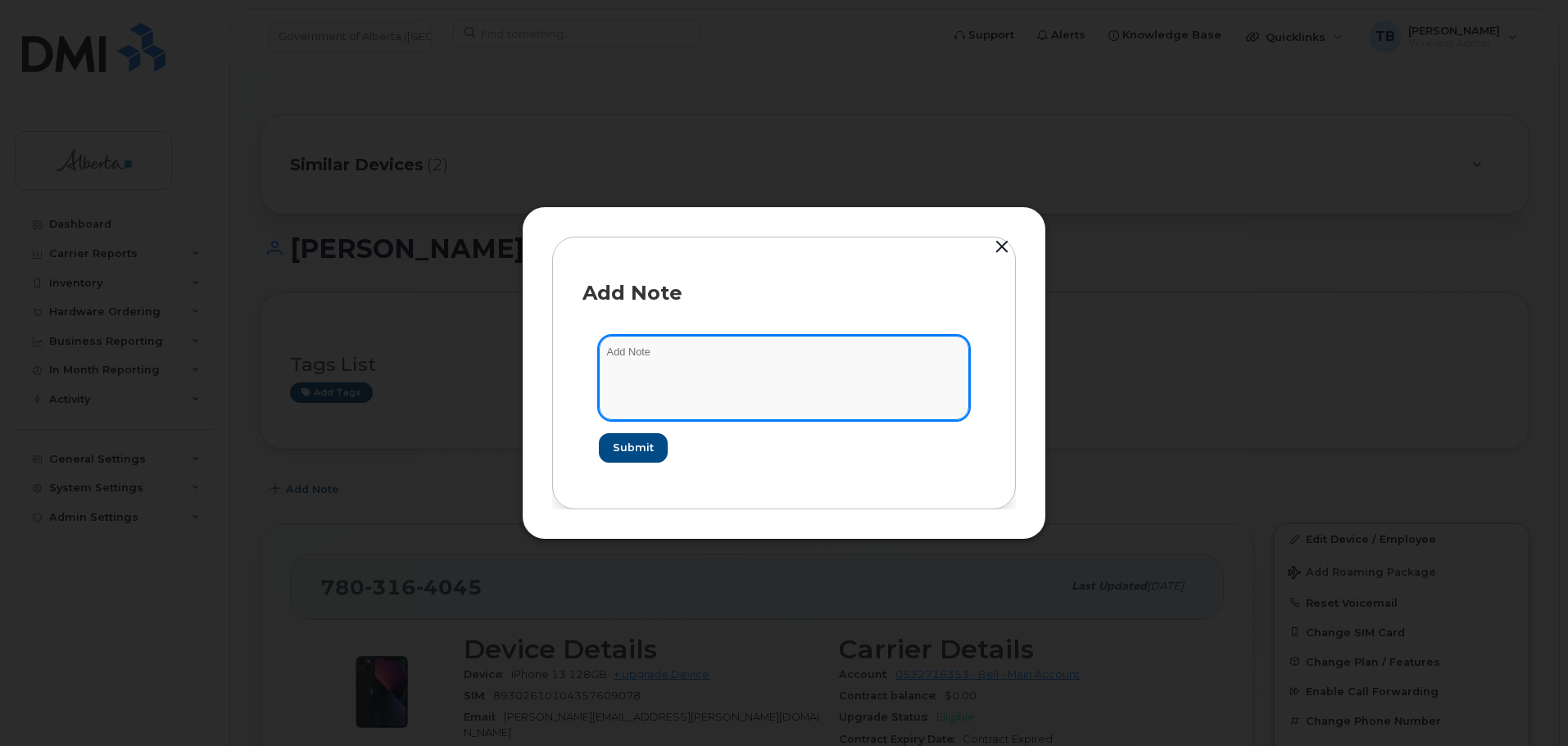
click at [632, 389] on textarea at bounding box center [784, 377] width 371 height 83
paste textarea "SCTASK0832792 Project - Update 9 User Names and change 11 rate plan from Voice …"
drag, startPoint x: 758, startPoint y: 392, endPoint x: 625, endPoint y: 394, distance: 133.0
click at [595, 397] on form "SCTASK0832792 Project - Update 9 User Names and change 11 rate plan from Voice …" at bounding box center [784, 399] width 403 height 159
type textarea "SCTASK0832792 Project - Update 9 User Names and change 11 rate plan from Voice …"
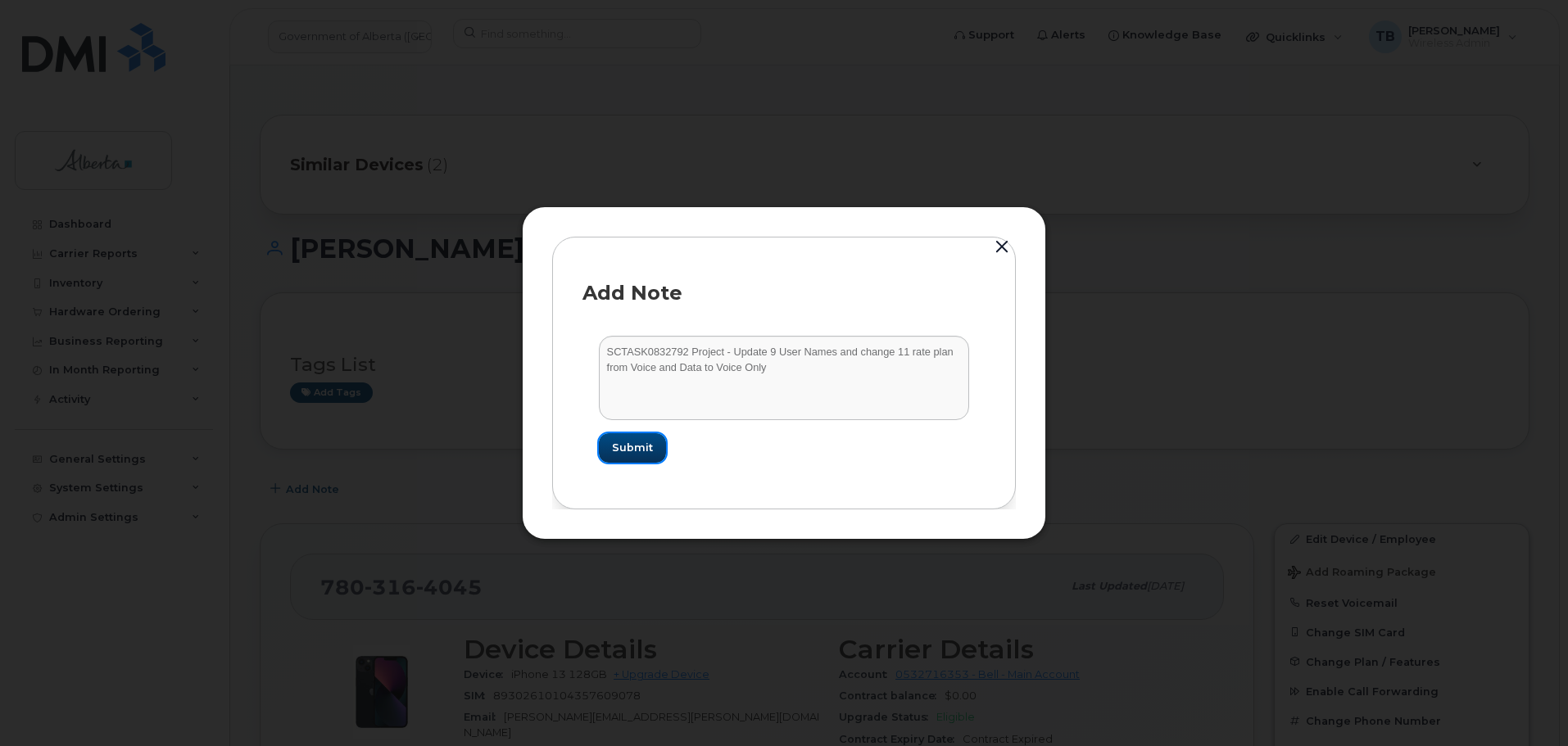
click at [631, 444] on span "Submit" at bounding box center [632, 447] width 41 height 16
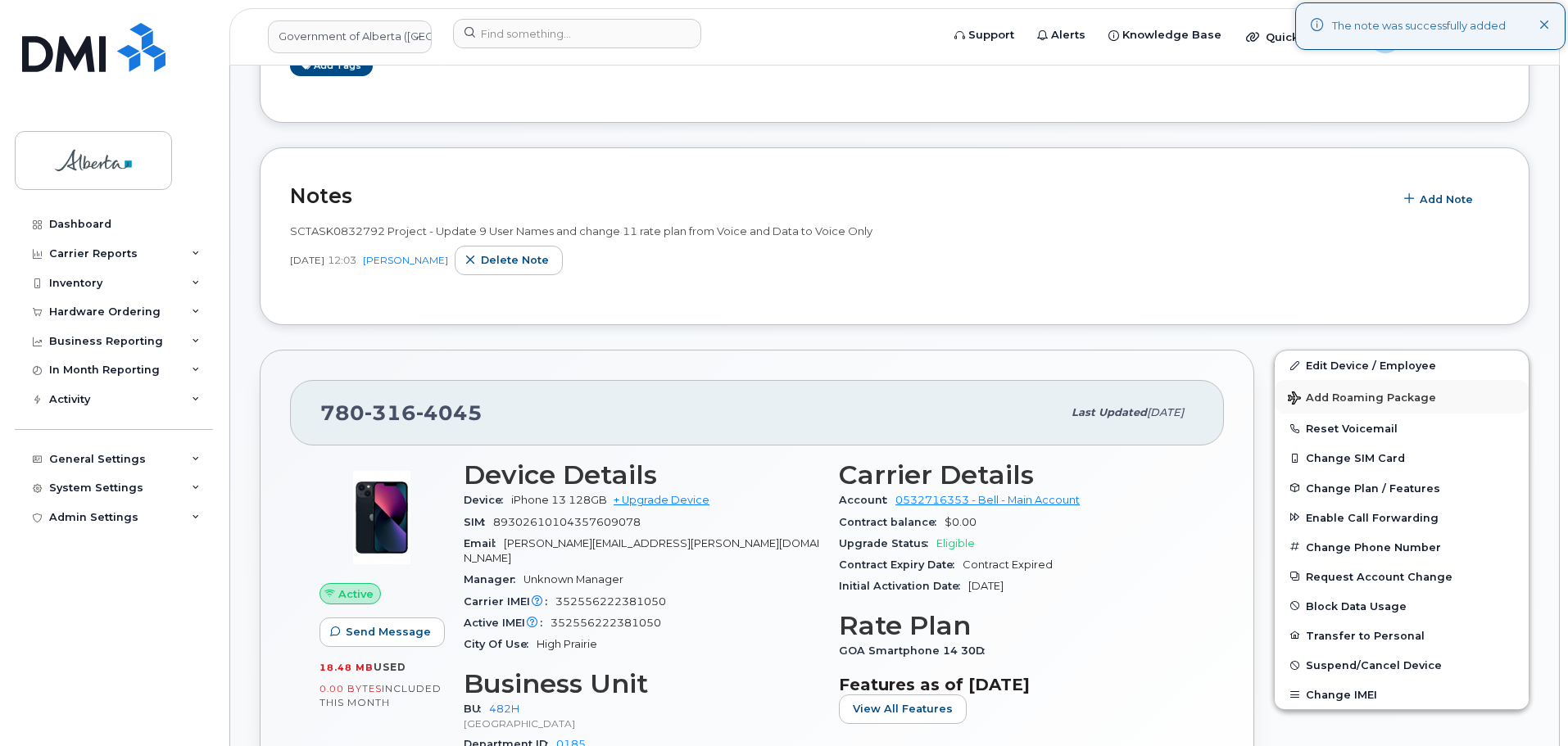
scroll to position [328, 0]
click at [1356, 361] on link "Edit Device / Employee" at bounding box center [1402, 365] width 254 height 30
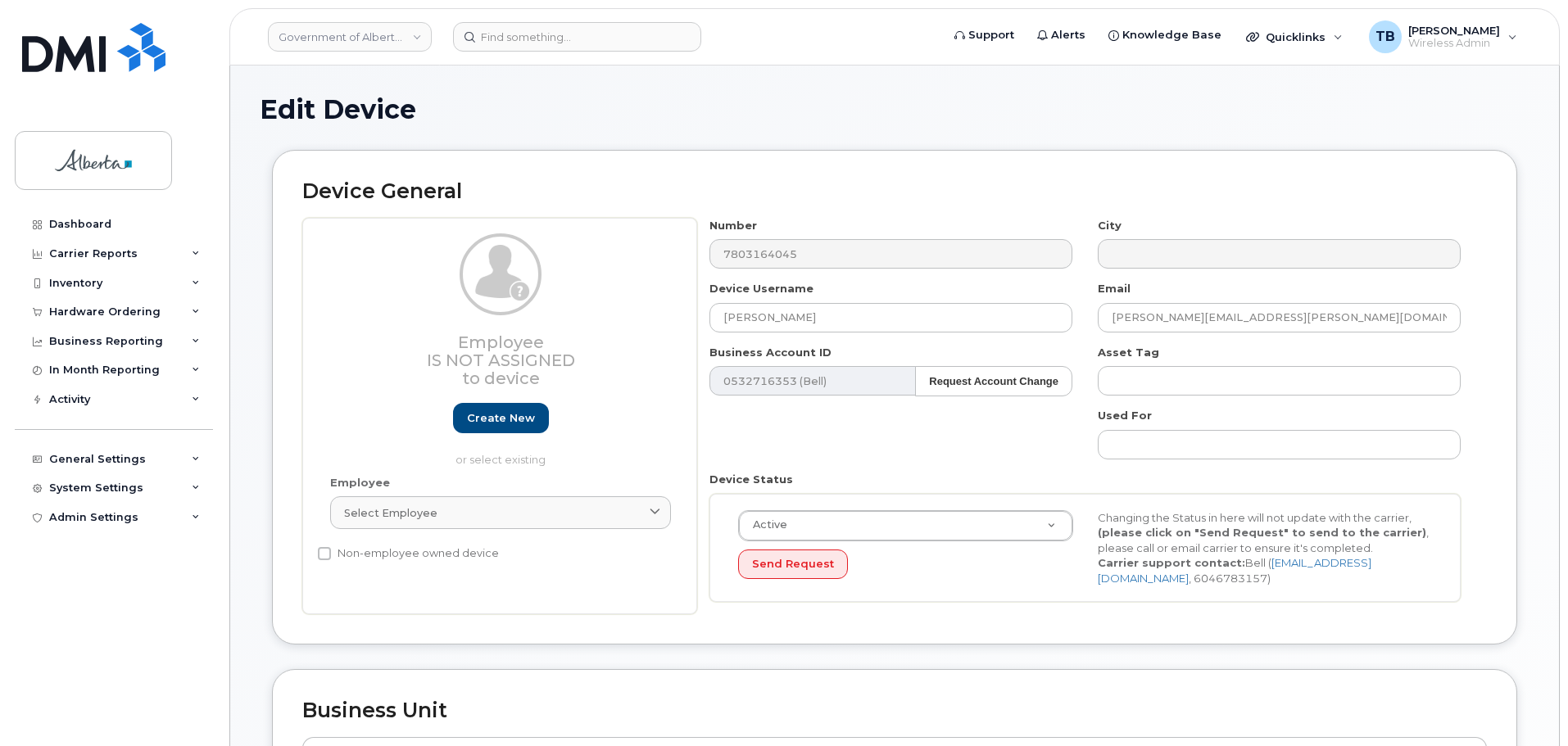
select select "29588065"
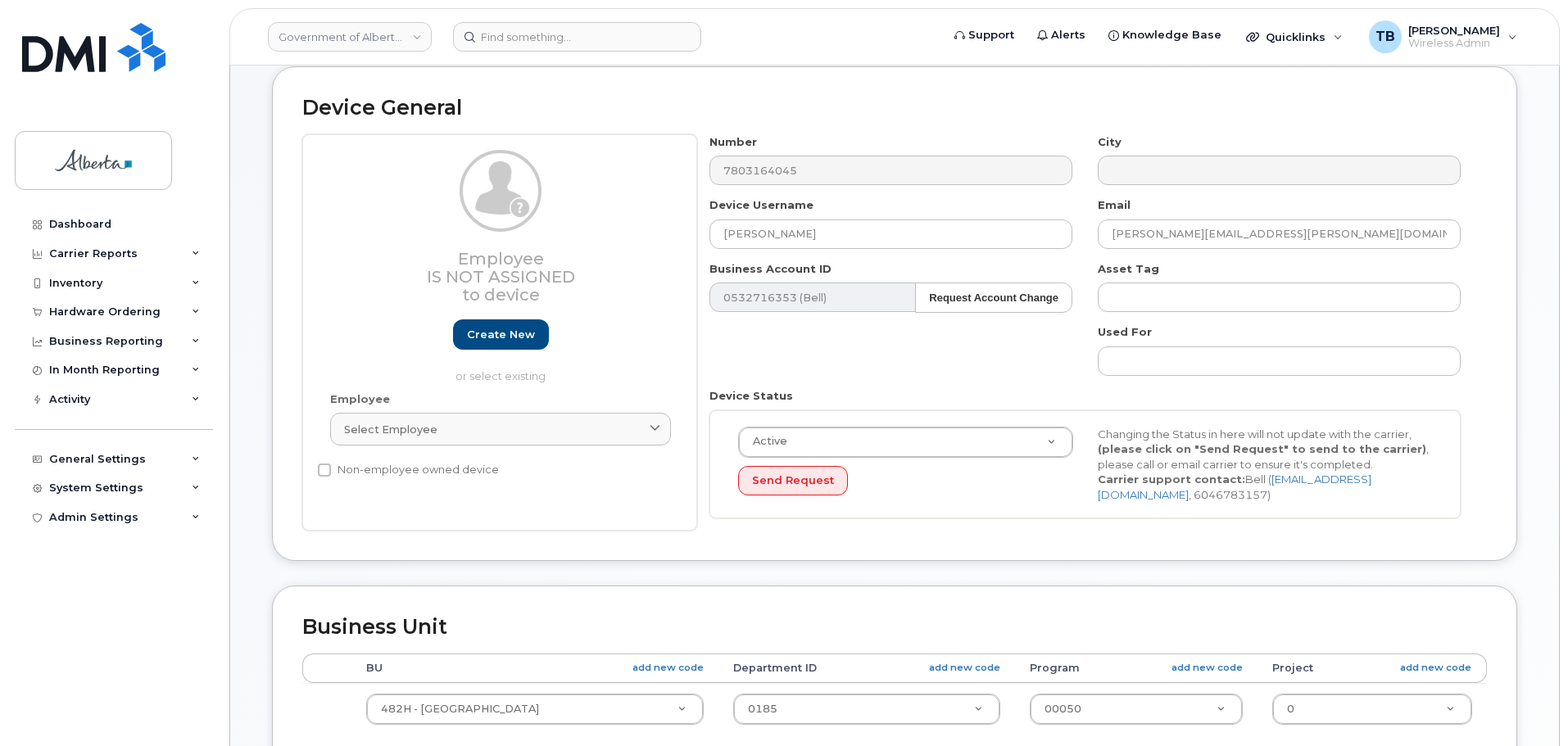
scroll to position [82, 0]
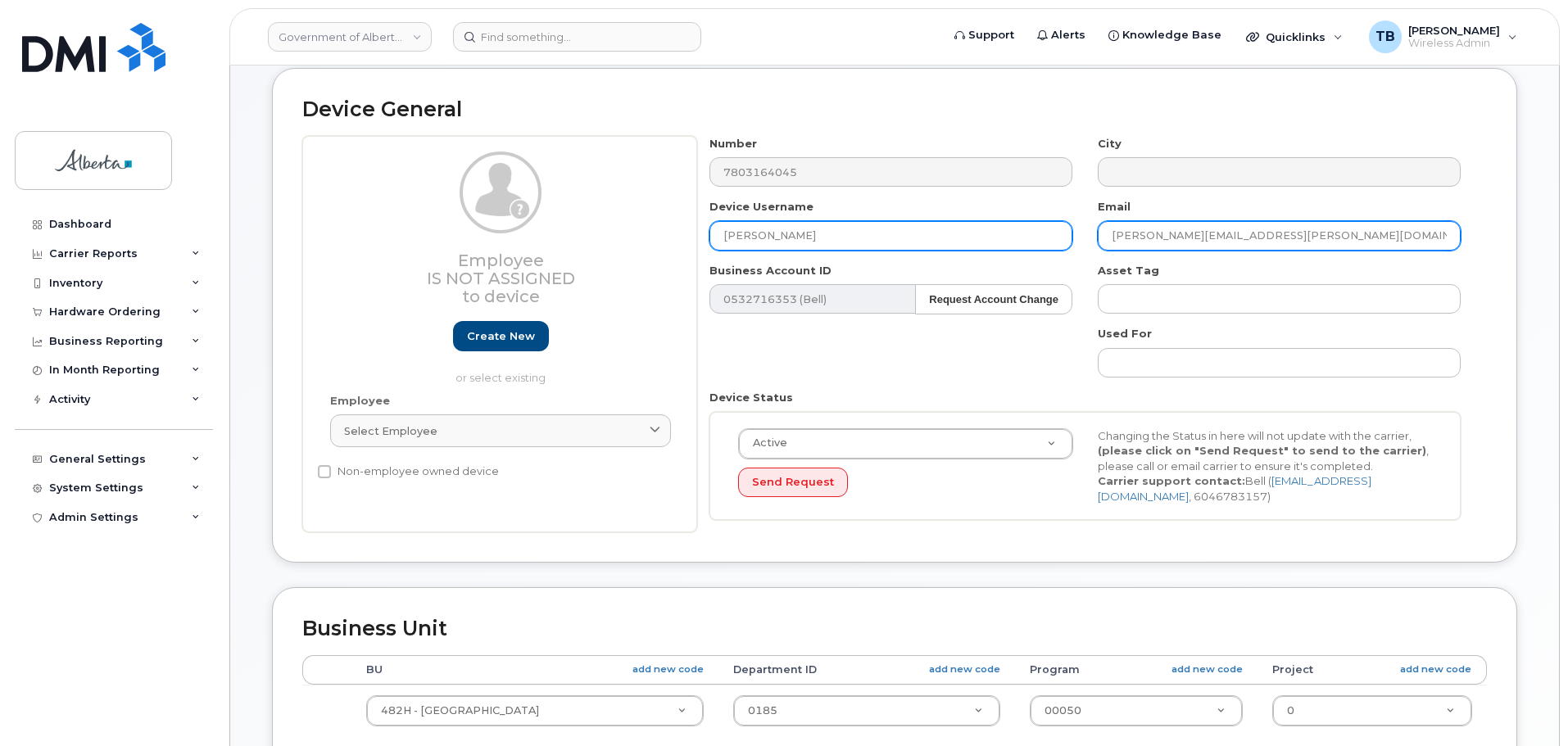
drag, startPoint x: 1265, startPoint y: 235, endPoint x: 1056, endPoint y: 238, distance: 209.0
click at [1056, 238] on div "Number 7803164045 City Device Username [PERSON_NAME] Email [PERSON_NAME][EMAIL_…" at bounding box center [1086, 335] width 777 height 398
paste input "[PERSON_NAME].[PERSON_NAME]"
type input "[PERSON_NAME][EMAIL_ADDRESS][PERSON_NAME][DOMAIN_NAME]"
drag, startPoint x: 781, startPoint y: 244, endPoint x: 611, endPoint y: 243, distance: 170.0
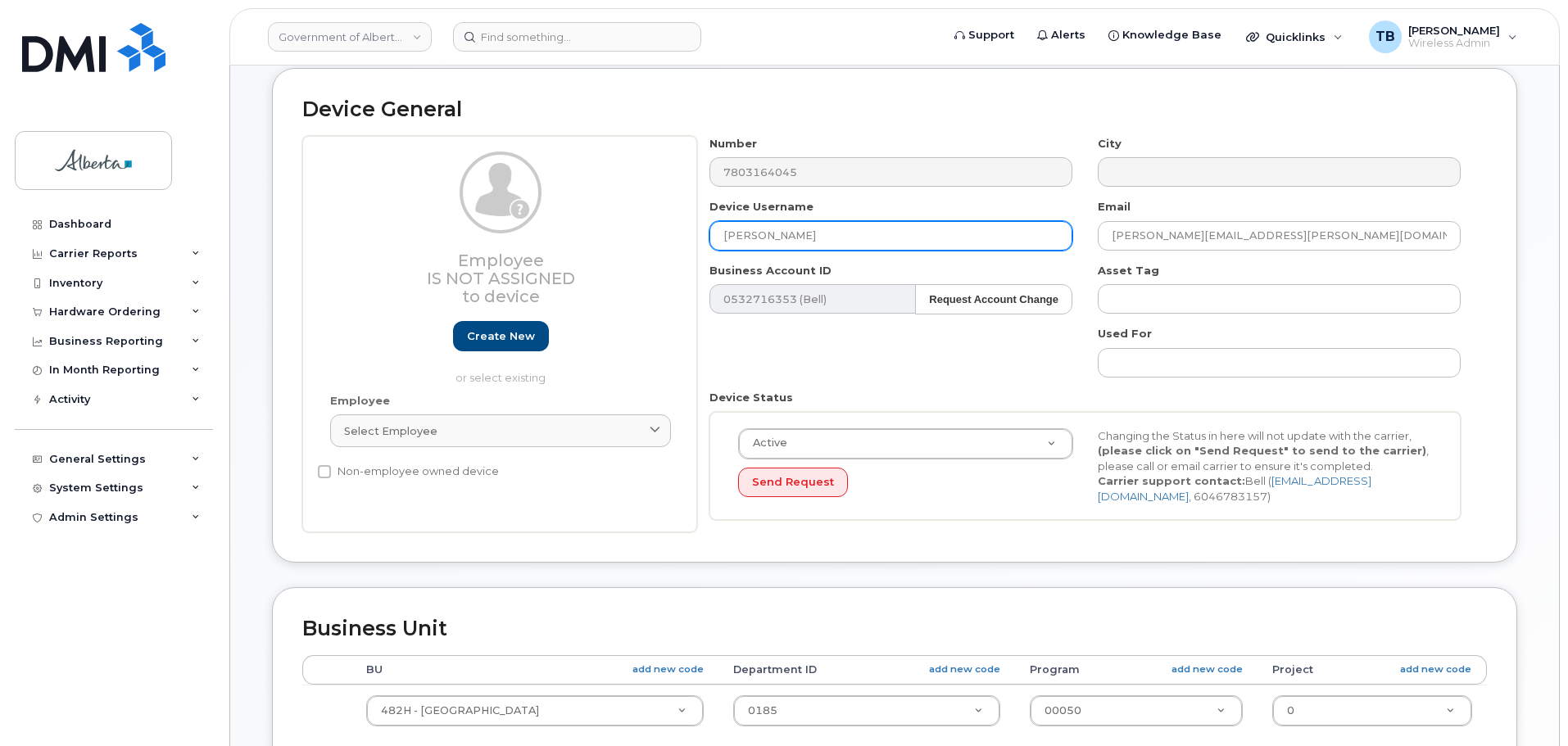
click at [625, 240] on div "Employee Is not assigned to device Create new or select existing Employee Selec…" at bounding box center [895, 335] width 1185 height 398
paste input "PCBC School 01"
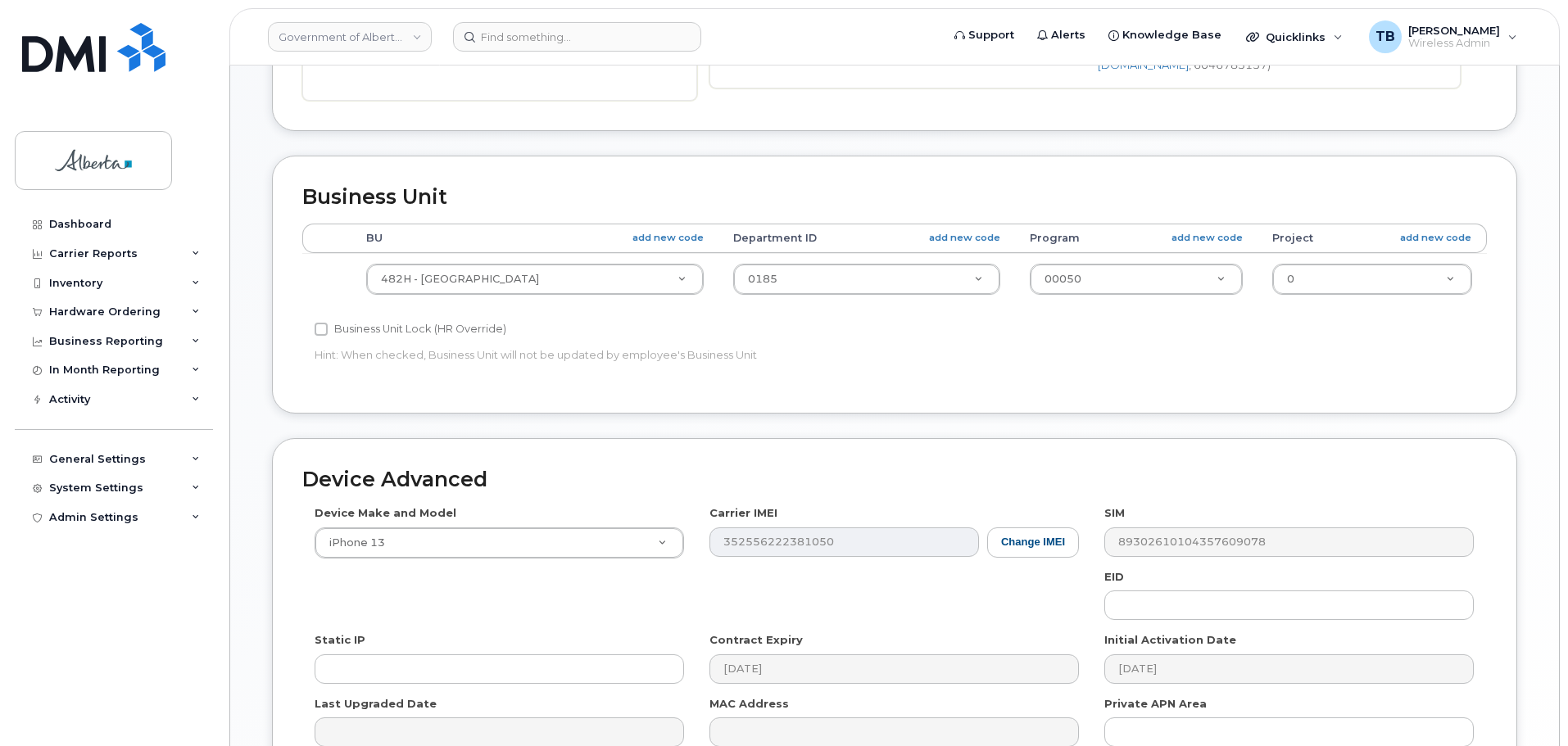
scroll to position [694, 0]
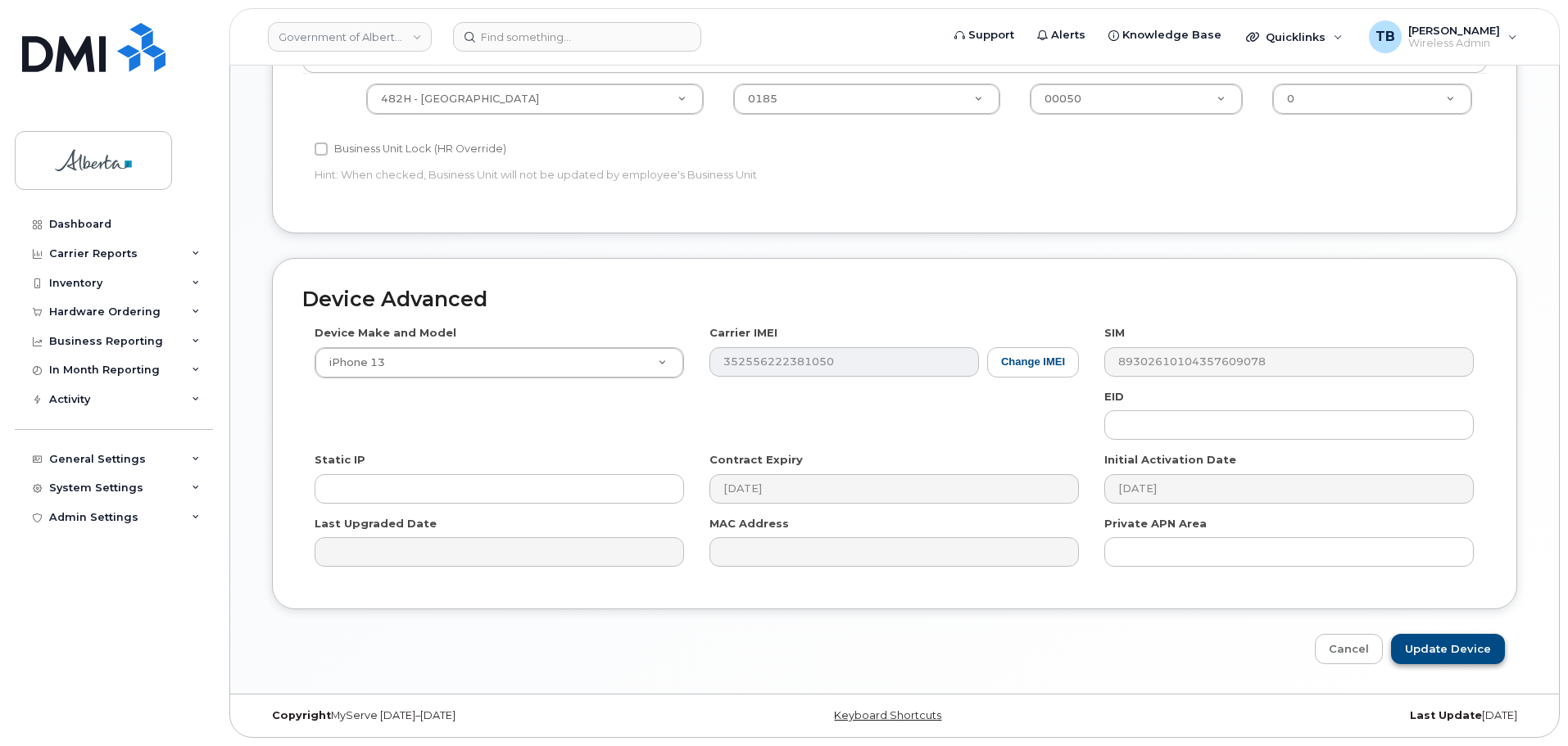
type input "PCBC School 01"
click at [1440, 643] on input "Update Device" at bounding box center [1448, 649] width 114 height 30
type input "Saving..."
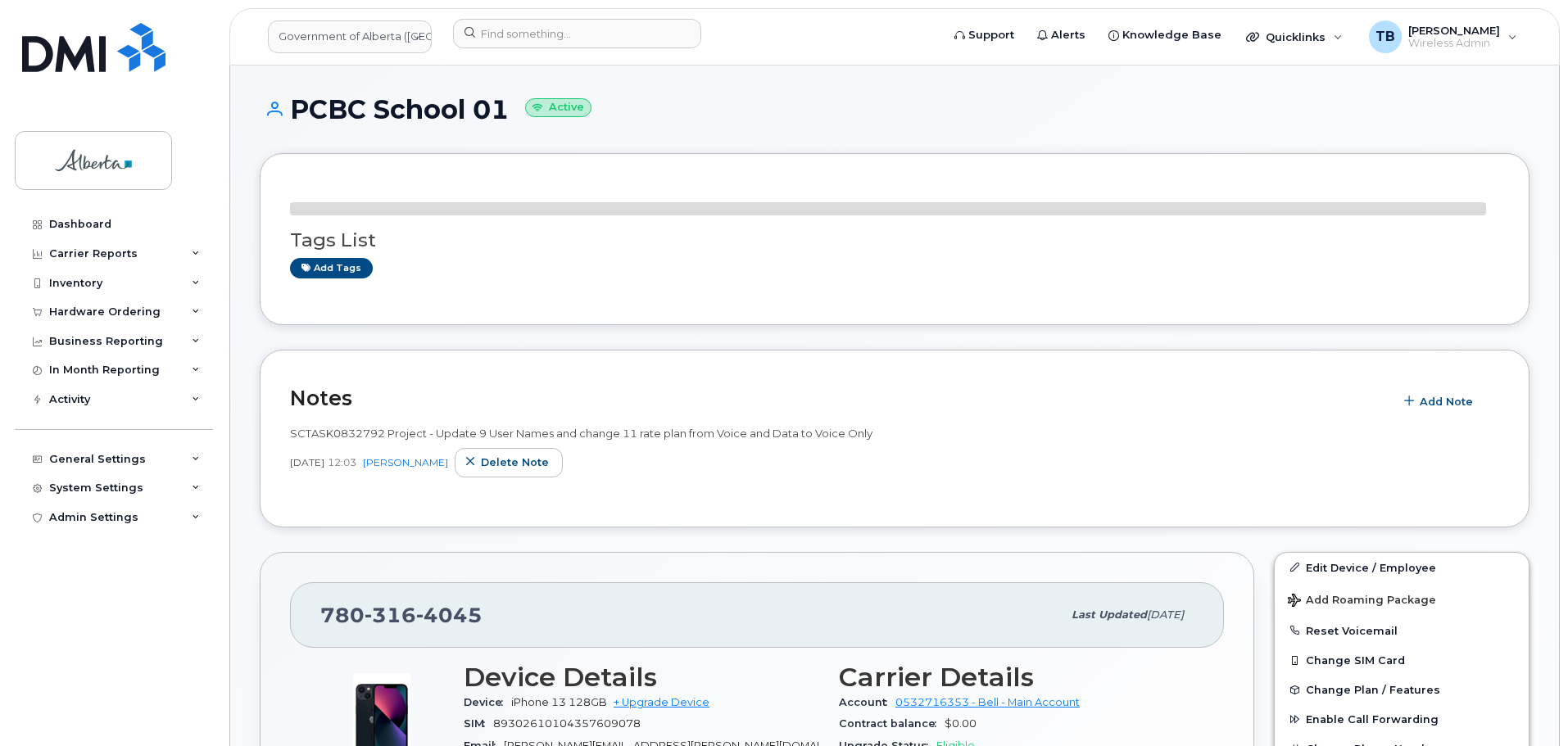
click at [324, 456] on span "Aug 15, 2025" at bounding box center [307, 462] width 35 height 14
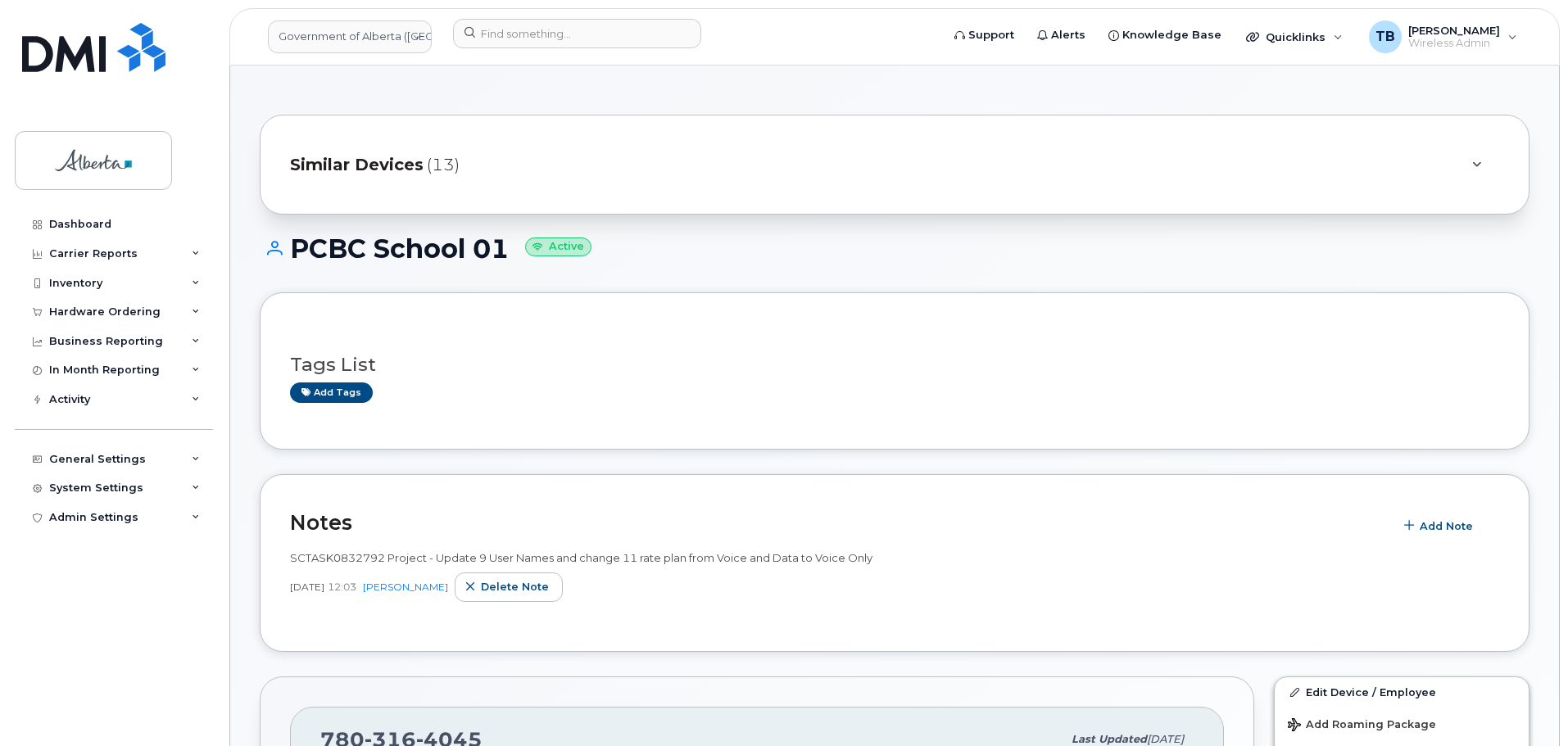
click at [348, 556] on span "SCTASK0832792 Project - Update 9 User Names and change 11 rate plan from Voice …" at bounding box center [582, 557] width 583 height 13
copy span "SCTASK0832792"
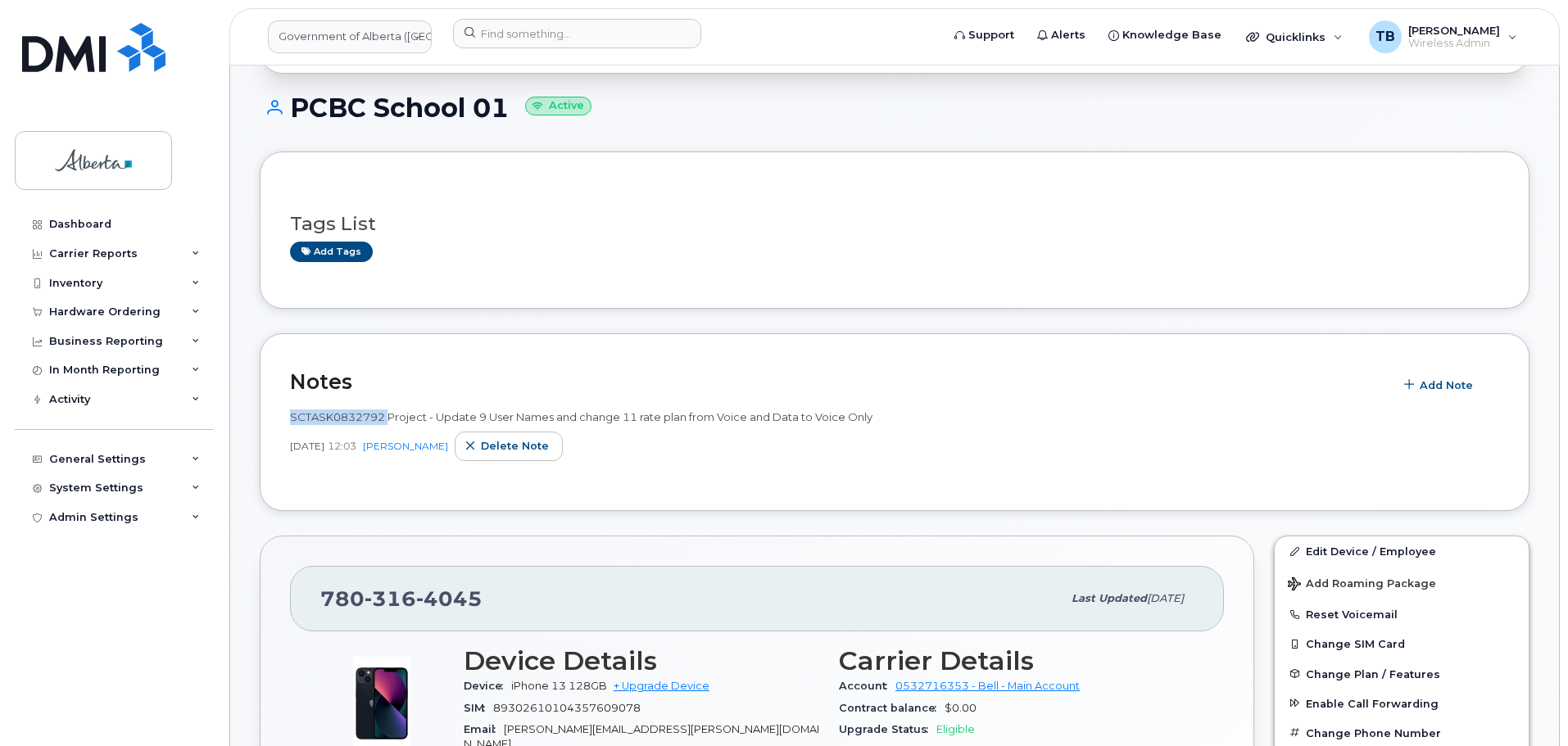
scroll to position [410, 0]
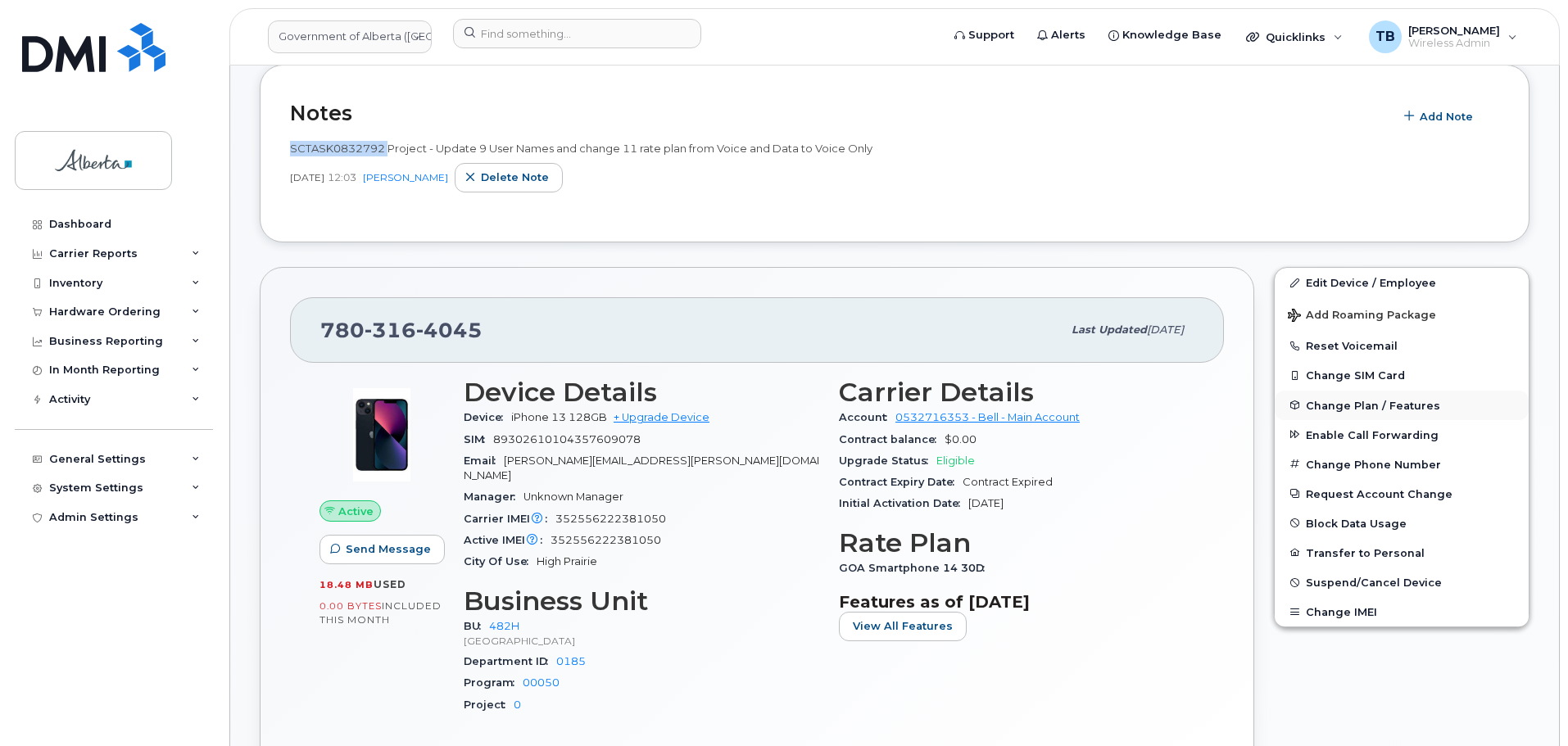
click at [1345, 399] on span "Change Plan / Features" at bounding box center [1374, 404] width 134 height 12
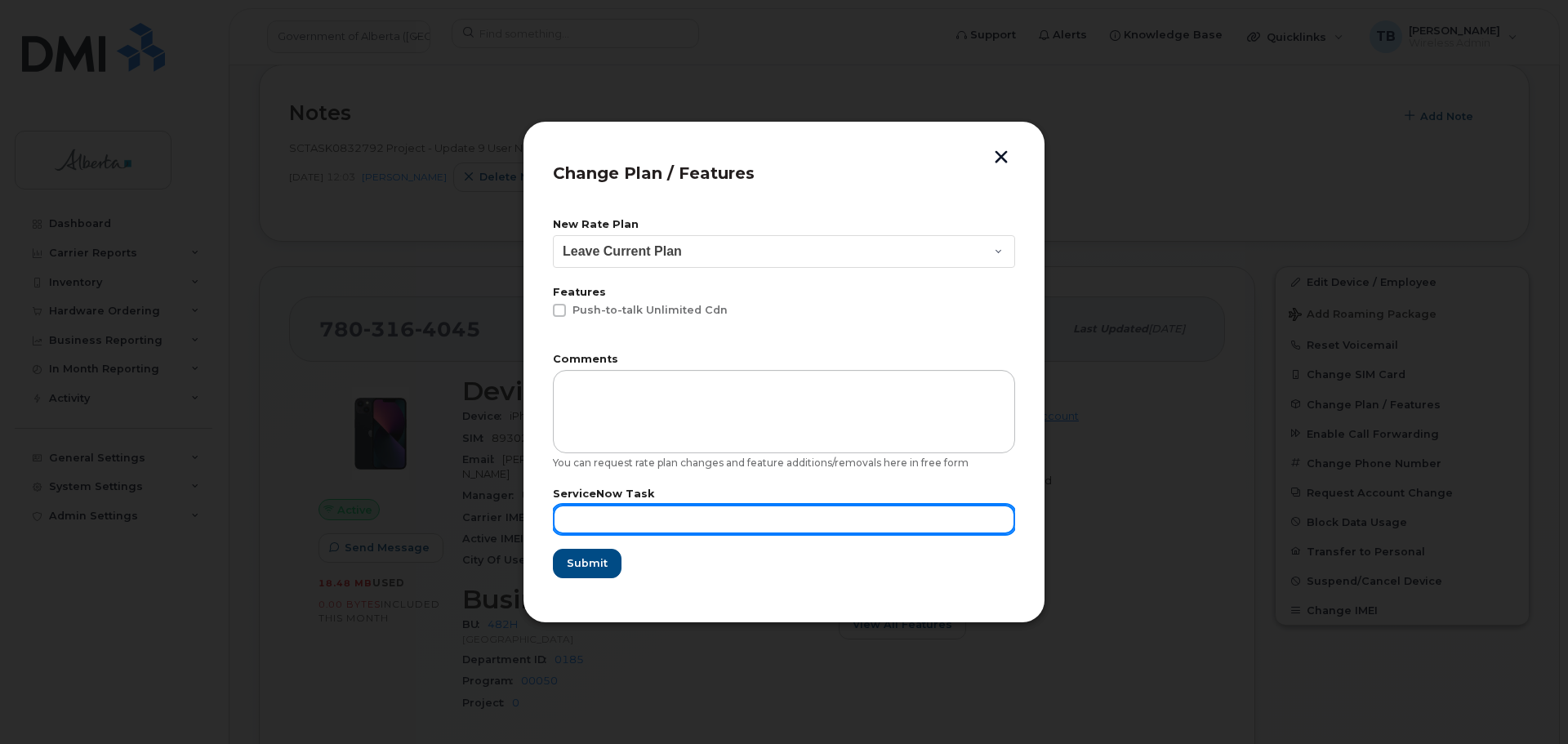
click at [580, 514] on input "text" at bounding box center [784, 520] width 462 height 30
paste input "SCTASK0832792"
type input "SCTASK0832792"
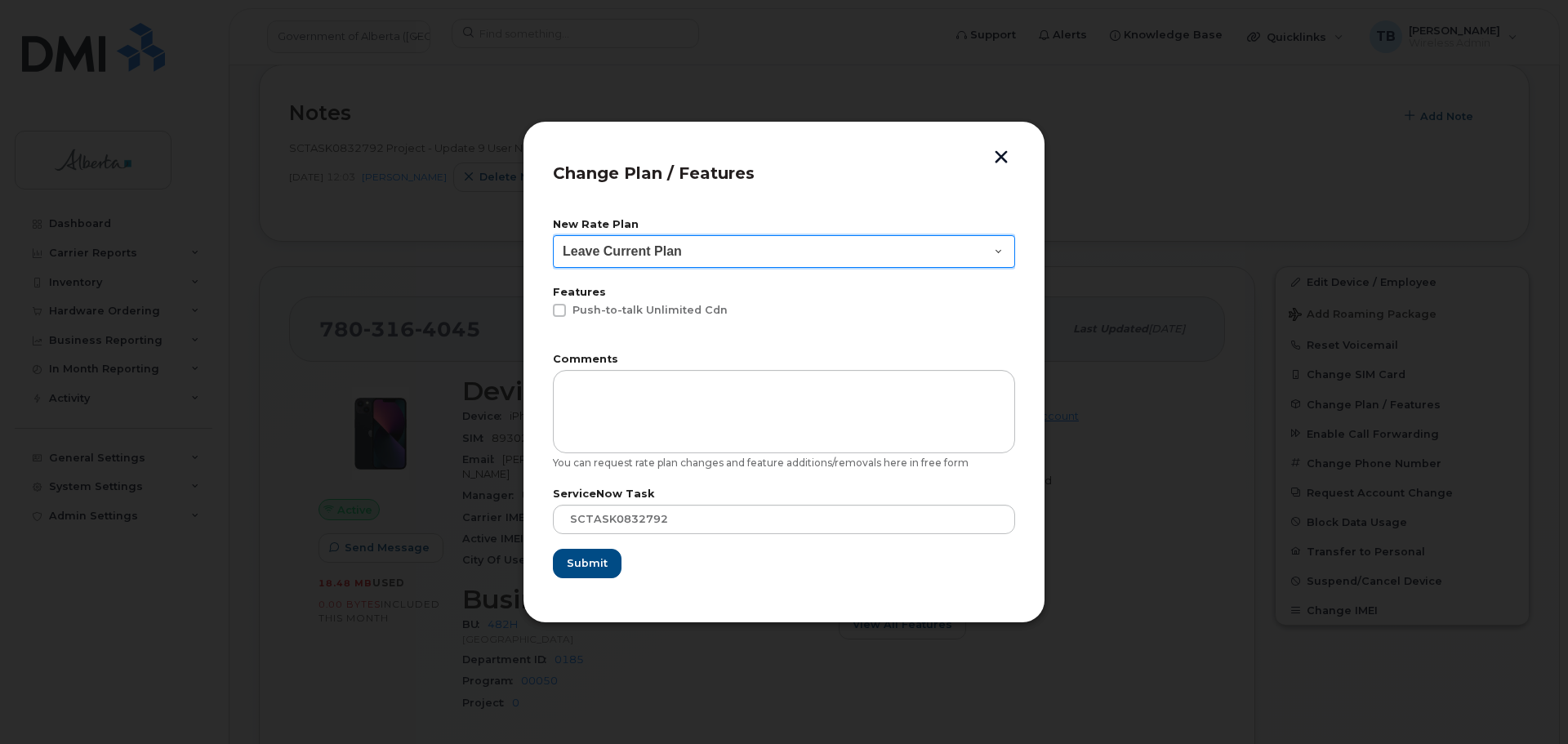
drag, startPoint x: 572, startPoint y: 241, endPoint x: 575, endPoint y: 263, distance: 22.2
click at [572, 241] on select "Leave Current Plan GOA - Voice Plan 5 GOA Unlimited Smartphone 14 GOA-Voice Pla…" at bounding box center [784, 251] width 462 height 33
select select "2483364"
click at [553, 236] on select "Leave Current Plan GOA - Voice Plan 5 GOA Unlimited Smartphone 14 GOA-Voice Pla…" at bounding box center [784, 251] width 462 height 33
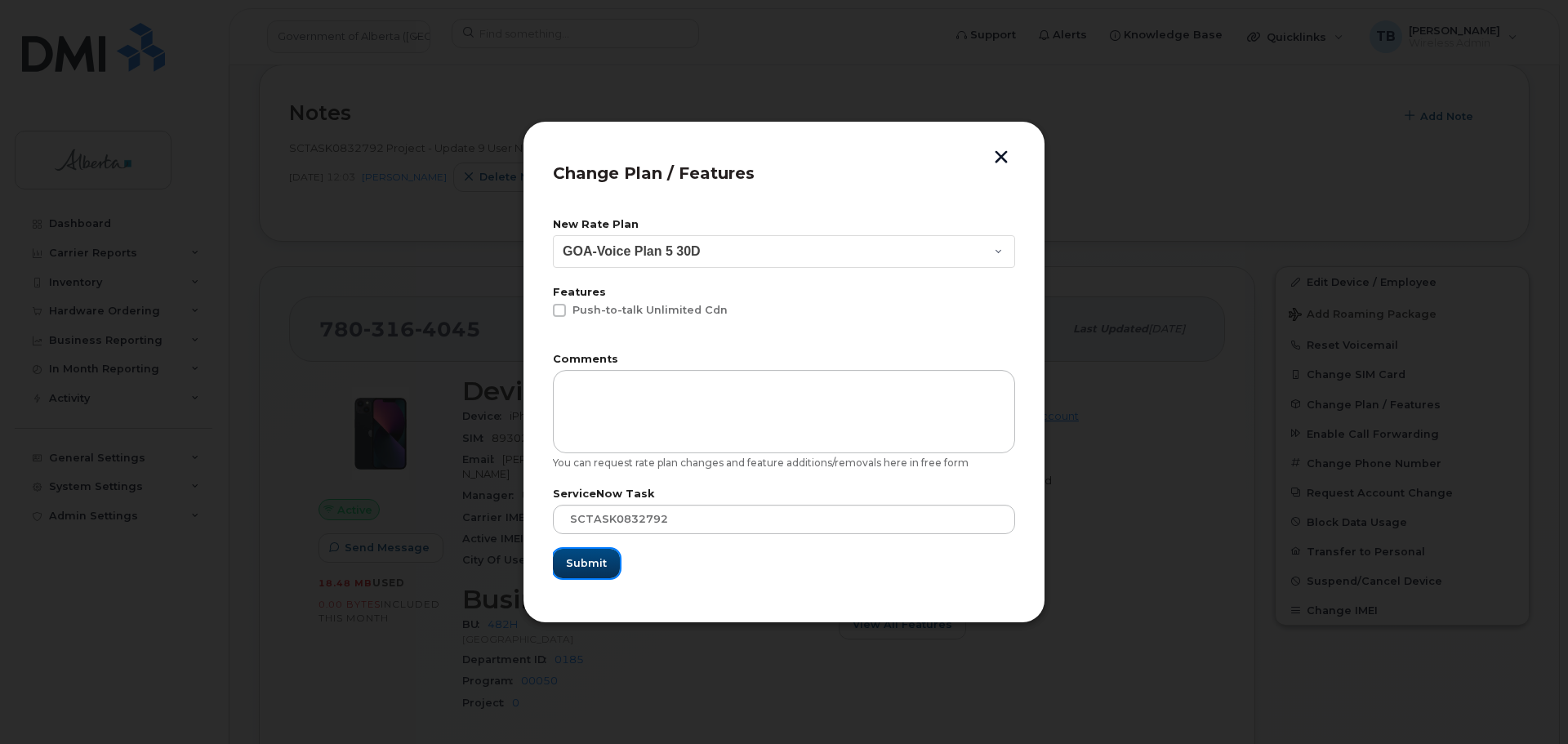
click at [592, 567] on span "Submit" at bounding box center [586, 563] width 41 height 16
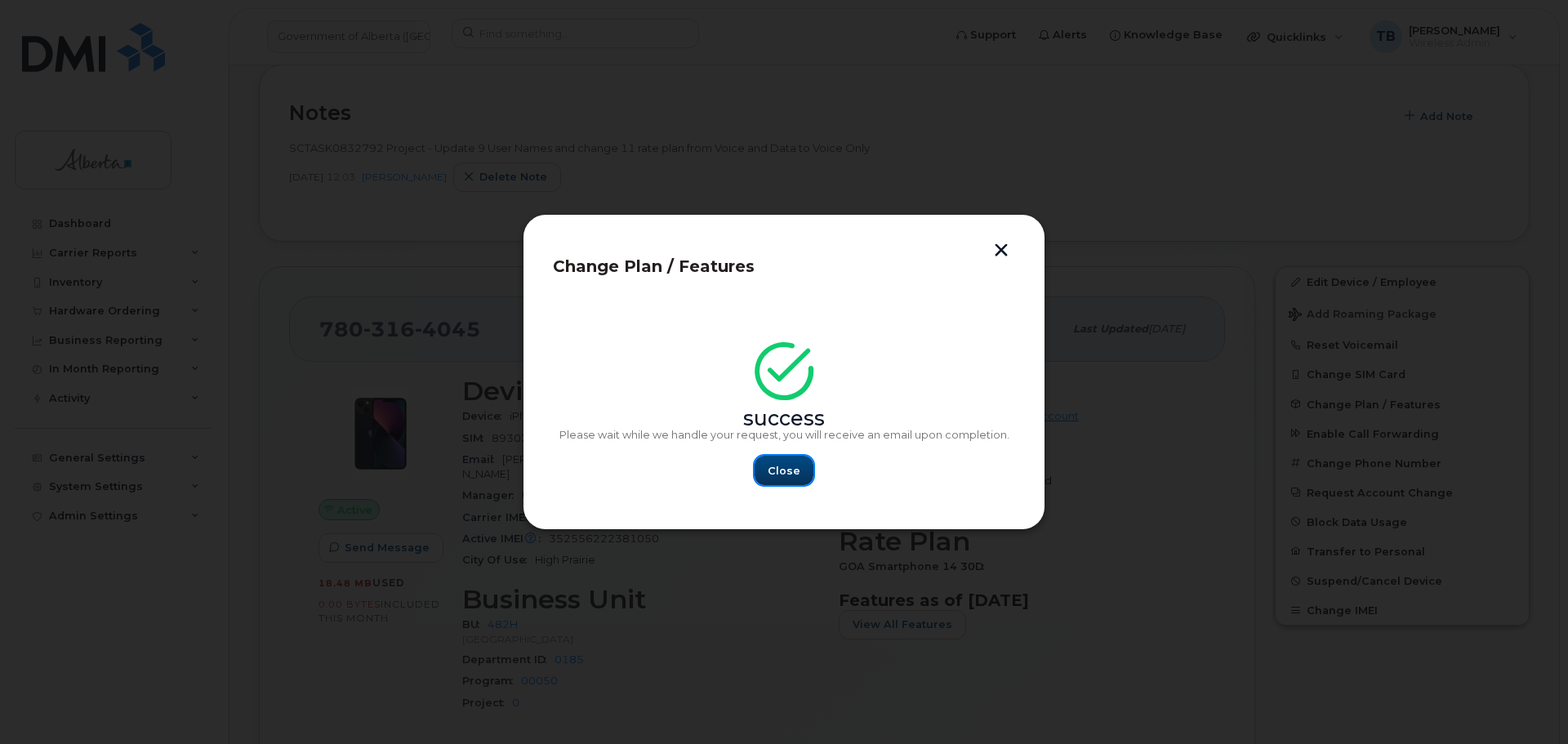
drag, startPoint x: 792, startPoint y: 472, endPoint x: 732, endPoint y: 490, distance: 62.6
click at [770, 480] on button "Close" at bounding box center [784, 471] width 59 height 30
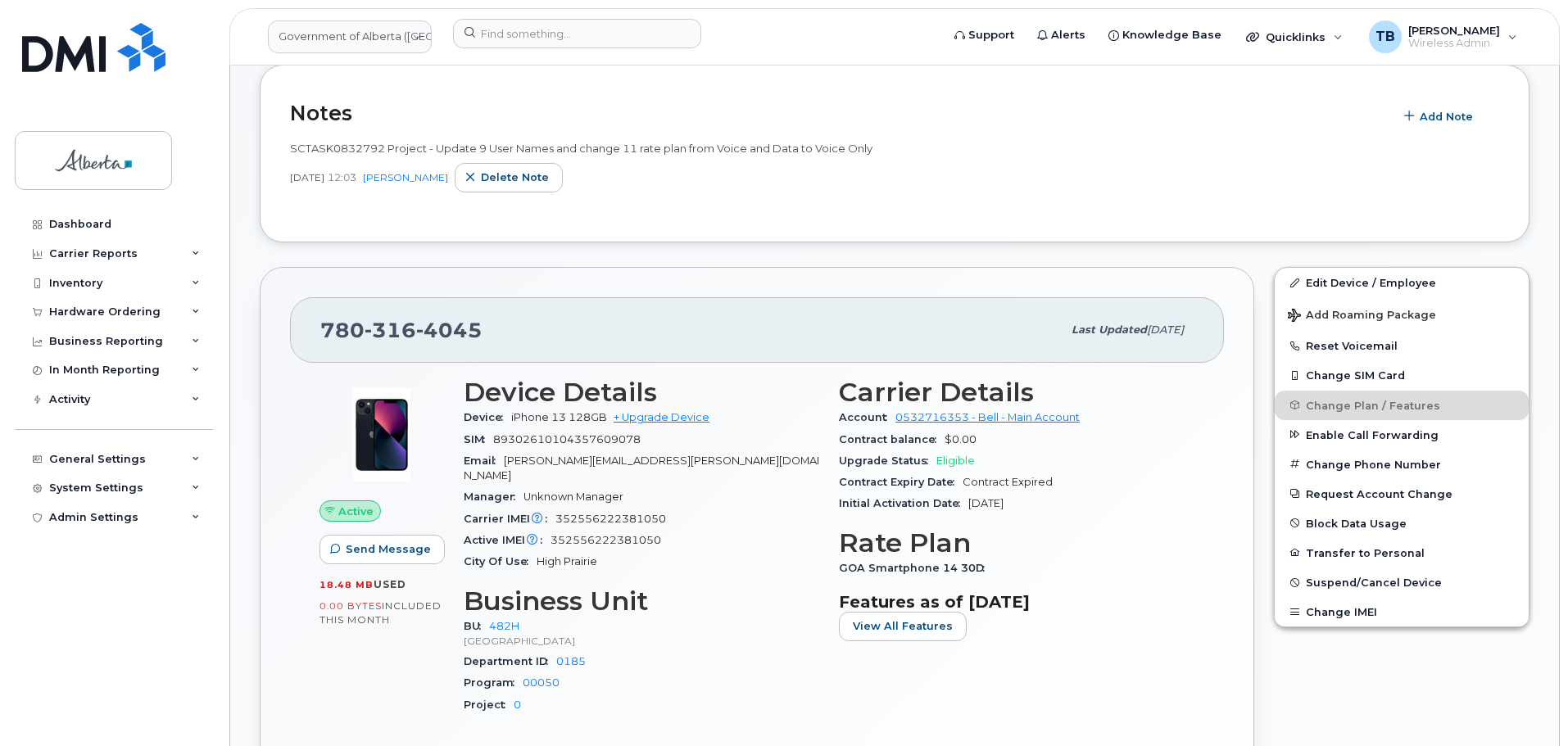
click at [968, 224] on div "Notes Add Note SCTASK0832792 Project - Update 9 User Names and change 11 rate p…" at bounding box center [895, 153] width 1270 height 177
click at [497, 43] on input at bounding box center [577, 34] width 248 height 30
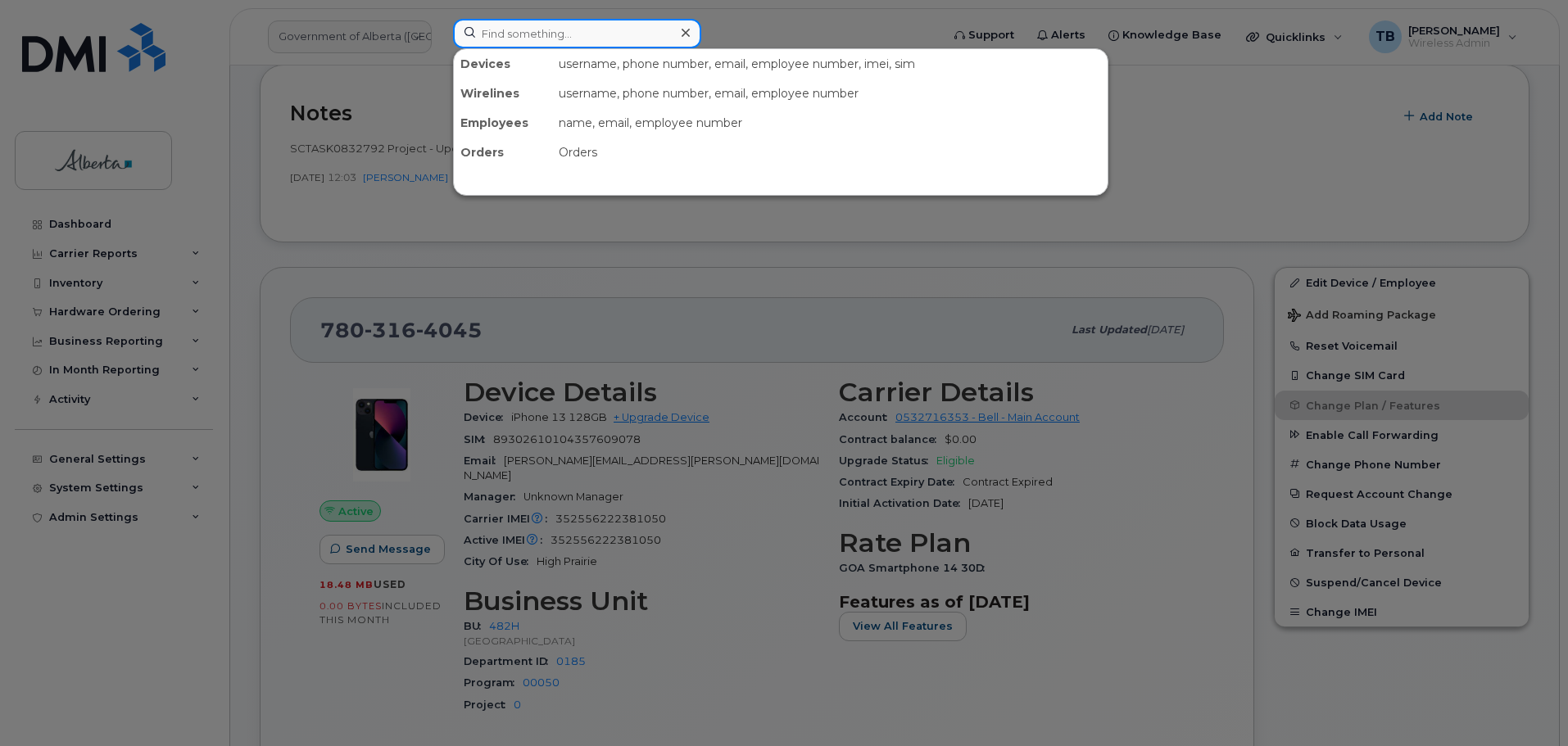
click at [518, 35] on input at bounding box center [577, 34] width 248 height 30
paste input "356451103078577"
type input "356451103078577"
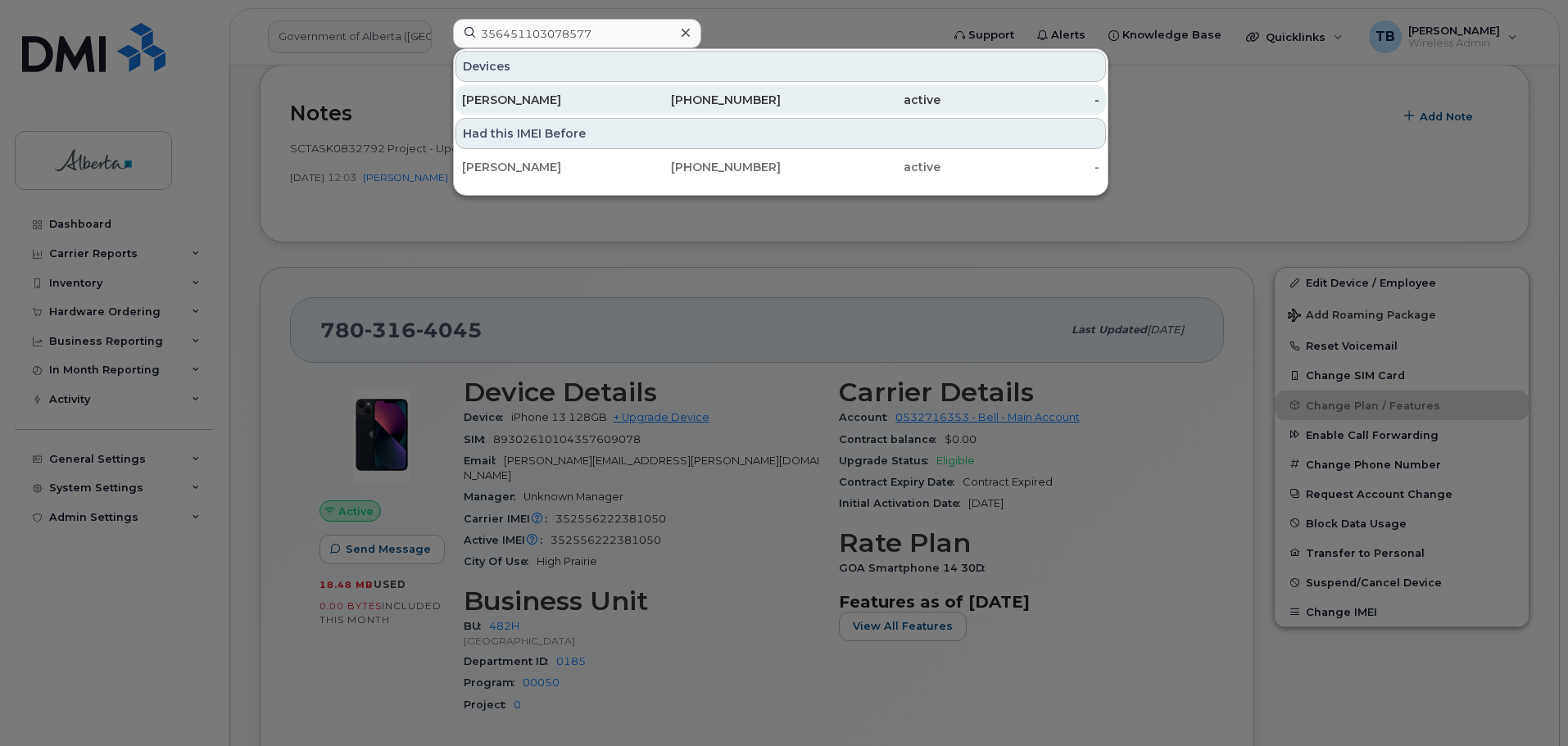
click at [540, 106] on div "Rebecca Guerin" at bounding box center [542, 100] width 160 height 17
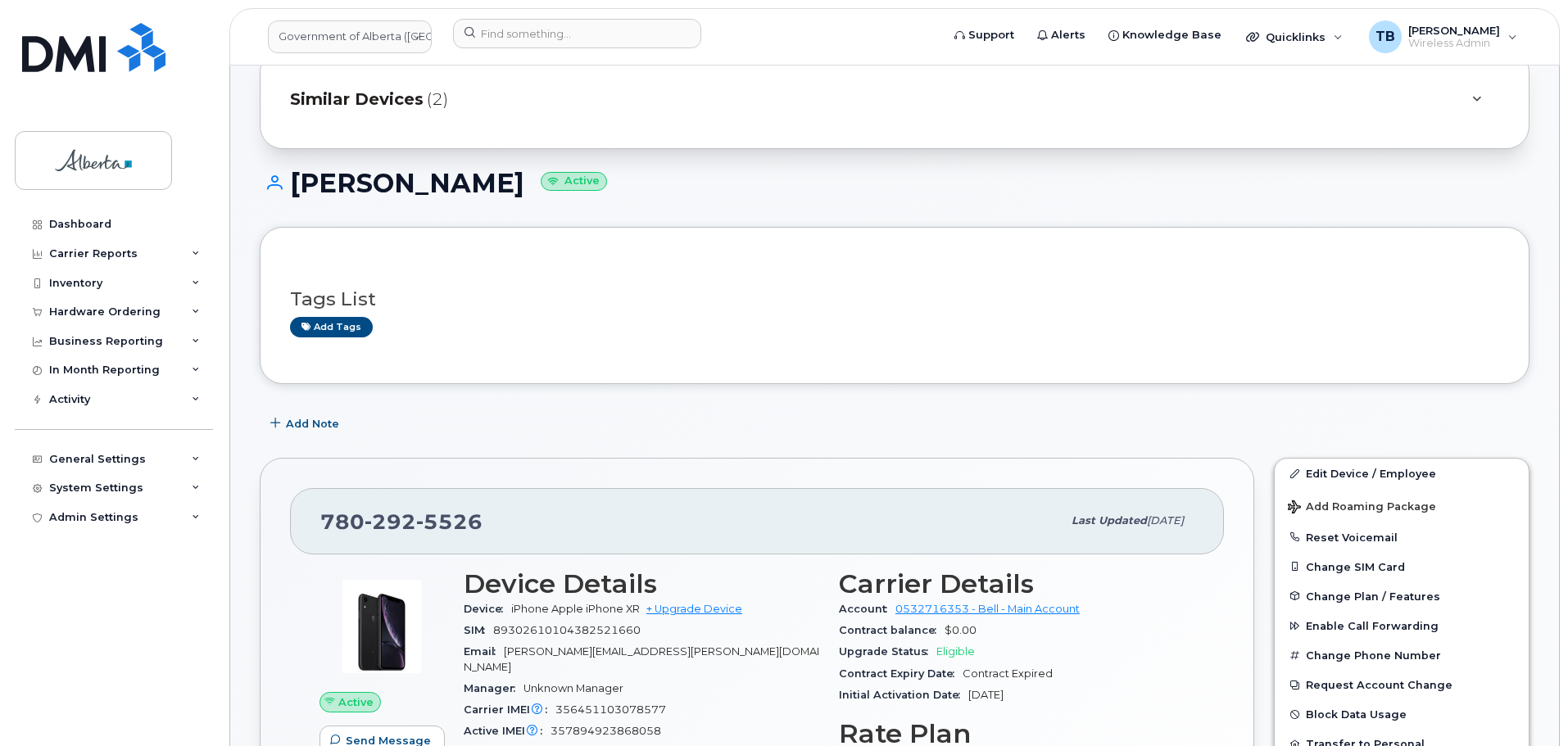
scroll to position [163, 0]
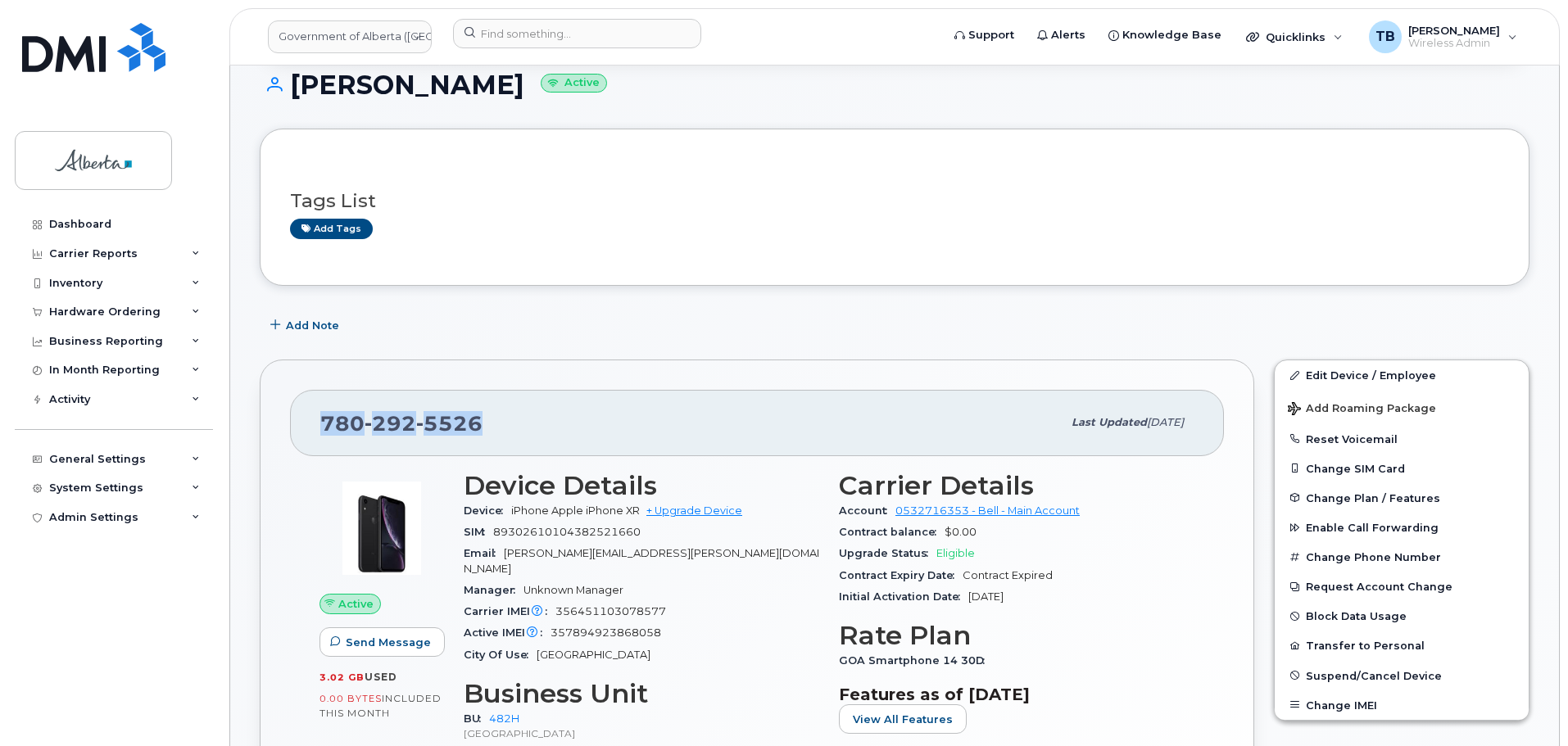
drag, startPoint x: 376, startPoint y: 430, endPoint x: 300, endPoint y: 425, distance: 76.2
click at [300, 425] on div "[PHONE_NUMBER] Last updated [DATE]" at bounding box center [757, 423] width 934 height 65
copy span "[PHONE_NUMBER]"
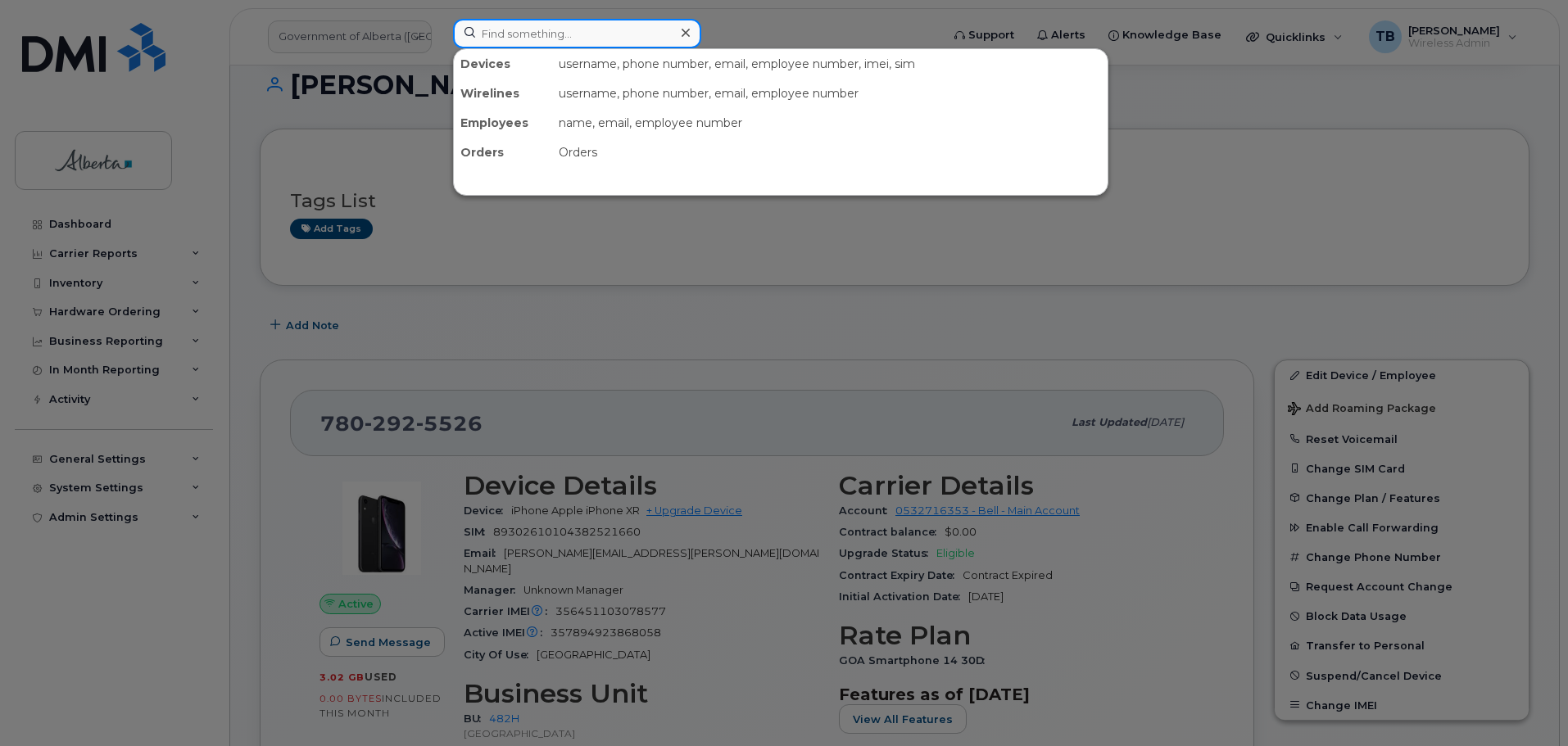
click at [537, 28] on input at bounding box center [577, 34] width 248 height 30
paste input "356862113745445"
type input "356862113745445"
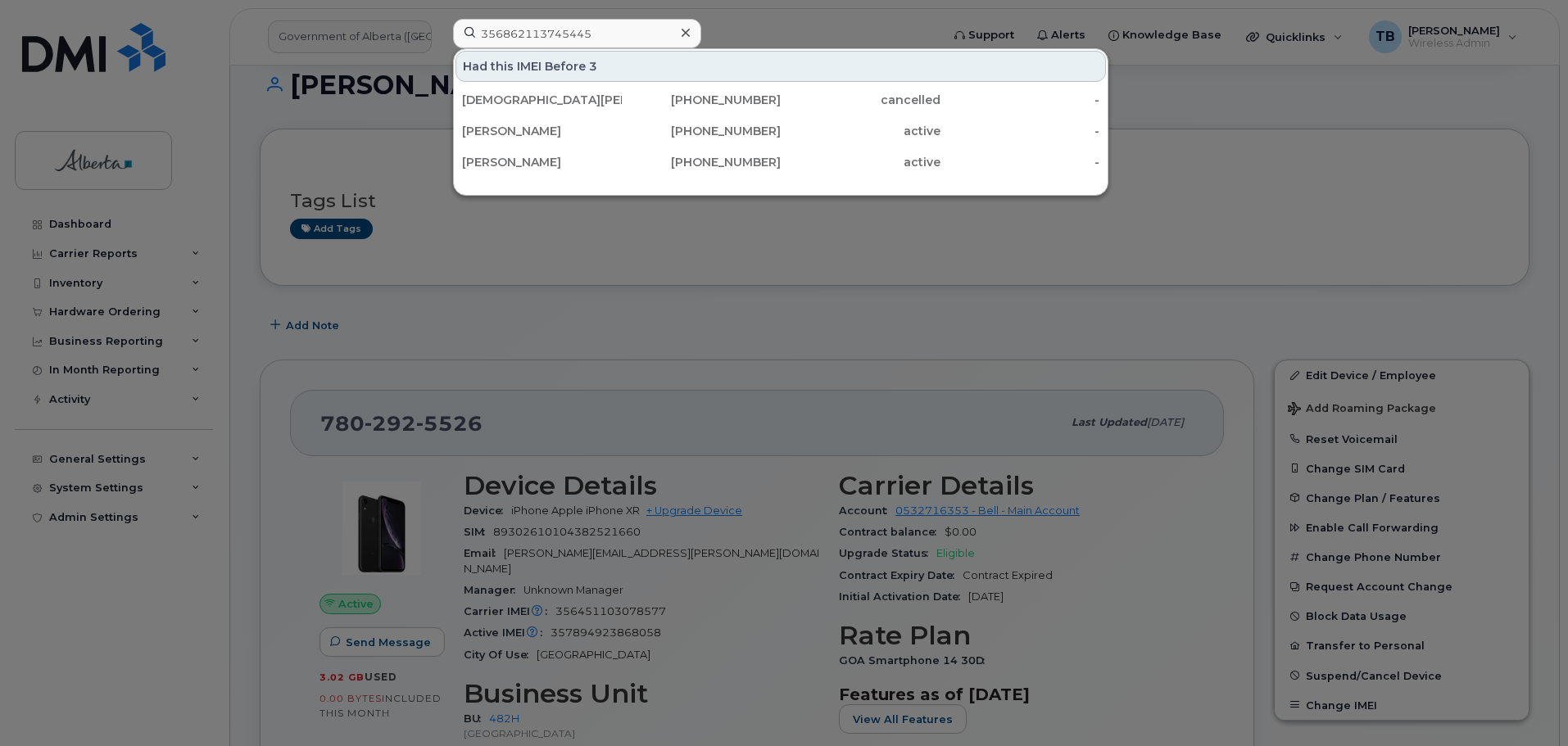
click at [685, 32] on icon at bounding box center [685, 33] width 8 height 8
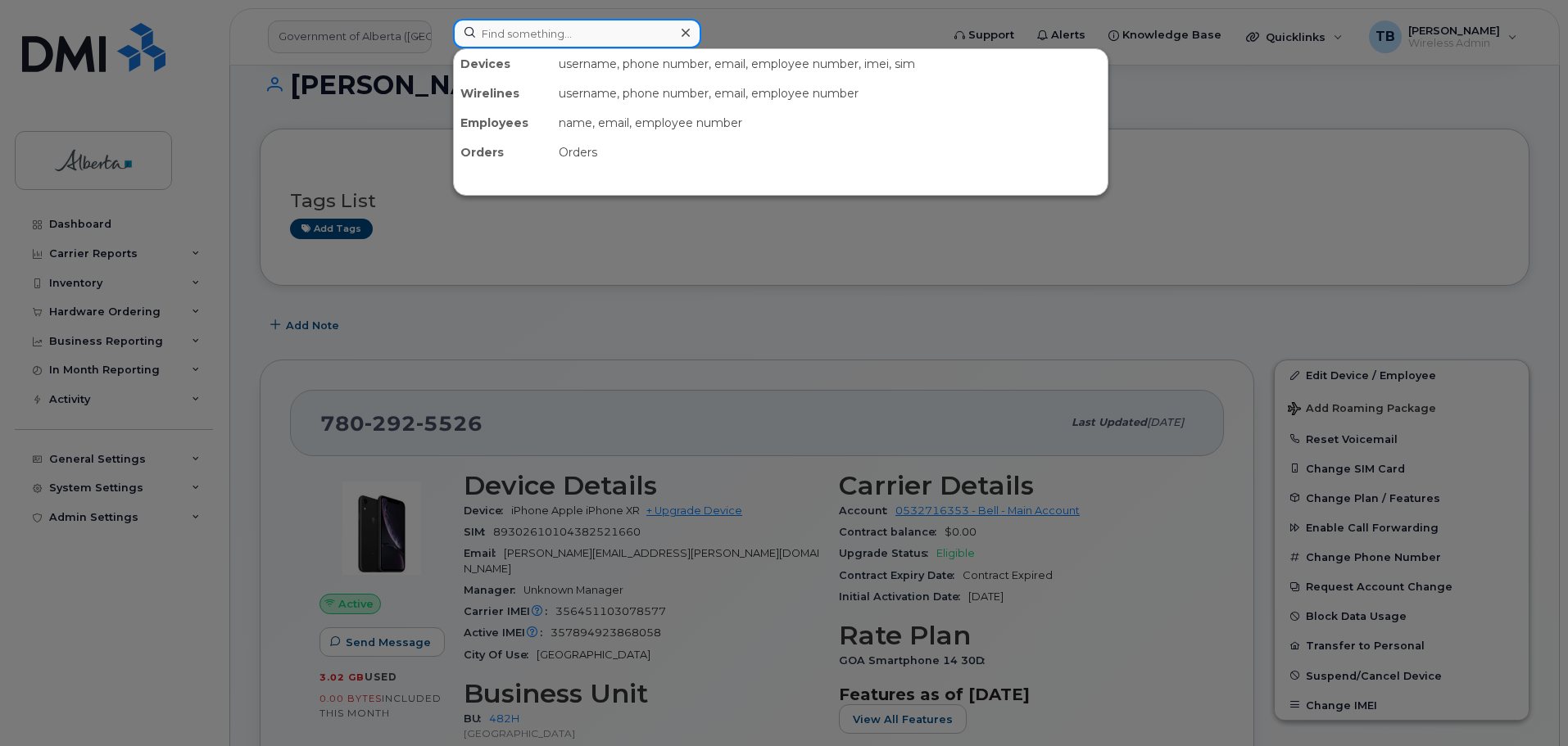
click at [516, 37] on input at bounding box center [577, 34] width 248 height 30
paste input "355784073368664"
type input "355784073368664"
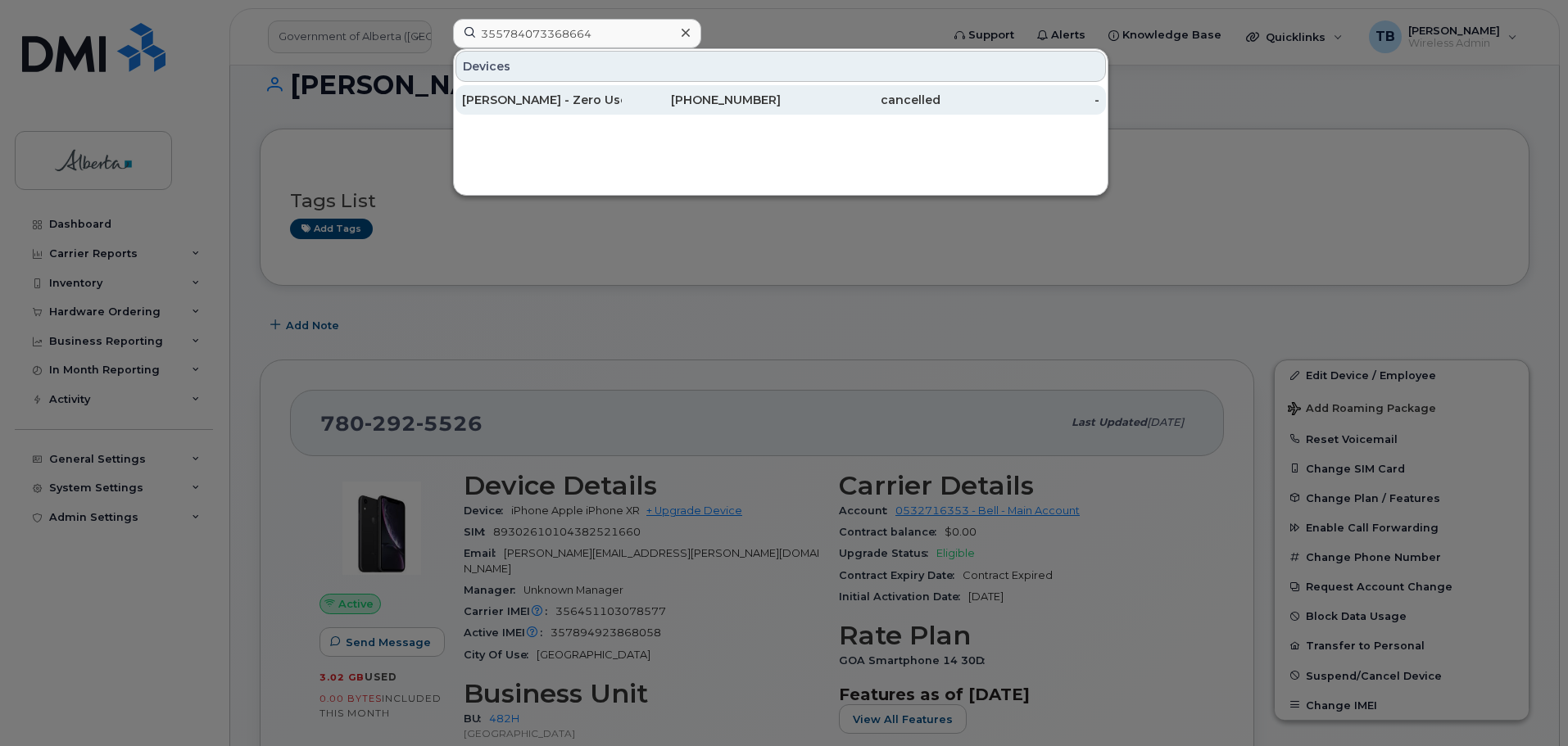
click at [531, 101] on div "[PERSON_NAME] - Zero Use Project - Cs Sctask0253440" at bounding box center [542, 100] width 160 height 17
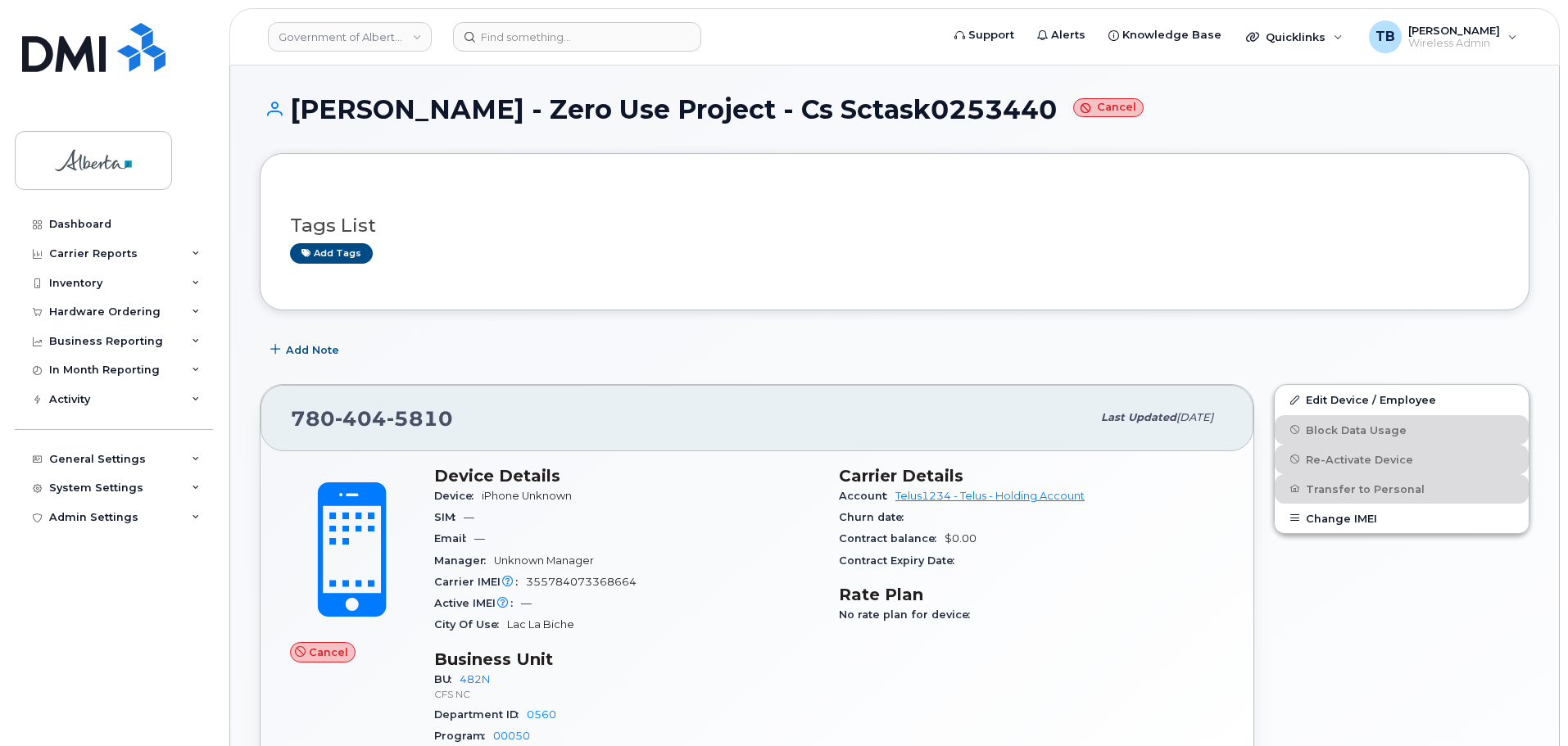
click at [882, 114] on h1 "[PERSON_NAME] - Zero Use Project - Cs Sctask0253440 Cancel" at bounding box center [895, 109] width 1270 height 29
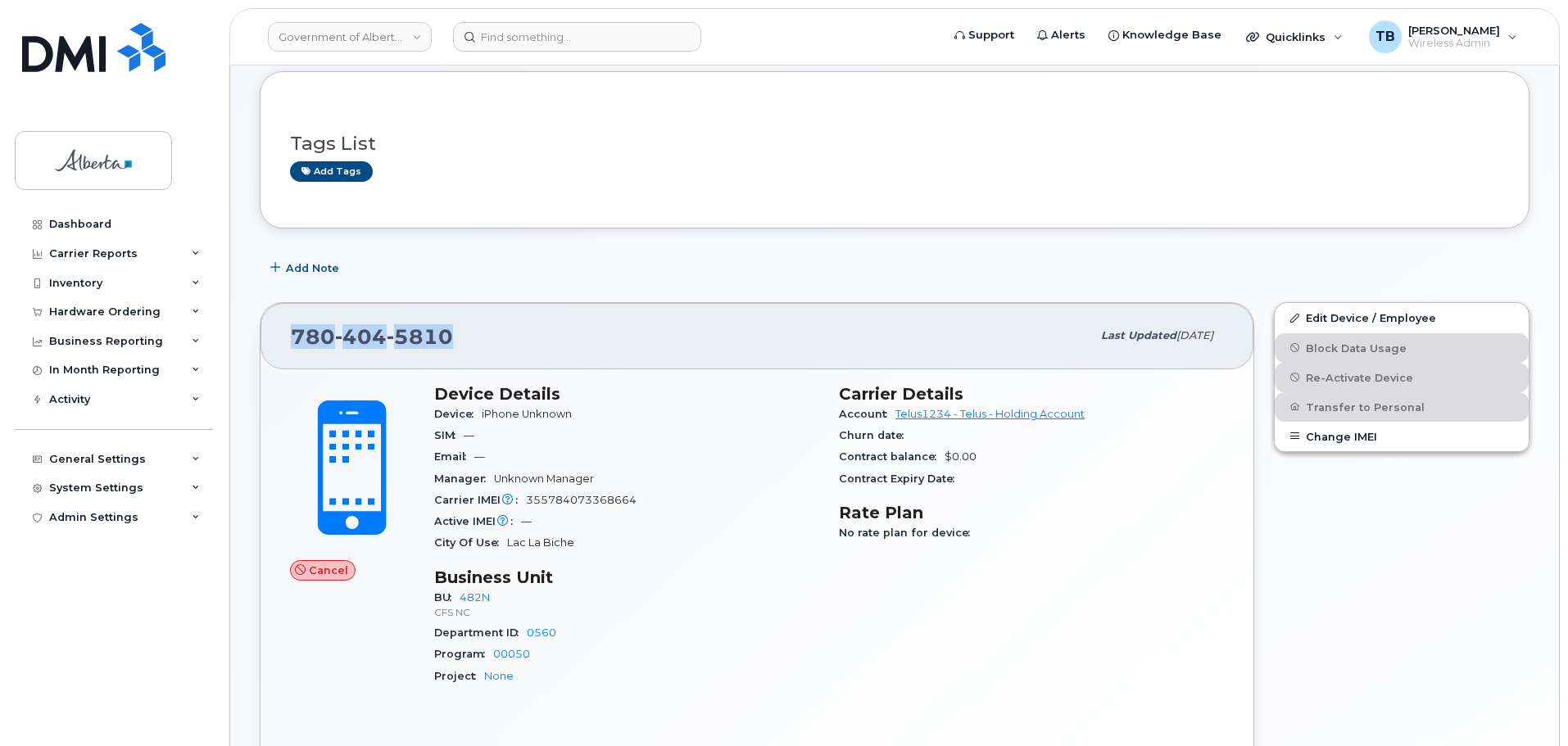
drag, startPoint x: 459, startPoint y: 333, endPoint x: 250, endPoint y: 336, distance: 209.0
click at [250, 336] on div "[PHONE_NUMBER] Last updated [DATE] Cancel Device Details Device iPhone Unknown …" at bounding box center [757, 538] width 1014 height 492
copy span "[PHONE_NUMBER]"
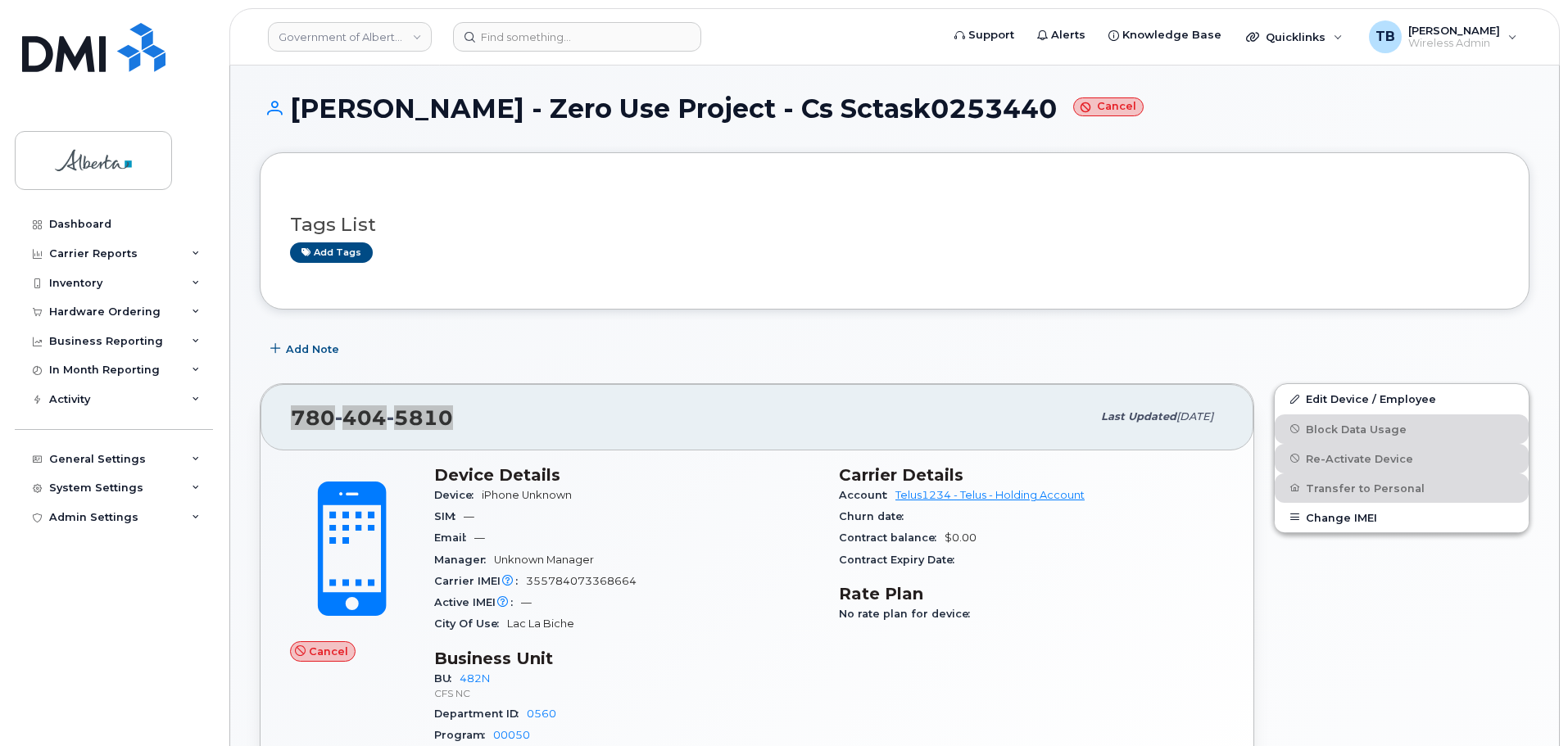
scroll to position [0, 0]
click at [918, 109] on h1 "[PERSON_NAME] - Zero Use Project - Cs Sctask0253440 Cancel" at bounding box center [895, 109] width 1270 height 29
copy h1 "Sctask0253440"
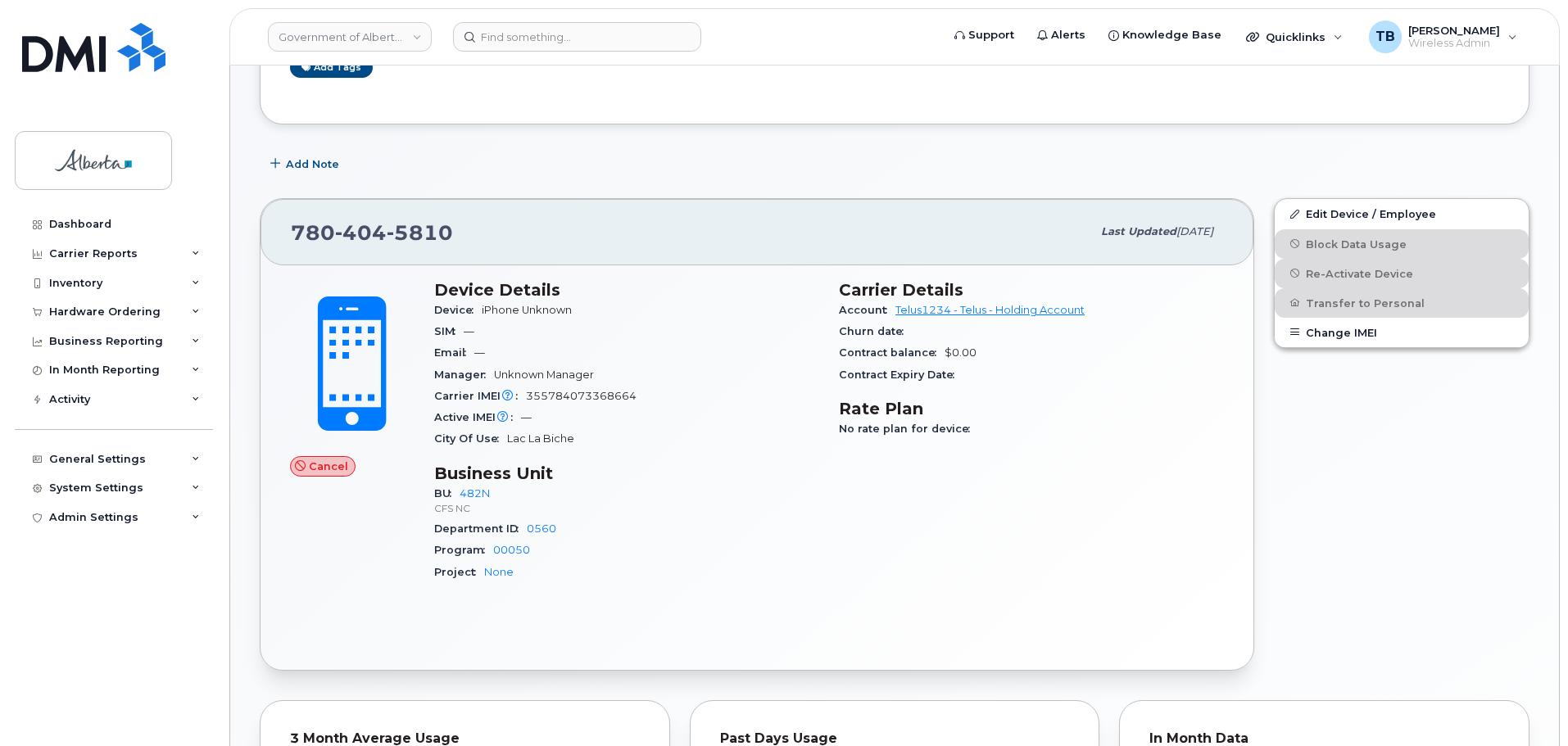
scroll to position [246, 0]
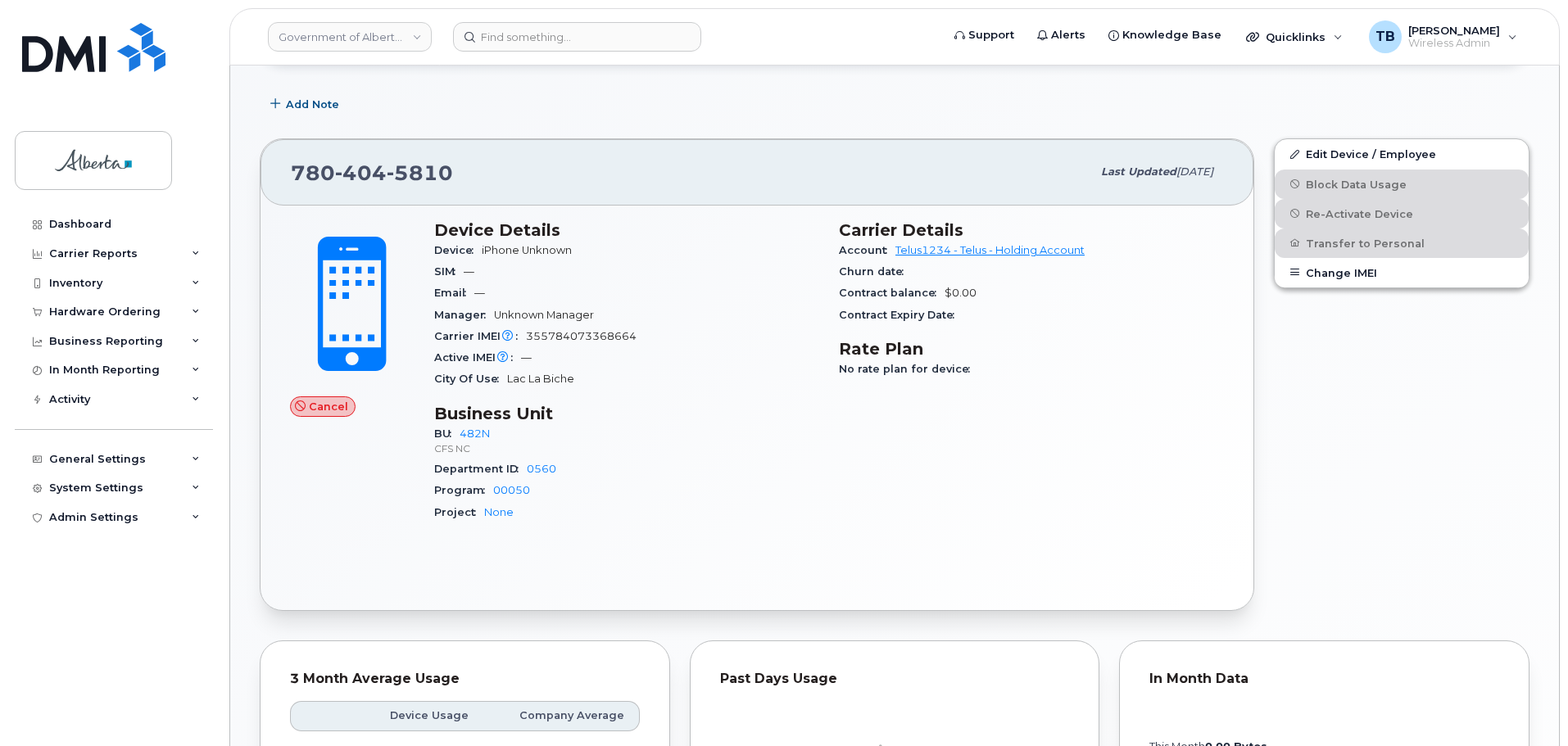
click at [598, 340] on span "355784073368664" at bounding box center [581, 336] width 110 height 12
copy span "355784073368664"
